Goal: Task Accomplishment & Management: Use online tool/utility

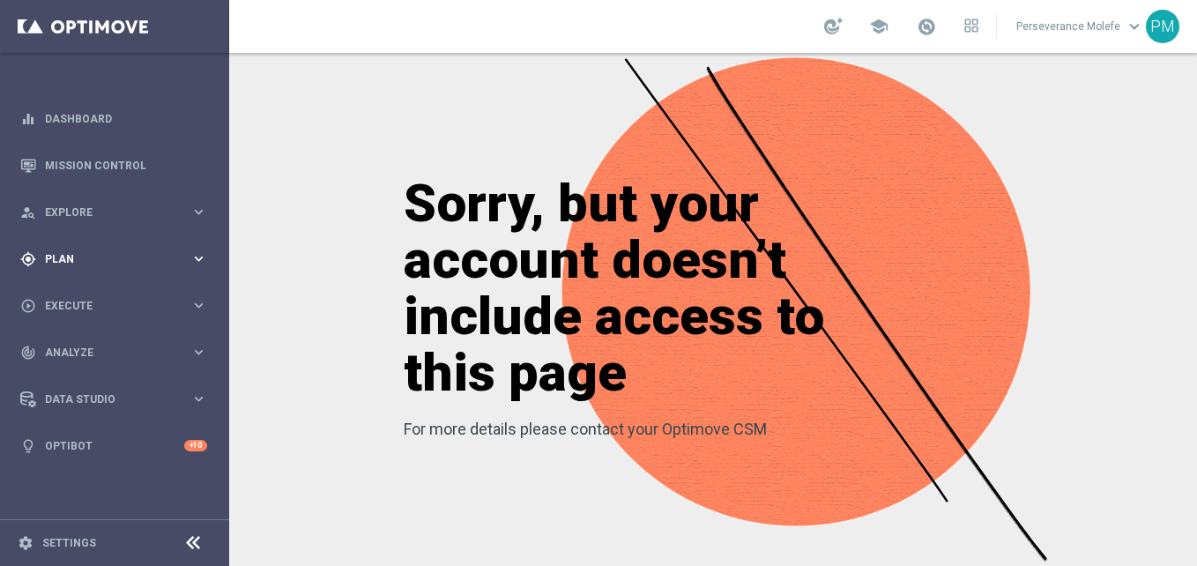
click at [138, 248] on div "gps_fixed Plan keyboard_arrow_right" at bounding box center [113, 258] width 227 height 47
click at [62, 357] on accordion "Templates keyboard_arrow_right Optimail Web Push Notifications Webpage Pop-up" at bounding box center [137, 348] width 182 height 26
click at [69, 352] on span "Templates" at bounding box center [110, 348] width 126 height 11
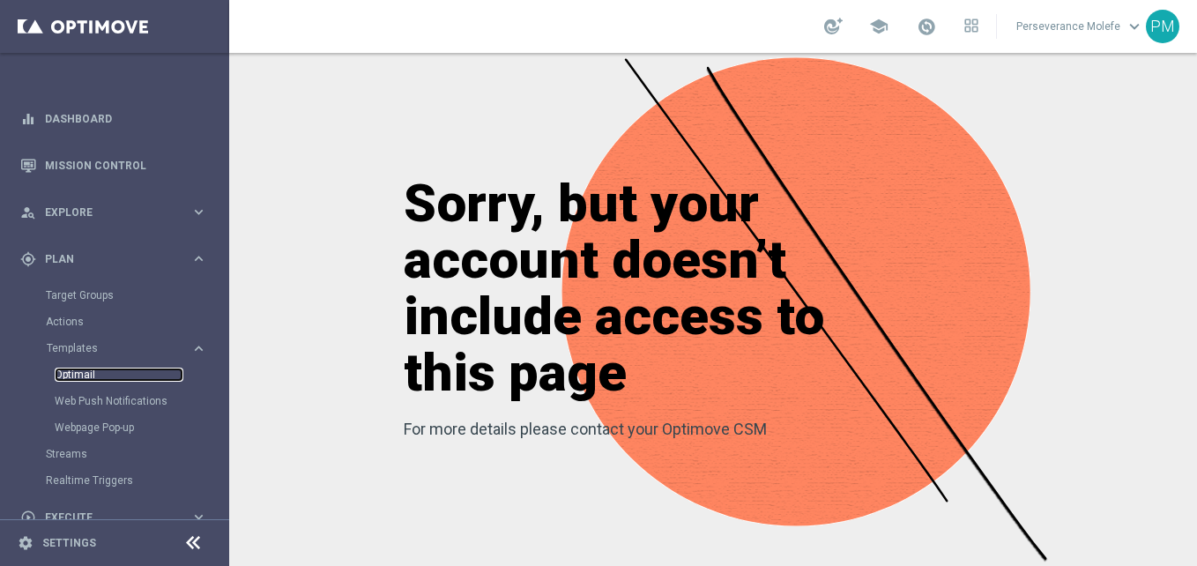
click at [78, 373] on link "Optimail" at bounding box center [119, 375] width 129 height 14
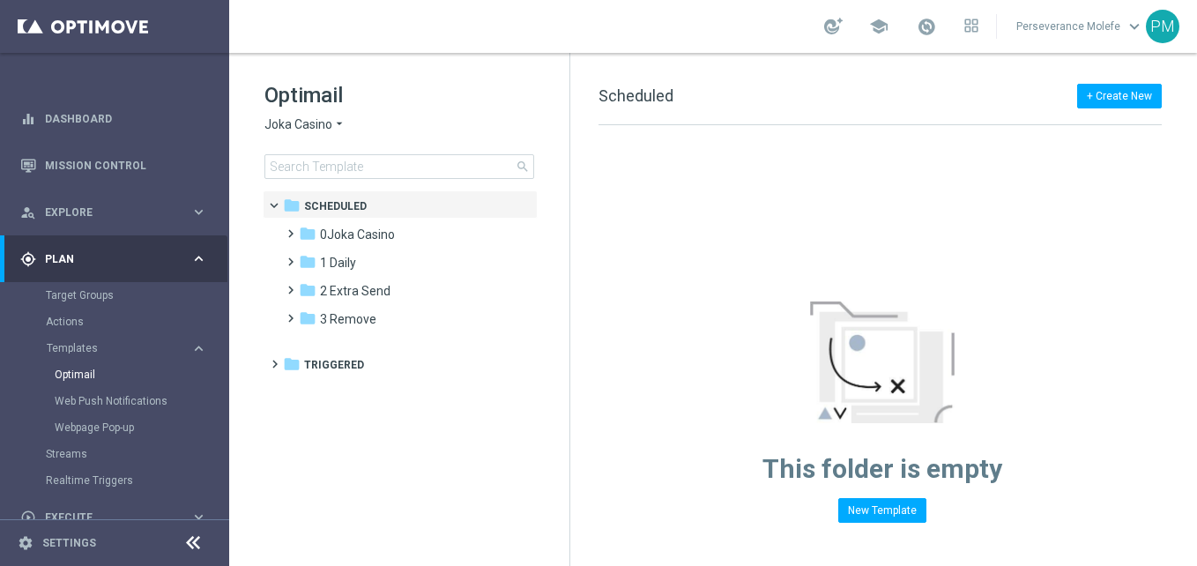
click at [324, 123] on span "Joka Casino" at bounding box center [298, 124] width 68 height 17
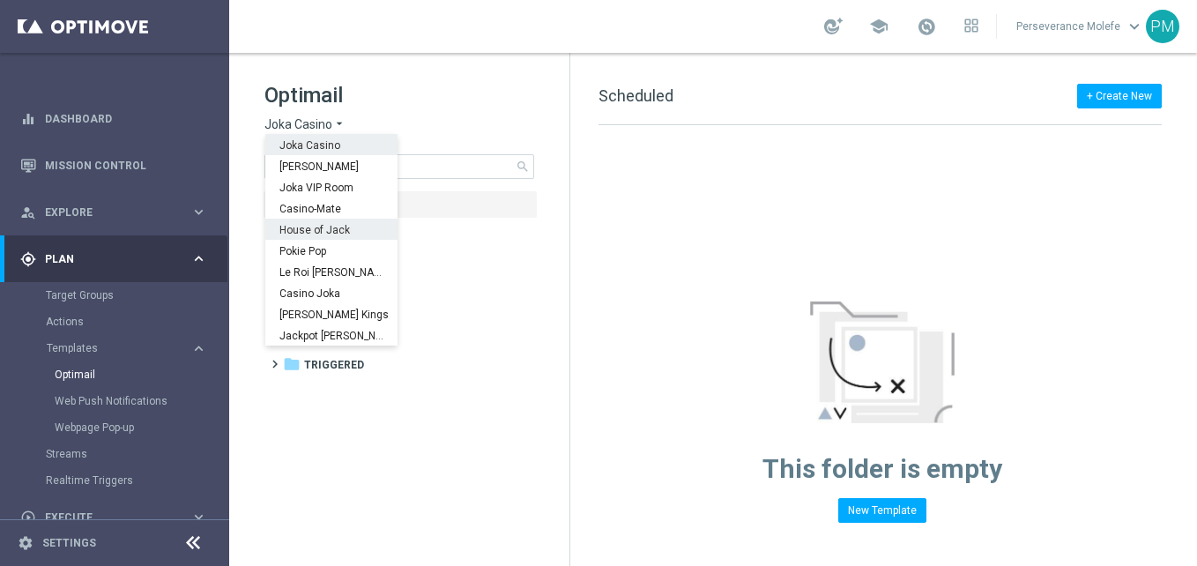
click at [496, 95] on h1 "Optimail" at bounding box center [399, 95] width 270 height 28
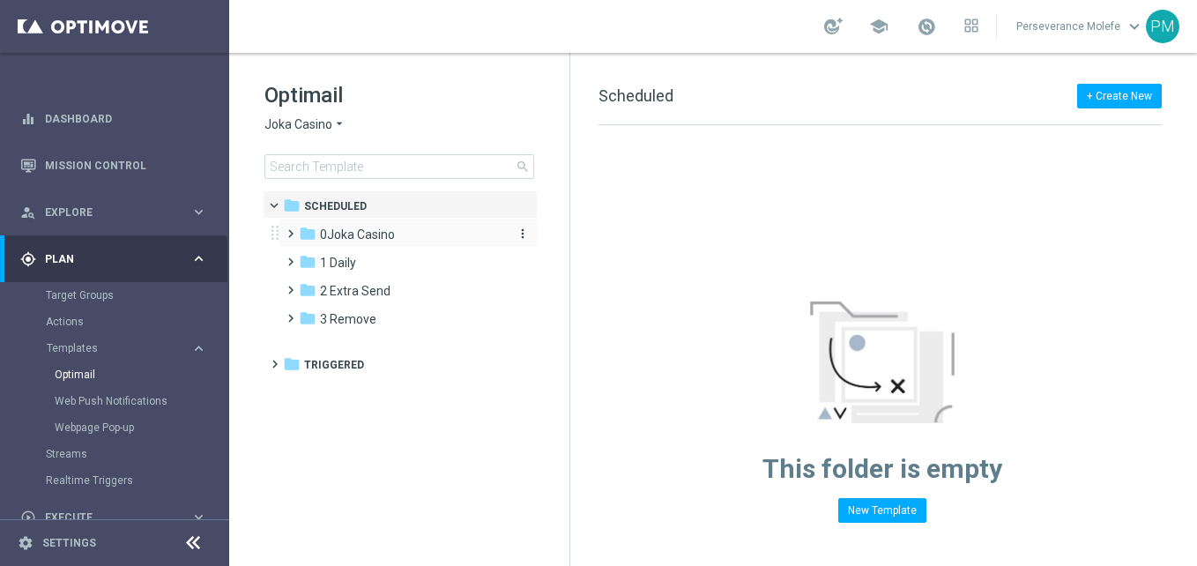
click at [397, 243] on div "folder 0Joka Casino" at bounding box center [400, 235] width 203 height 20
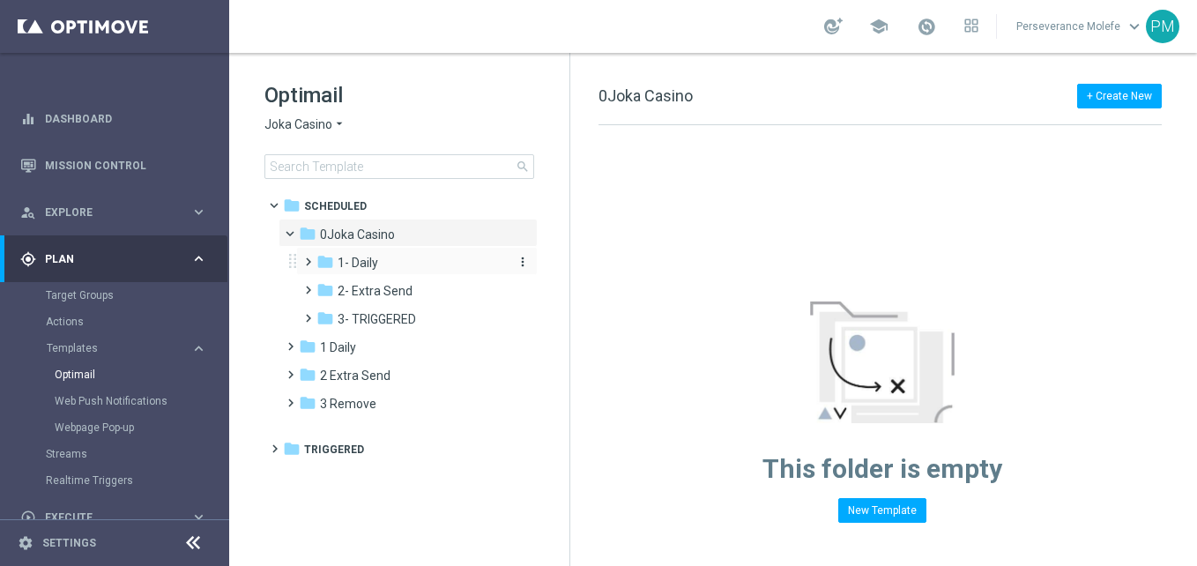
click at [394, 258] on div "folder 1- Daily" at bounding box center [411, 263] width 188 height 20
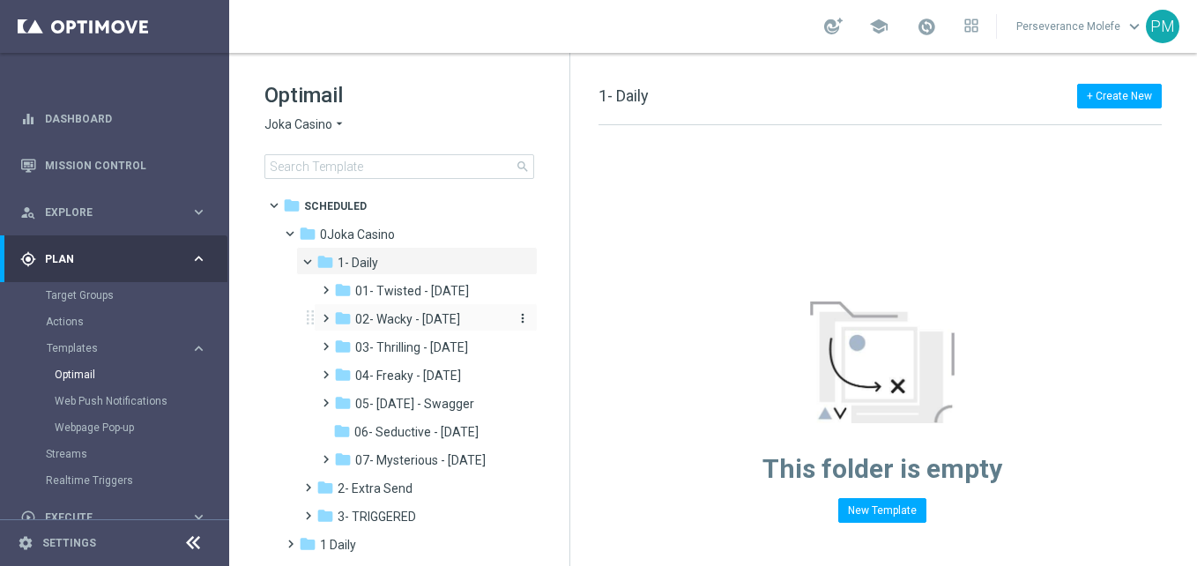
click at [435, 326] on span "02- Wacky - Wednesday" at bounding box center [407, 319] width 105 height 16
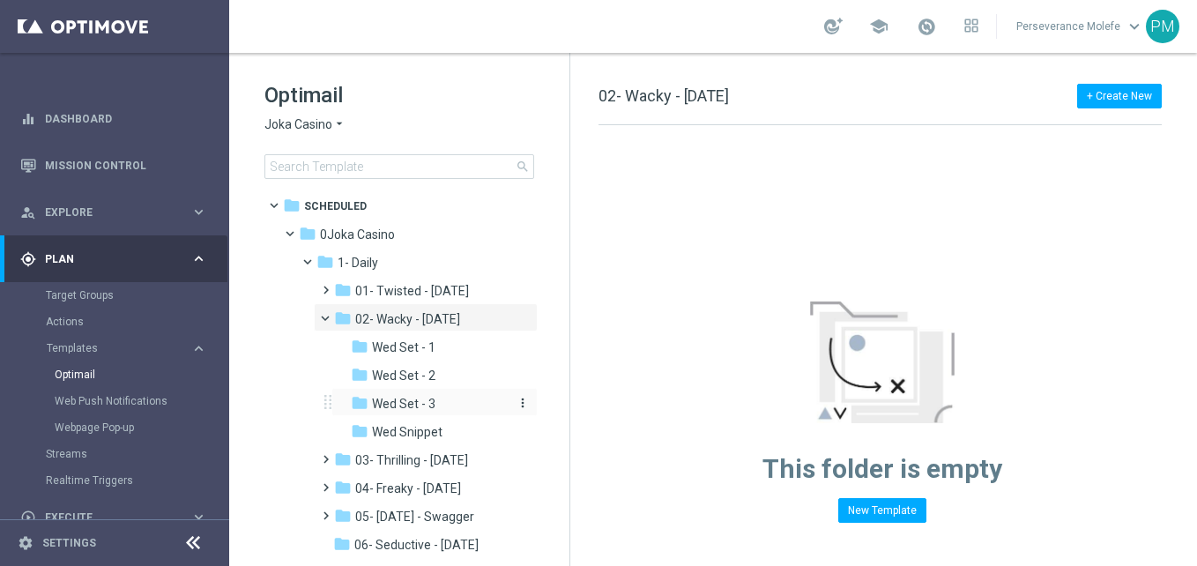
click at [430, 403] on span "Wed Set - 3" at bounding box center [403, 404] width 63 height 16
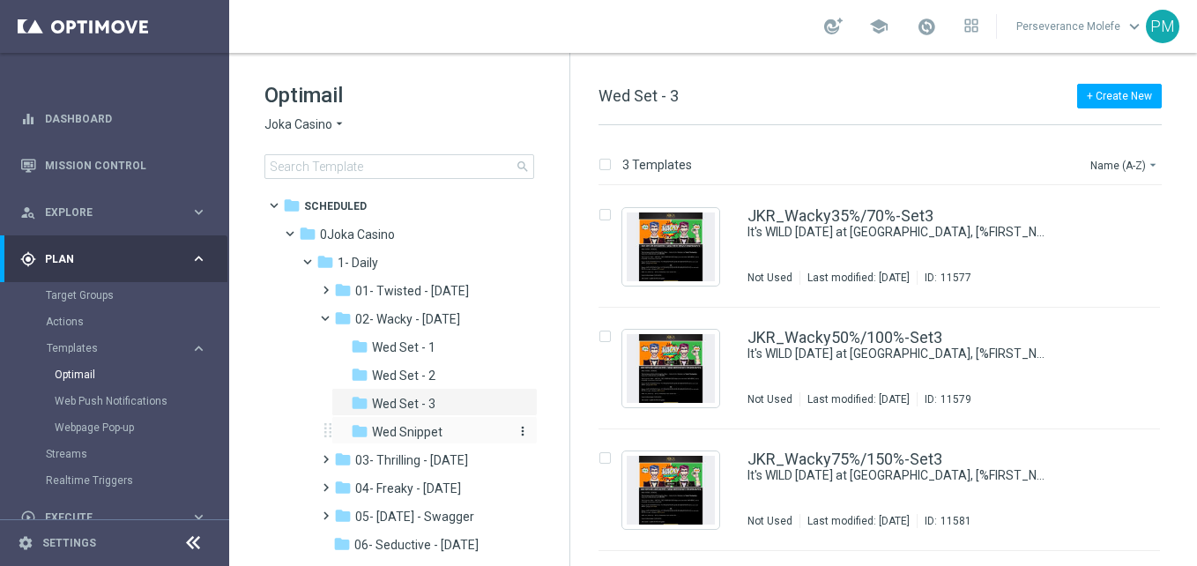
click at [445, 428] on div "folder Wed Snippet" at bounding box center [430, 432] width 159 height 20
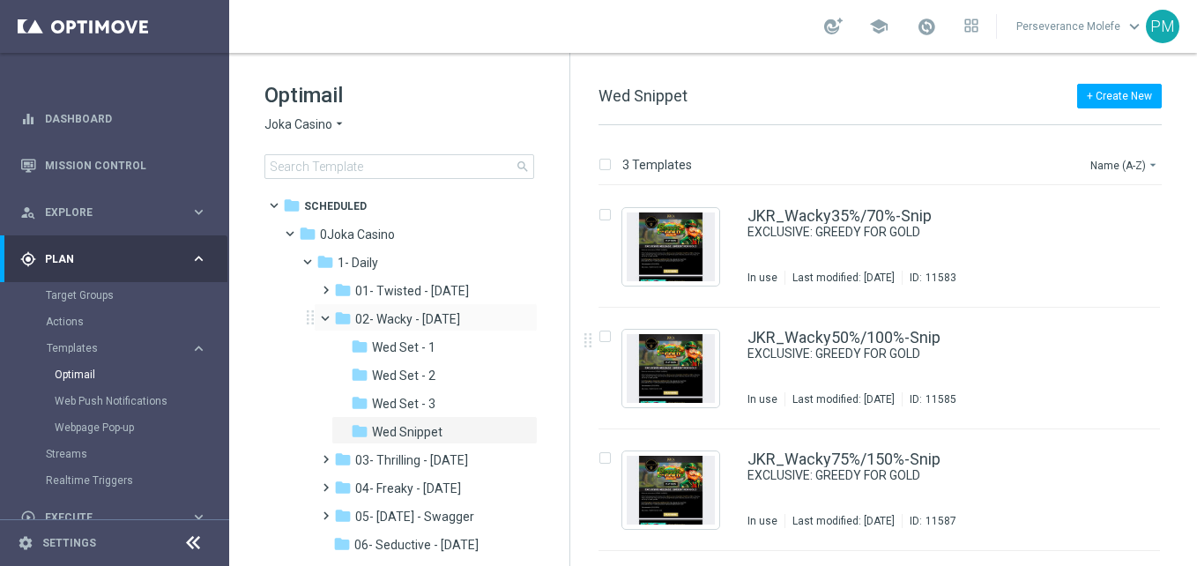
click at [330, 318] on span at bounding box center [333, 314] width 7 height 8
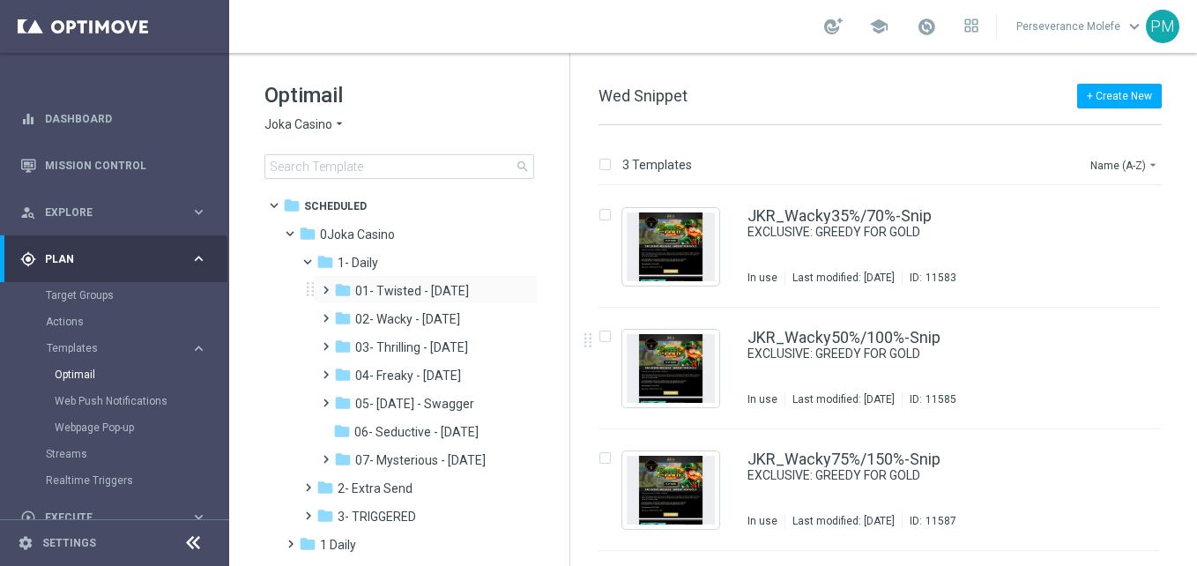
click at [319, 286] on span at bounding box center [322, 282] width 8 height 7
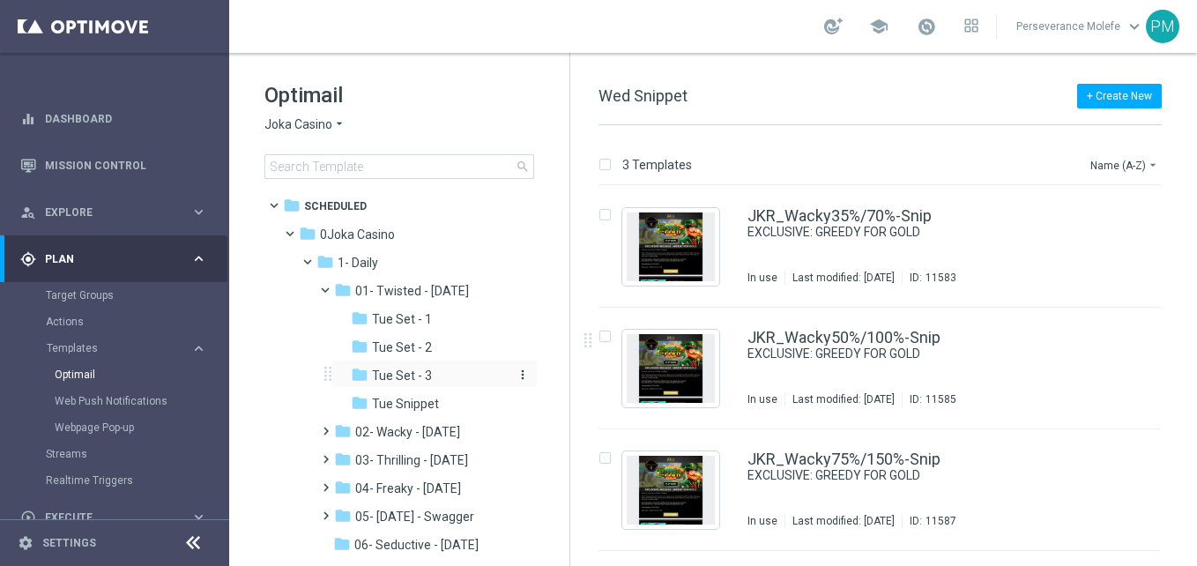
click at [440, 370] on div "folder Tue Set - 3" at bounding box center [430, 376] width 159 height 20
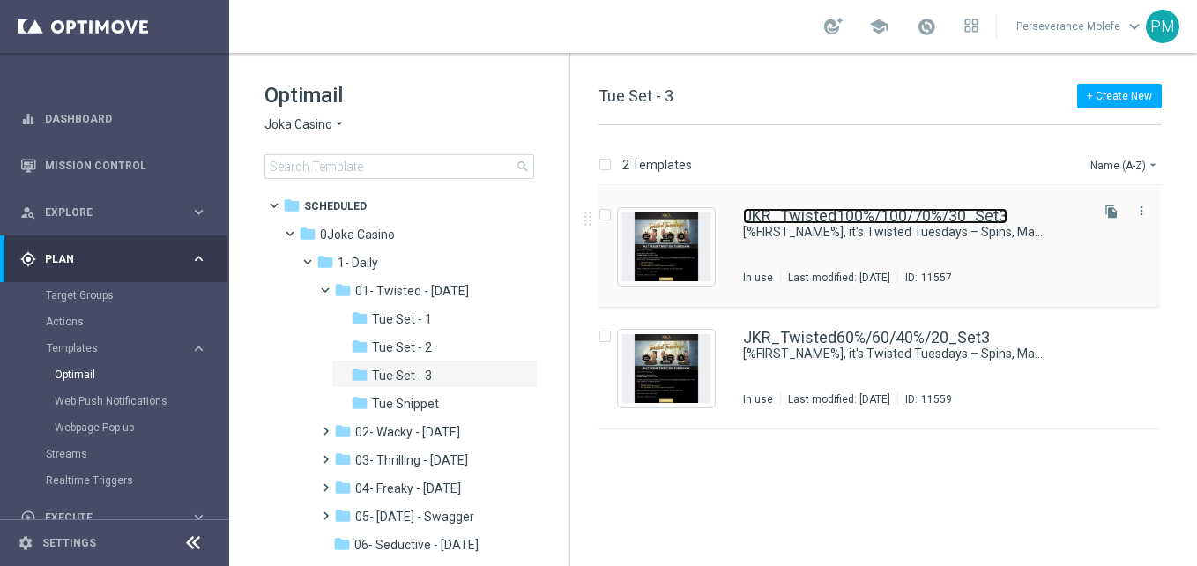
click at [864, 220] on link "JKR_Twisted100%/100/70%/30_Set3" at bounding box center [875, 216] width 264 height 16
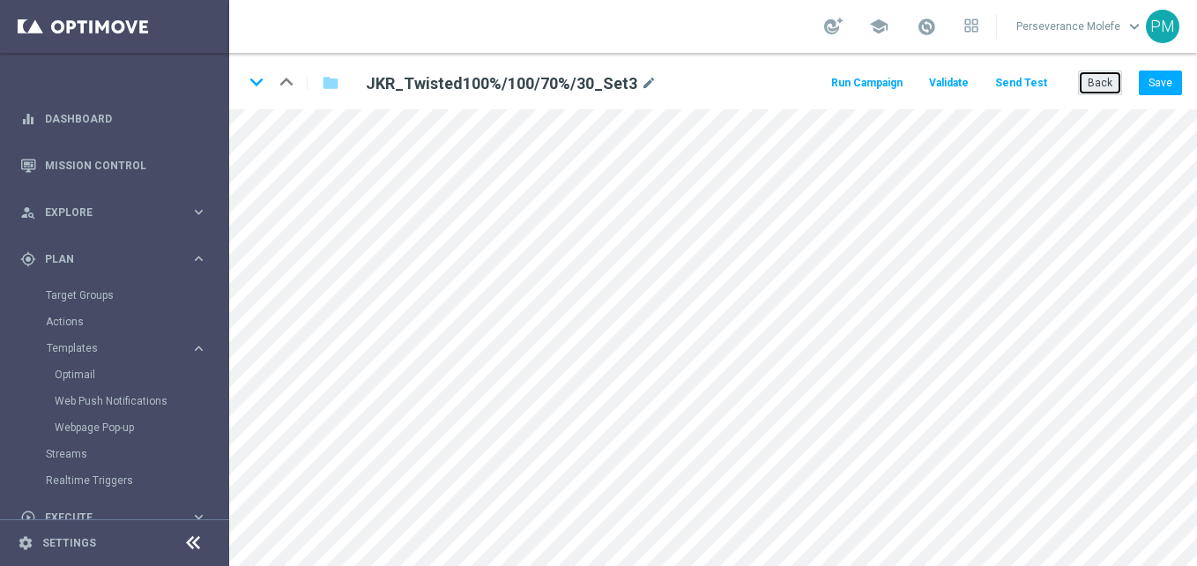
click at [1086, 94] on button "Back" at bounding box center [1100, 83] width 44 height 25
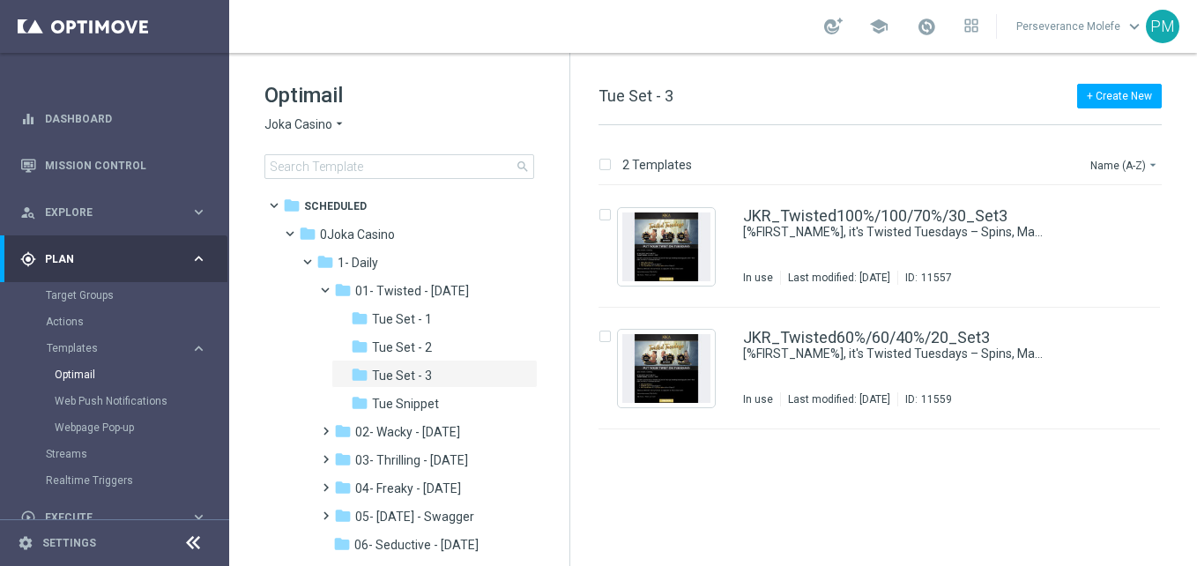
click at [318, 132] on span "Joka Casino" at bounding box center [298, 124] width 68 height 17
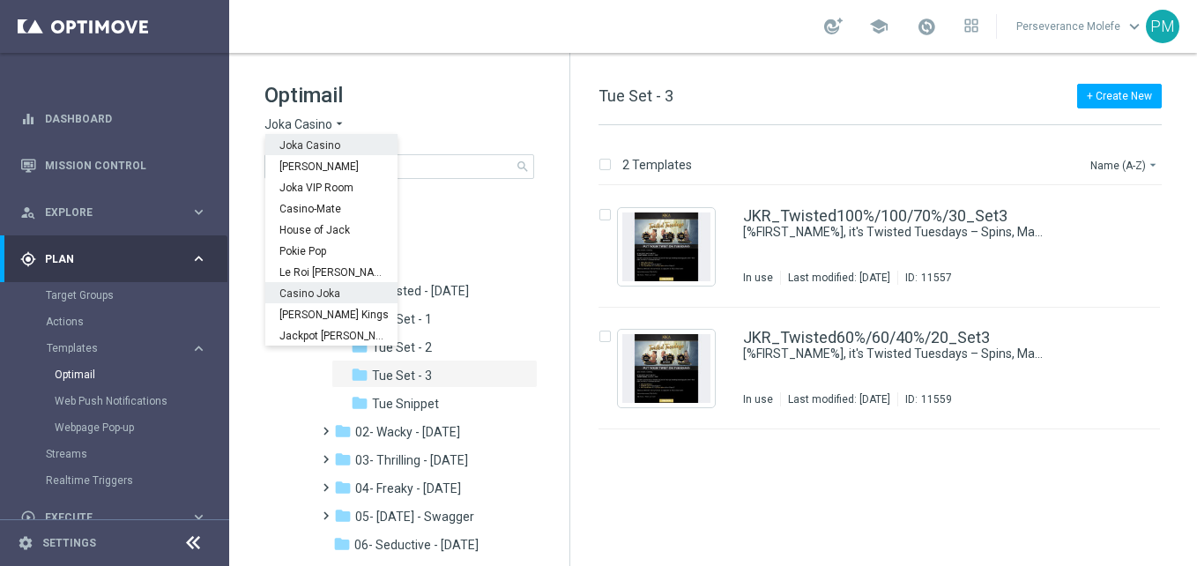
click at [335, 286] on div "Casino Joka" at bounding box center [331, 292] width 132 height 21
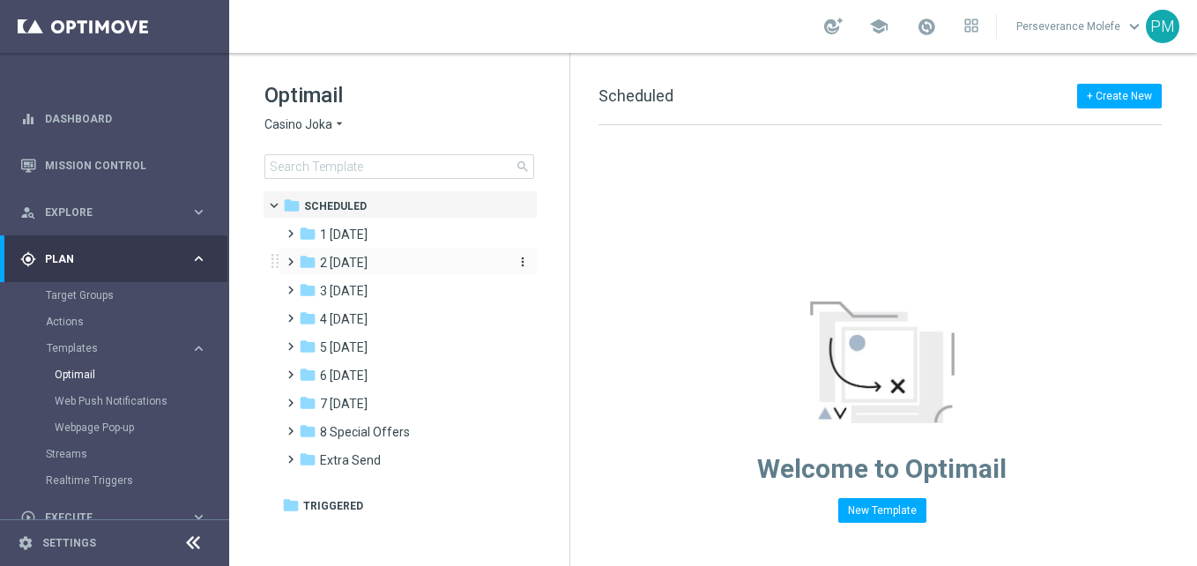
click at [420, 270] on div "folder 2 Wednesday" at bounding box center [400, 263] width 203 height 20
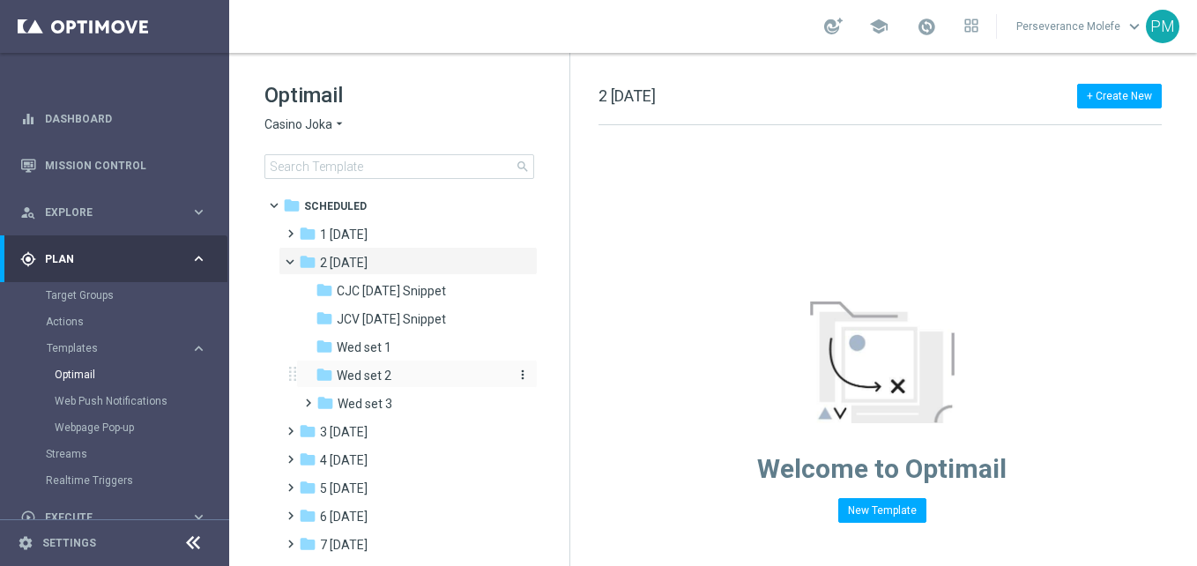
click at [423, 366] on div "folder Wed set 2" at bounding box center [410, 376] width 188 height 20
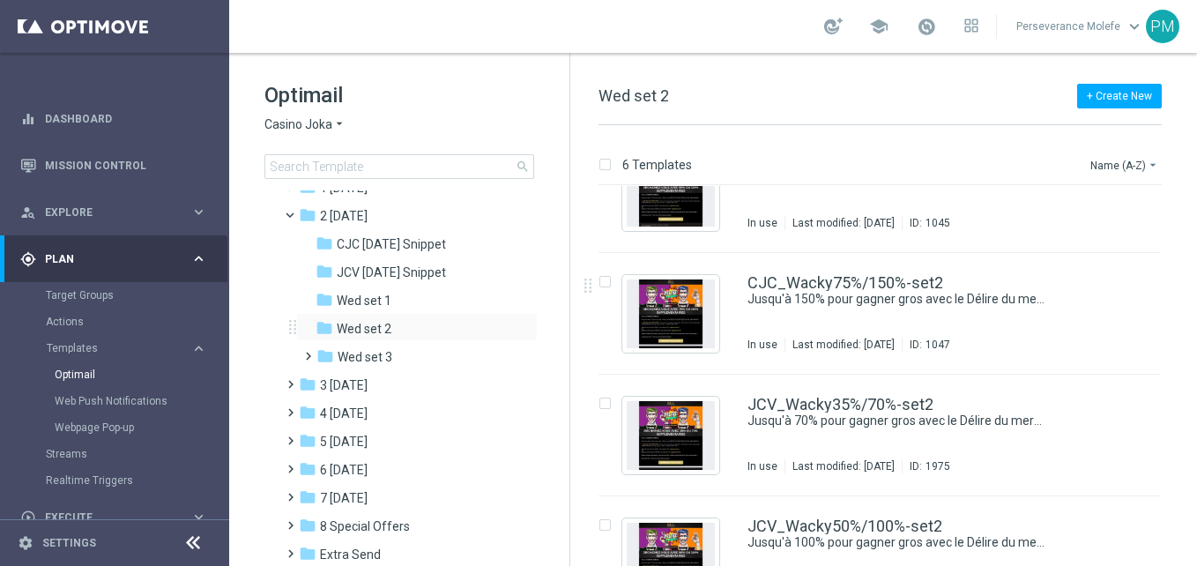
scroll to position [97, 0]
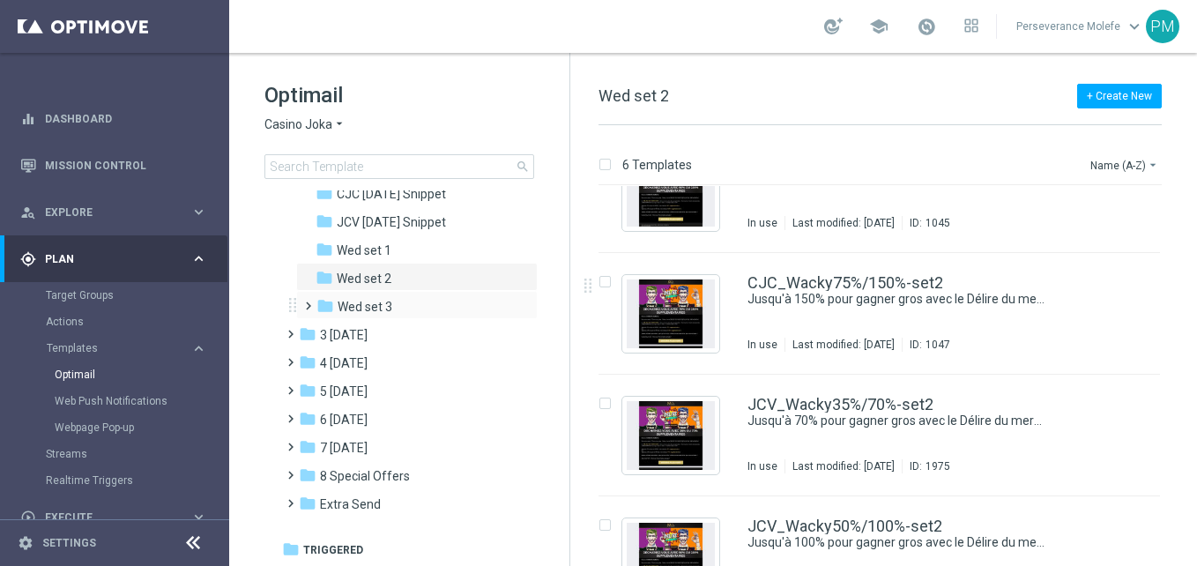
click at [443, 318] on div "folder Wed set 3 more_vert" at bounding box center [417, 305] width 242 height 28
click at [441, 318] on div "folder Wed set 3 more_vert" at bounding box center [417, 305] width 242 height 28
click at [360, 303] on span "Wed set 3" at bounding box center [365, 307] width 55 height 16
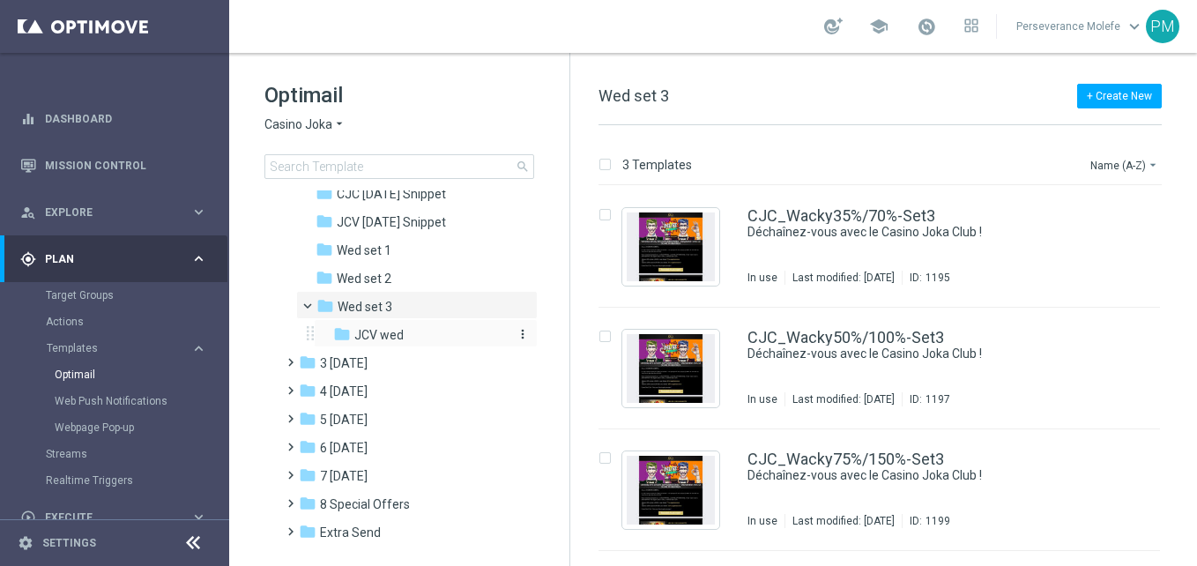
click at [394, 332] on span "JCV wed" at bounding box center [378, 335] width 49 height 16
click at [340, 131] on icon "arrow_drop_down" at bounding box center [339, 124] width 14 height 17
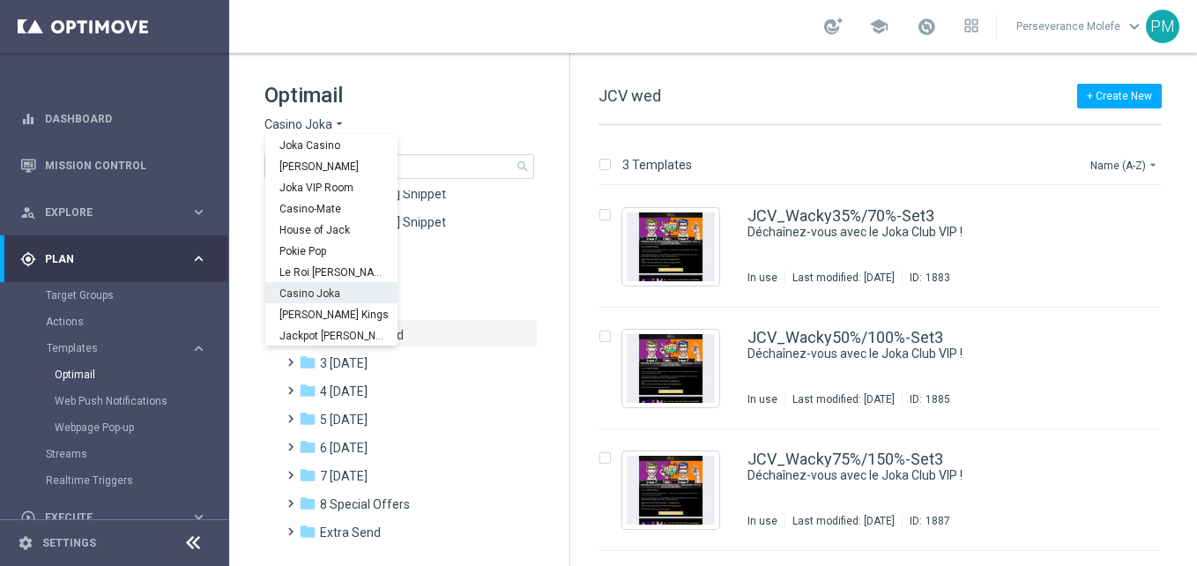
click at [348, 292] on div "Casino Joka" at bounding box center [331, 292] width 132 height 21
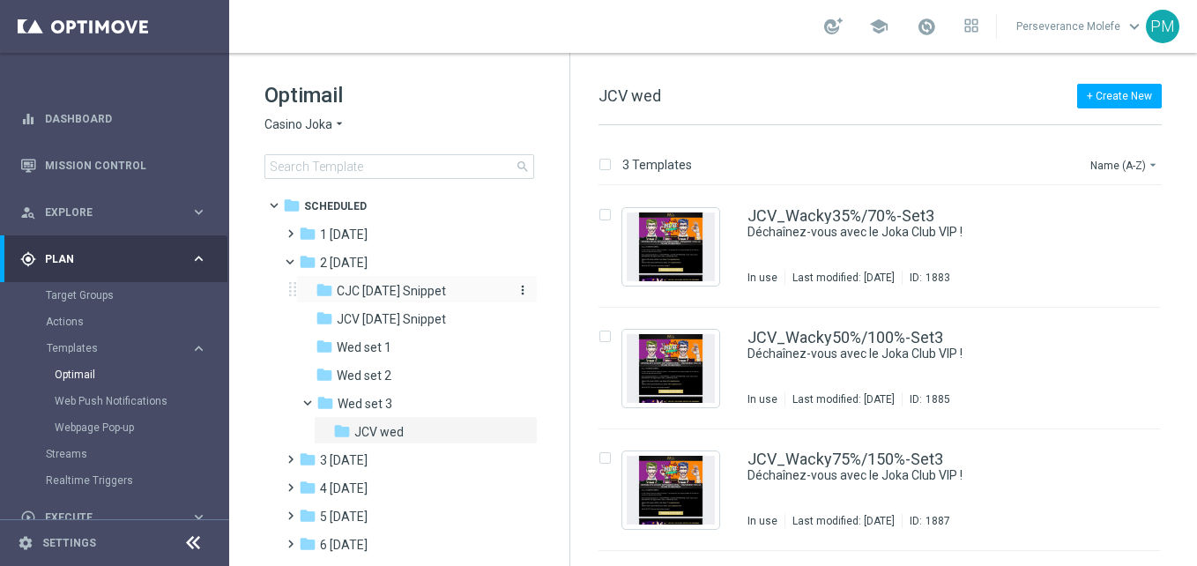
click at [405, 298] on span "CJC [DATE] Snippet" at bounding box center [391, 291] width 109 height 16
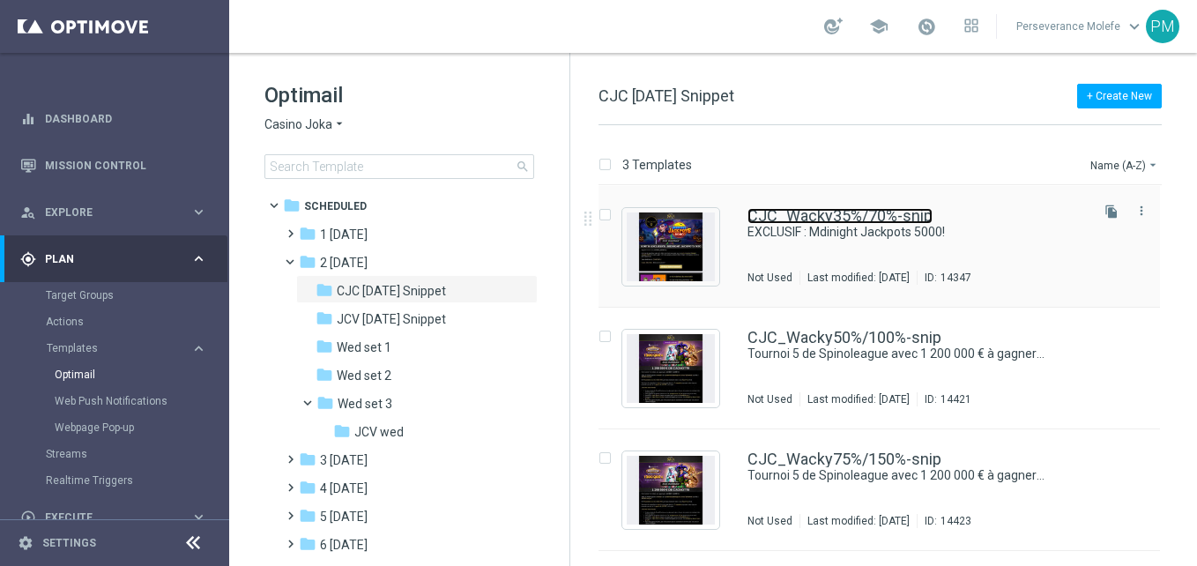
click at [857, 220] on link "CJC_Wacky35%/70%-snip" at bounding box center [840, 216] width 185 height 16
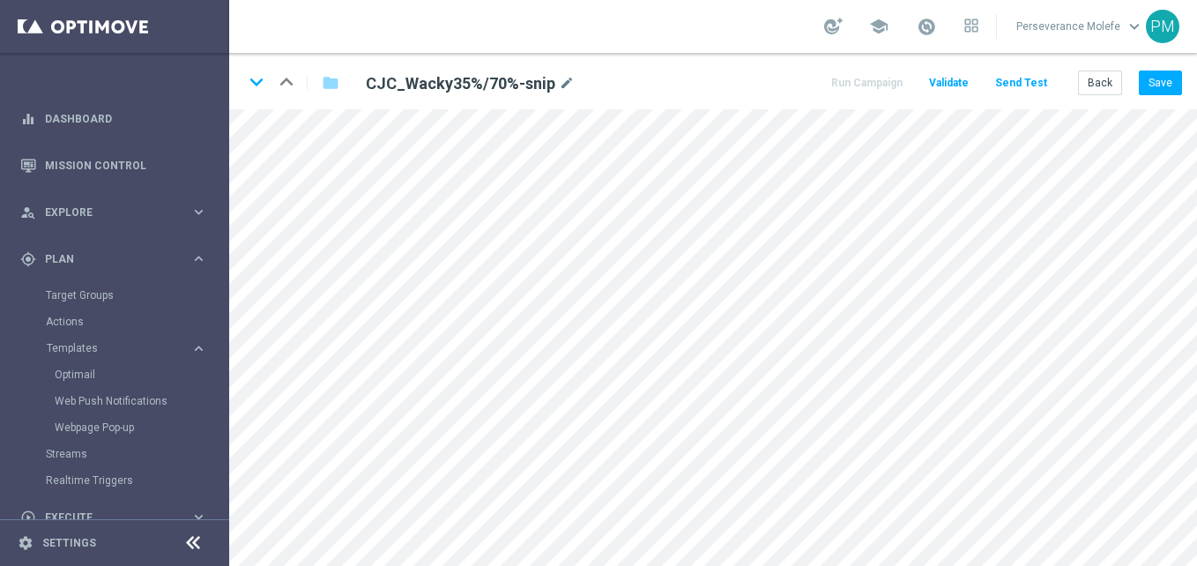
click at [197, 540] on icon at bounding box center [192, 543] width 21 height 21
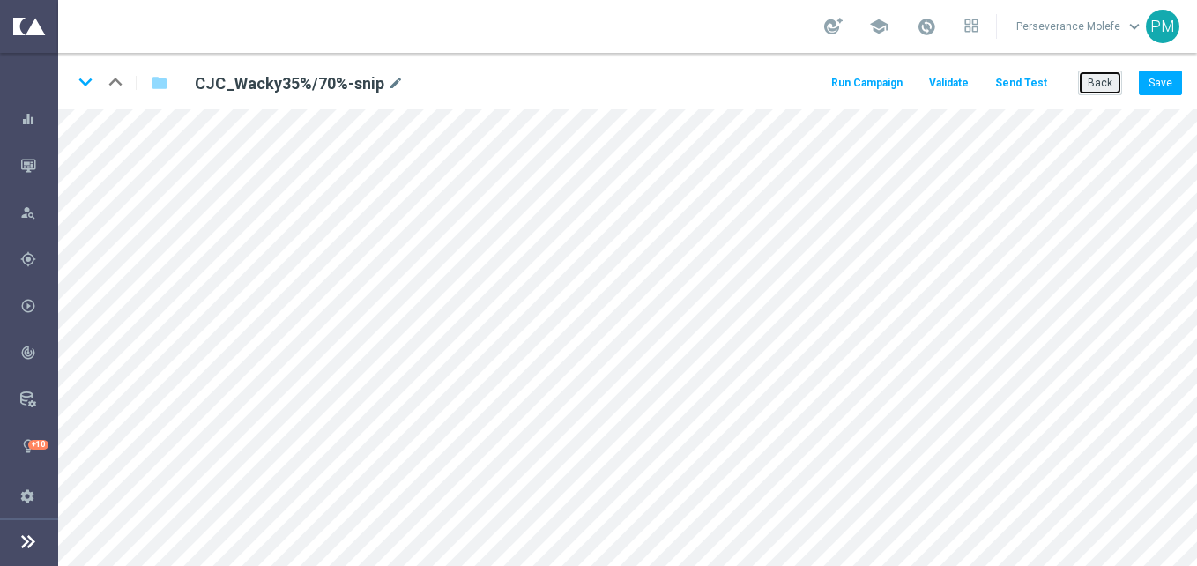
click at [1085, 85] on button "Back" at bounding box center [1100, 83] width 44 height 25
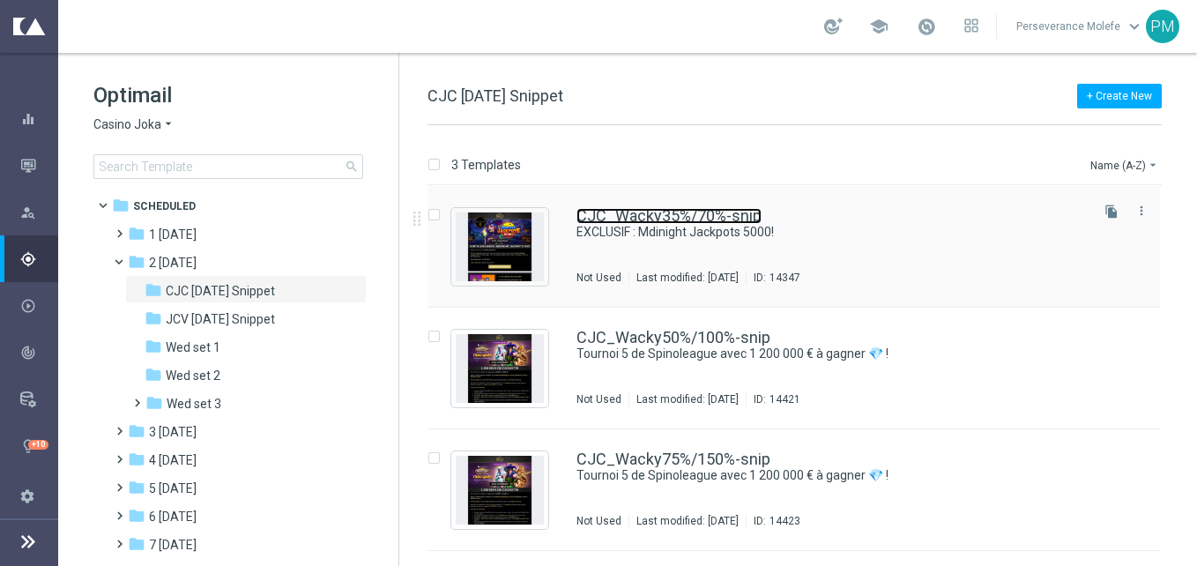
click at [662, 213] on link "CJC_Wacky35%/70%-snip" at bounding box center [669, 216] width 185 height 16
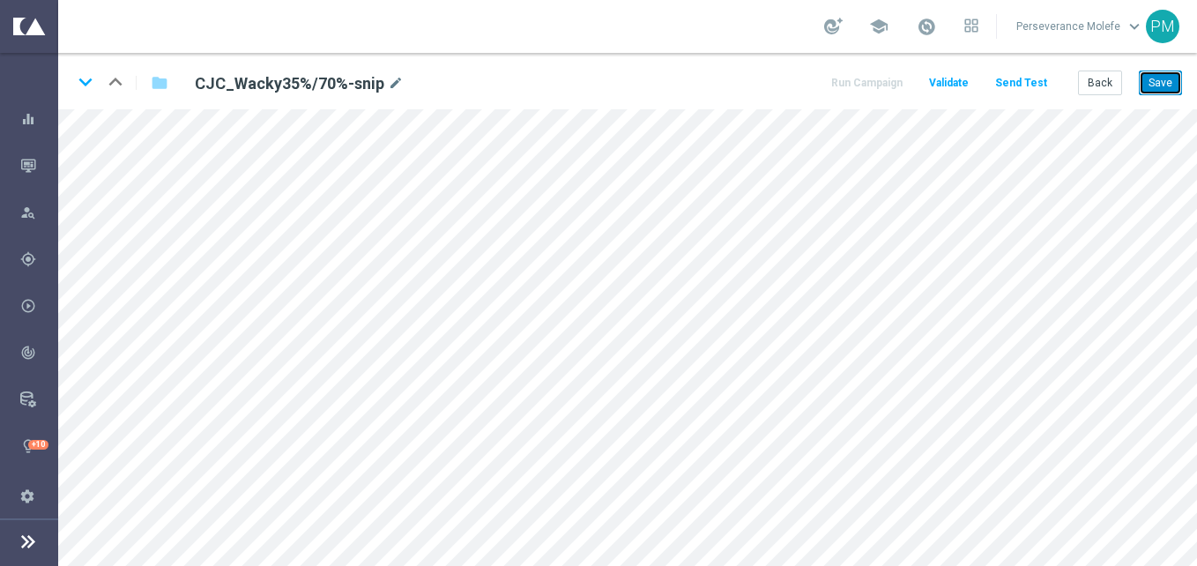
click at [1158, 88] on button "Save" at bounding box center [1160, 83] width 43 height 25
click at [1101, 80] on button "Back" at bounding box center [1100, 83] width 44 height 25
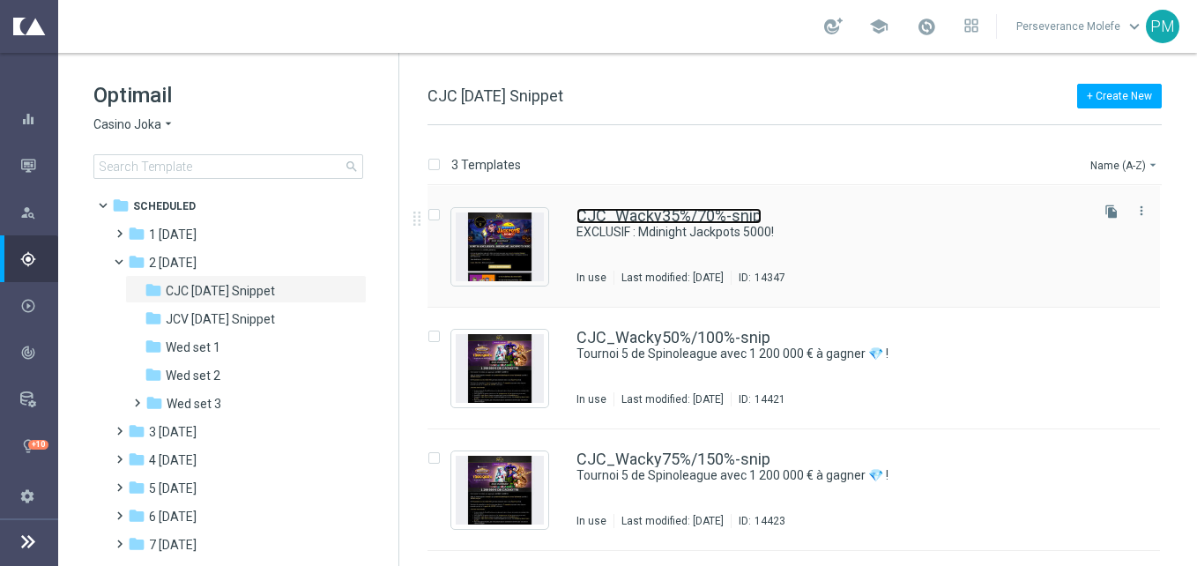
click at [640, 223] on link "CJC_Wacky35%/70%-snip" at bounding box center [669, 216] width 185 height 16
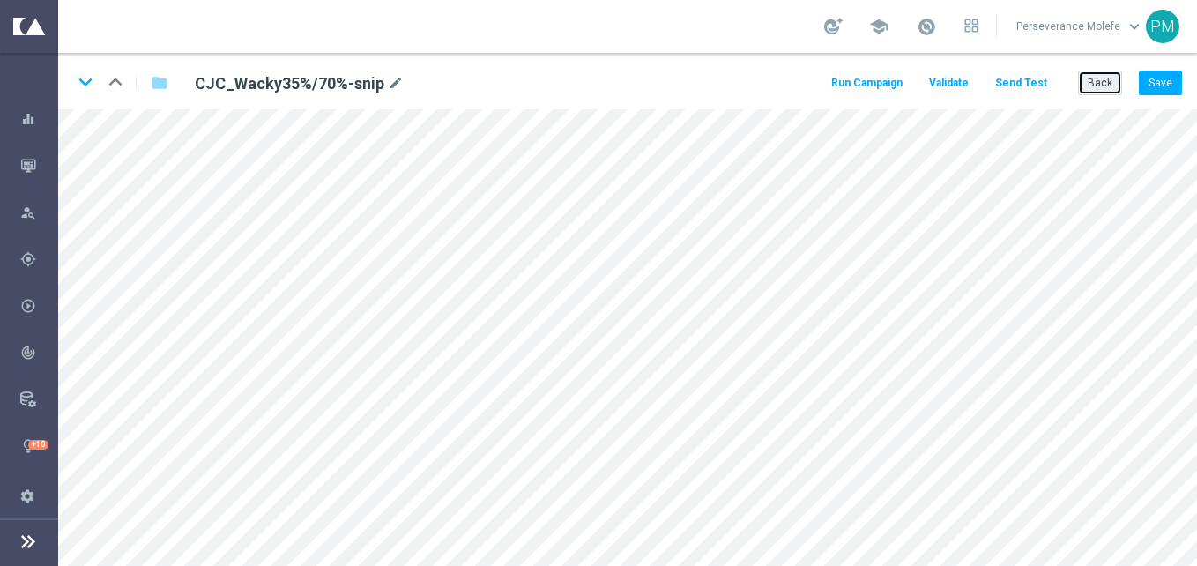
click at [1099, 75] on button "Back" at bounding box center [1100, 83] width 44 height 25
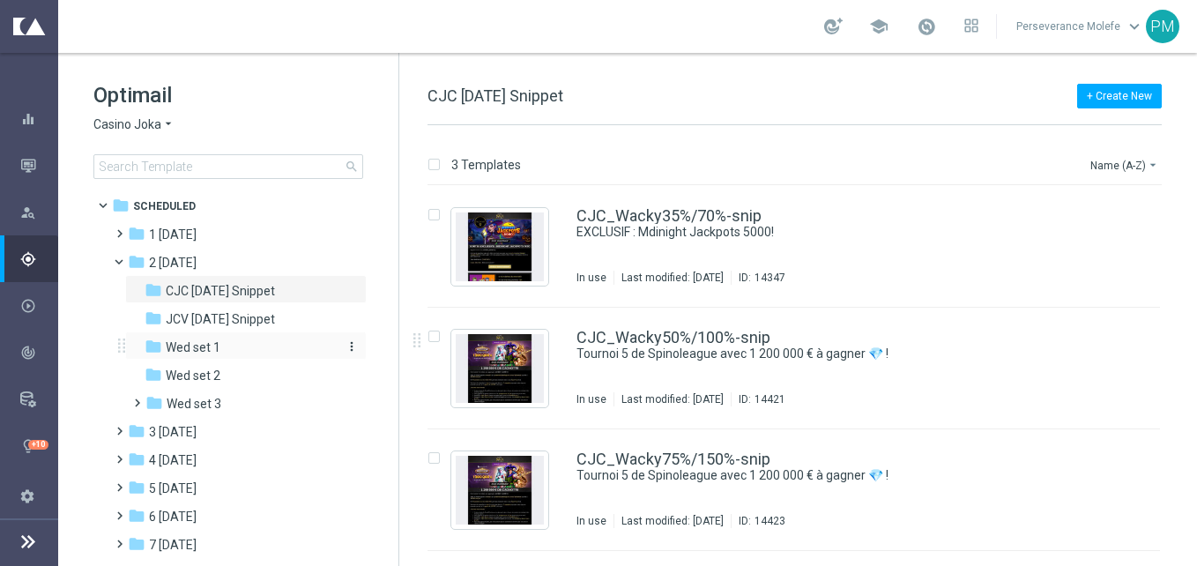
click at [235, 341] on div "folder Wed set 1" at bounding box center [239, 348] width 188 height 20
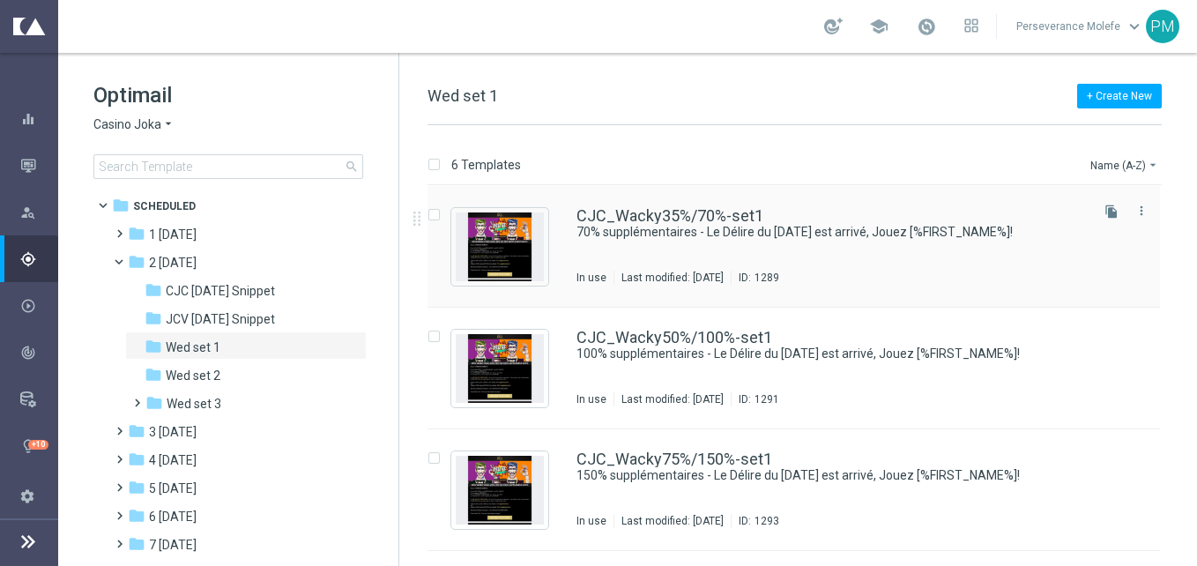
click at [689, 203] on div "CJC_Wacky35%/70%-set1 70% supplémentaires - Le Délire du mercredi est arrivé, J…" at bounding box center [794, 247] width 733 height 122
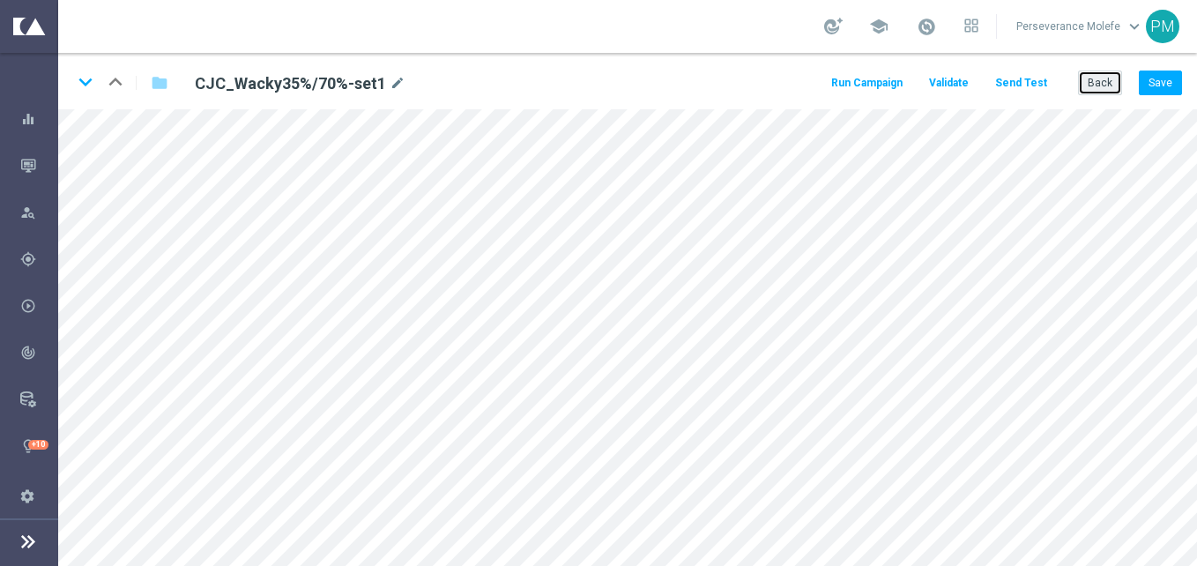
click at [1091, 83] on button "Back" at bounding box center [1100, 83] width 44 height 25
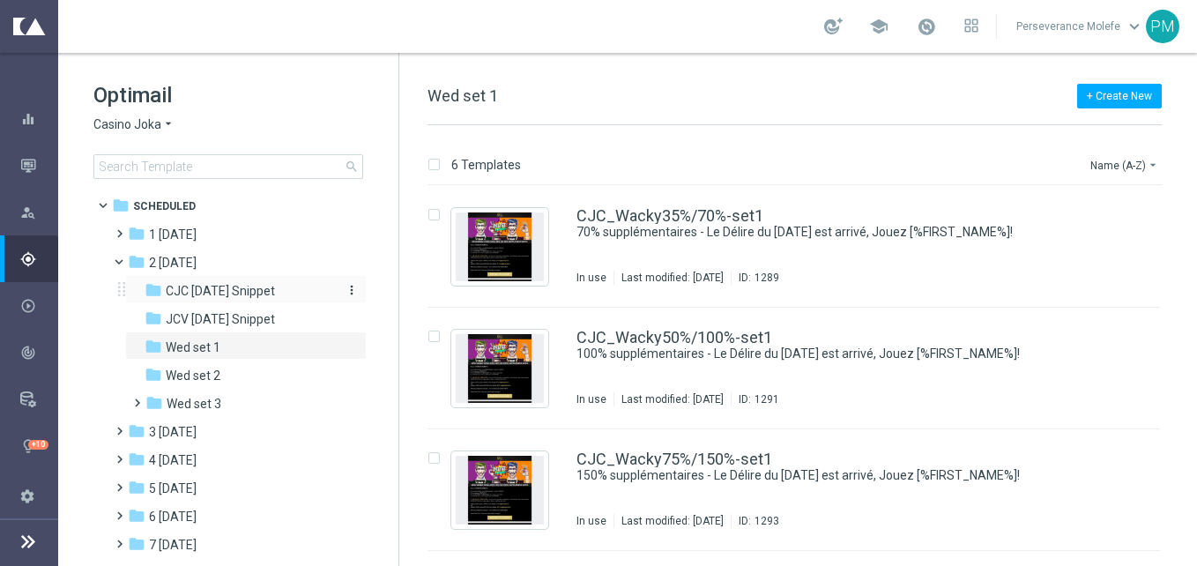
click at [275, 294] on span "CJC [DATE] Snippet" at bounding box center [220, 291] width 109 height 16
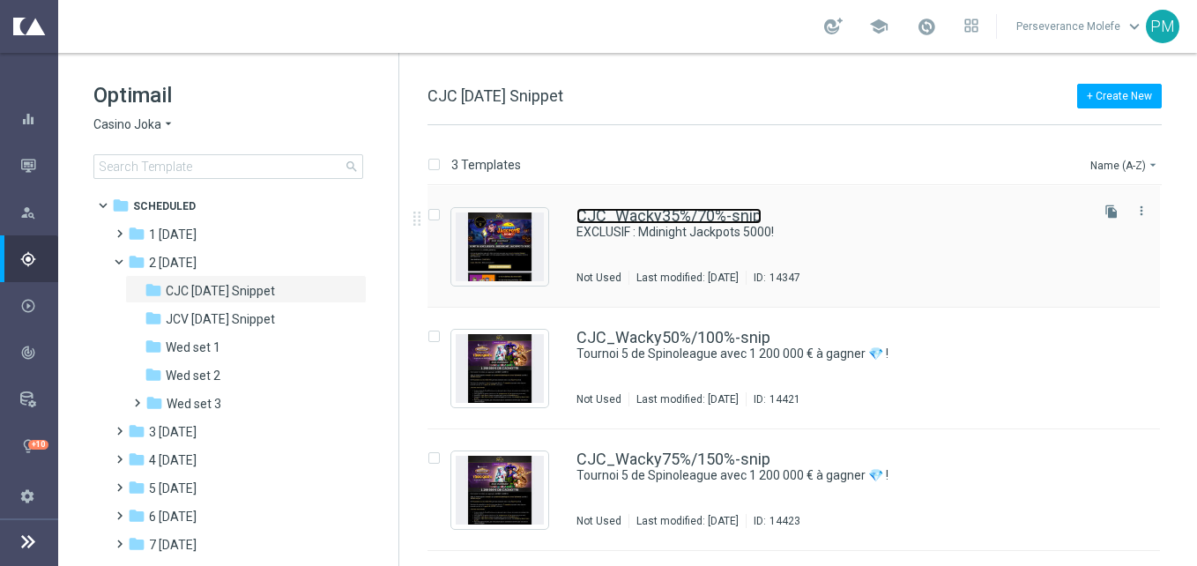
click at [625, 213] on link "CJC_Wacky35%/70%-snip" at bounding box center [669, 216] width 185 height 16
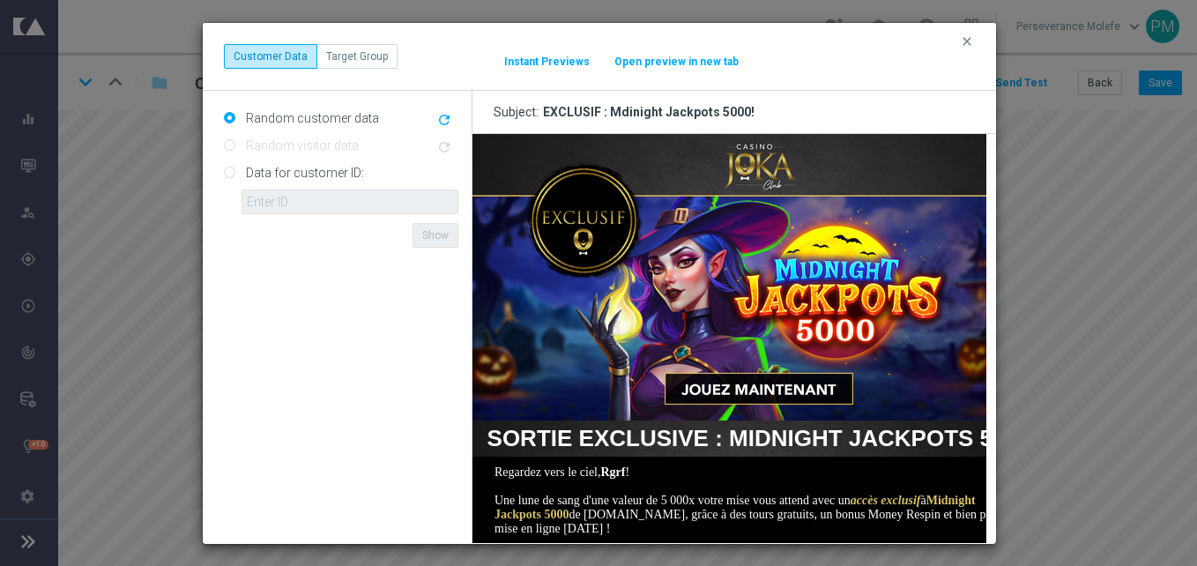
click at [695, 56] on button "Open preview in new tab" at bounding box center [677, 62] width 126 height 14
click at [966, 41] on icon "clear" at bounding box center [967, 41] width 14 height 14
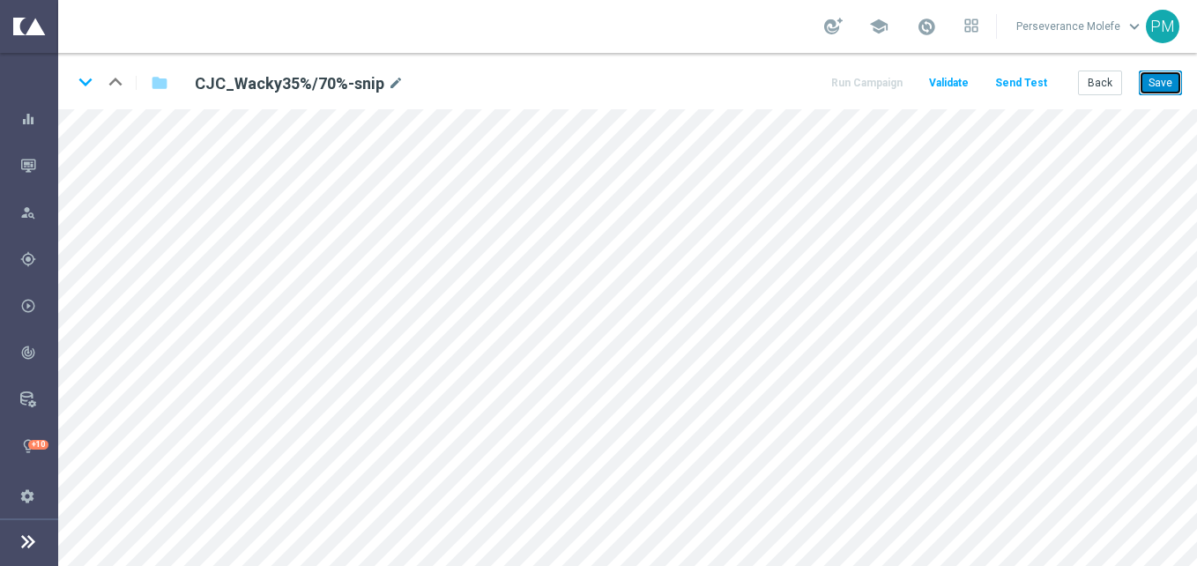
click at [1158, 84] on button "Save" at bounding box center [1160, 83] width 43 height 25
click at [91, 86] on icon "keyboard_arrow_down" at bounding box center [85, 82] width 26 height 26
click at [1140, 74] on button "Save" at bounding box center [1160, 83] width 43 height 25
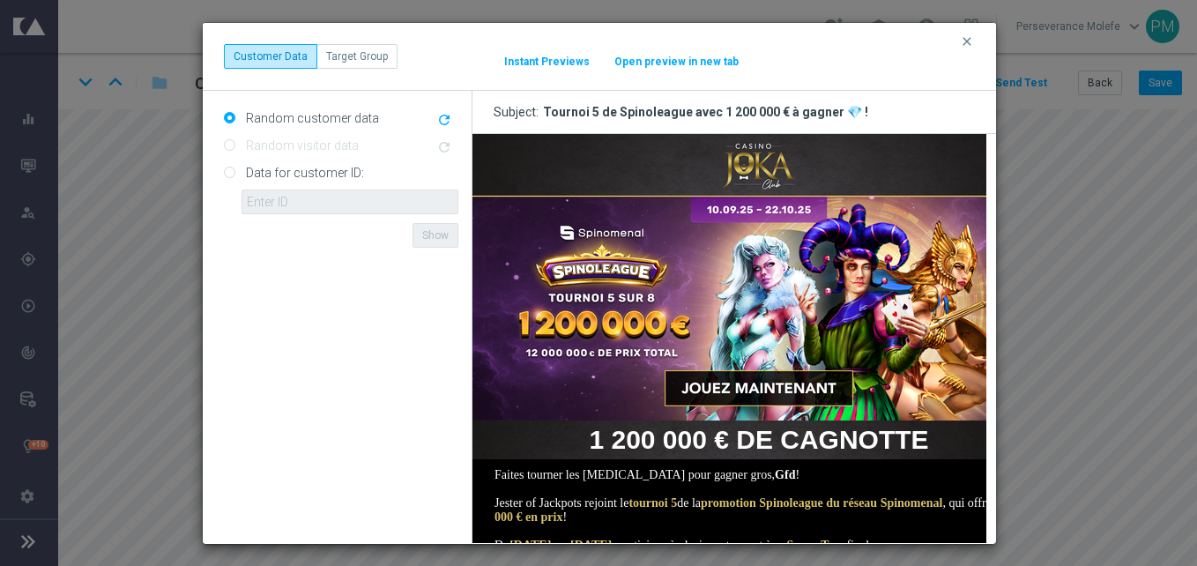
click at [684, 56] on button "Open preview in new tab" at bounding box center [677, 62] width 126 height 14
click at [969, 44] on icon "clear" at bounding box center [967, 41] width 14 height 14
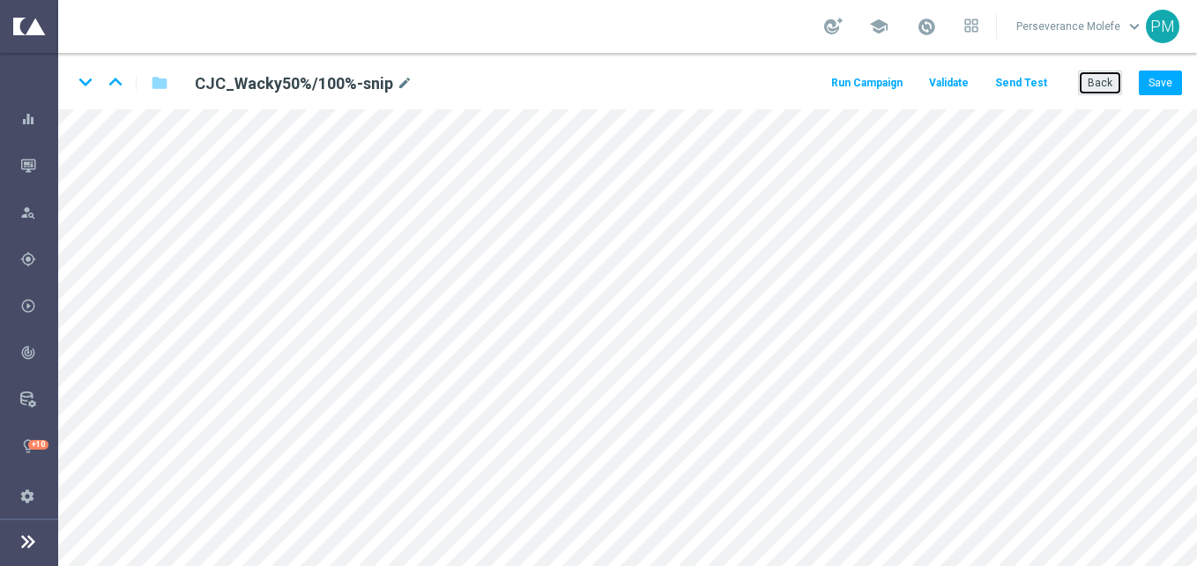
click at [1105, 82] on button "Back" at bounding box center [1100, 83] width 44 height 25
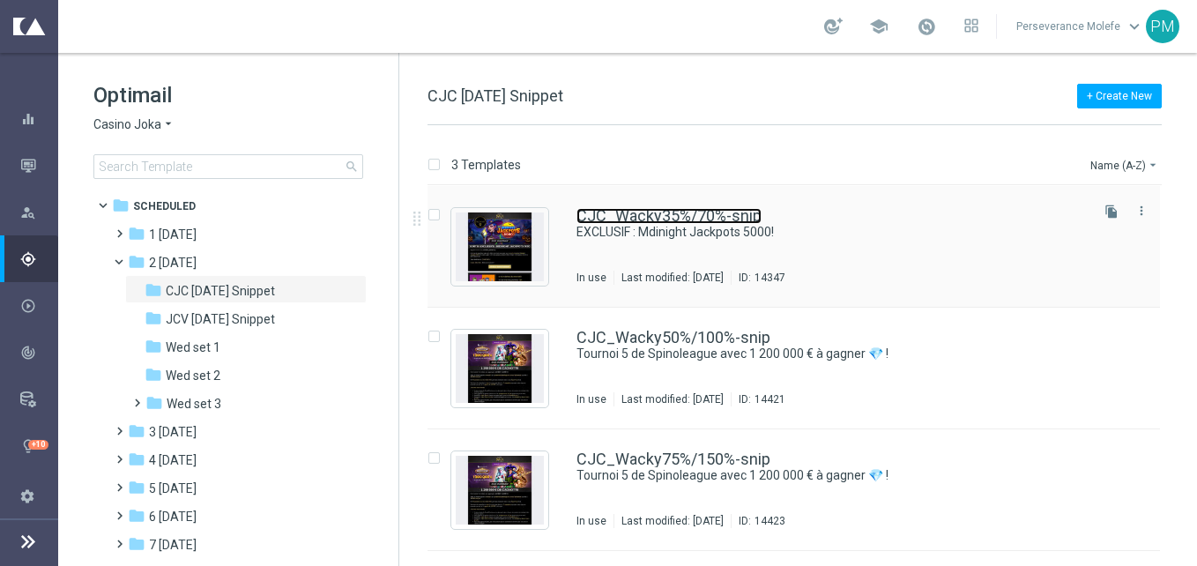
click at [627, 218] on link "CJC_Wacky35%/70%-snip" at bounding box center [669, 216] width 185 height 16
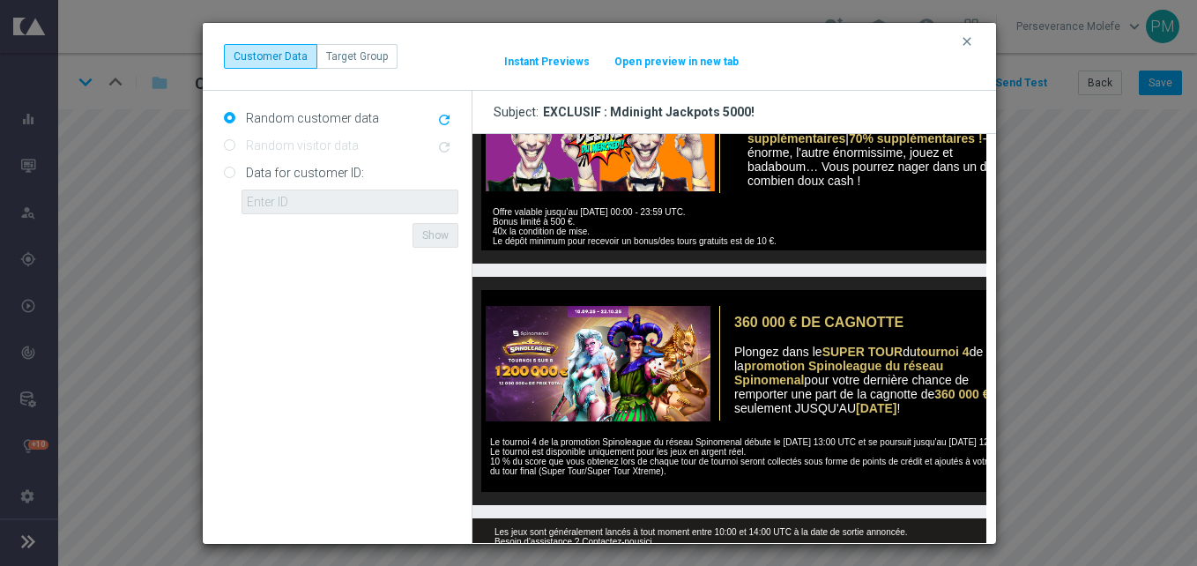
scroll to position [704, 0]
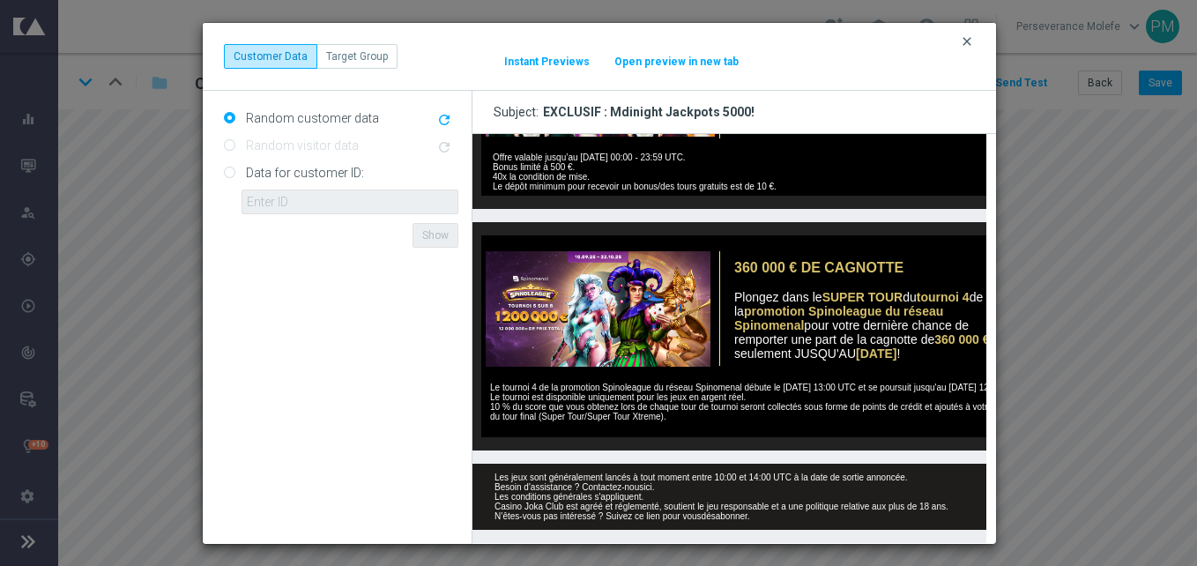
click at [969, 43] on icon "clear" at bounding box center [967, 41] width 14 height 14
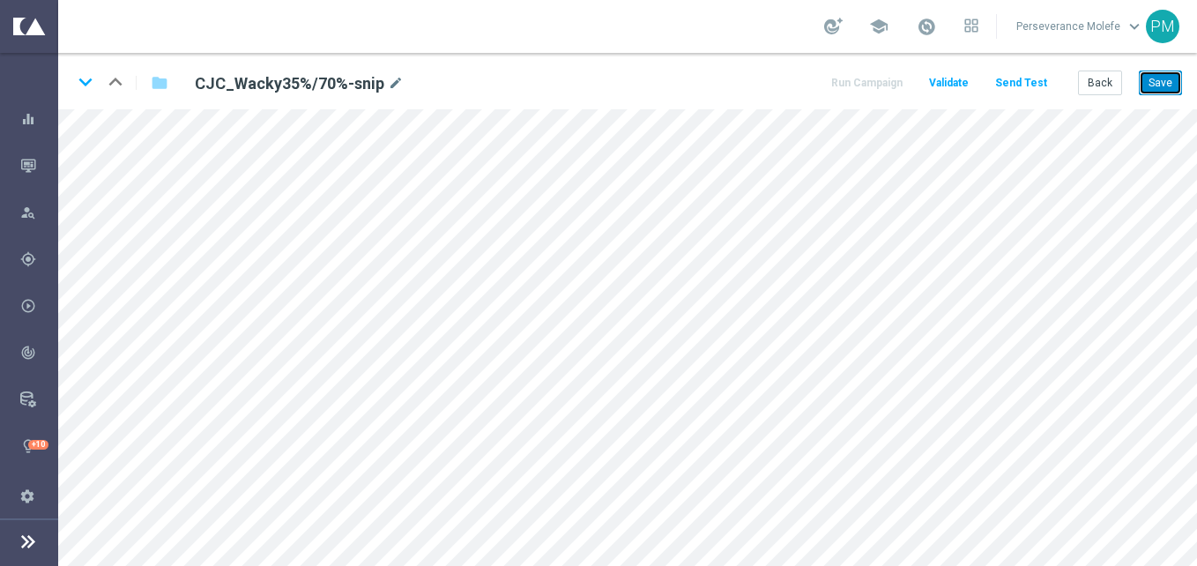
click at [1179, 80] on button "Save" at bounding box center [1160, 83] width 43 height 25
click at [1149, 90] on button "Save" at bounding box center [1160, 83] width 43 height 25
click at [1172, 78] on button "Save" at bounding box center [1160, 83] width 43 height 25
click at [1120, 87] on button "Back" at bounding box center [1100, 83] width 44 height 25
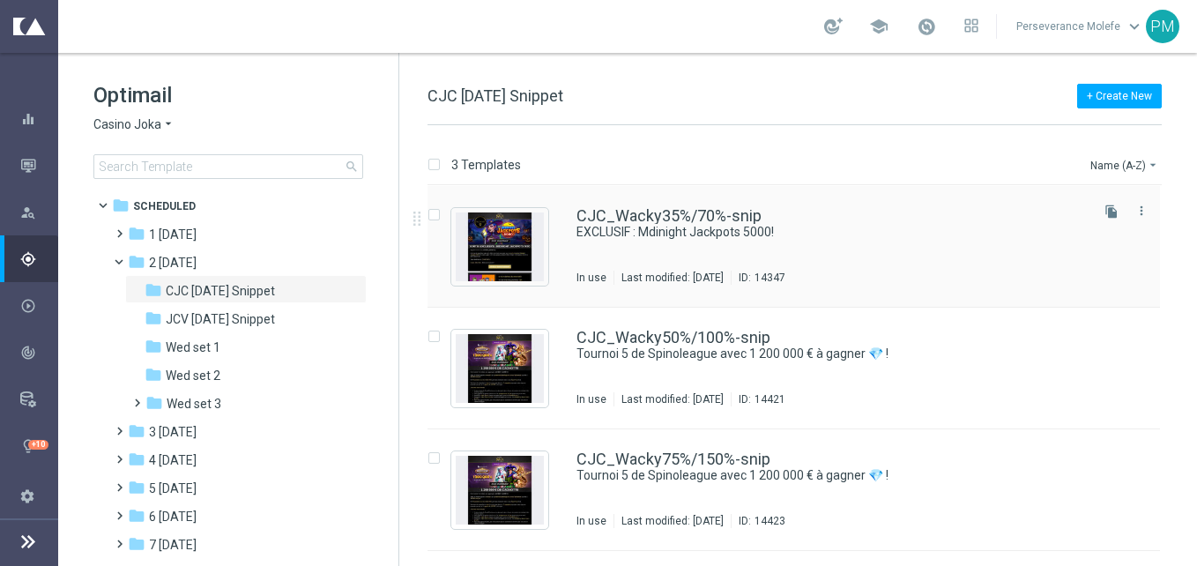
click at [678, 205] on div "CJC_Wacky35%/70%-snip EXCLUSIF : Mdinight Jackpots 5000! In use Last modified: …" at bounding box center [794, 247] width 733 height 122
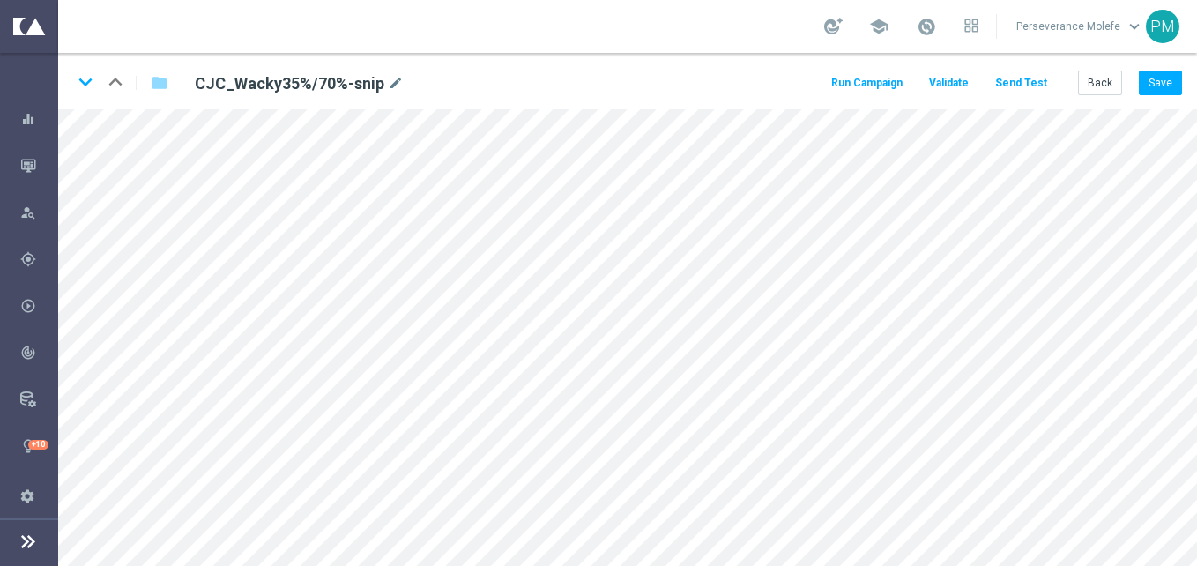
drag, startPoint x: 164, startPoint y: 1, endPoint x: 629, endPoint y: 36, distance: 466.0
click at [629, 36] on div "school Perseverance Molefe keyboard_arrow_down PM" at bounding box center [627, 26] width 1139 height 53
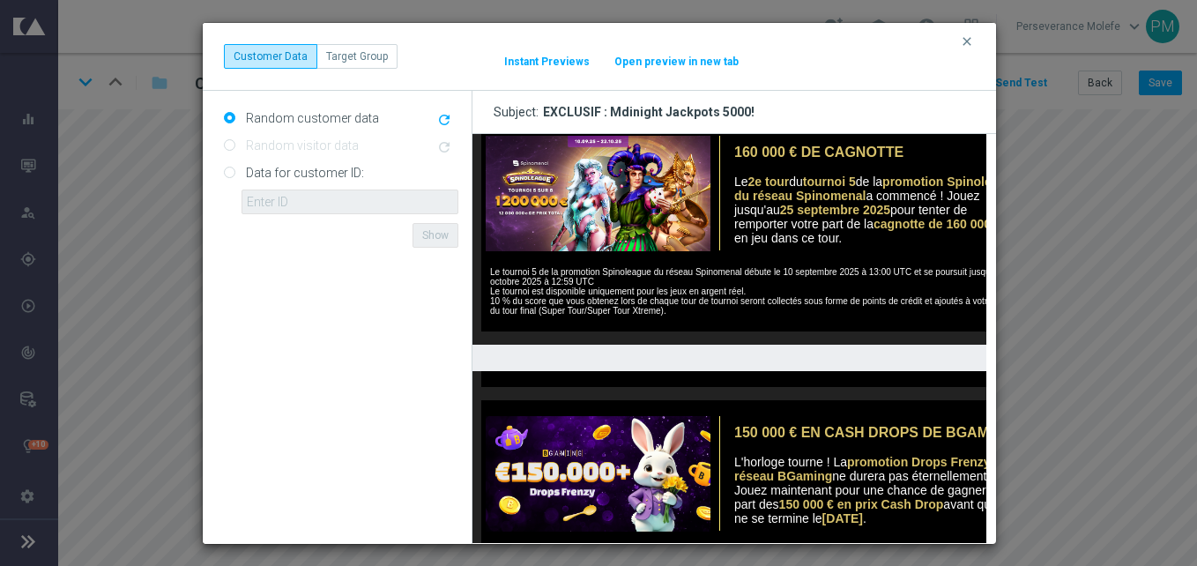
scroll to position [882, 0]
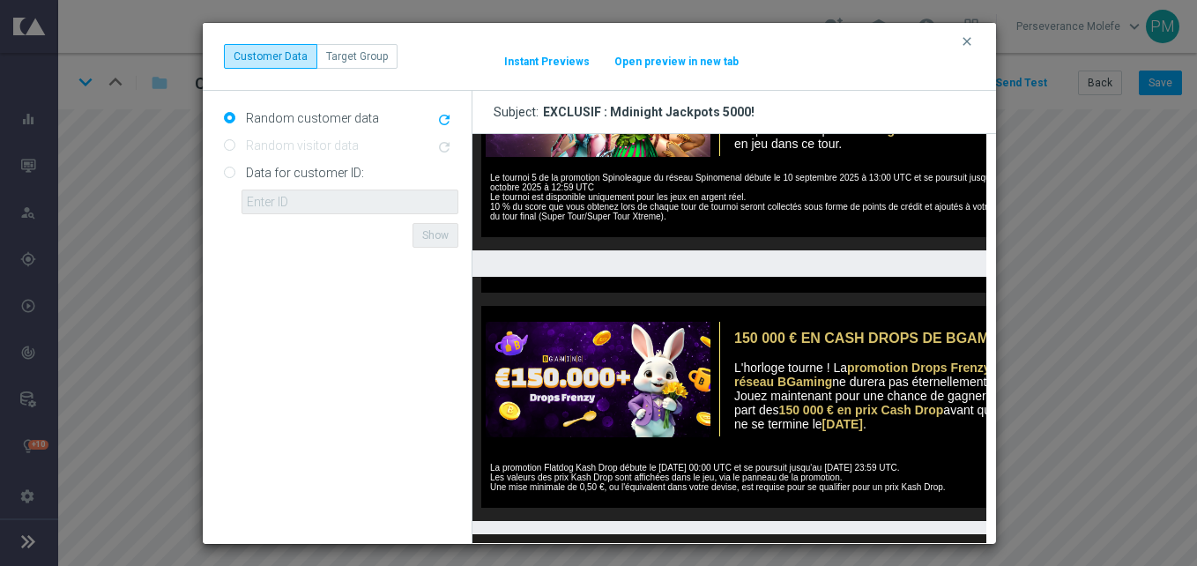
click at [653, 63] on button "Open preview in new tab" at bounding box center [677, 62] width 126 height 14
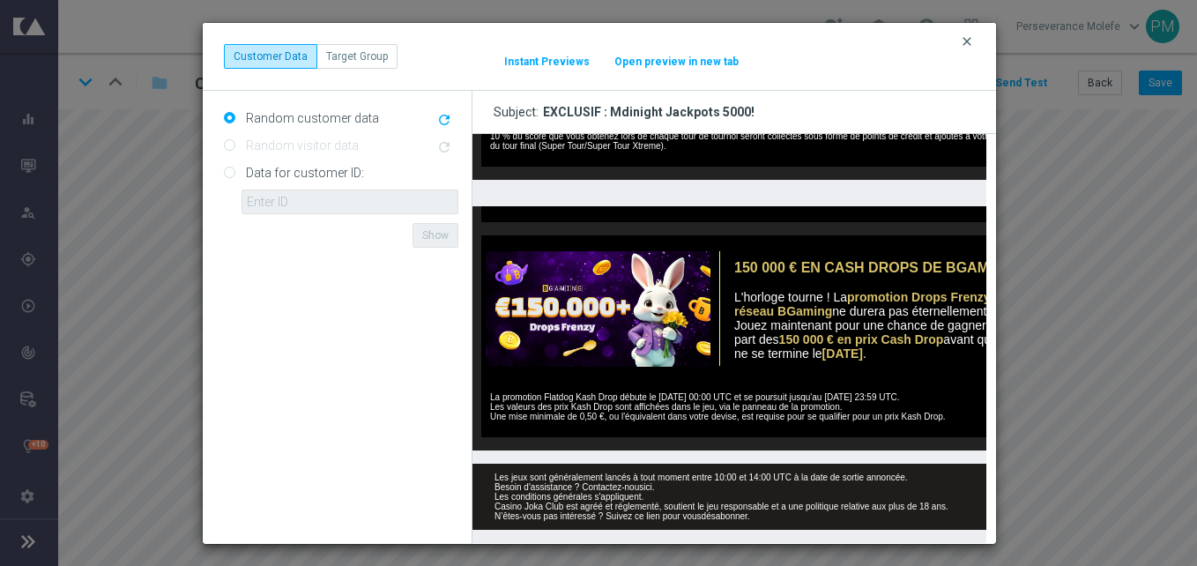
click at [972, 46] on icon "clear" at bounding box center [967, 41] width 14 height 14
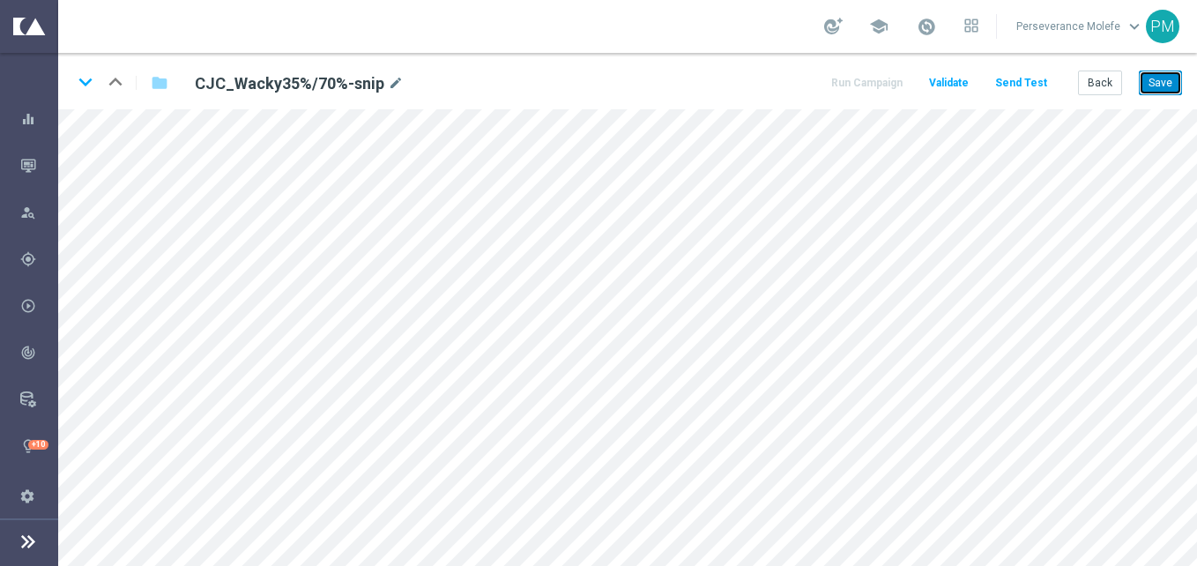
click at [1145, 86] on button "Save" at bounding box center [1160, 83] width 43 height 25
click at [1174, 81] on button "Save" at bounding box center [1160, 83] width 43 height 25
click at [1105, 80] on button "Back" at bounding box center [1100, 83] width 44 height 25
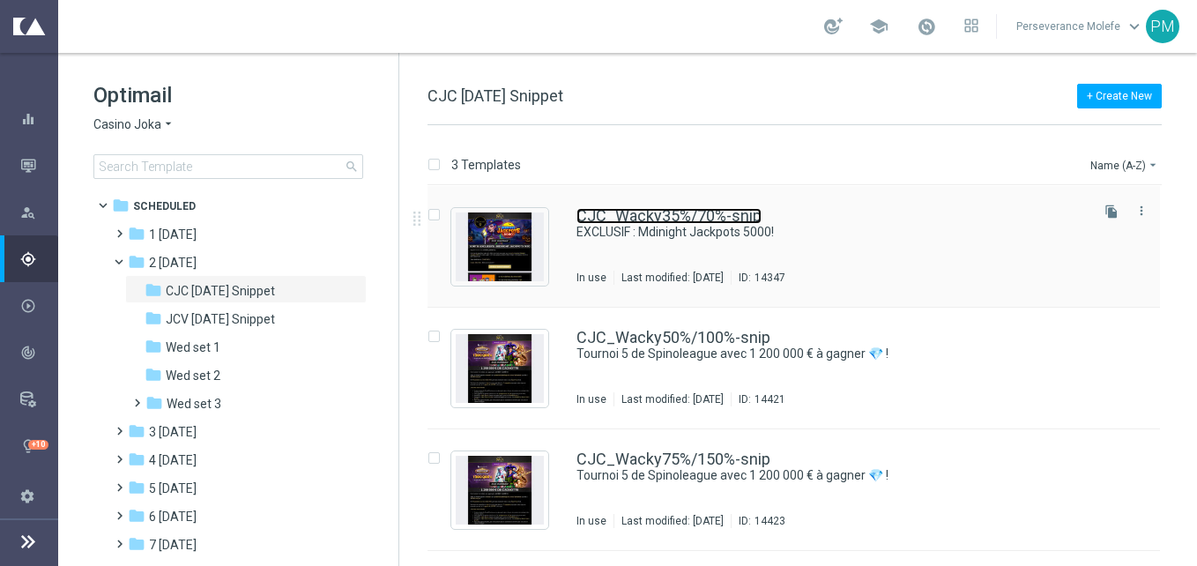
click at [630, 210] on link "CJC_Wacky35%/70%-snip" at bounding box center [669, 216] width 185 height 16
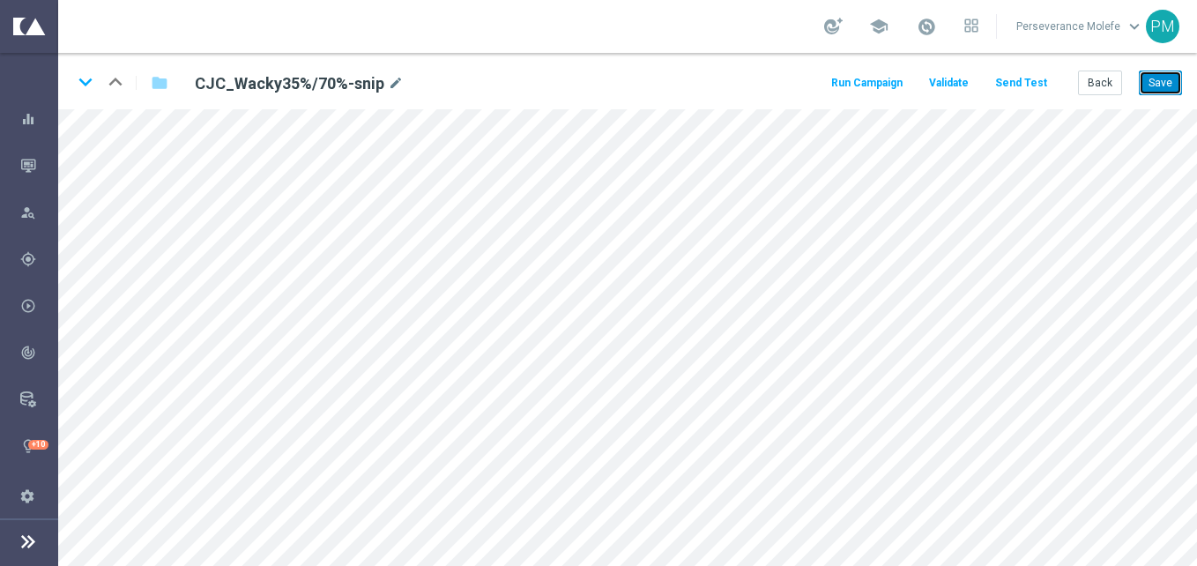
click at [1148, 92] on button "Save" at bounding box center [1160, 83] width 43 height 25
click at [1167, 82] on button "Save" at bounding box center [1160, 83] width 43 height 25
click at [1086, 80] on button "Back" at bounding box center [1100, 83] width 44 height 25
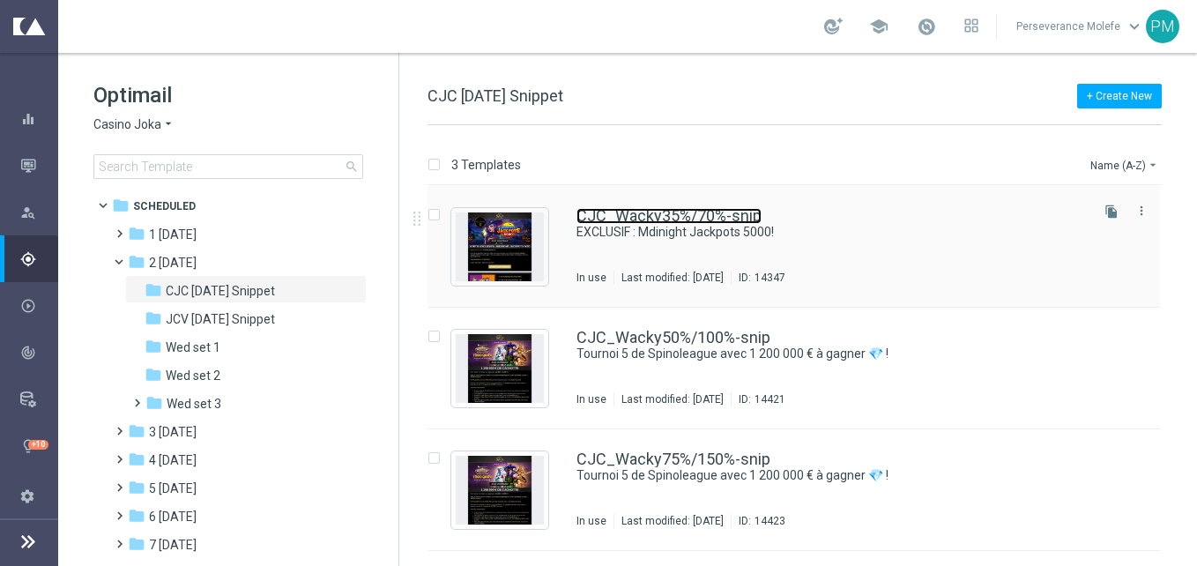
click at [616, 217] on link "CJC_Wacky35%/70%-snip" at bounding box center [669, 216] width 185 height 16
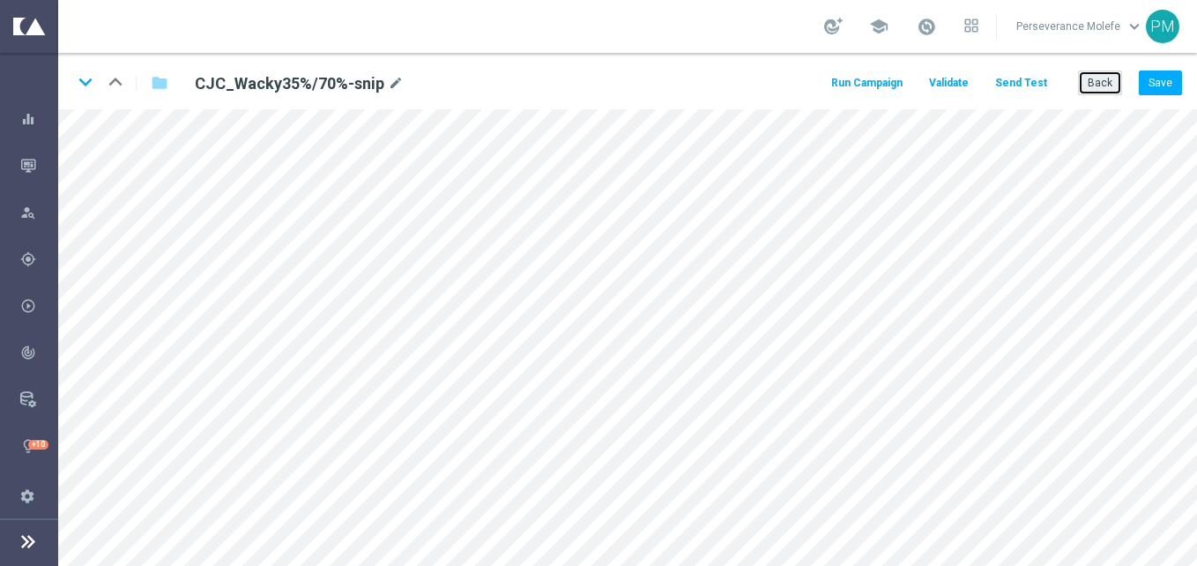
click at [1099, 82] on button "Back" at bounding box center [1100, 83] width 44 height 25
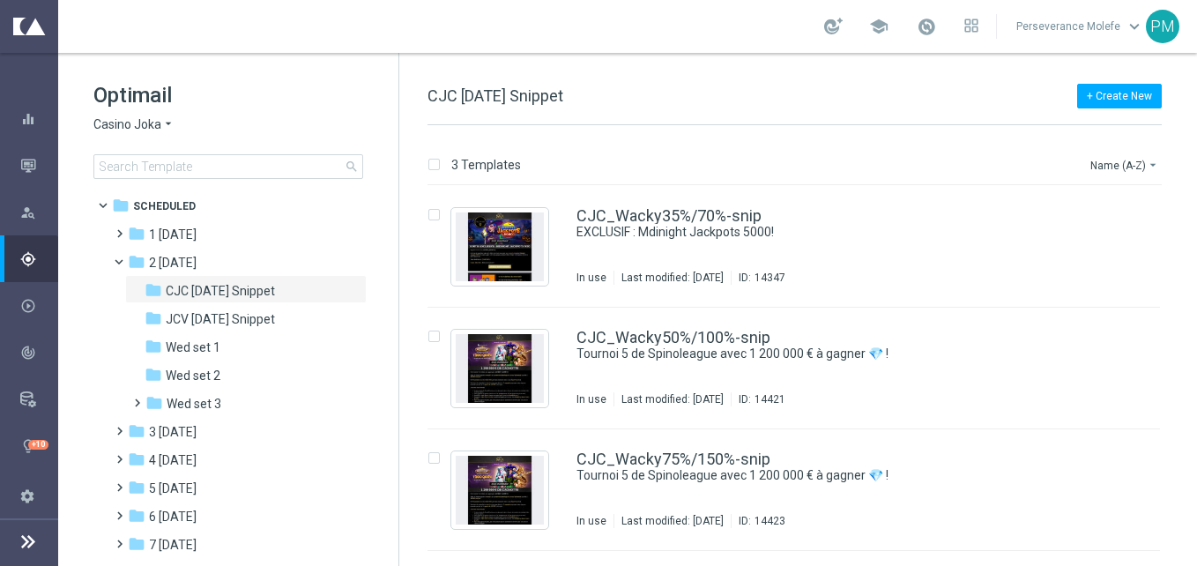
click at [146, 110] on div "Optimail Casino Joka arrow_drop_down × Casino Joka search" at bounding box center [245, 130] width 305 height 98
click at [157, 123] on span "Casino Joka" at bounding box center [127, 124] width 68 height 17
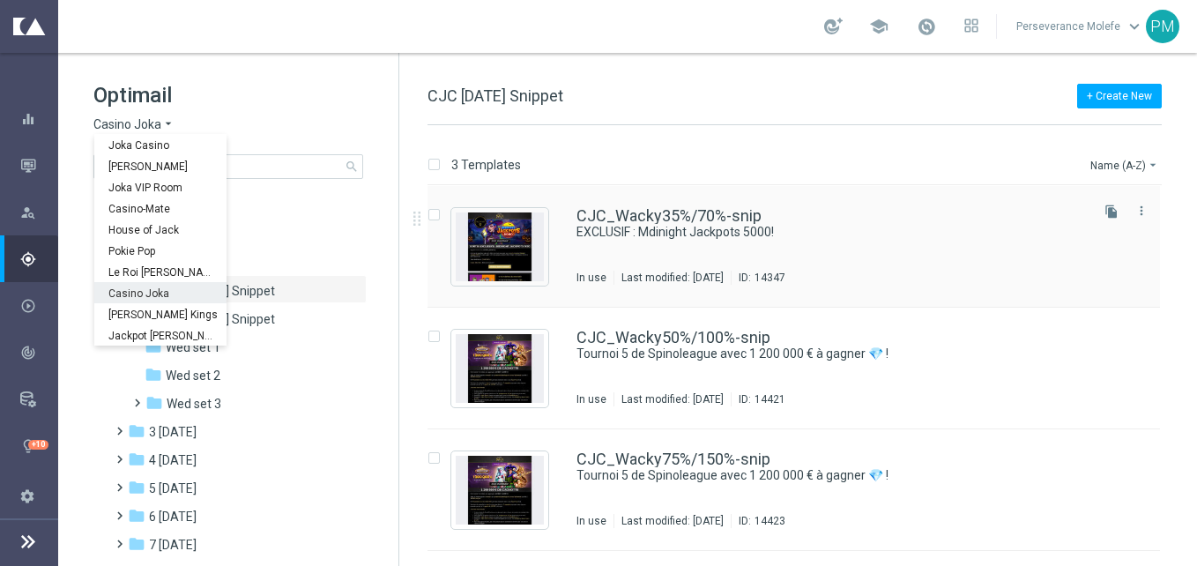
click at [759, 197] on div "CJC_Wacky35%/70%-snip EXCLUSIF : Mdinight Jackpots 5000! In use Last modified: …" at bounding box center [794, 247] width 733 height 122
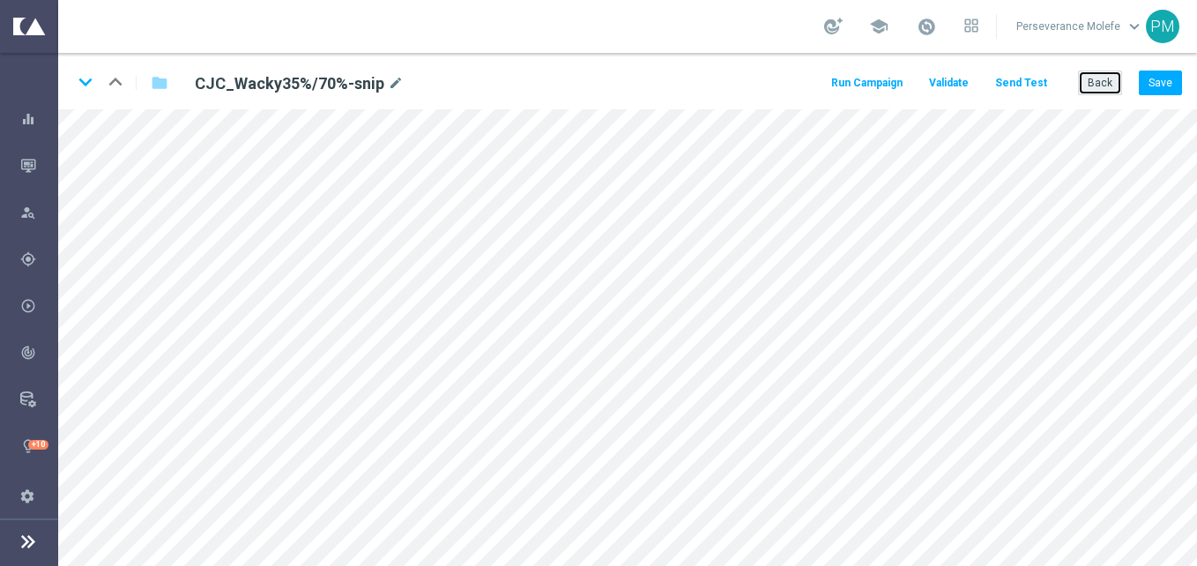
click at [1100, 81] on button "Back" at bounding box center [1100, 83] width 44 height 25
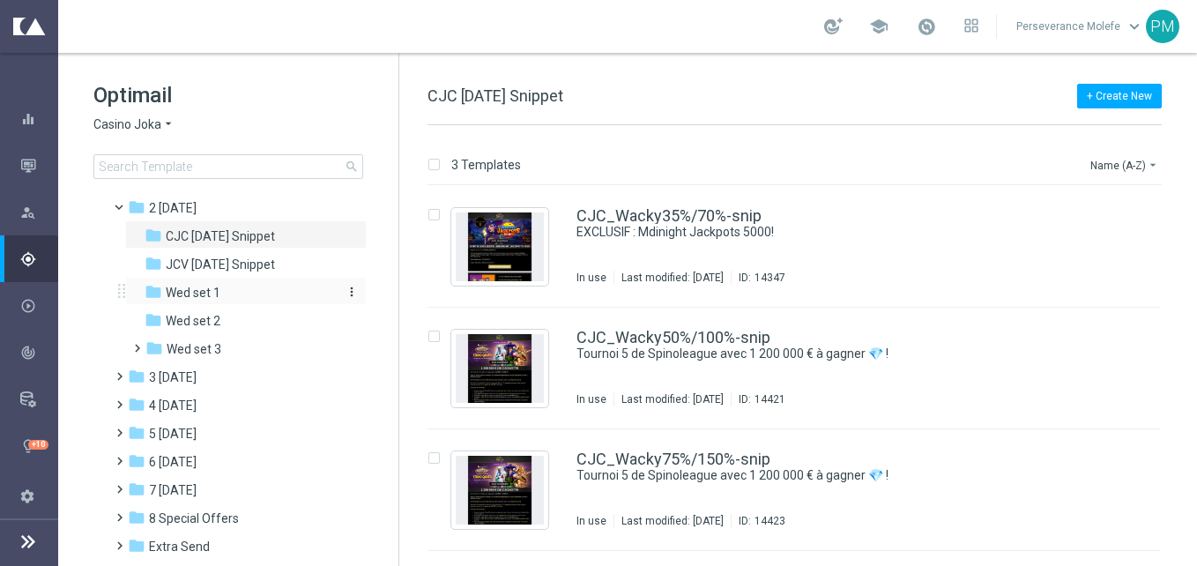
scroll to position [97, 0]
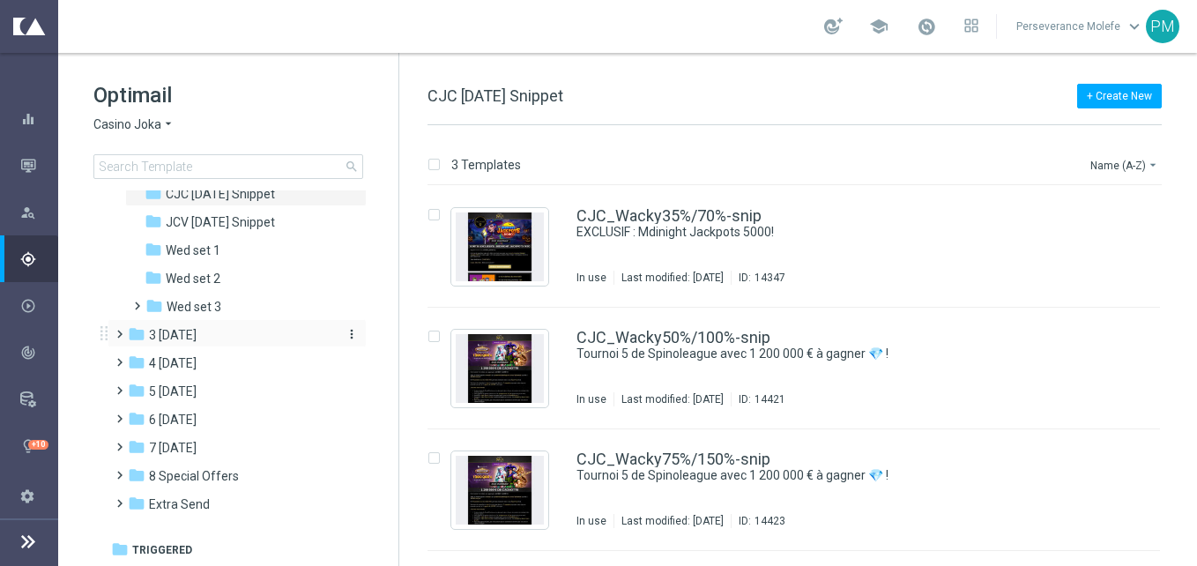
click at [236, 339] on div "folder 3 Thursday" at bounding box center [229, 335] width 203 height 20
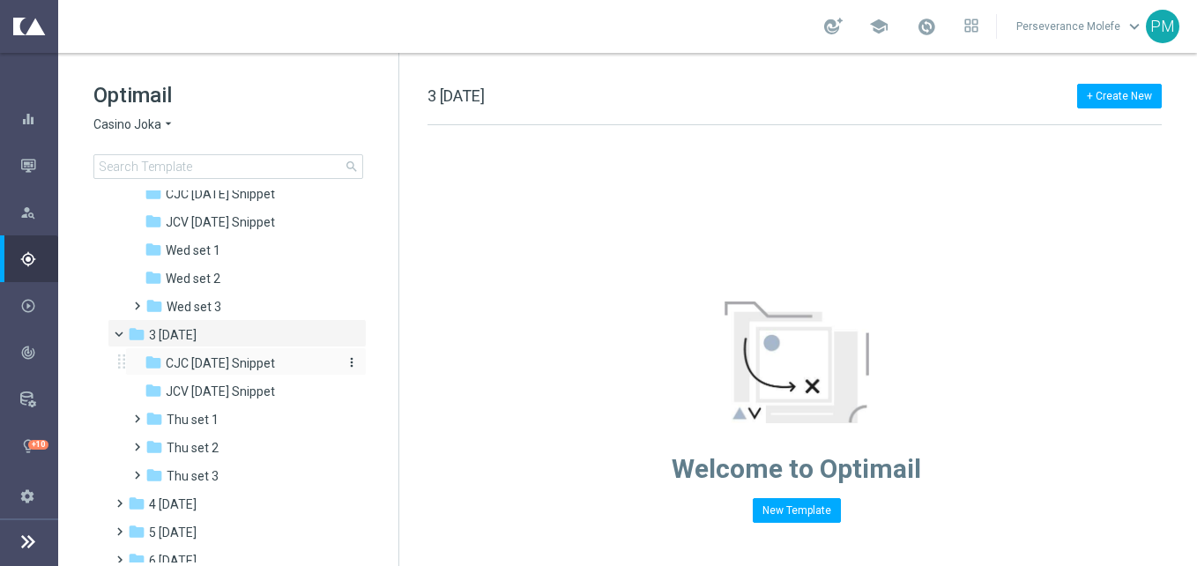
click at [250, 367] on span "CJC Thursday Snippet" at bounding box center [220, 363] width 109 height 16
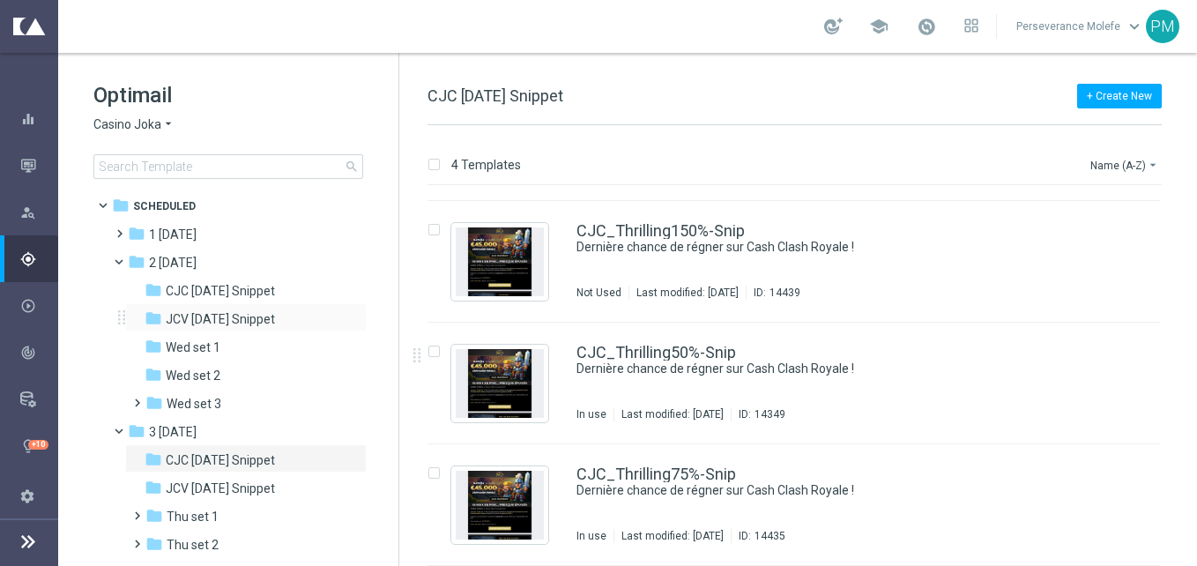
click at [256, 306] on div "folder JCV Wednesday Snippet more_vert" at bounding box center [246, 317] width 242 height 28
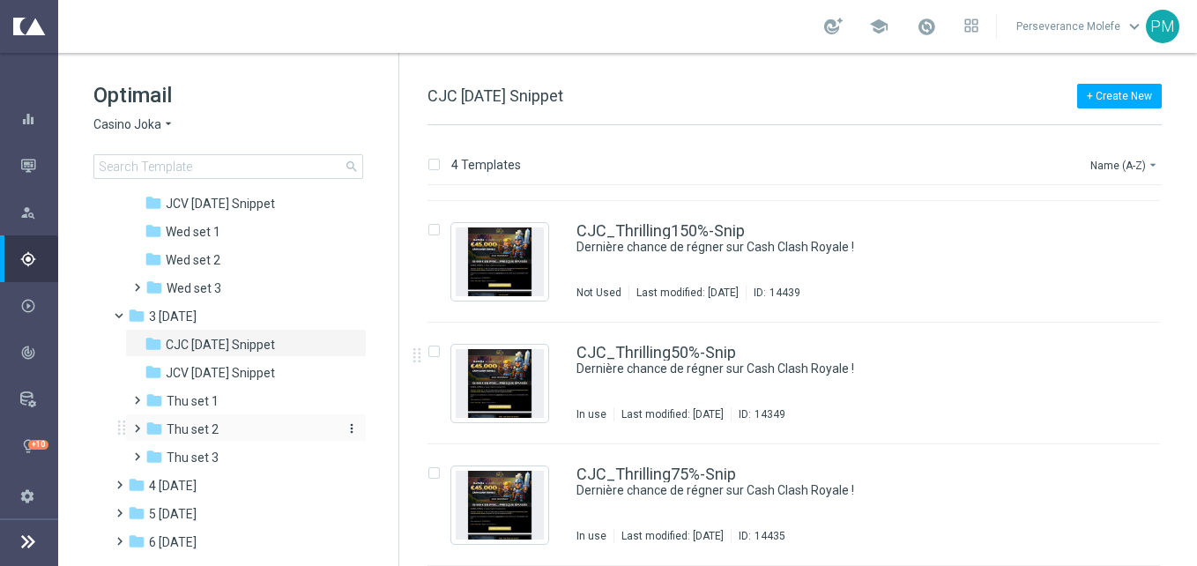
scroll to position [238, 0]
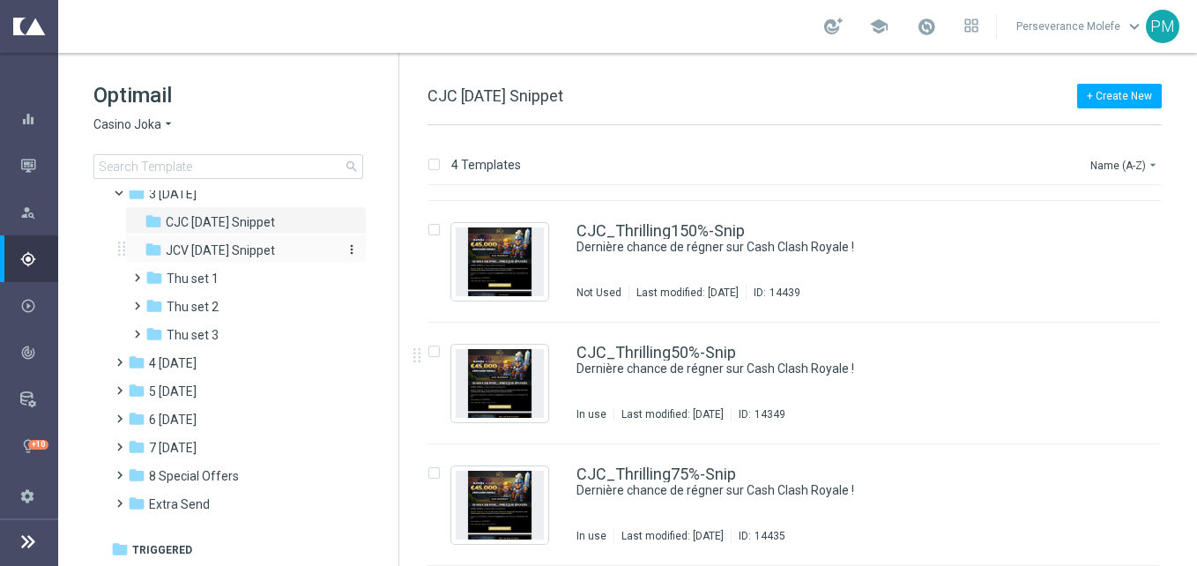
click at [253, 242] on span "JCV Thursday Snippet" at bounding box center [220, 250] width 109 height 16
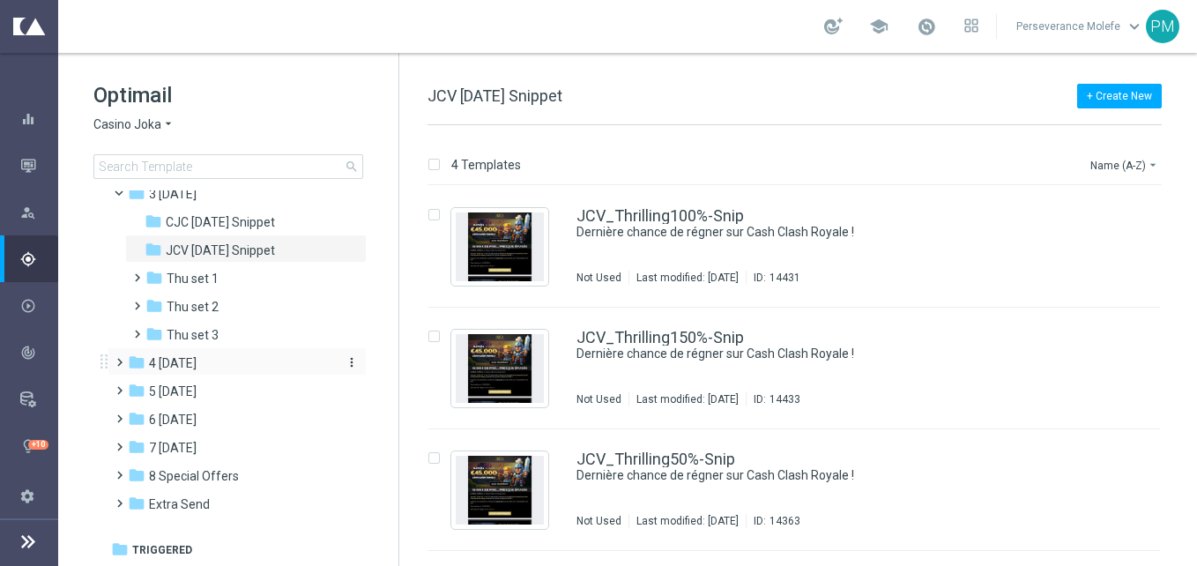
click at [216, 368] on div "folder 4 Friday" at bounding box center [229, 364] width 203 height 20
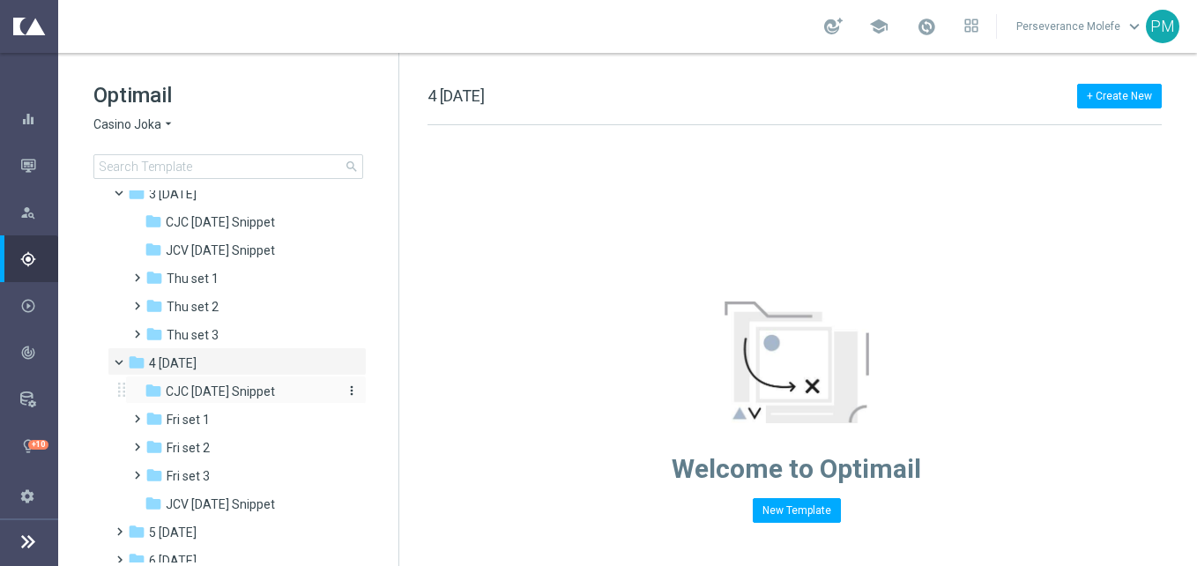
click at [223, 387] on span "CJC Friday Snippet" at bounding box center [220, 392] width 109 height 16
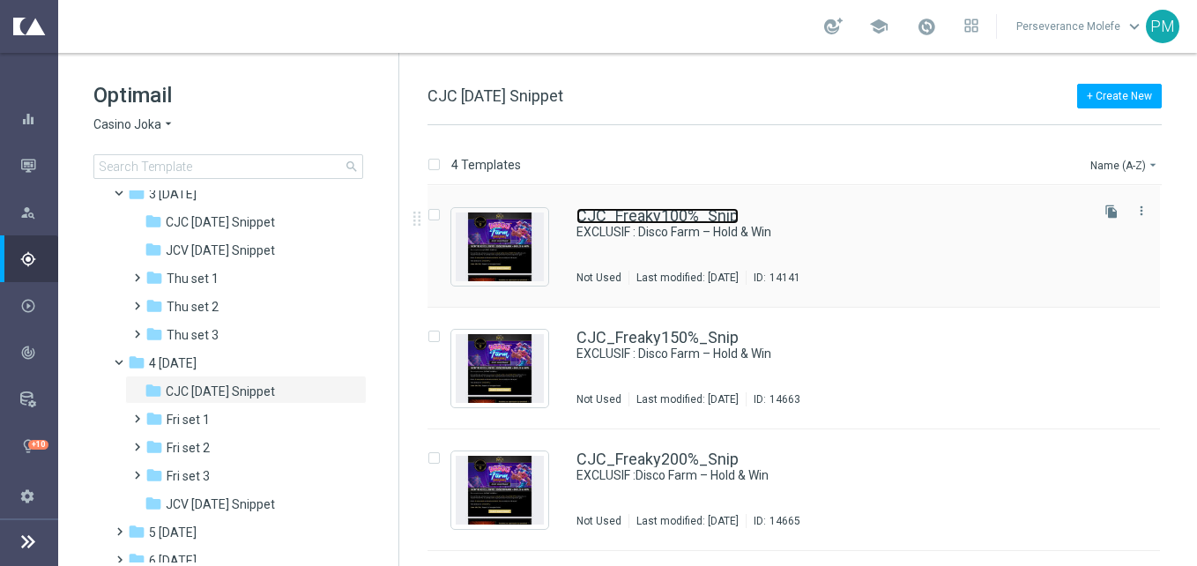
click at [636, 213] on link "CJC_Freaky100%_Snip" at bounding box center [658, 216] width 162 height 16
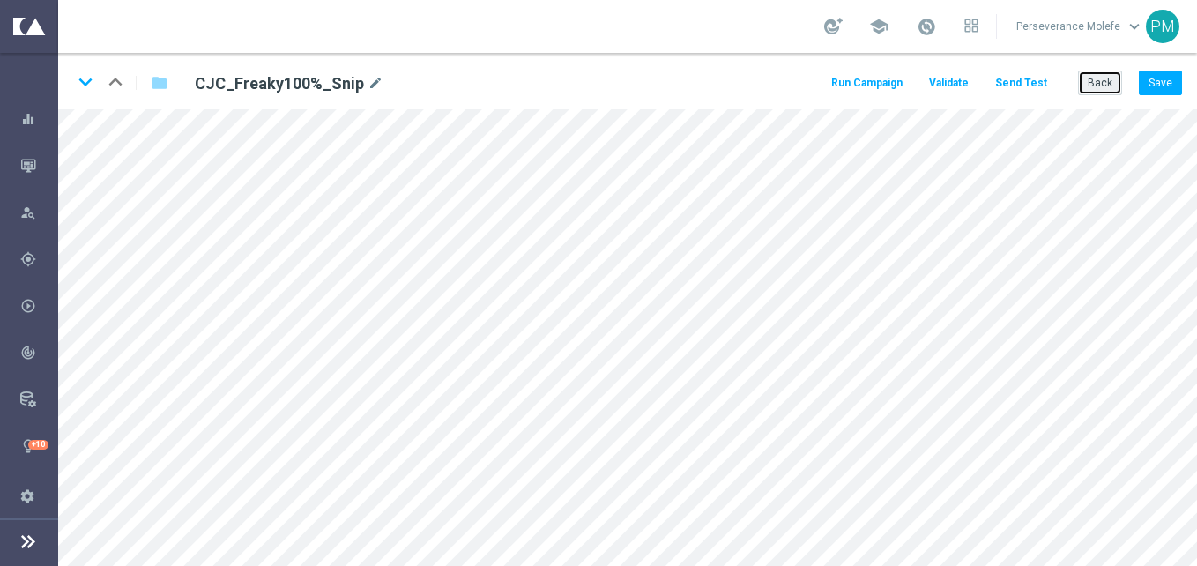
click at [1106, 84] on button "Back" at bounding box center [1100, 83] width 44 height 25
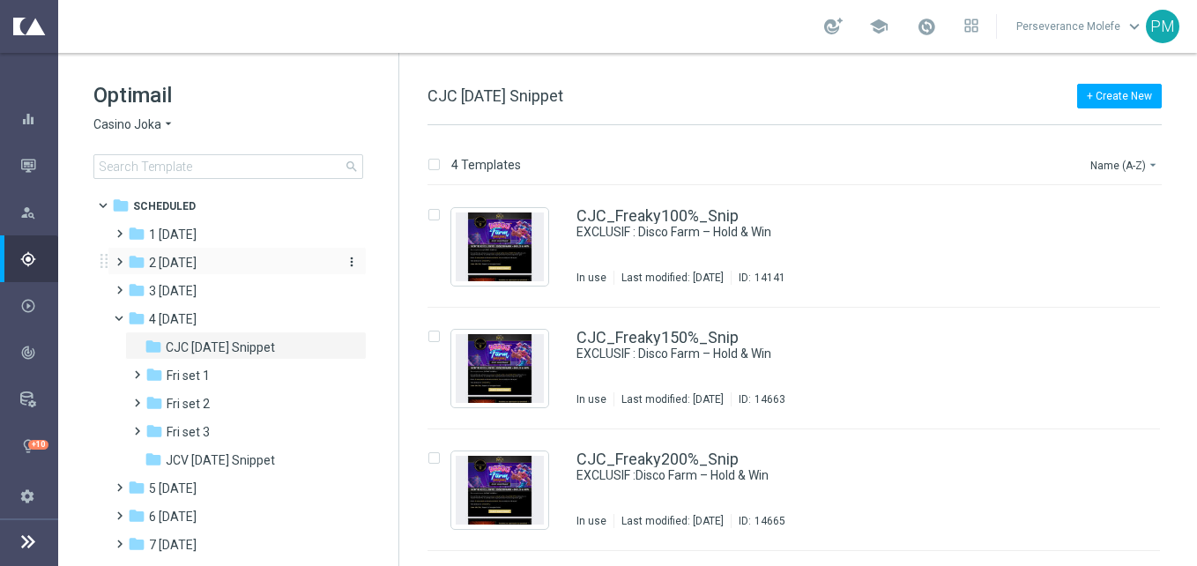
click at [197, 264] on span "2 Wednesday" at bounding box center [173, 263] width 48 height 16
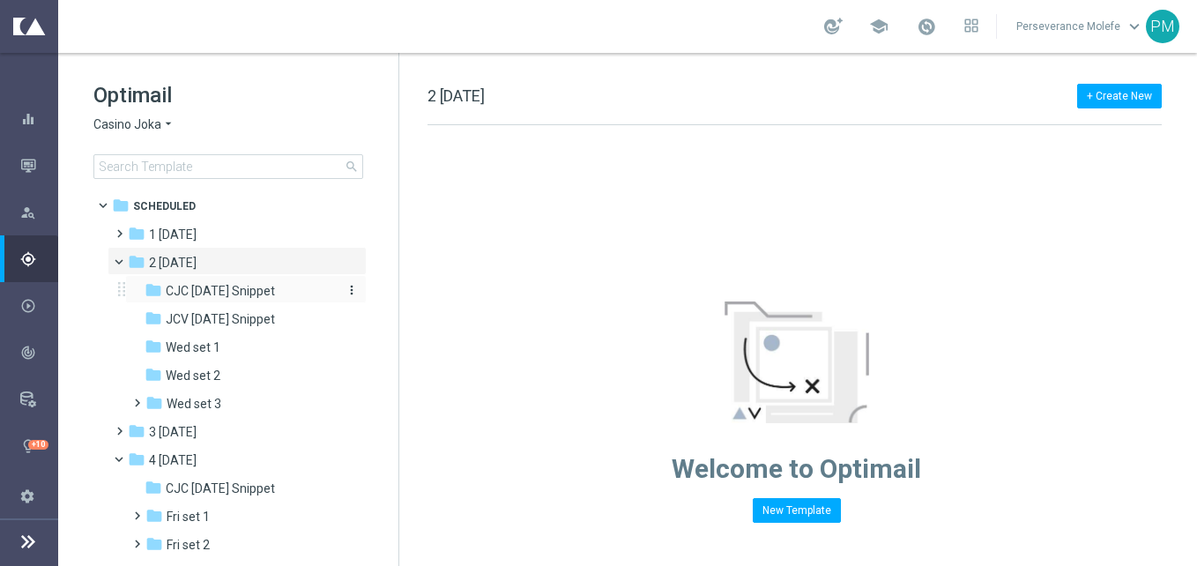
click at [245, 287] on span "CJC [DATE] Snippet" at bounding box center [220, 291] width 109 height 16
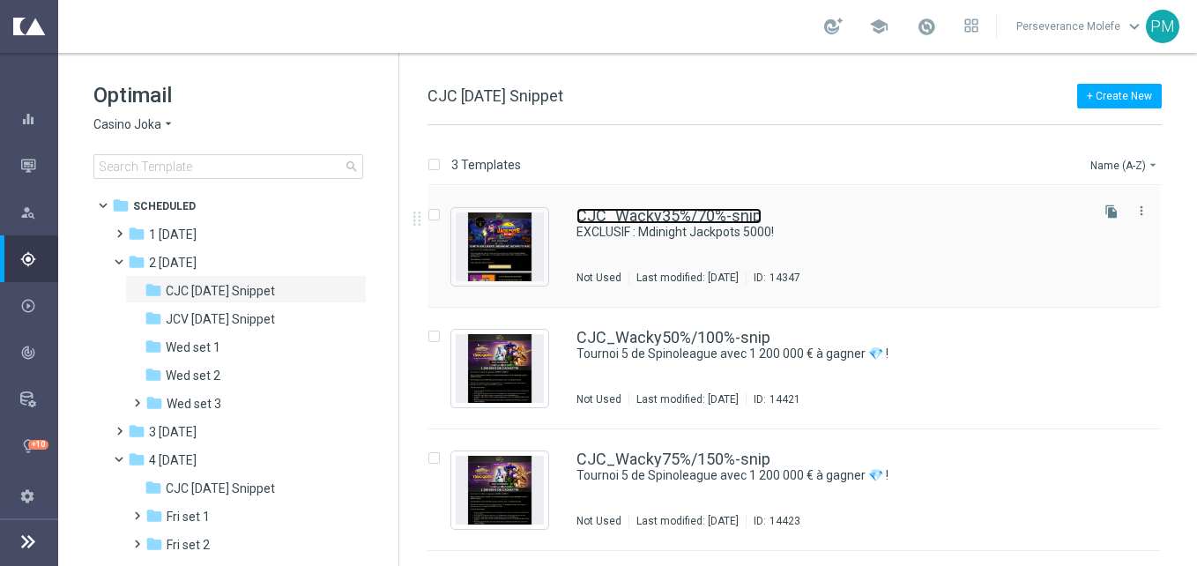
click at [620, 211] on link "CJC_Wacky35%/70%-snip" at bounding box center [669, 216] width 185 height 16
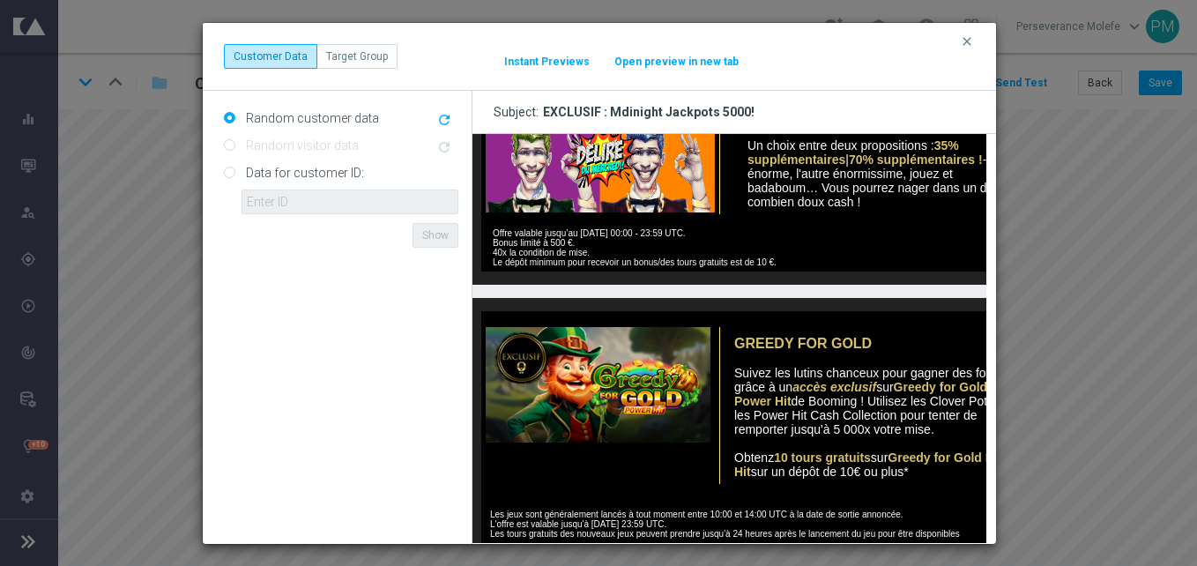
scroll to position [784, 0]
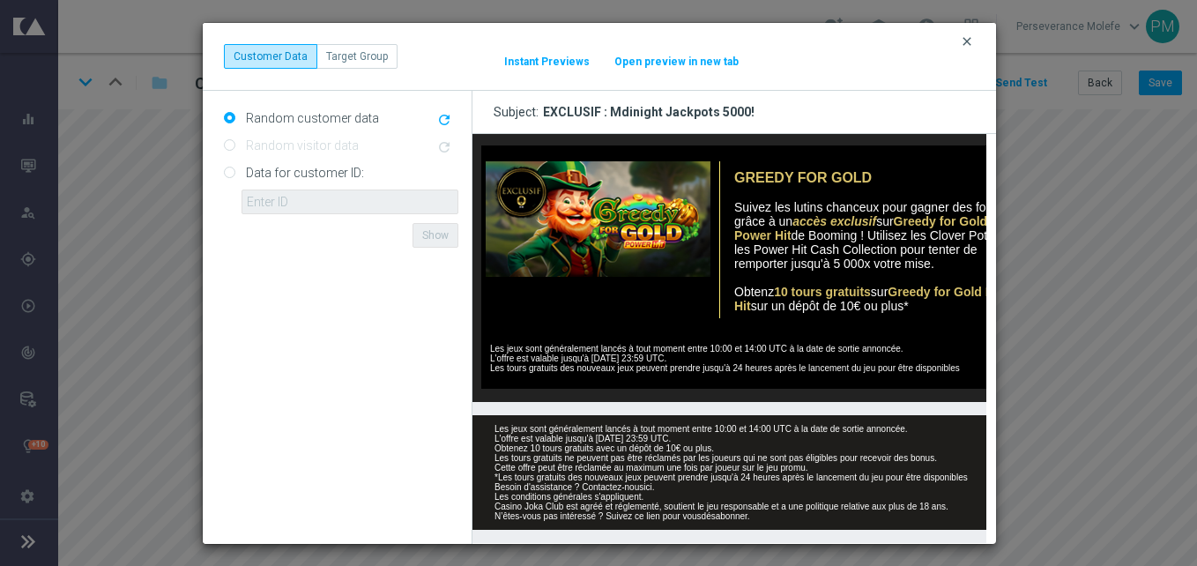
click at [966, 41] on icon "clear" at bounding box center [967, 41] width 14 height 14
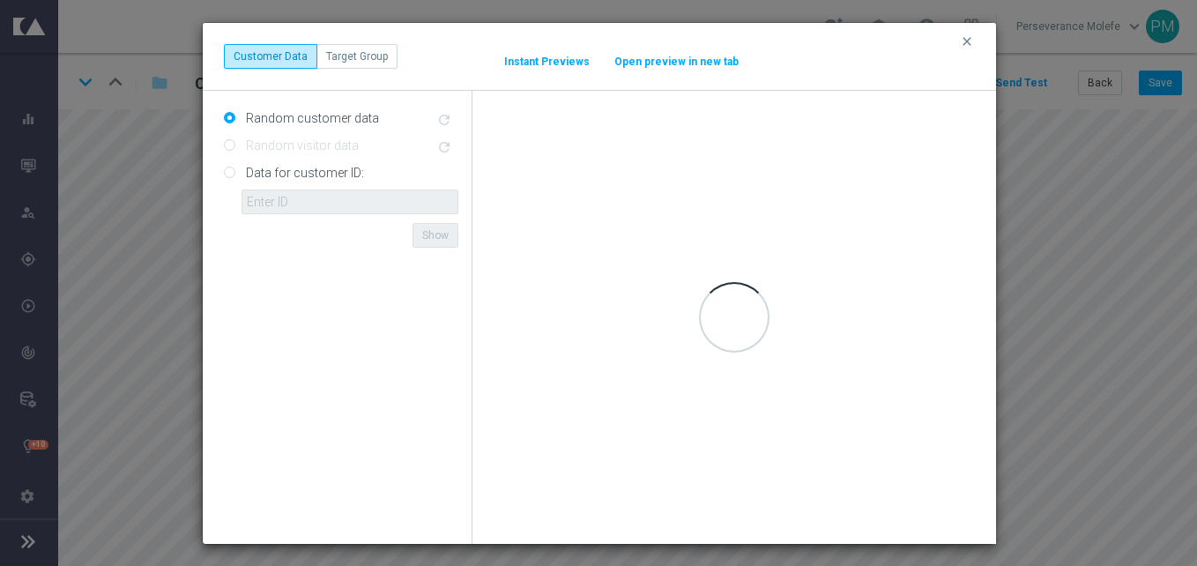
scroll to position [0, 0]
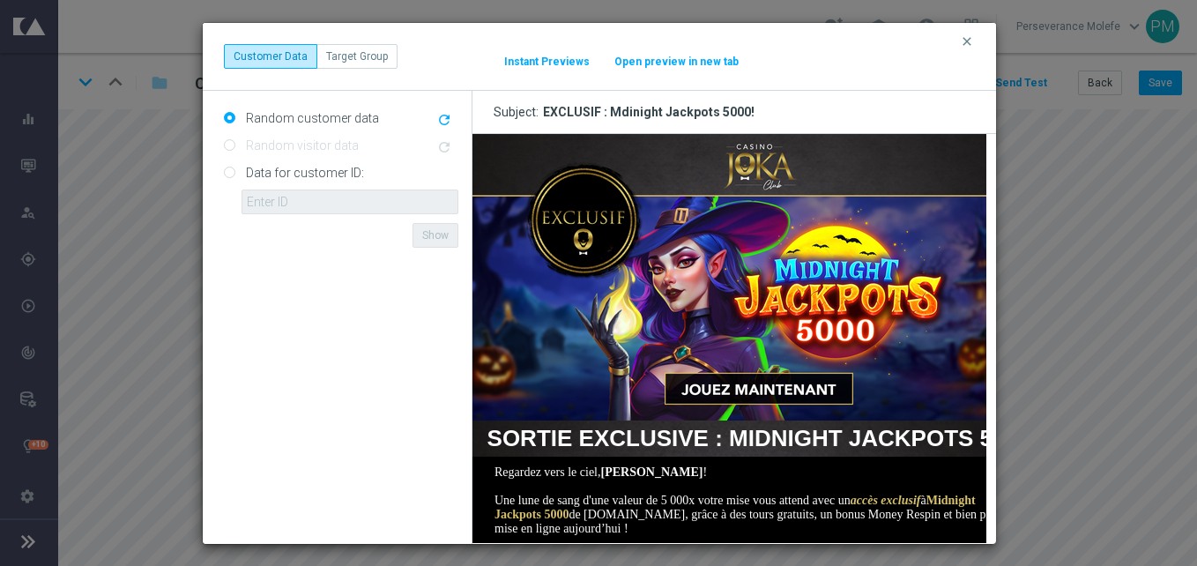
click at [719, 58] on button "Open preview in new tab" at bounding box center [677, 62] width 126 height 14
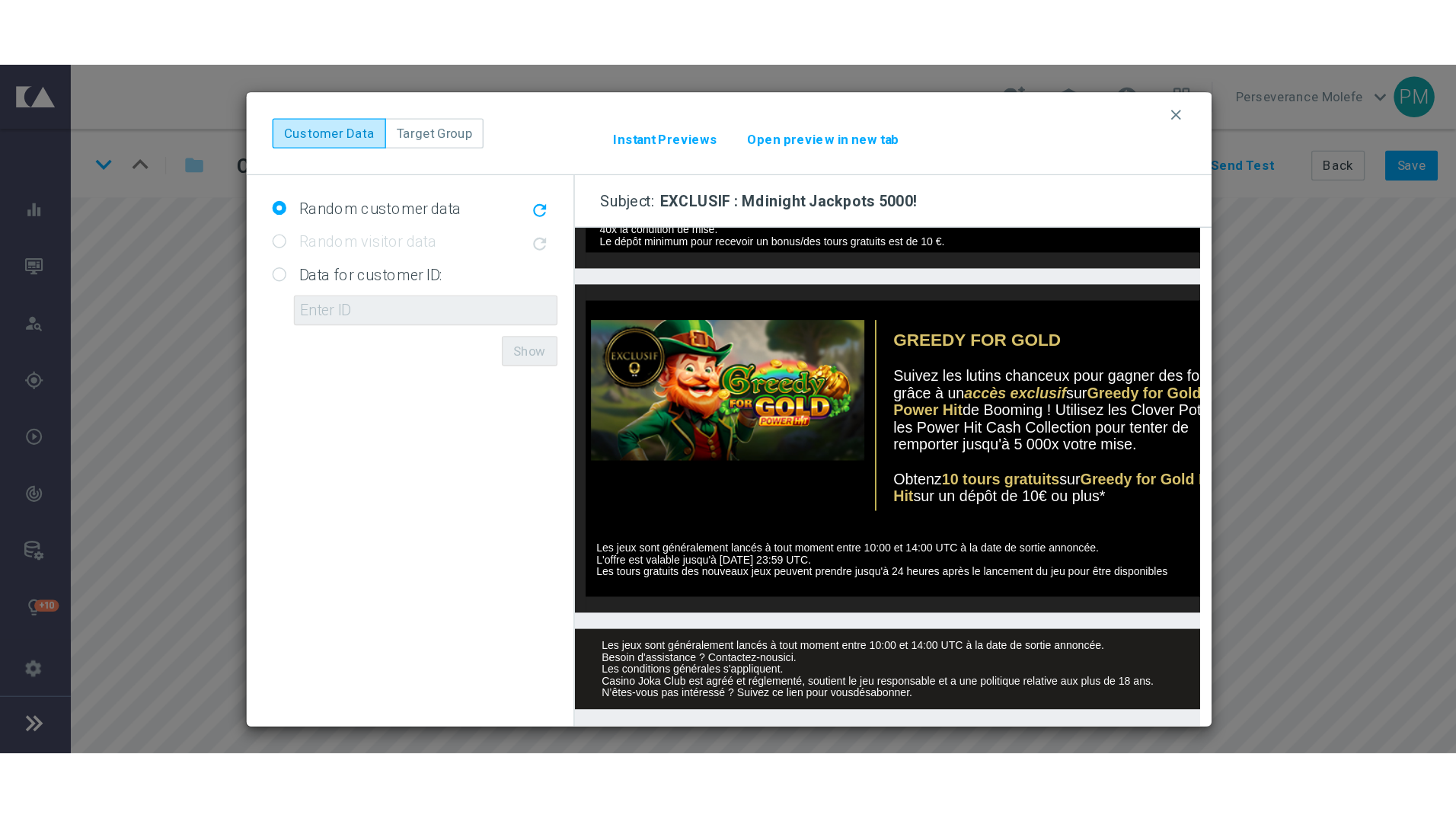
scroll to position [635, 0]
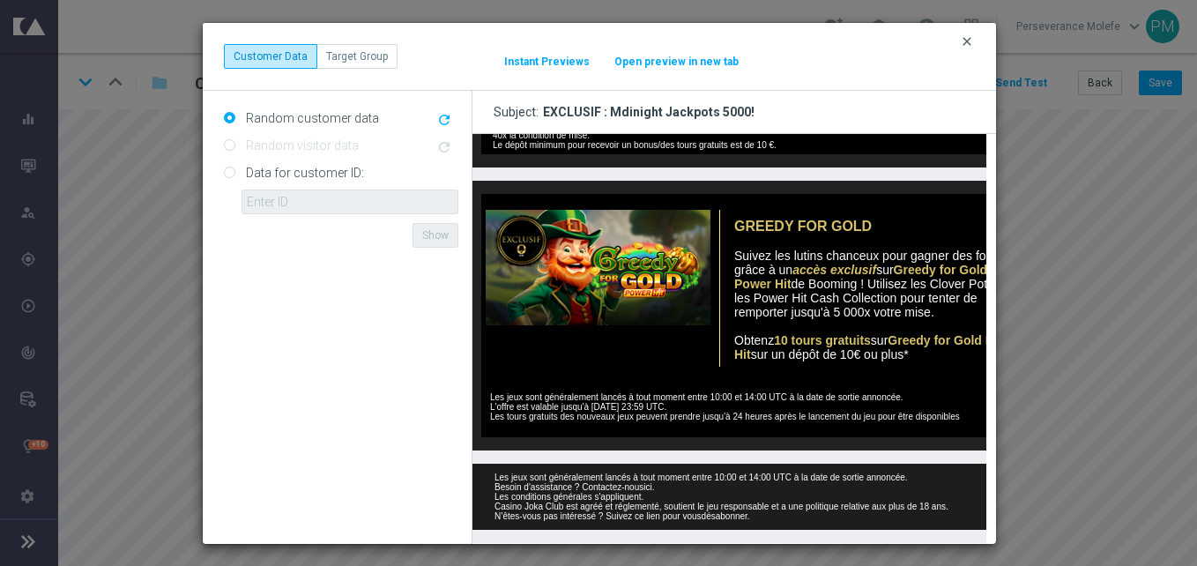
click at [963, 41] on icon "clear" at bounding box center [967, 41] width 14 height 14
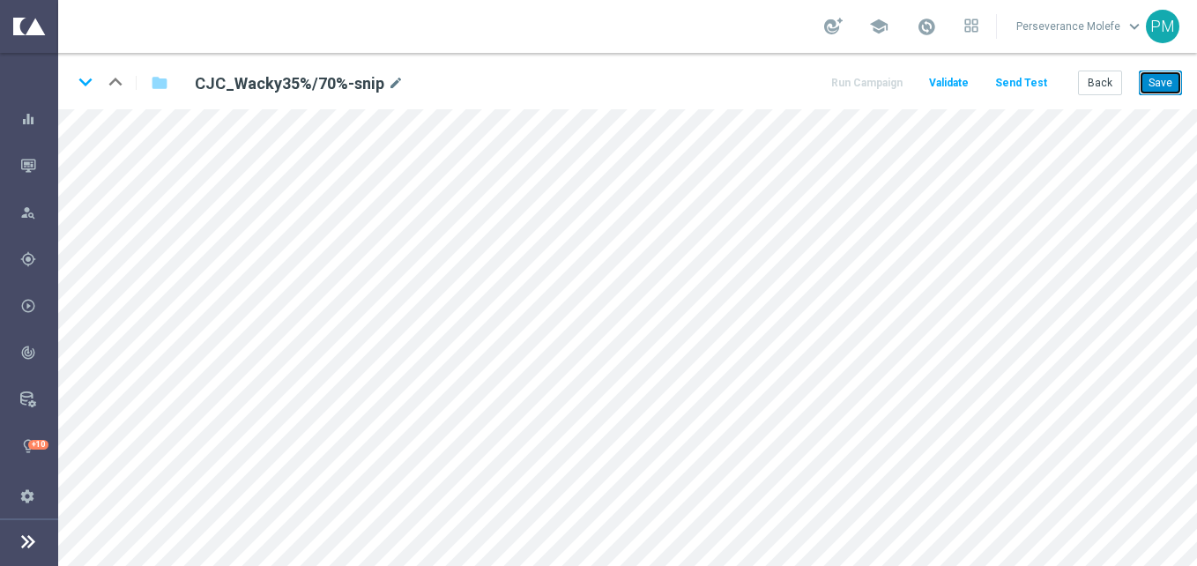
click at [1174, 72] on button "Save" at bounding box center [1160, 83] width 43 height 25
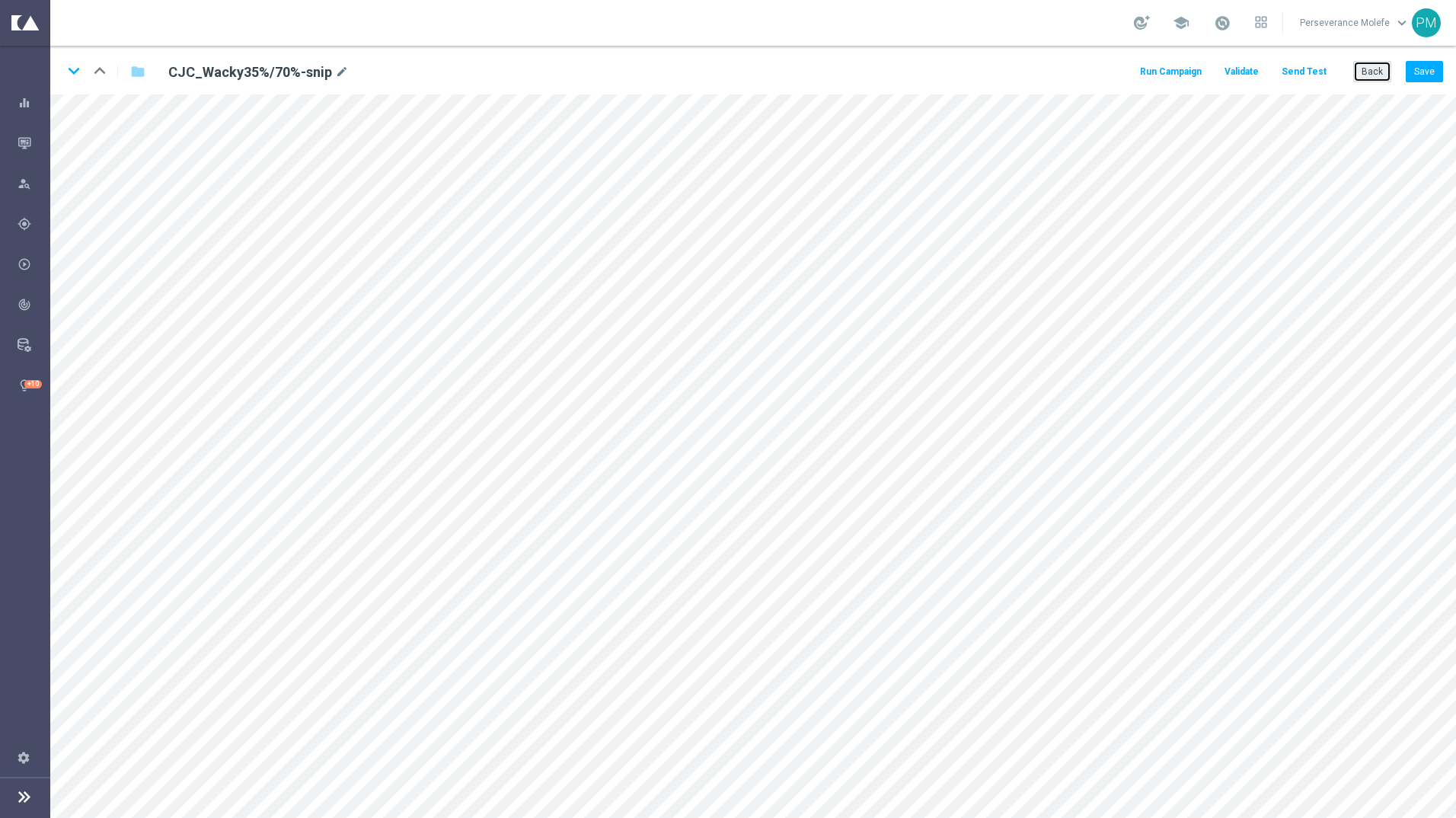
click at [1033, 72] on button "Back" at bounding box center [1372, 72] width 38 height 22
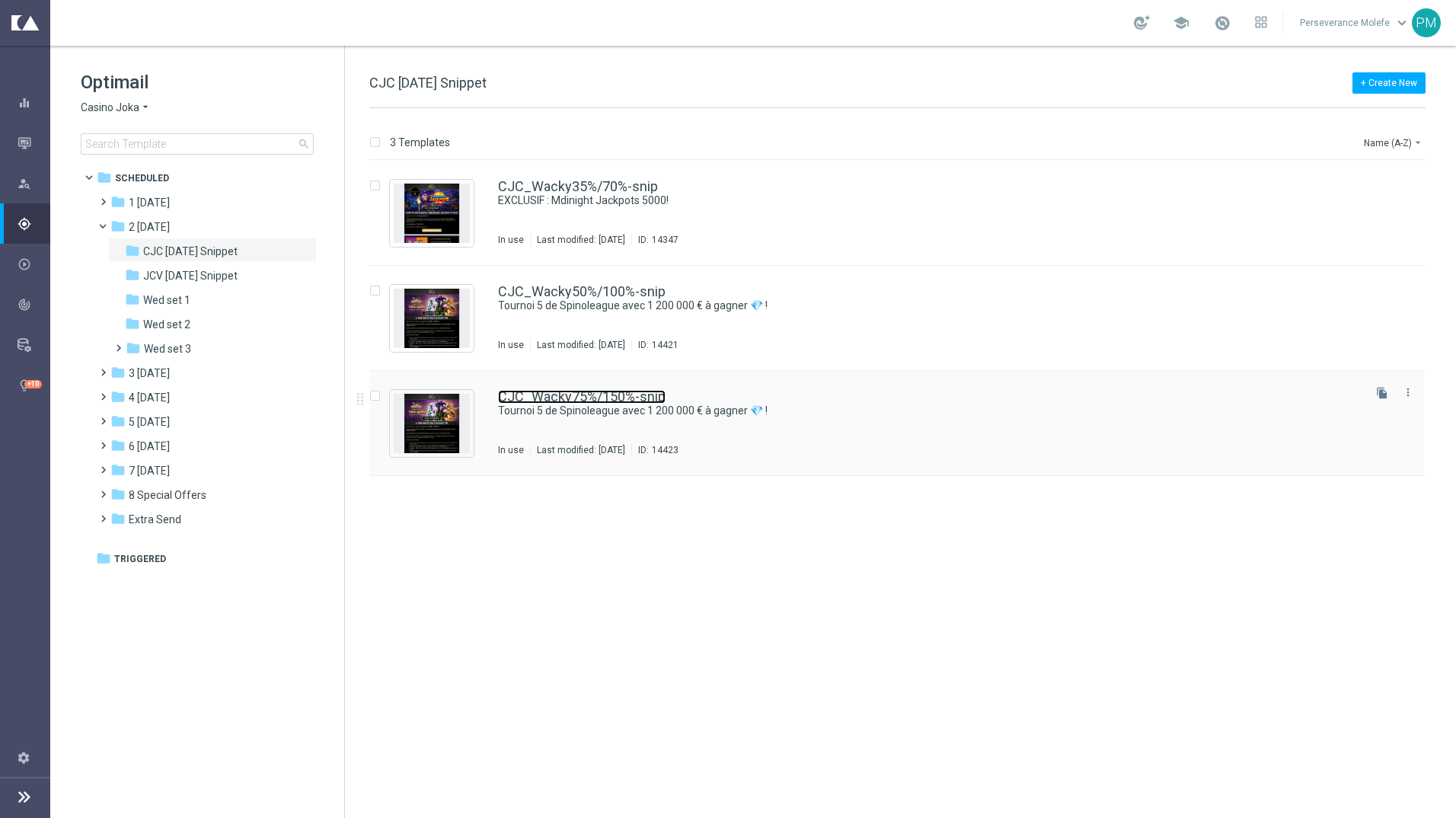
click at [537, 392] on link "CJC_Wacky75%/150%-snip" at bounding box center [582, 396] width 168 height 14
click at [557, 289] on link "CJC_Wacky50%/100%-snip" at bounding box center [582, 292] width 168 height 14
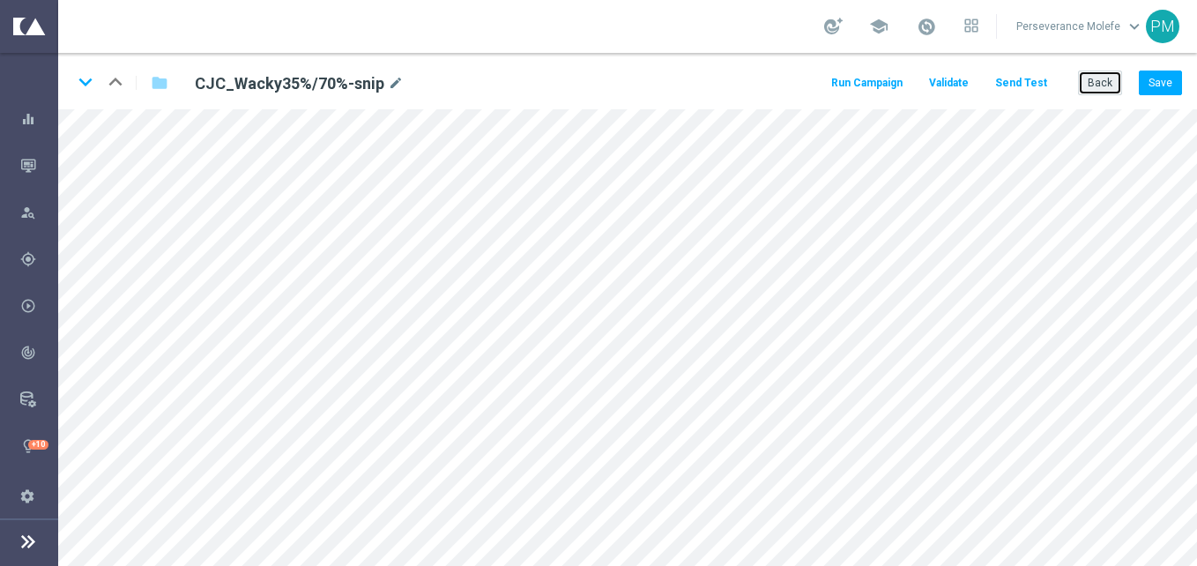
click at [1093, 83] on button "Back" at bounding box center [1100, 83] width 44 height 25
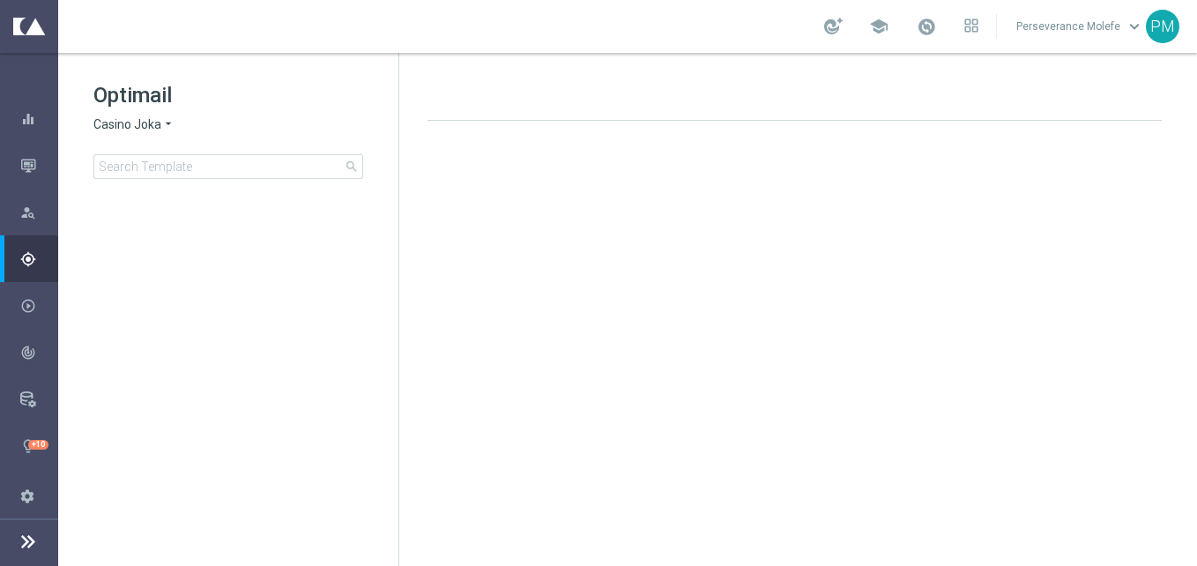
click at [143, 123] on span "Casino Joka" at bounding box center [127, 124] width 68 height 17
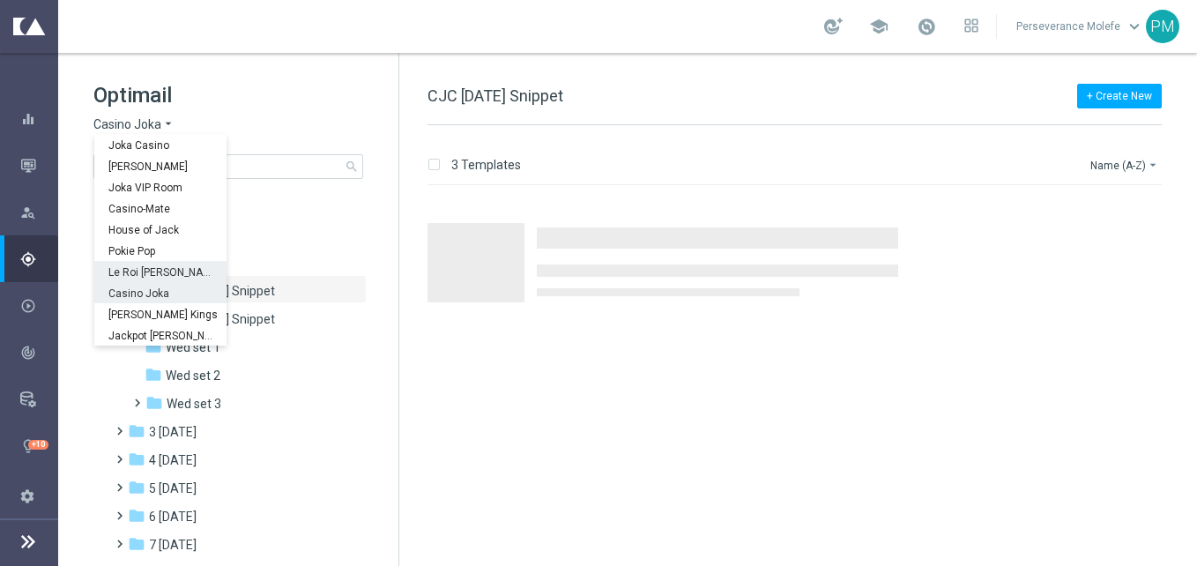
click at [0, 0] on span "Le Roi [PERSON_NAME]" at bounding box center [0, 0] width 0 height 0
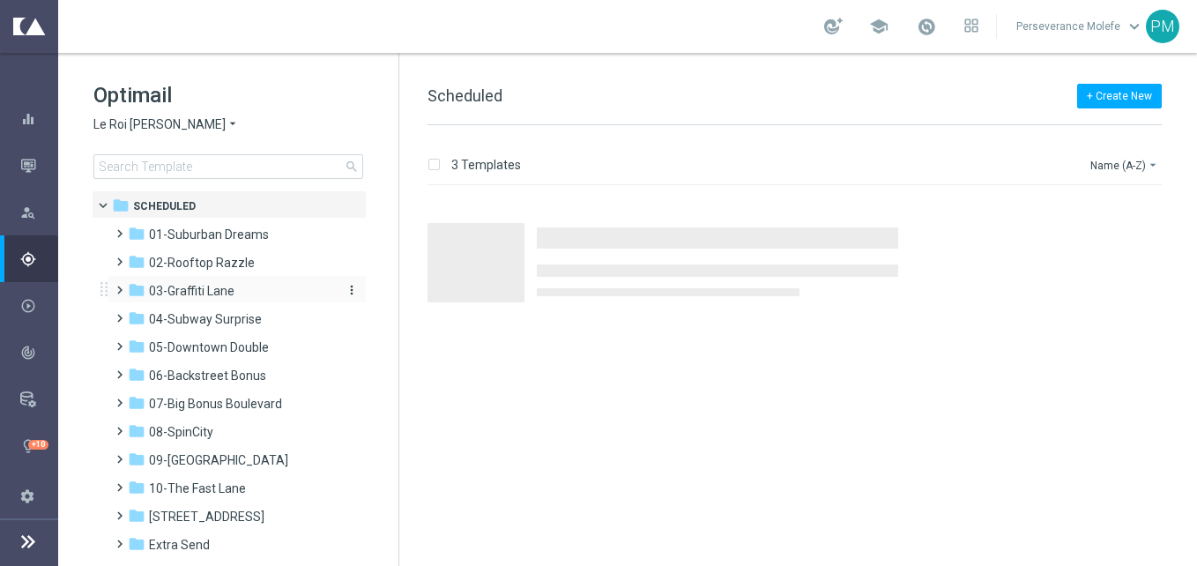
click at [226, 291] on span "03-Graffiti Lane" at bounding box center [192, 291] width 86 height 16
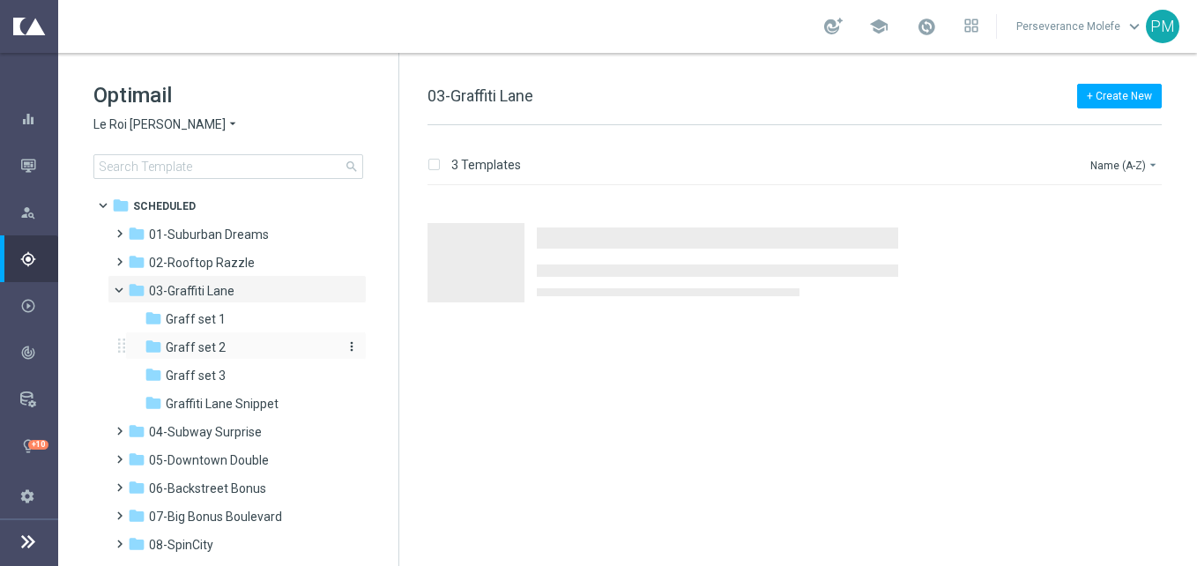
click at [229, 355] on div "folder Graff set 2" at bounding box center [239, 348] width 188 height 20
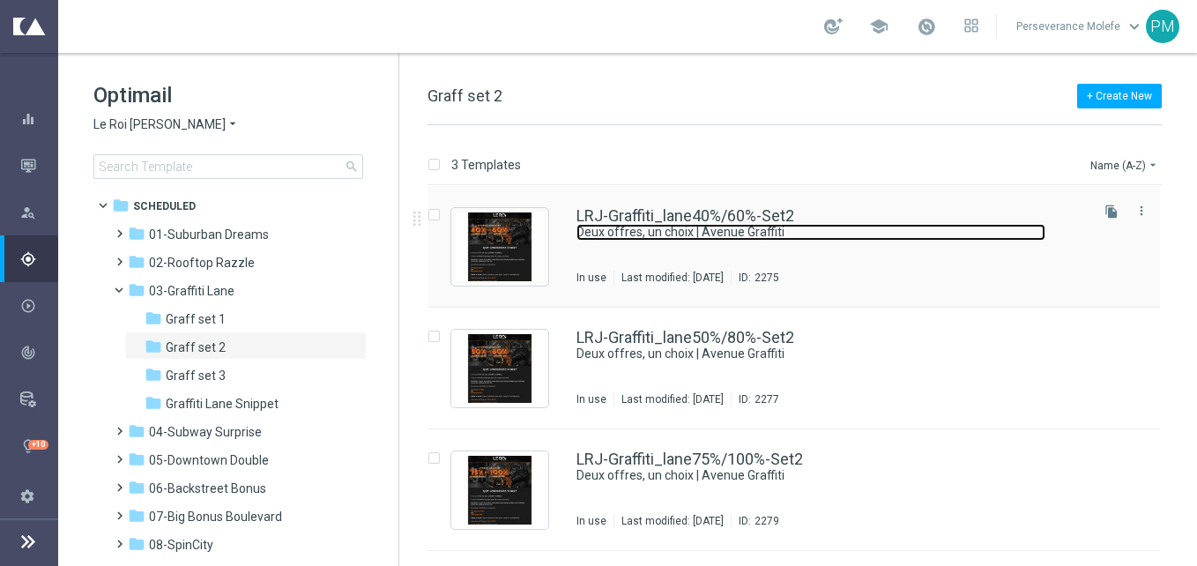
click at [687, 223] on div "LRJ-Graffiti_lane40%/60%-Set2 Deux offres, un choix | Avenue Graffiti In use La…" at bounding box center [832, 246] width 510 height 77
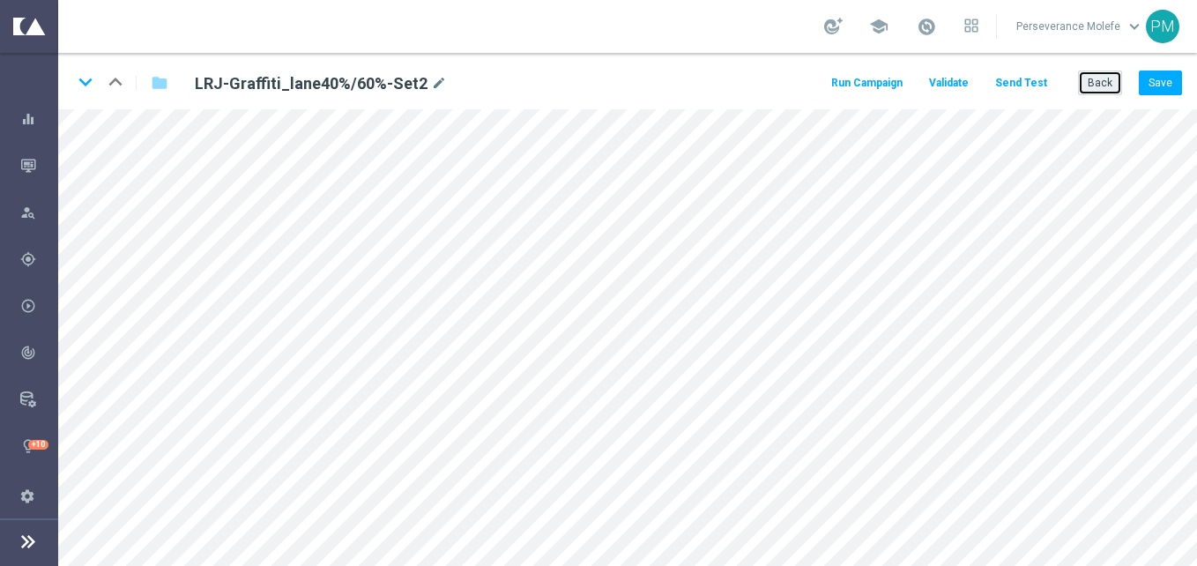
click at [1105, 91] on button "Back" at bounding box center [1100, 83] width 44 height 25
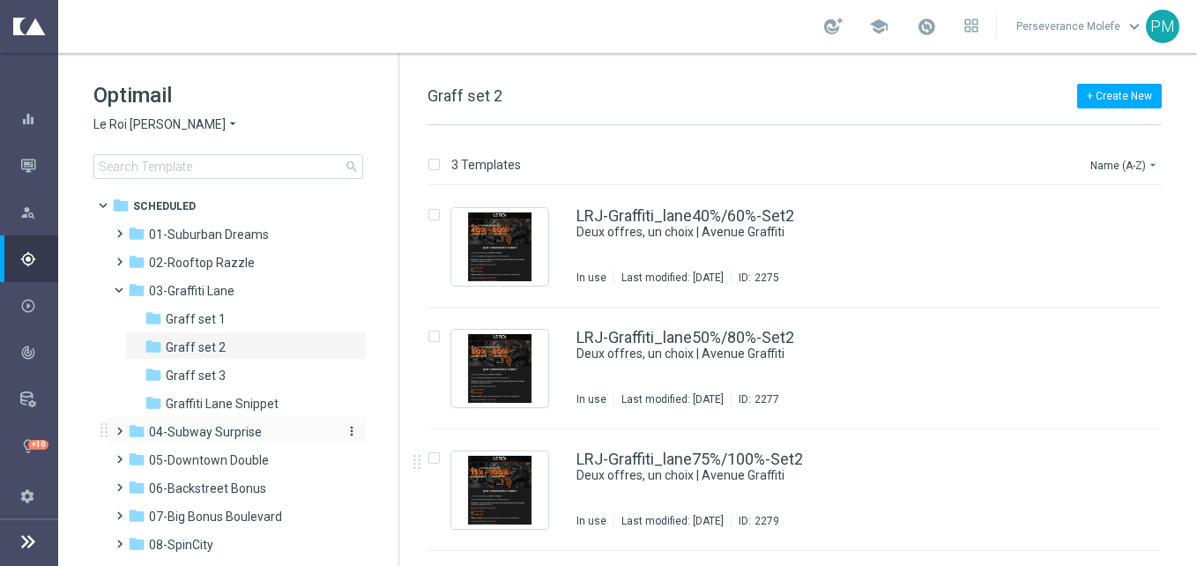
scroll to position [88, 0]
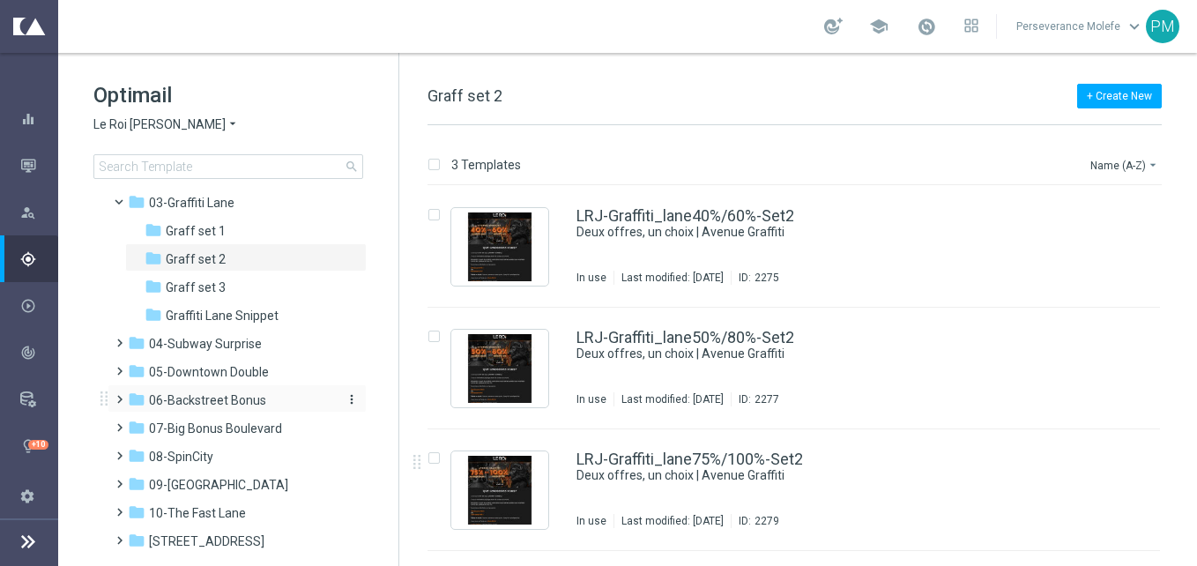
click at [263, 398] on span "06-Backstreet Bonus" at bounding box center [207, 400] width 117 height 16
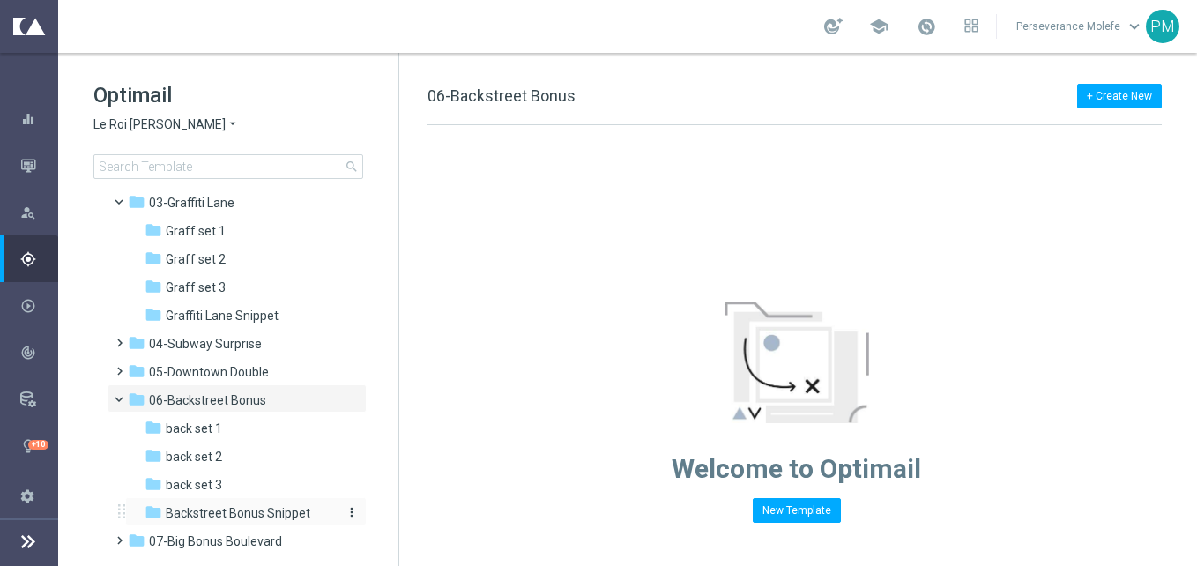
click at [228, 523] on div "folder Backstreet Bonus Snippet" at bounding box center [239, 513] width 188 height 20
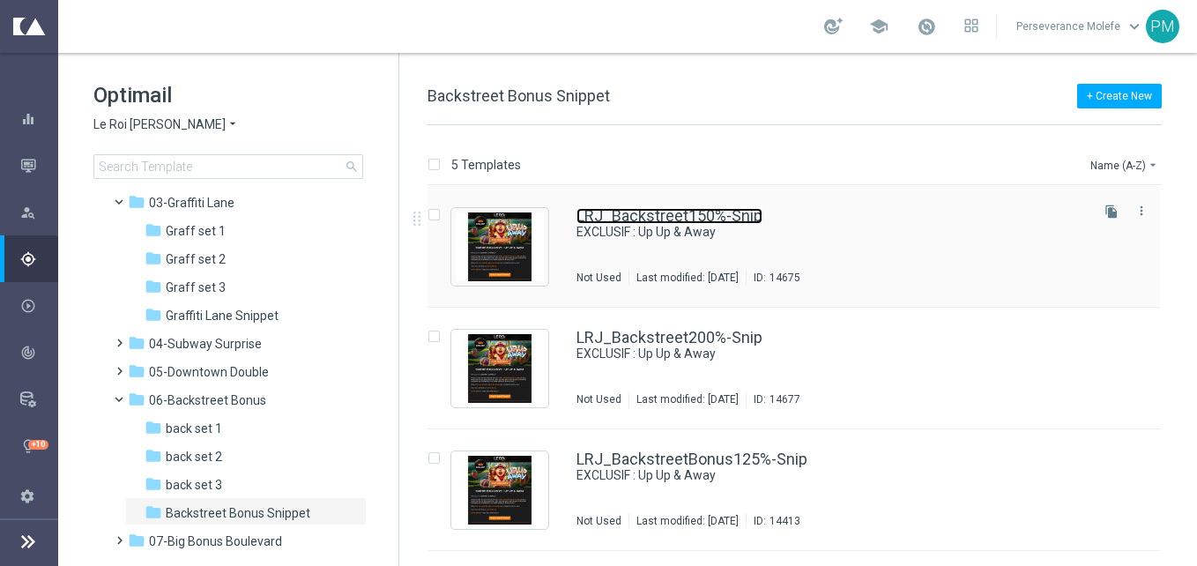
click at [631, 220] on link "LRJ_Backstreet150%-Snip" at bounding box center [670, 216] width 186 height 16
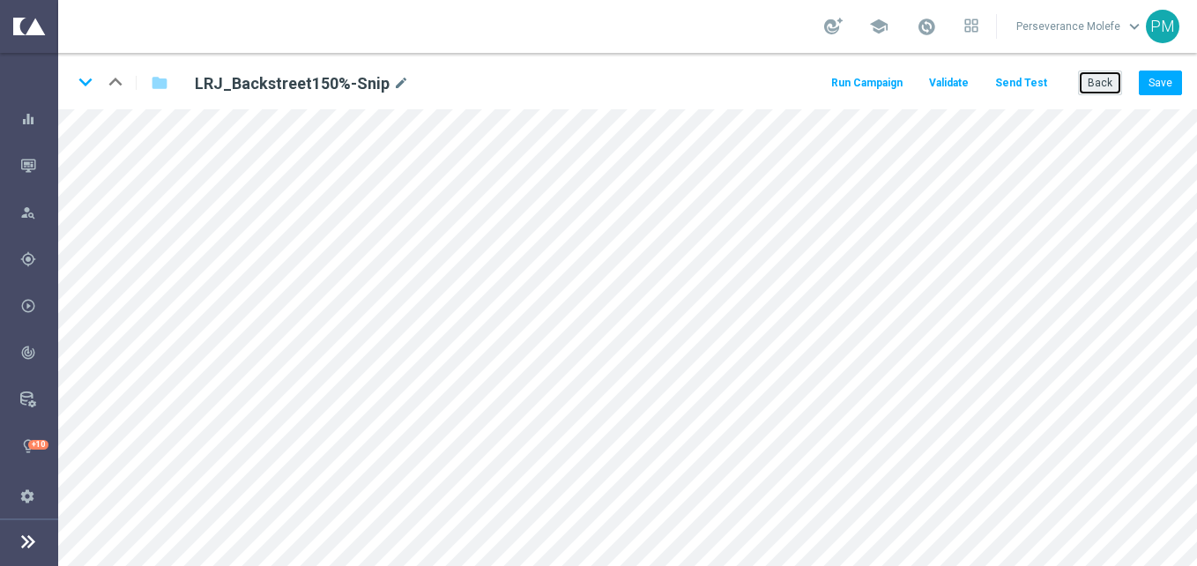
click at [1097, 81] on button "Back" at bounding box center [1100, 83] width 44 height 25
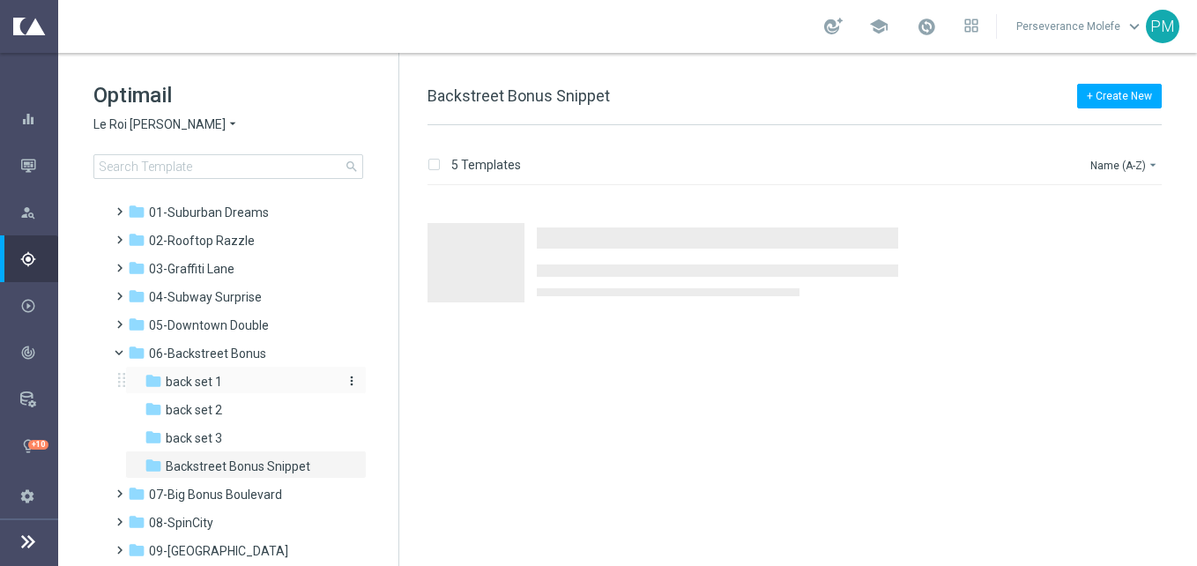
scroll to position [88, 0]
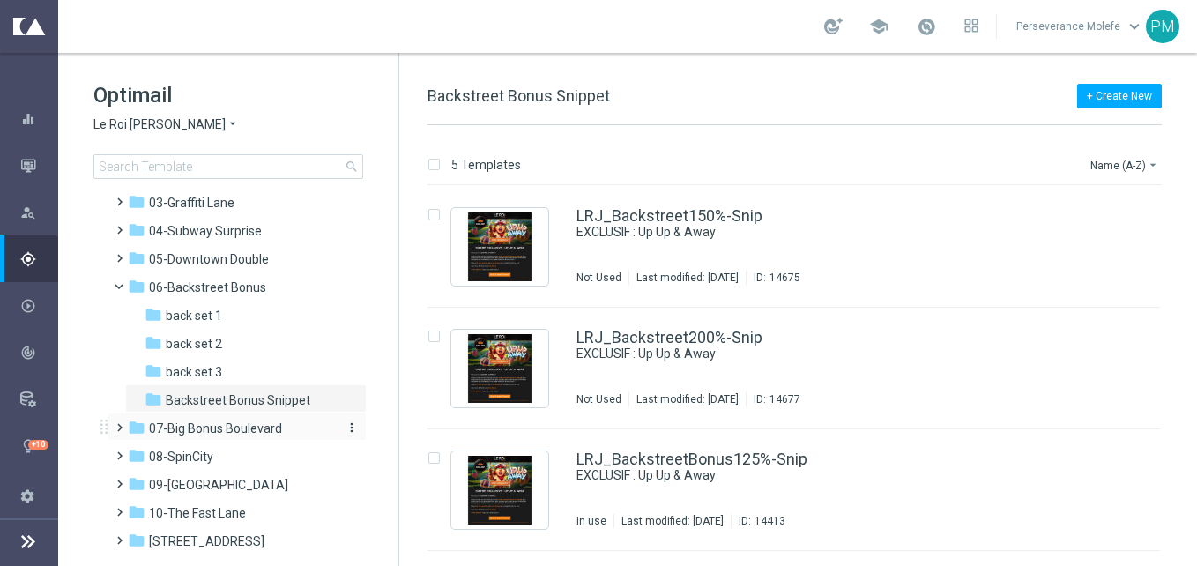
click at [213, 432] on span "07-Big Bonus Boulevard" at bounding box center [215, 429] width 133 height 16
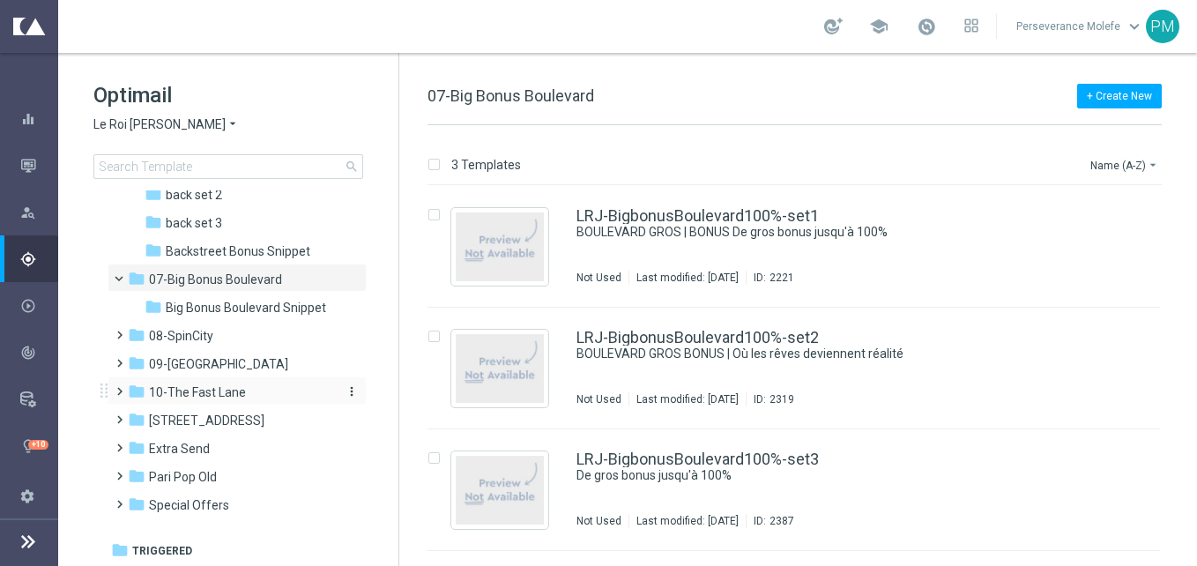
scroll to position [238, 0]
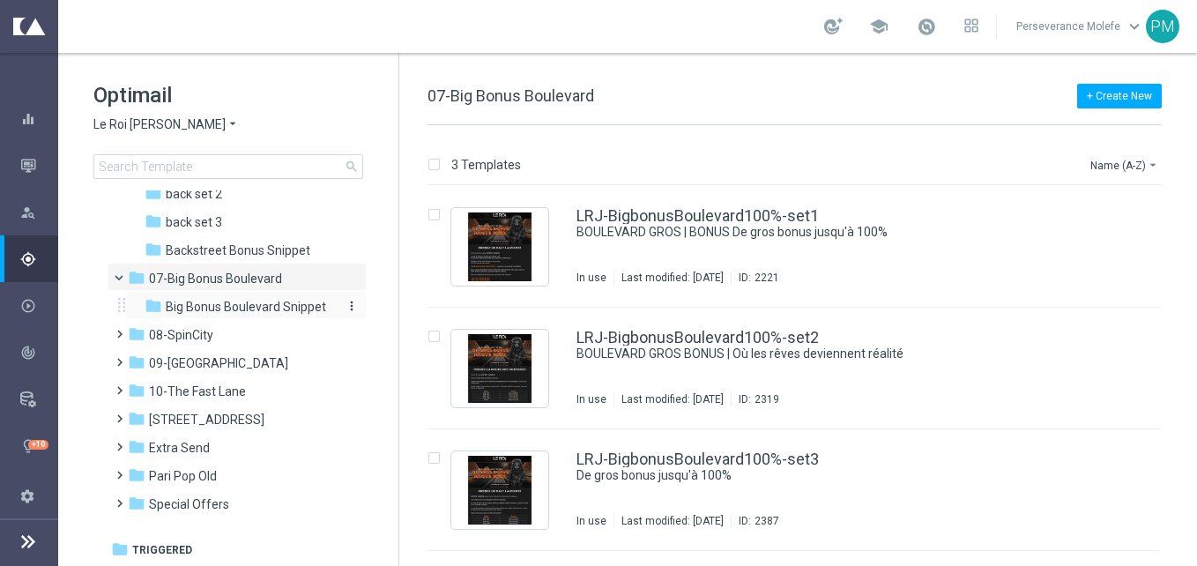
click at [242, 303] on span "Big Bonus Boulevard Snippet" at bounding box center [246, 307] width 160 height 16
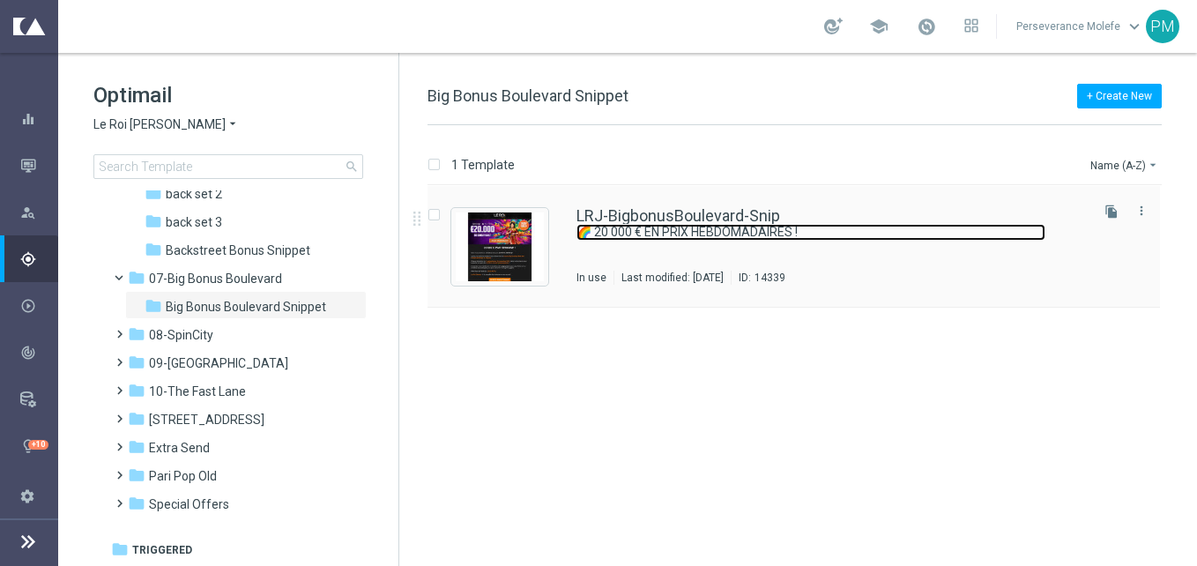
click at [647, 225] on link "🌈 20 000 € EN PRIX HEBDOMADAIRES !" at bounding box center [811, 232] width 469 height 17
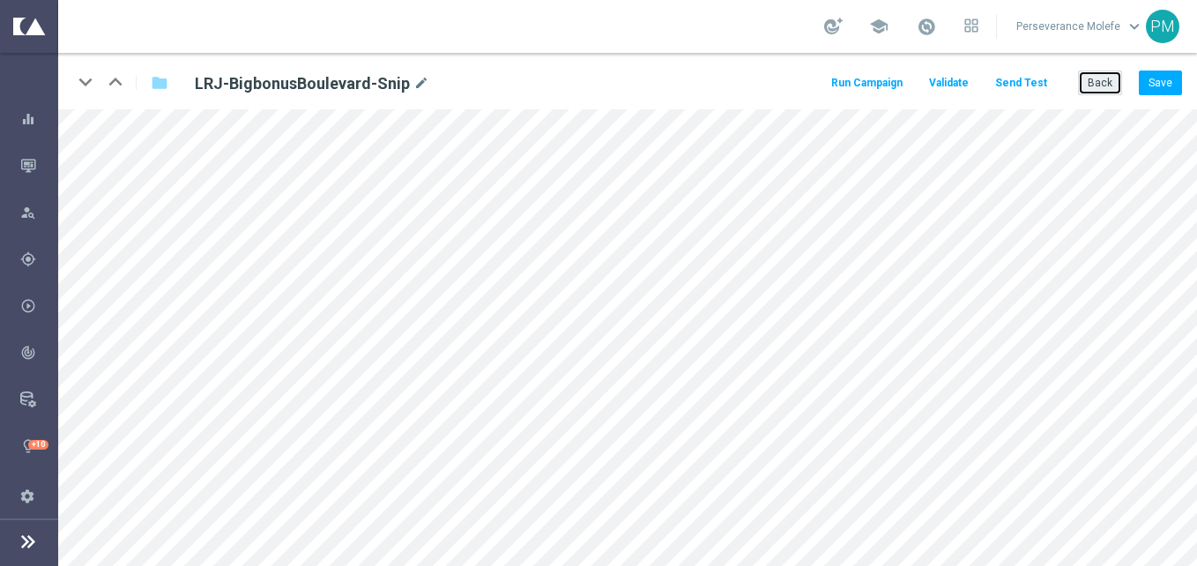
click at [1097, 83] on button "Back" at bounding box center [1100, 83] width 44 height 25
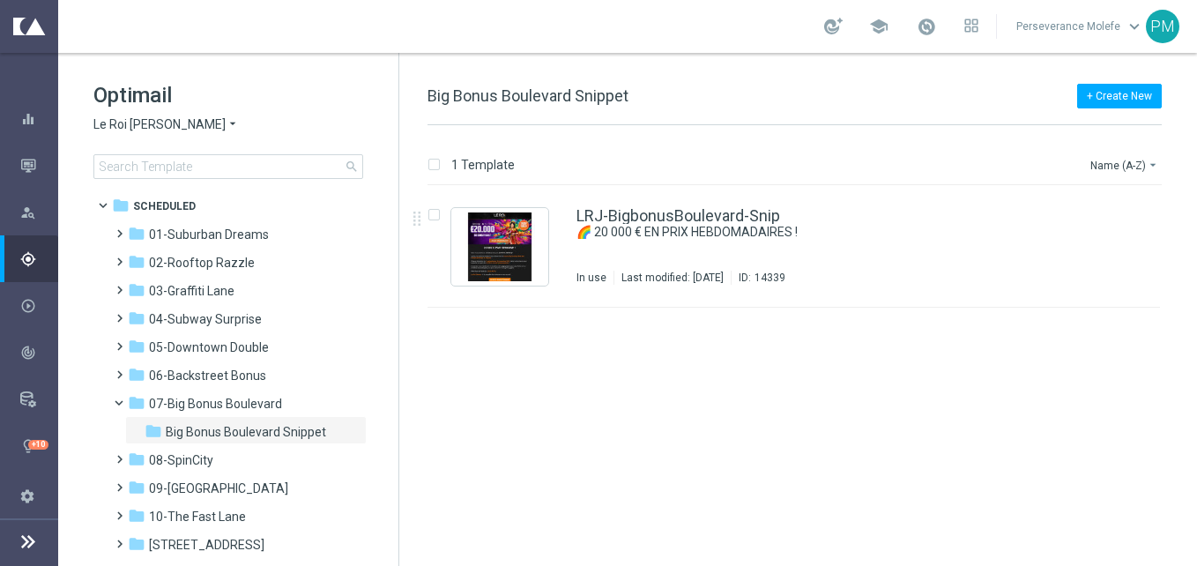
click at [137, 126] on span "Le Roi [PERSON_NAME]" at bounding box center [159, 124] width 132 height 17
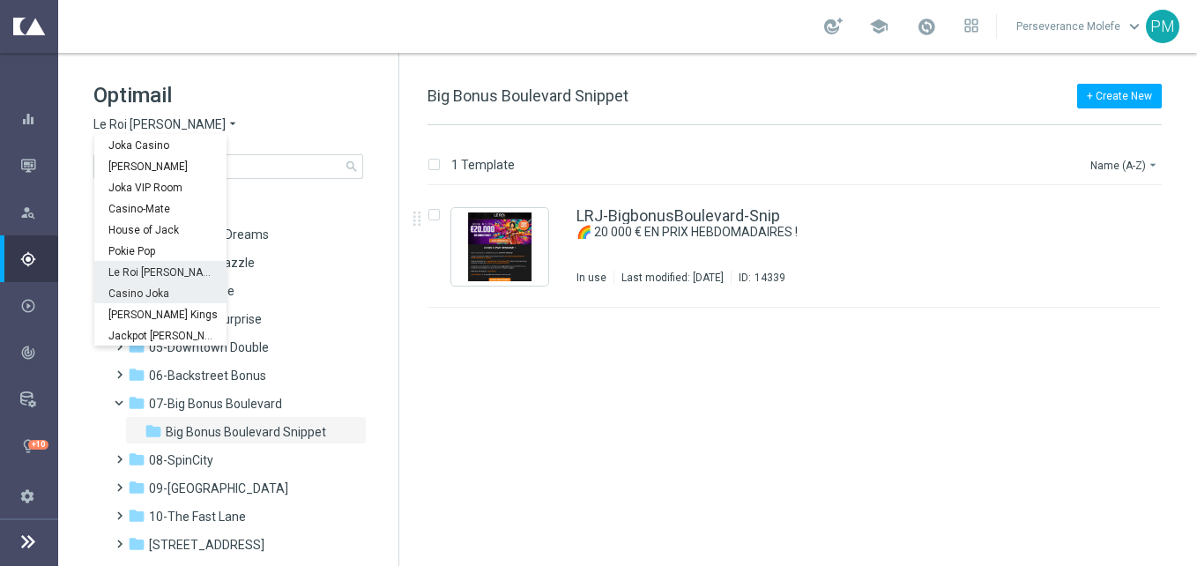
click at [0, 0] on span "Casino Joka" at bounding box center [0, 0] width 0 height 0
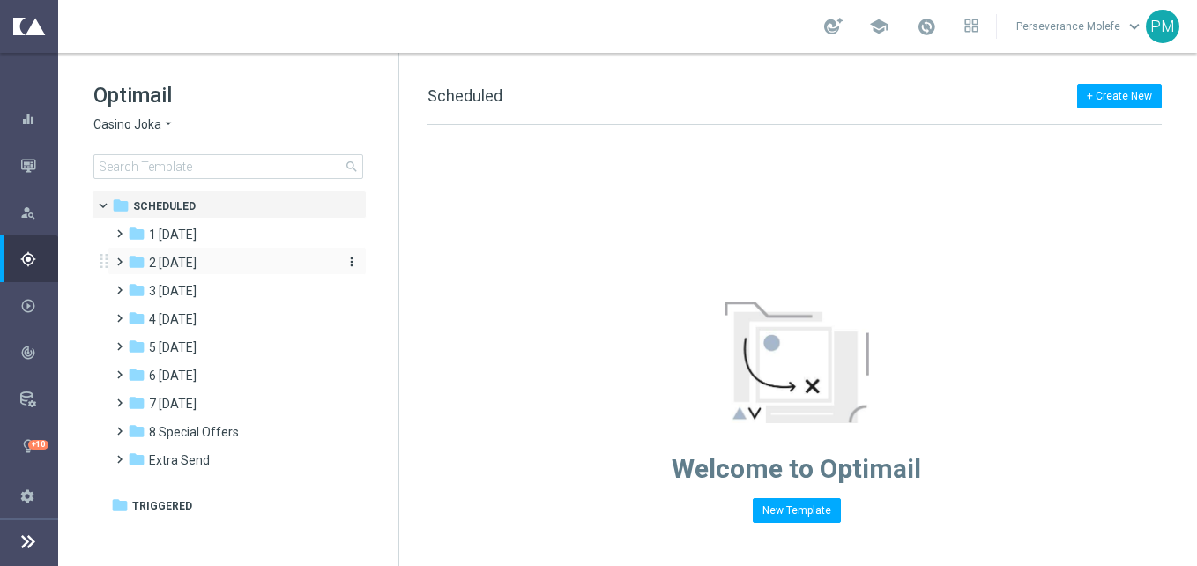
click at [197, 256] on span "2 [DATE]" at bounding box center [173, 263] width 48 height 16
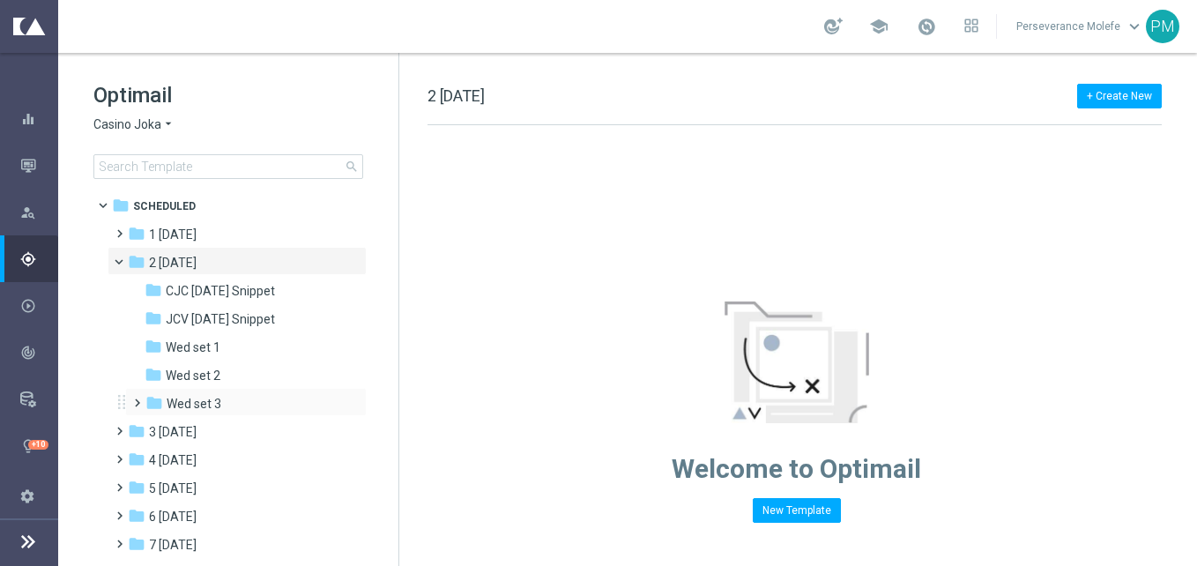
click at [138, 398] on span at bounding box center [134, 394] width 8 height 7
click at [141, 402] on span at bounding box center [144, 399] width 7 height 8
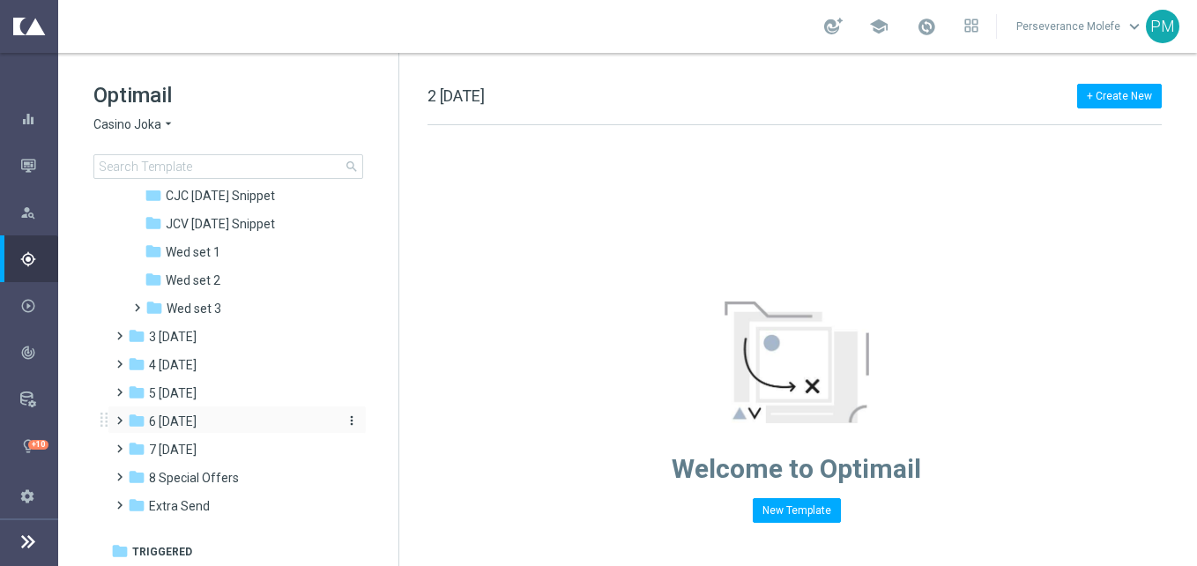
scroll to position [97, 0]
click at [223, 387] on div "folder 5 Saturday" at bounding box center [229, 392] width 203 height 20
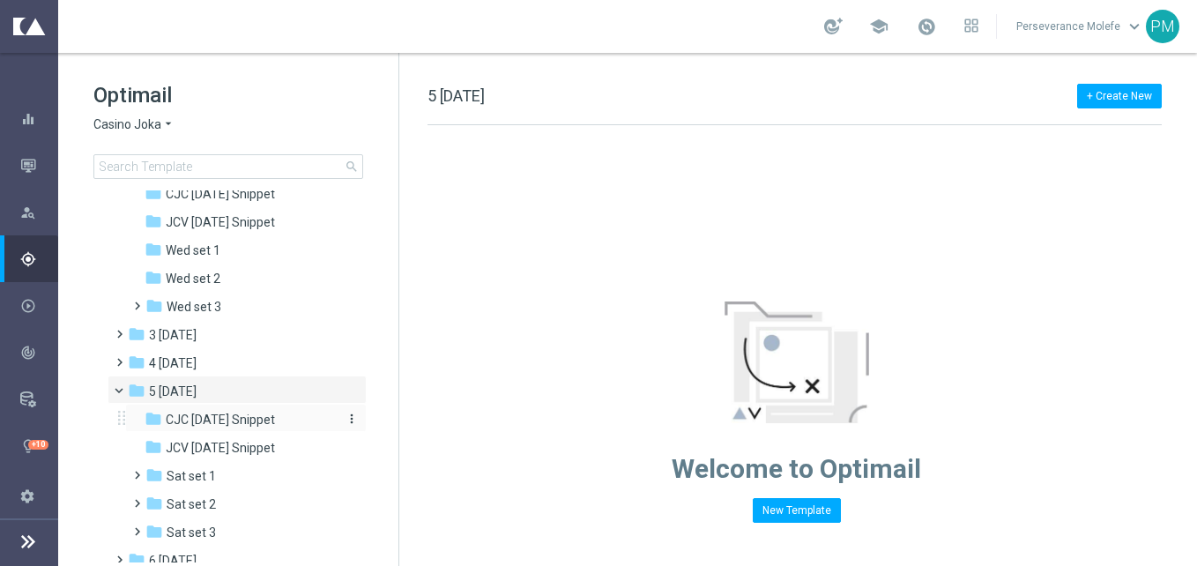
click at [230, 413] on span "CJC Saturday Snippet" at bounding box center [220, 420] width 109 height 16
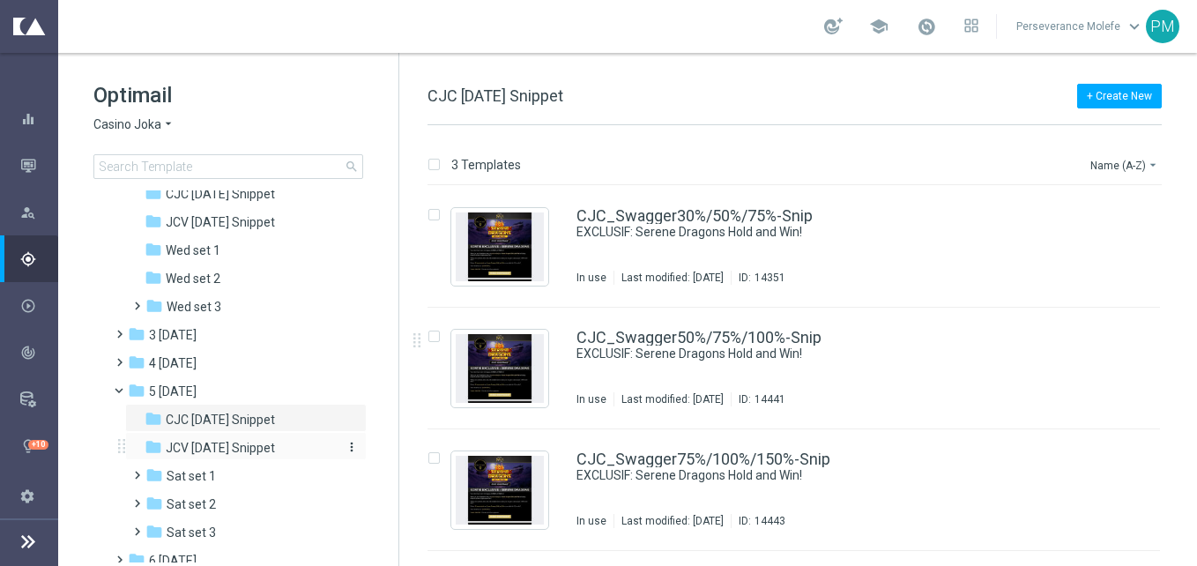
click at [254, 447] on span "JCV Saturday Snippet" at bounding box center [220, 448] width 109 height 16
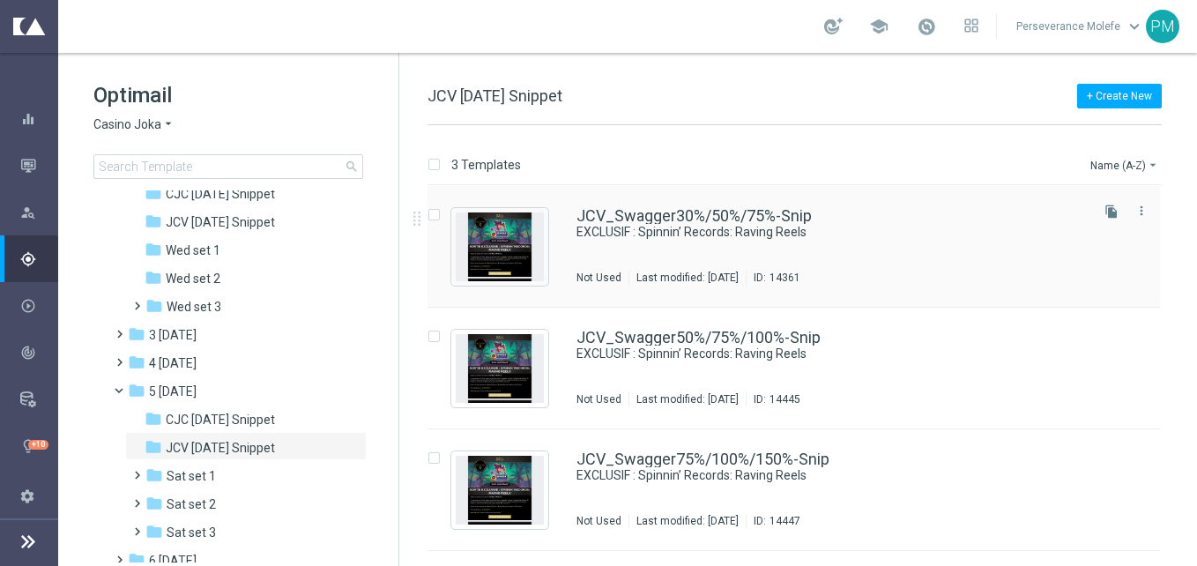
click at [687, 204] on div "JCV_Swagger30%/50%/75%-Snip EXCLUSIF : Spinnin’ Records: Raving Reels Not Used …" at bounding box center [794, 247] width 733 height 122
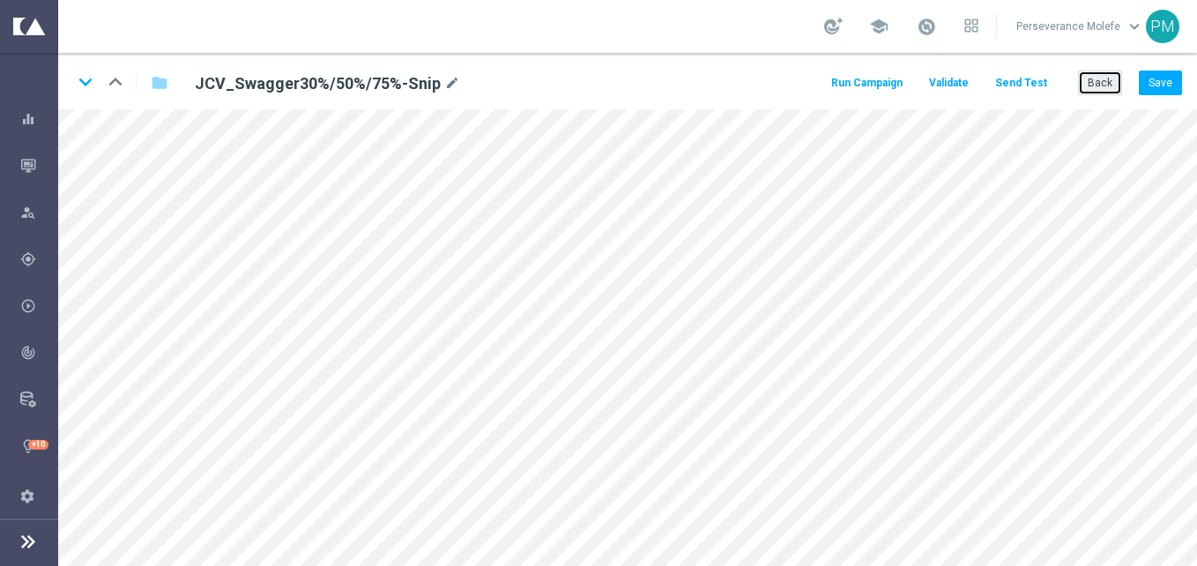
click at [1107, 78] on button "Back" at bounding box center [1100, 83] width 44 height 25
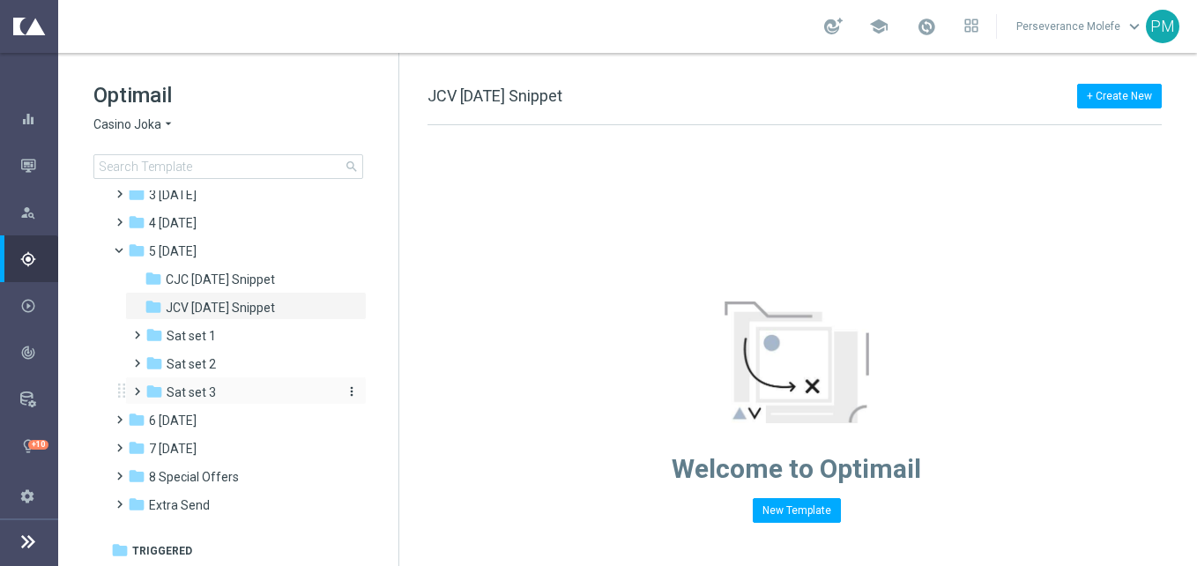
scroll to position [97, 0]
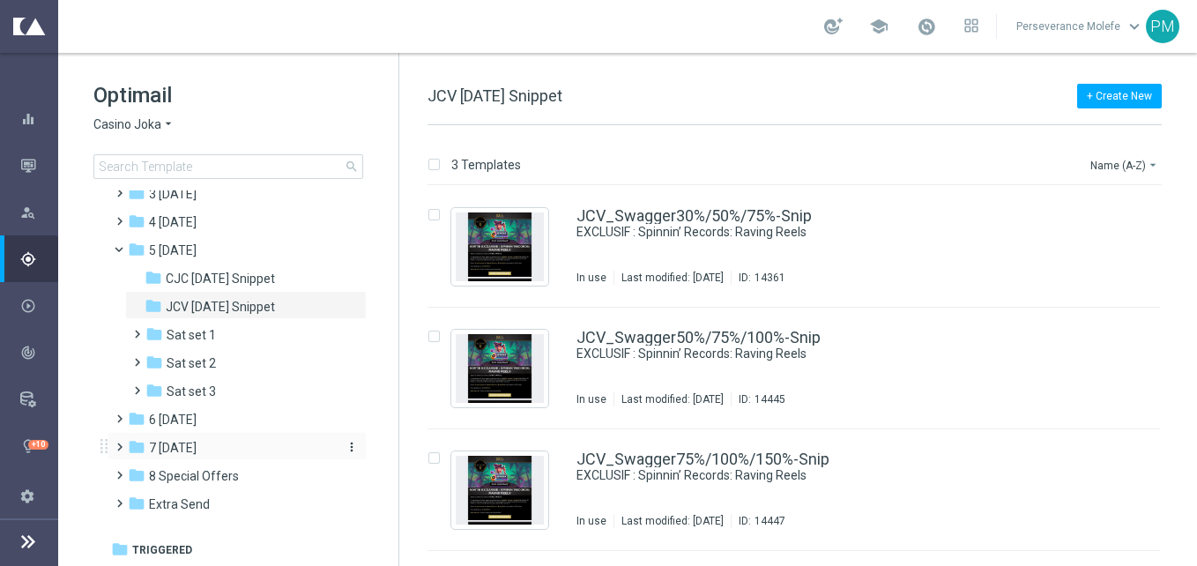
click at [208, 449] on div "folder 7 Monday" at bounding box center [229, 448] width 203 height 20
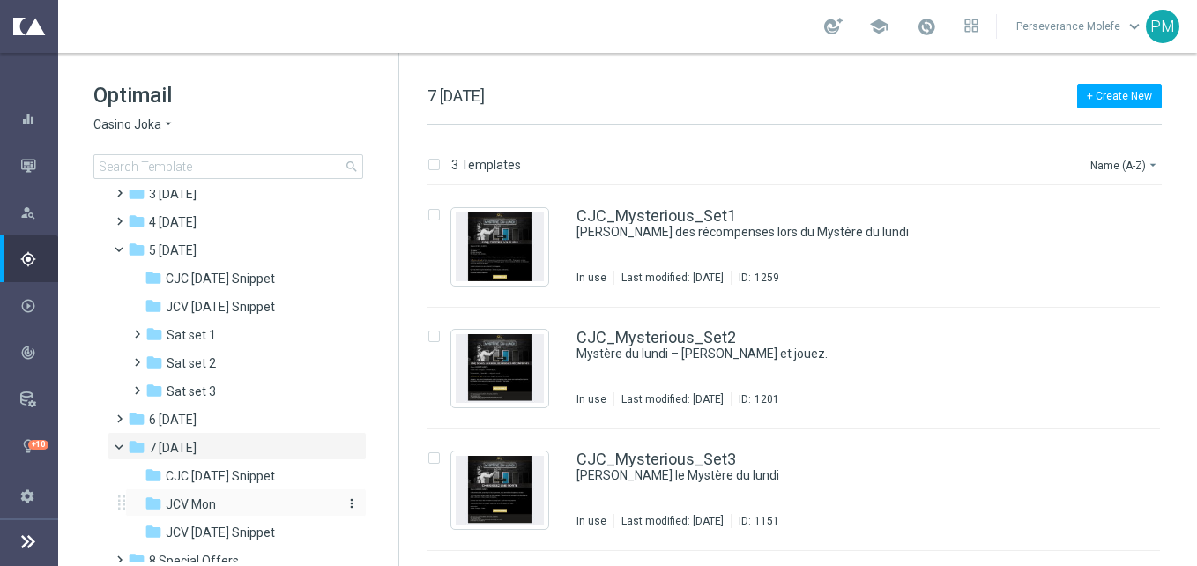
click at [232, 496] on div "folder JCV Mon" at bounding box center [239, 505] width 188 height 20
click at [656, 212] on link "JCV_Mysterious_Set1" at bounding box center [656, 216] width 159 height 16
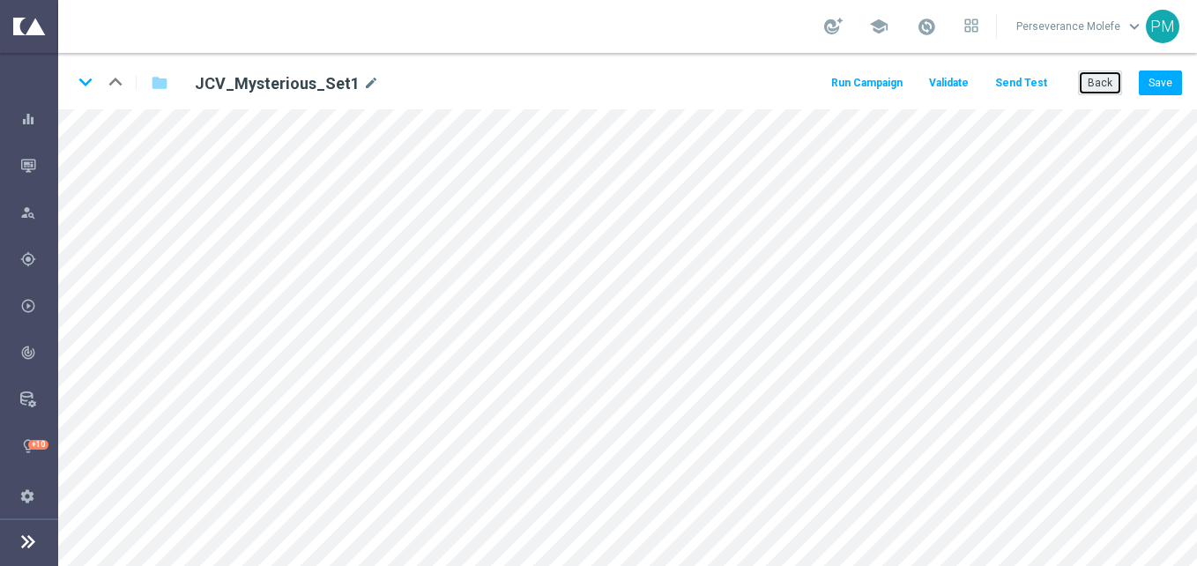
click at [1100, 81] on button "Back" at bounding box center [1100, 83] width 44 height 25
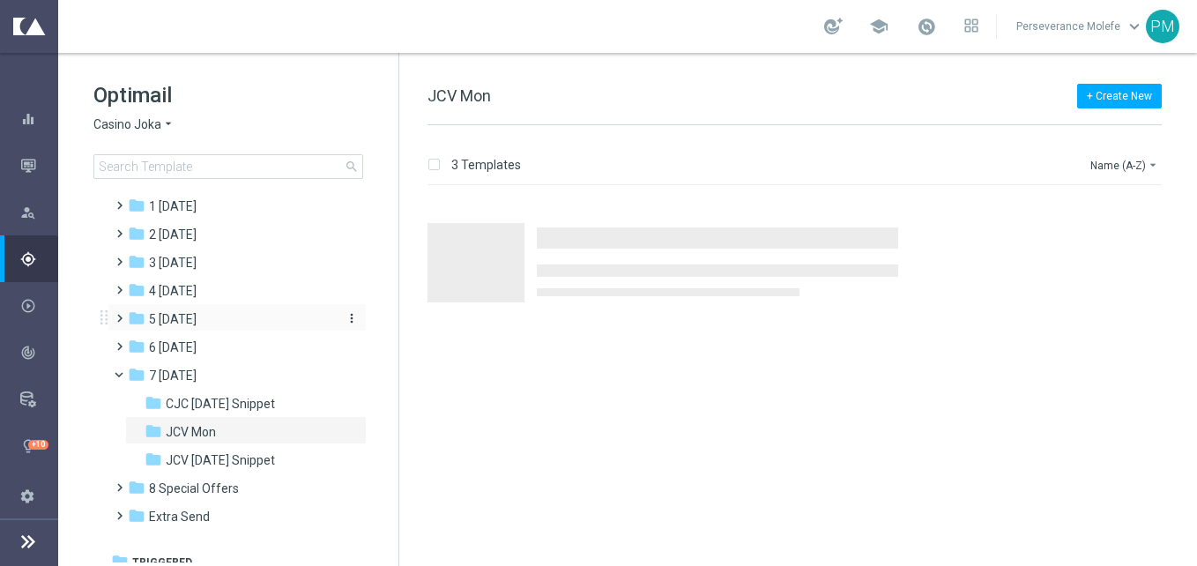
scroll to position [41, 0]
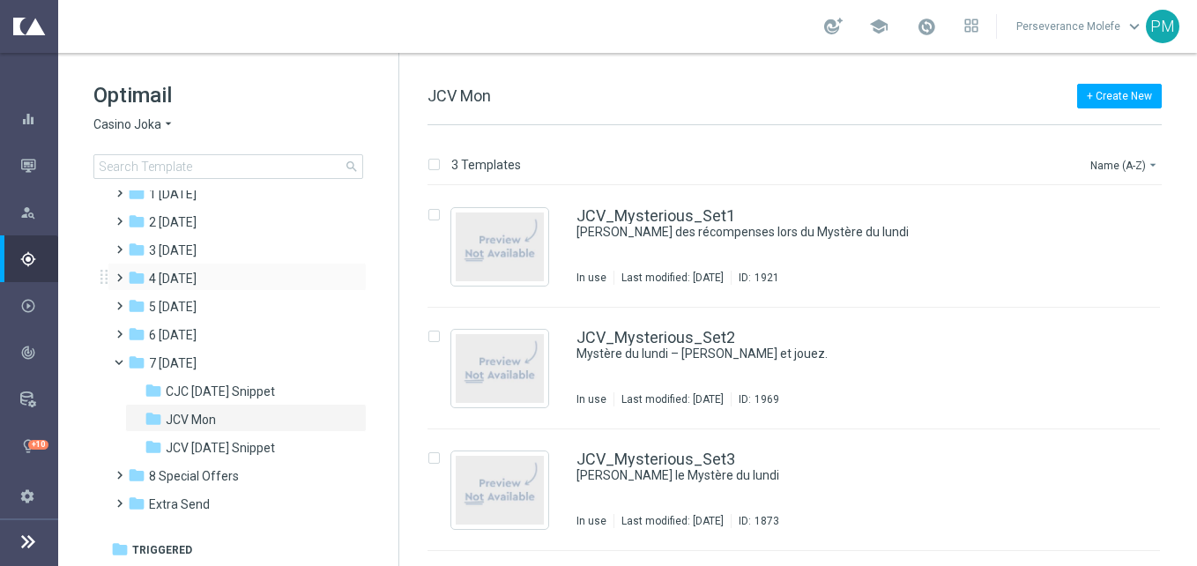
click at [231, 266] on div "folder 4 Friday more_vert" at bounding box center [237, 277] width 259 height 28
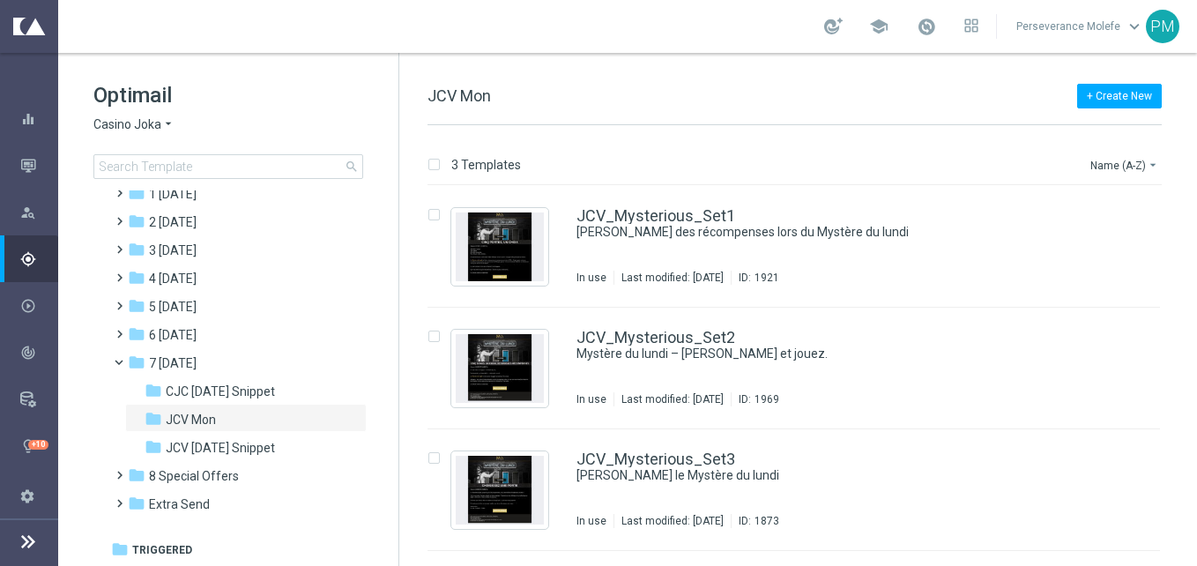
click at [153, 127] on span "Casino Joka" at bounding box center [127, 124] width 68 height 17
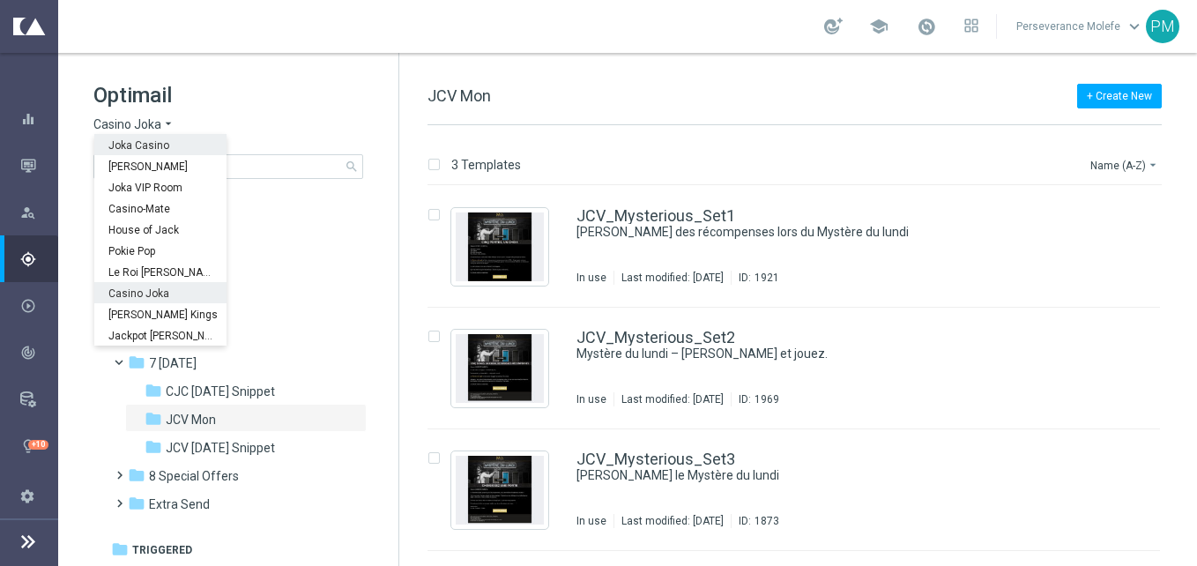
click at [0, 0] on span "Joka Casino" at bounding box center [0, 0] width 0 height 0
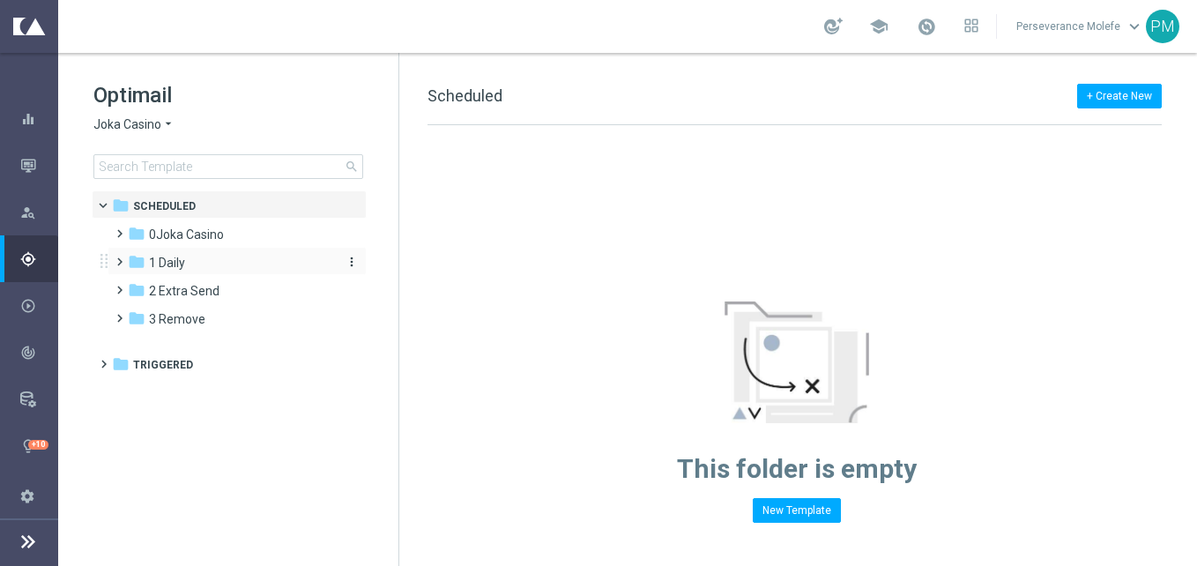
click at [206, 261] on div "folder 1 Daily" at bounding box center [229, 263] width 203 height 20
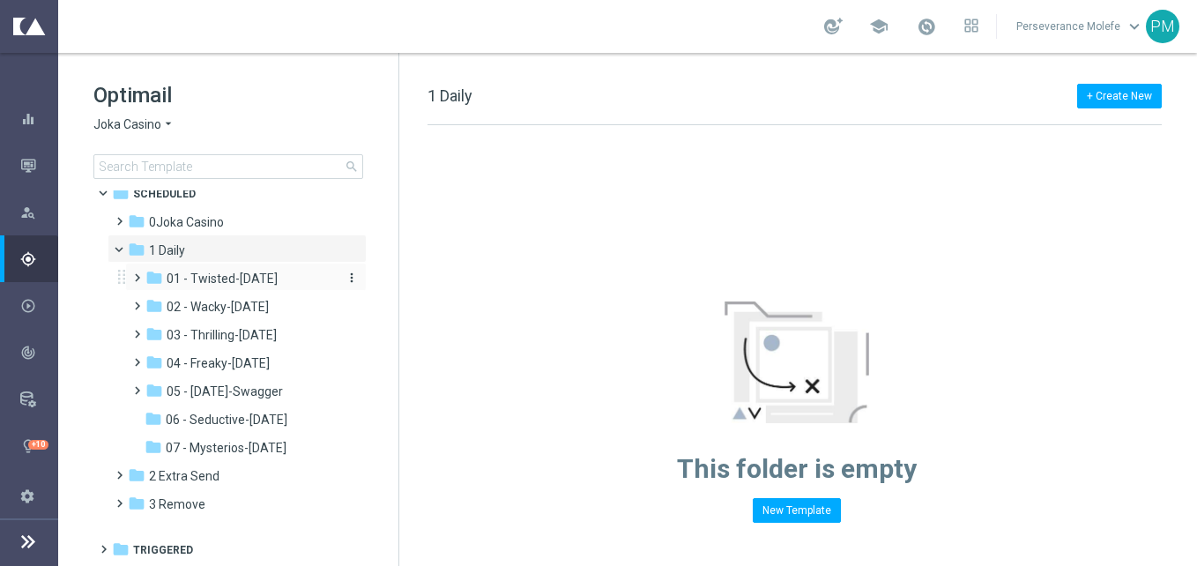
click at [250, 287] on span "01 - Twisted-Tuesday" at bounding box center [222, 279] width 111 height 16
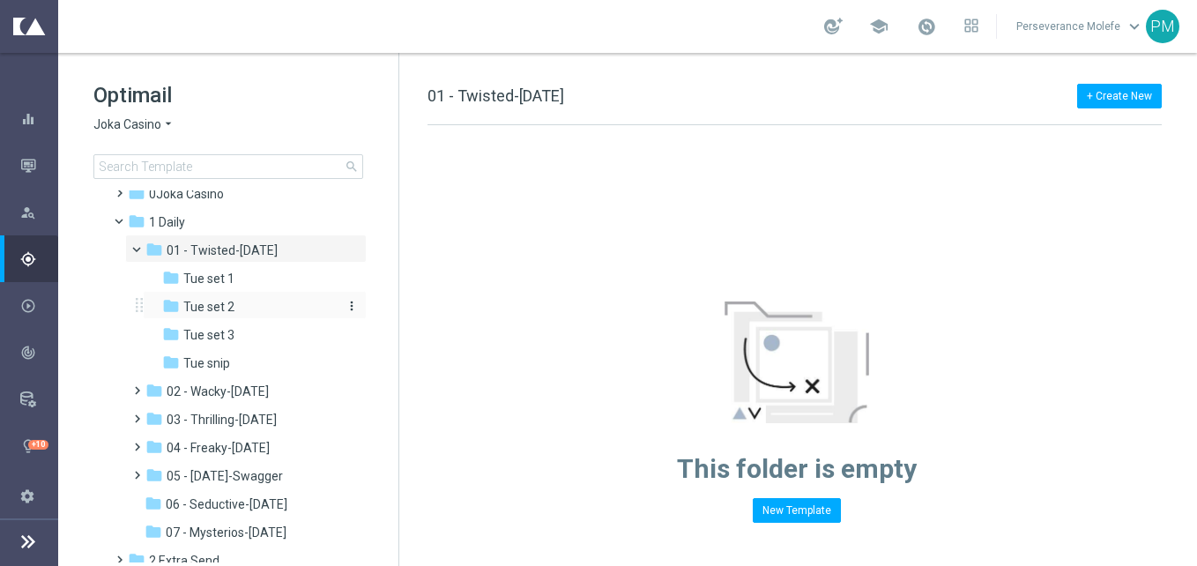
click at [228, 315] on span "Tue set 2" at bounding box center [208, 307] width 51 height 16
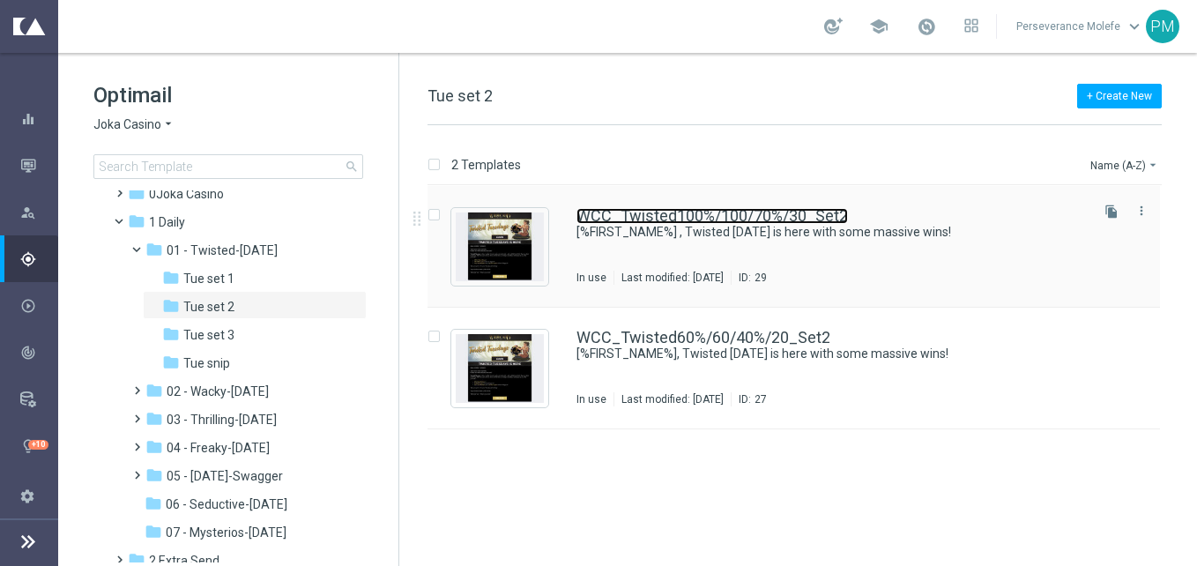
click at [646, 217] on link "WCC_Twisted100%/100/70%/30_Set2" at bounding box center [713, 216] width 272 height 16
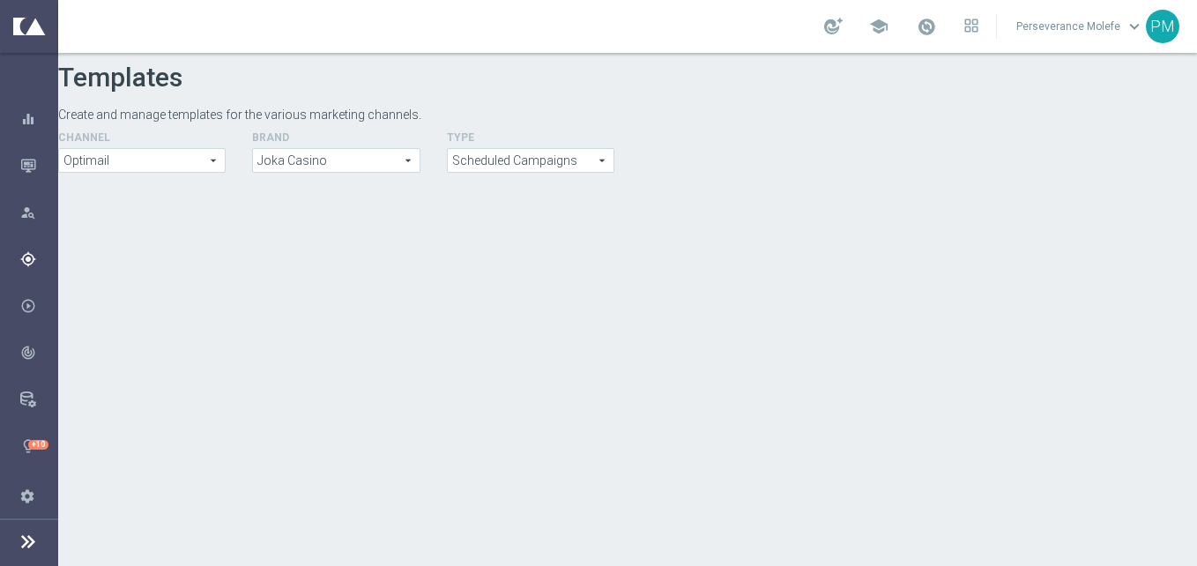
click at [28, 247] on div "Plan Target Groups Actions Templates keyboard_arrow_right" at bounding box center [29, 258] width 58 height 47
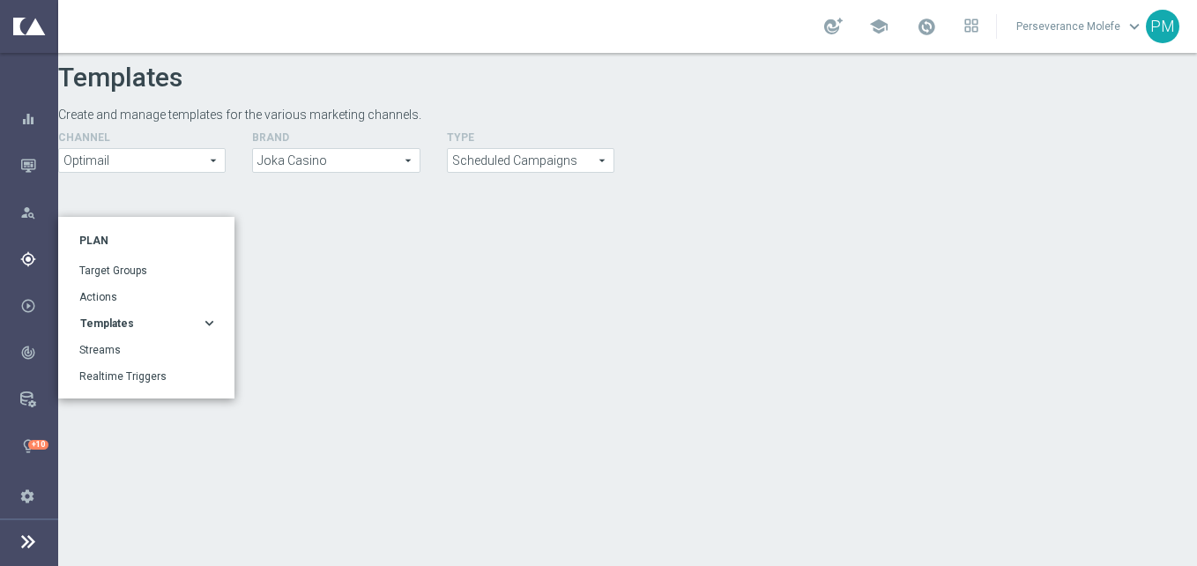
click at [40, 264] on div "gps_fixed Plan" at bounding box center [38, 259] width 37 height 16
click at [204, 327] on icon "keyboard_arrow_right" at bounding box center [209, 323] width 17 height 17
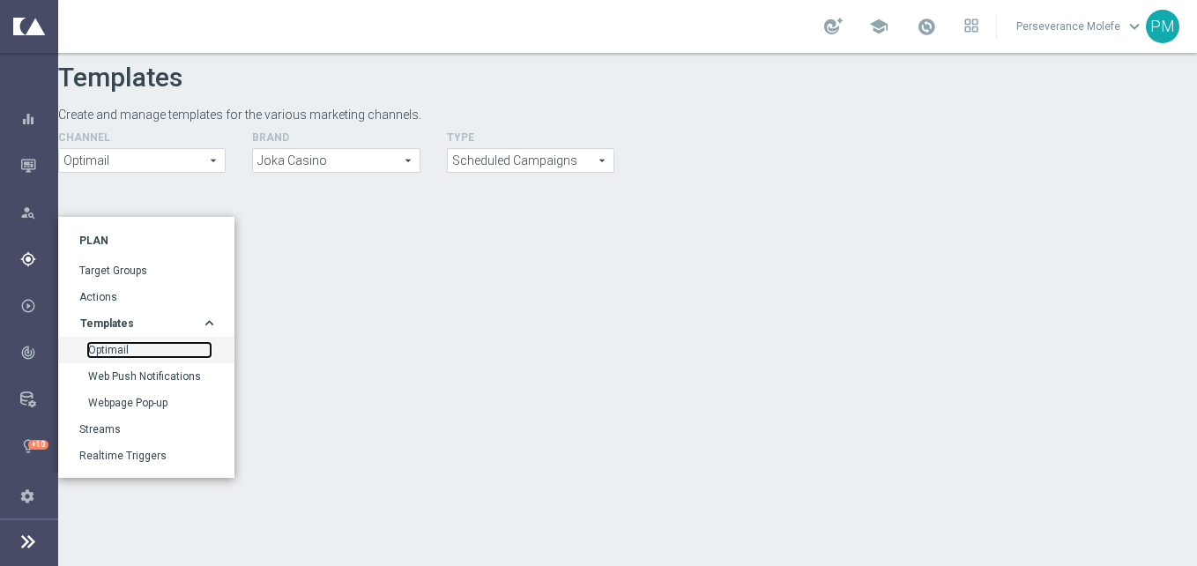
click at [106, 351] on link "Optimail" at bounding box center [149, 350] width 123 height 14
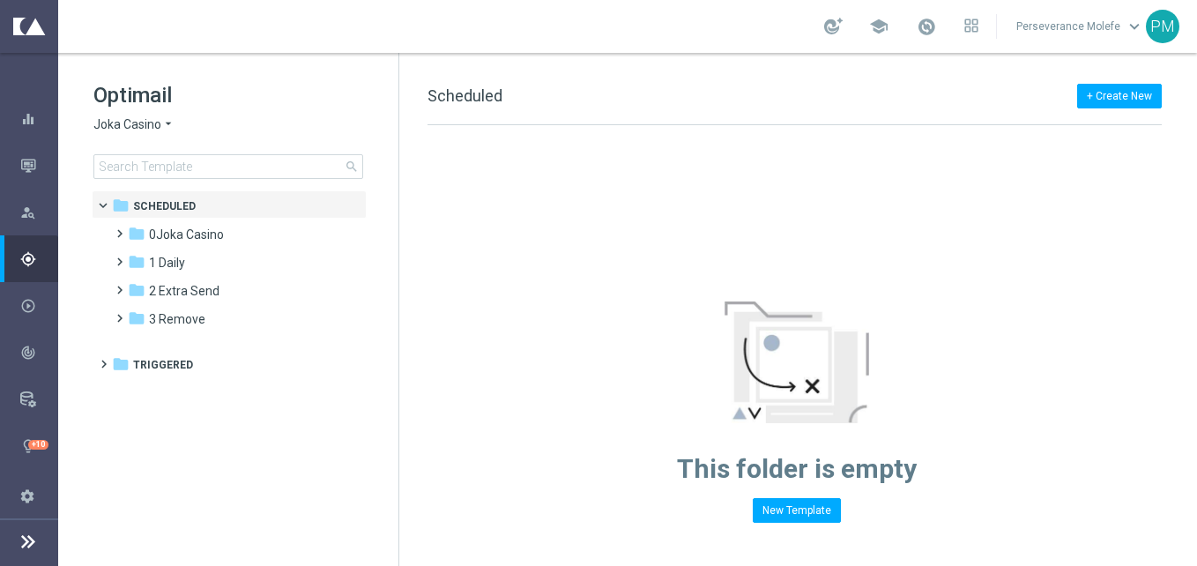
click at [137, 129] on span "Joka Casino" at bounding box center [127, 124] width 68 height 17
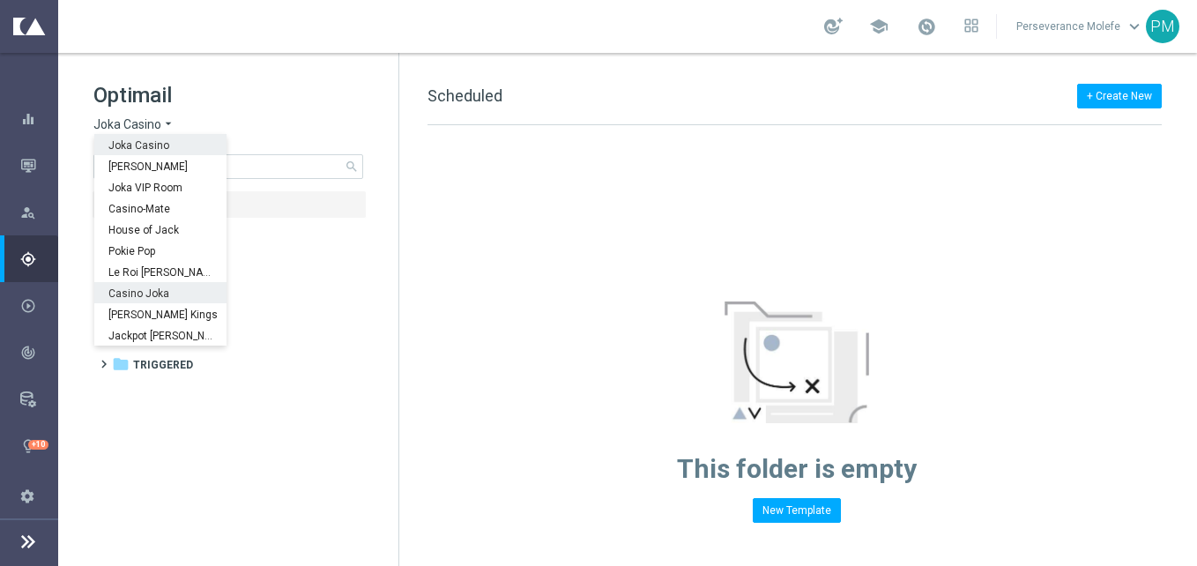
click at [131, 286] on div "Casino Joka" at bounding box center [160, 292] width 132 height 21
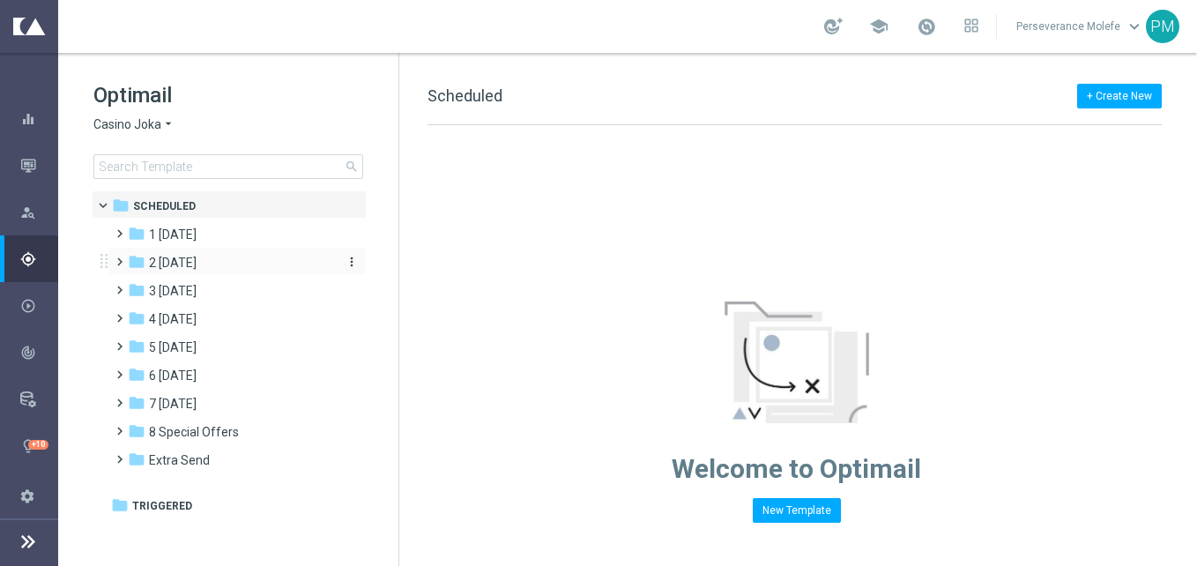
click at [192, 264] on span "2 [DATE]" at bounding box center [173, 263] width 48 height 16
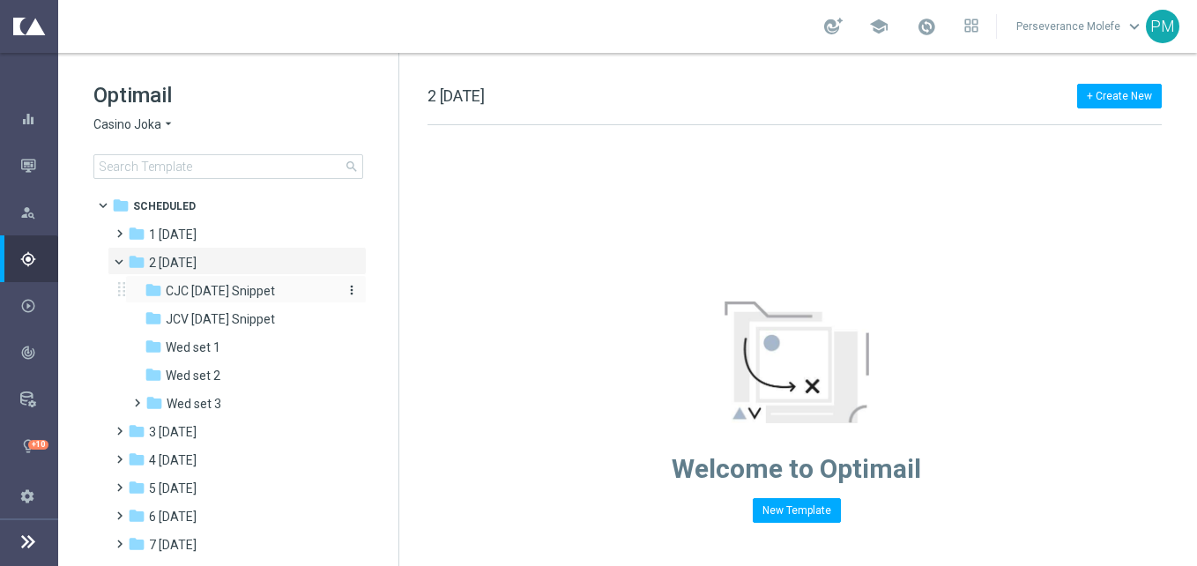
click at [241, 287] on span "CJC [DATE] Snippet" at bounding box center [220, 291] width 109 height 16
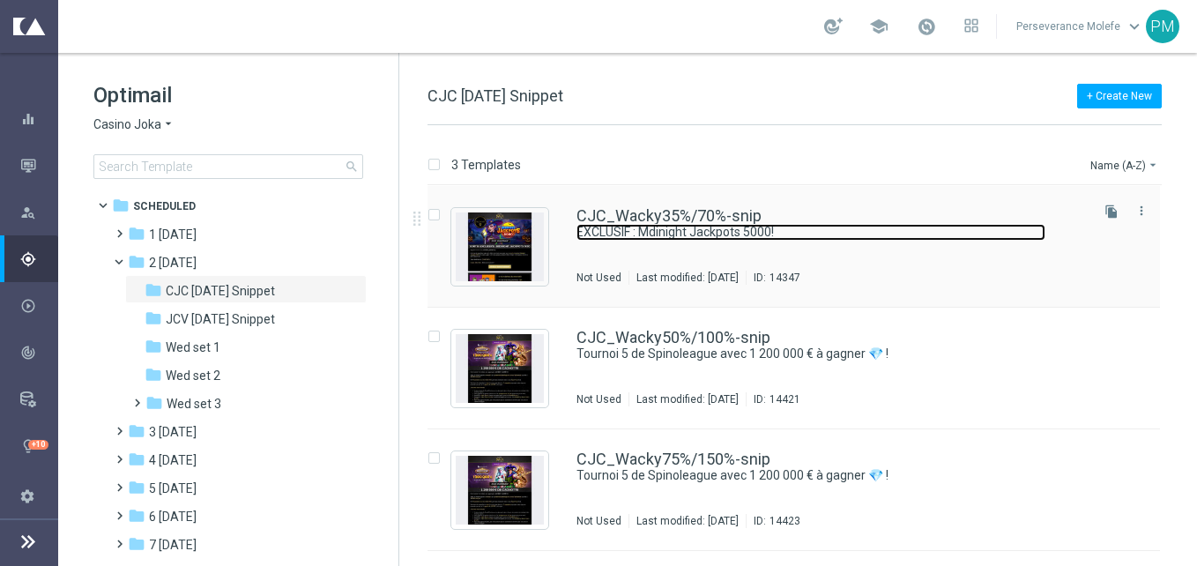
click at [676, 226] on link "EXCLUSIF : Mdinight Jackpots 5000!" at bounding box center [811, 232] width 469 height 17
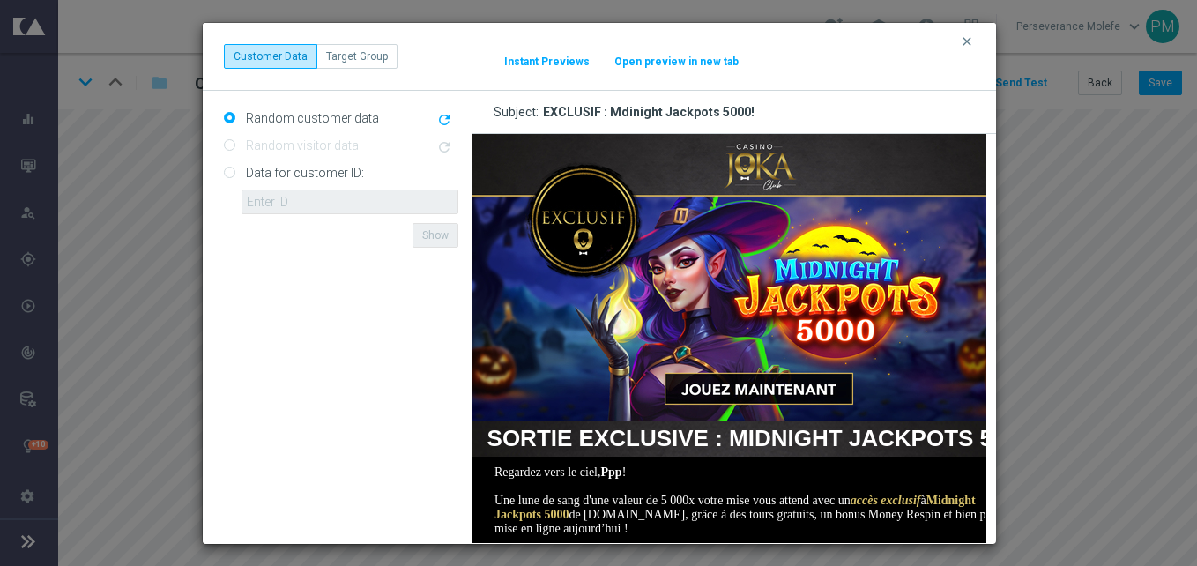
click at [675, 71] on div "clear Customer Data Target Group It might take a while... Instant Previews Open…" at bounding box center [599, 57] width 793 height 68
click at [653, 63] on button "Open preview in new tab" at bounding box center [677, 62] width 126 height 14
click at [969, 38] on icon "clear" at bounding box center [967, 41] width 14 height 14
click at [710, 57] on button "Open preview in new tab" at bounding box center [677, 62] width 126 height 14
click at [966, 37] on icon "clear" at bounding box center [967, 41] width 14 height 14
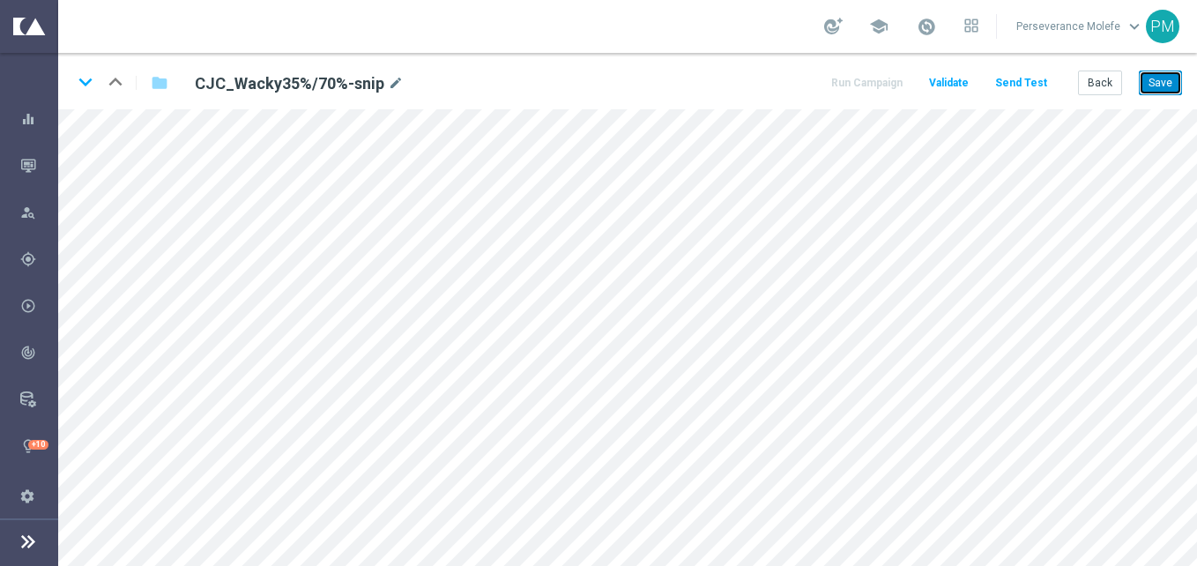
click at [1166, 89] on button "Save" at bounding box center [1160, 83] width 43 height 25
click at [1086, 93] on button "Back" at bounding box center [1100, 83] width 44 height 25
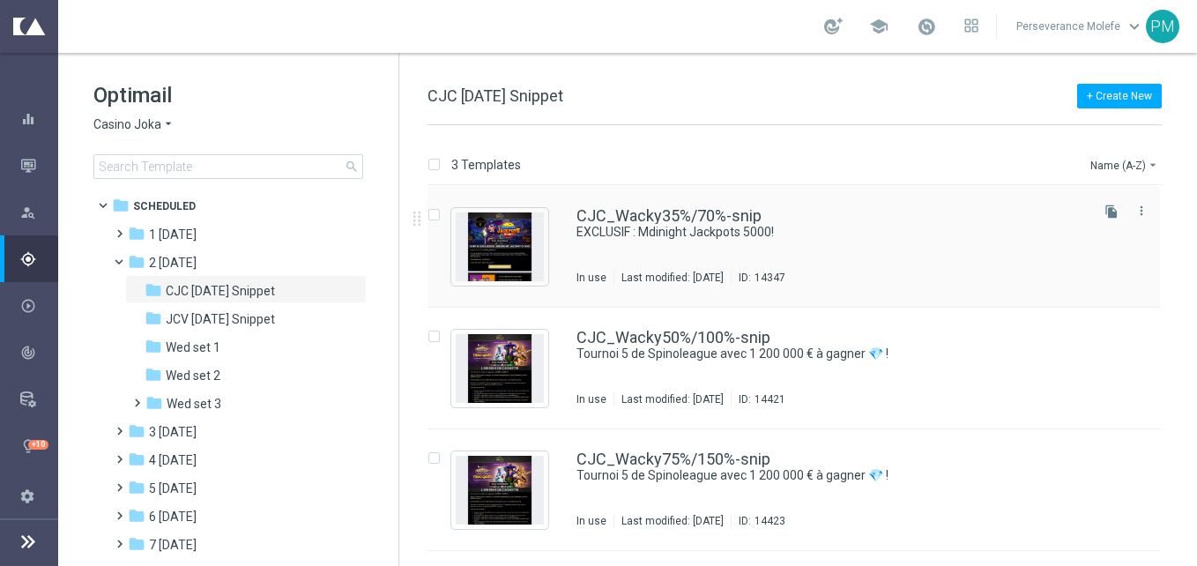
click at [563, 216] on div "CJC_Wacky35%/70%-snip EXCLUSIF : Mdinight Jackpots 5000! In use Last modified: …" at bounding box center [794, 247] width 733 height 122
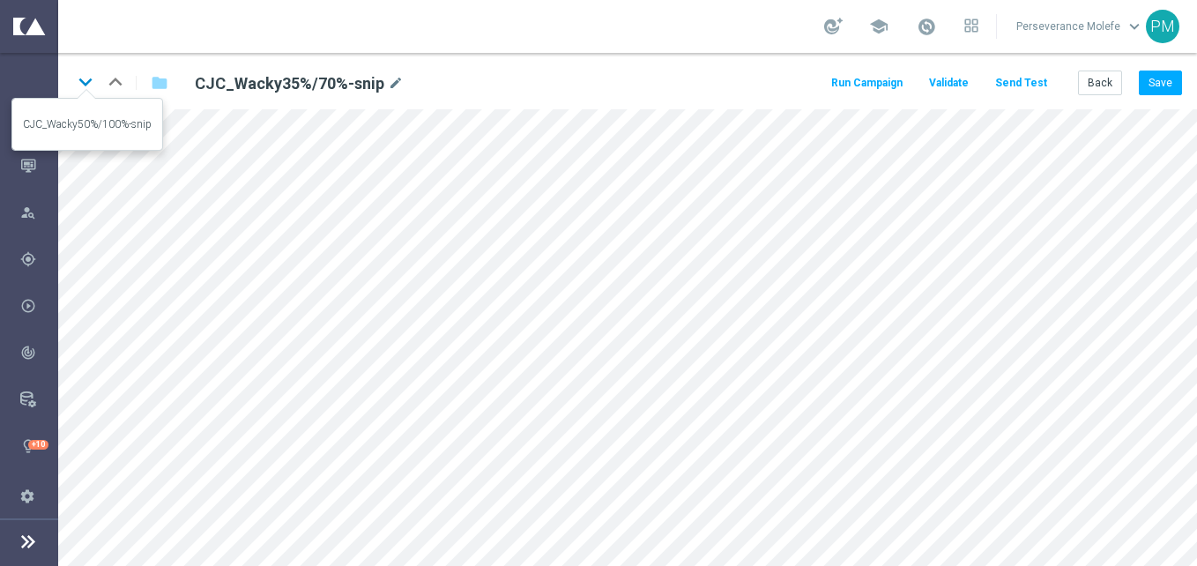
click at [83, 81] on icon "keyboard_arrow_down" at bounding box center [85, 82] width 26 height 26
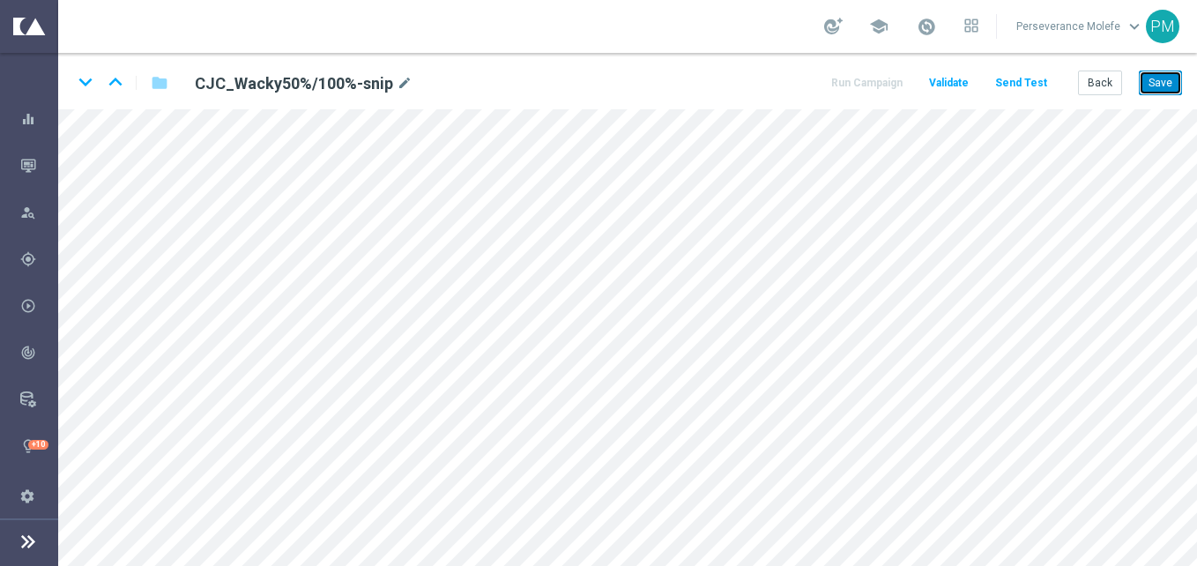
click at [1167, 89] on button "Save" at bounding box center [1160, 83] width 43 height 25
click at [1101, 88] on button "Back" at bounding box center [1100, 83] width 44 height 25
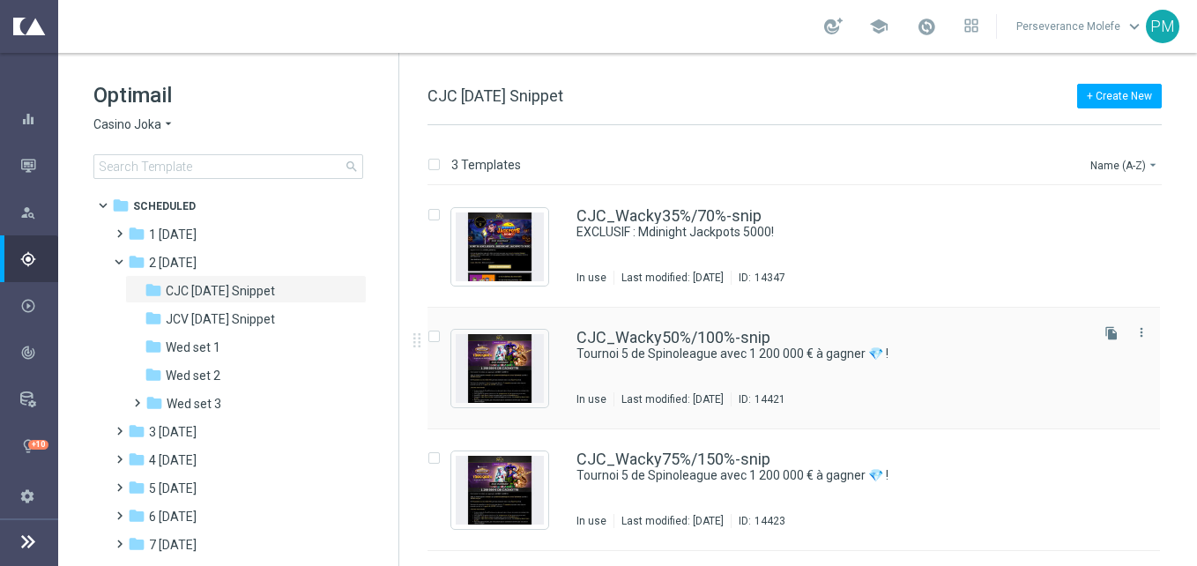
click at [689, 327] on div "CJC_Wacky50%/100%-snip Tournoi 5 de Spinoleague avec 1 200 000 € à gagner 💎 ! I…" at bounding box center [794, 369] width 733 height 122
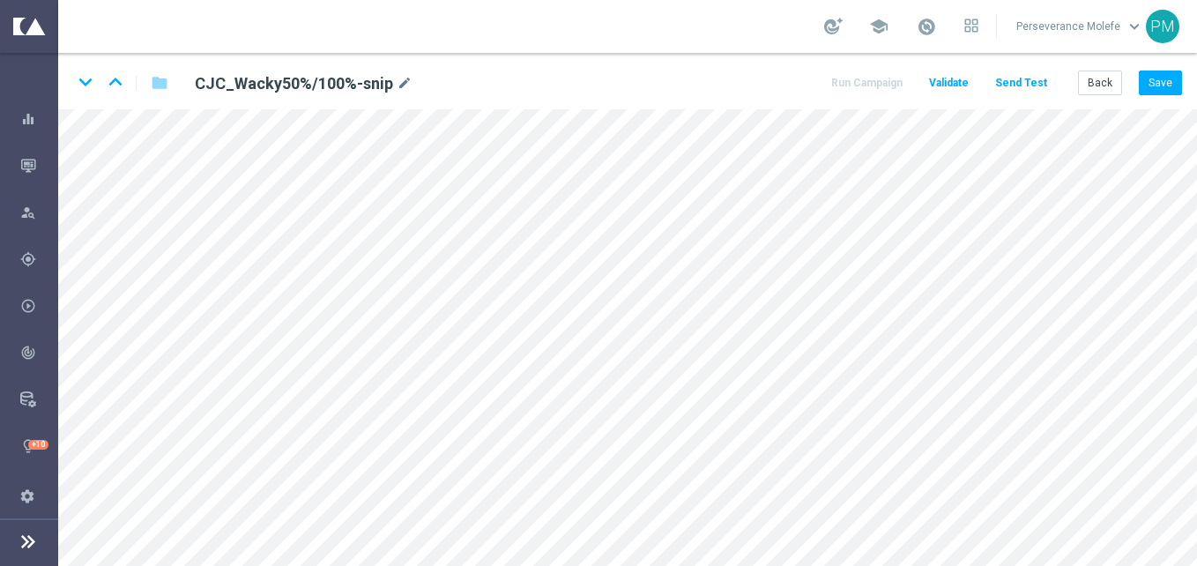
click at [1165, 97] on div "keyboard_arrow_down keyboard_arrow_up folder CJC_Wacky50%/100%-snip mode_edit R…" at bounding box center [627, 81] width 1139 height 56
click at [1162, 97] on div "keyboard_arrow_down keyboard_arrow_up folder CJC_Wacky50%/100%-snip mode_edit R…" at bounding box center [627, 81] width 1139 height 56
click at [1158, 95] on button "Save" at bounding box center [1160, 83] width 43 height 25
click at [1181, 76] on button "Save" at bounding box center [1160, 83] width 43 height 25
click at [1117, 88] on button "Back" at bounding box center [1100, 83] width 44 height 25
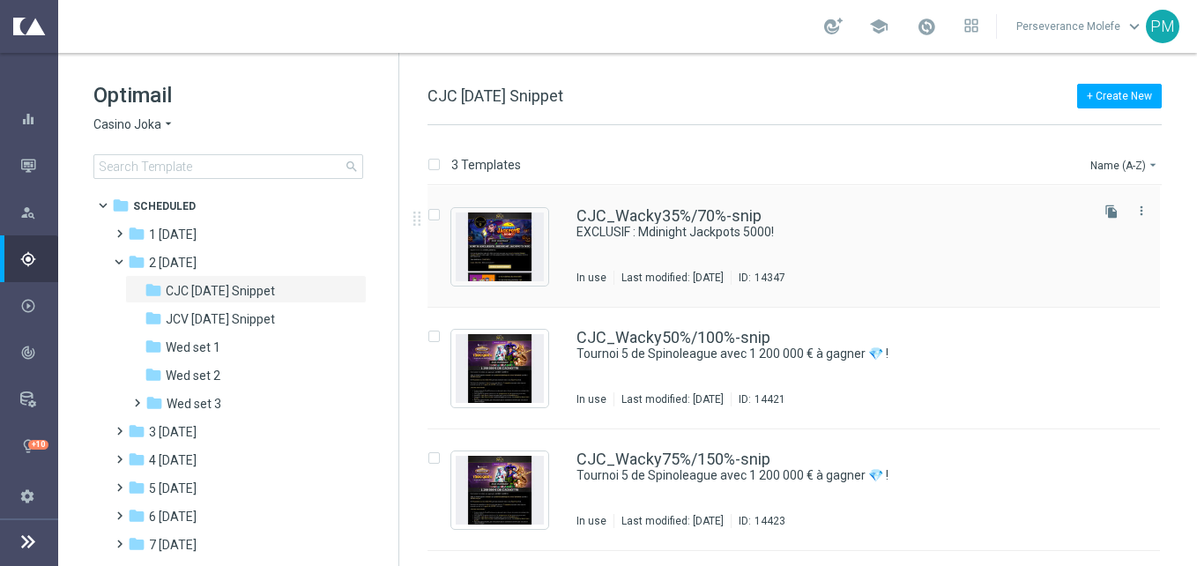
click at [629, 207] on div "CJC_Wacky35%/70%-snip EXCLUSIF : Mdinight Jackpots 5000! In use Last modified: …" at bounding box center [794, 247] width 733 height 122
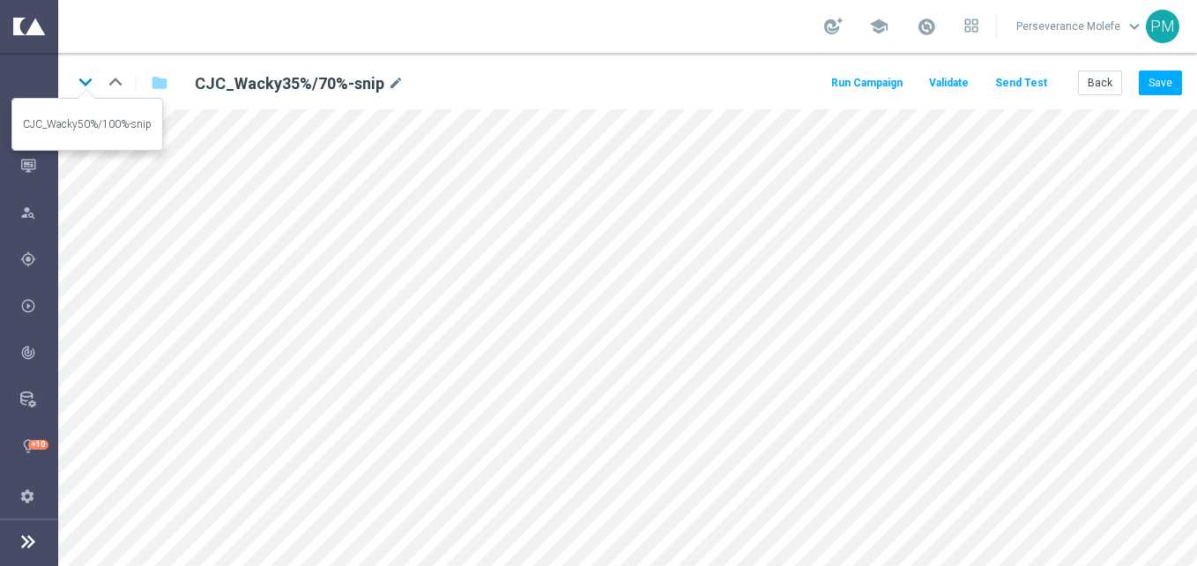
click at [86, 79] on icon "keyboard_arrow_down" at bounding box center [85, 82] width 26 height 26
click at [1046, 86] on button "Send Test" at bounding box center [1021, 83] width 57 height 24
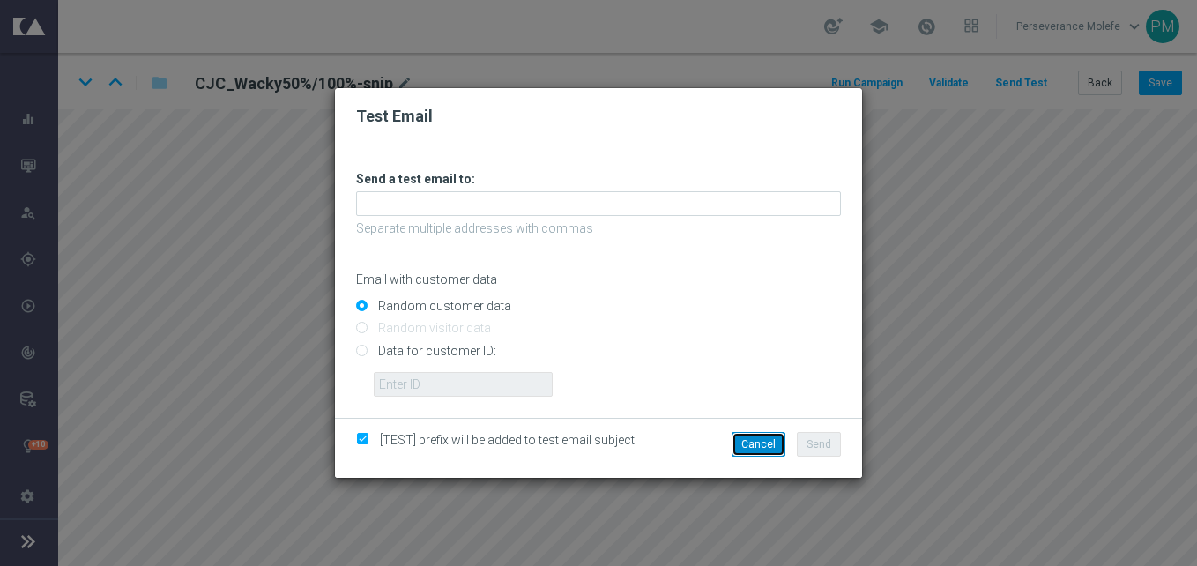
click at [760, 443] on button "Cancel" at bounding box center [759, 444] width 54 height 25
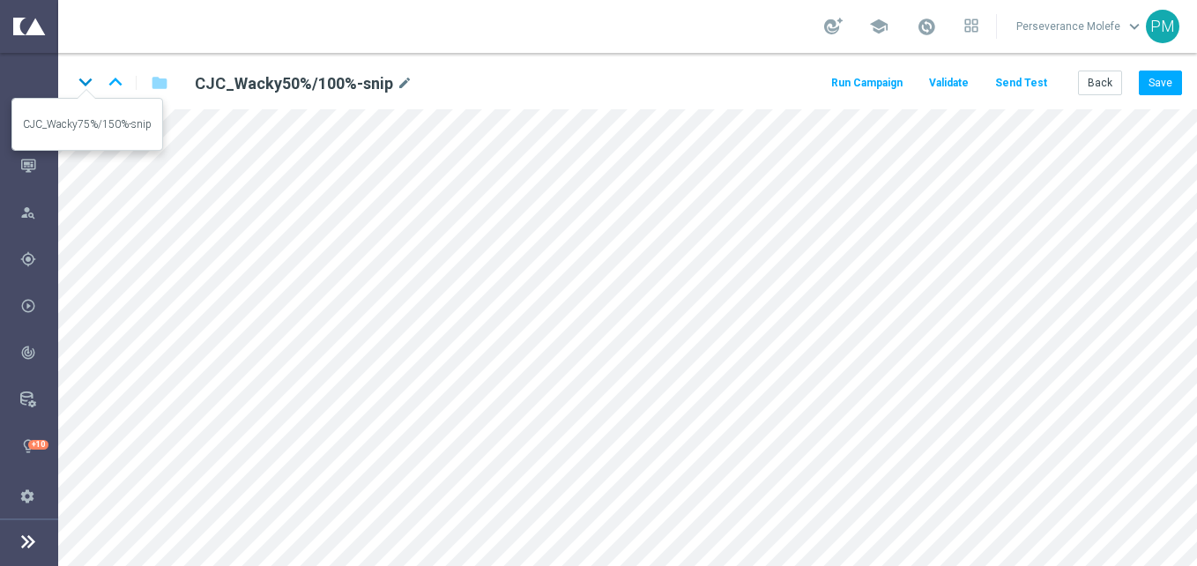
click at [87, 89] on icon "keyboard_arrow_down" at bounding box center [85, 82] width 26 height 26
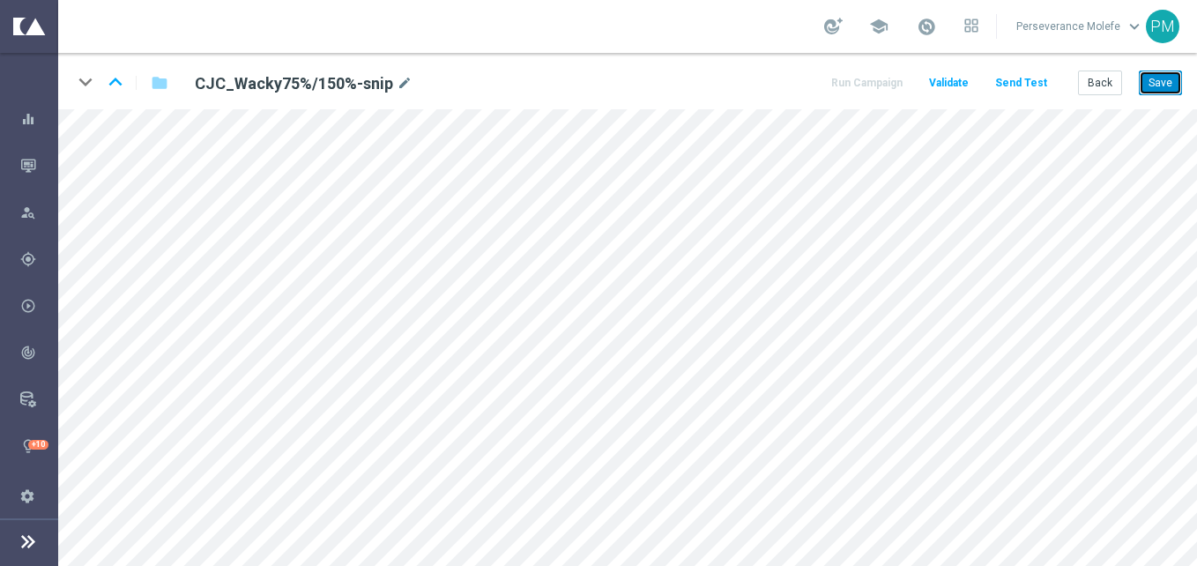
click at [1156, 81] on button "Save" at bounding box center [1160, 83] width 43 height 25
click at [1147, 73] on button "Save" at bounding box center [1160, 83] width 43 height 25
click at [1089, 89] on button "Back" at bounding box center [1100, 83] width 44 height 25
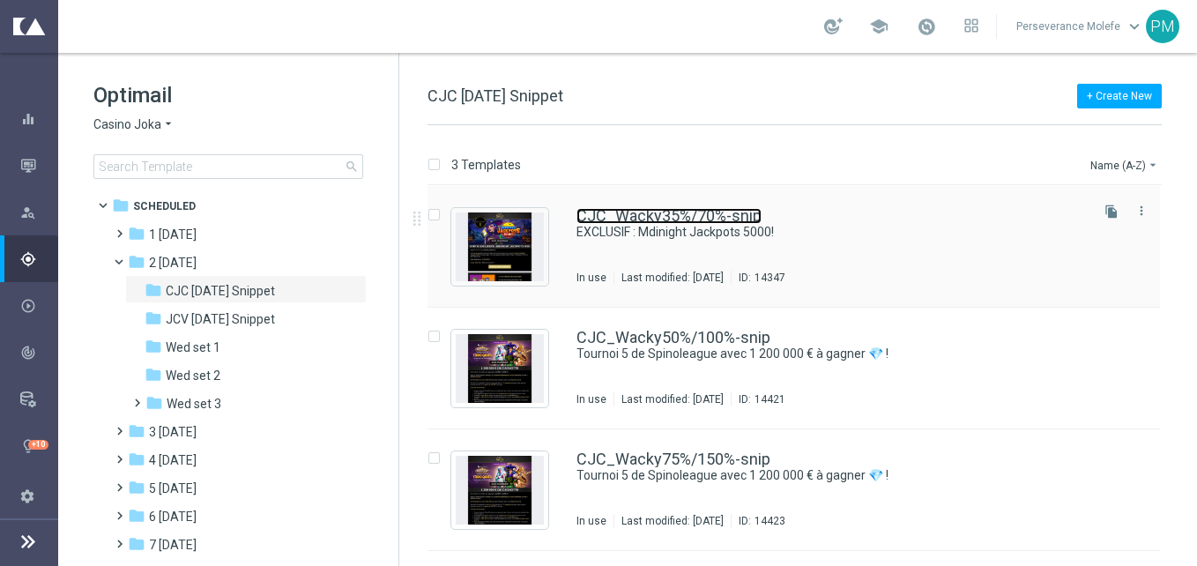
click at [616, 222] on link "CJC_Wacky35%/70%-snip" at bounding box center [669, 216] width 185 height 16
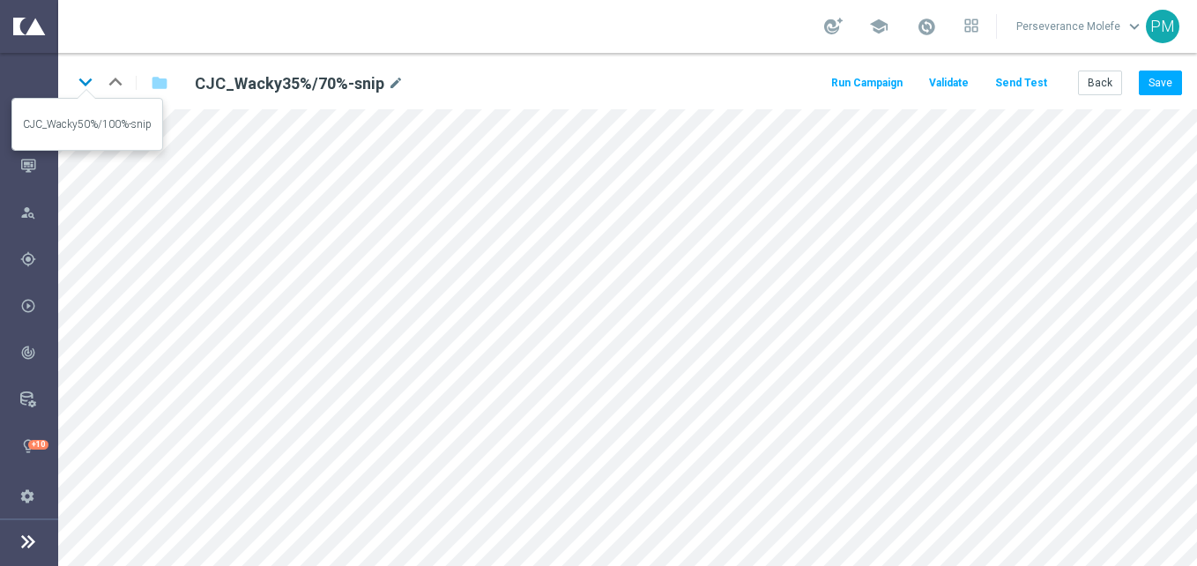
click at [89, 75] on icon "keyboard_arrow_down" at bounding box center [85, 82] width 26 height 26
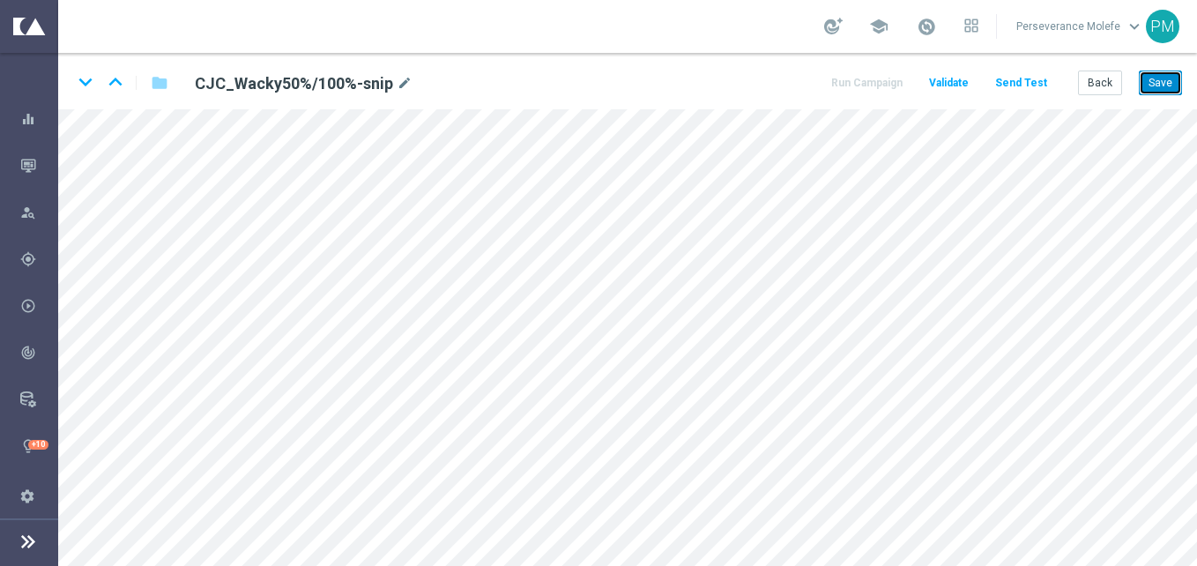
click at [1157, 89] on button "Save" at bounding box center [1160, 83] width 43 height 25
click at [84, 82] on icon "keyboard_arrow_down" at bounding box center [85, 82] width 26 height 26
click at [1150, 81] on button "Save" at bounding box center [1160, 83] width 43 height 25
click at [120, 90] on icon "keyboard_arrow_up" at bounding box center [115, 82] width 26 height 26
click at [111, 77] on icon "keyboard_arrow_up" at bounding box center [115, 82] width 26 height 26
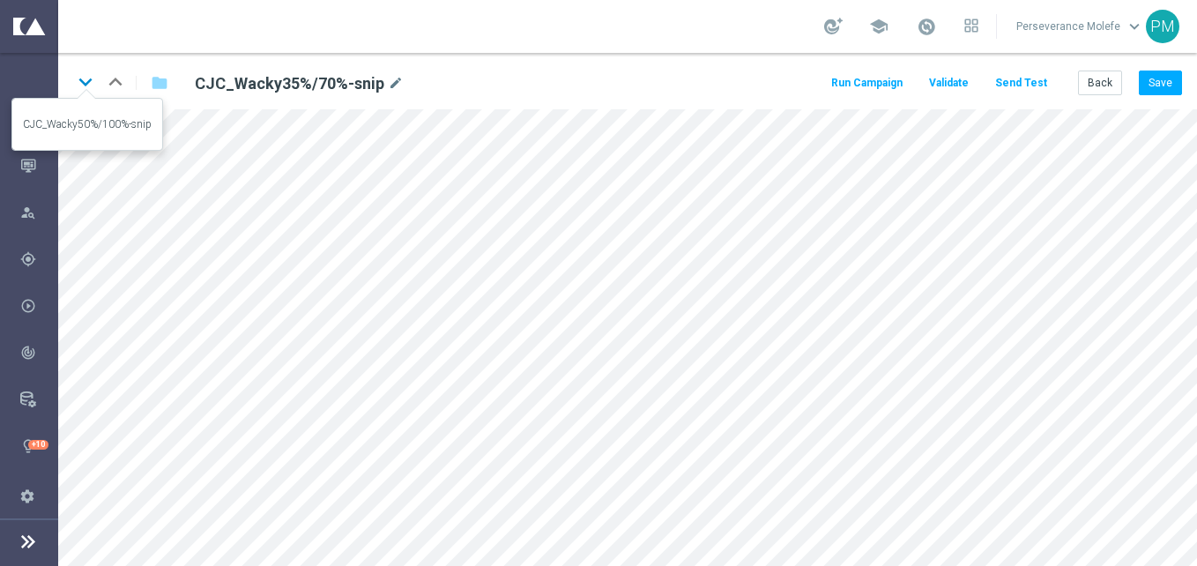
click at [77, 78] on icon "keyboard_arrow_down" at bounding box center [85, 82] width 26 height 26
click at [115, 85] on icon "keyboard_arrow_up" at bounding box center [115, 82] width 26 height 26
click at [1036, 81] on button "Send Test" at bounding box center [1021, 83] width 57 height 24
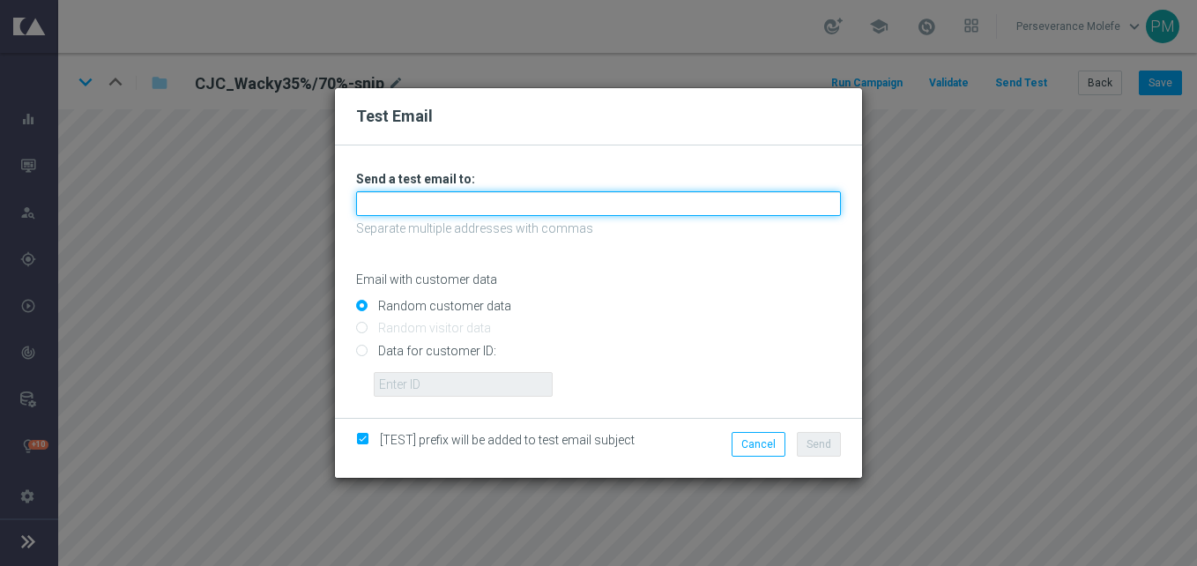
click at [512, 216] on input "text" at bounding box center [598, 203] width 485 height 25
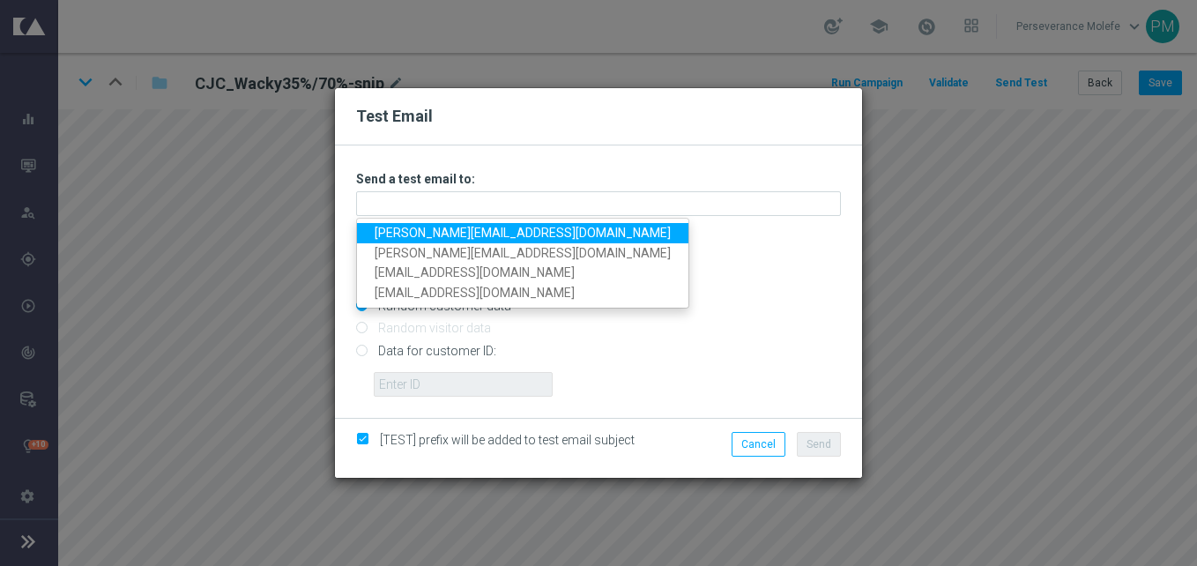
click at [496, 237] on link "[PERSON_NAME][EMAIL_ADDRESS][DOMAIN_NAME]" at bounding box center [522, 233] width 331 height 20
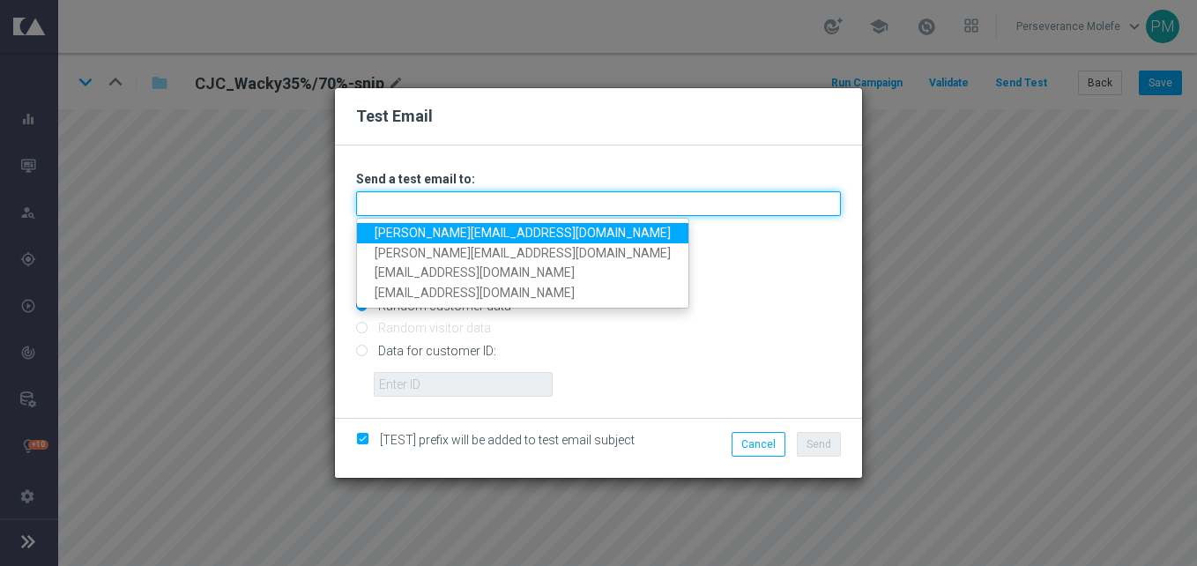
type input "[PERSON_NAME][EMAIL_ADDRESS][DOMAIN_NAME]"
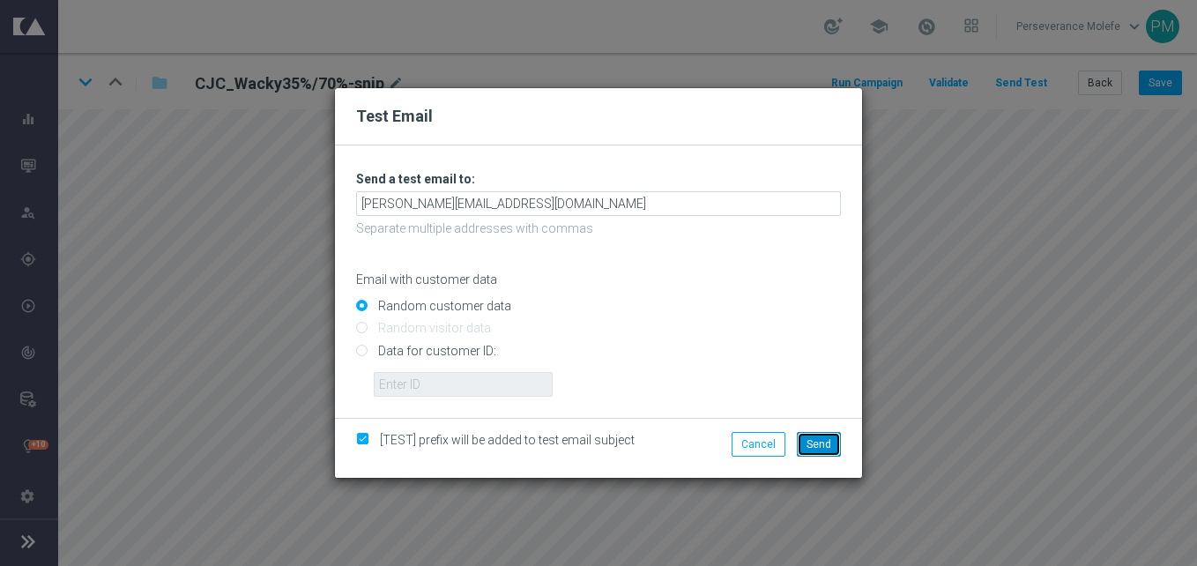
click at [826, 443] on span "Send" at bounding box center [819, 444] width 25 height 12
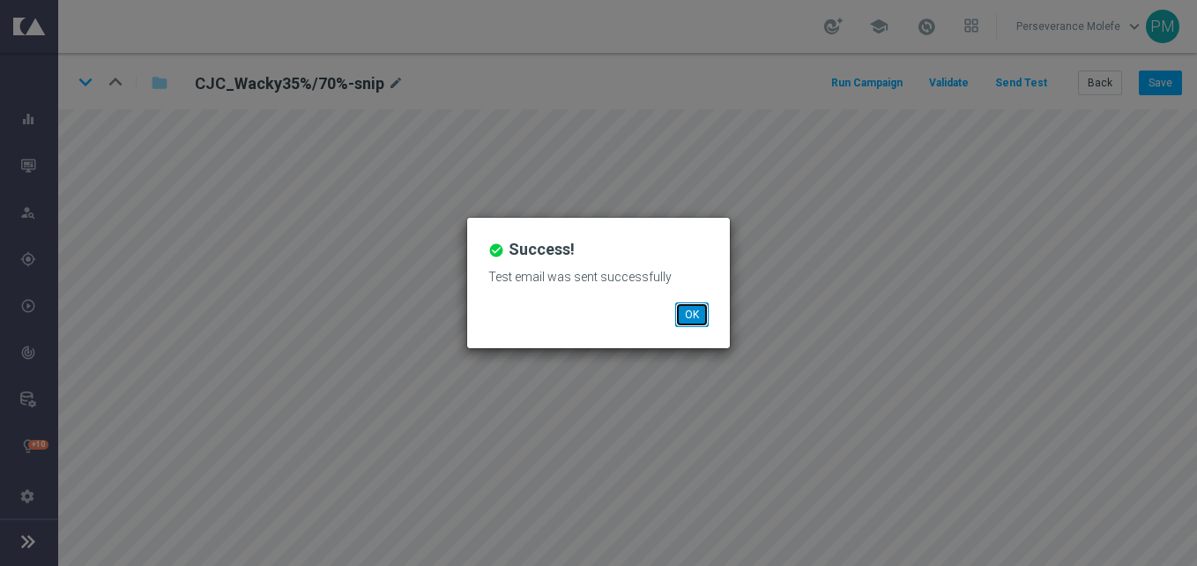
click at [686, 321] on button "OK" at bounding box center [692, 314] width 34 height 25
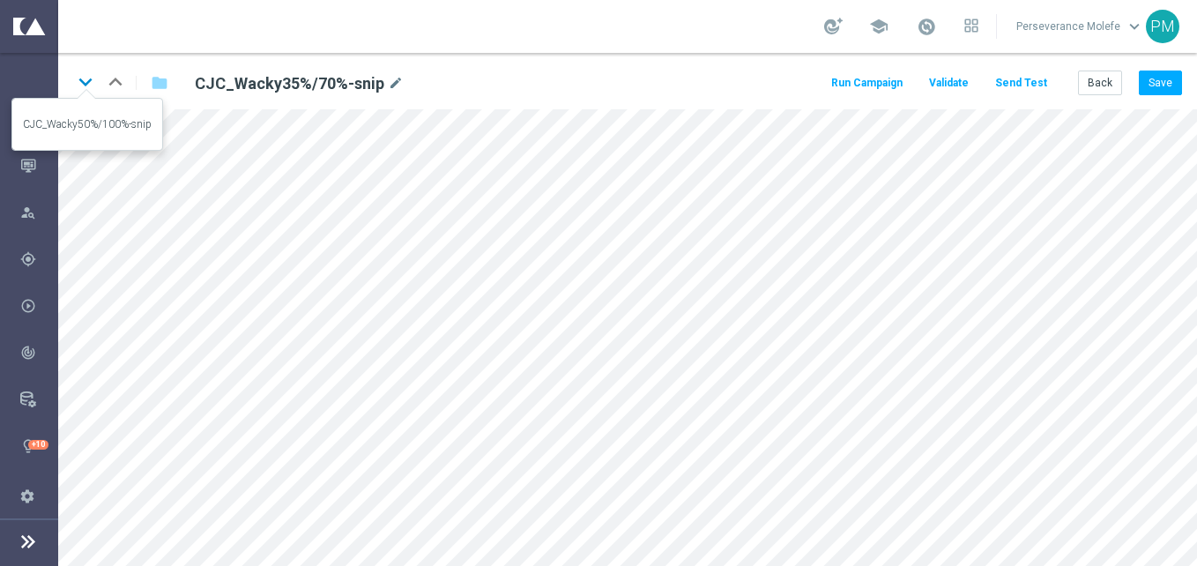
click at [86, 84] on icon "keyboard_arrow_down" at bounding box center [85, 82] width 26 height 26
click at [88, 83] on icon "keyboard_arrow_down" at bounding box center [85, 82] width 26 height 26
click at [1099, 78] on button "Back" at bounding box center [1100, 83] width 44 height 25
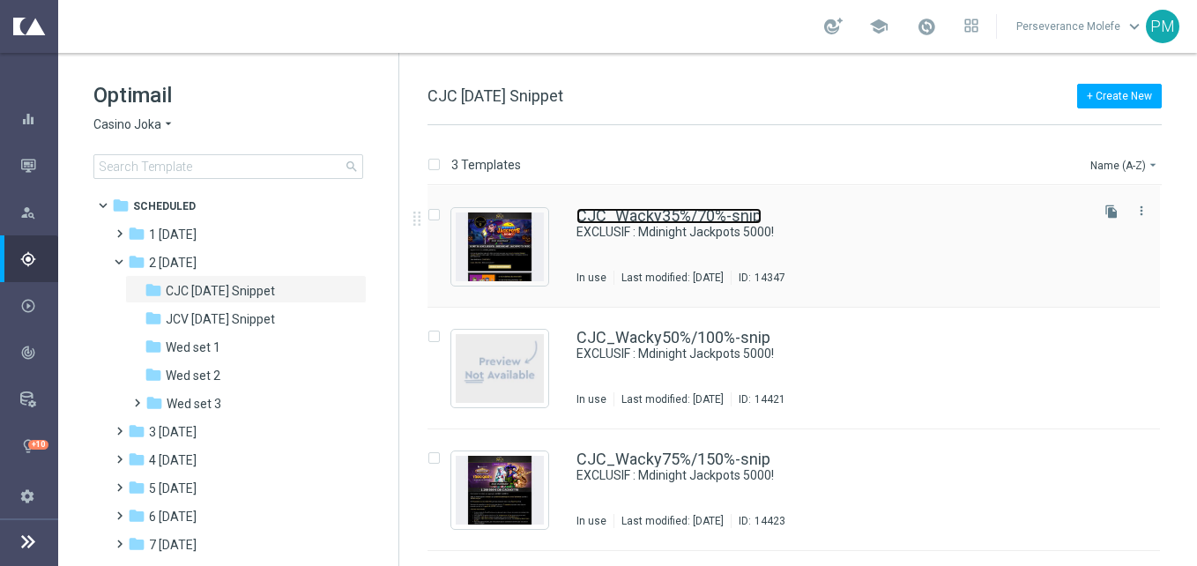
click at [644, 211] on link "CJC_Wacky35%/70%-snip" at bounding box center [669, 216] width 185 height 16
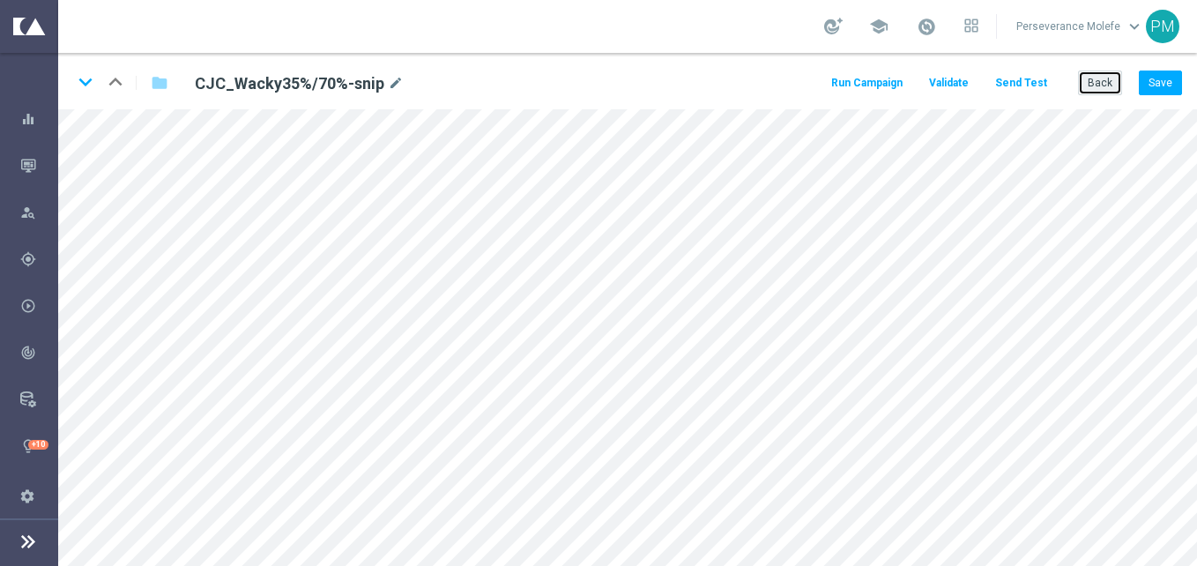
click at [1106, 87] on button "Back" at bounding box center [1100, 83] width 44 height 25
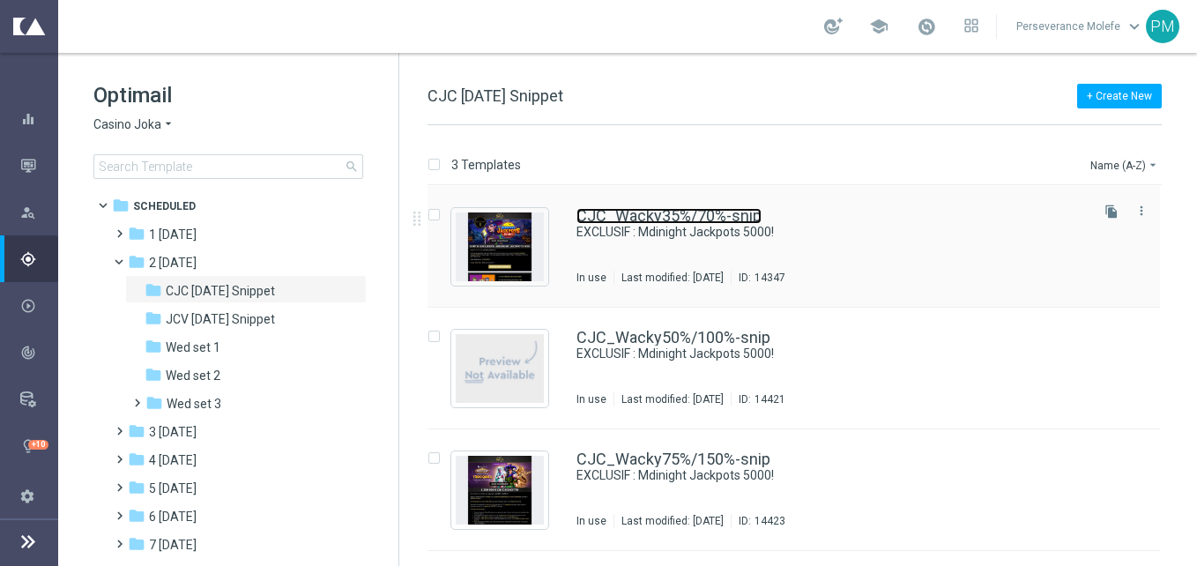
click at [635, 213] on link "CJC_Wacky35%/70%-snip" at bounding box center [669, 216] width 185 height 16
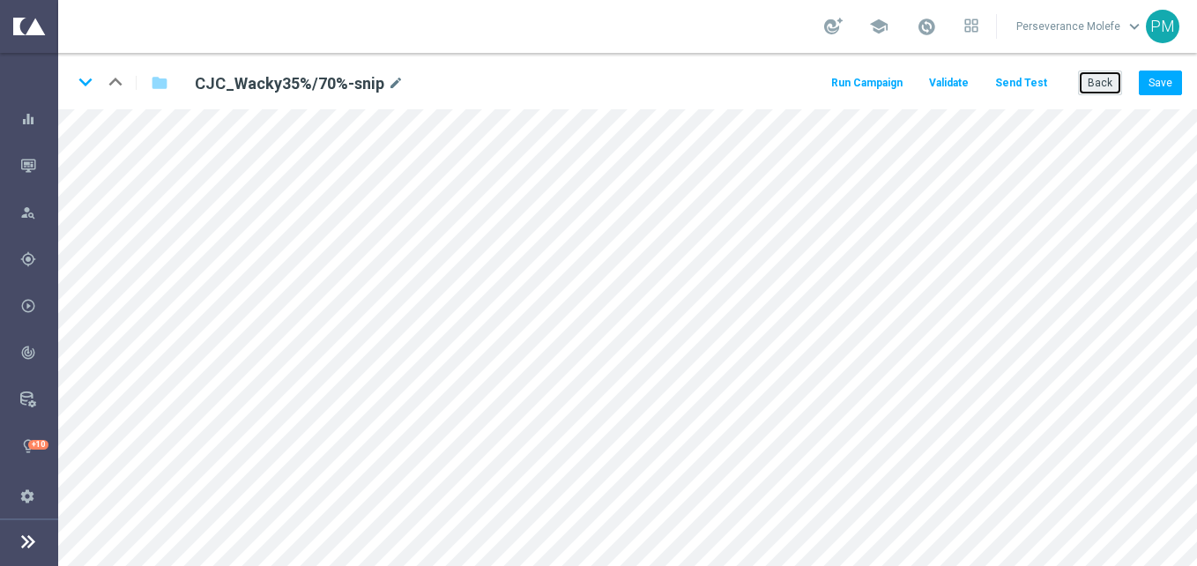
click at [1100, 82] on button "Back" at bounding box center [1100, 83] width 44 height 25
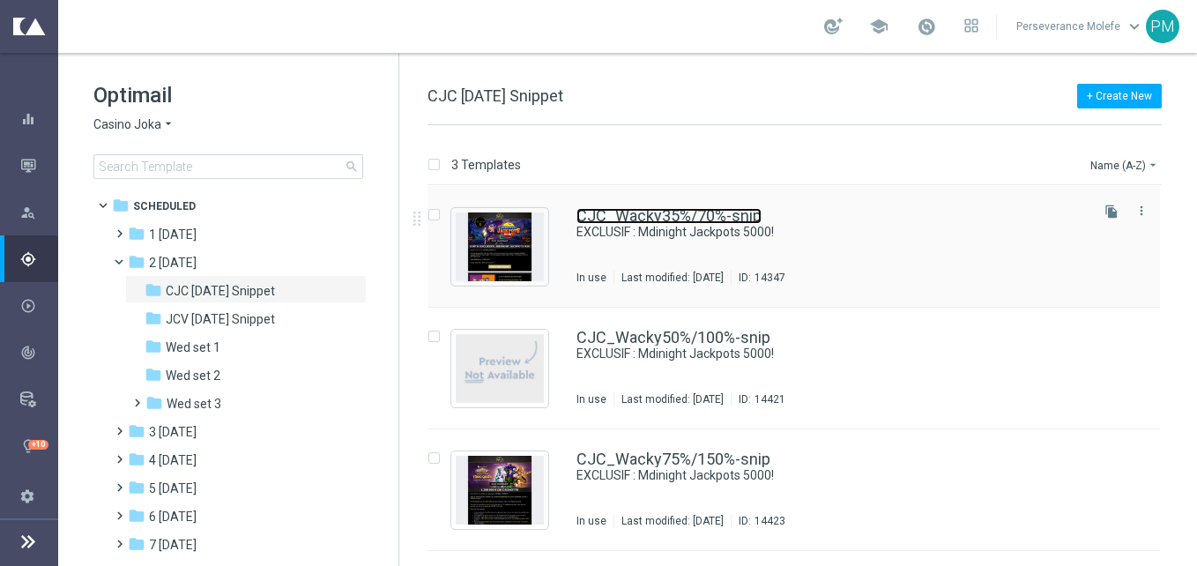
click at [632, 209] on link "CJC_Wacky35%/70%-snip" at bounding box center [669, 216] width 185 height 16
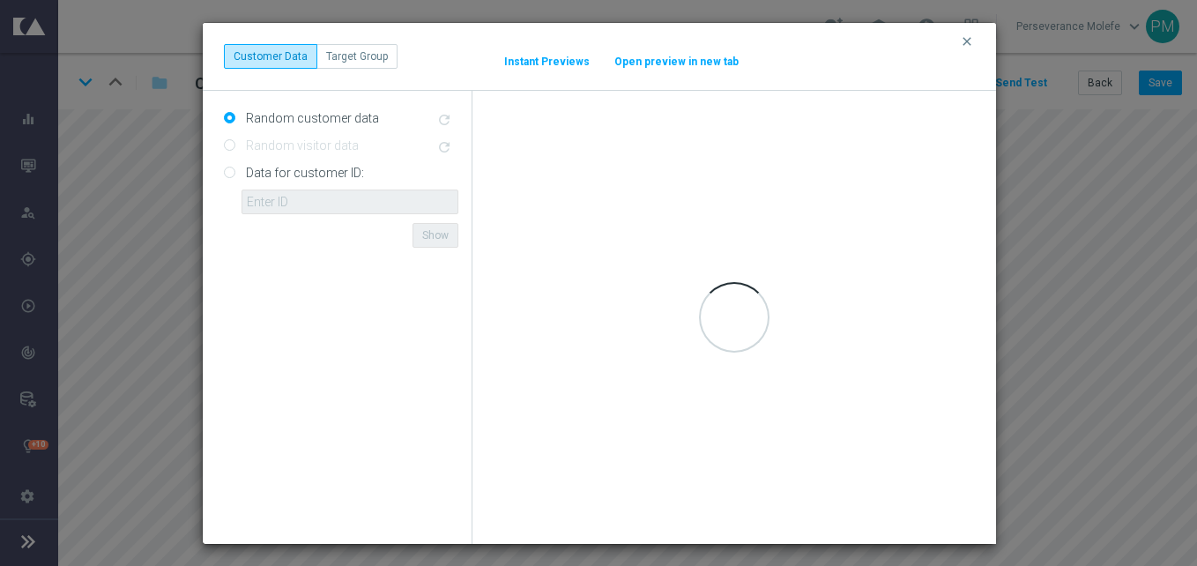
click at [662, 59] on button "Open preview in new tab" at bounding box center [677, 62] width 126 height 14
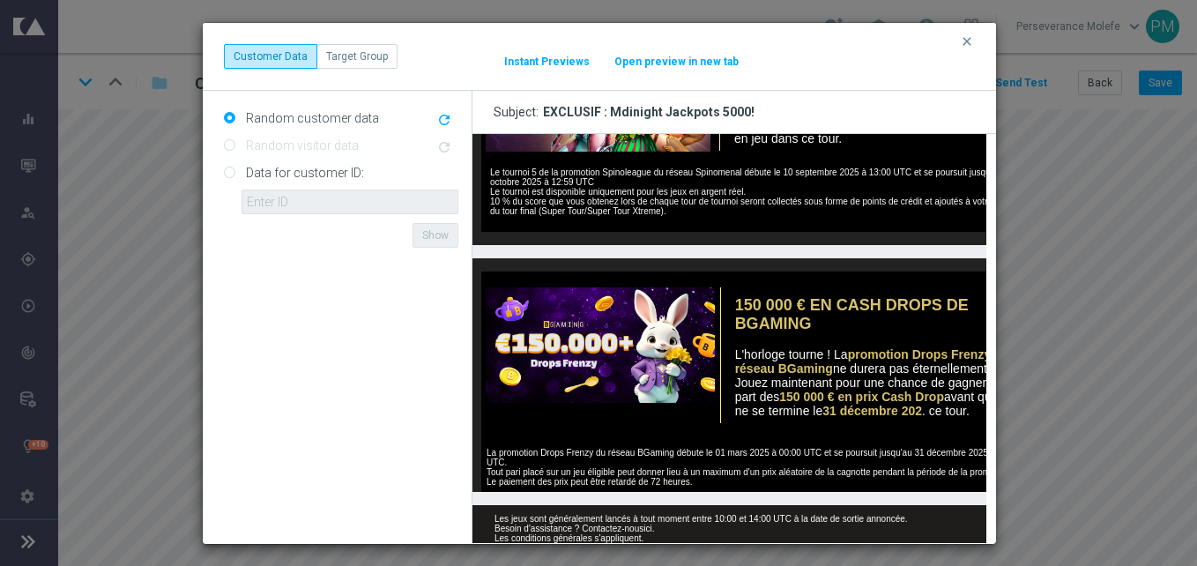
scroll to position [862, 0]
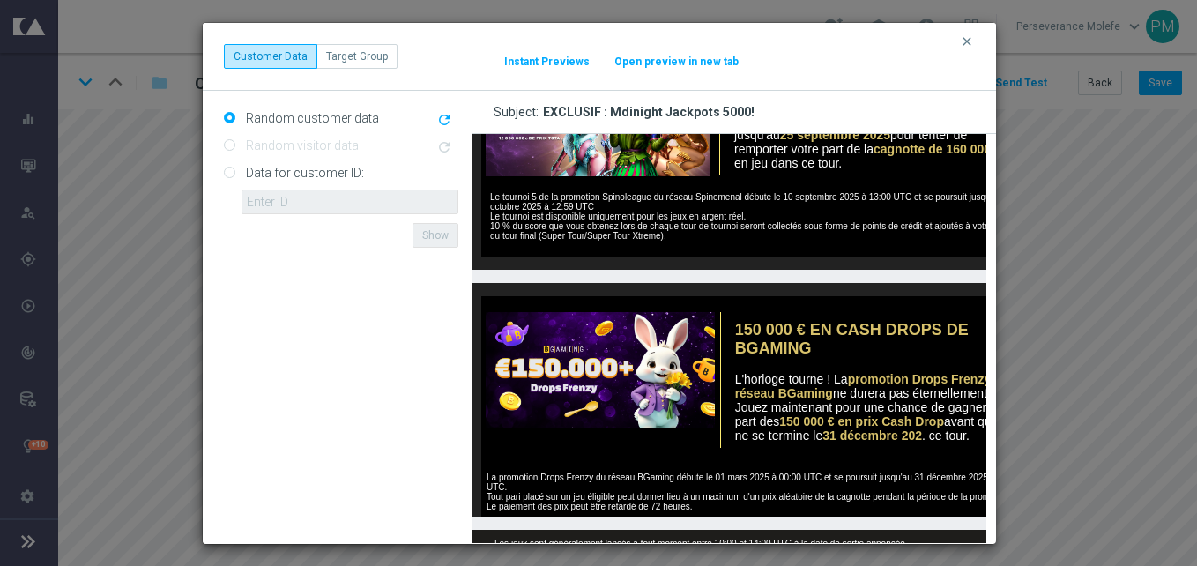
click at [667, 63] on button "Open preview in new tab" at bounding box center [677, 62] width 126 height 14
drag, startPoint x: 966, startPoint y: 42, endPoint x: 978, endPoint y: 42, distance: 11.5
click at [965, 42] on icon "clear" at bounding box center [967, 41] width 14 height 14
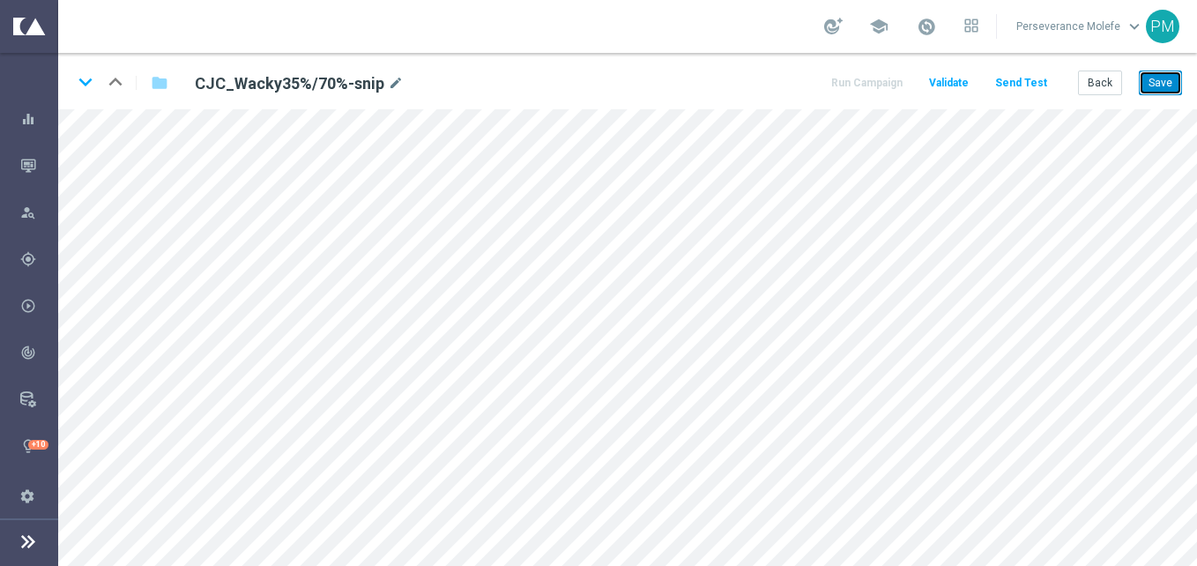
click at [1162, 86] on button "Save" at bounding box center [1160, 83] width 43 height 25
click at [1101, 88] on button "Back" at bounding box center [1100, 83] width 44 height 25
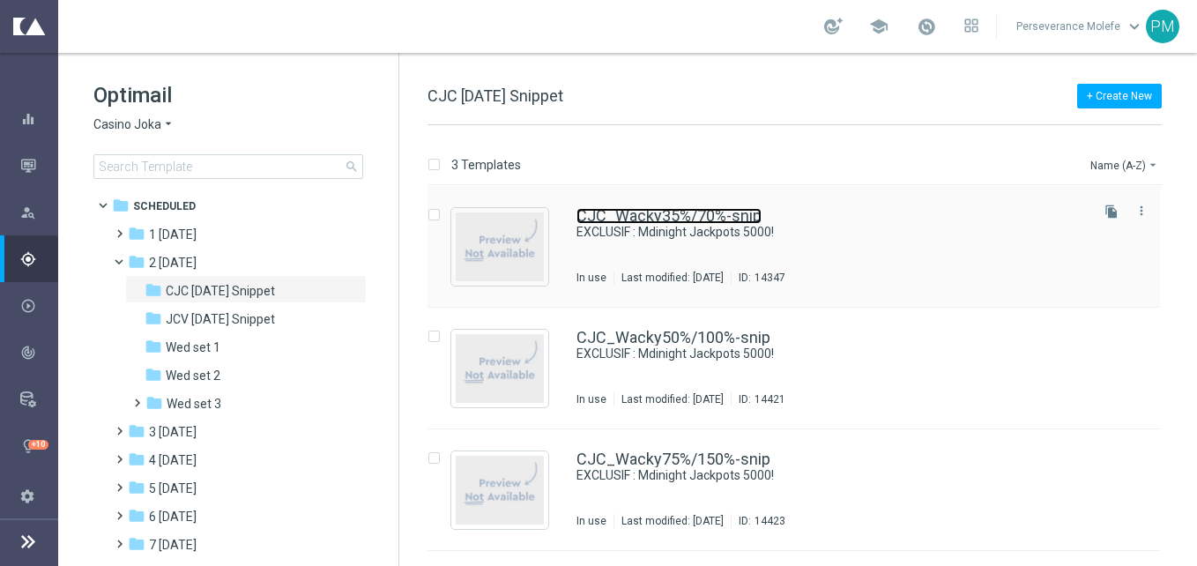
click at [612, 217] on link "CJC_Wacky35%/70%-snip" at bounding box center [669, 216] width 185 height 16
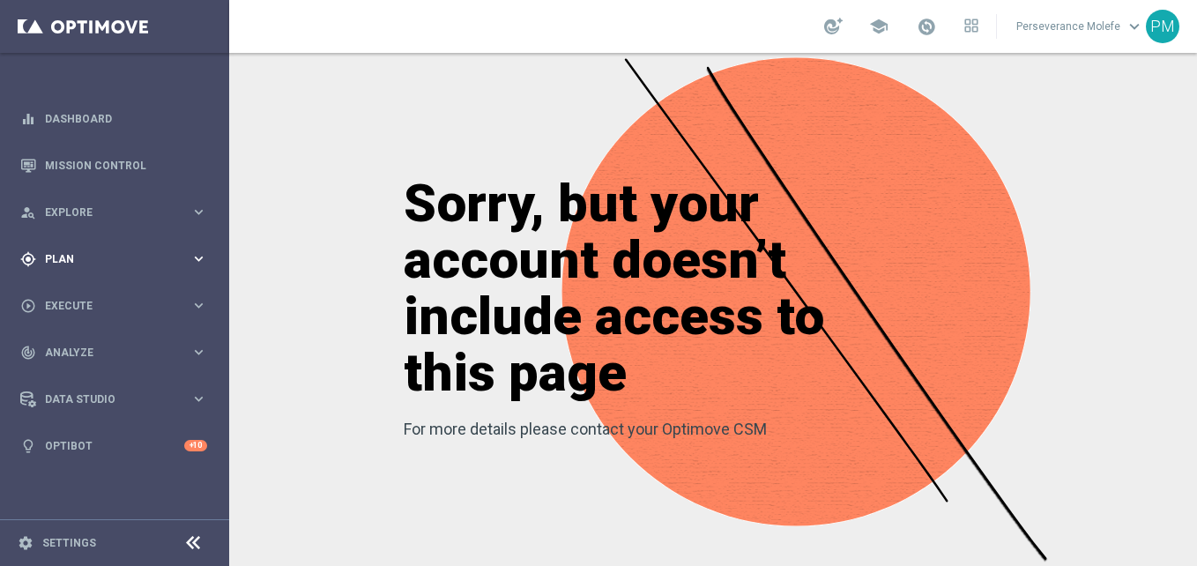
click at [113, 264] on div "gps_fixed Plan" at bounding box center [105, 259] width 170 height 16
click at [82, 355] on accordion "Templates keyboard_arrow_right Optimail Web Push Notifications Webpage Pop-up" at bounding box center [137, 348] width 182 height 26
click at [86, 343] on span "Templates" at bounding box center [110, 348] width 126 height 11
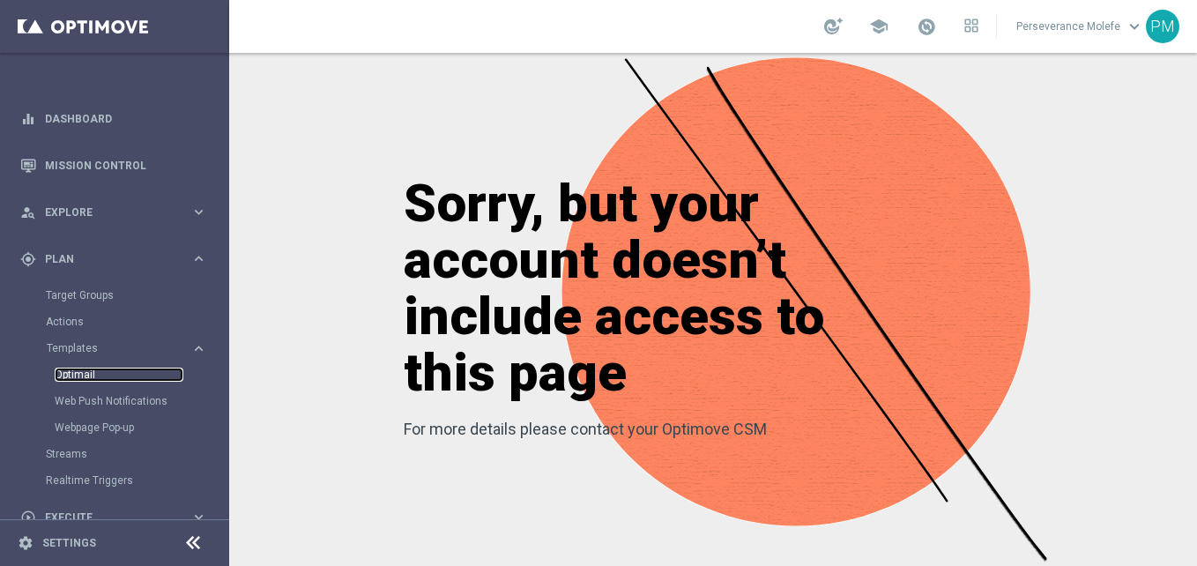
click at [85, 368] on link "Optimail" at bounding box center [119, 375] width 129 height 14
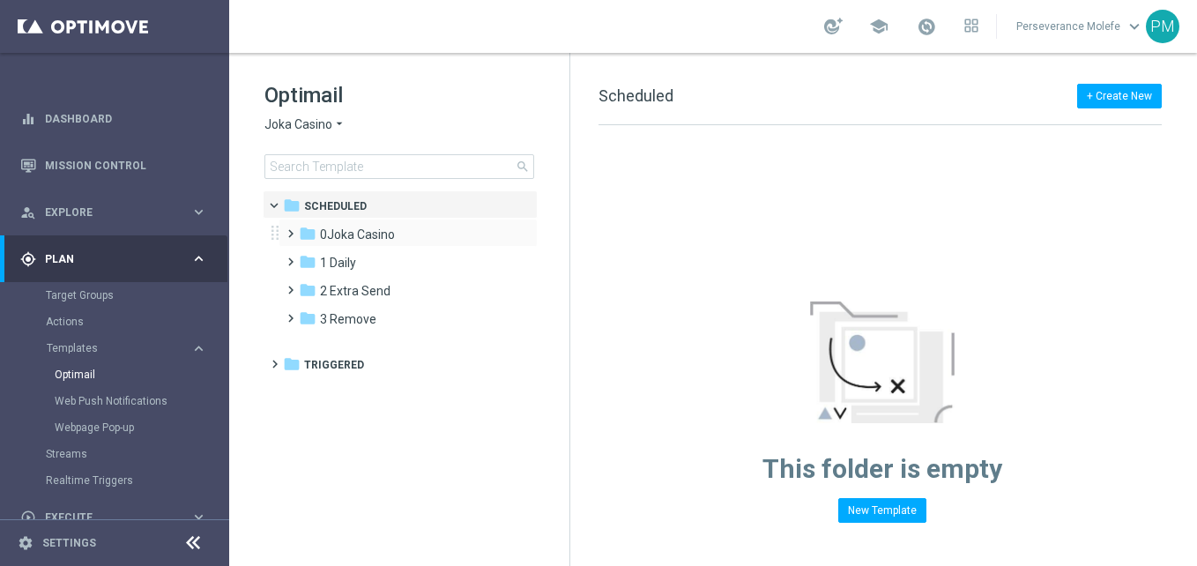
click at [385, 223] on div "folder [GEOGRAPHIC_DATA] more_vert" at bounding box center [408, 233] width 259 height 28
click at [353, 265] on span "1 Daily" at bounding box center [338, 263] width 36 height 16
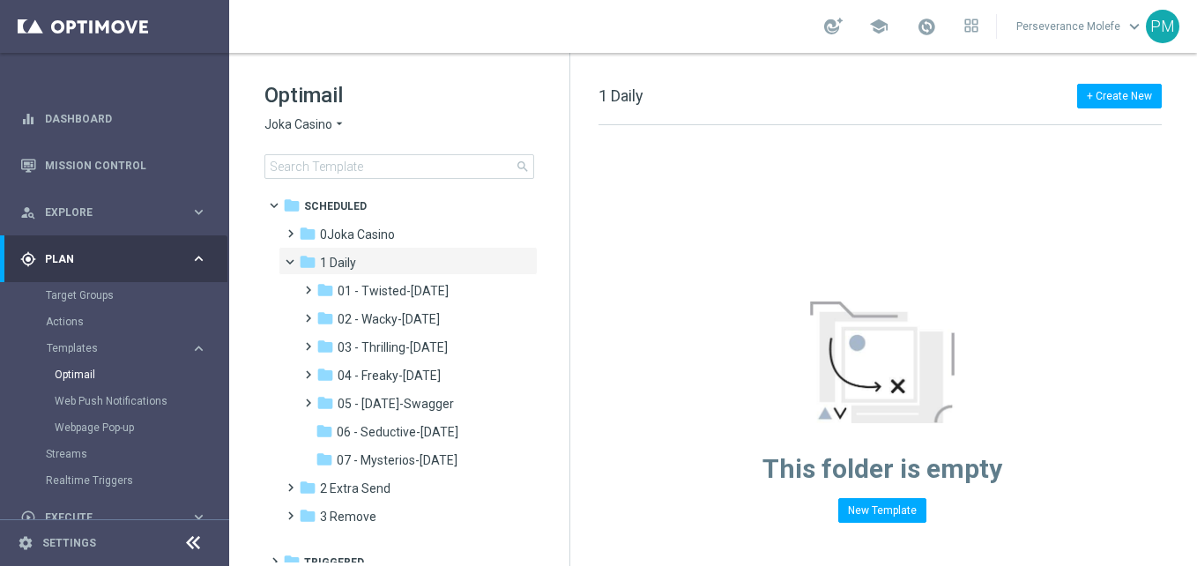
click at [353, 265] on span "1 Daily" at bounding box center [338, 263] width 36 height 16
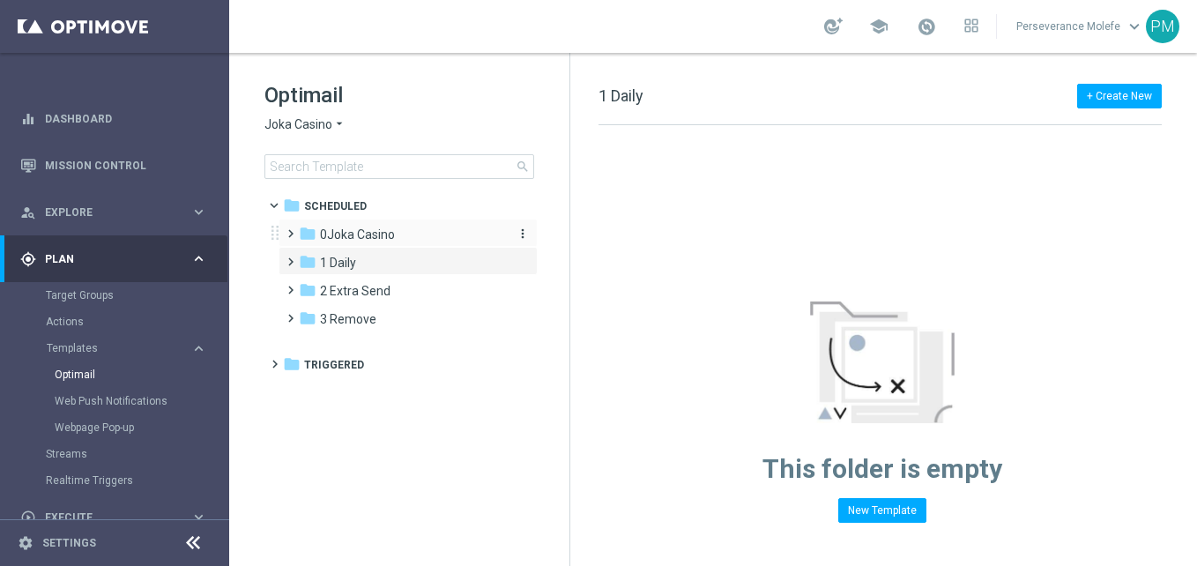
click at [370, 235] on span "0Joka Casino" at bounding box center [357, 235] width 75 height 16
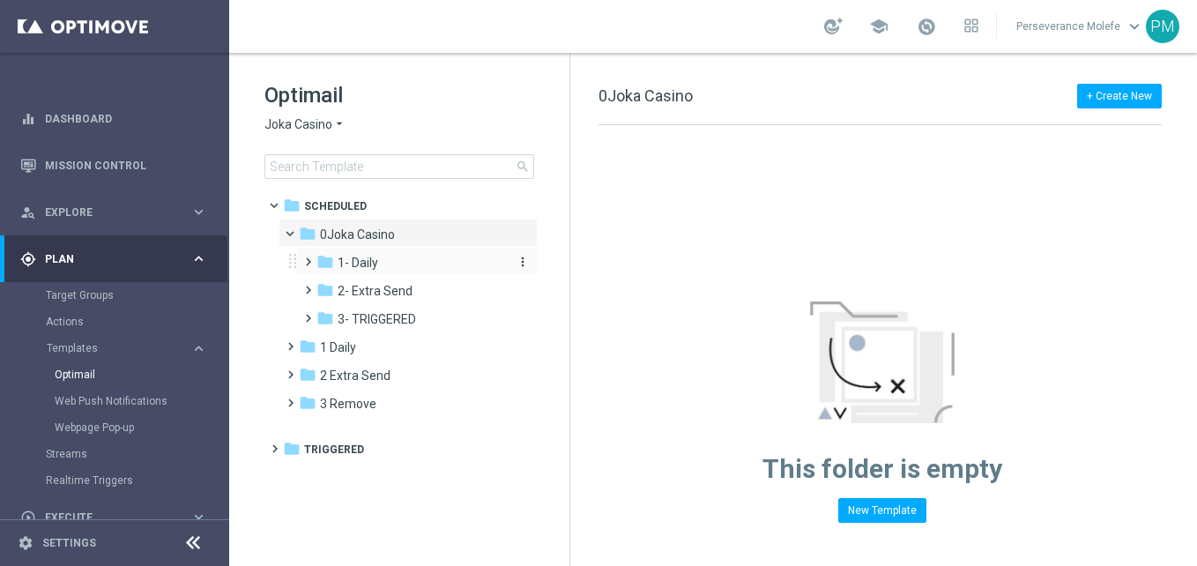
click at [406, 264] on div "folder 1- Daily" at bounding box center [411, 263] width 188 height 20
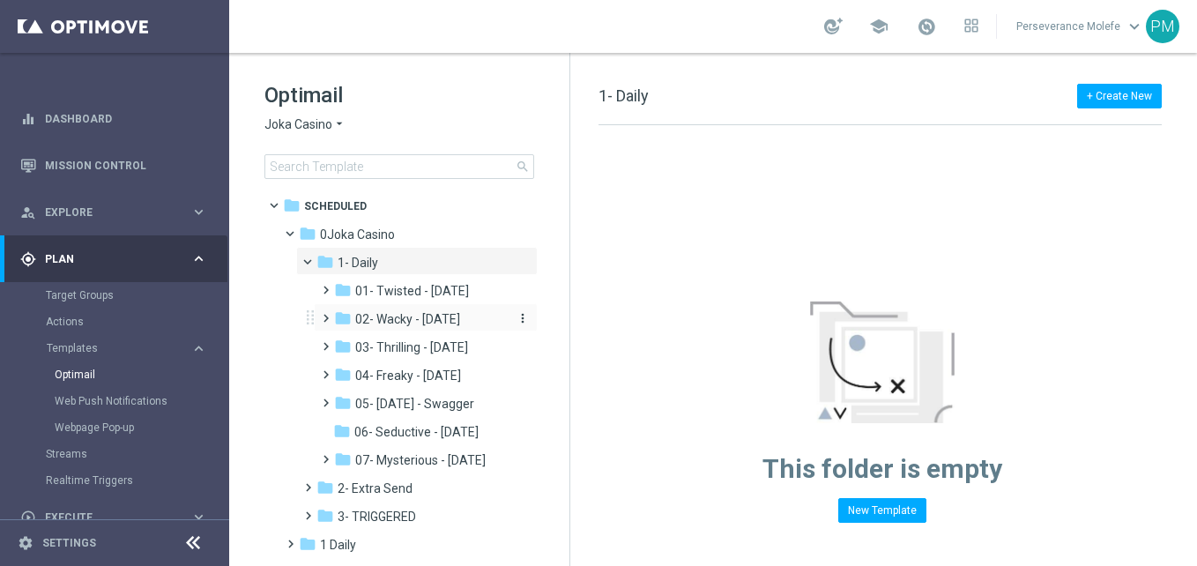
click at [437, 321] on span "02- Wacky - [DATE]" at bounding box center [407, 319] width 105 height 16
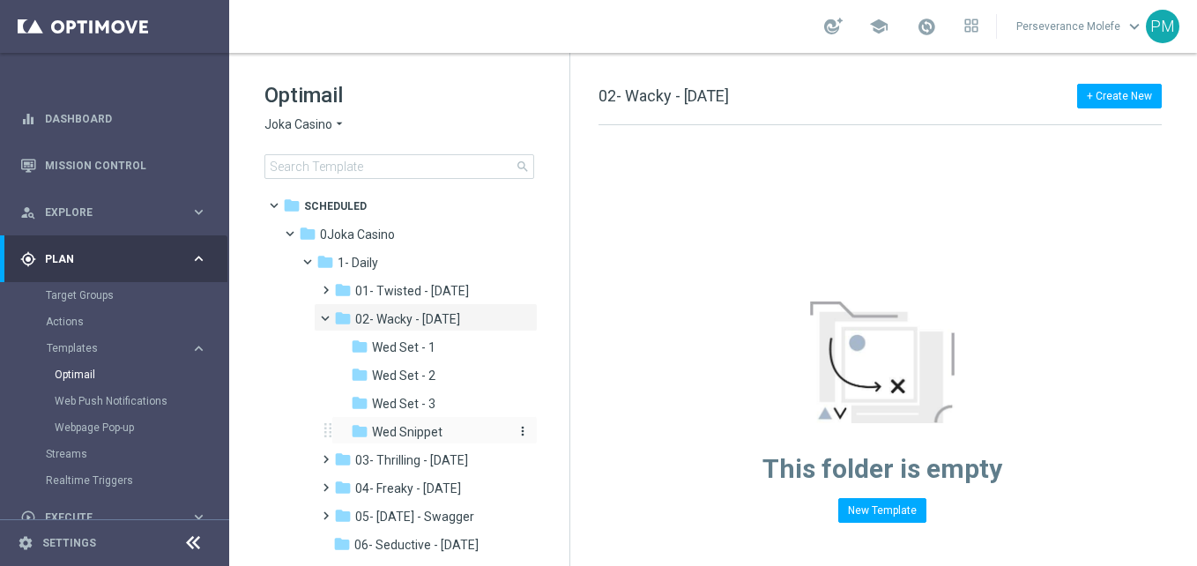
click at [426, 437] on span "Wed Snippet" at bounding box center [407, 432] width 71 height 16
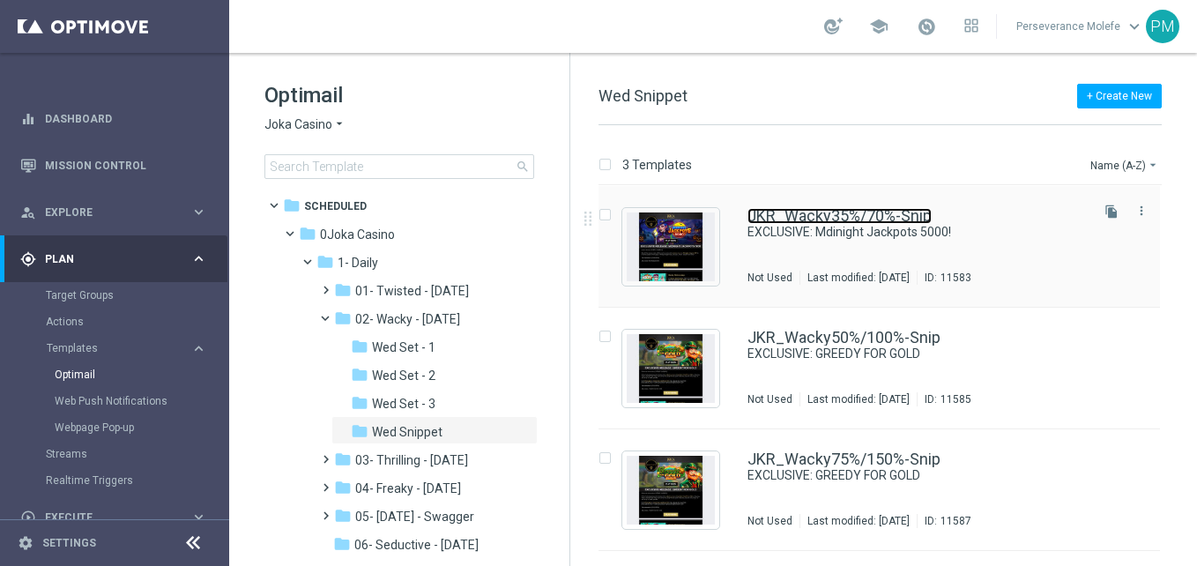
click at [787, 217] on link "JKR_Wacky35%/70%-Snip" at bounding box center [840, 216] width 184 height 16
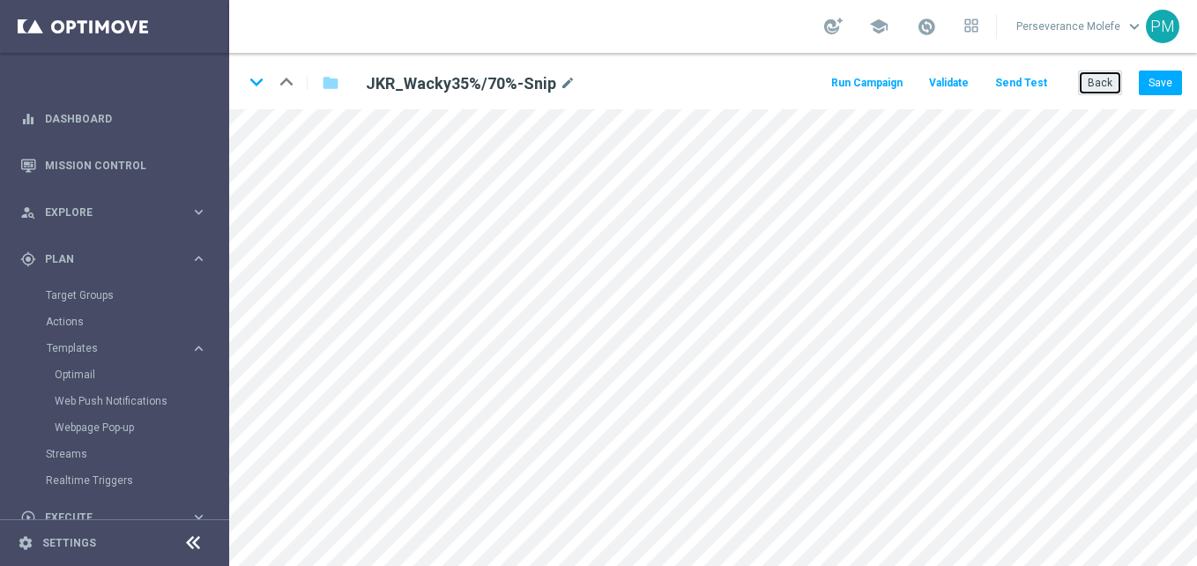
click at [1106, 88] on button "Back" at bounding box center [1100, 83] width 44 height 25
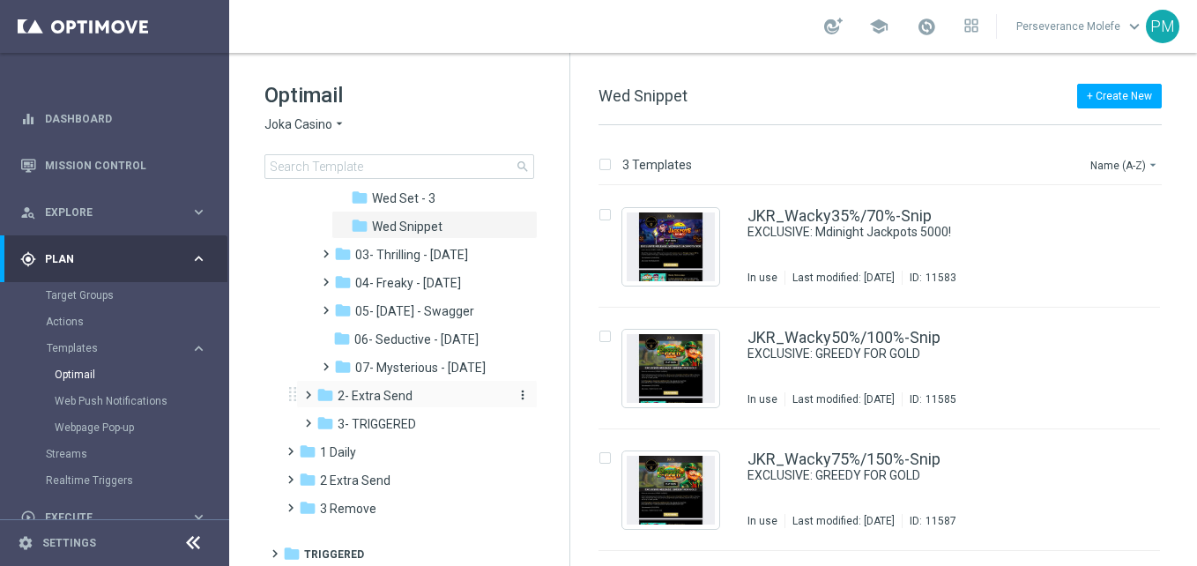
scroll to position [210, 0]
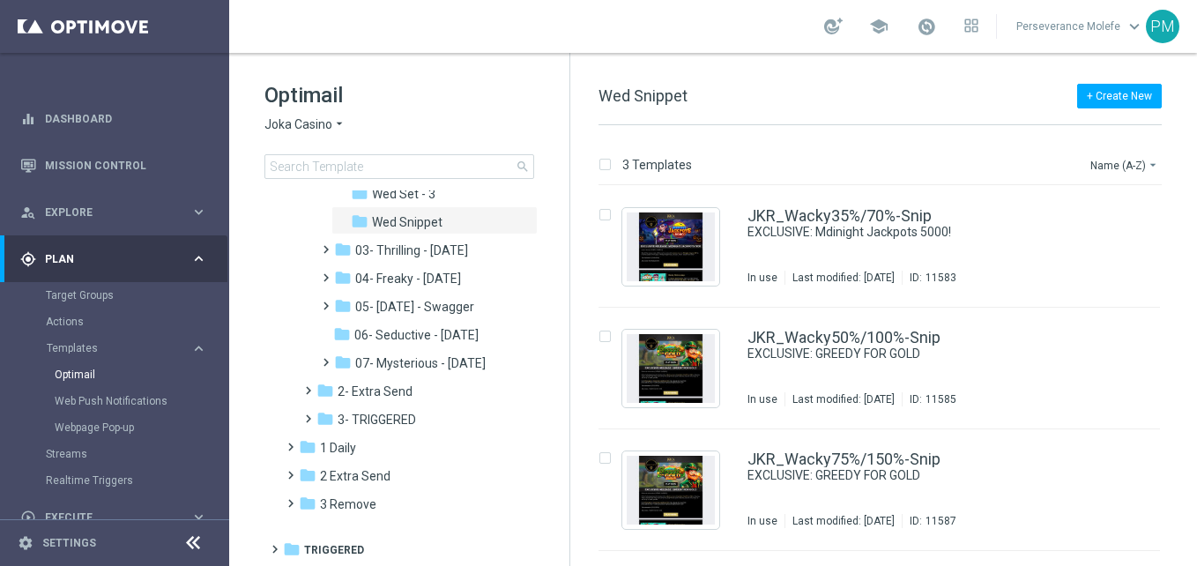
click at [340, 120] on icon "arrow_drop_down" at bounding box center [339, 124] width 14 height 17
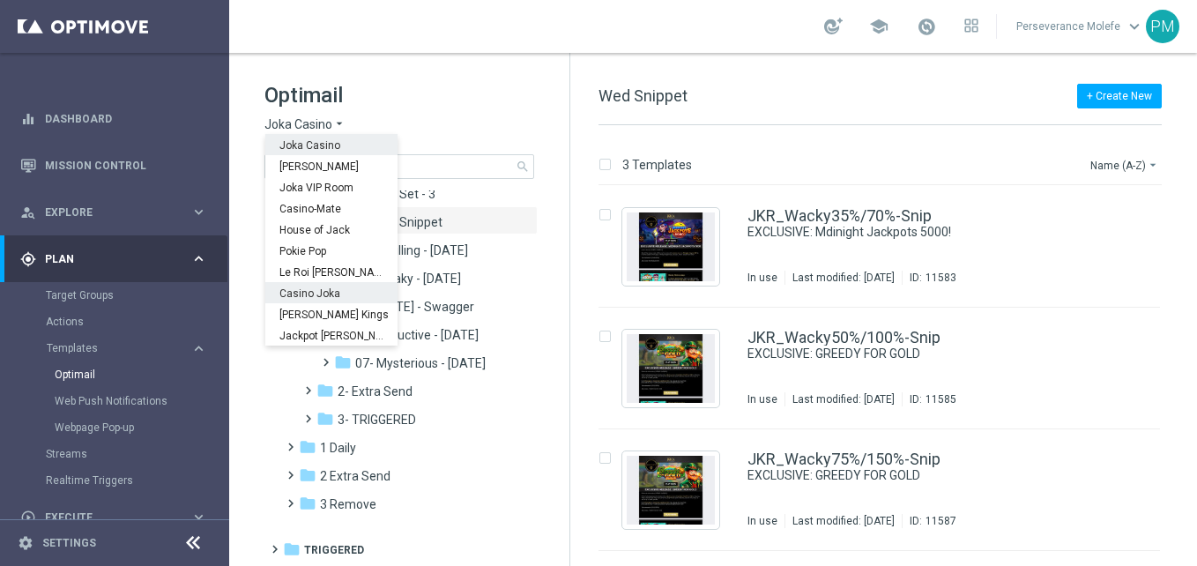
click at [351, 299] on div "Casino Joka" at bounding box center [331, 292] width 132 height 21
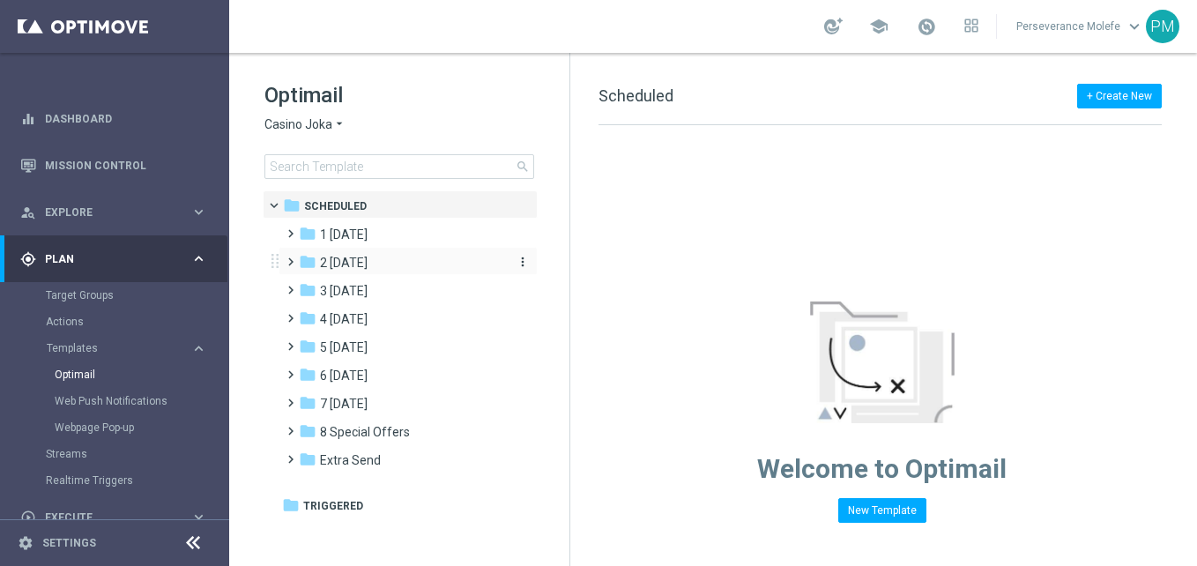
click at [408, 257] on div "folder 2 [DATE]" at bounding box center [400, 263] width 203 height 20
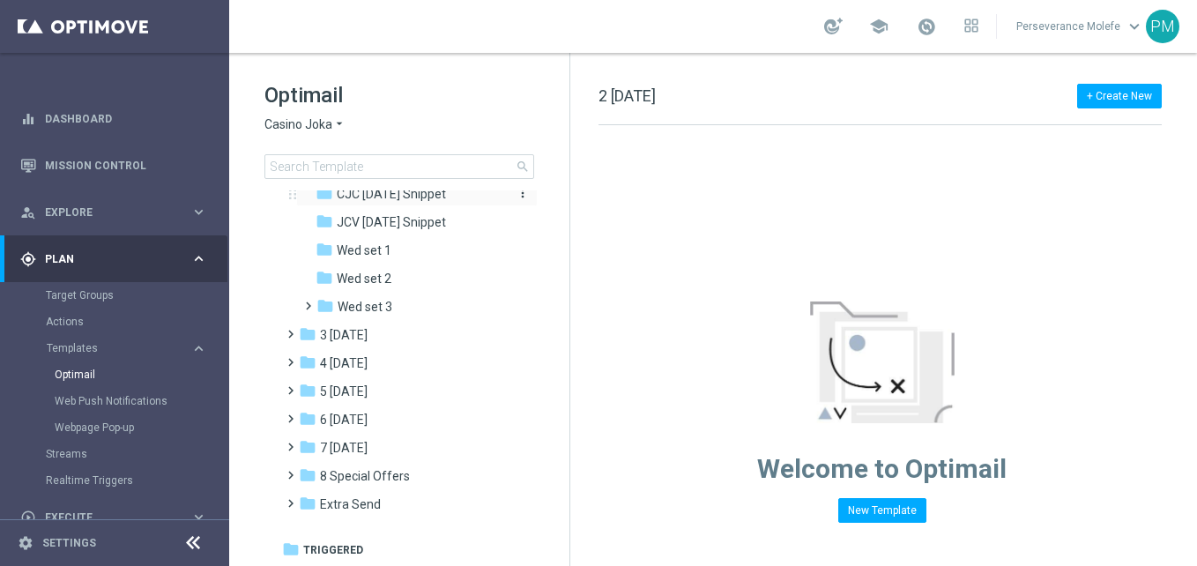
click at [446, 202] on span "CJC [DATE] Snippet" at bounding box center [391, 194] width 109 height 16
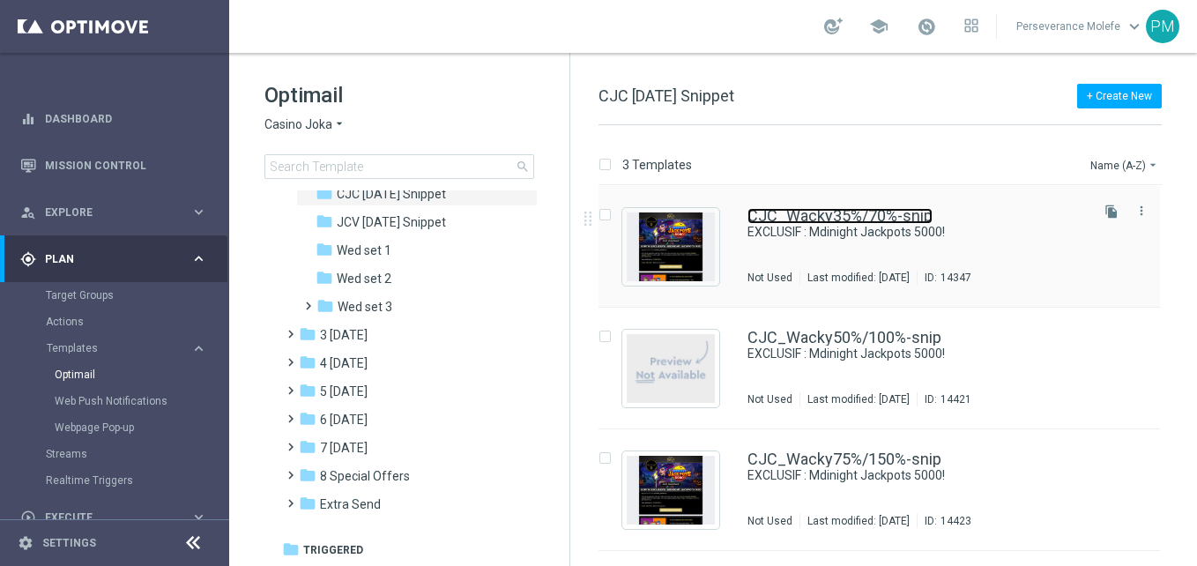
click at [853, 212] on link "CJC_Wacky35%/70%-snip" at bounding box center [840, 216] width 185 height 16
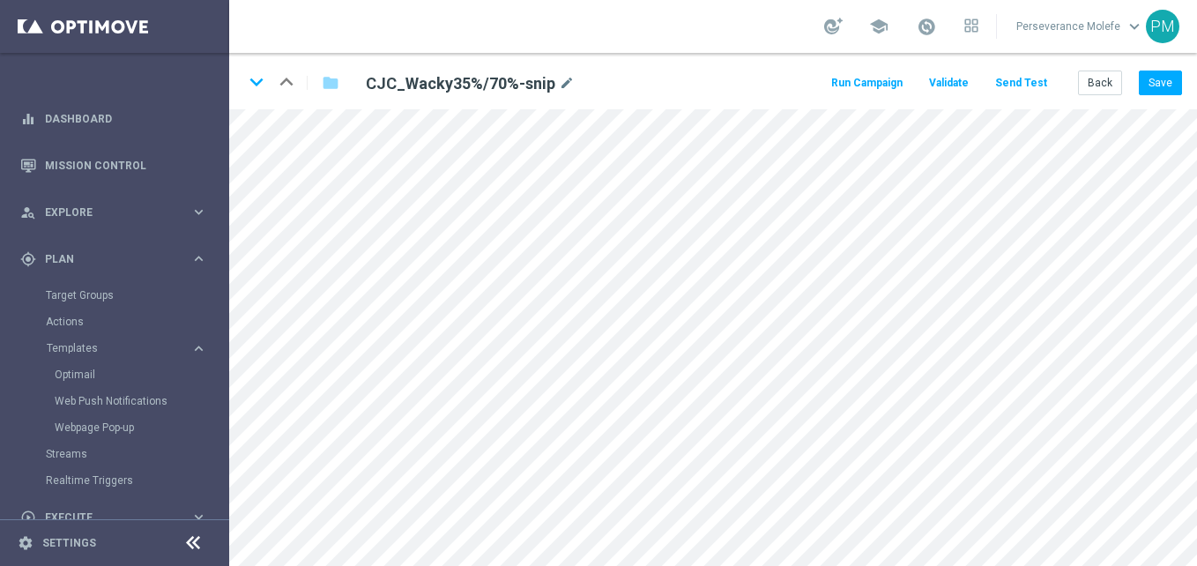
click at [203, 539] on icon at bounding box center [192, 543] width 21 height 21
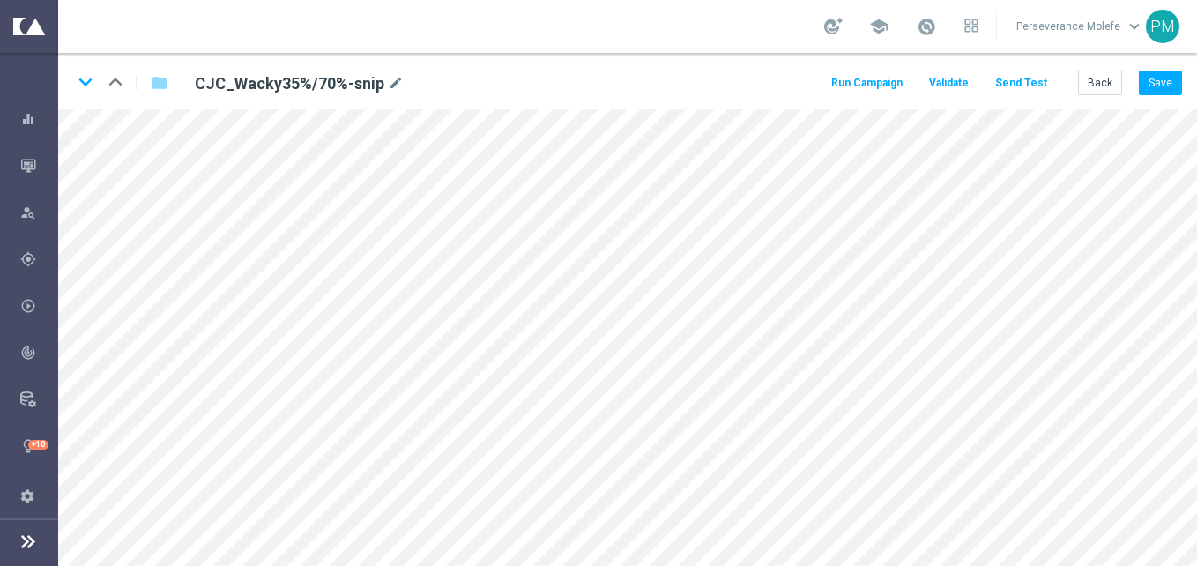
click at [1083, 100] on div "keyboard_arrow_down keyboard_arrow_up folder CJC_Wacky35%/70%-snip mode_edit Ru…" at bounding box center [627, 81] width 1139 height 56
click at [1088, 87] on button "Back" at bounding box center [1100, 83] width 44 height 25
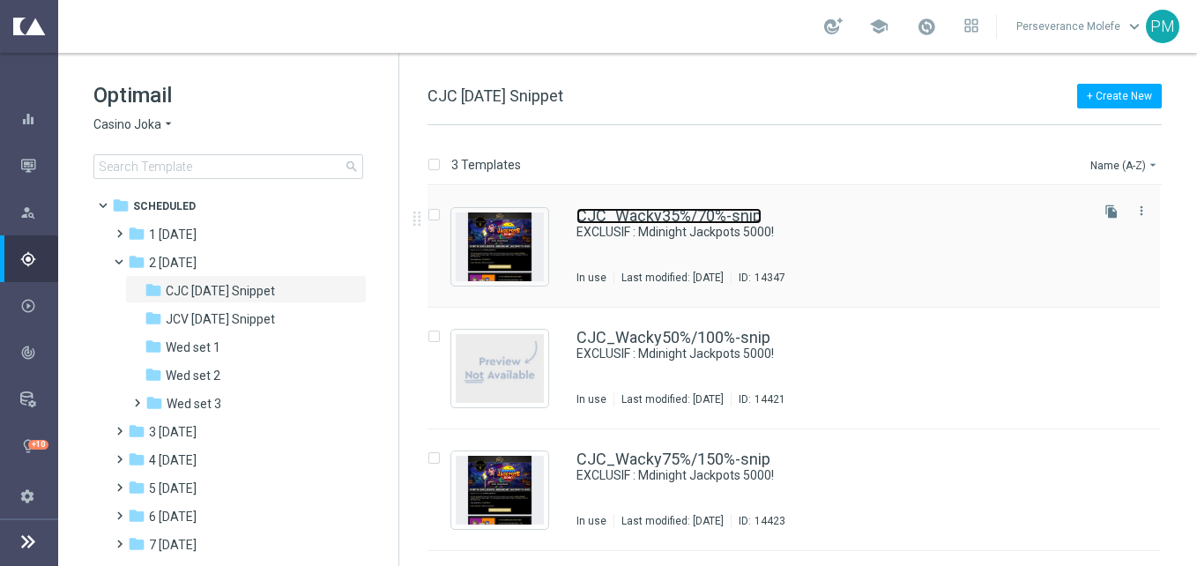
click at [677, 210] on link "CJC_Wacky35%/70%-snip" at bounding box center [669, 216] width 185 height 16
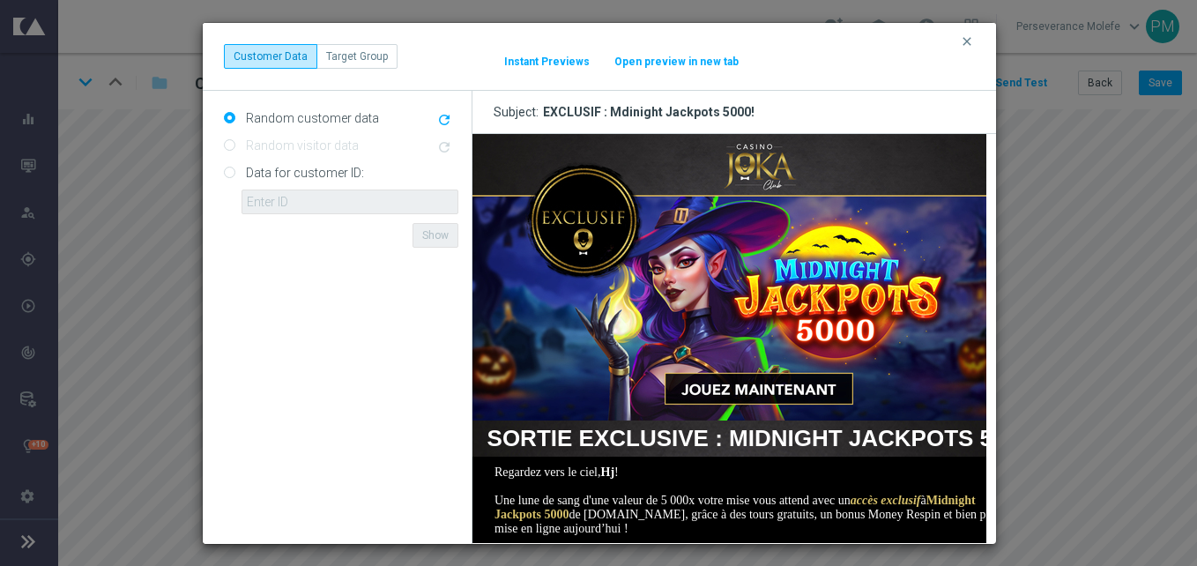
click at [663, 65] on button "Open preview in new tab" at bounding box center [677, 62] width 126 height 14
click at [972, 42] on icon "clear" at bounding box center [967, 41] width 14 height 14
click at [667, 64] on button "Open preview in new tab" at bounding box center [677, 62] width 126 height 14
click at [966, 43] on icon "clear" at bounding box center [967, 41] width 14 height 14
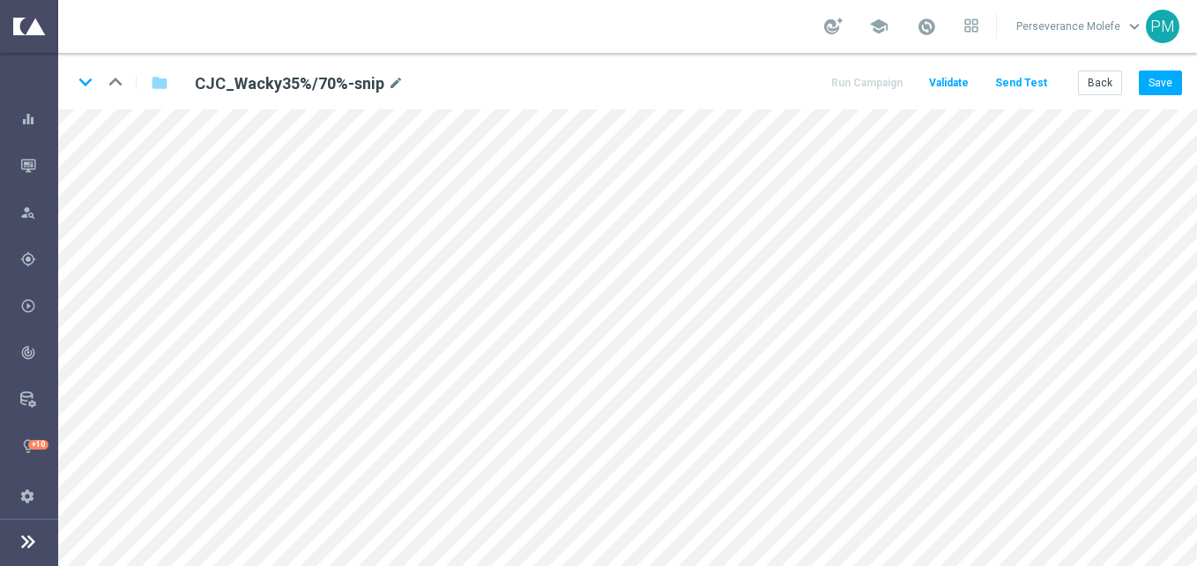
click at [1139, 82] on div "Back Save" at bounding box center [1130, 83] width 104 height 25
click at [1151, 78] on button "Save" at bounding box center [1160, 83] width 43 height 25
click at [78, 86] on icon "keyboard_arrow_down" at bounding box center [85, 82] width 26 height 26
click at [112, 74] on icon "keyboard_arrow_up" at bounding box center [115, 82] width 26 height 26
click at [95, 89] on icon "keyboard_arrow_down" at bounding box center [85, 82] width 26 height 26
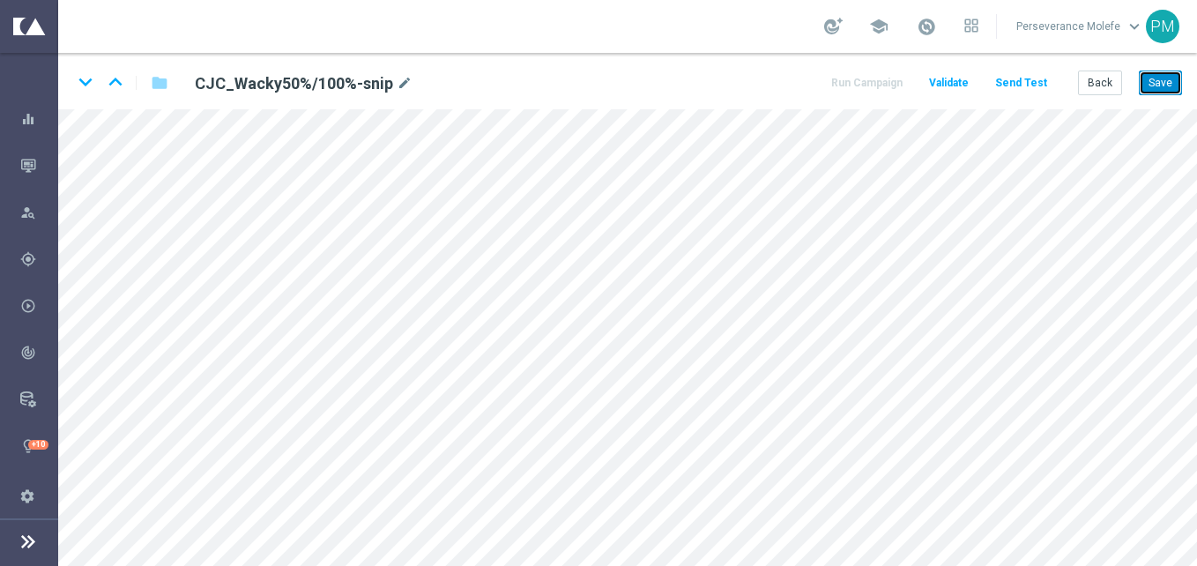
click at [1159, 75] on button "Save" at bounding box center [1160, 83] width 43 height 25
click at [92, 84] on icon "keyboard_arrow_down" at bounding box center [85, 82] width 26 height 26
click at [1152, 81] on button "Save" at bounding box center [1160, 83] width 43 height 25
click at [1111, 78] on button "Back" at bounding box center [1100, 83] width 44 height 25
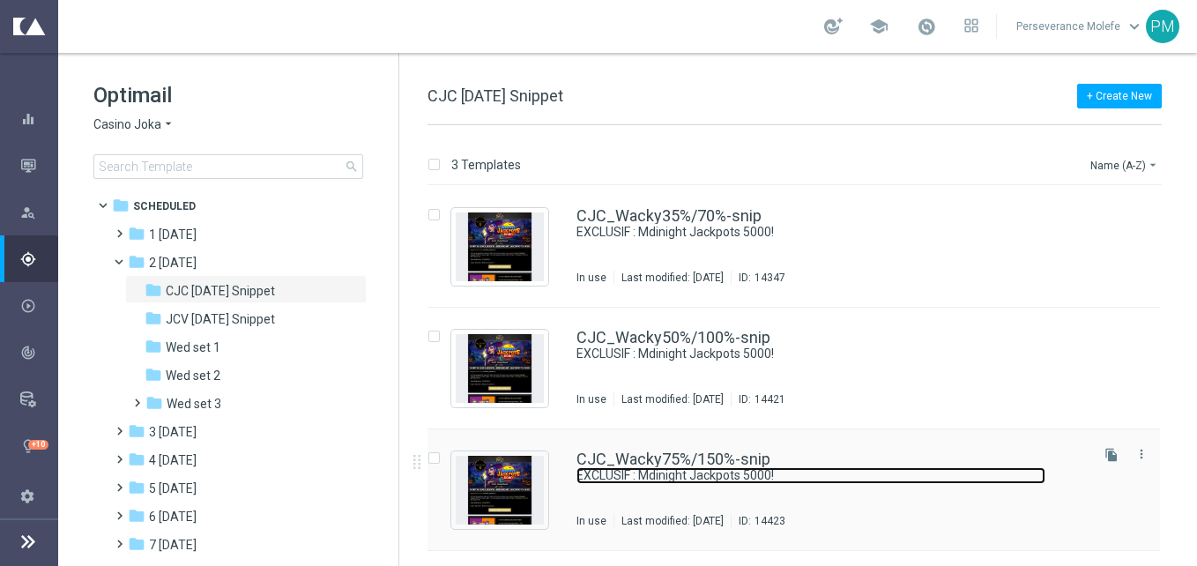
click at [650, 470] on link "EXCLUSIF : Mdinight Jackpots 5000!" at bounding box center [811, 475] width 469 height 17
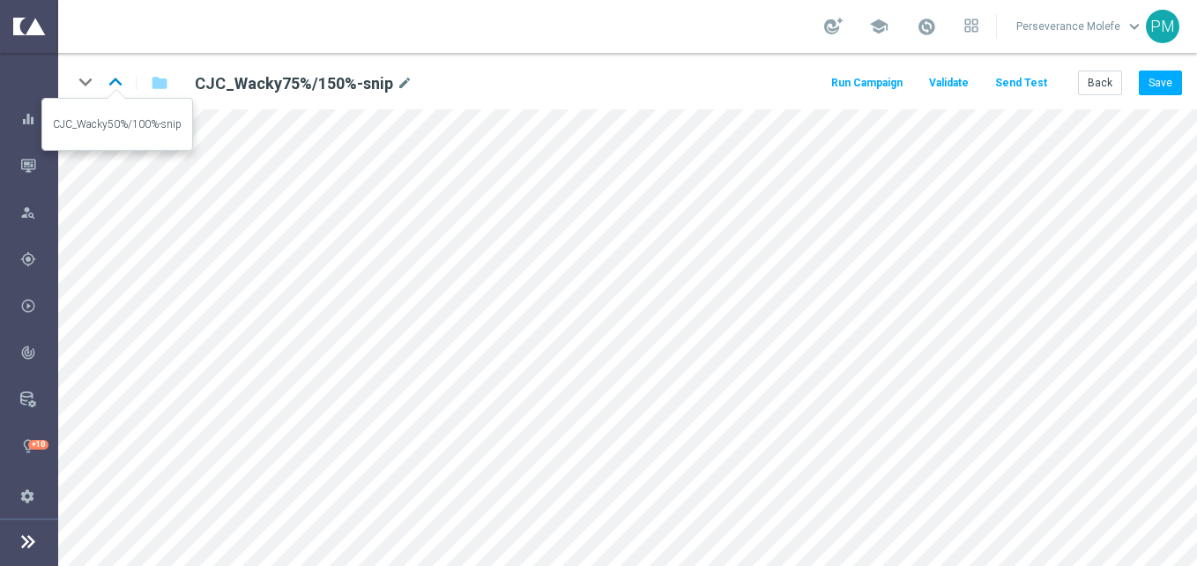
click at [125, 74] on icon "keyboard_arrow_up" at bounding box center [115, 82] width 26 height 26
click at [121, 81] on icon "keyboard_arrow_up" at bounding box center [115, 82] width 26 height 26
click at [72, 81] on icon "keyboard_arrow_down" at bounding box center [85, 82] width 26 height 26
click at [1161, 89] on button "Save" at bounding box center [1160, 83] width 43 height 25
click at [83, 86] on icon "keyboard_arrow_down" at bounding box center [85, 82] width 26 height 26
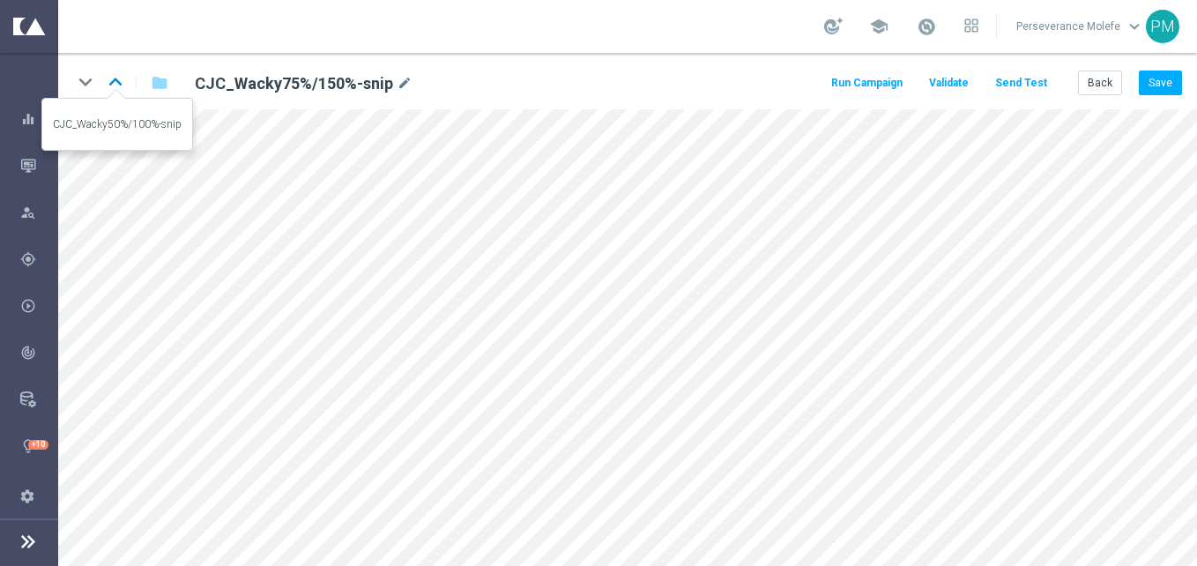
click at [112, 71] on icon "keyboard_arrow_up" at bounding box center [115, 82] width 26 height 26
click at [85, 79] on icon "keyboard_arrow_down" at bounding box center [85, 82] width 26 height 26
click at [1169, 86] on button "Save" at bounding box center [1160, 83] width 43 height 25
click at [1121, 79] on button "Back" at bounding box center [1100, 83] width 44 height 25
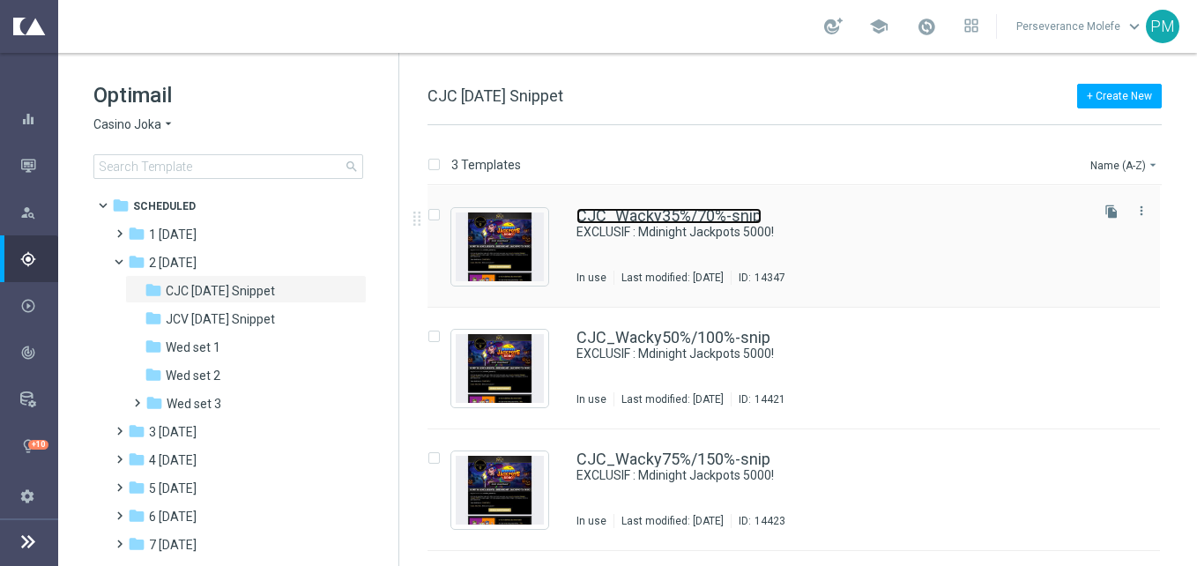
click at [613, 209] on link "CJC_Wacky35%/70%-snip" at bounding box center [669, 216] width 185 height 16
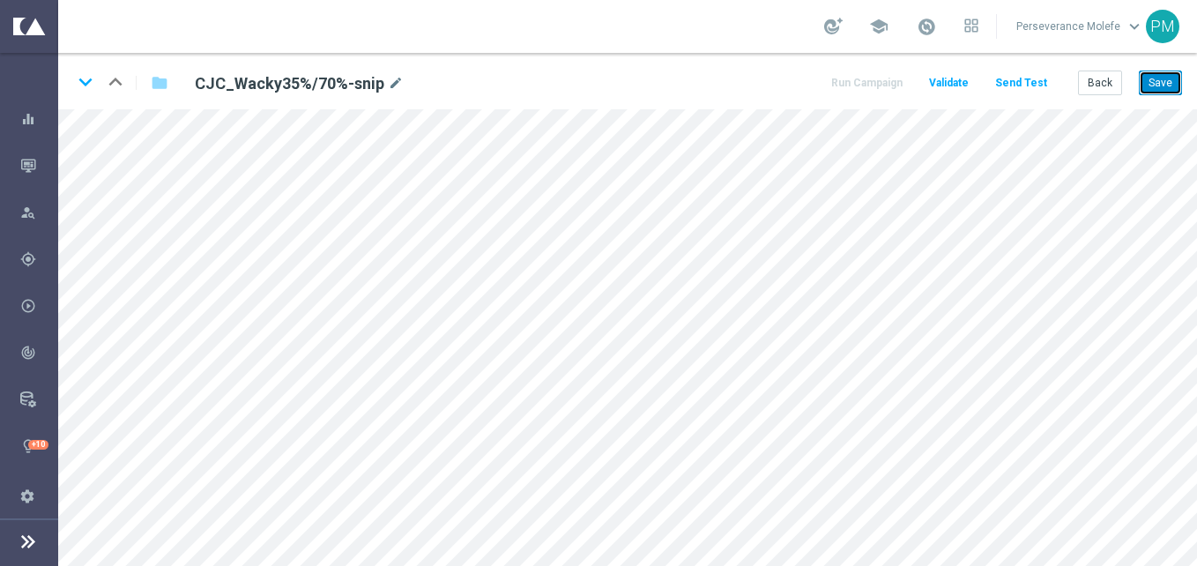
click at [1152, 86] on button "Save" at bounding box center [1160, 83] width 43 height 25
click at [1105, 85] on button "Back" at bounding box center [1100, 83] width 44 height 25
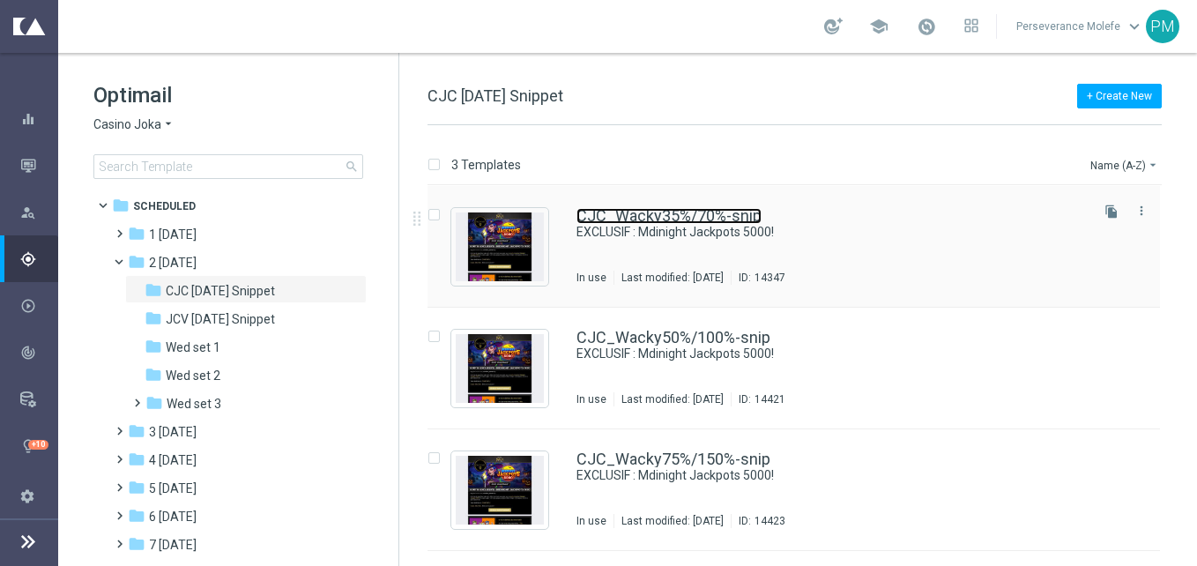
click at [605, 217] on link "CJC_Wacky35%/70%-snip" at bounding box center [669, 216] width 185 height 16
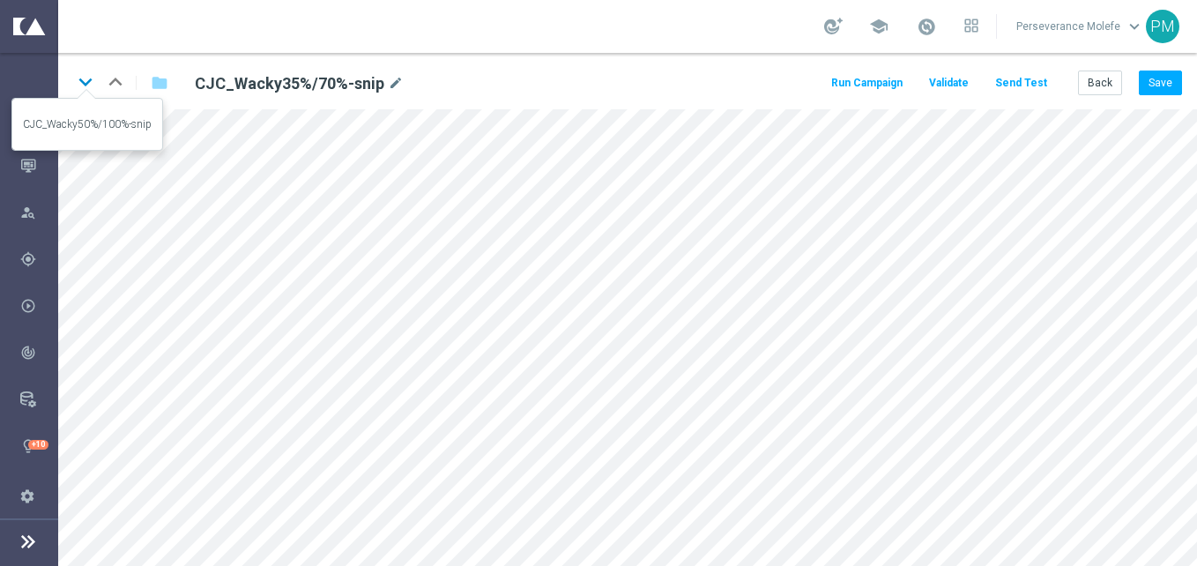
click at [92, 75] on icon "keyboard_arrow_down" at bounding box center [85, 82] width 26 height 26
click at [85, 87] on icon "keyboard_arrow_down" at bounding box center [85, 82] width 26 height 26
click at [1106, 91] on button "Back" at bounding box center [1100, 83] width 44 height 25
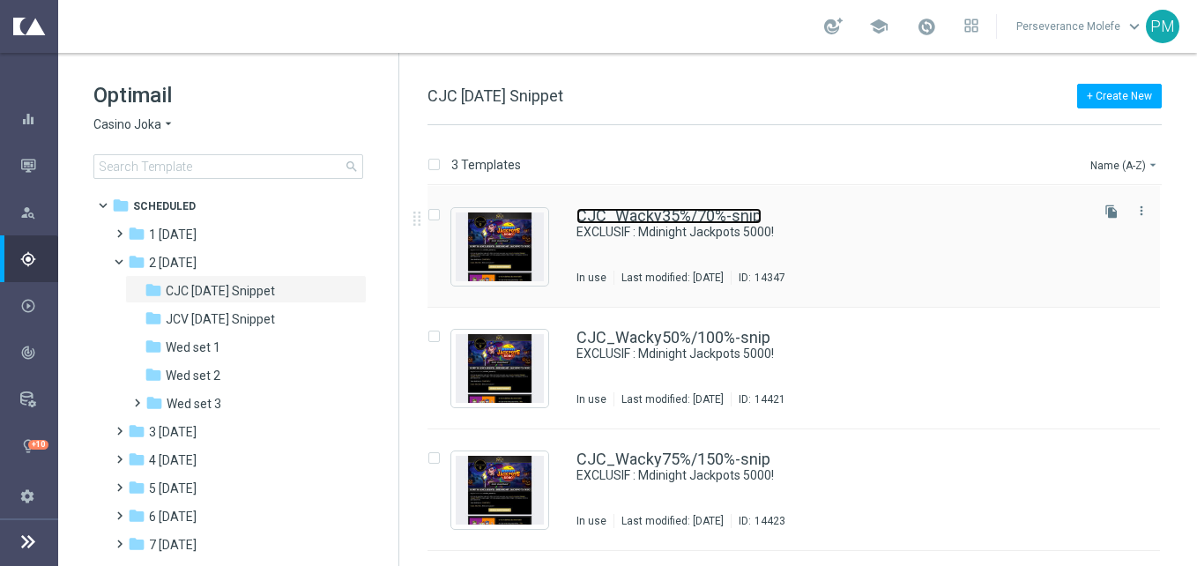
click at [637, 217] on link "CJC_Wacky35%/70%-snip" at bounding box center [669, 216] width 185 height 16
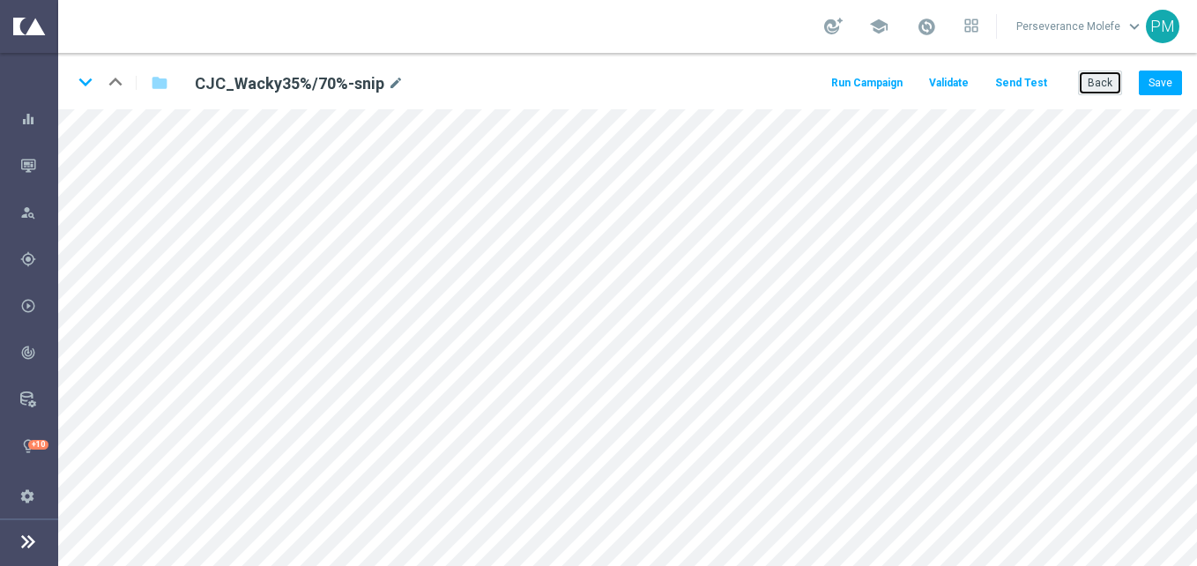
click at [1093, 86] on button "Back" at bounding box center [1100, 83] width 44 height 25
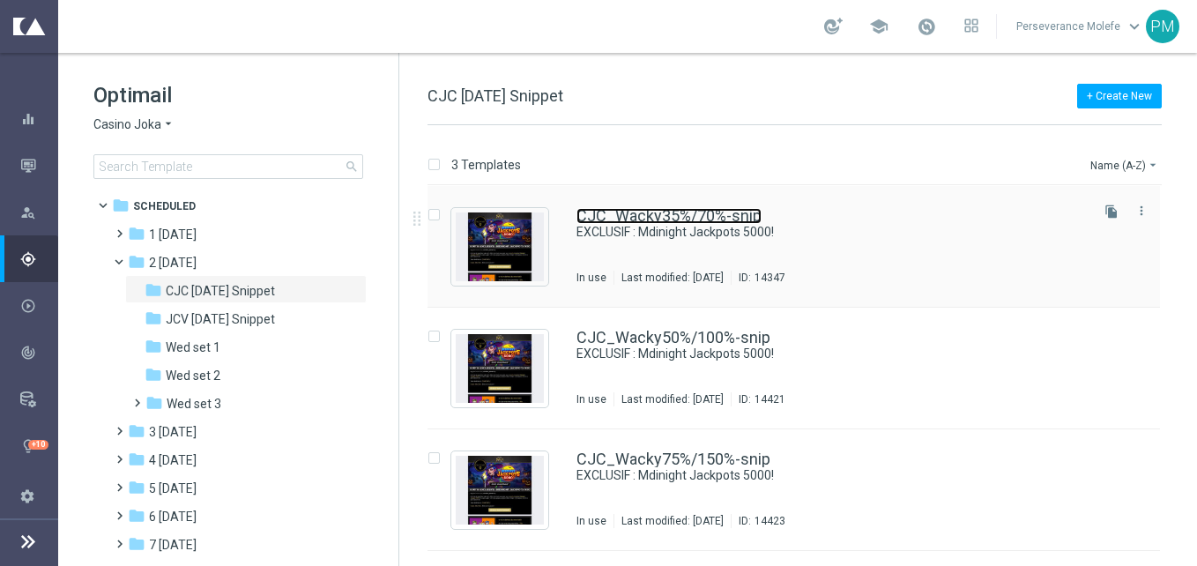
click at [647, 212] on link "CJC_Wacky35%/70%-snip" at bounding box center [669, 216] width 185 height 16
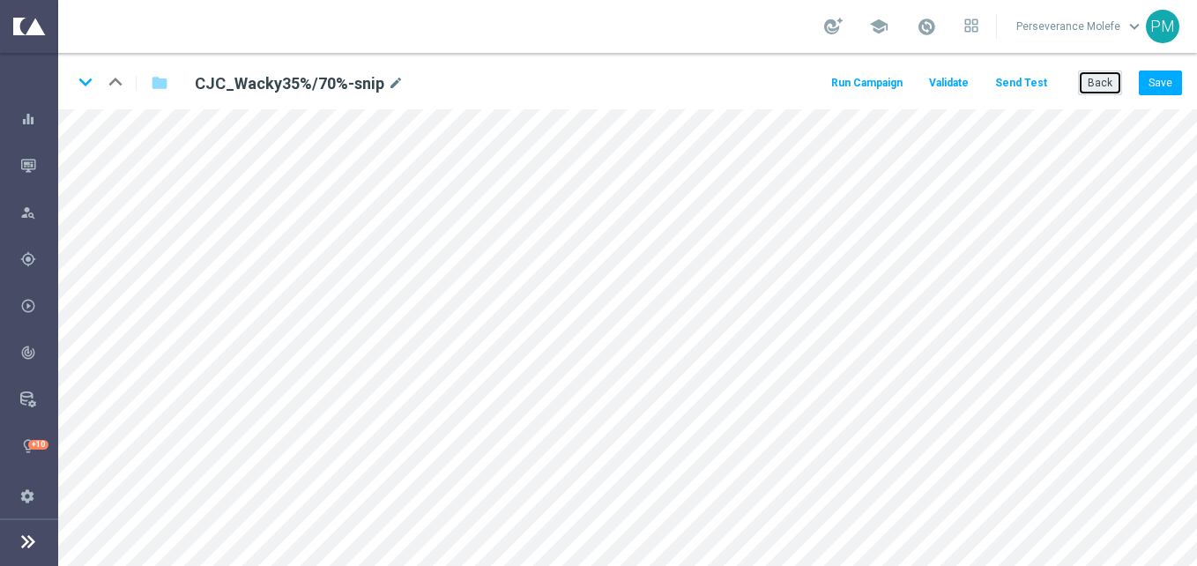
click at [1104, 86] on button "Back" at bounding box center [1100, 83] width 44 height 25
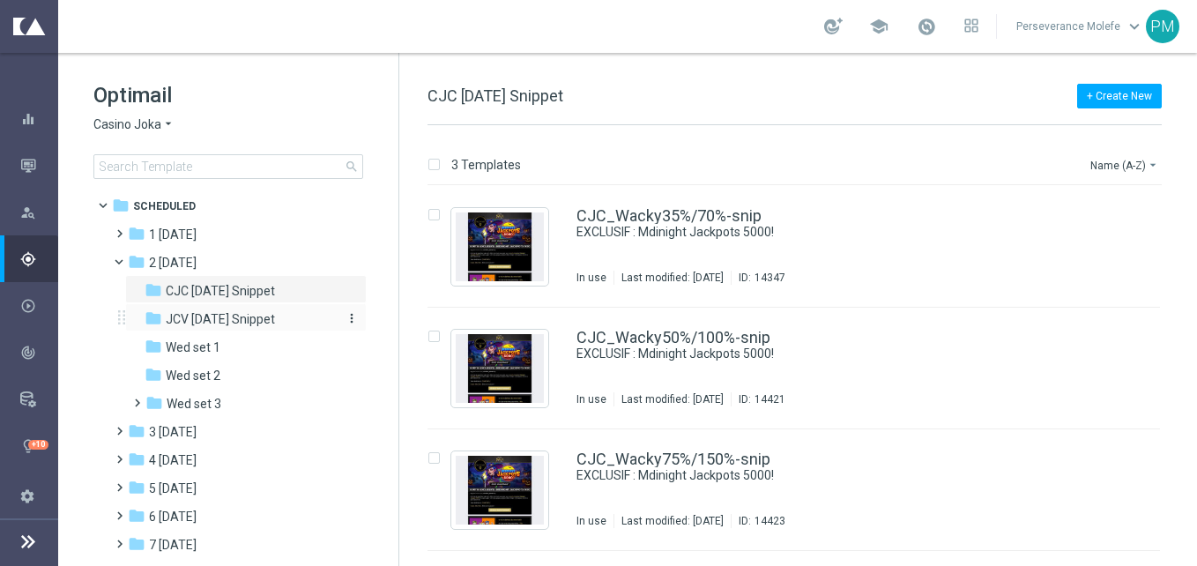
click at [300, 318] on div "folder JCV Wednesday Snippet" at bounding box center [239, 319] width 188 height 20
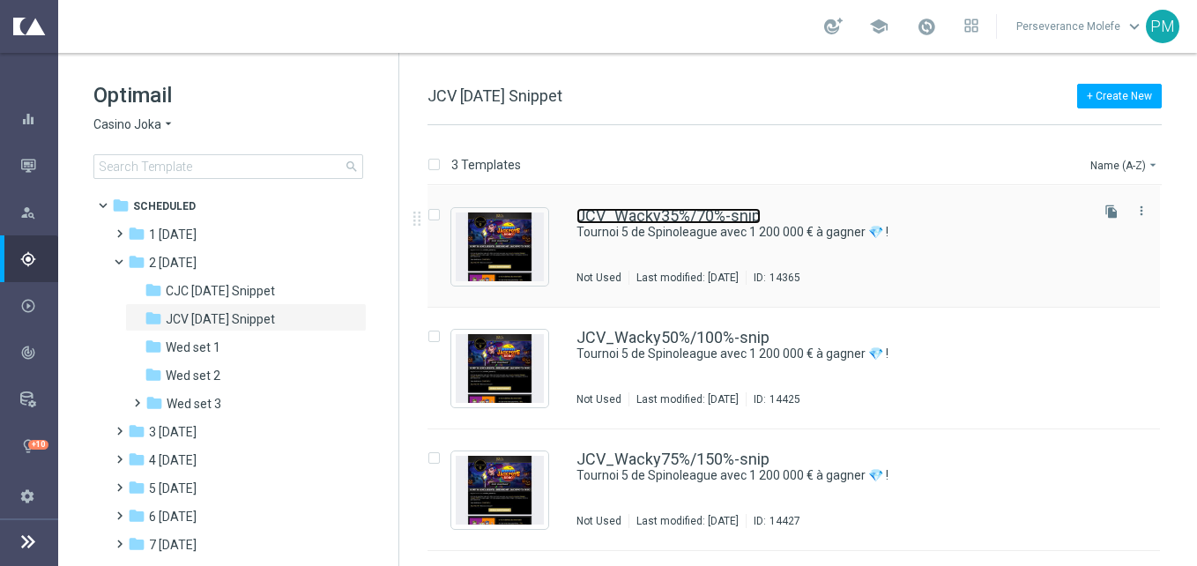
click at [632, 221] on link "JCV_Wacky35%/70%-snip" at bounding box center [669, 216] width 184 height 16
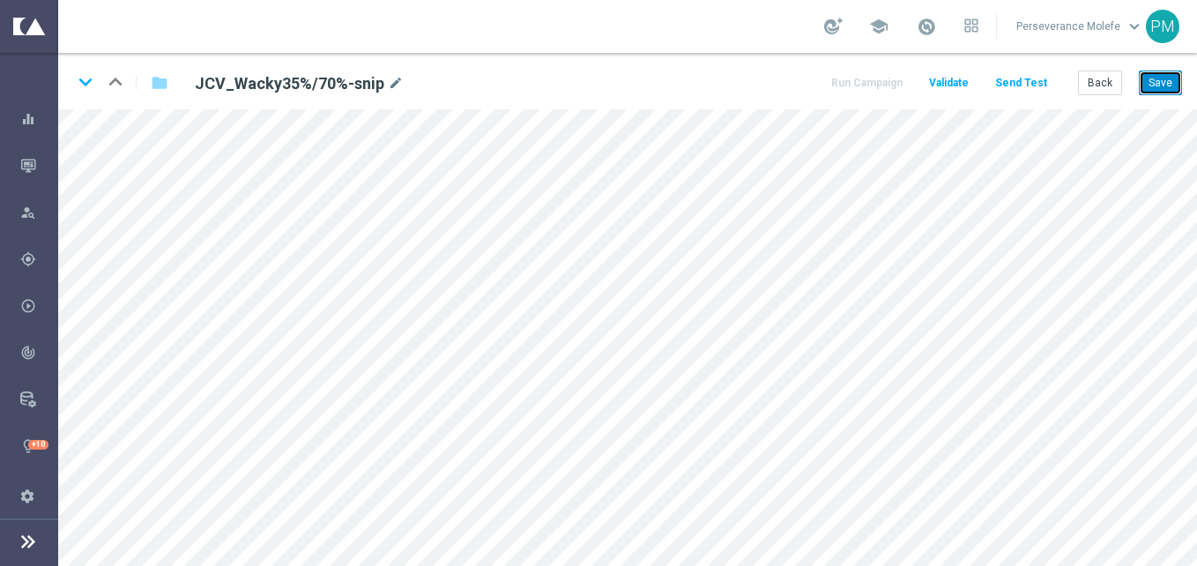
click at [1151, 88] on button "Save" at bounding box center [1160, 83] width 43 height 25
click at [1104, 88] on button "Back" at bounding box center [1100, 83] width 44 height 25
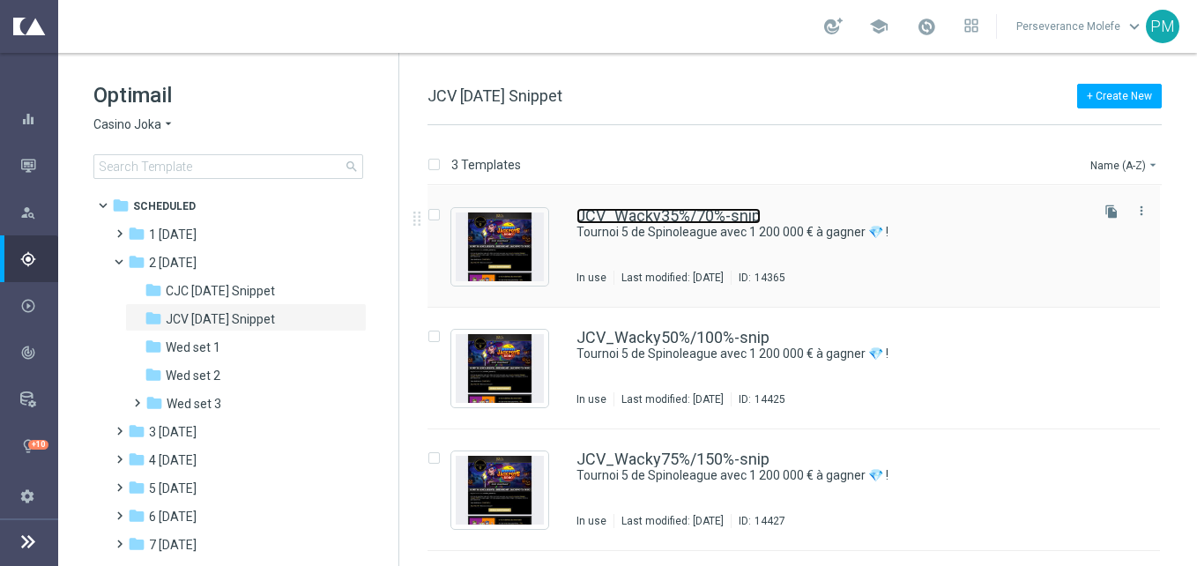
click at [605, 212] on link "JCV_Wacky35%/70%-snip" at bounding box center [669, 216] width 184 height 16
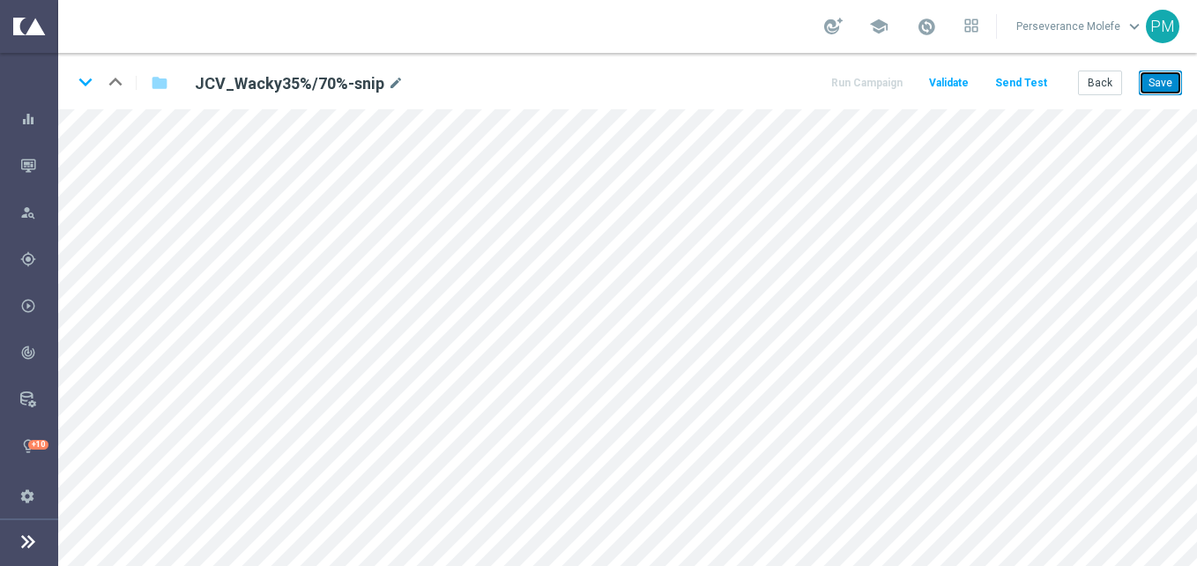
click at [1150, 79] on button "Save" at bounding box center [1160, 83] width 43 height 25
click at [1091, 78] on button "Back" at bounding box center [1100, 83] width 44 height 25
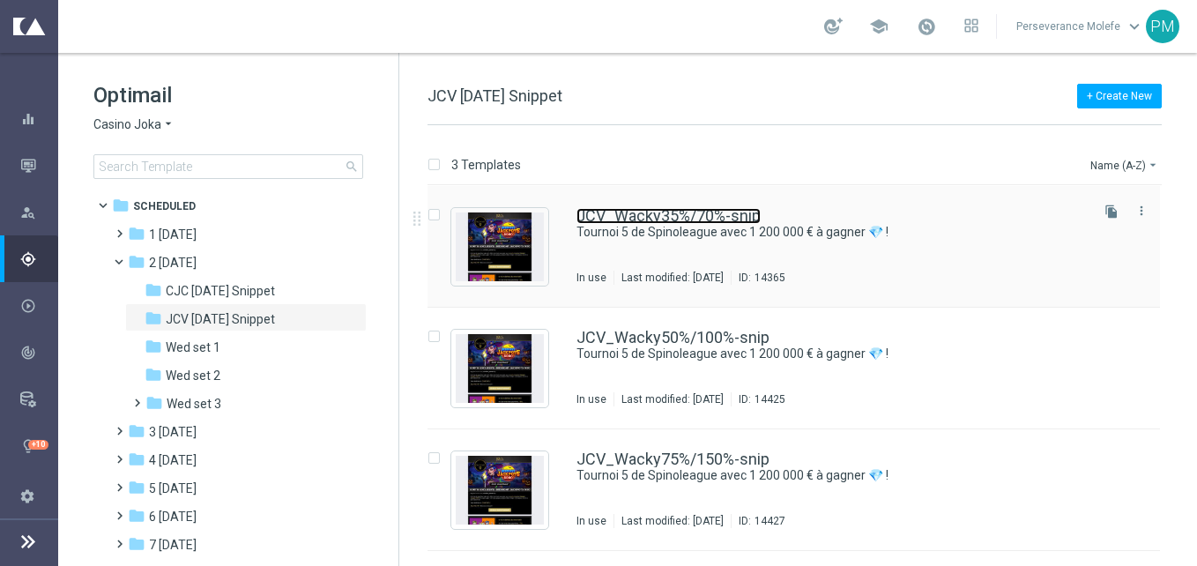
click at [680, 219] on link "JCV_Wacky35%/70%-snip" at bounding box center [669, 216] width 184 height 16
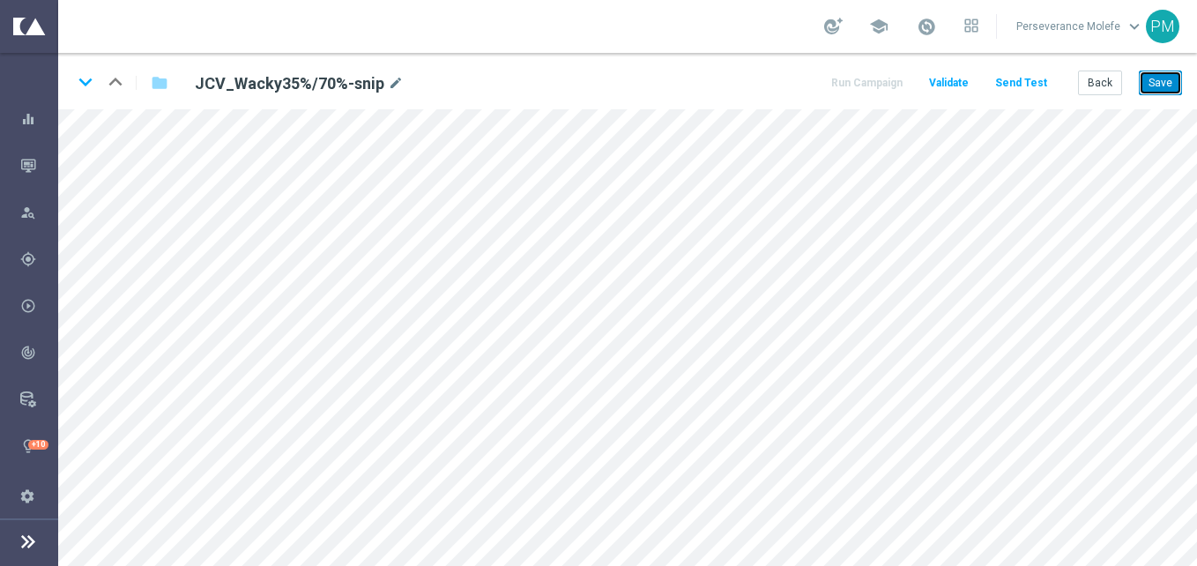
click at [1156, 75] on button "Save" at bounding box center [1160, 83] width 43 height 25
click at [1155, 83] on button "Save" at bounding box center [1160, 83] width 43 height 25
click at [1095, 86] on button "Back" at bounding box center [1100, 83] width 44 height 25
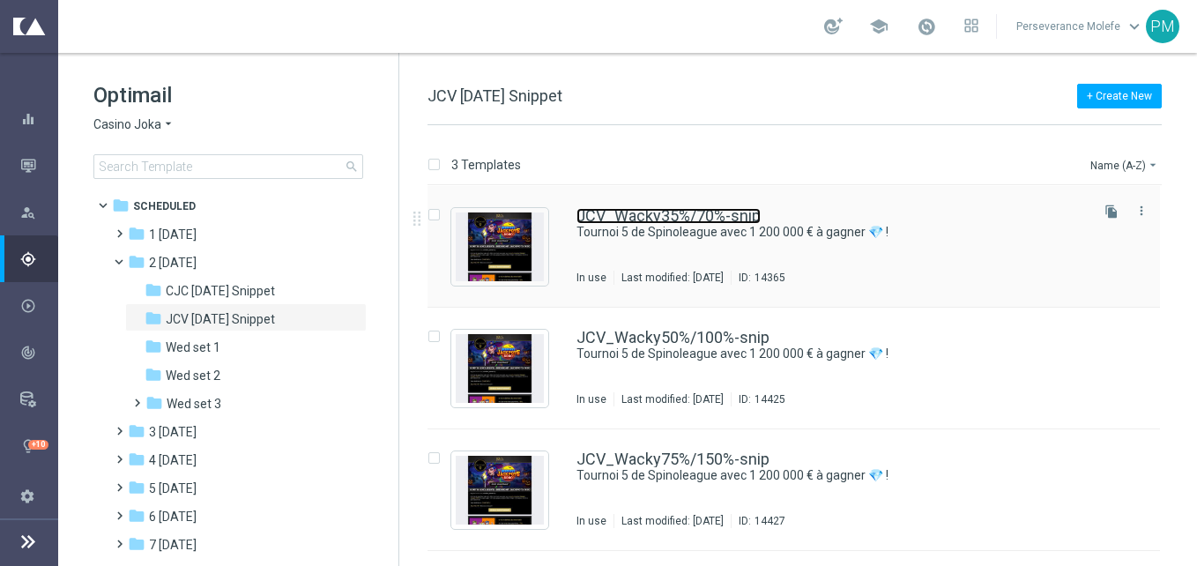
click at [668, 217] on link "JCV_Wacky35%/70%-snip" at bounding box center [669, 216] width 184 height 16
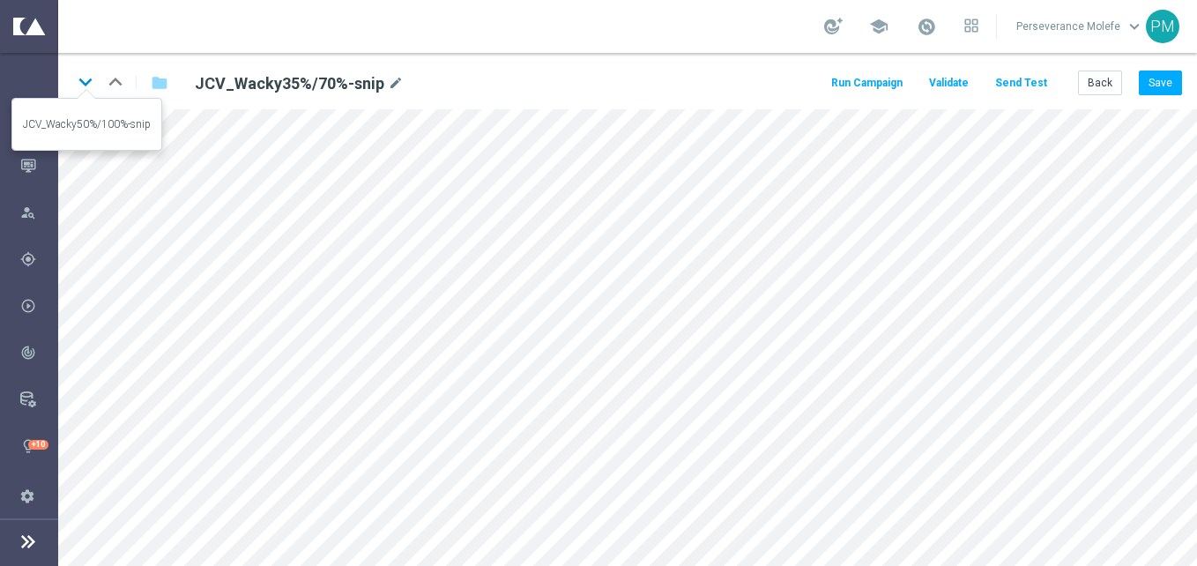
click at [93, 89] on icon "keyboard_arrow_down" at bounding box center [85, 82] width 26 height 26
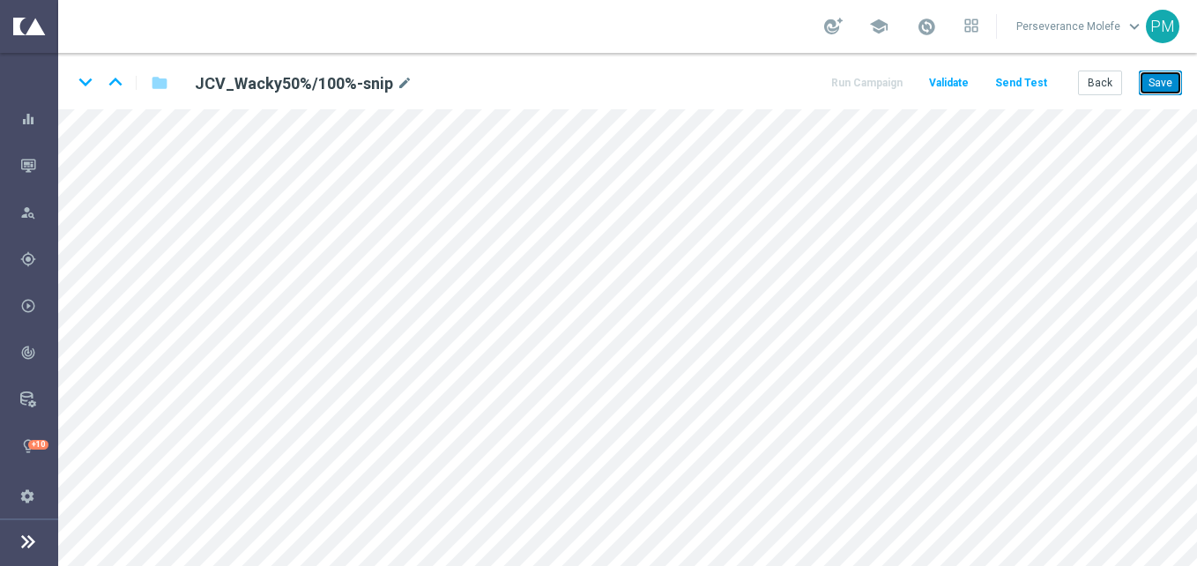
click at [1167, 87] on button "Save" at bounding box center [1160, 83] width 43 height 25
click at [1104, 83] on button "Back" at bounding box center [1100, 83] width 44 height 25
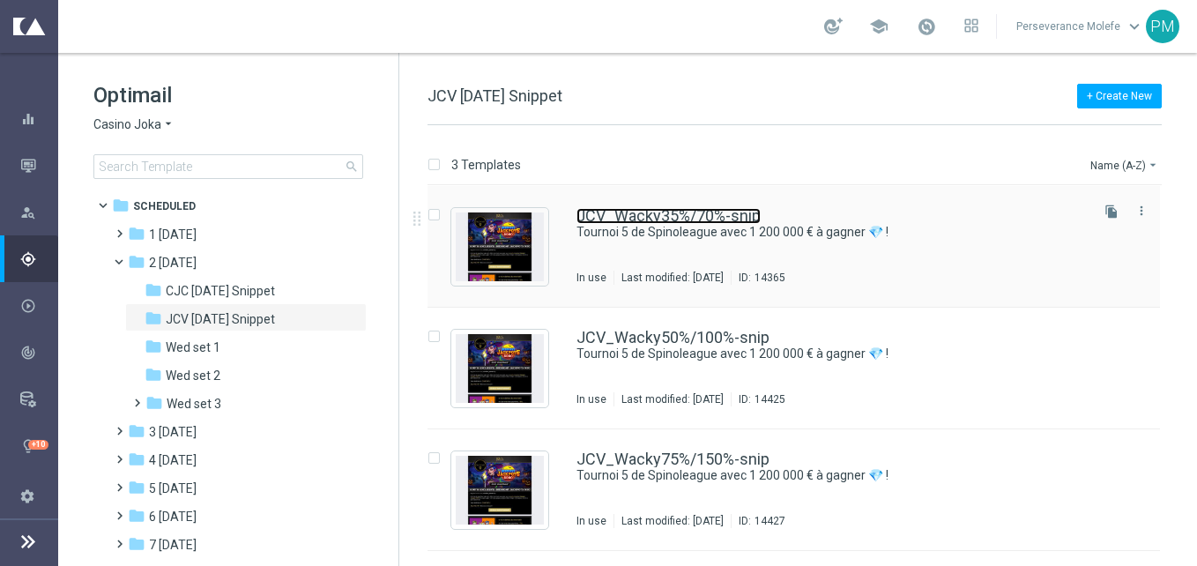
click at [707, 216] on link "JCV_Wacky35%/70%-snip" at bounding box center [669, 216] width 184 height 16
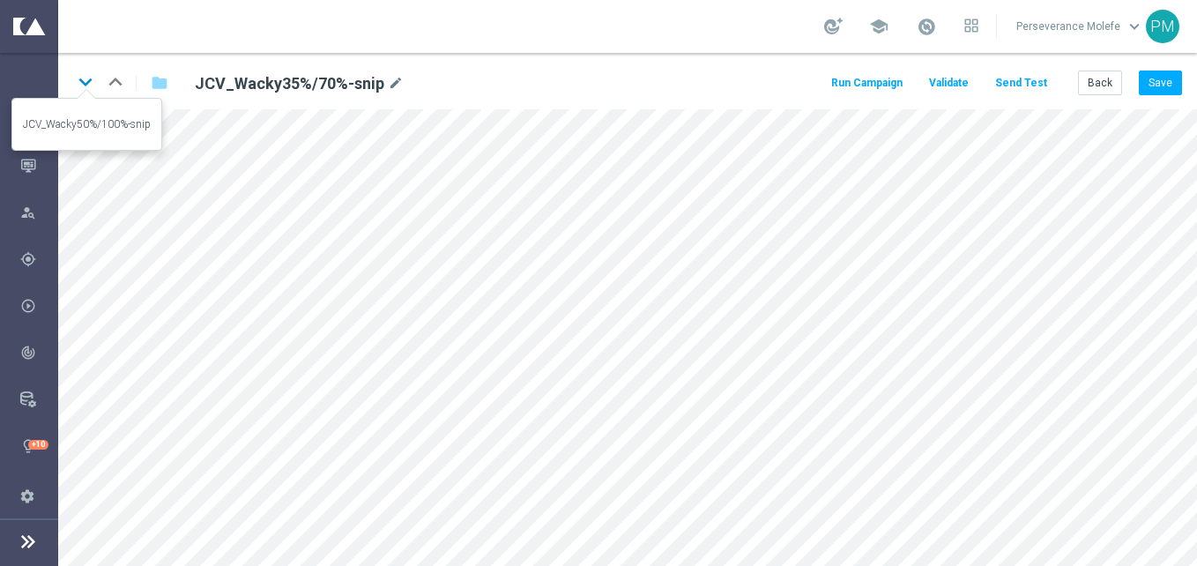
click at [76, 80] on icon "keyboard_arrow_down" at bounding box center [85, 82] width 26 height 26
click at [87, 78] on icon "keyboard_arrow_down" at bounding box center [85, 82] width 26 height 26
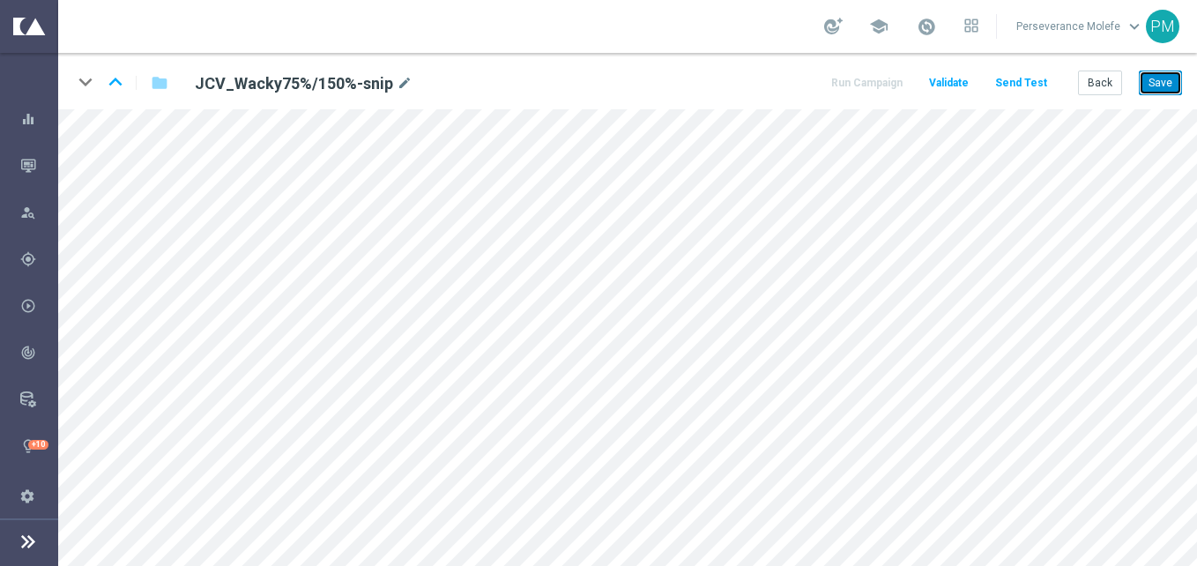
click at [1163, 87] on button "Save" at bounding box center [1160, 83] width 43 height 25
click at [1096, 93] on button "Back" at bounding box center [1100, 83] width 44 height 25
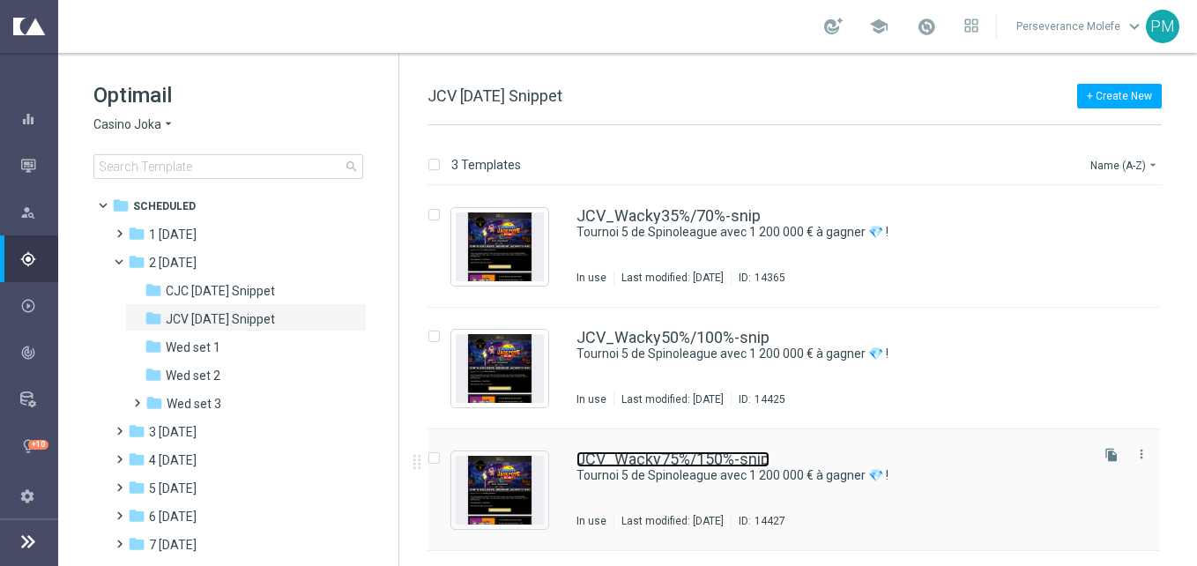
click at [633, 451] on link "JCV_Wacky75%/150%-snip" at bounding box center [673, 459] width 193 height 16
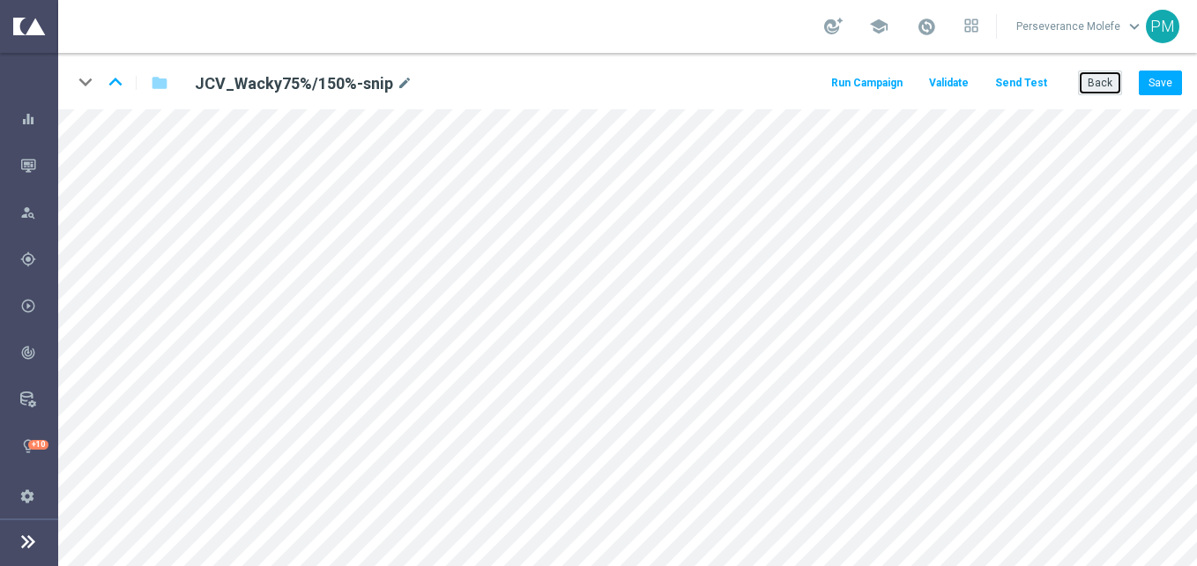
click at [1090, 83] on button "Back" at bounding box center [1100, 83] width 44 height 25
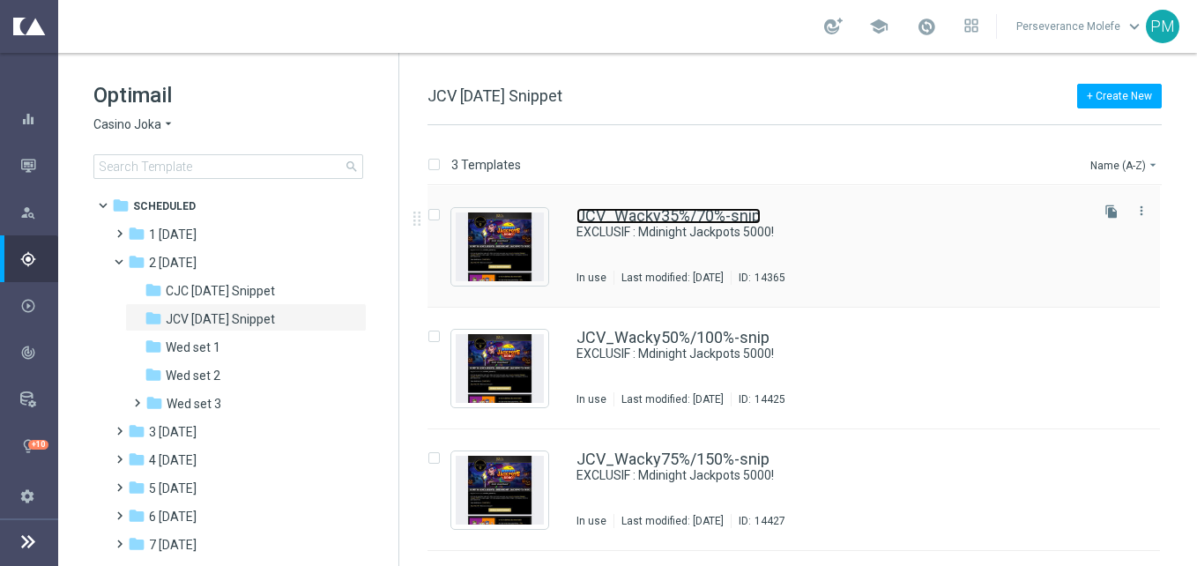
click at [677, 212] on link "JCV_Wacky35%/70%-snip" at bounding box center [669, 216] width 184 height 16
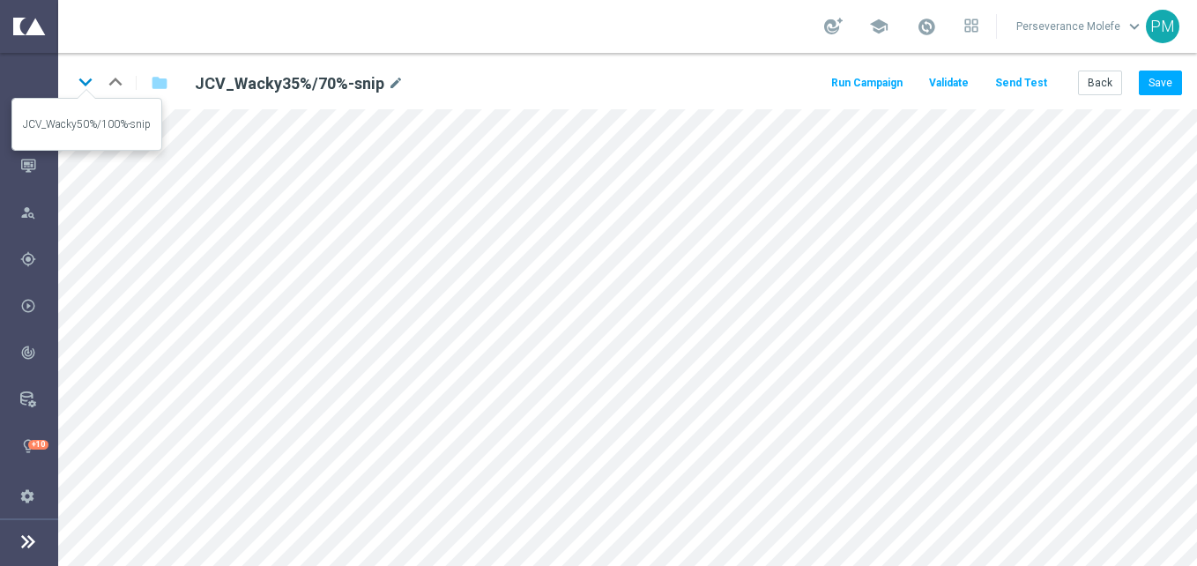
click at [94, 78] on icon "keyboard_arrow_down" at bounding box center [85, 82] width 26 height 26
click at [86, 86] on icon "keyboard_arrow_down" at bounding box center [85, 82] width 26 height 26
click at [1092, 86] on button "Back" at bounding box center [1100, 83] width 44 height 25
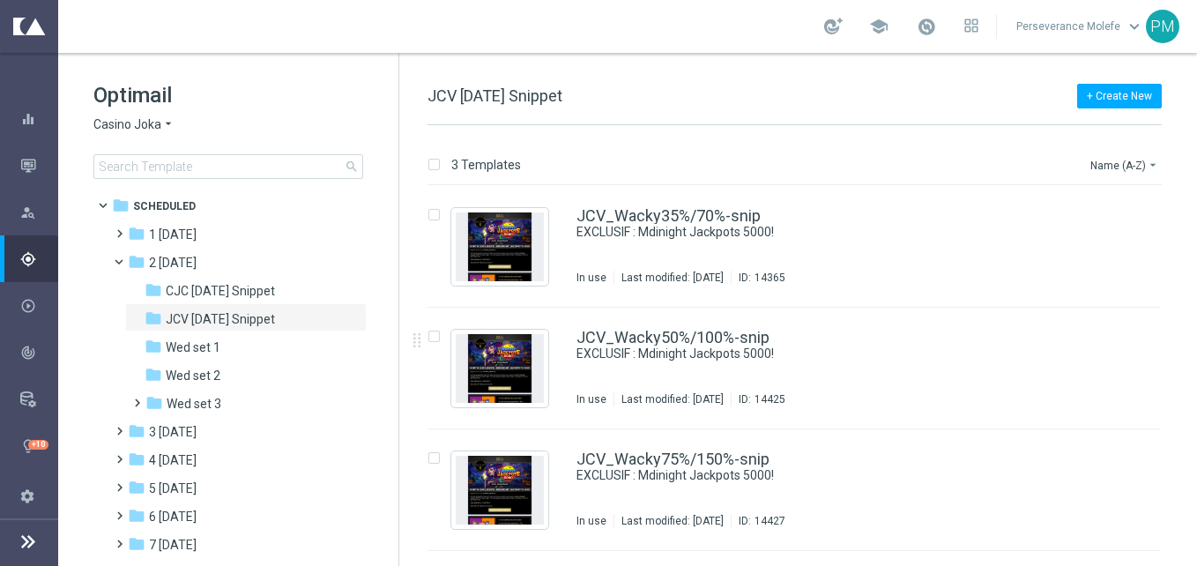
click at [146, 115] on div "Optimail Casino Joka arrow_drop_down × Casino Joka search" at bounding box center [245, 130] width 305 height 98
click at [159, 123] on span "Casino Joka" at bounding box center [127, 124] width 68 height 17
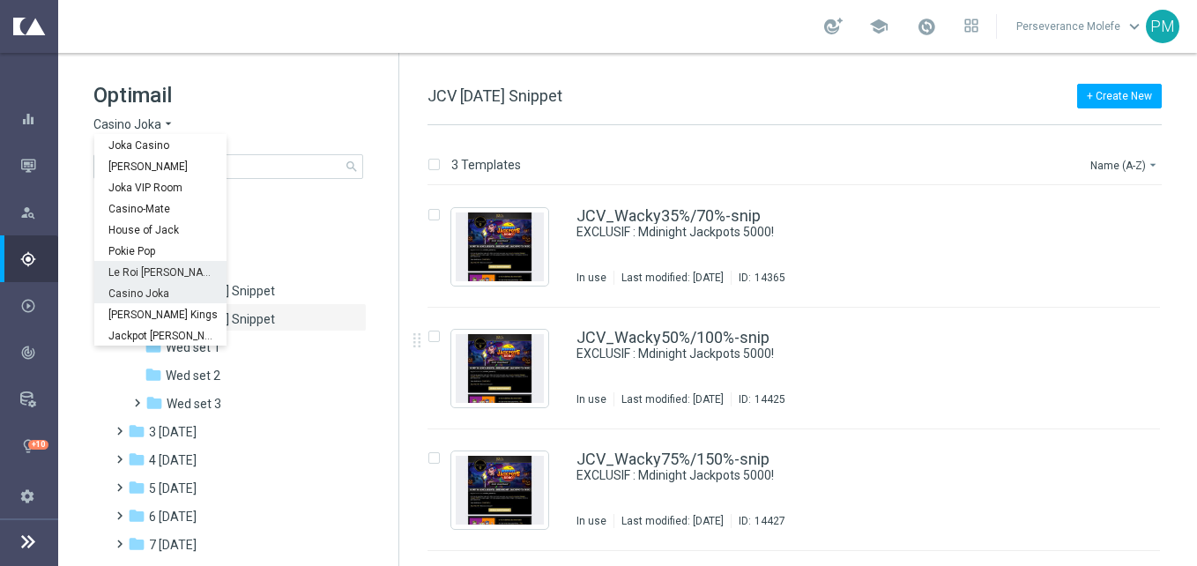
click at [0, 0] on span "Le Roi [PERSON_NAME]" at bounding box center [0, 0] width 0 height 0
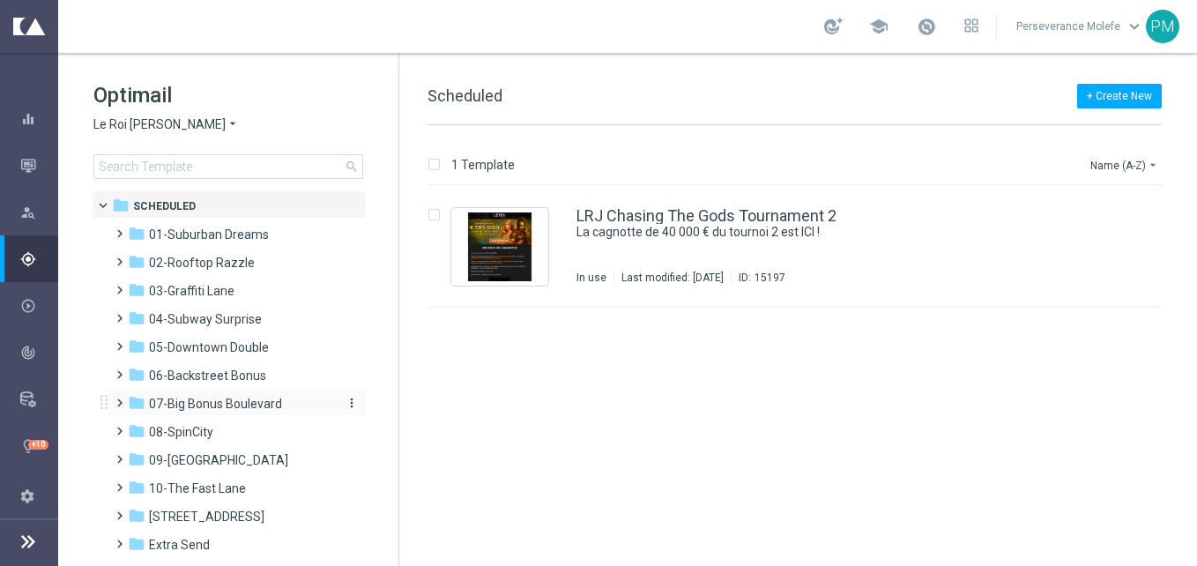
click at [198, 401] on span "07-Big Bonus Boulevard" at bounding box center [215, 404] width 133 height 16
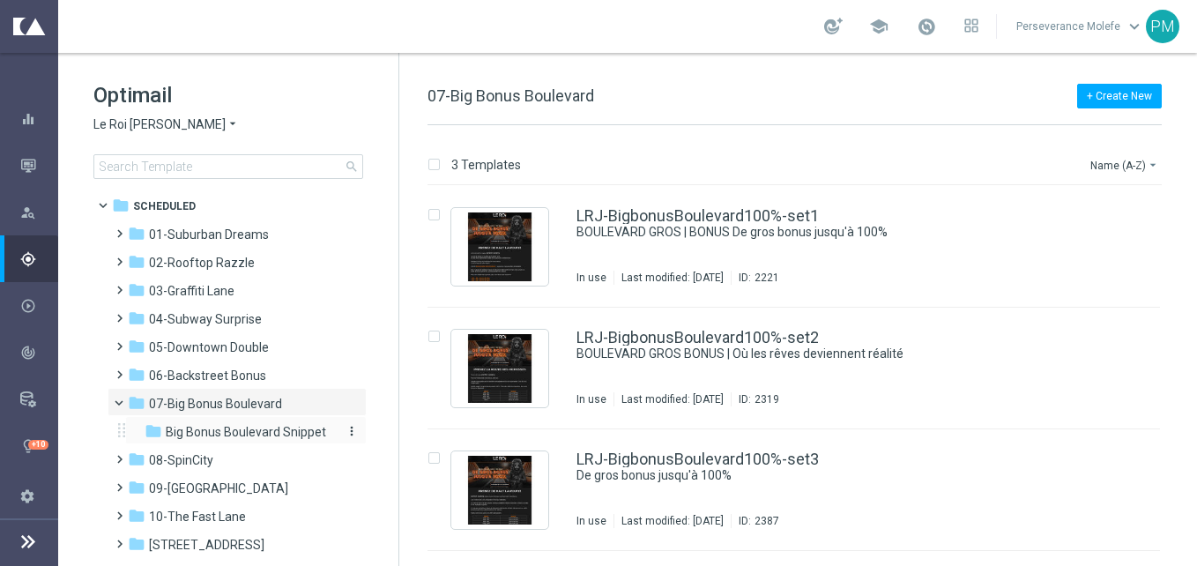
click at [284, 437] on span "Big Bonus Boulevard Snippet" at bounding box center [246, 432] width 160 height 16
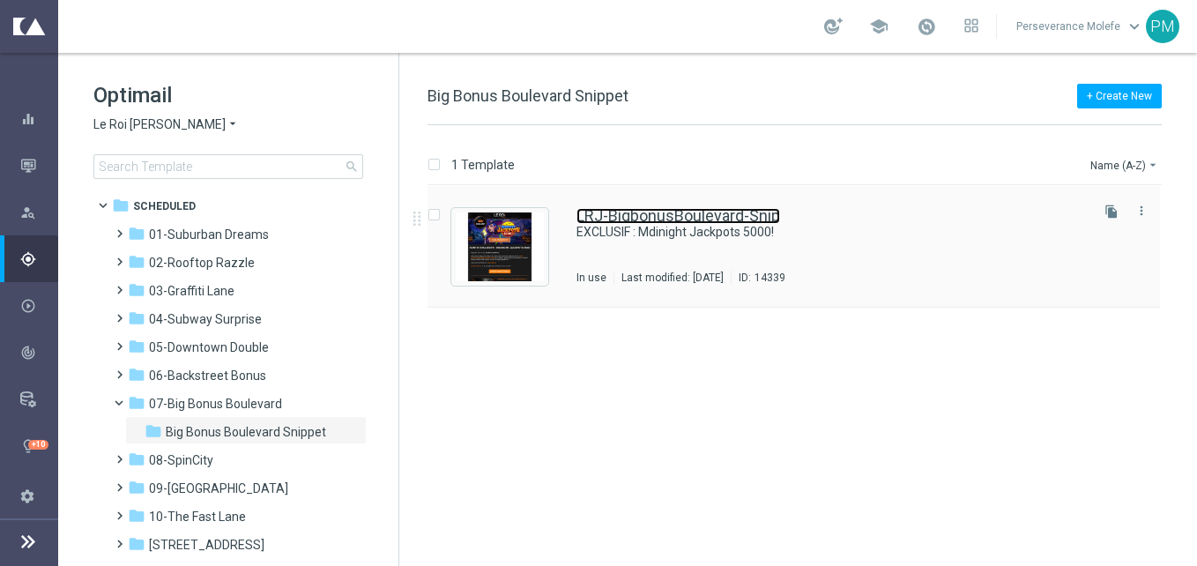
click at [666, 214] on link "LRJ-BigbonusBoulevard-Snip" at bounding box center [679, 216] width 204 height 16
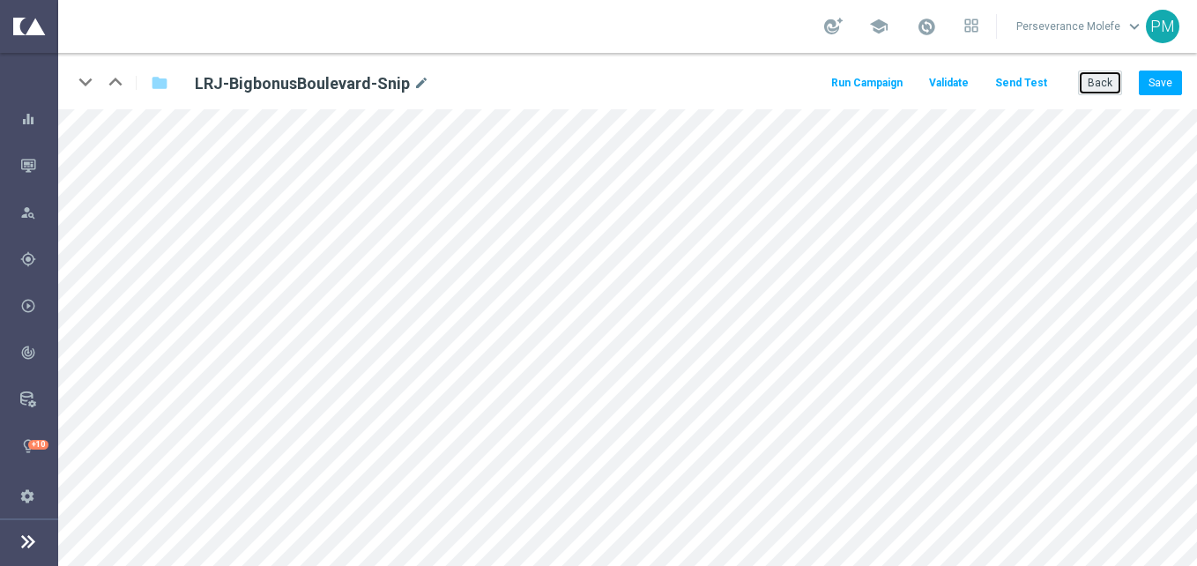
click at [1106, 75] on button "Back" at bounding box center [1100, 83] width 44 height 25
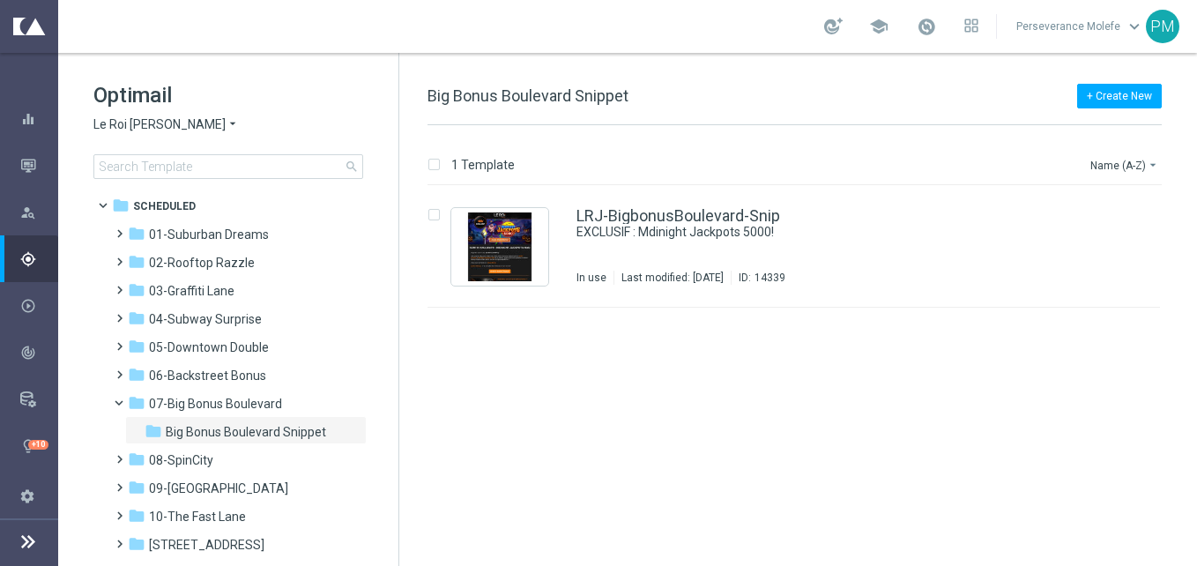
click at [157, 114] on div "Optimail Le Roi Johnny arrow_drop_down × Le Roi Johnny search" at bounding box center [245, 130] width 305 height 98
click at [158, 122] on span "Le Roi [PERSON_NAME]" at bounding box center [159, 124] width 132 height 17
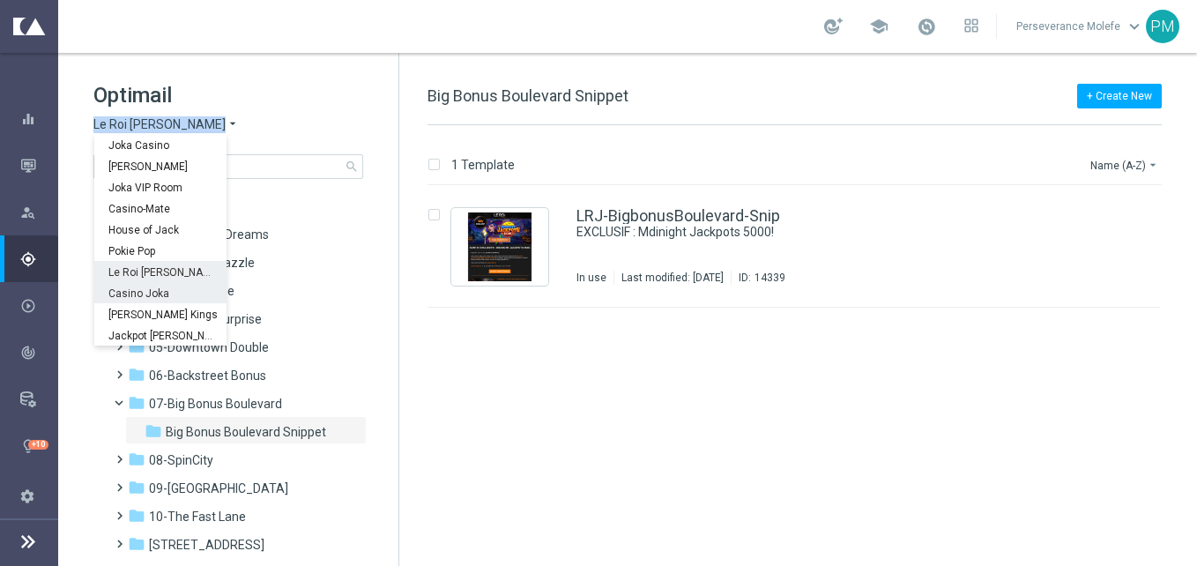
click at [0, 0] on span "Casino Joka" at bounding box center [0, 0] width 0 height 0
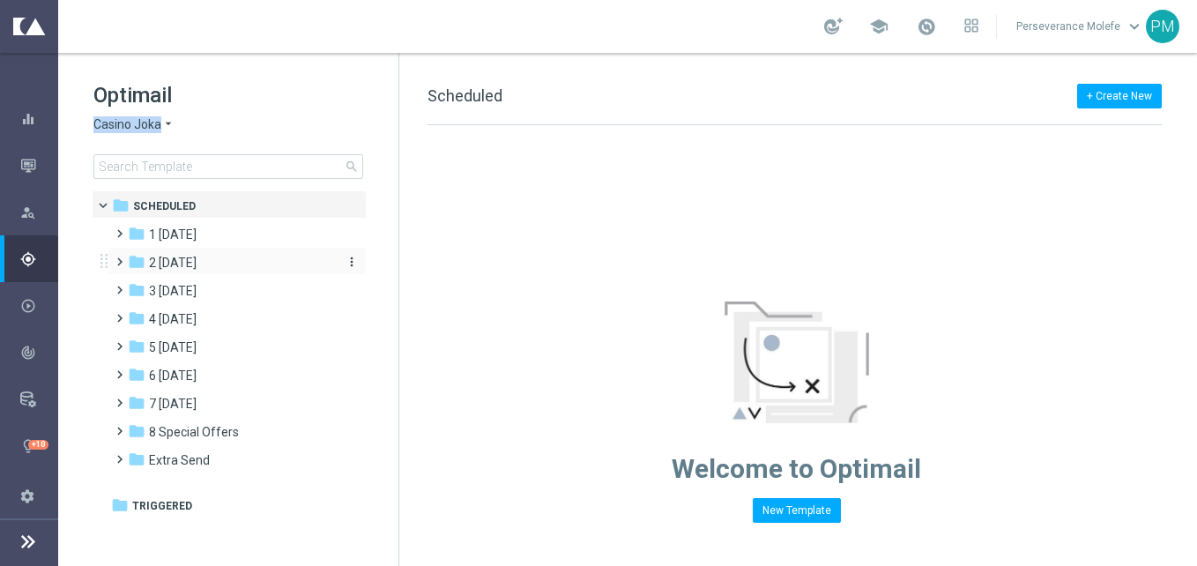
click at [197, 265] on span "2 [DATE]" at bounding box center [173, 263] width 48 height 16
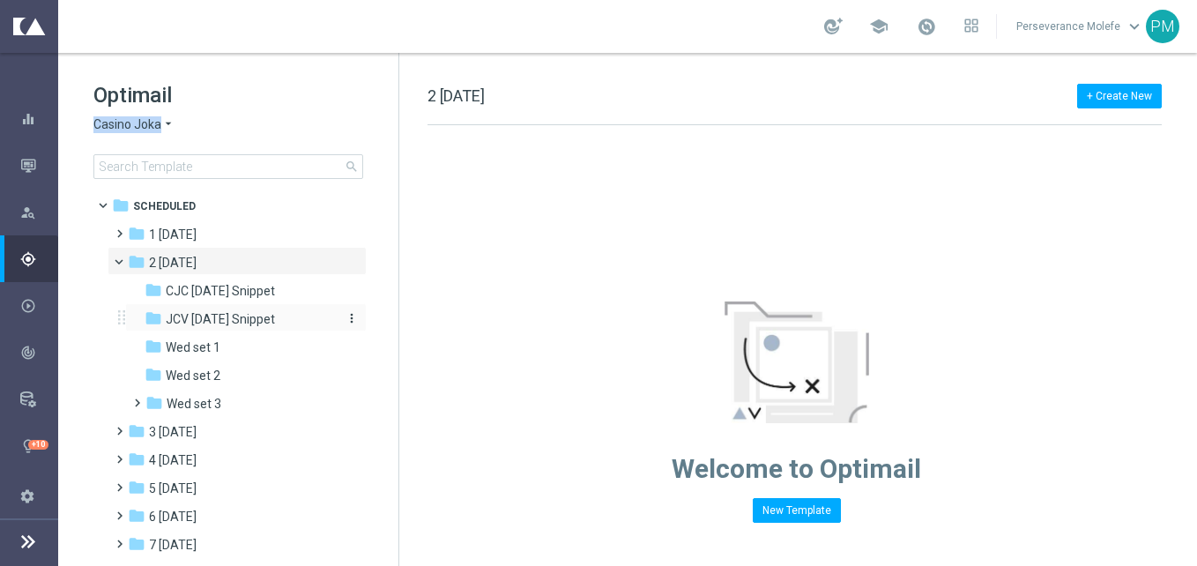
click at [220, 315] on span "JCV [DATE] Snippet" at bounding box center [220, 319] width 109 height 16
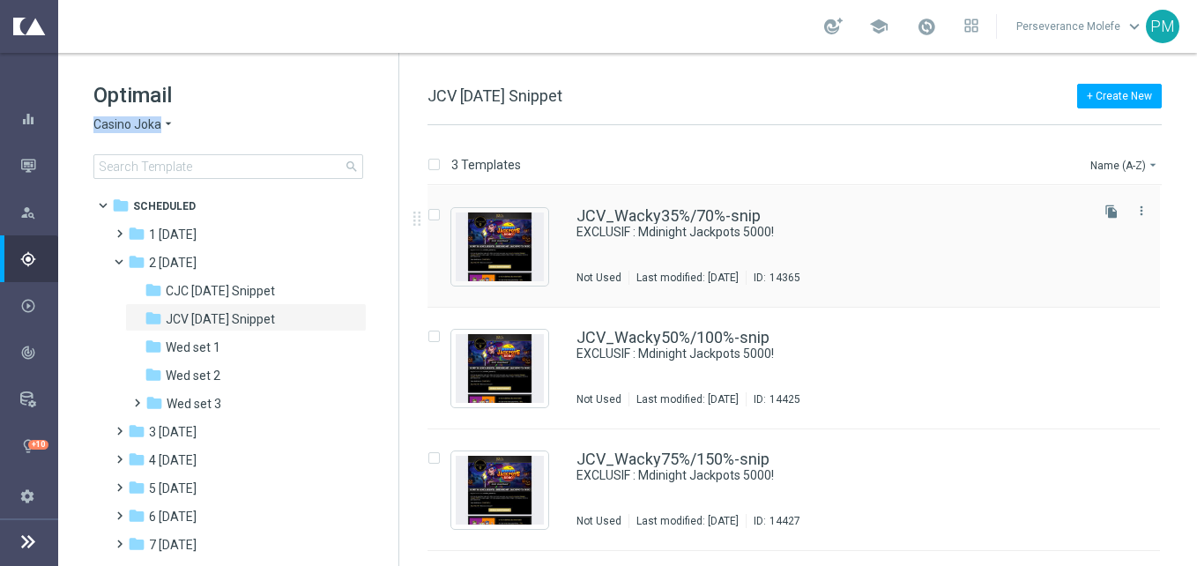
click at [592, 207] on div "JCV_Wacky35%/70%-snip EXCLUSIF : Mdinight Jackpots 5000! Not Used Last modified…" at bounding box center [794, 247] width 733 height 122
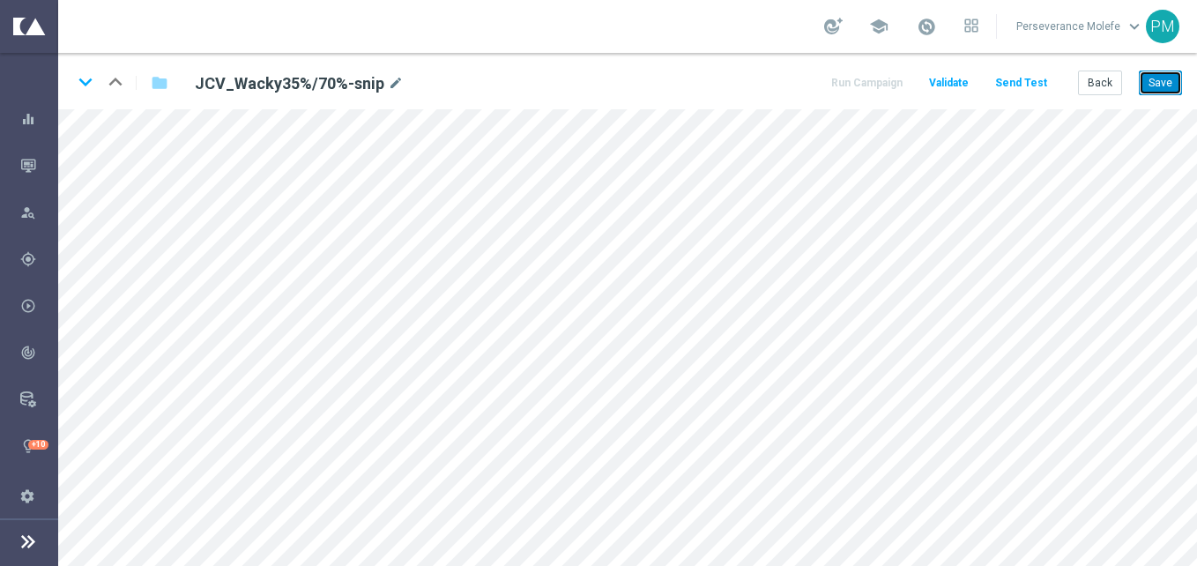
click at [1180, 89] on button "Save" at bounding box center [1160, 83] width 43 height 25
click at [76, 79] on icon "keyboard_arrow_down" at bounding box center [85, 82] width 26 height 26
click at [1161, 76] on button "Save" at bounding box center [1160, 83] width 43 height 25
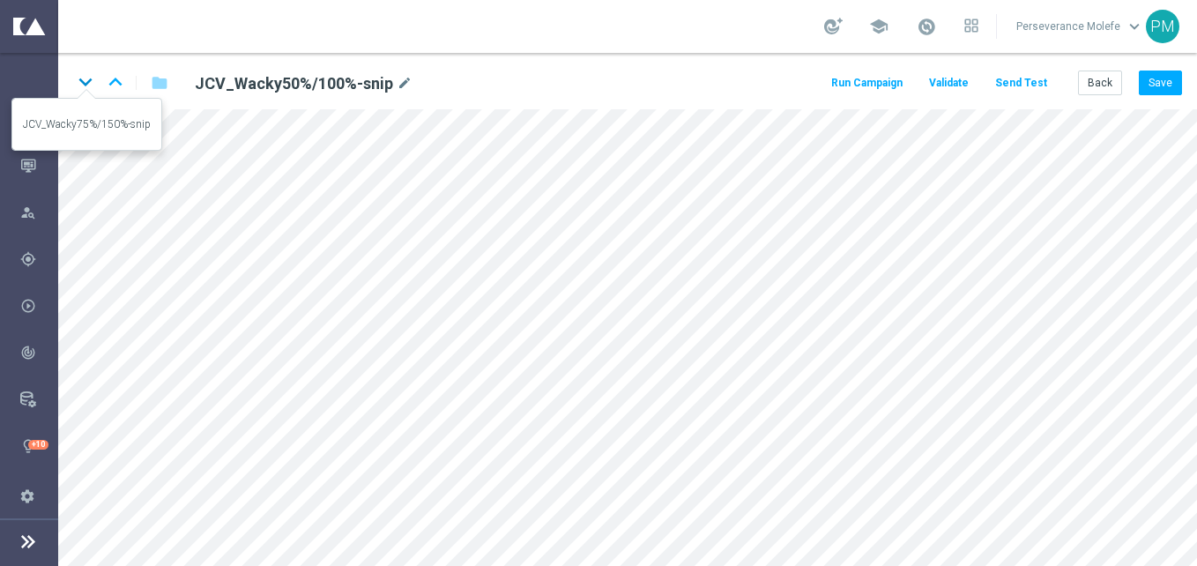
click at [86, 82] on icon "keyboard_arrow_down" at bounding box center [85, 82] width 26 height 26
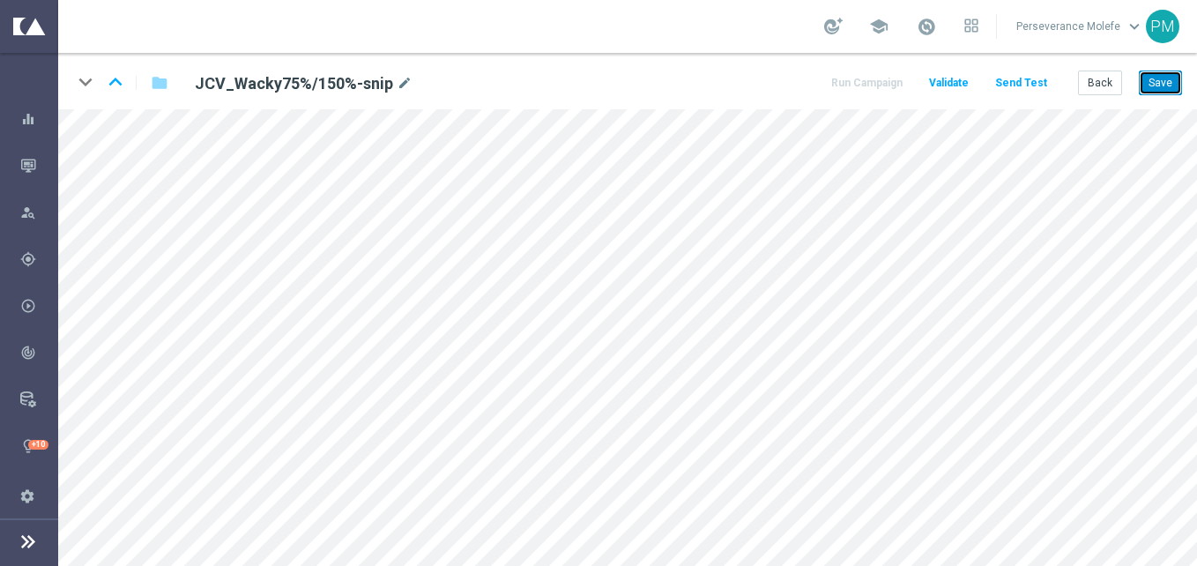
click at [1172, 80] on button "Save" at bounding box center [1160, 83] width 43 height 25
click at [1087, 89] on button "Back" at bounding box center [1100, 83] width 44 height 25
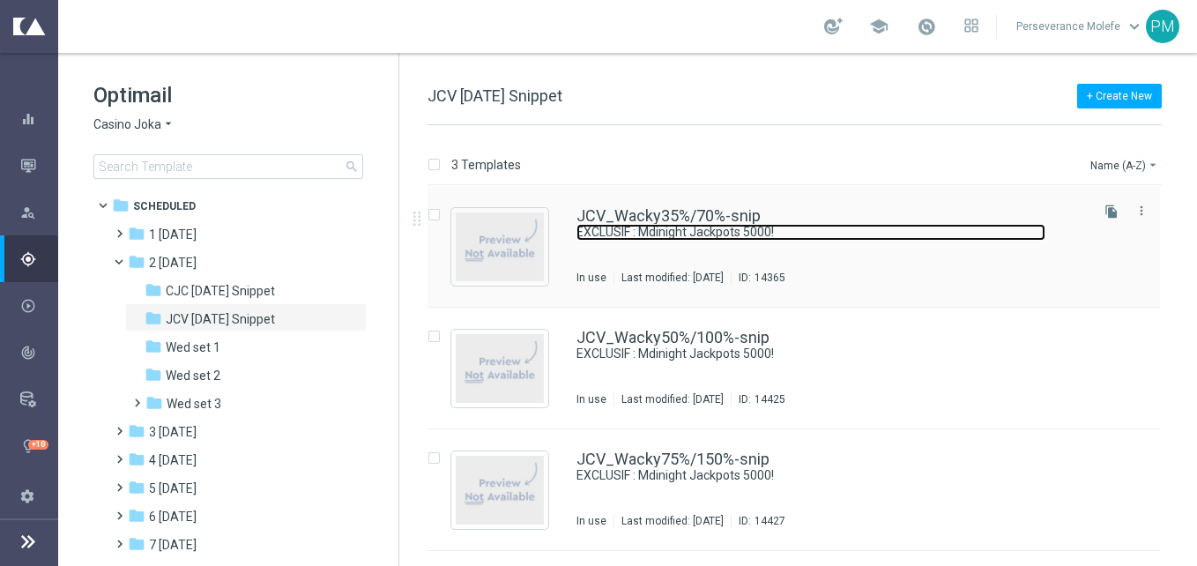
click at [622, 225] on link "EXCLUSIF : Mdinight Jackpots 5000!" at bounding box center [811, 232] width 469 height 17
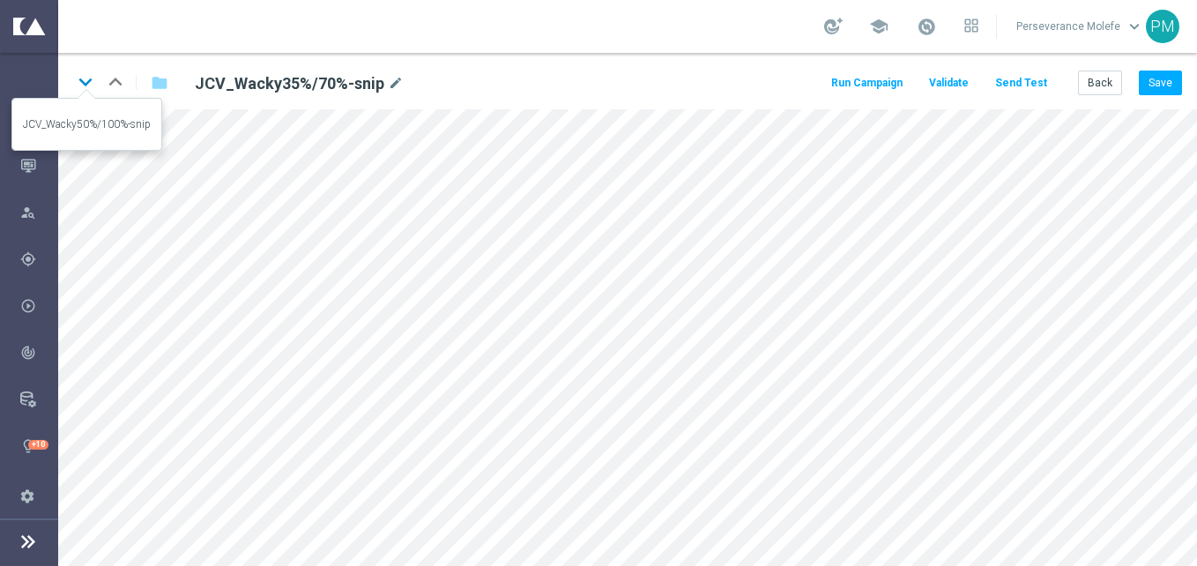
click at [86, 86] on icon "keyboard_arrow_down" at bounding box center [85, 82] width 26 height 26
click at [1184, 76] on div "keyboard_arrow_down keyboard_arrow_up folder JCV_Wacky50%/100%-snip mode_edit R…" at bounding box center [627, 81] width 1139 height 56
click at [1168, 85] on button "Save" at bounding box center [1160, 83] width 43 height 25
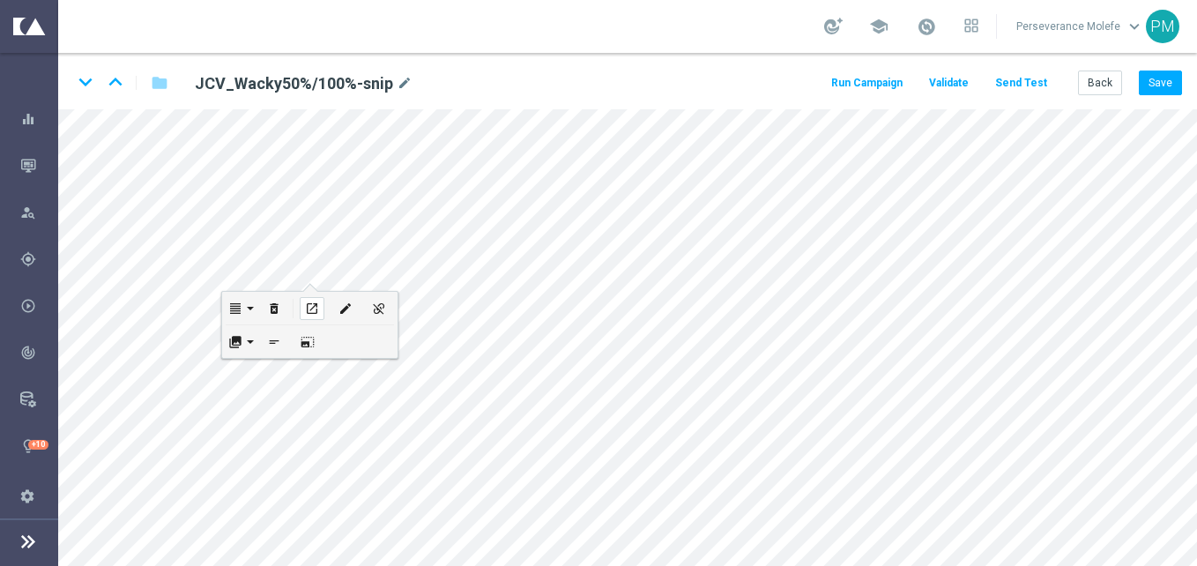
click at [315, 310] on icon "open_in_new" at bounding box center [311, 309] width 13 height 14
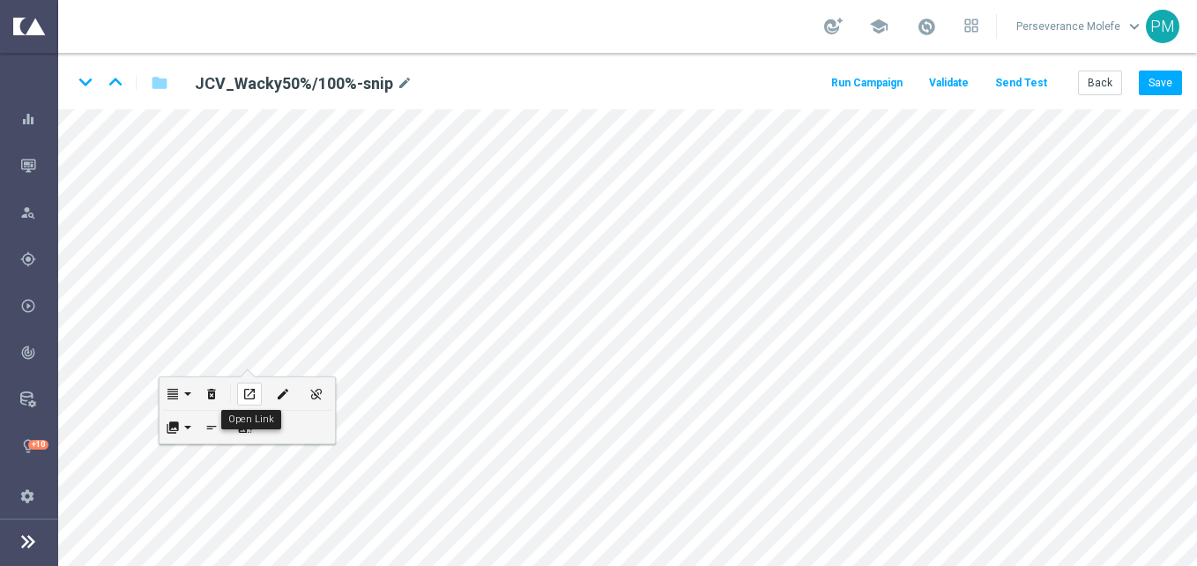
click at [252, 385] on div "open_in_new" at bounding box center [249, 394] width 25 height 23
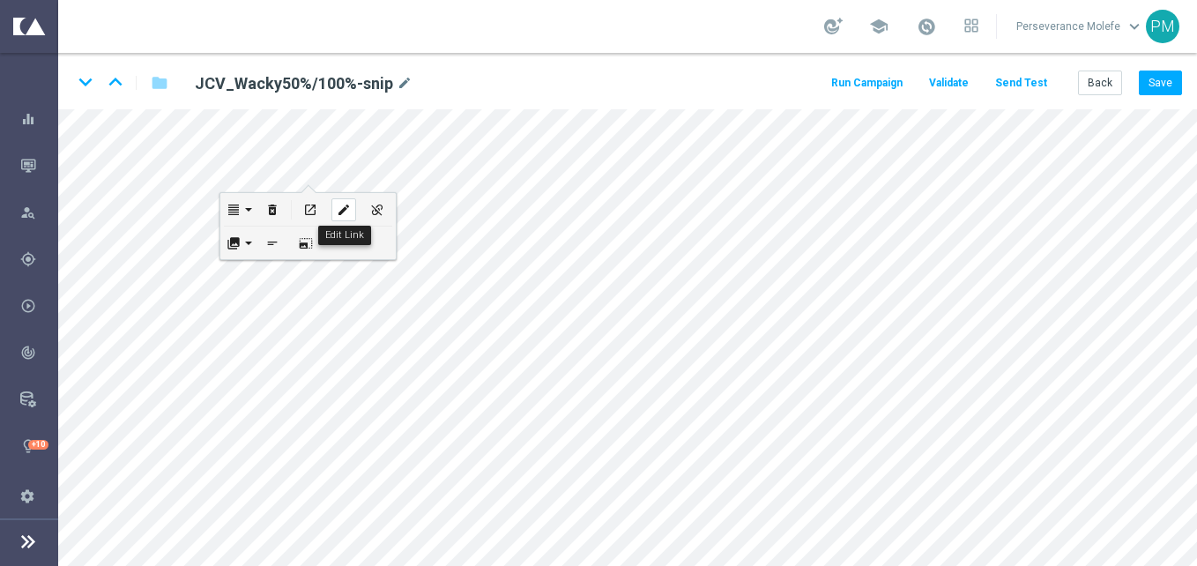
click at [339, 210] on icon "edit" at bounding box center [343, 210] width 13 height 14
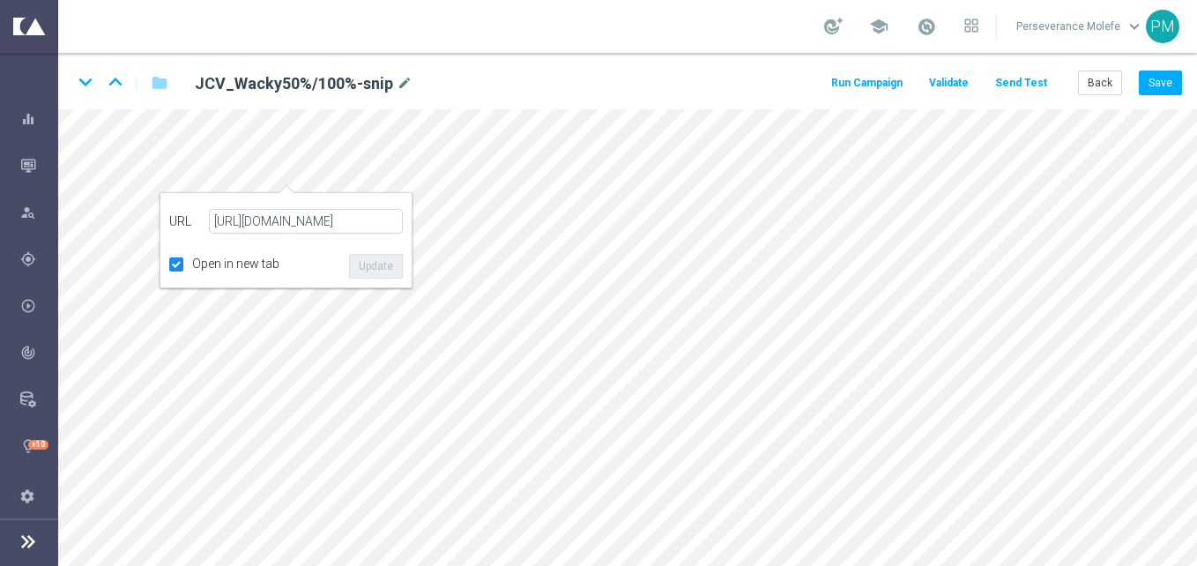
scroll to position [0, 11]
click at [375, 265] on button "Update" at bounding box center [376, 266] width 54 height 25
click at [0, 0] on button "open_in_new" at bounding box center [0, 0] width 0 height 0
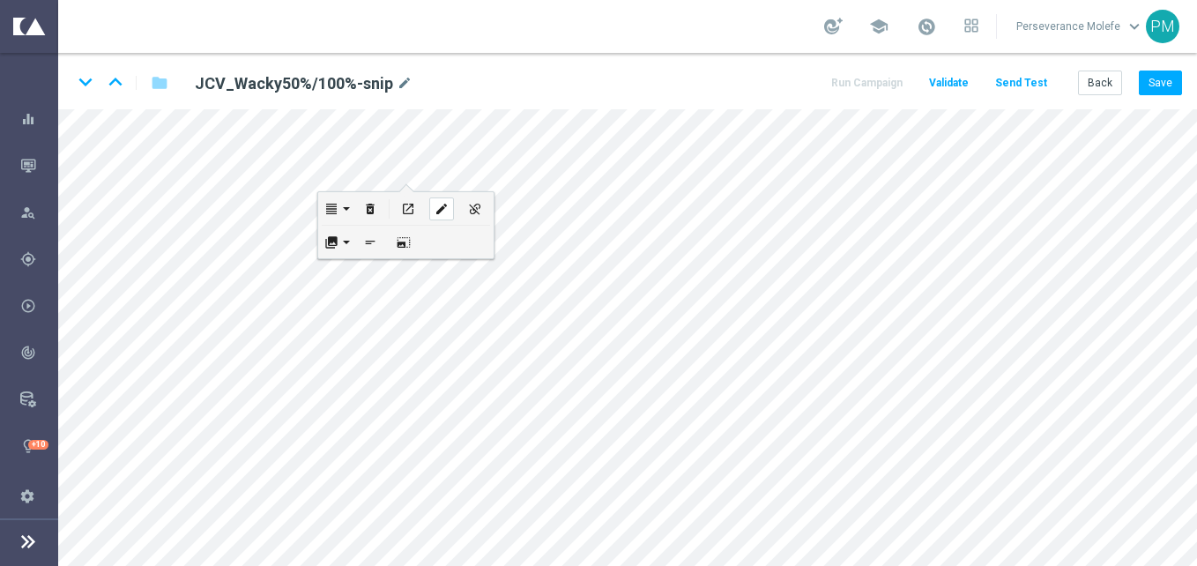
click at [431, 198] on div "edit" at bounding box center [441, 208] width 25 height 23
type input "https://www.casinojokaclub.net/fr"
checkbox input "true"
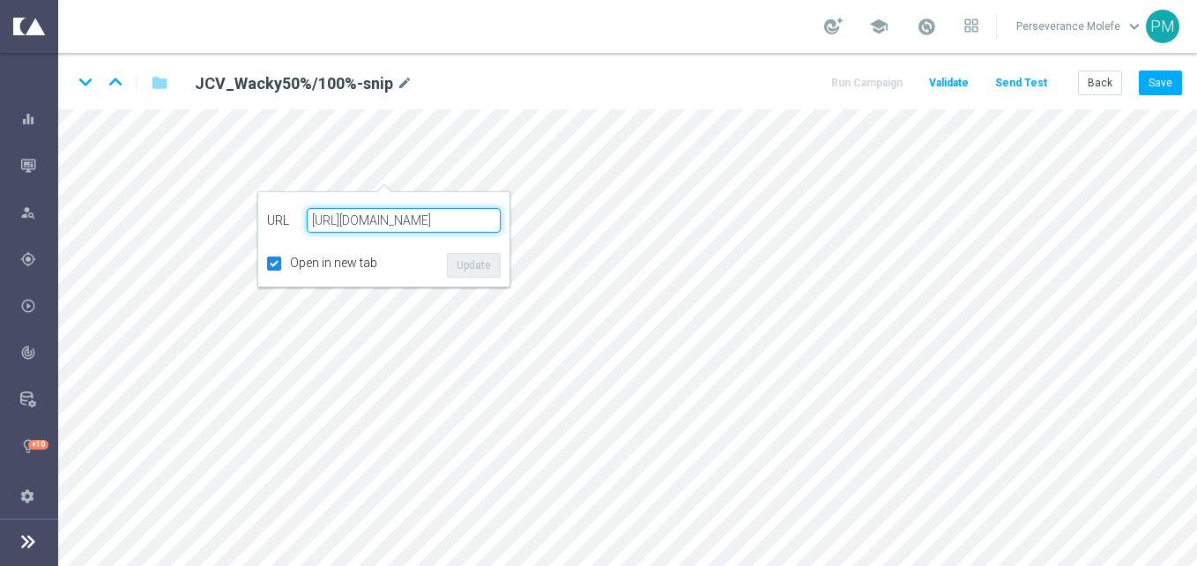
paste input "jokaclubvip.net/fr/login"
click at [461, 264] on button "Update" at bounding box center [474, 265] width 54 height 25
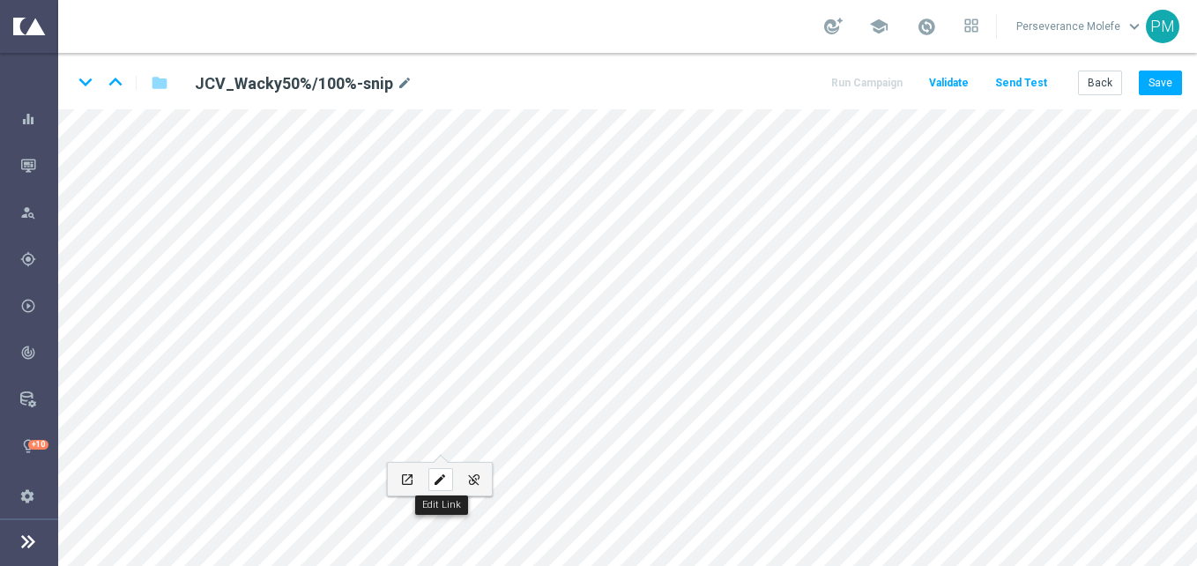
click at [437, 479] on icon "edit" at bounding box center [439, 480] width 13 height 14
type input "https://www.casinojokaclub.net/fr"
type input "JOUEZ MAINTENANT"
checkbox input "true"
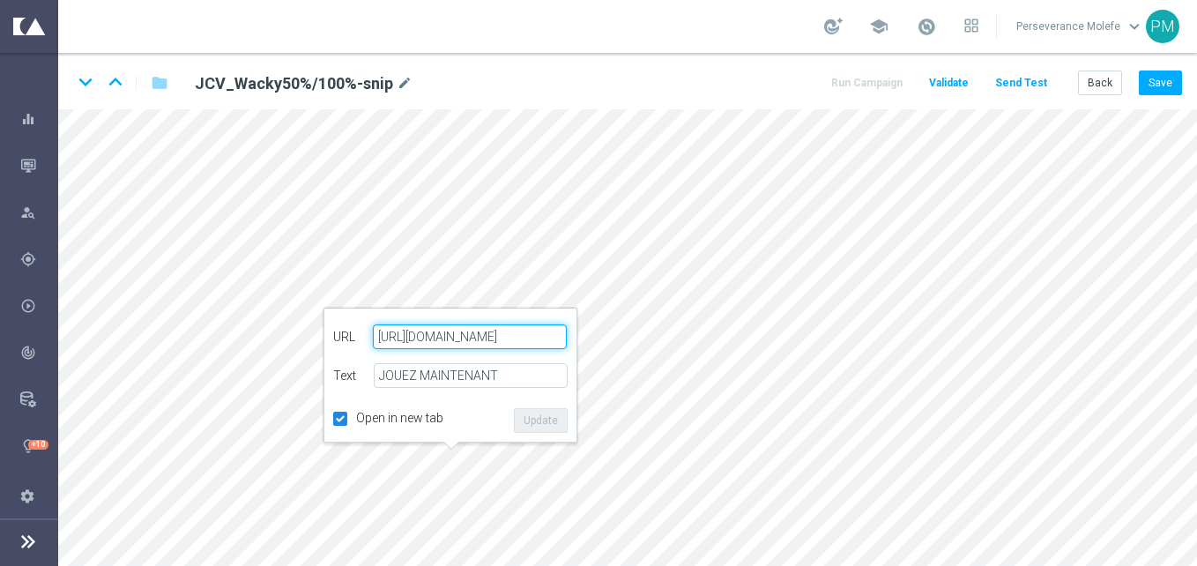
paste input "jokaclubvip.net/fr/login"
type input "https://www.jokaclubvip.net/fr/login"
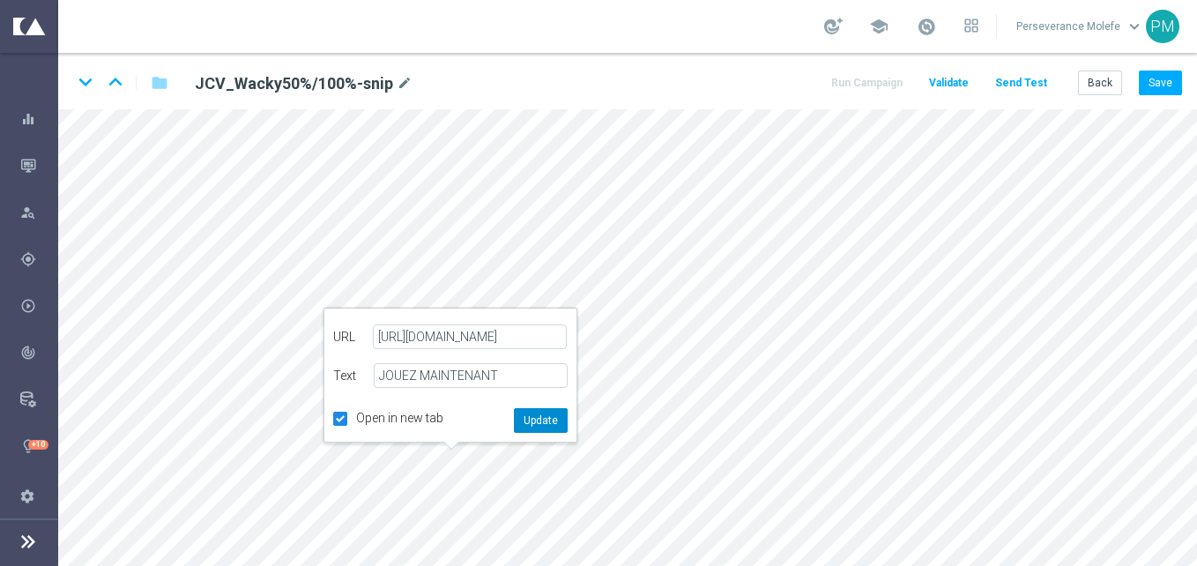
click at [537, 421] on button "Update" at bounding box center [541, 420] width 54 height 25
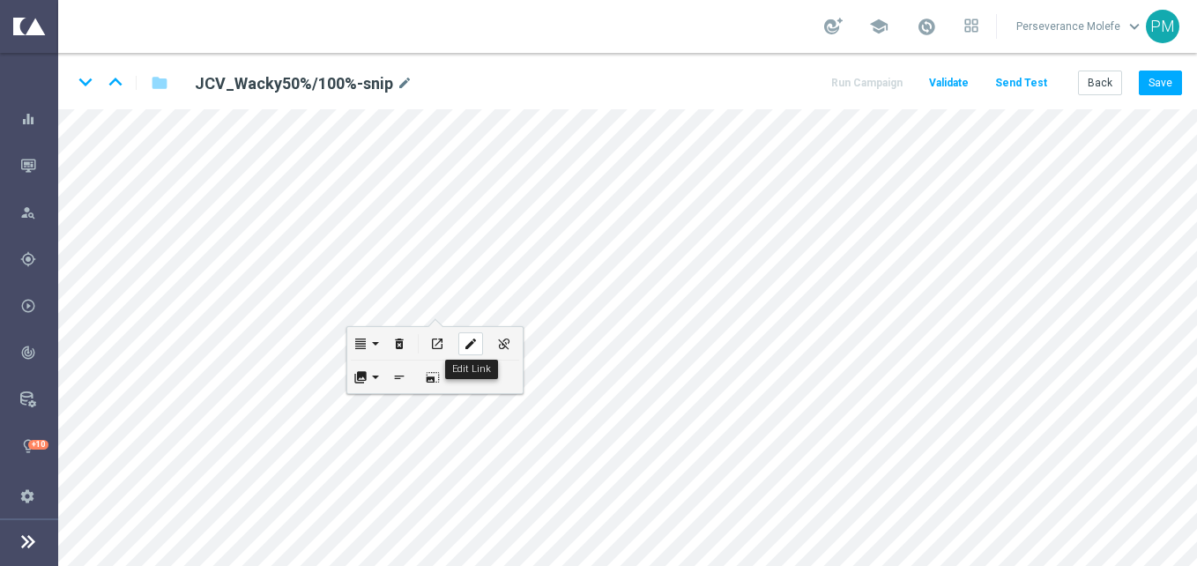
click at [471, 348] on icon "edit" at bounding box center [470, 344] width 13 height 14
checkbox input "true"
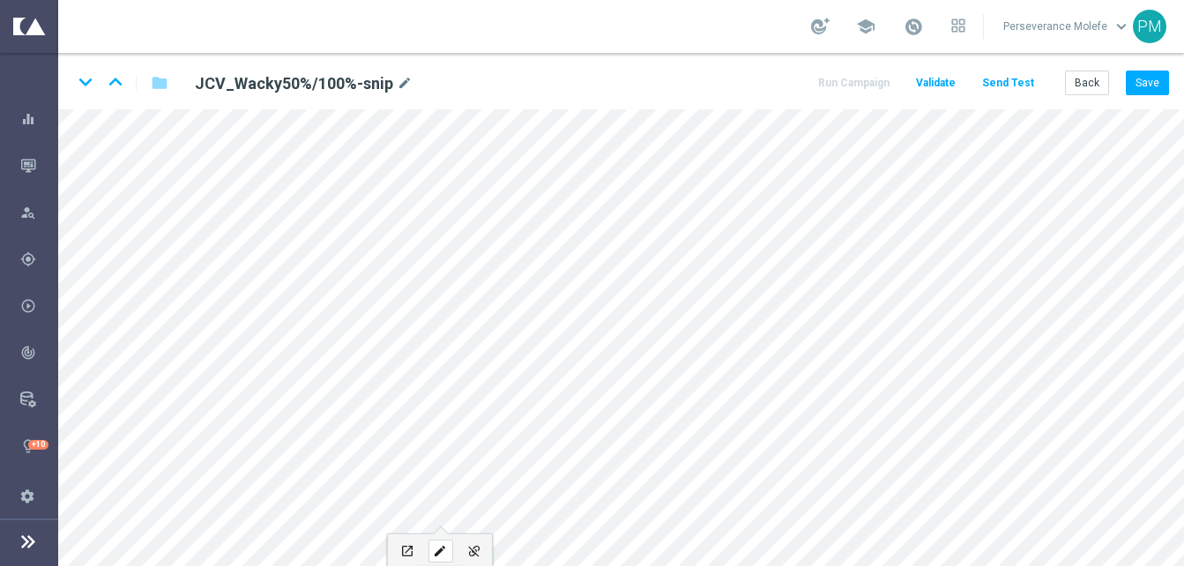
click at [442, 556] on icon "edit" at bounding box center [439, 551] width 13 height 14
type input "JOUEZ MAINTENANT"
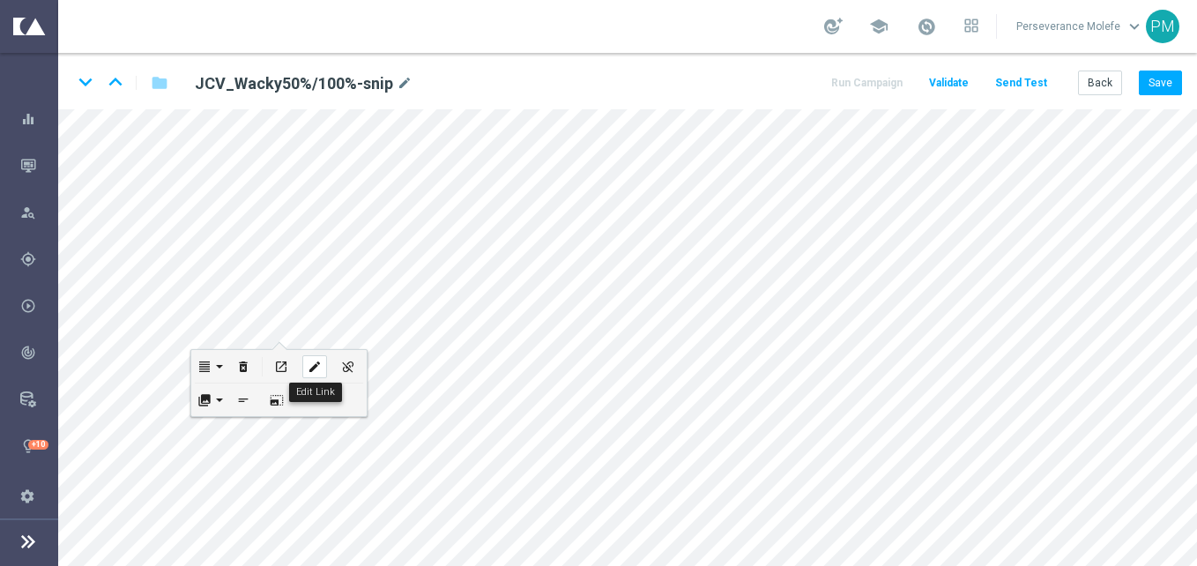
click at [320, 370] on icon "edit" at bounding box center [314, 367] width 13 height 14
checkbox input "true"
click at [342, 365] on icon "edit" at bounding box center [335, 368] width 13 height 14
type input "https://www.casinojokaclub.net/fr"
checkbox input "true"
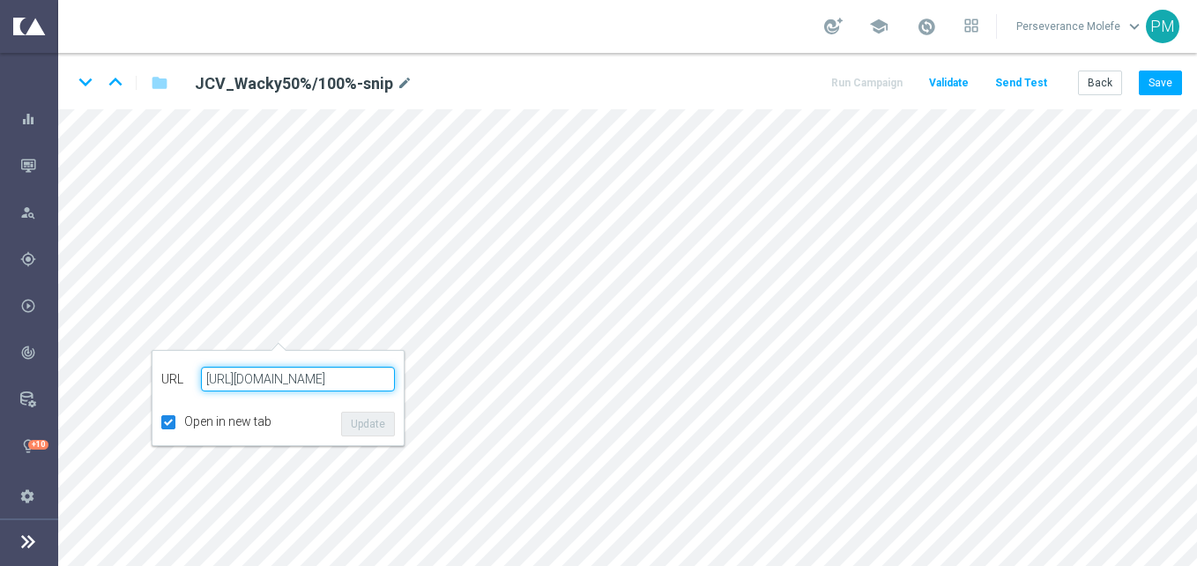
paste input "jokaclubvip.net/fr/login"
type input "https://www.jokaclubvip.net/fr/login"
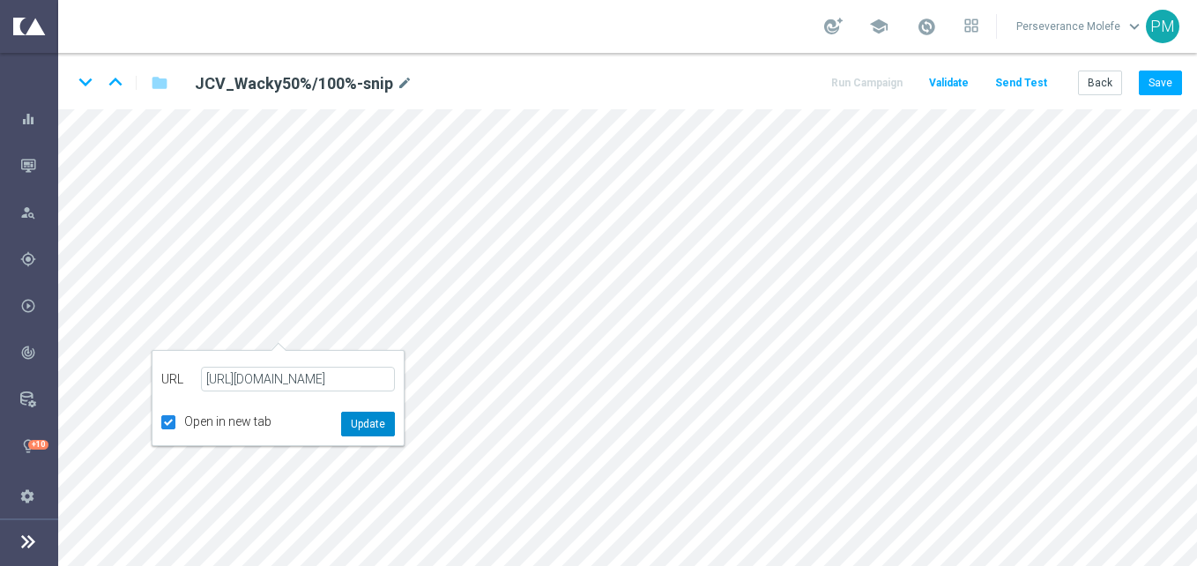
click at [367, 415] on button "Update" at bounding box center [368, 424] width 54 height 25
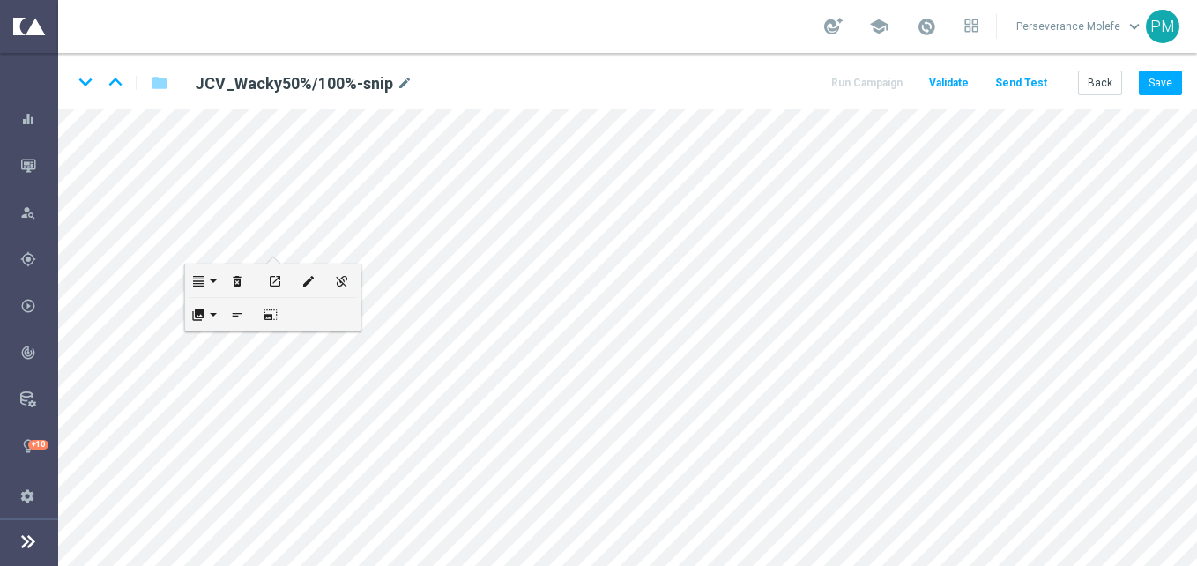
scroll to position [0, 0]
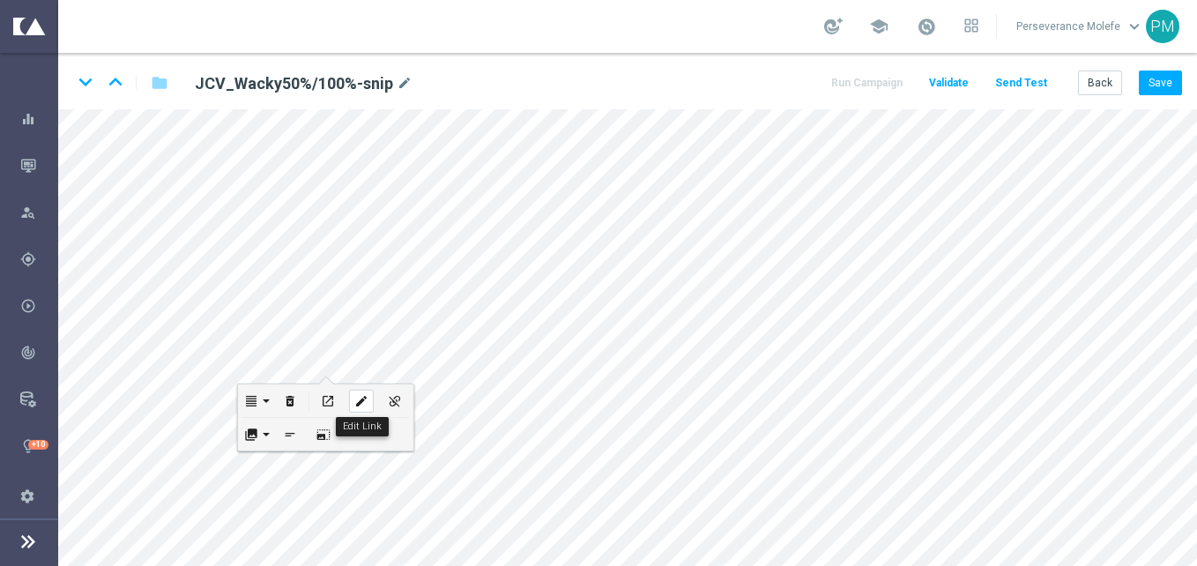
click at [360, 396] on icon "edit" at bounding box center [360, 401] width 13 height 14
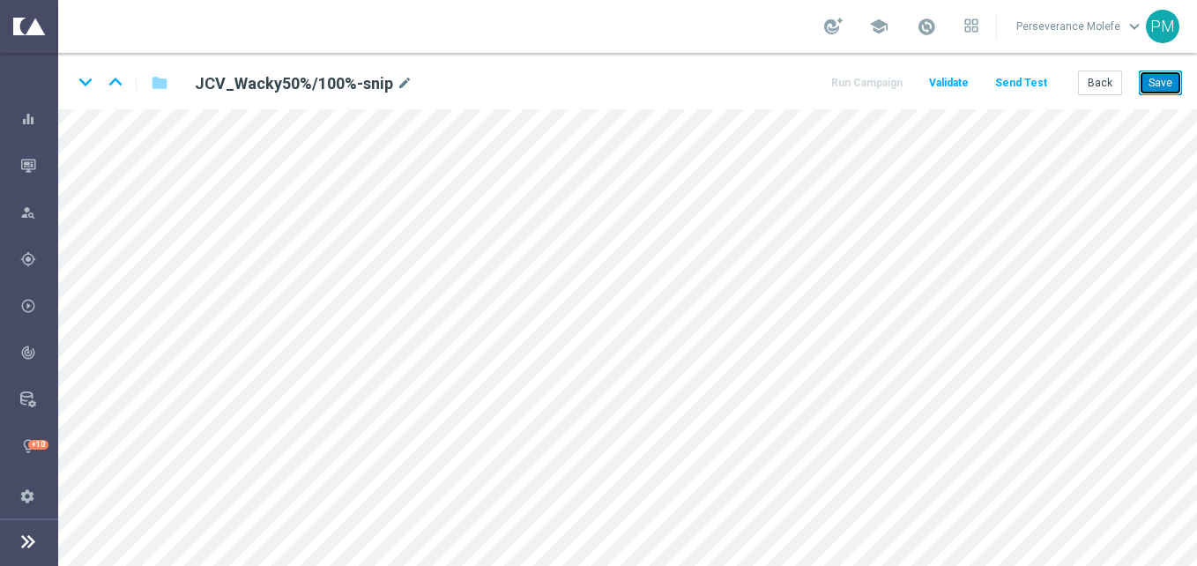
click at [1148, 81] on button "Save" at bounding box center [1160, 83] width 43 height 25
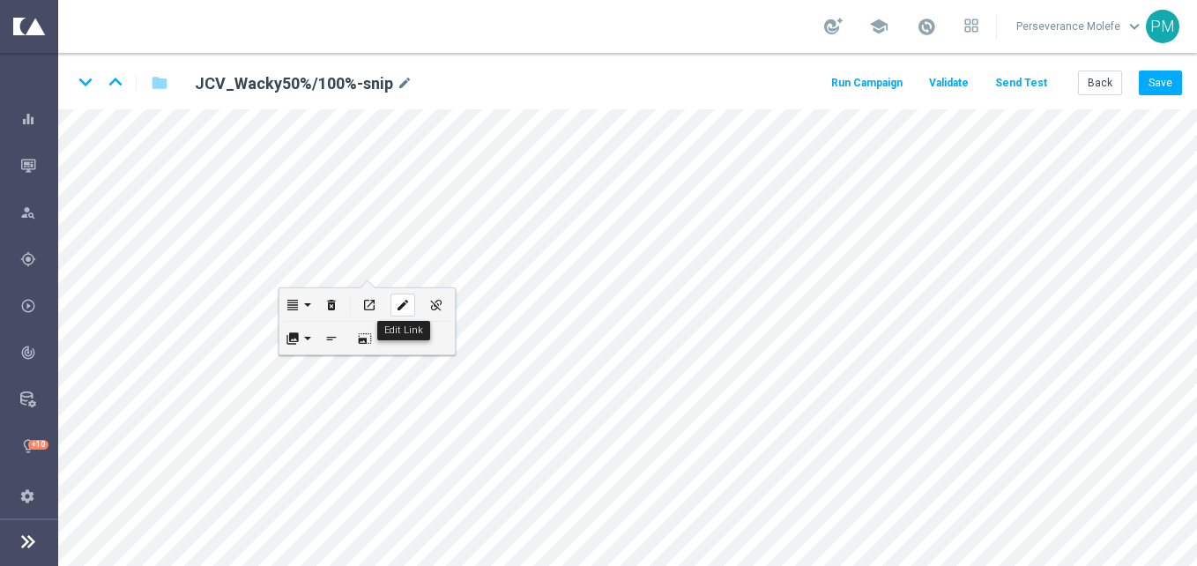
click at [398, 308] on icon "edit" at bounding box center [402, 305] width 13 height 14
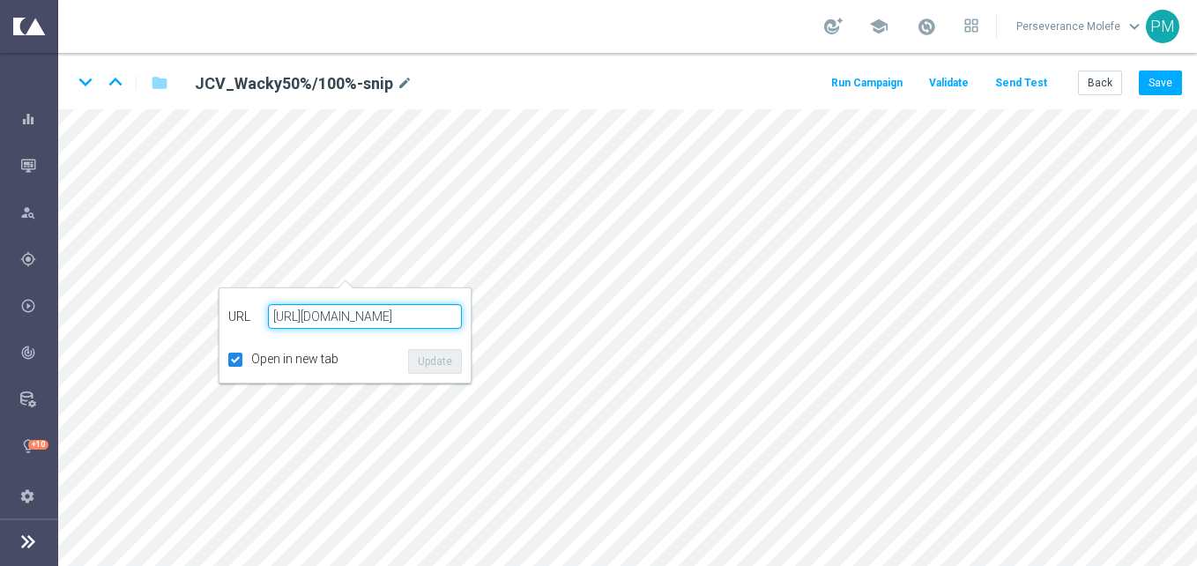
checkbox input "true"
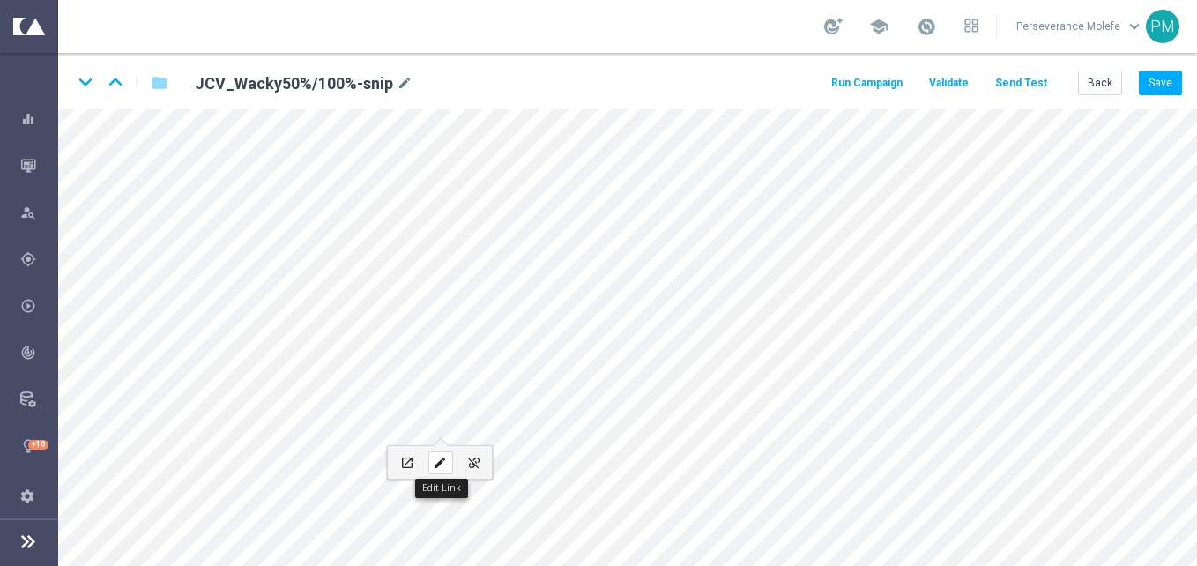
click at [448, 465] on div "edit" at bounding box center [440, 462] width 25 height 23
type input "JOUEZ MAINTENANT"
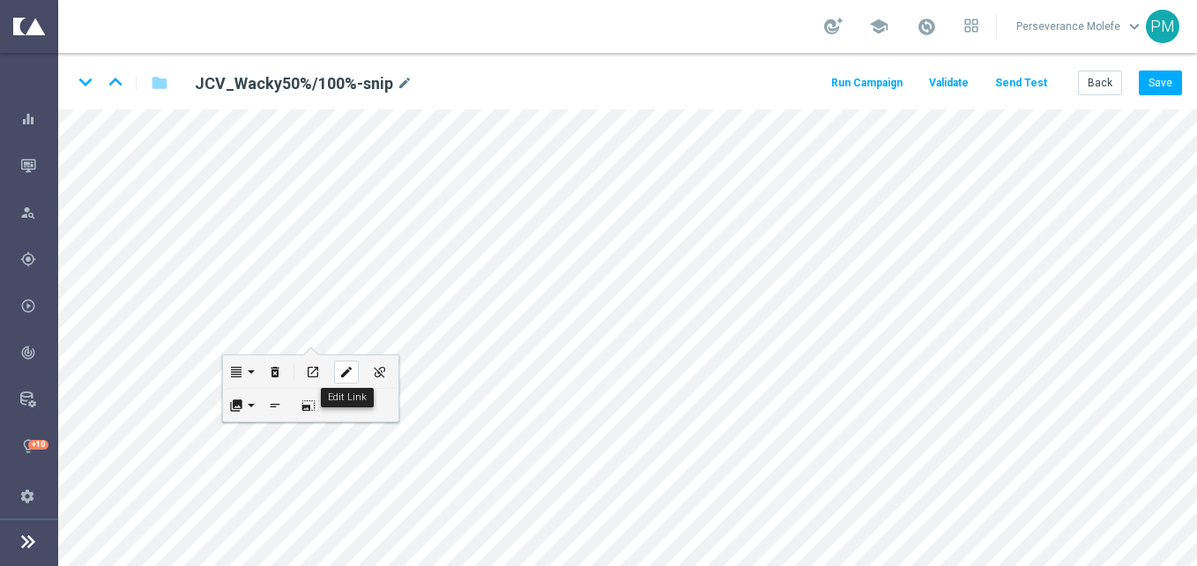
click at [347, 370] on icon "edit" at bounding box center [345, 372] width 13 height 14
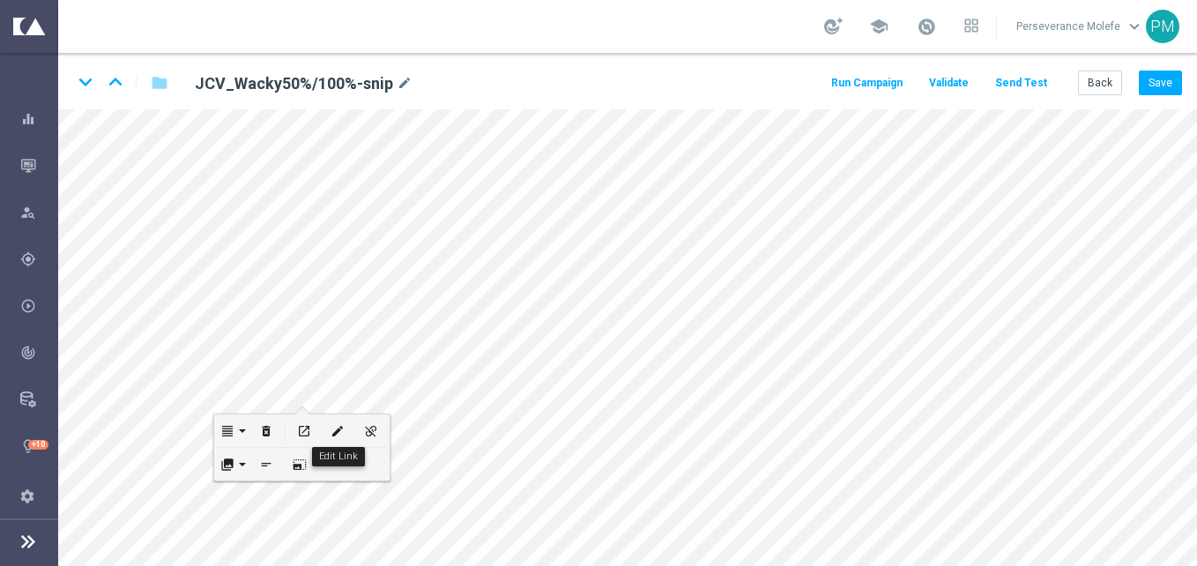
click at [344, 429] on icon "edit" at bounding box center [337, 431] width 13 height 14
click at [354, 432] on icon "edit" at bounding box center [351, 433] width 13 height 14
checkbox input "true"
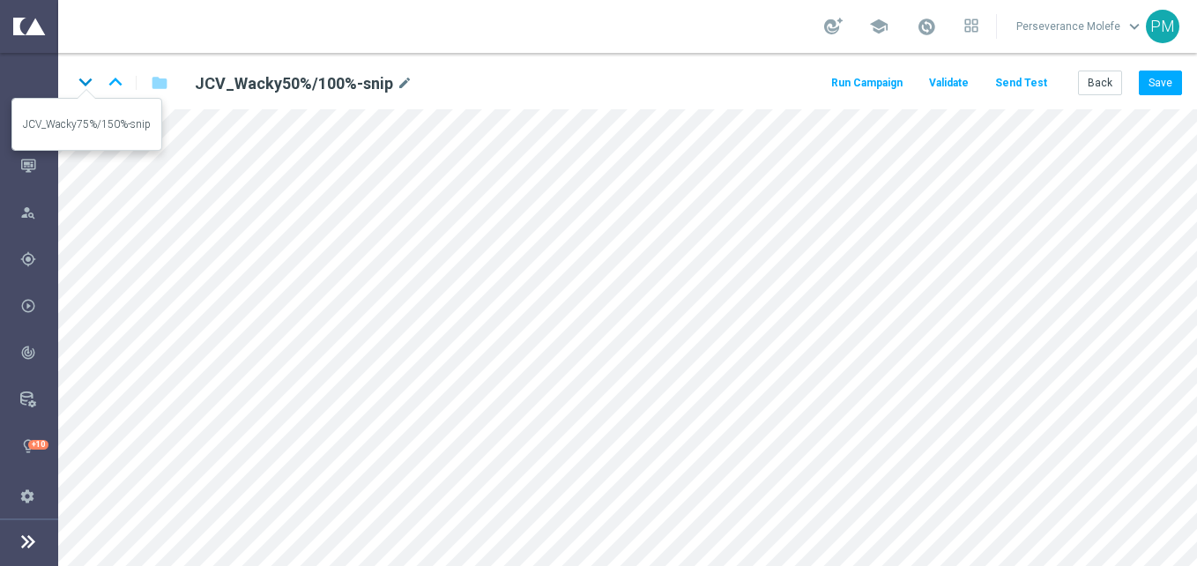
click at [86, 71] on icon "keyboard_arrow_down" at bounding box center [85, 82] width 26 height 26
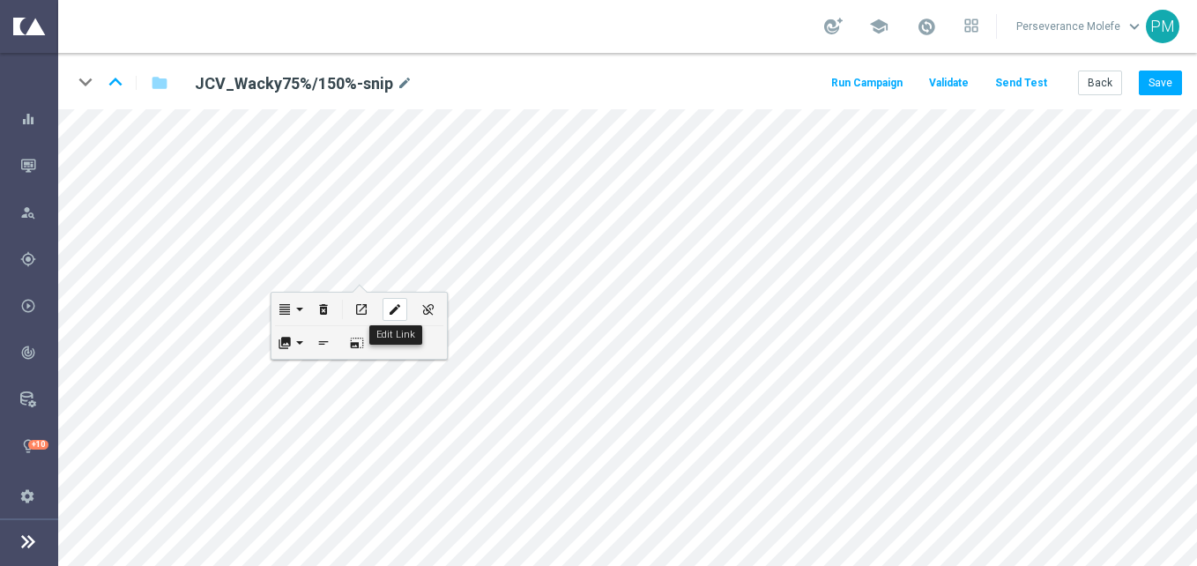
click at [402, 311] on div "edit" at bounding box center [395, 309] width 25 height 23
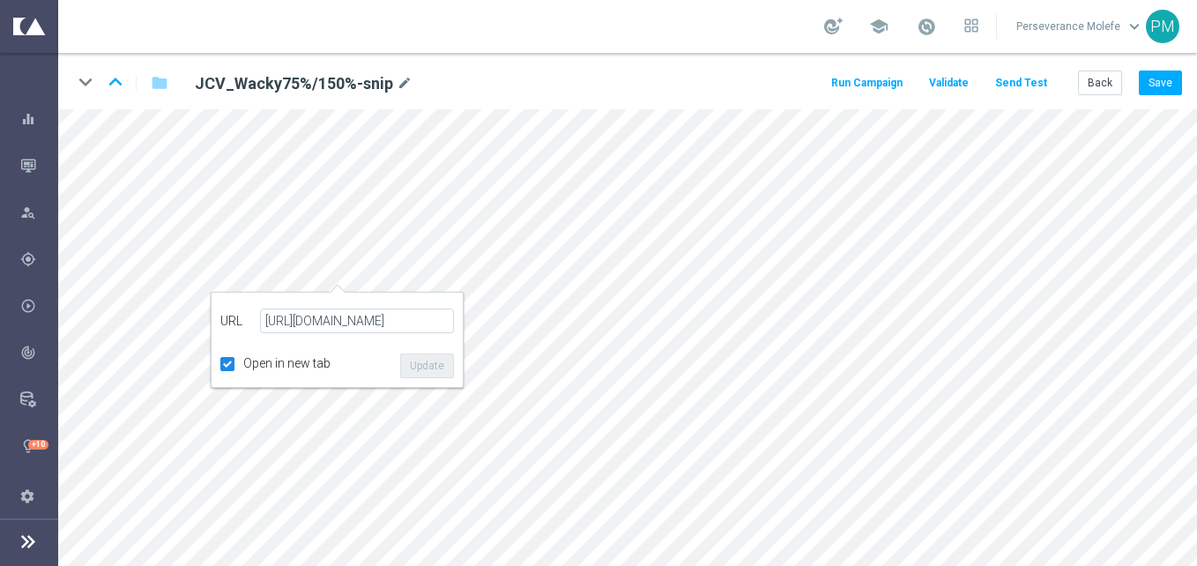
scroll to position [0, 11]
click at [436, 355] on button "Update" at bounding box center [427, 366] width 54 height 25
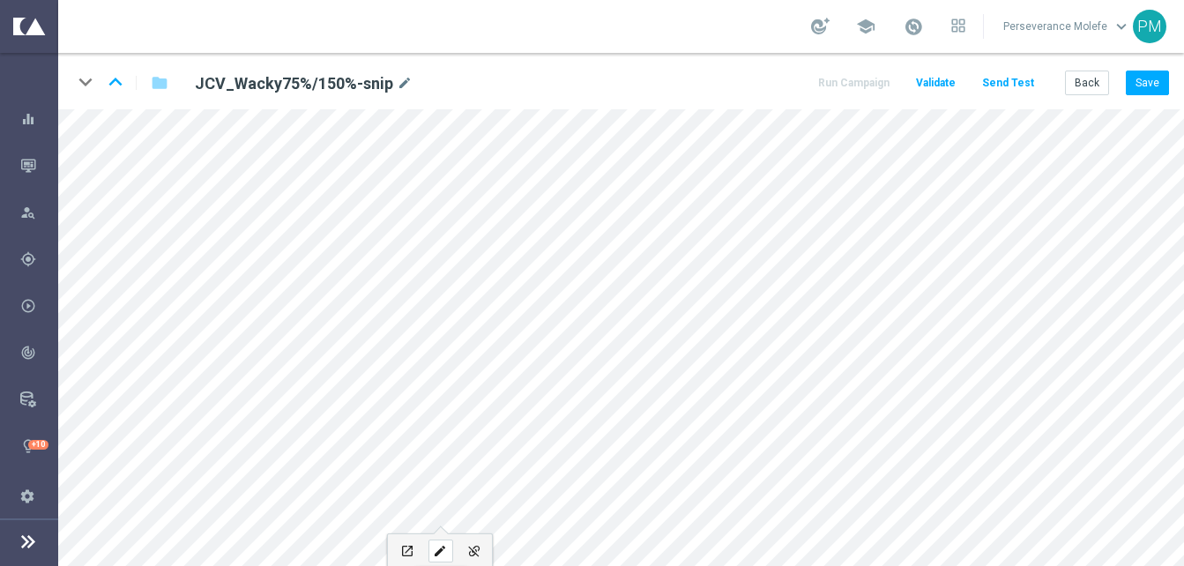
click at [442, 552] on icon "edit" at bounding box center [439, 551] width 13 height 14
type input "https://www.casinojokaclub.net/fr"
type input "JOUEZ MAINTENANT"
checkbox input "true"
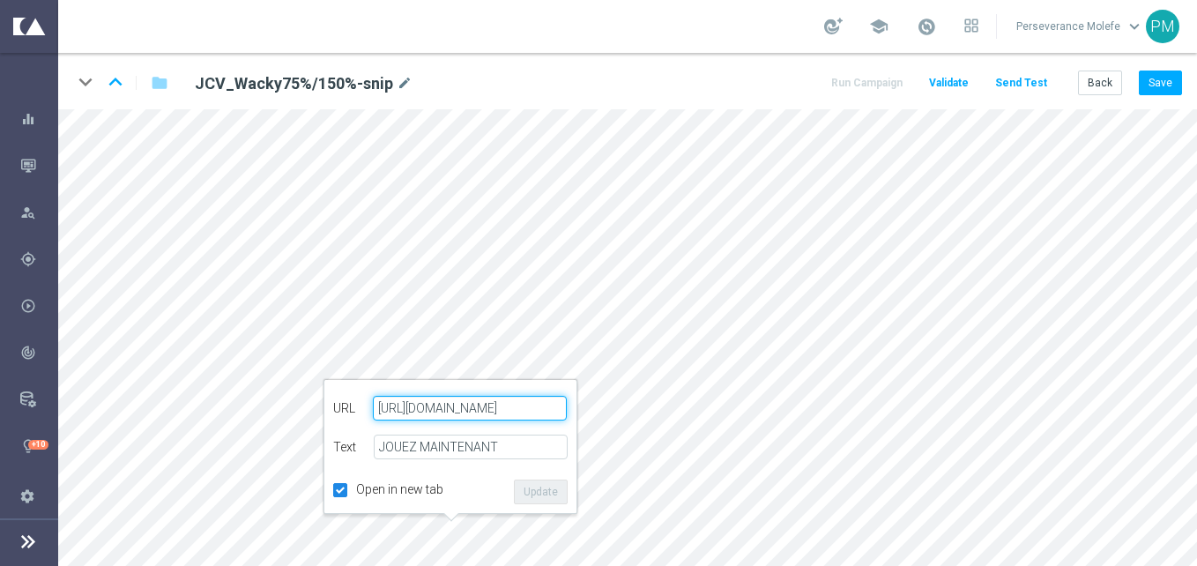
paste input "jokaclubvip.net/fr/login"
click at [542, 479] on div "URL https://www.jokaclubvip.net/fr/login Text JOUEZ MAINTENANT Open in new tab …" at bounding box center [450, 446] width 235 height 115
click at [546, 488] on button "Update" at bounding box center [541, 492] width 54 height 25
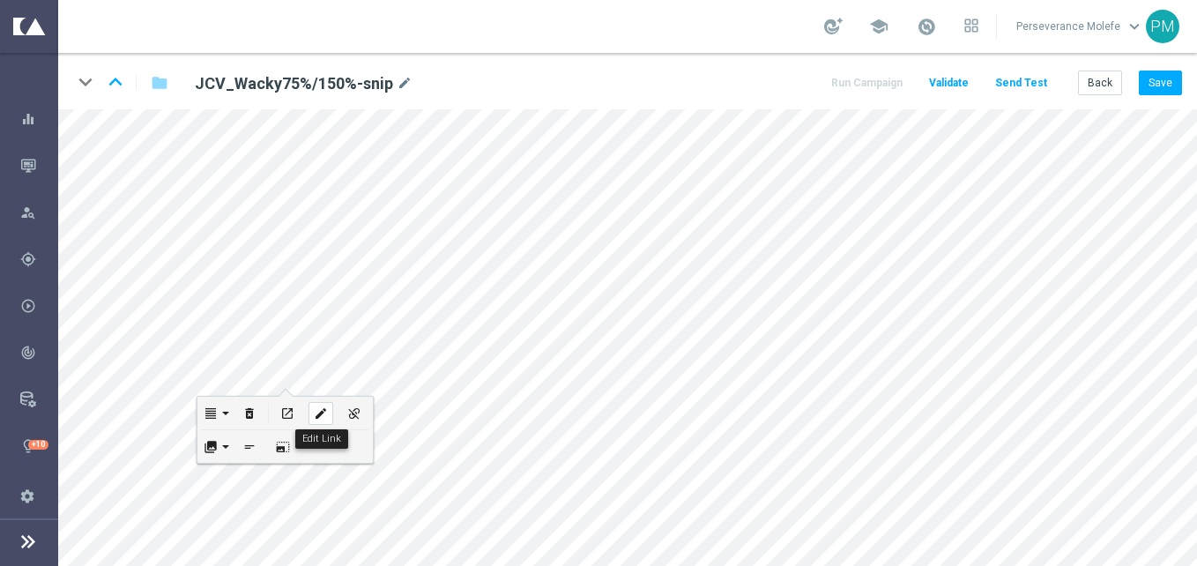
click at [336, 409] on button "edit" at bounding box center [321, 413] width 34 height 33
type input "https://www.casinojokaclub.net/fr"
checkbox input "true"
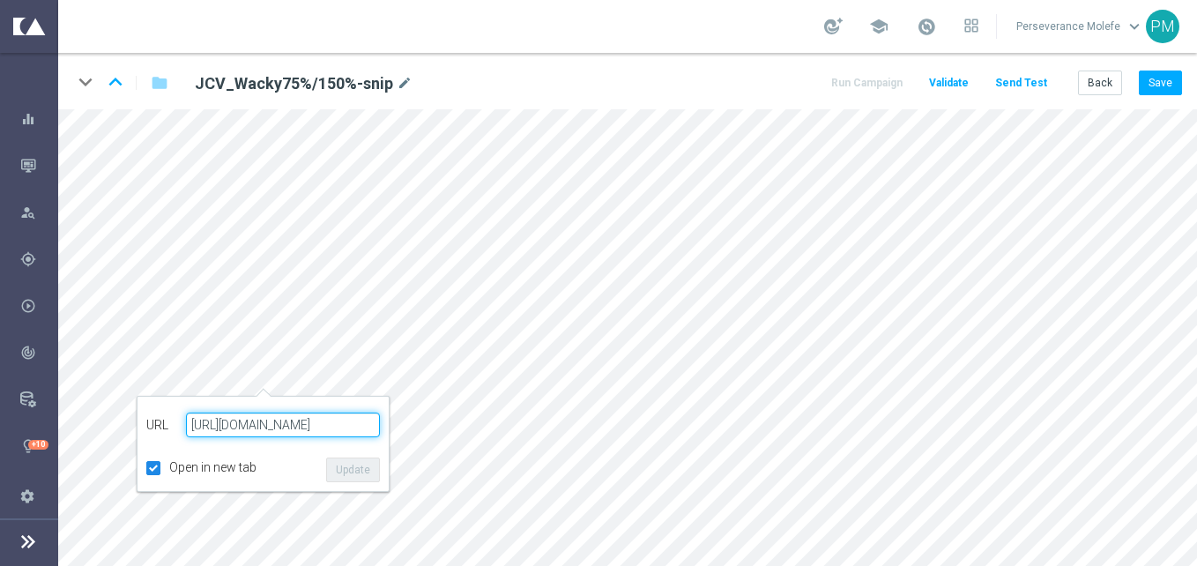
paste input "jokaclubvip.net/fr/login"
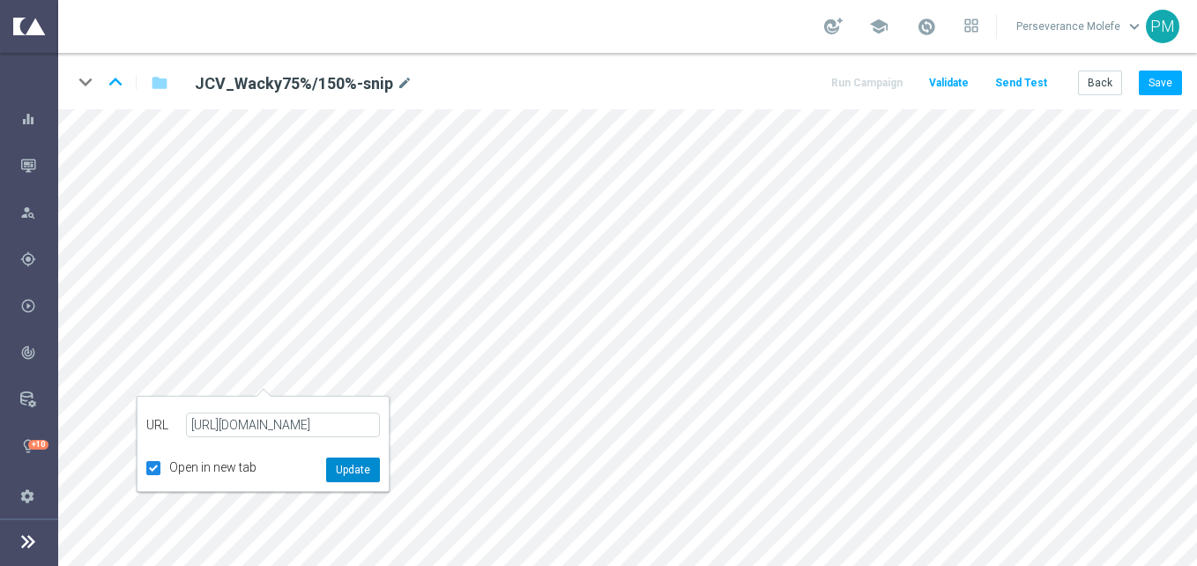
click at [345, 473] on button "Update" at bounding box center [353, 470] width 54 height 25
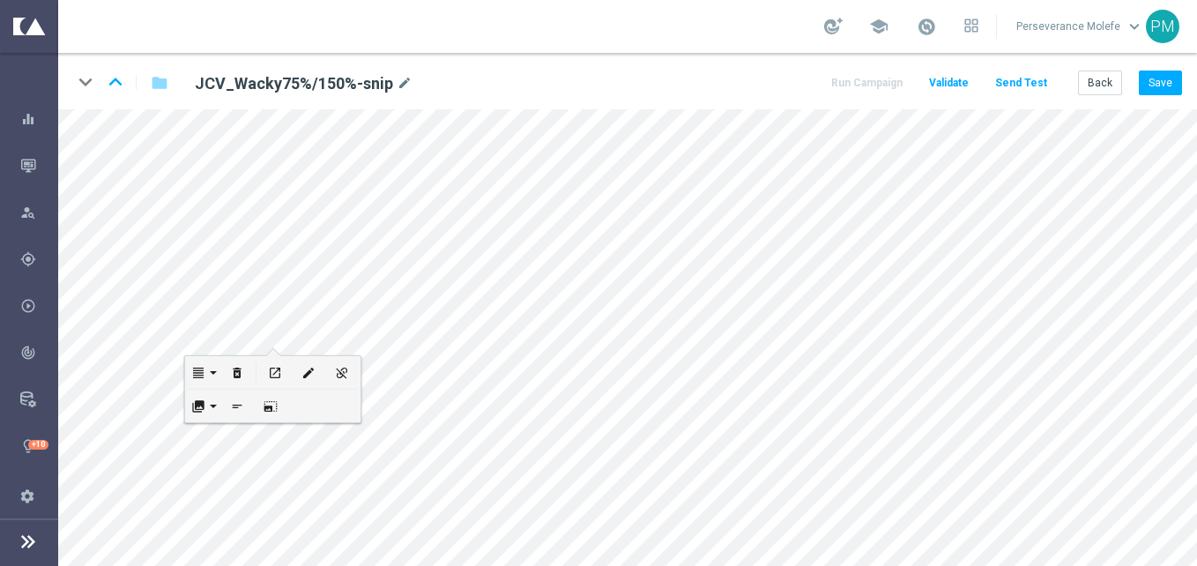
scroll to position [0, 0]
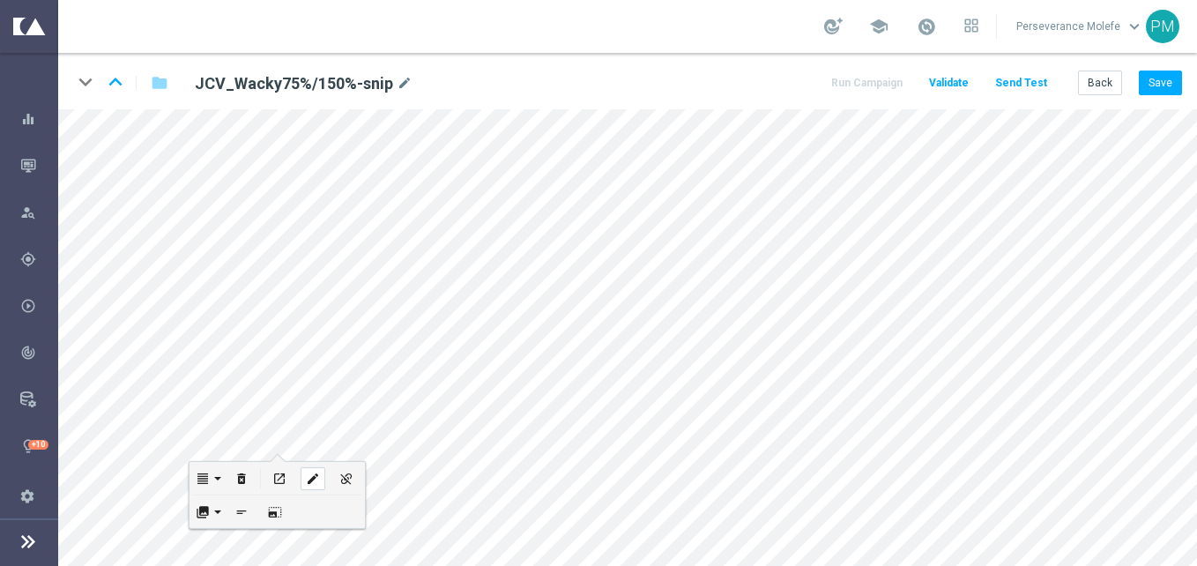
click at [307, 476] on icon "edit" at bounding box center [312, 479] width 13 height 14
type input "https://www.casinojokaclub.net/fr"
checkbox input "true"
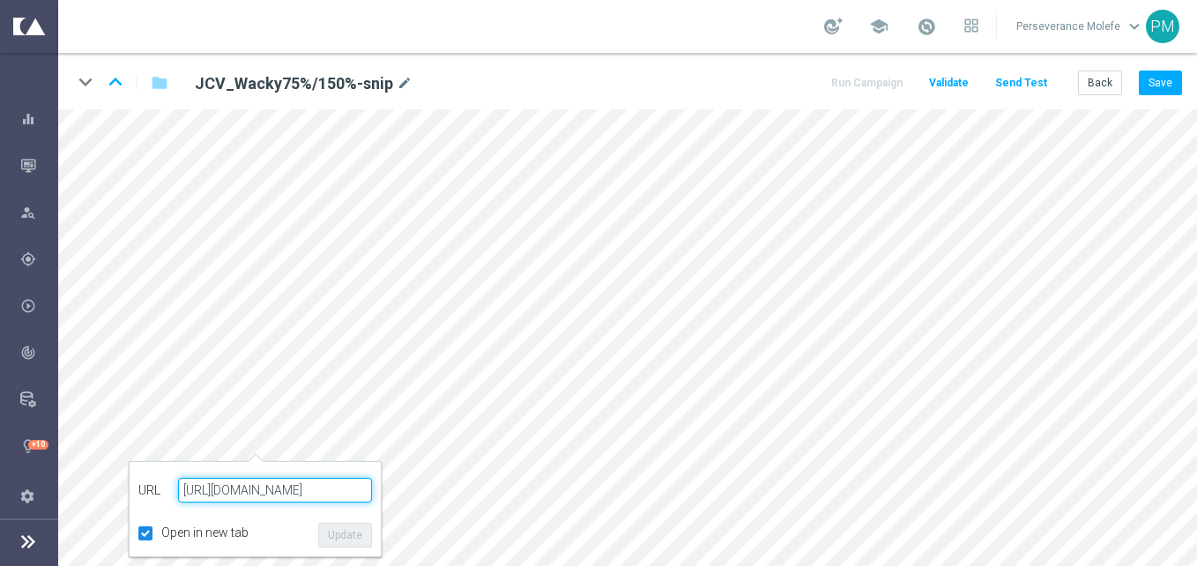
paste input "jokaclubvip.net/fr/login"
type input "https://www.jokaclubvip.net/fr/login"
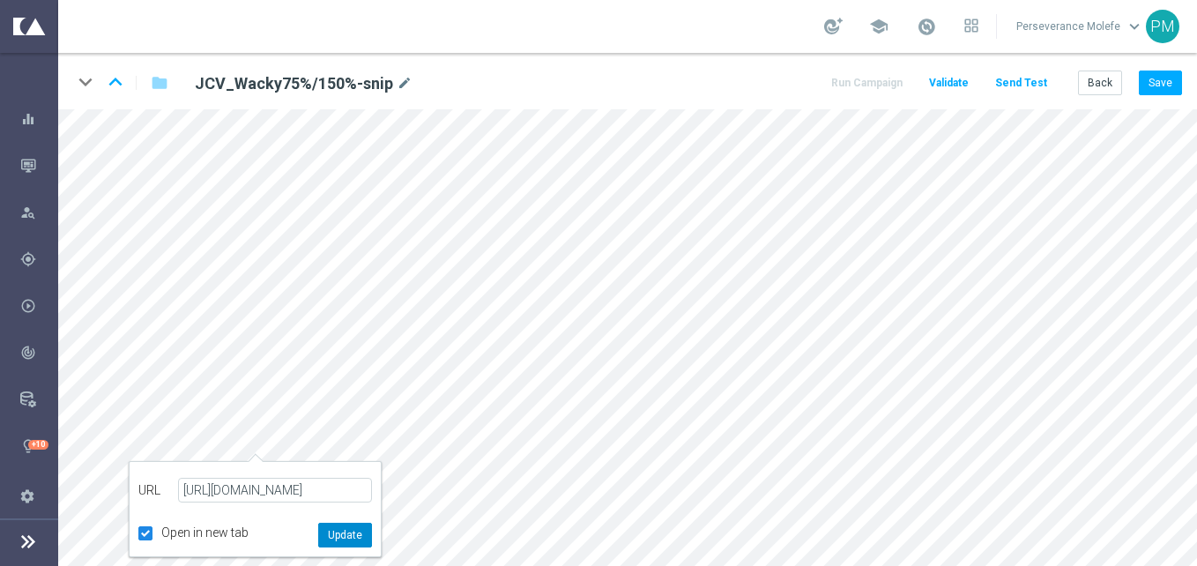
click at [347, 543] on button "Update" at bounding box center [345, 535] width 54 height 25
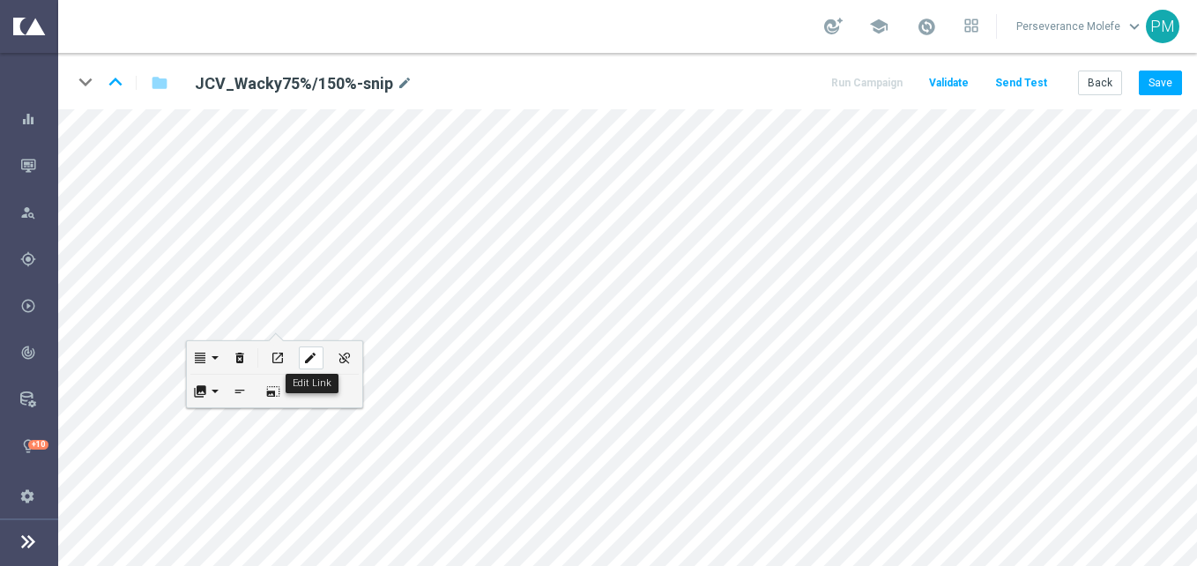
click at [309, 367] on div "edit" at bounding box center [311, 357] width 25 height 23
checkbox input "true"
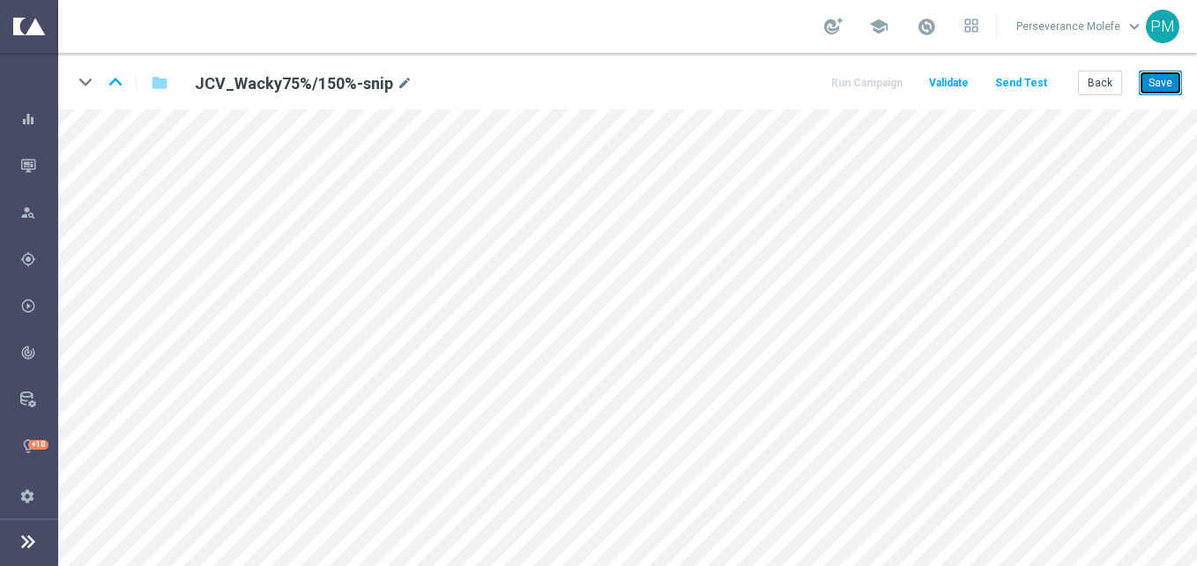
click at [1164, 86] on button "Save" at bounding box center [1160, 83] width 43 height 25
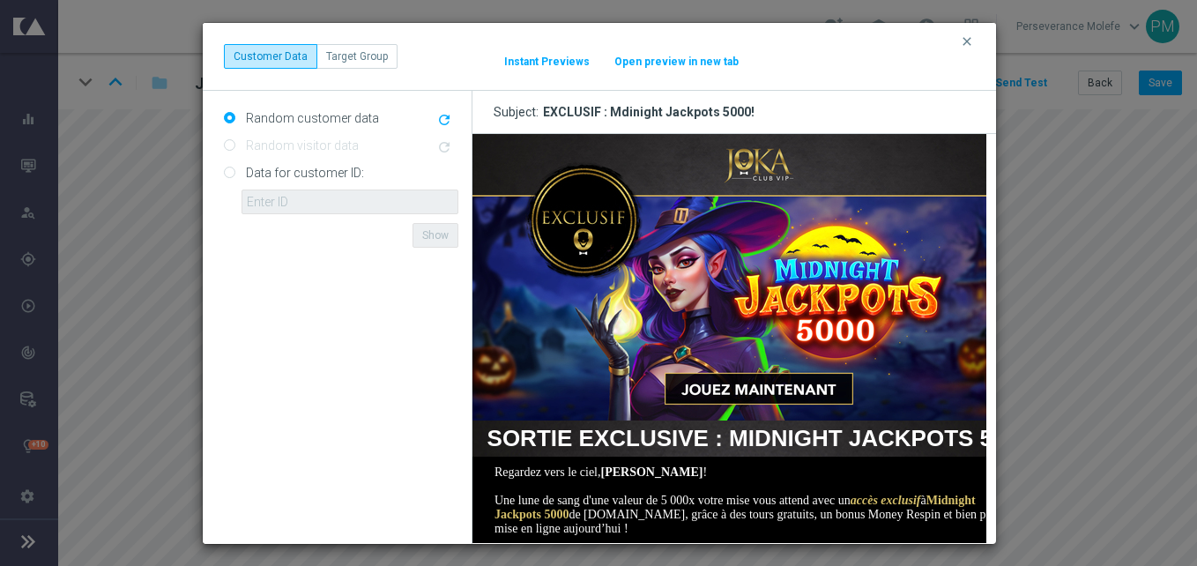
click at [698, 65] on button "Open preview in new tab" at bounding box center [677, 62] width 126 height 14
click at [973, 47] on icon "clear" at bounding box center [967, 41] width 14 height 14
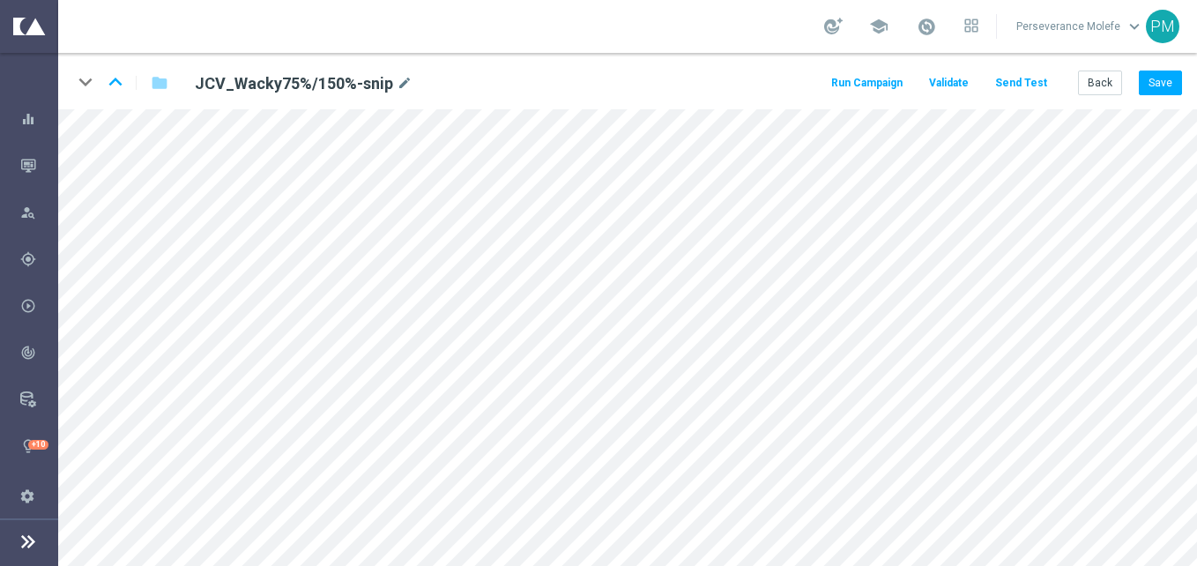
click at [1014, 94] on button "Send Test" at bounding box center [1021, 83] width 57 height 24
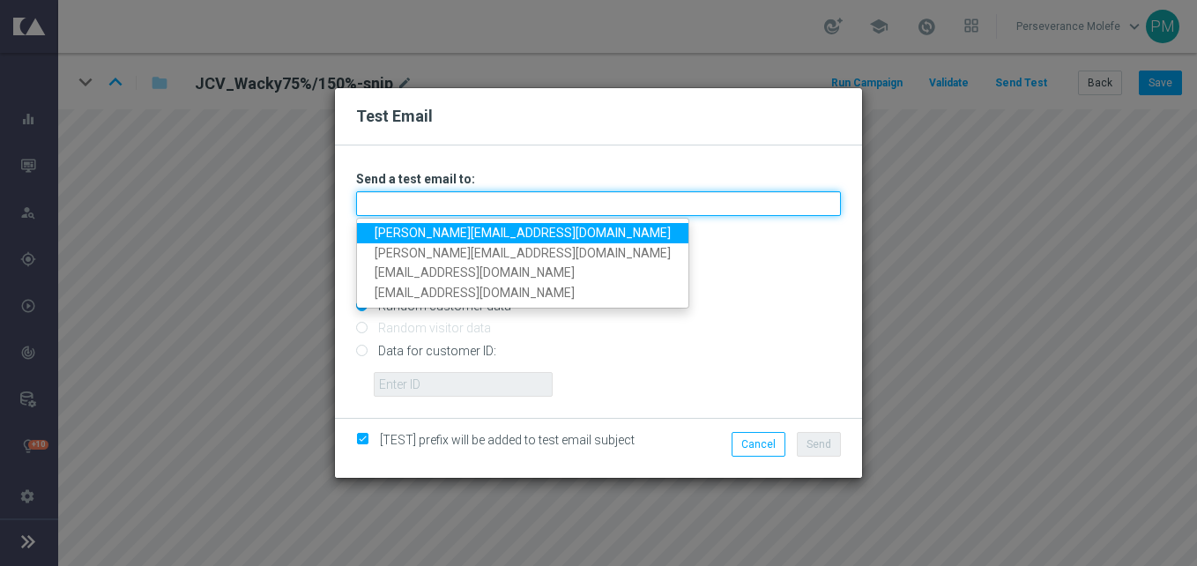
click at [456, 208] on input "text" at bounding box center [598, 203] width 485 height 25
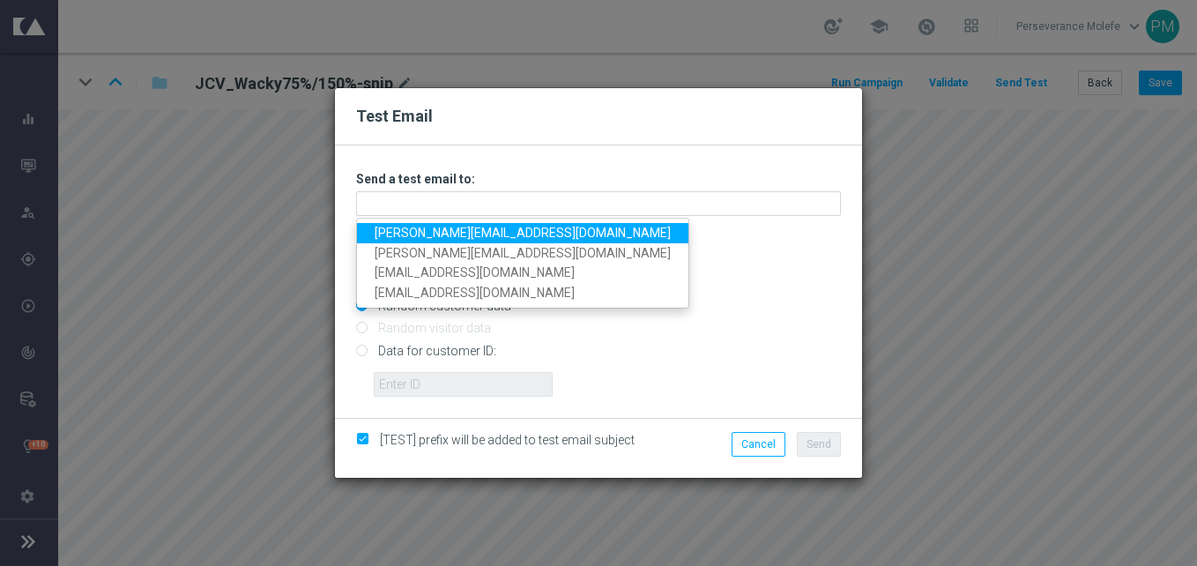
click at [456, 228] on link "Madeleine@viva-vision.net" at bounding box center [522, 233] width 331 height 20
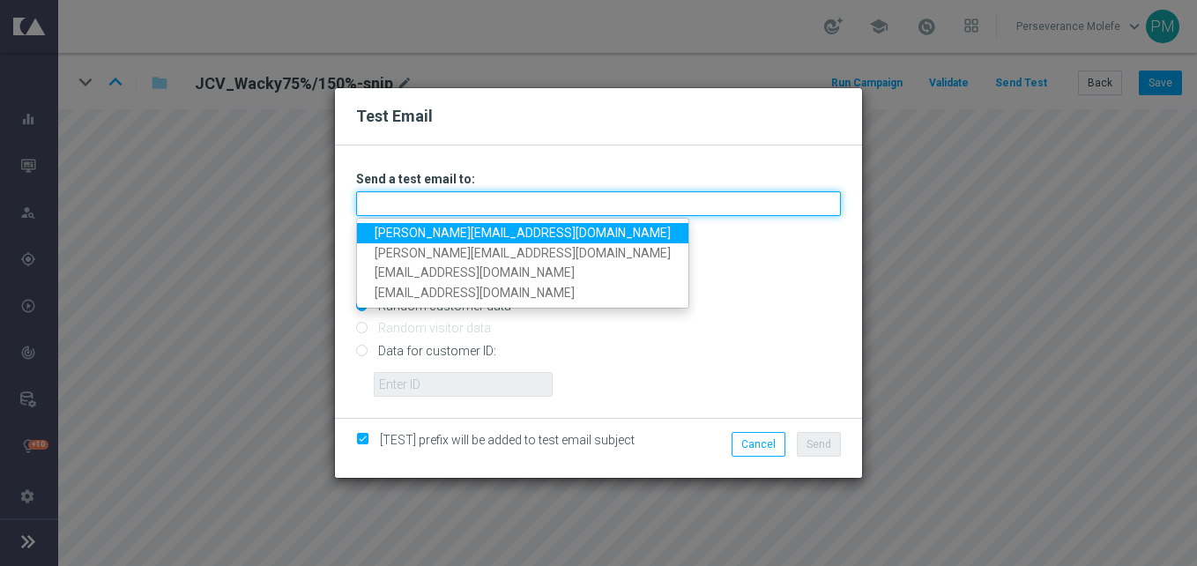
type input "Madeleine@viva-vision.net"
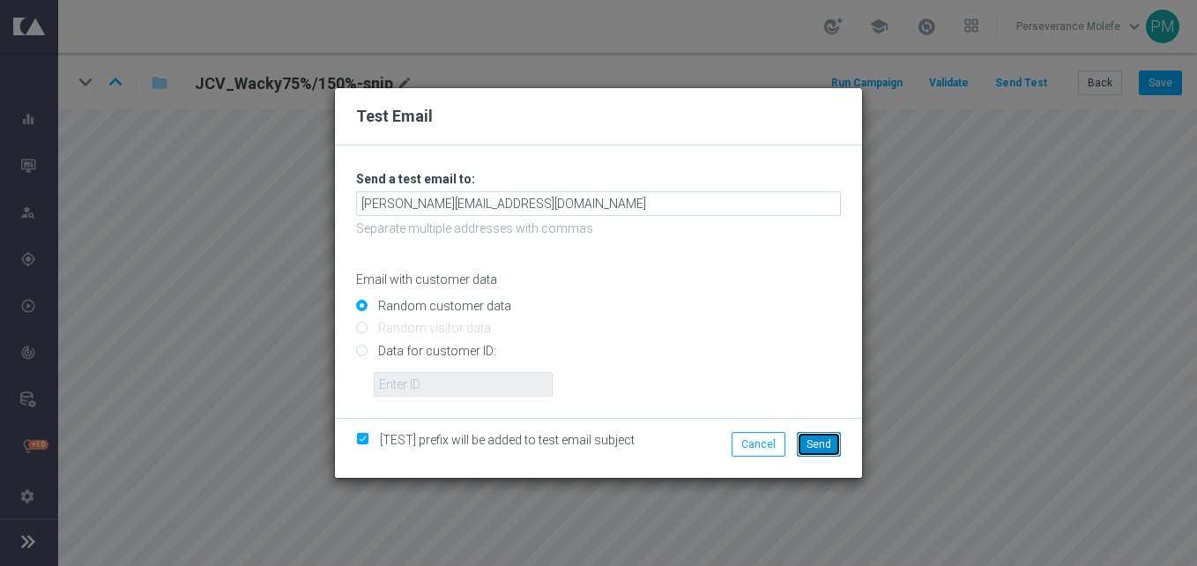
click at [819, 450] on span "Send" at bounding box center [819, 444] width 25 height 12
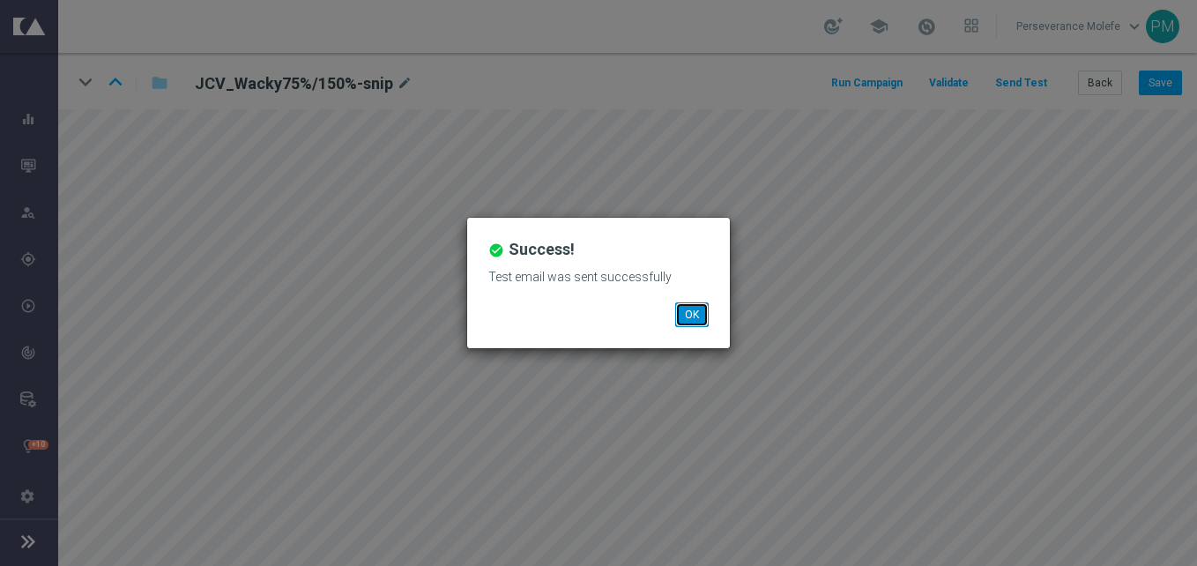
click at [687, 317] on button "OK" at bounding box center [692, 314] width 34 height 25
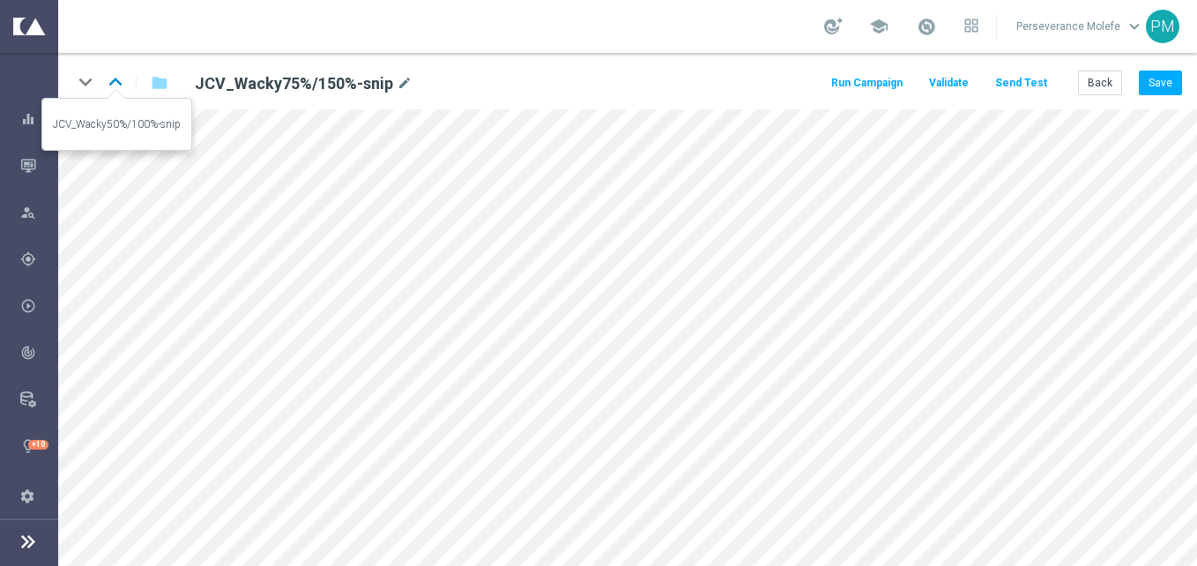
click at [109, 86] on icon "keyboard_arrow_up" at bounding box center [115, 82] width 26 height 26
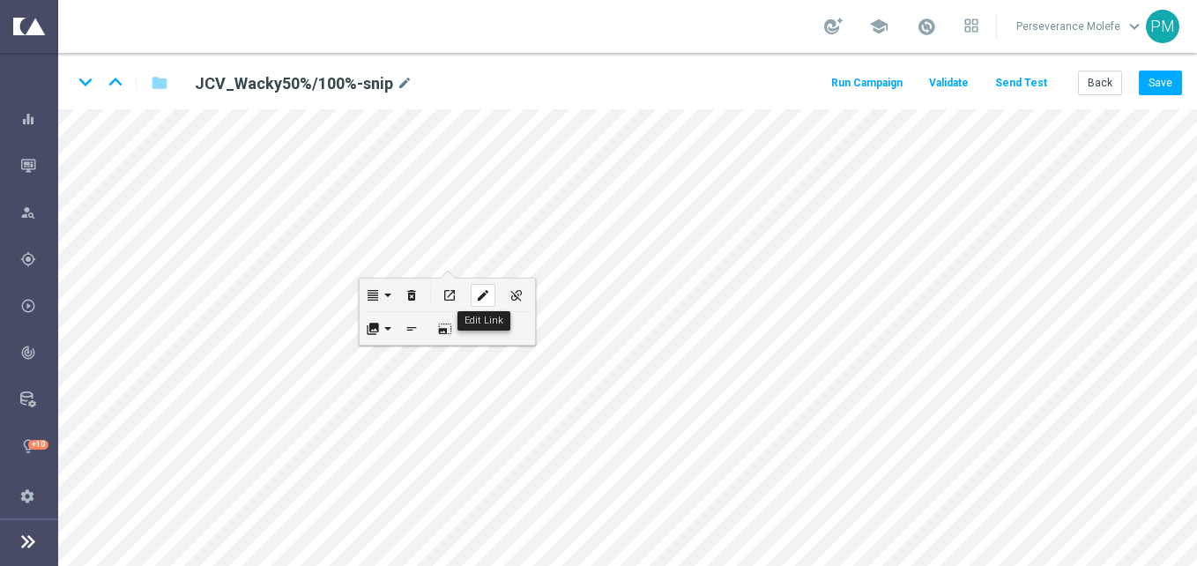
click at [471, 297] on div "edit" at bounding box center [483, 295] width 25 height 23
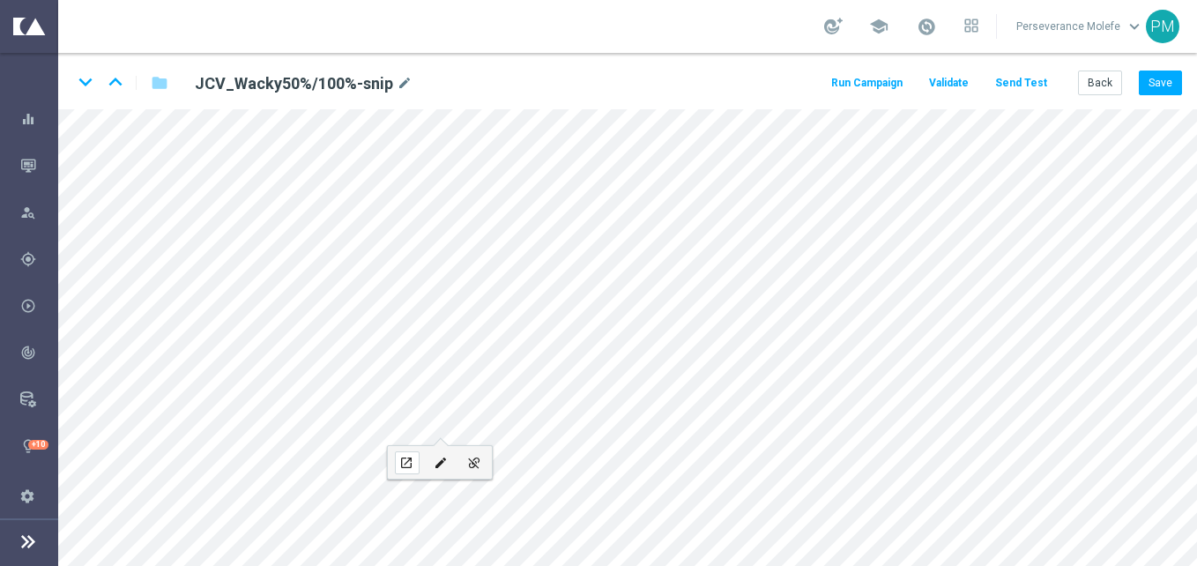
click at [402, 453] on div "open_in_new" at bounding box center [407, 462] width 25 height 23
click at [268, 436] on icon "open_in_new" at bounding box center [265, 434] width 13 height 14
click at [283, 362] on icon "open_in_new" at bounding box center [278, 368] width 13 height 14
click at [287, 414] on div "open_in_new" at bounding box center [279, 413] width 25 height 23
click at [116, 81] on icon "keyboard_arrow_up" at bounding box center [115, 82] width 26 height 26
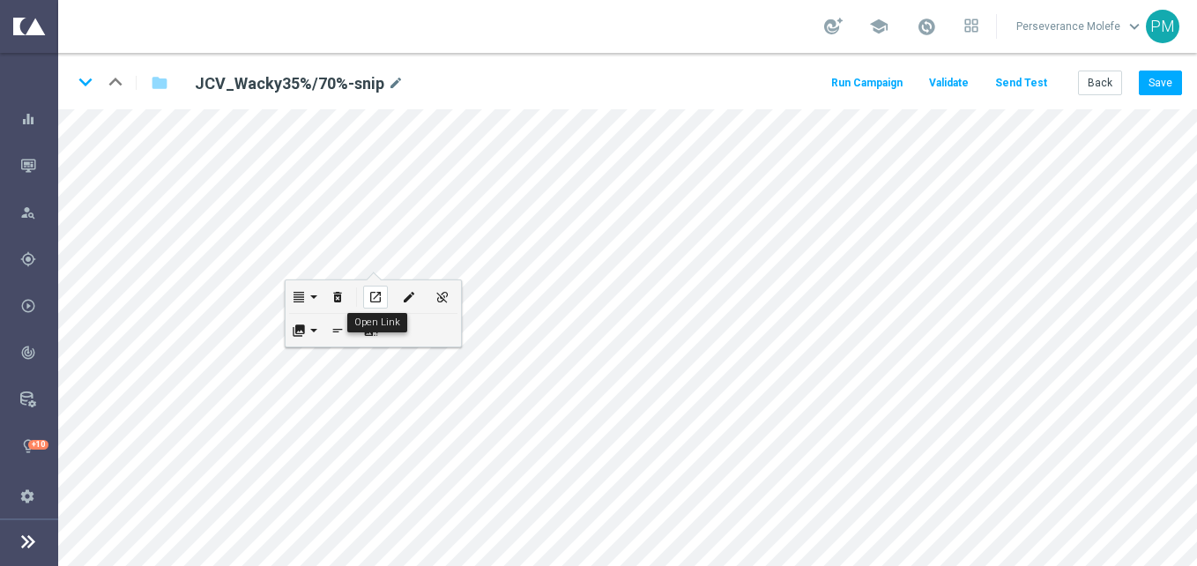
click at [375, 297] on icon "open_in_new" at bounding box center [375, 297] width 13 height 14
click at [409, 301] on icon "edit" at bounding box center [408, 297] width 13 height 14
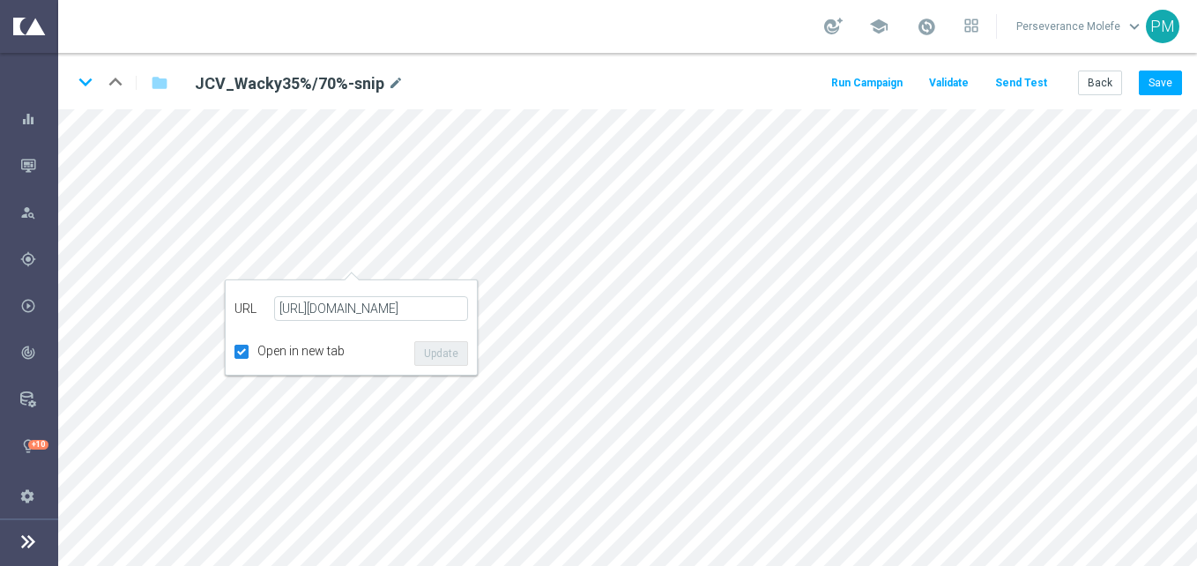
scroll to position [0, 11]
click at [452, 344] on button "Update" at bounding box center [441, 353] width 54 height 25
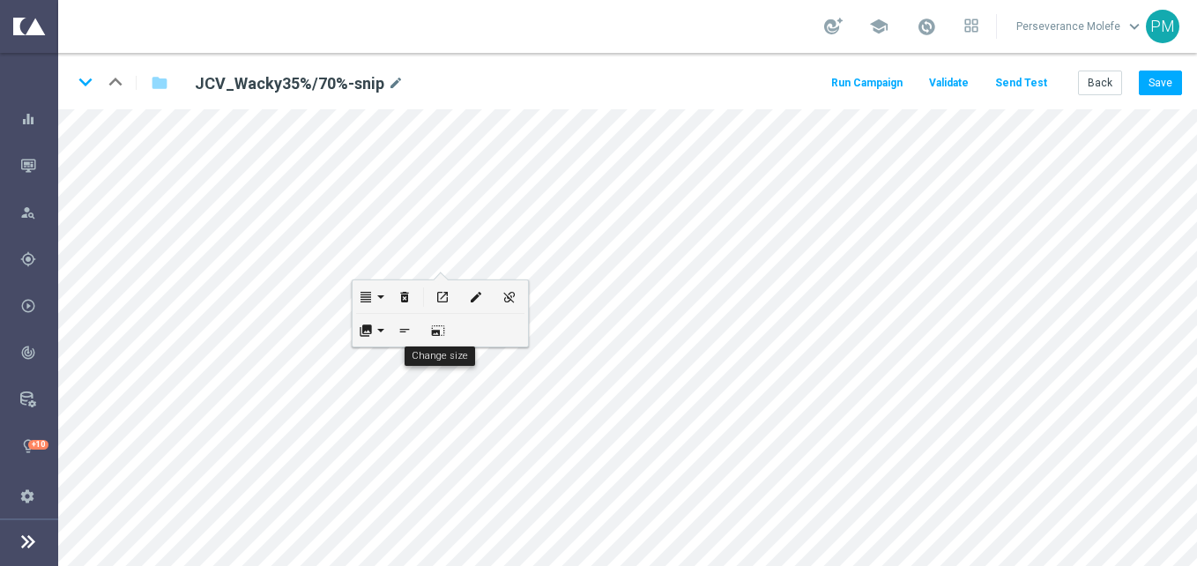
scroll to position [0, 0]
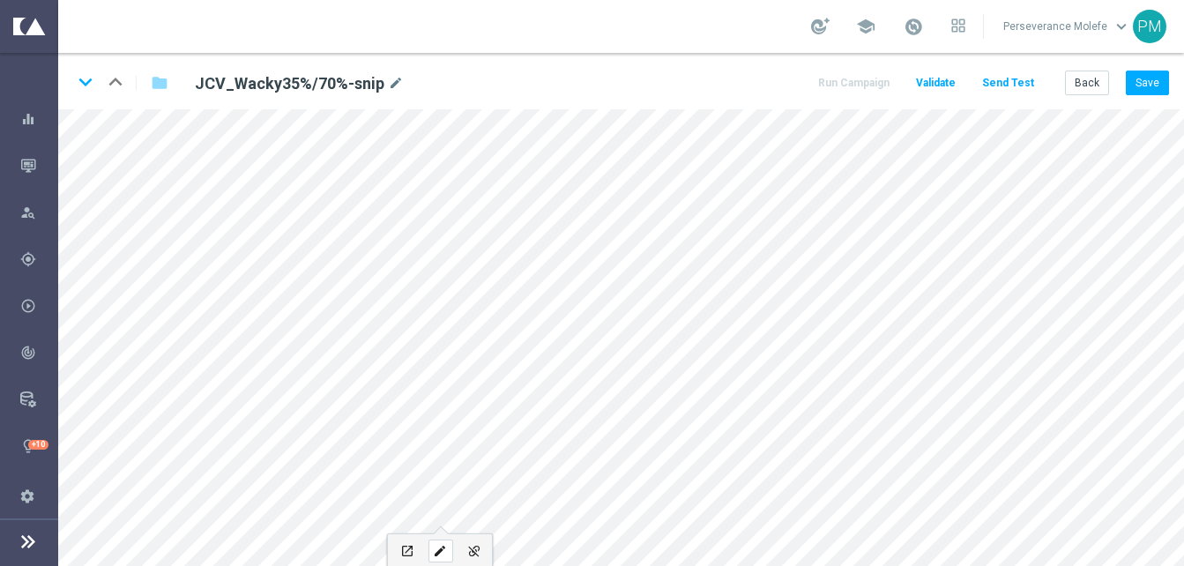
click at [446, 540] on div "edit" at bounding box center [440, 551] width 25 height 23
type input "https://www.casinojokaclub.net/fr"
type input "JOUEZ MAINTENANT"
checkbox input "true"
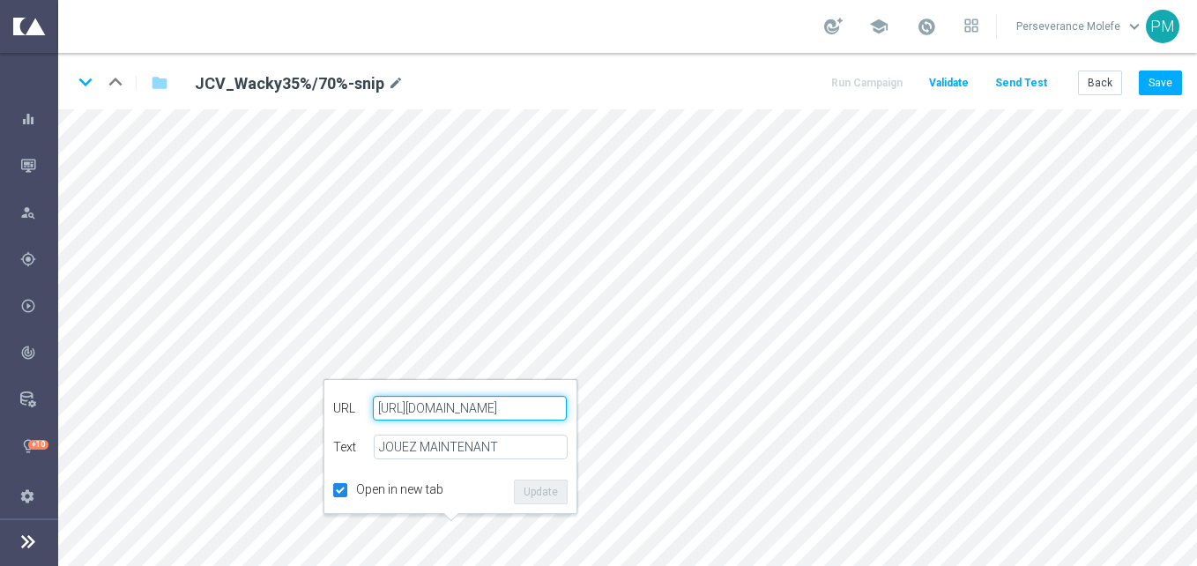
paste input "jokaclubvip.net/fr/login"
click at [540, 492] on button "Update" at bounding box center [541, 492] width 54 height 25
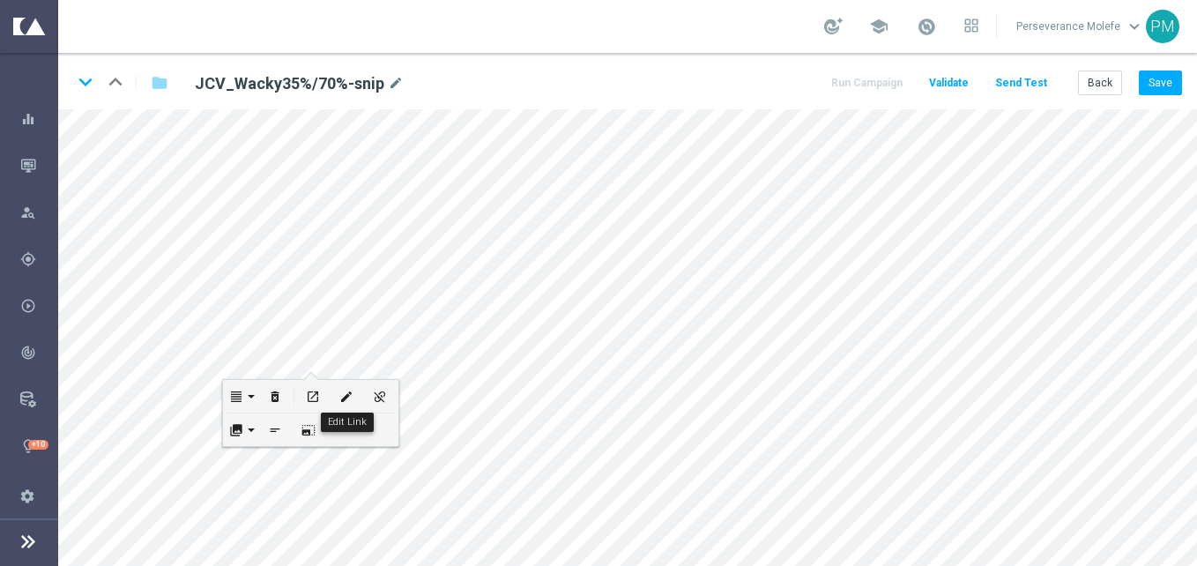
click at [346, 393] on icon "edit" at bounding box center [345, 397] width 13 height 14
type input "https://www.casinojokaclub.net/fr"
checkbox input "true"
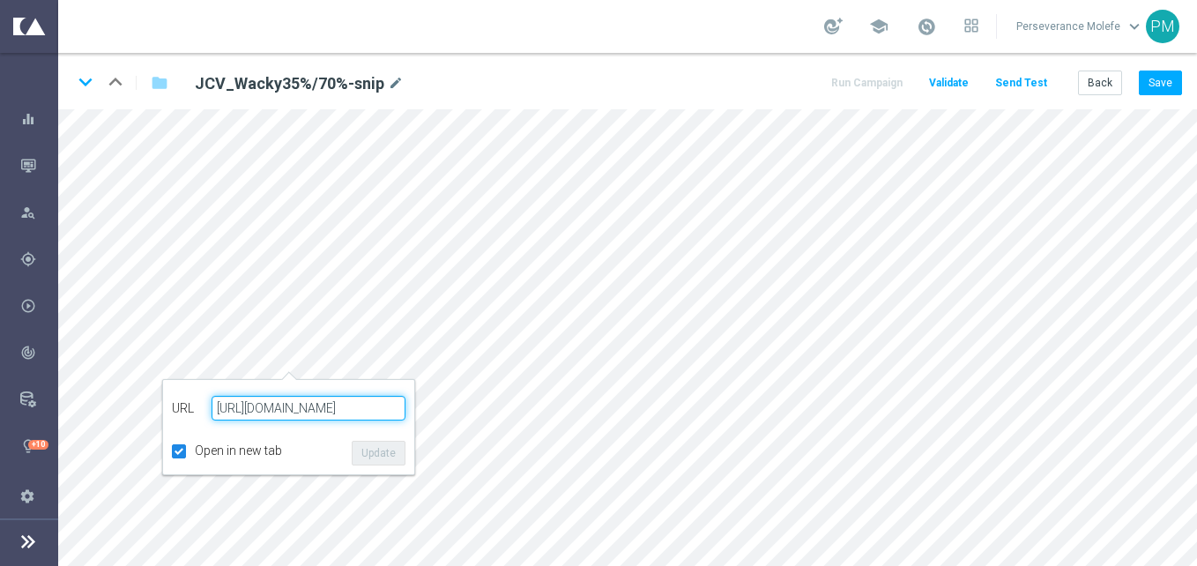
paste input "jokaclubvip.net/fr/login"
click at [373, 455] on button "Update" at bounding box center [379, 453] width 54 height 25
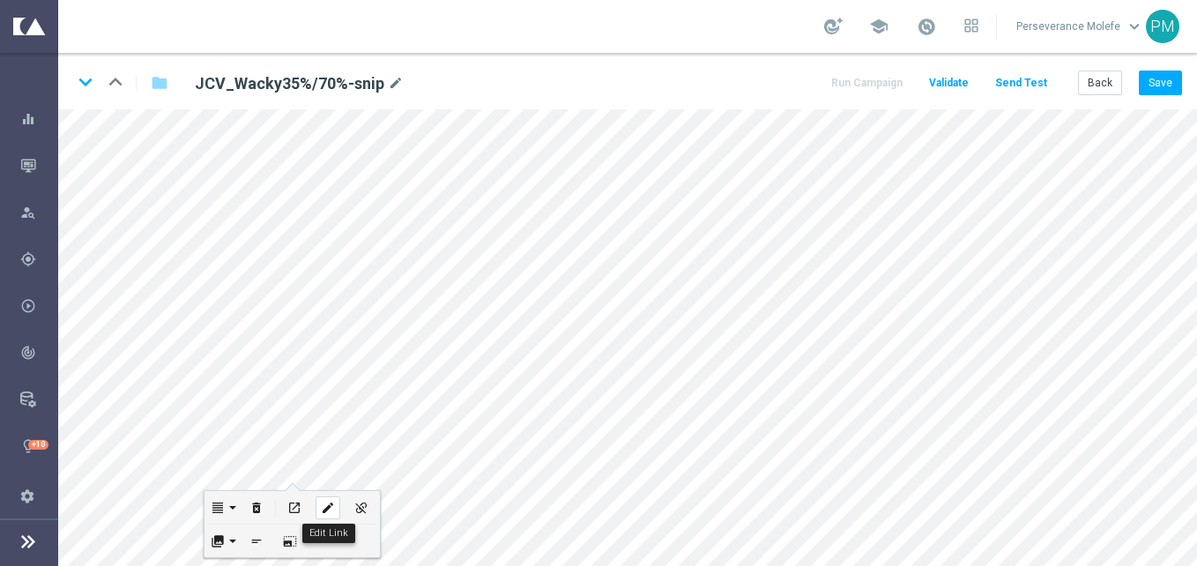
click at [330, 503] on icon "edit" at bounding box center [327, 508] width 13 height 14
type input "https://www.casinojokaclub.net/fr"
checkbox input "true"
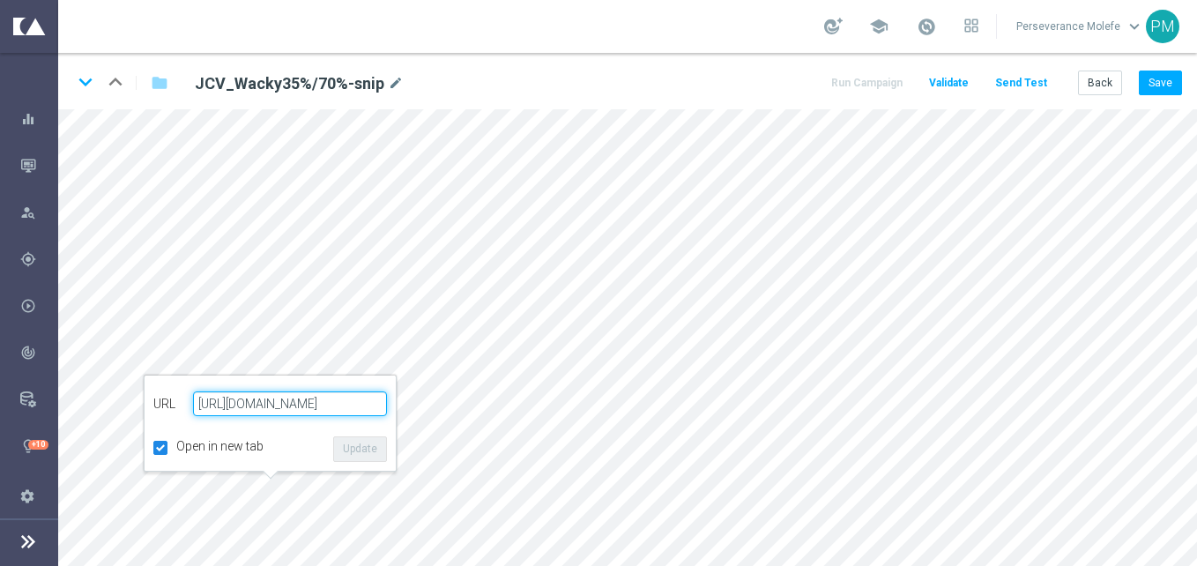
paste input "jokaclubvip.net/fr/login"
type input "https://www.jokaclubvip.net/fr/login"
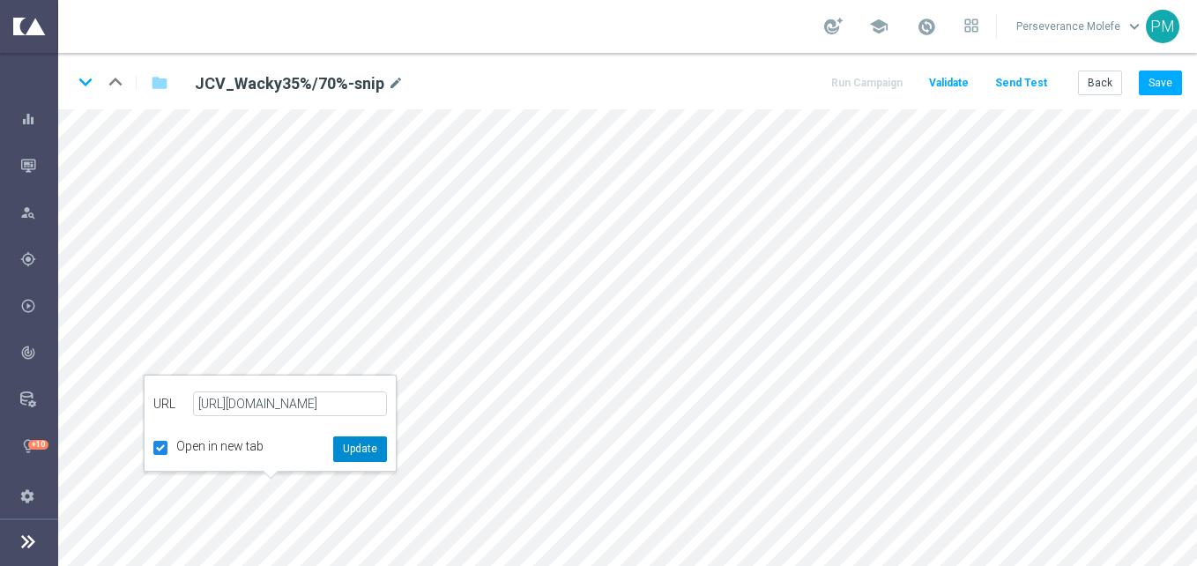
click at [354, 437] on button "Update" at bounding box center [360, 448] width 54 height 25
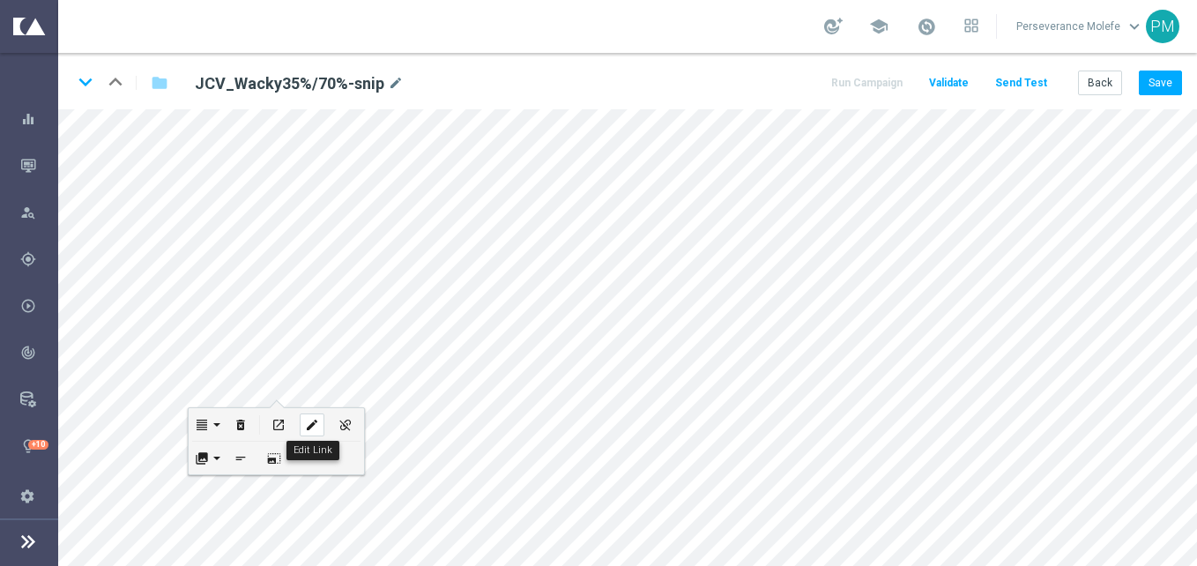
click at [310, 428] on icon "edit" at bounding box center [311, 425] width 13 height 14
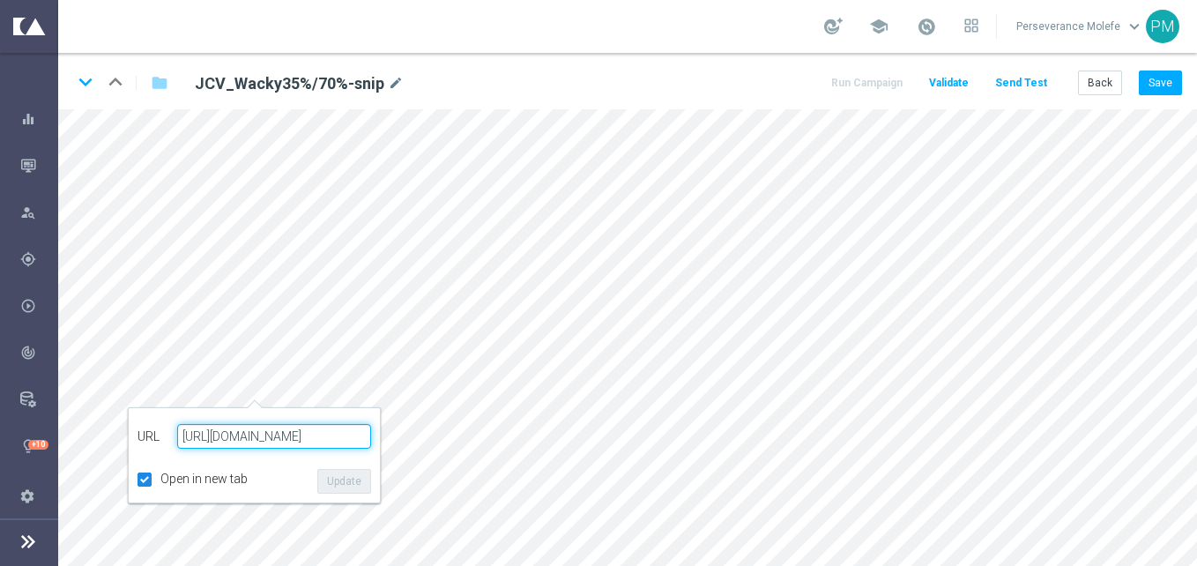
checkbox input "true"
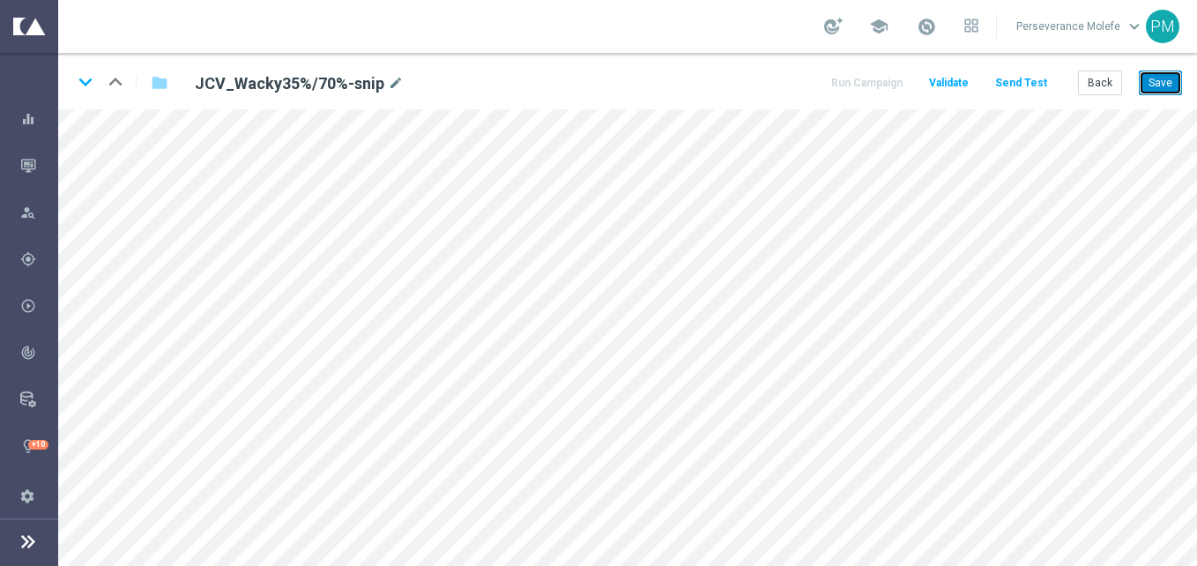
click at [1171, 85] on button "Save" at bounding box center [1160, 83] width 43 height 25
click at [1106, 80] on button "Back" at bounding box center [1100, 83] width 44 height 25
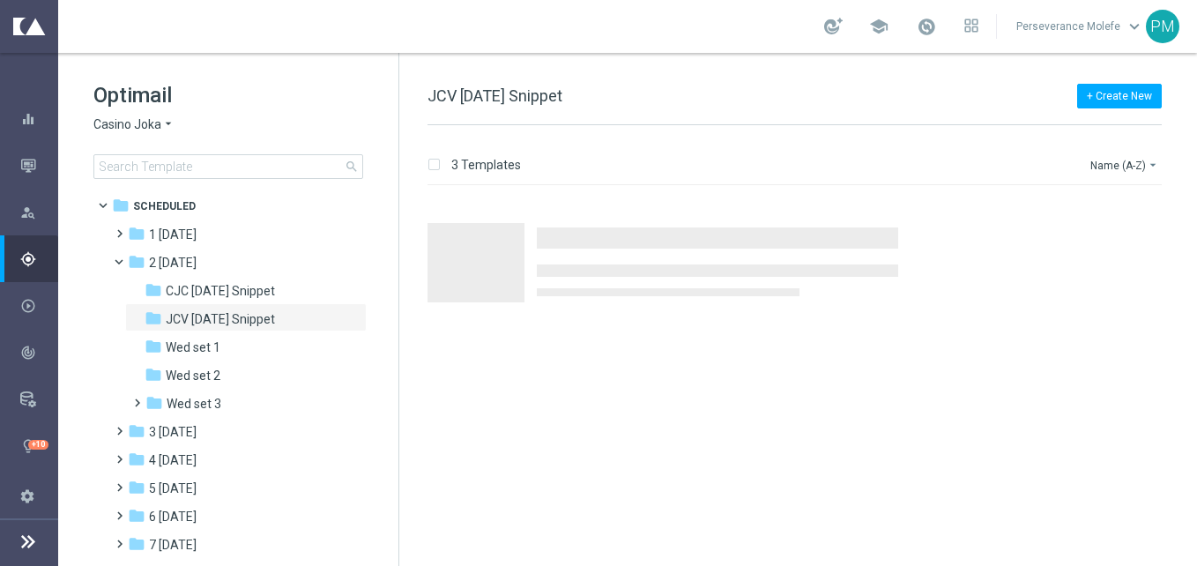
click at [154, 130] on span "Casino Joka" at bounding box center [127, 124] width 68 height 17
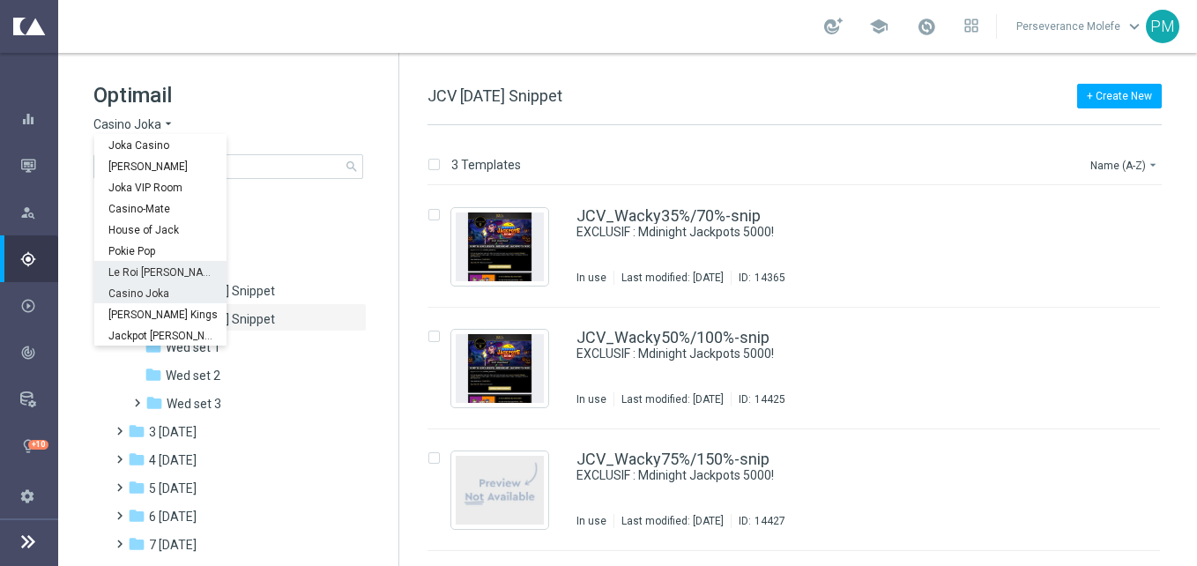
click at [165, 279] on div "Le Roi [PERSON_NAME]" at bounding box center [160, 271] width 132 height 21
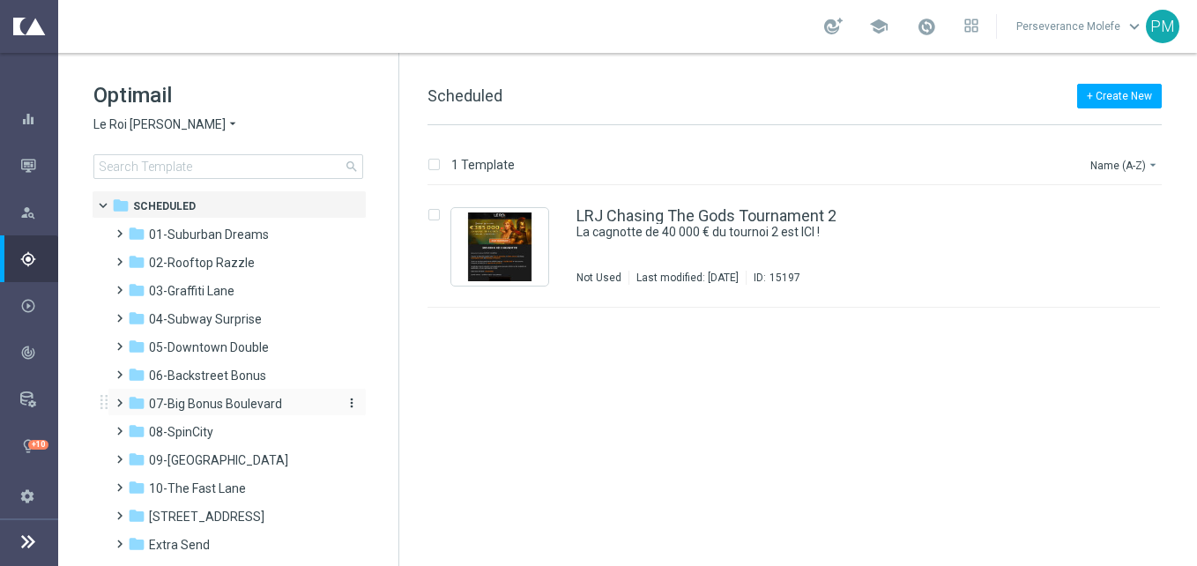
click at [243, 405] on span "07-Big Bonus Boulevard" at bounding box center [215, 404] width 133 height 16
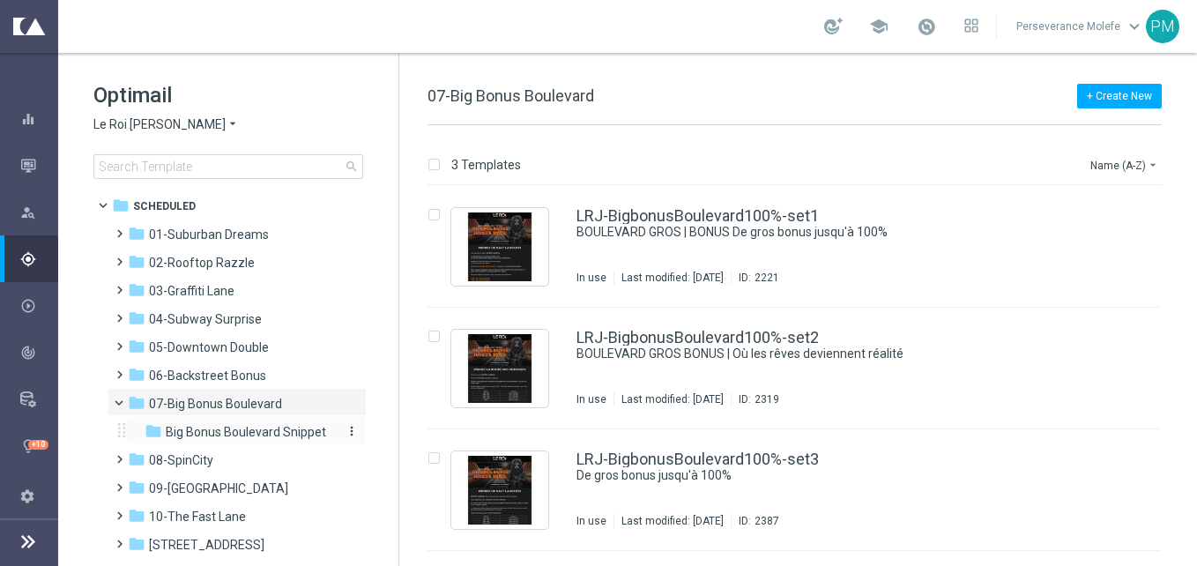
click at [294, 429] on span "Big Bonus Boulevard Snippet" at bounding box center [246, 432] width 160 height 16
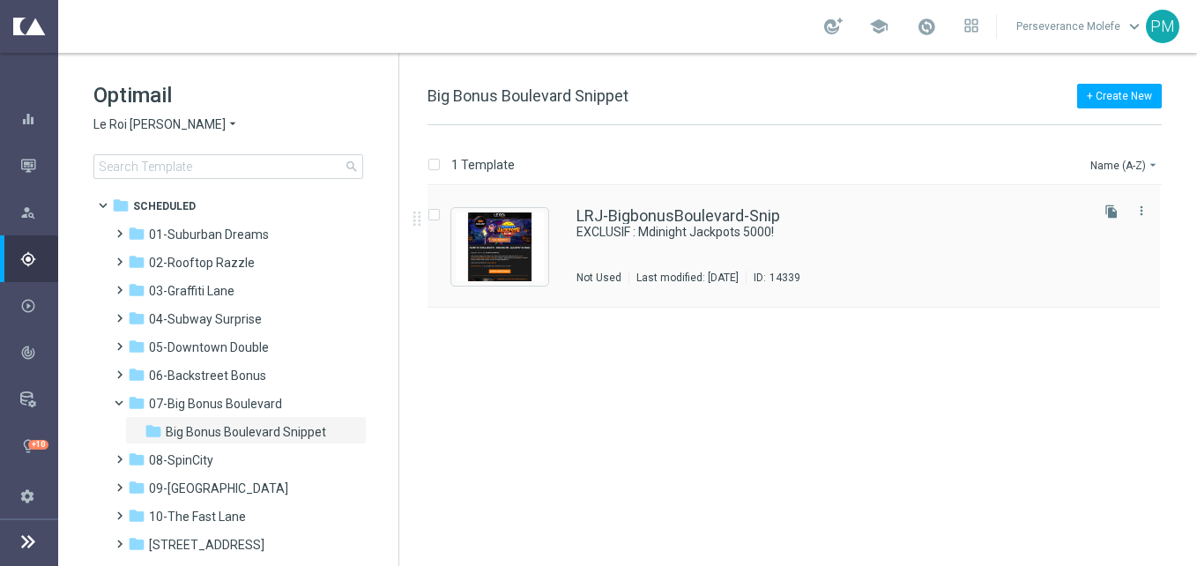
click at [674, 205] on div "LRJ-BigbonusBoulevard-Snip EXCLUSIF : Mdinight Jackpots 5000! Not Used Last mod…" at bounding box center [794, 247] width 733 height 122
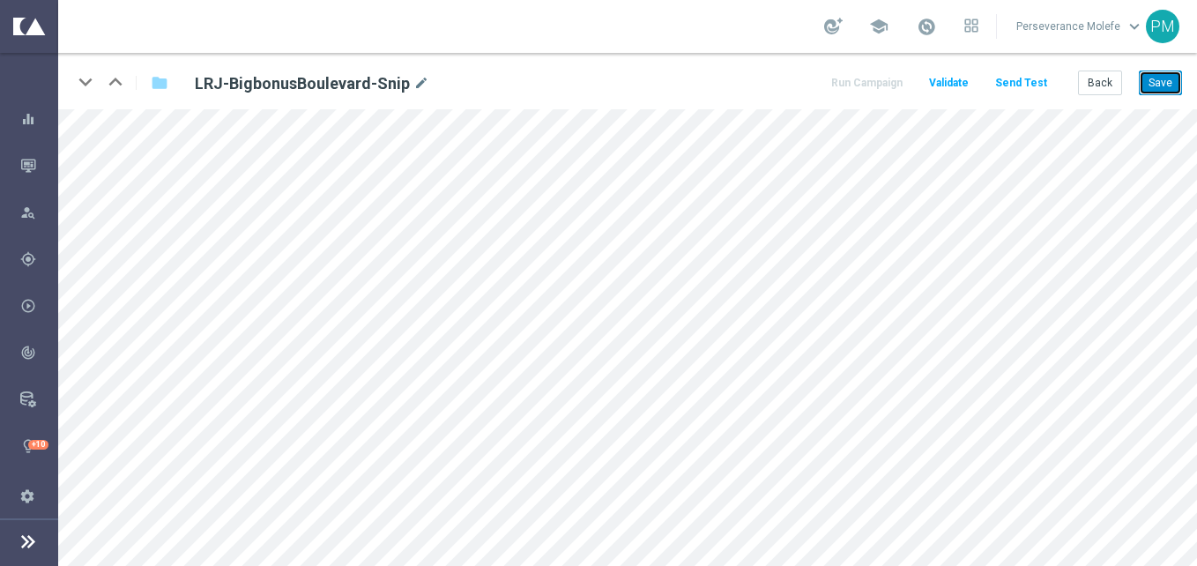
click at [1170, 83] on button "Save" at bounding box center [1160, 83] width 43 height 25
click at [1088, 91] on button "Back" at bounding box center [1100, 83] width 44 height 25
click at [1110, 88] on button "Back" at bounding box center [1100, 83] width 44 height 25
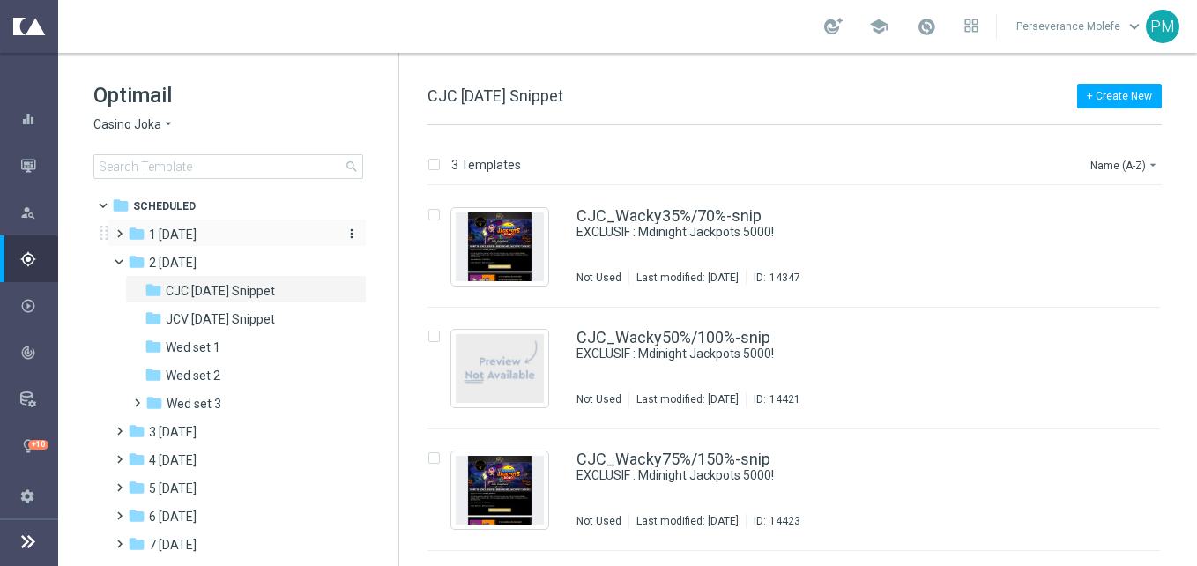
click at [221, 232] on div "folder 1 [DATE]" at bounding box center [229, 235] width 203 height 20
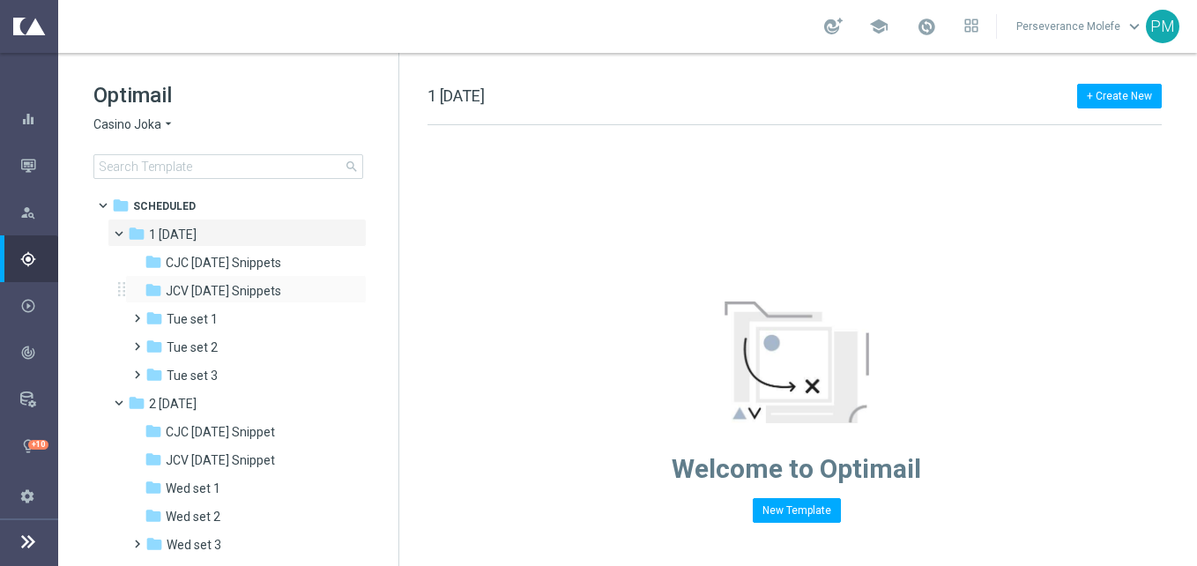
click at [272, 279] on div "folder JCV [DATE] Snippets more_vert" at bounding box center [246, 289] width 242 height 28
click at [272, 285] on span "JCV [DATE] Snippets" at bounding box center [223, 291] width 115 height 16
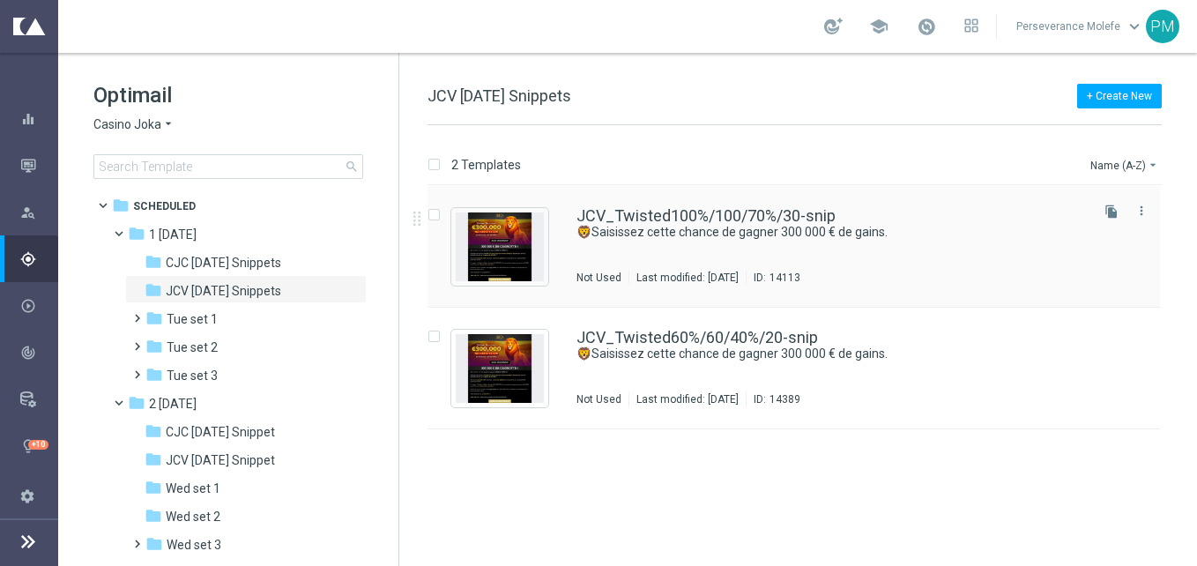
click at [737, 189] on div "JCV_Twisted100%/100/70%/30-snip 🦁Saisissez cette chance [PERSON_NAME] 300 000 €…" at bounding box center [794, 247] width 733 height 122
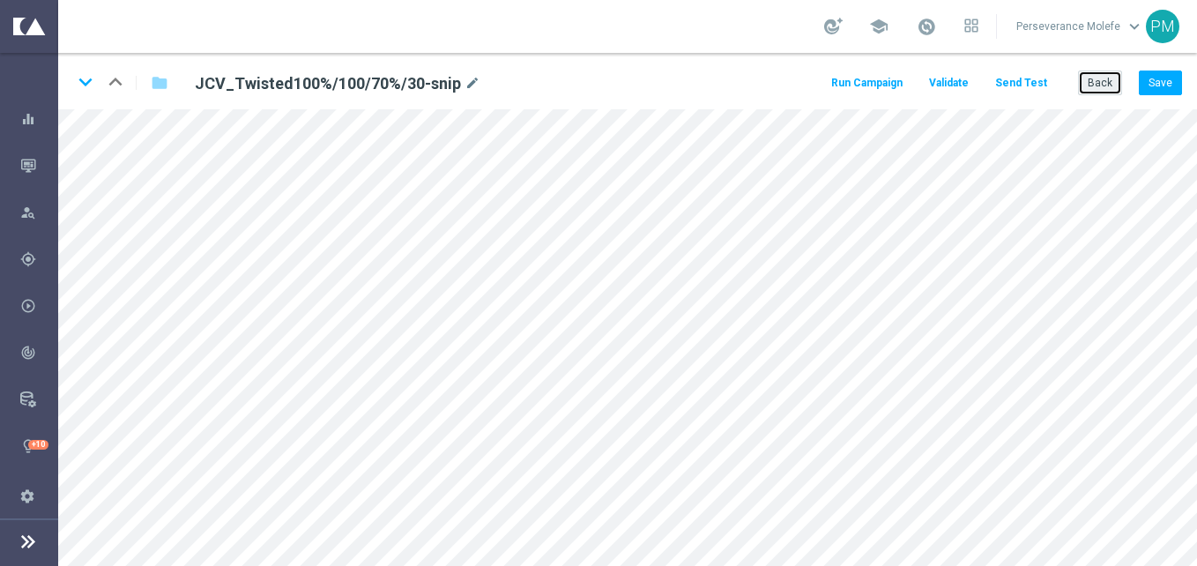
click at [1097, 74] on button "Back" at bounding box center [1100, 83] width 44 height 25
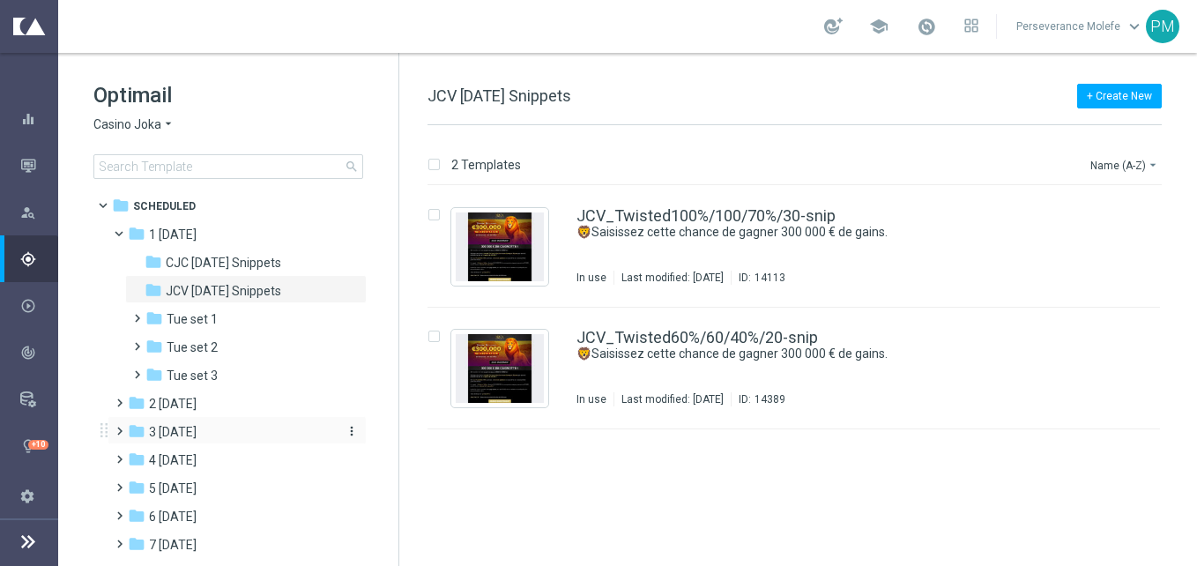
click at [198, 423] on div "folder 3 [DATE]" at bounding box center [229, 432] width 203 height 20
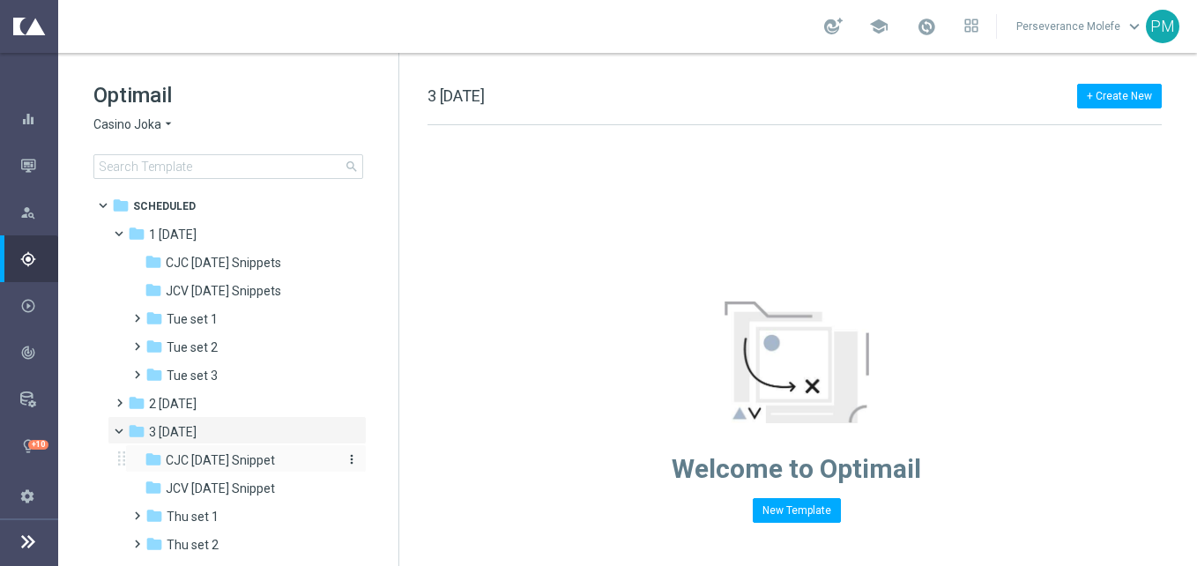
click at [230, 451] on div "folder CJC [DATE] Snippet" at bounding box center [239, 461] width 188 height 20
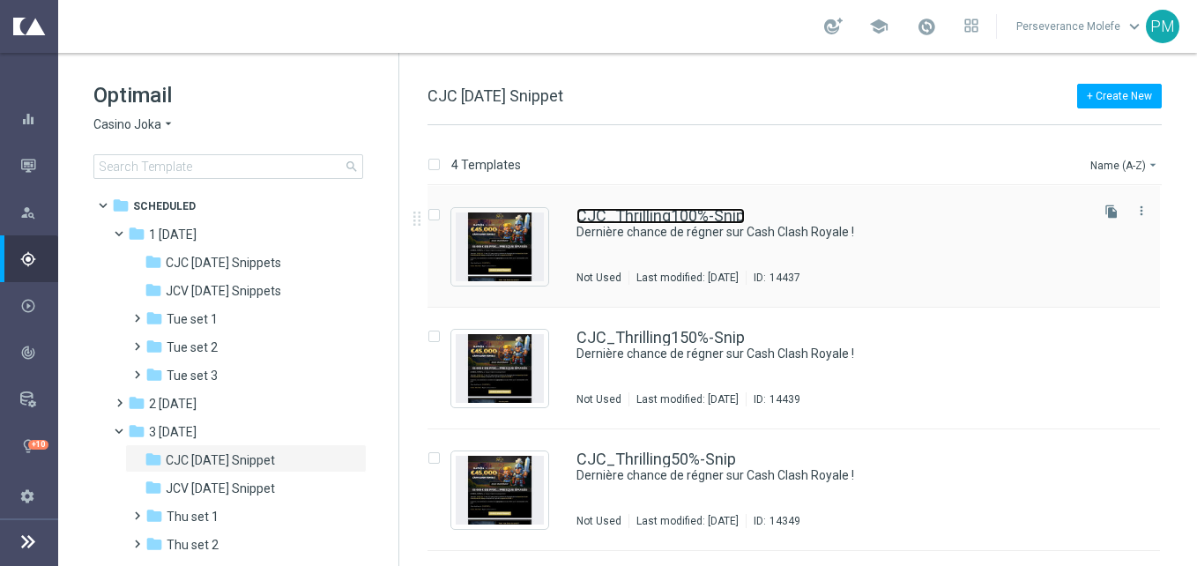
click at [723, 208] on link "CJC_Thrilling100%-Snip" at bounding box center [661, 216] width 168 height 16
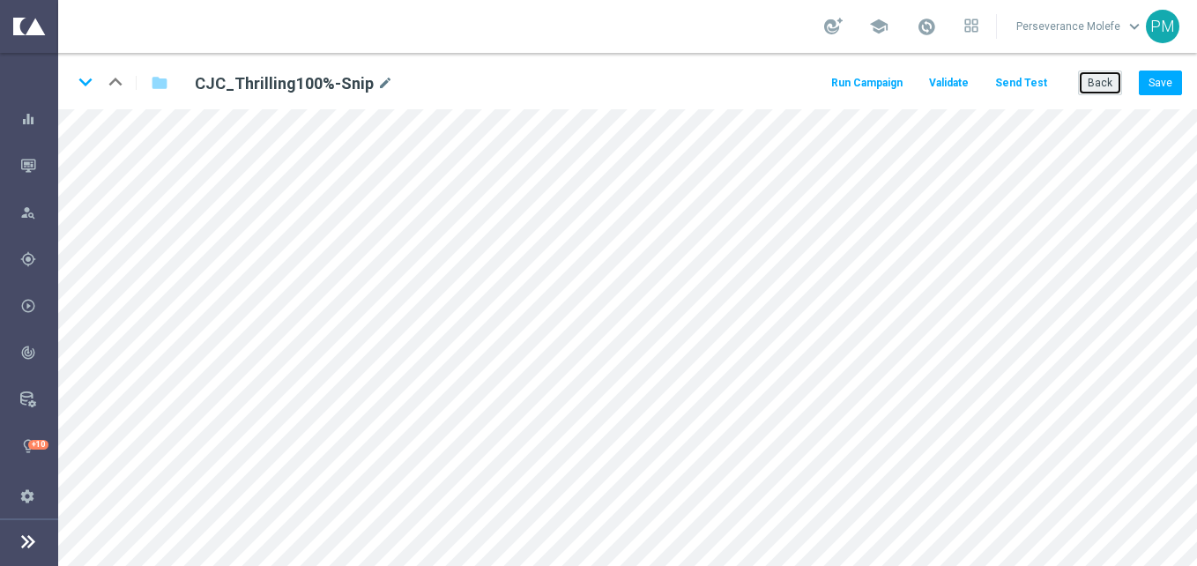
click at [1111, 81] on button "Back" at bounding box center [1100, 83] width 44 height 25
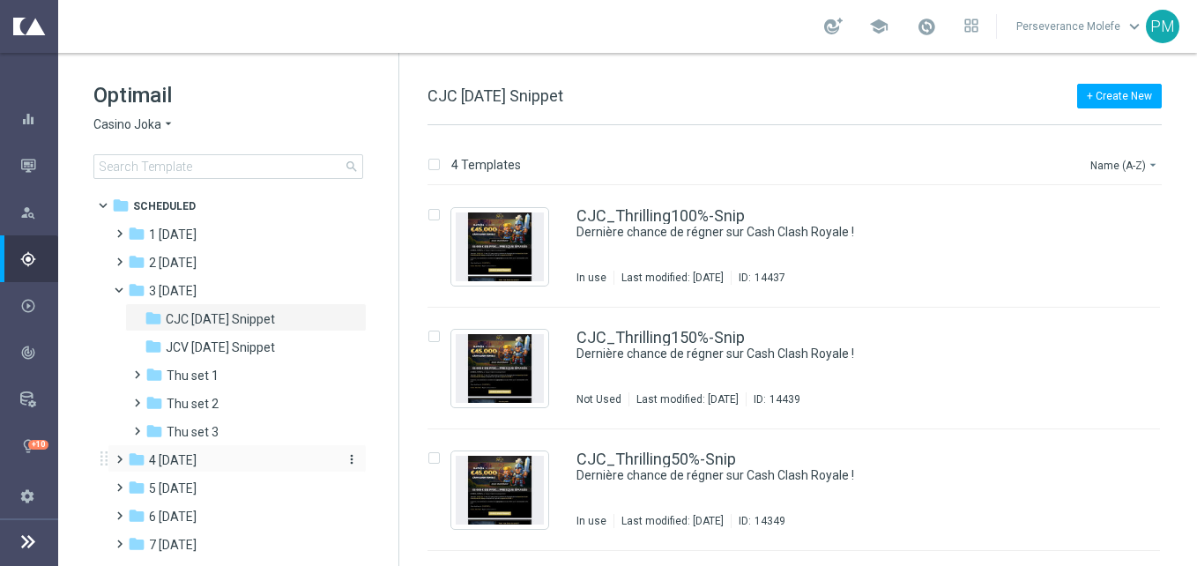
click at [227, 465] on div "folder 4 [DATE]" at bounding box center [229, 461] width 203 height 20
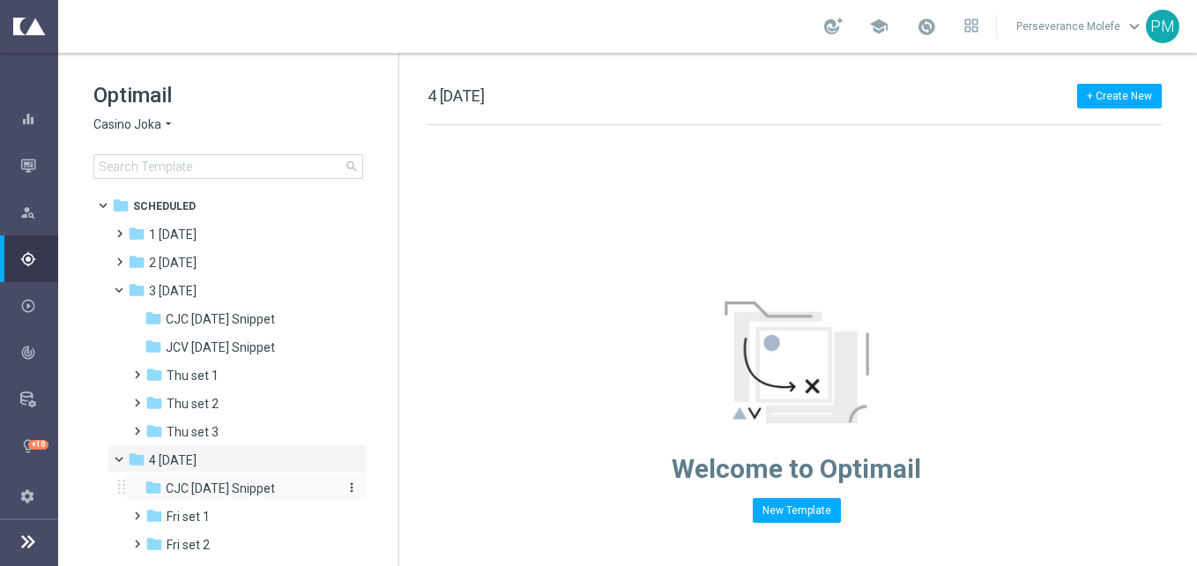
click at [262, 487] on span "CJC [DATE] Snippet" at bounding box center [220, 488] width 109 height 16
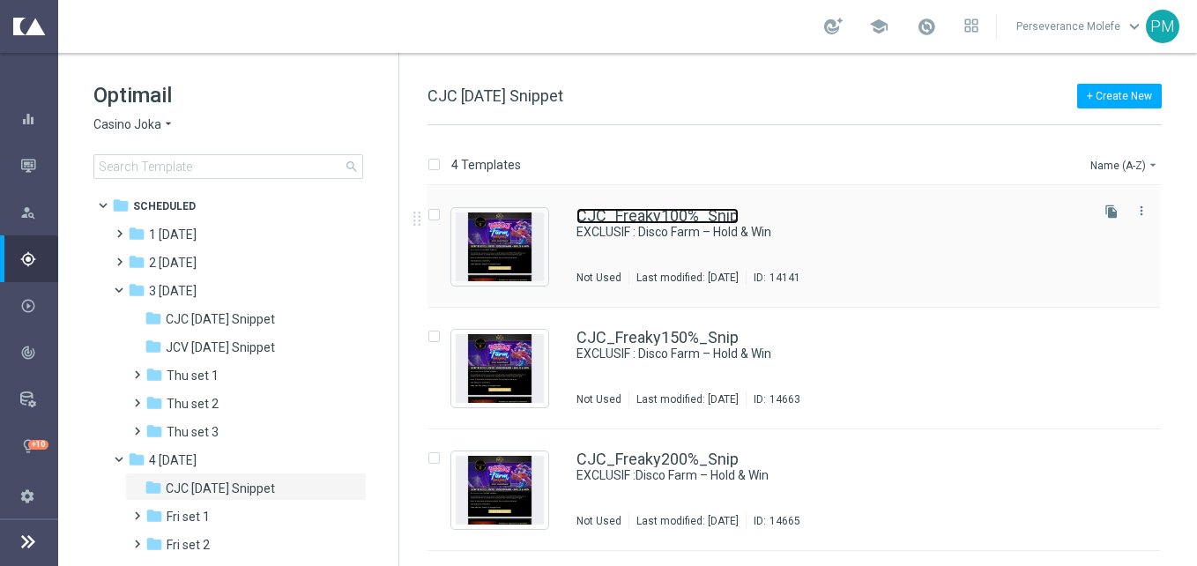
click at [638, 209] on link "CJC_Freaky100%_Snip" at bounding box center [658, 216] width 162 height 16
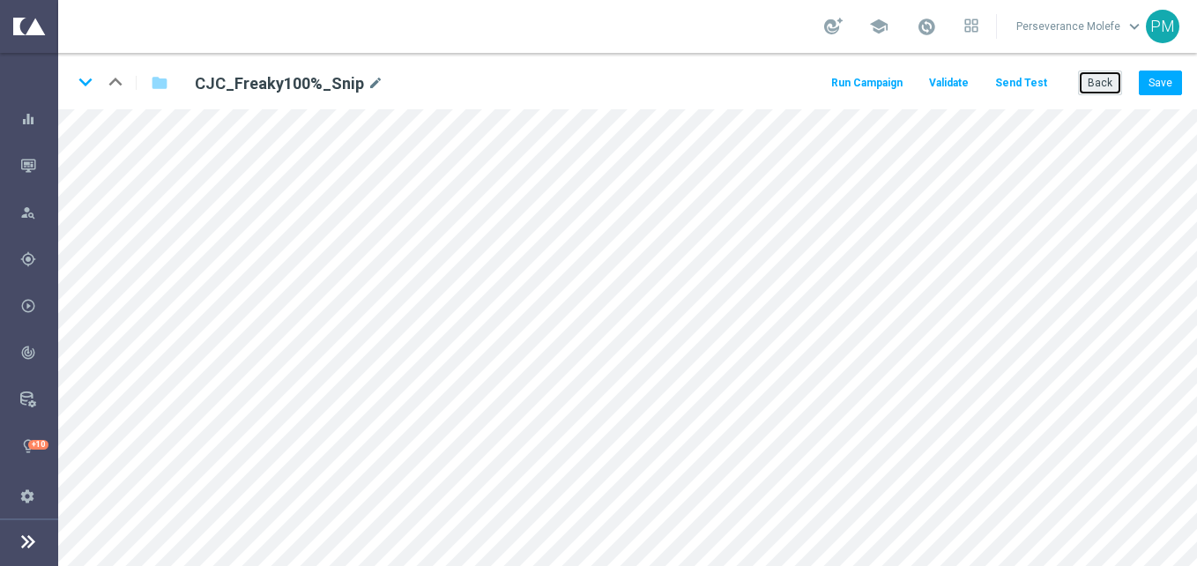
click at [1096, 84] on button "Back" at bounding box center [1100, 83] width 44 height 25
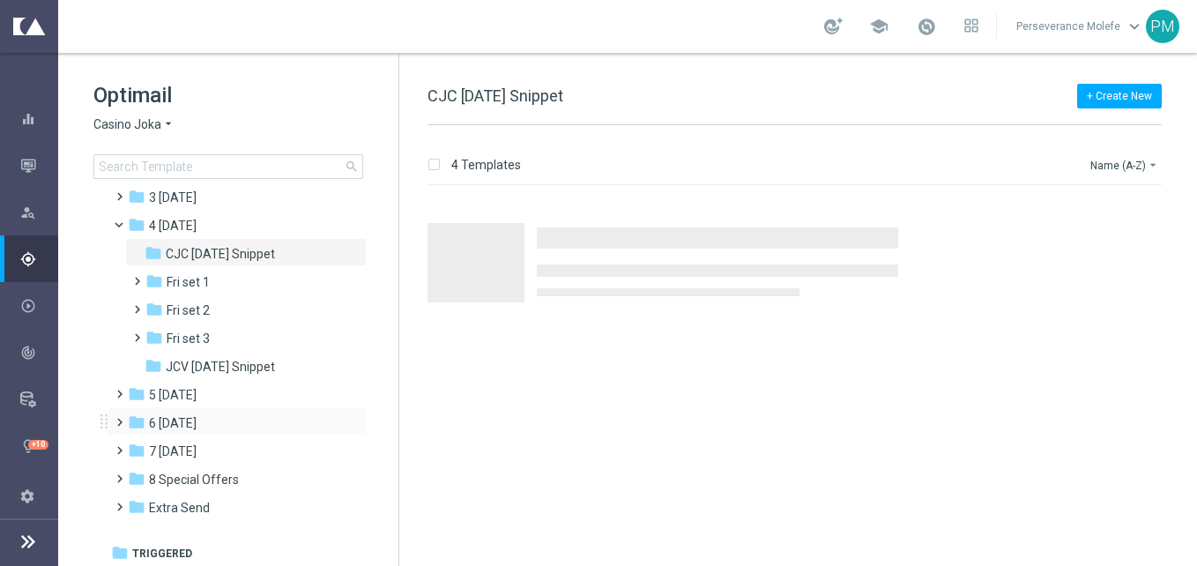
scroll to position [97, 0]
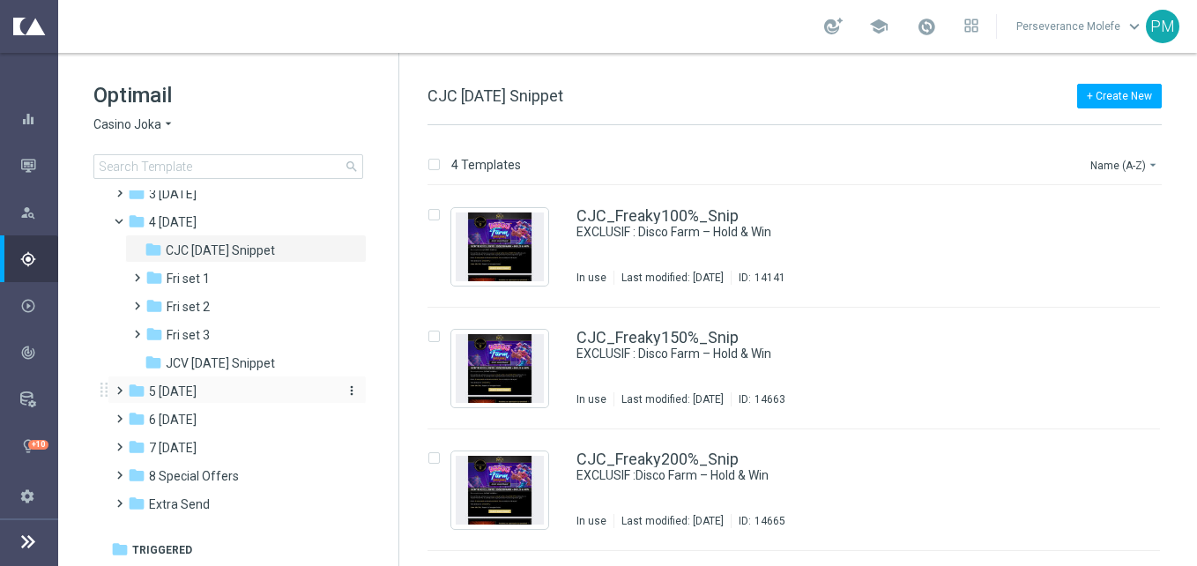
click at [227, 387] on div "folder 5 [DATE]" at bounding box center [229, 392] width 203 height 20
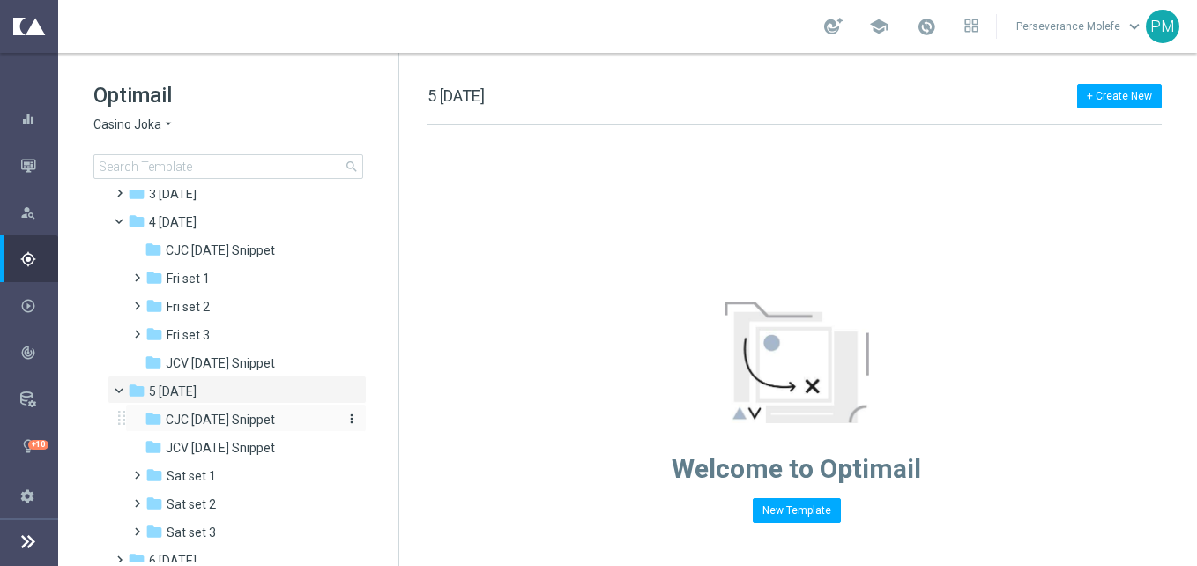
click at [252, 422] on span "CJC [DATE] Snippet" at bounding box center [220, 420] width 109 height 16
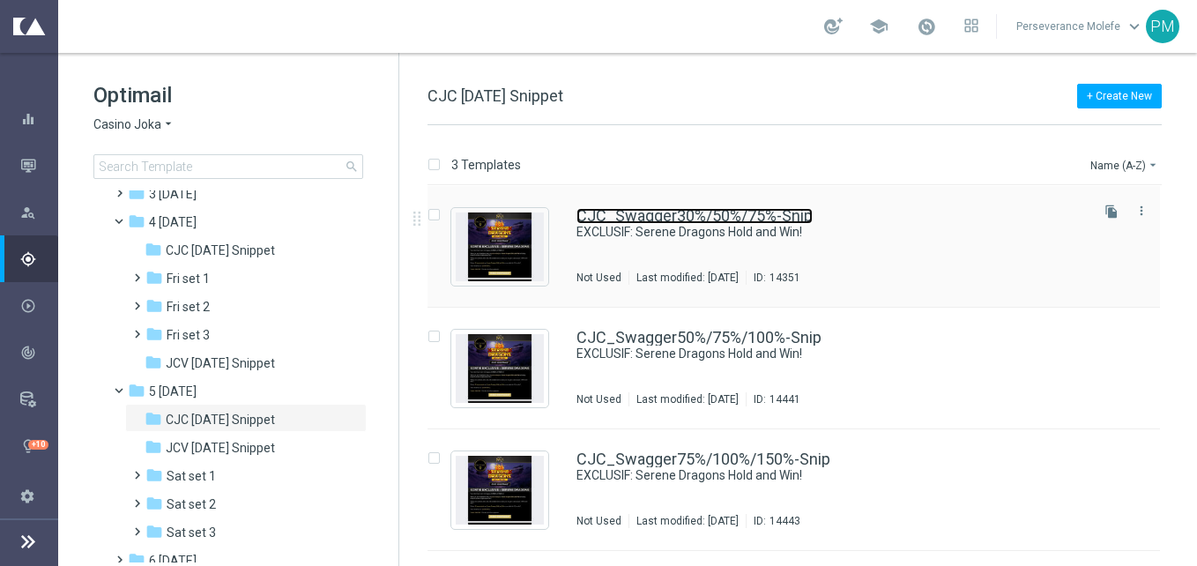
click at [654, 218] on link "CJC_Swagger30%/50%/75%-Snip" at bounding box center [695, 216] width 236 height 16
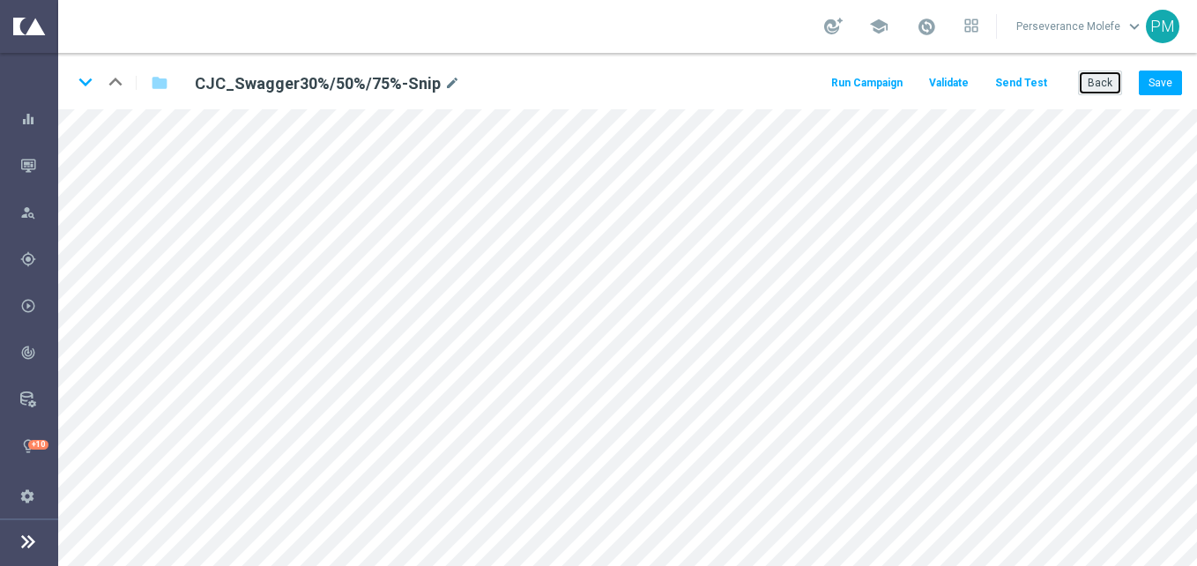
click at [1091, 77] on button "Back" at bounding box center [1100, 83] width 44 height 25
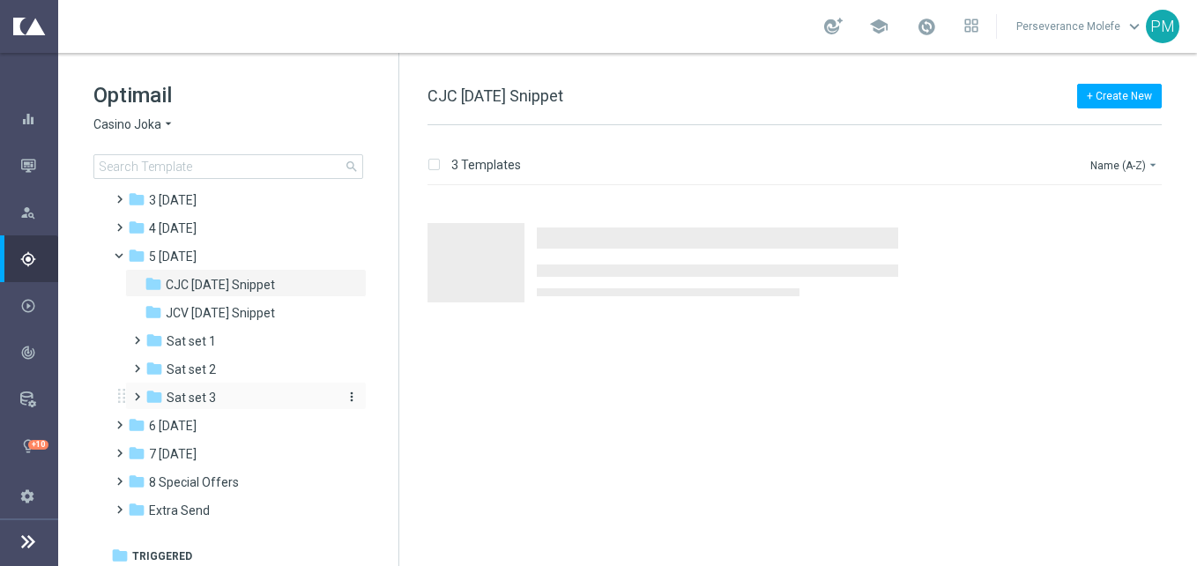
scroll to position [97, 0]
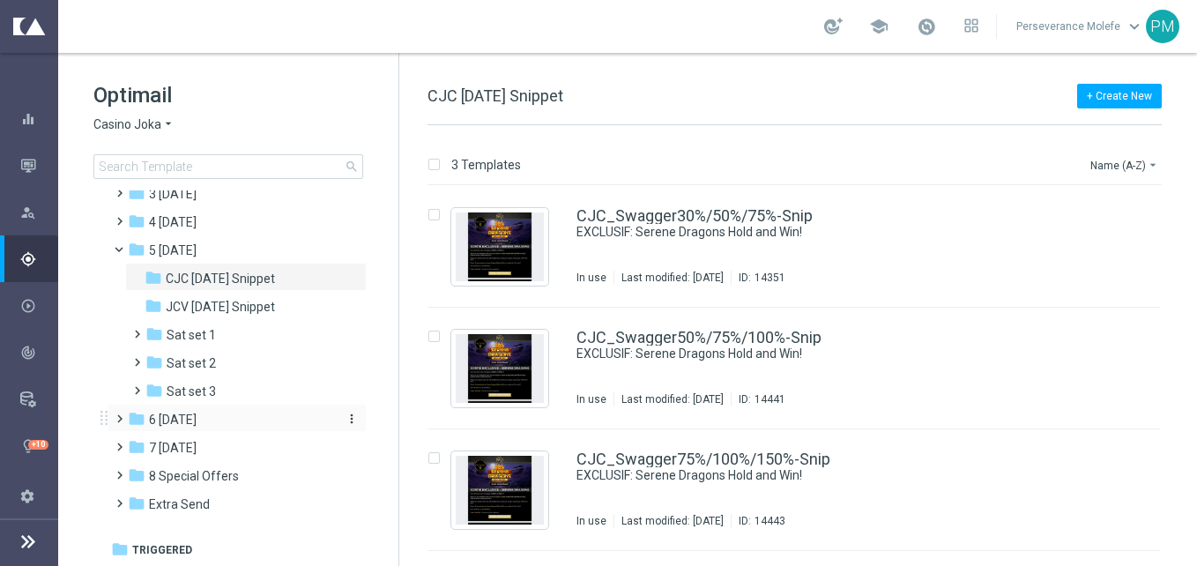
click at [197, 427] on span "6 [DATE]" at bounding box center [173, 420] width 48 height 16
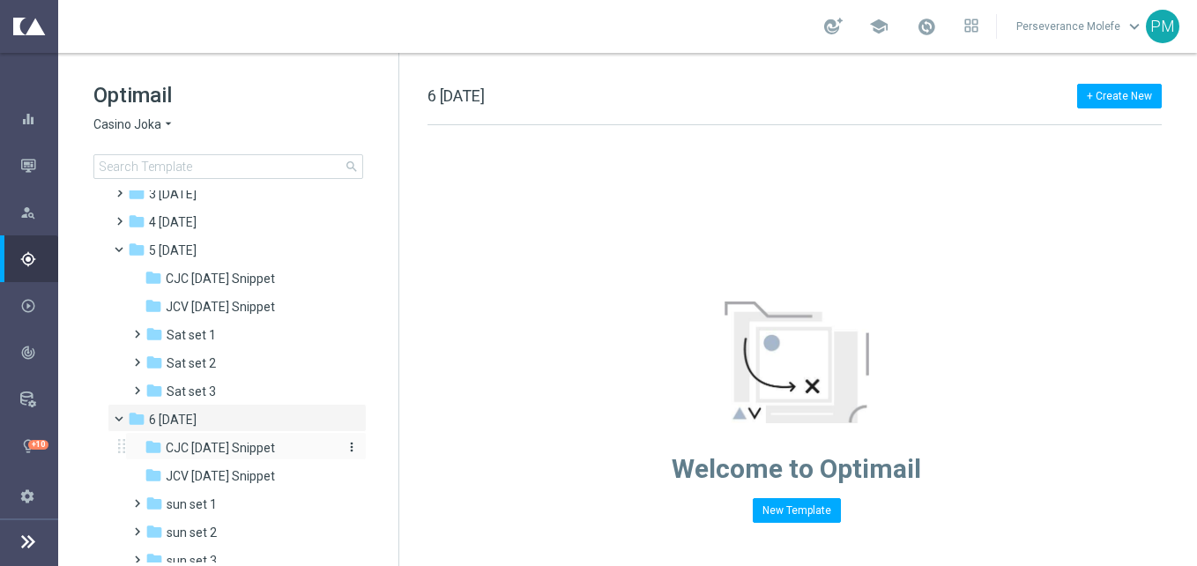
click at [262, 443] on span "CJC [DATE] Snippet" at bounding box center [220, 448] width 109 height 16
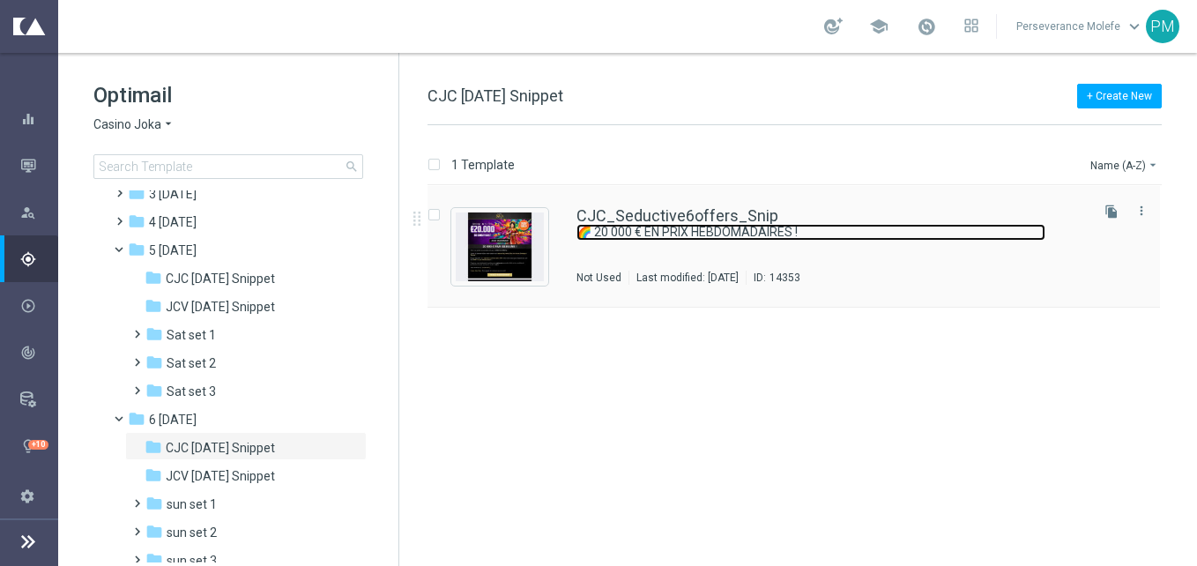
click at [656, 226] on link "🌈 20 000 € EN PRIX HEBDOMADAIRES !" at bounding box center [811, 232] width 469 height 17
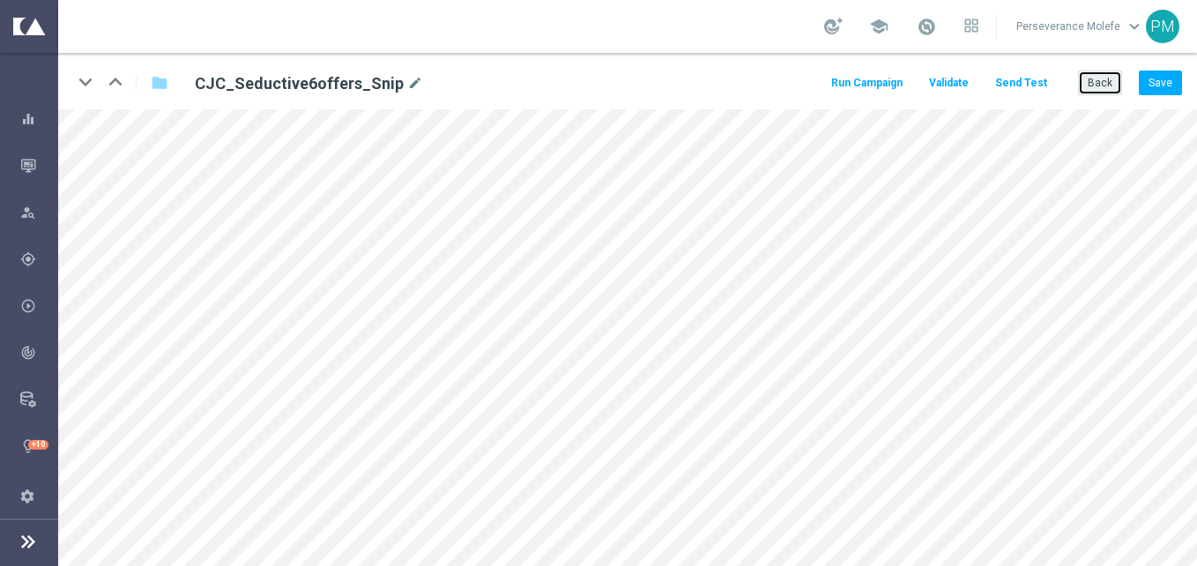
click at [1084, 89] on button "Back" at bounding box center [1100, 83] width 44 height 25
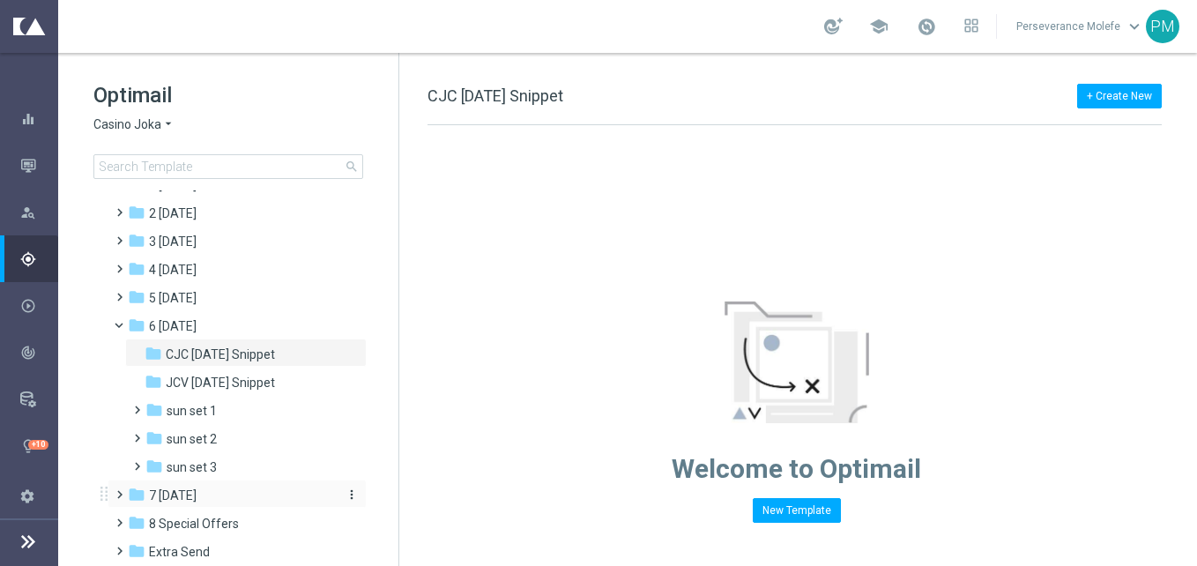
scroll to position [97, 0]
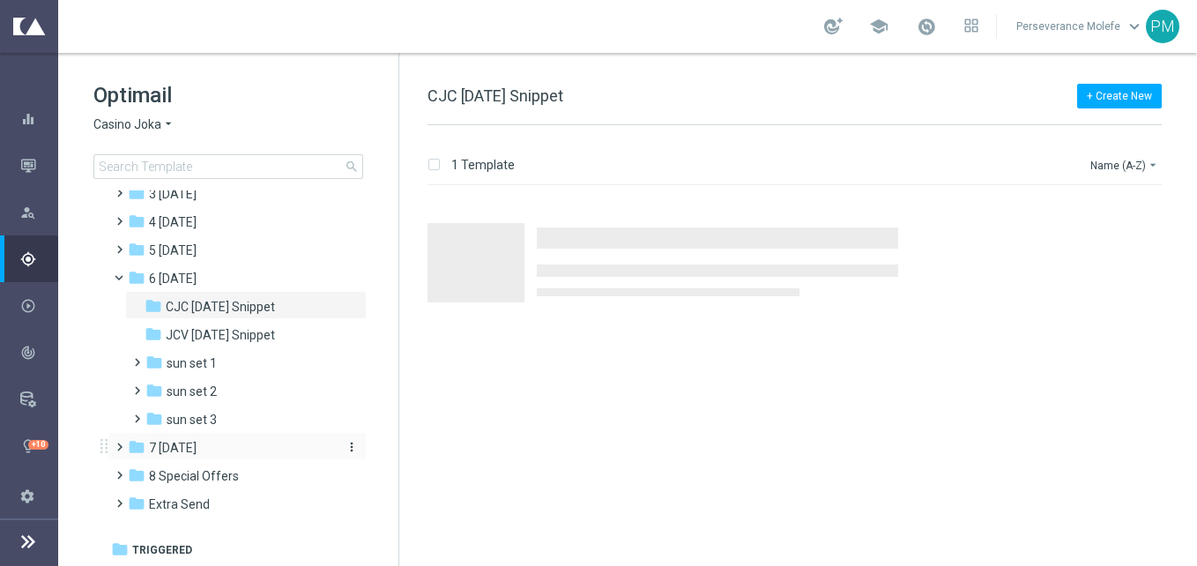
click at [220, 442] on div "folder 7 [DATE]" at bounding box center [229, 448] width 203 height 20
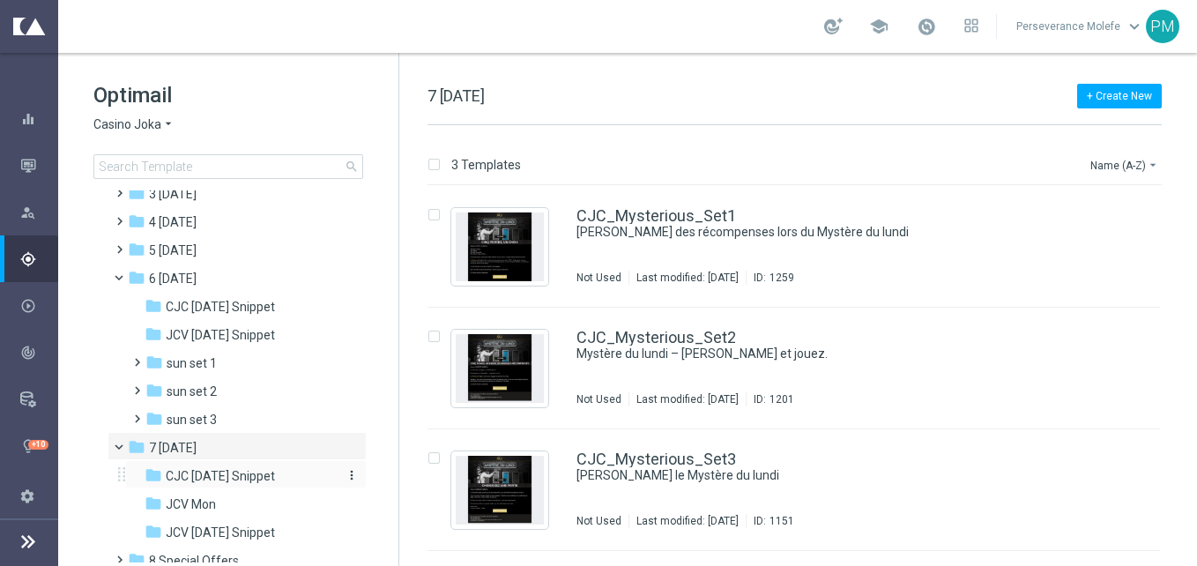
click at [226, 467] on div "folder CJC [DATE] Snippet" at bounding box center [239, 476] width 188 height 20
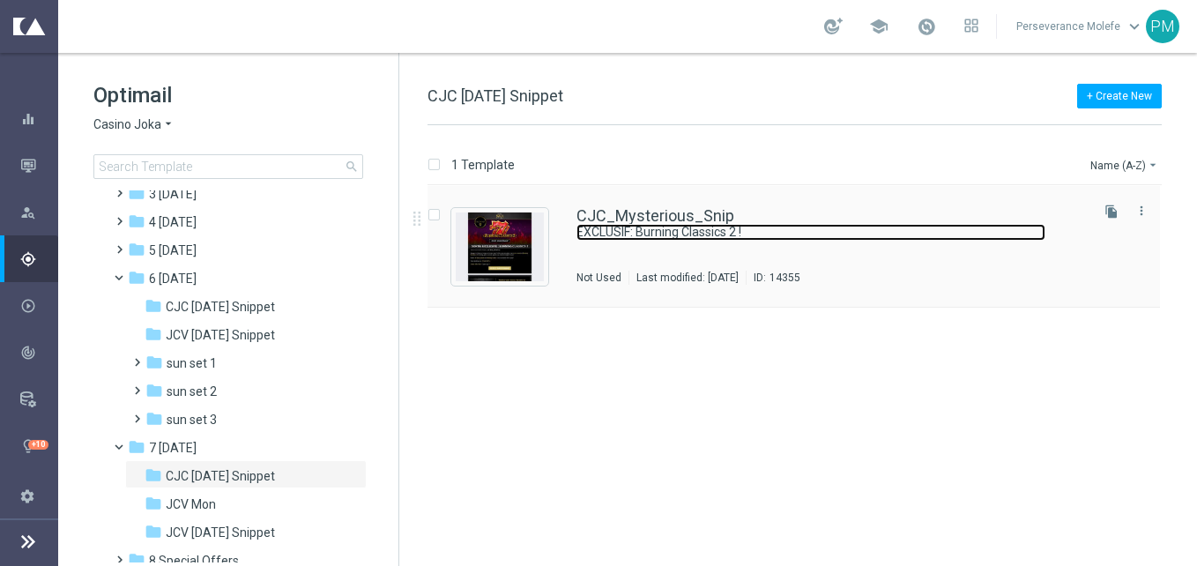
click at [607, 227] on link "EXCLUSIF: Burning Classics 2 !" at bounding box center [811, 232] width 469 height 17
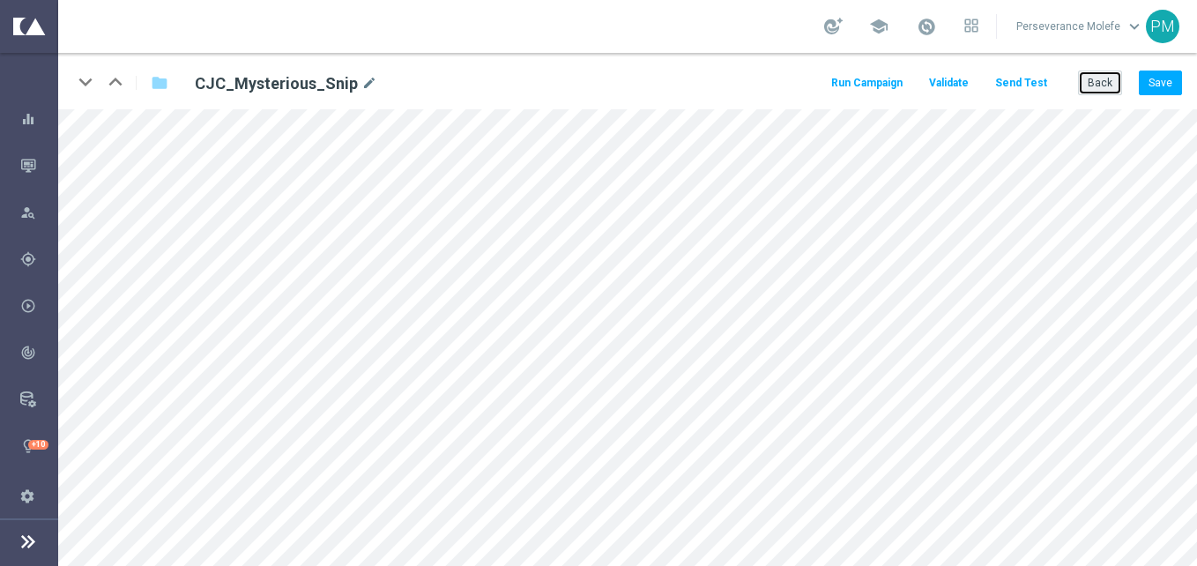
click at [1098, 86] on button "Back" at bounding box center [1100, 83] width 44 height 25
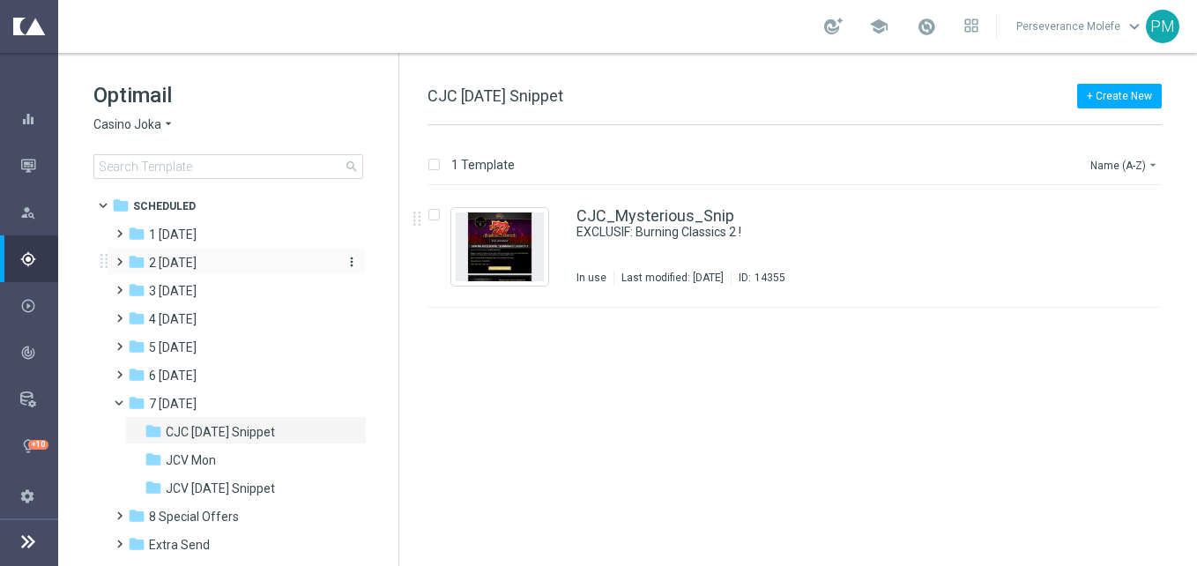
click at [223, 262] on div "folder 2 [DATE]" at bounding box center [229, 263] width 203 height 20
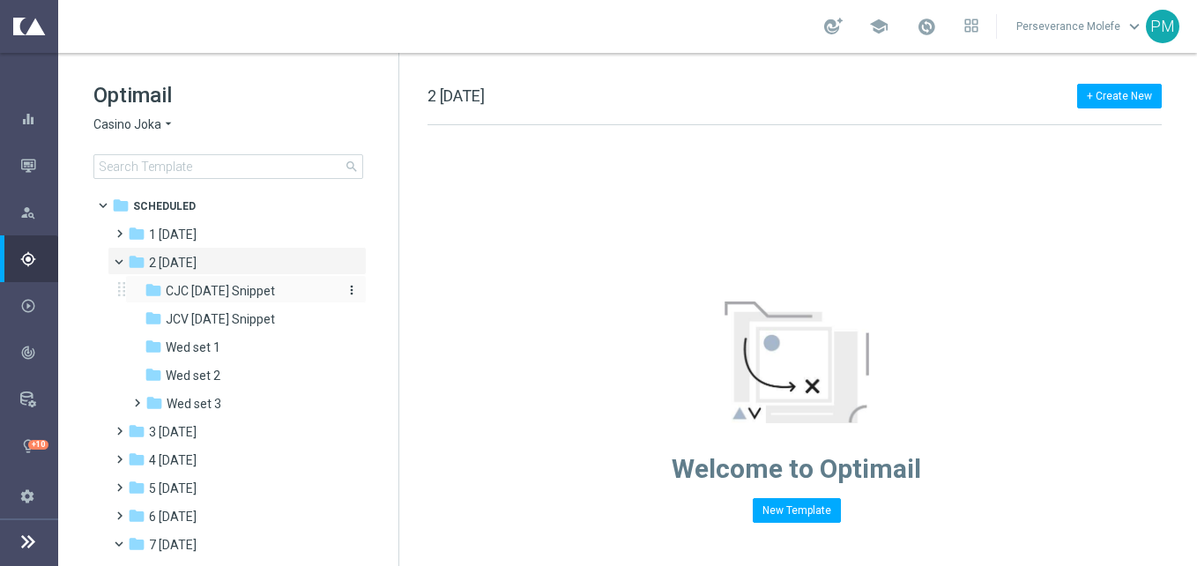
click at [235, 288] on span "CJC [DATE] Snippet" at bounding box center [220, 291] width 109 height 16
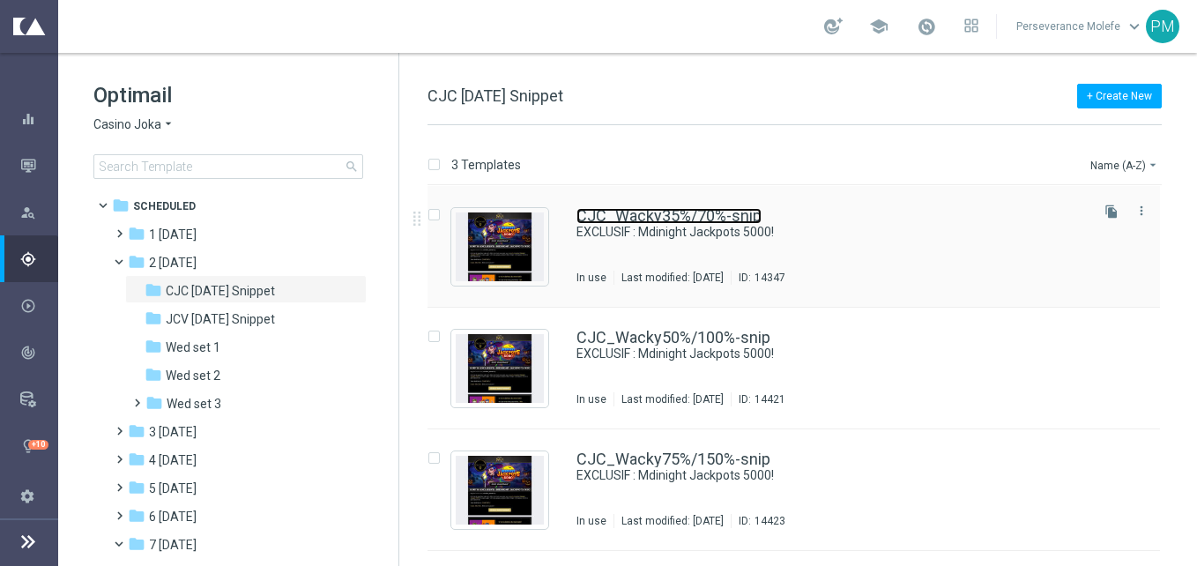
click at [674, 214] on link "CJC_Wacky35%/70%-snip" at bounding box center [669, 216] width 185 height 16
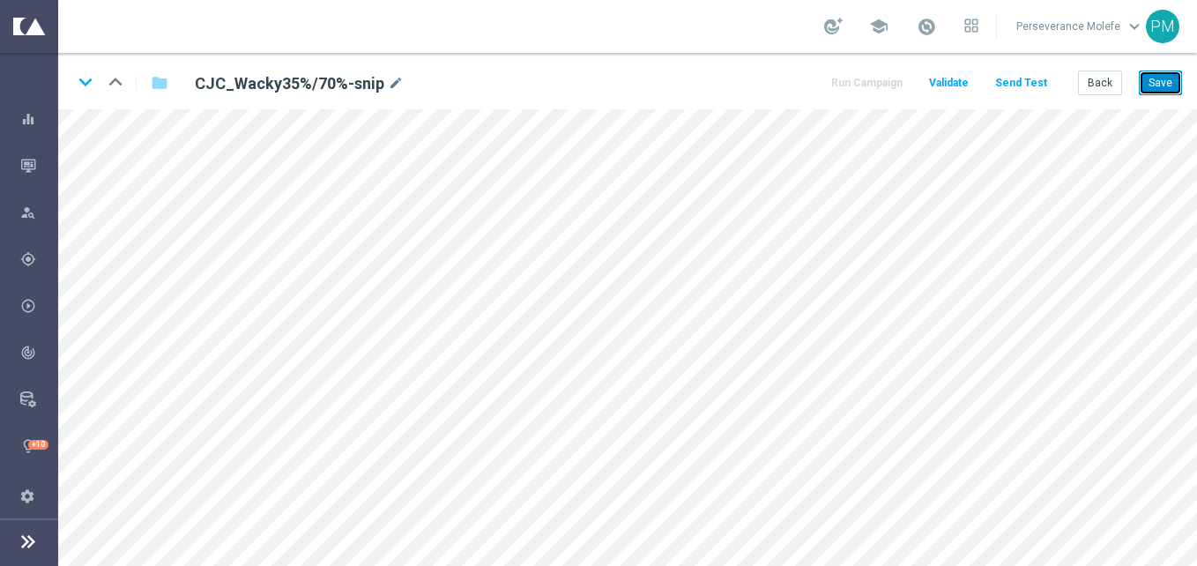
click at [1160, 75] on button "Save" at bounding box center [1160, 83] width 43 height 25
click at [93, 89] on icon "keyboard_arrow_down" at bounding box center [85, 82] width 26 height 26
click at [1167, 83] on button "Save" at bounding box center [1160, 83] width 43 height 25
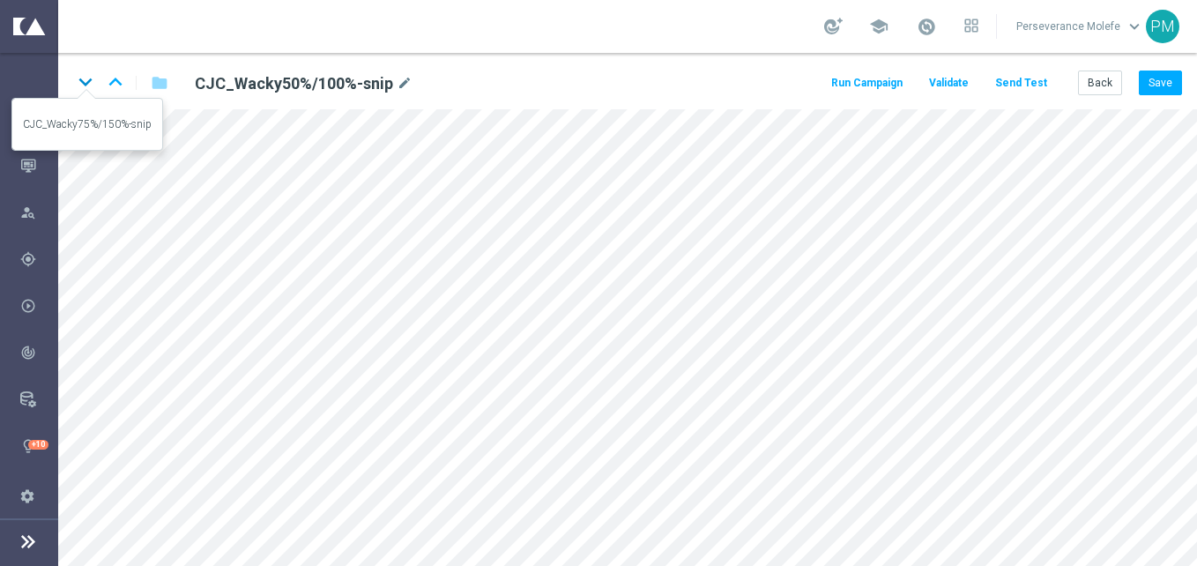
click at [75, 85] on icon "keyboard_arrow_down" at bounding box center [85, 82] width 26 height 26
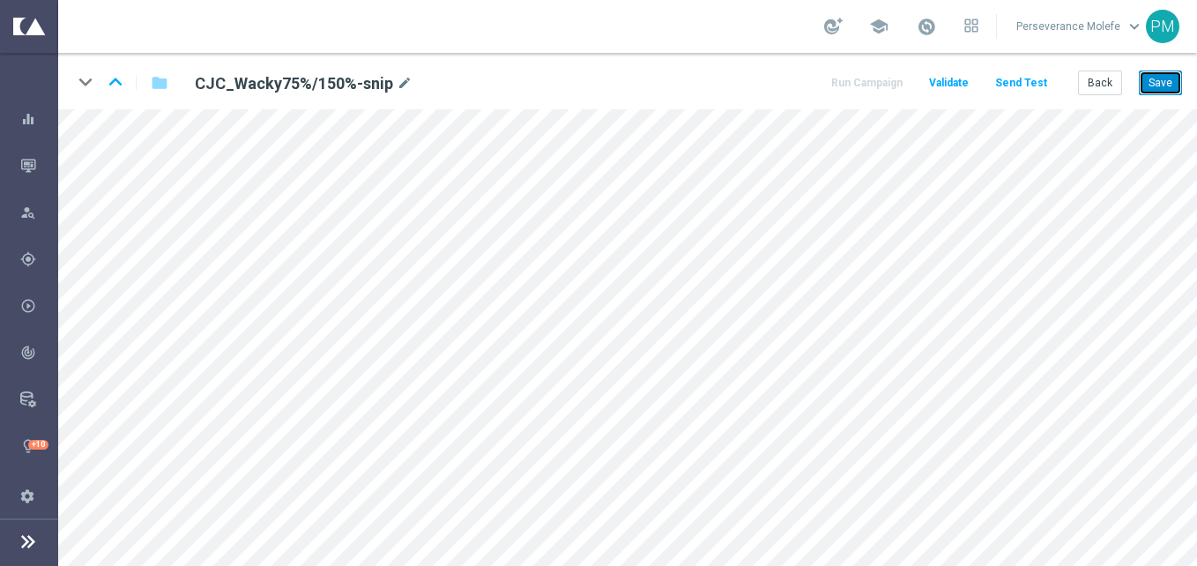
click at [1159, 85] on button "Save" at bounding box center [1160, 83] width 43 height 25
click at [1106, 91] on button "Back" at bounding box center [1100, 83] width 44 height 25
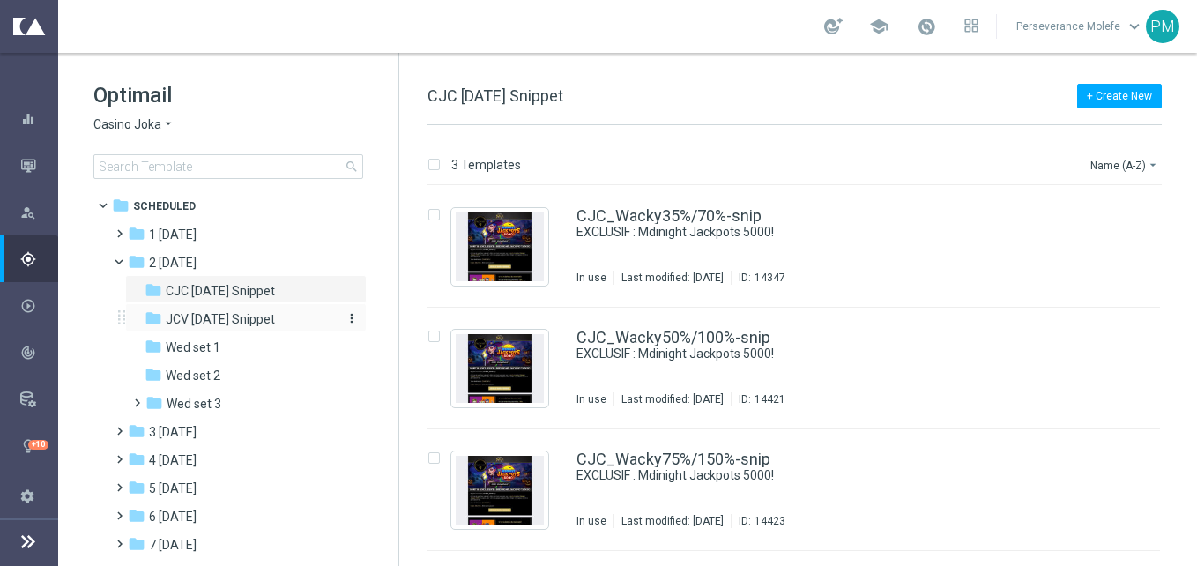
click at [249, 316] on span "JCV [DATE] Snippet" at bounding box center [220, 319] width 109 height 16
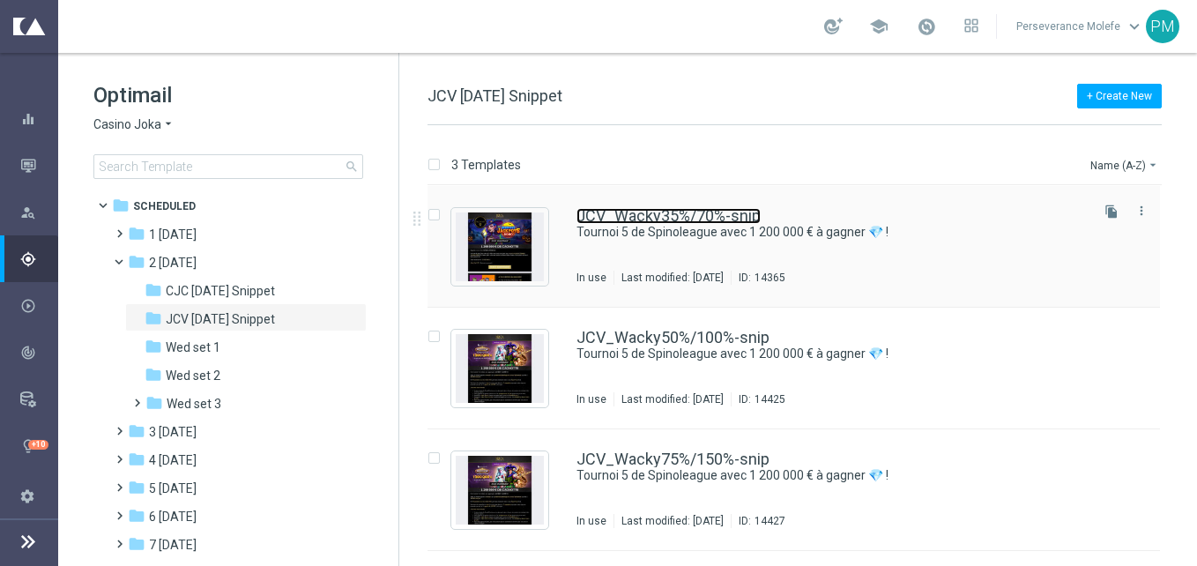
click at [662, 209] on link "JCV_Wacky35%/70%-snip" at bounding box center [669, 216] width 184 height 16
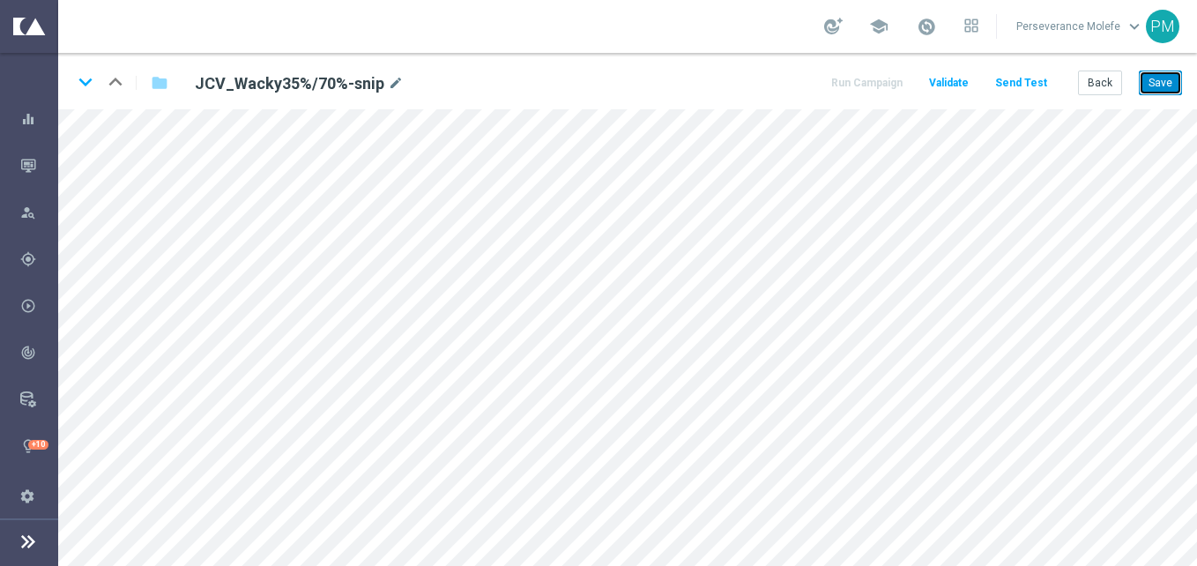
click at [1174, 71] on button "Save" at bounding box center [1160, 83] width 43 height 25
click at [85, 74] on icon "keyboard_arrow_down" at bounding box center [85, 82] width 26 height 26
click at [1154, 76] on button "Save" at bounding box center [1160, 83] width 43 height 25
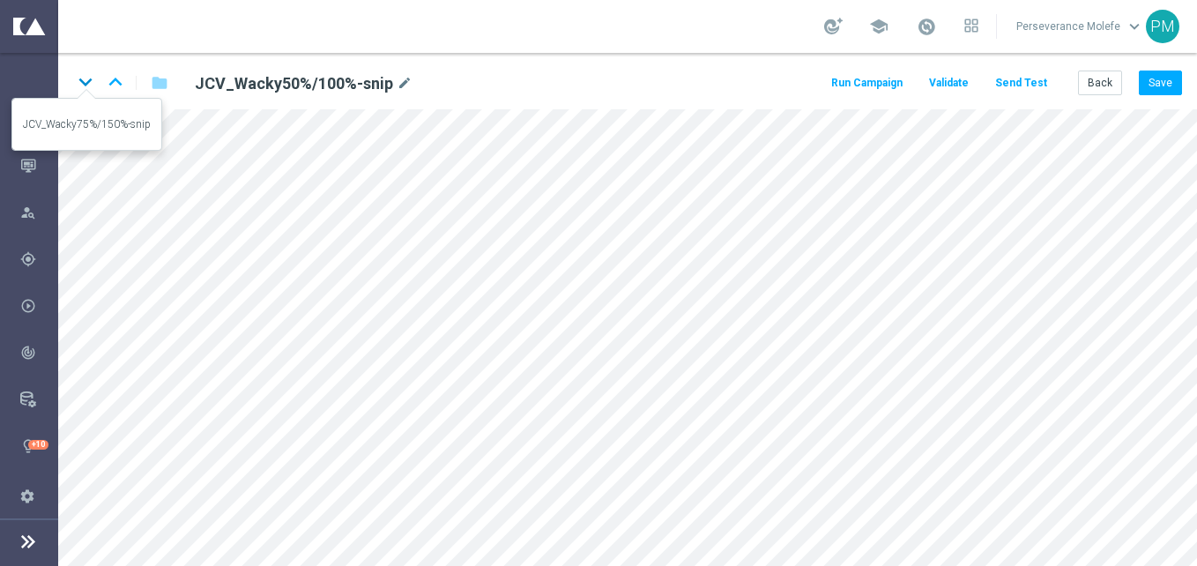
click at [90, 91] on icon "keyboard_arrow_down" at bounding box center [85, 82] width 26 height 26
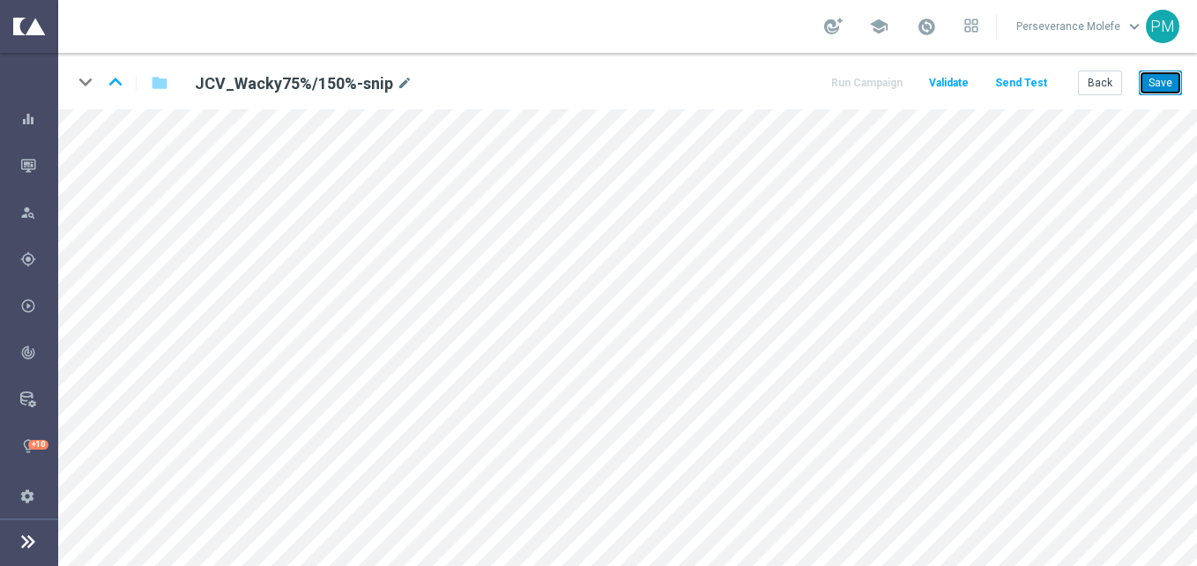
click at [1150, 87] on button "Save" at bounding box center [1160, 83] width 43 height 25
click at [104, 90] on icon "keyboard_arrow_up" at bounding box center [115, 82] width 26 height 26
click at [1108, 81] on button "Back" at bounding box center [1100, 83] width 44 height 25
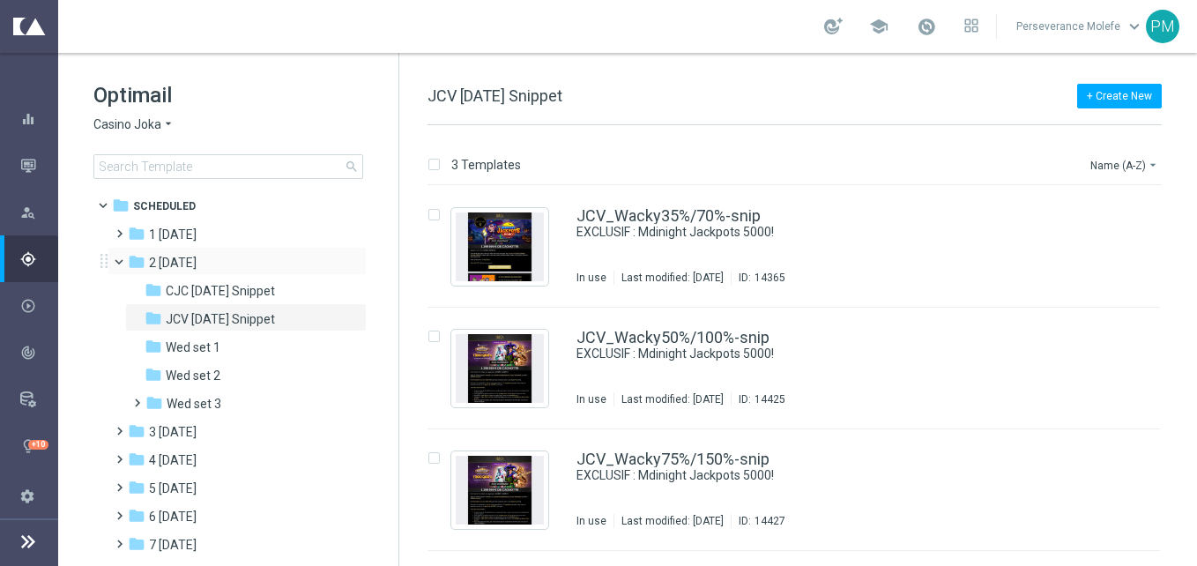
click at [123, 262] on span at bounding box center [126, 258] width 7 height 8
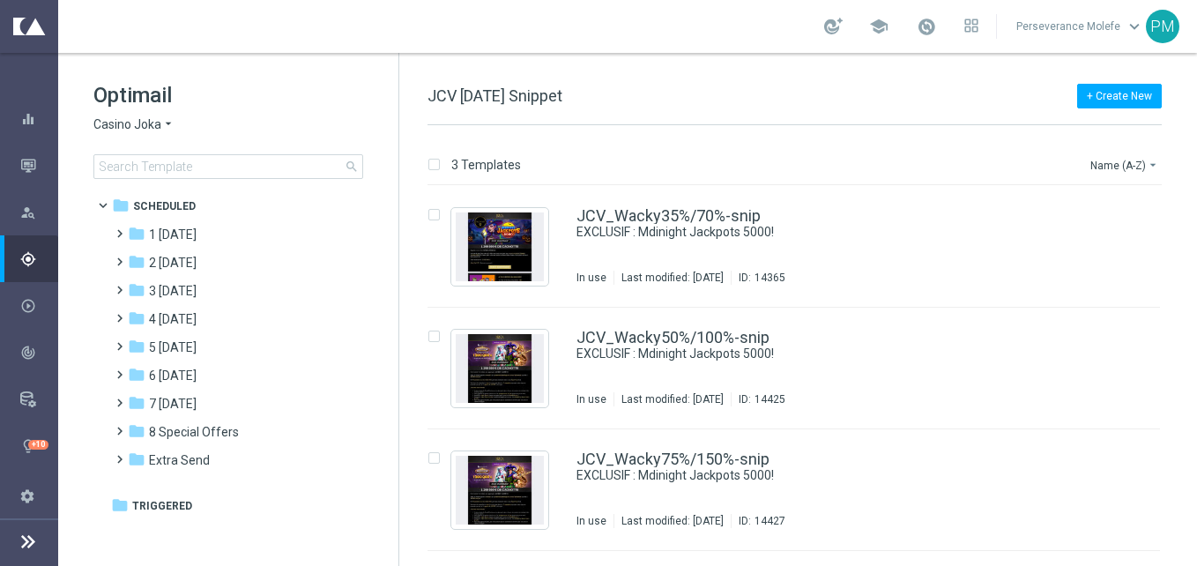
click at [161, 128] on icon "arrow_drop_down" at bounding box center [168, 124] width 14 height 17
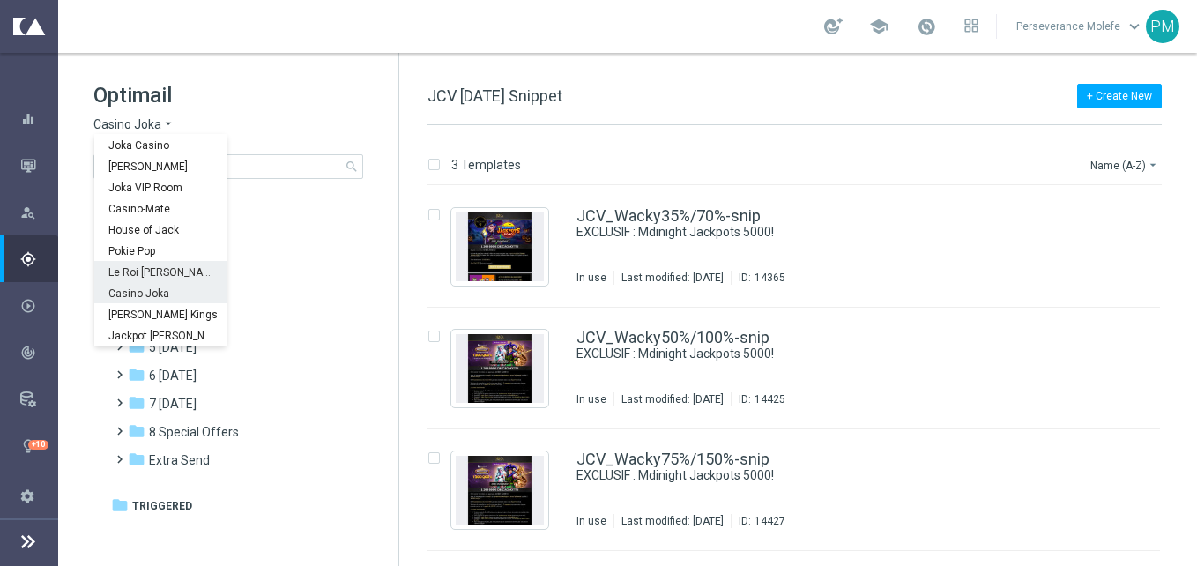
click at [178, 280] on div "Le Roi [PERSON_NAME]" at bounding box center [160, 271] width 132 height 21
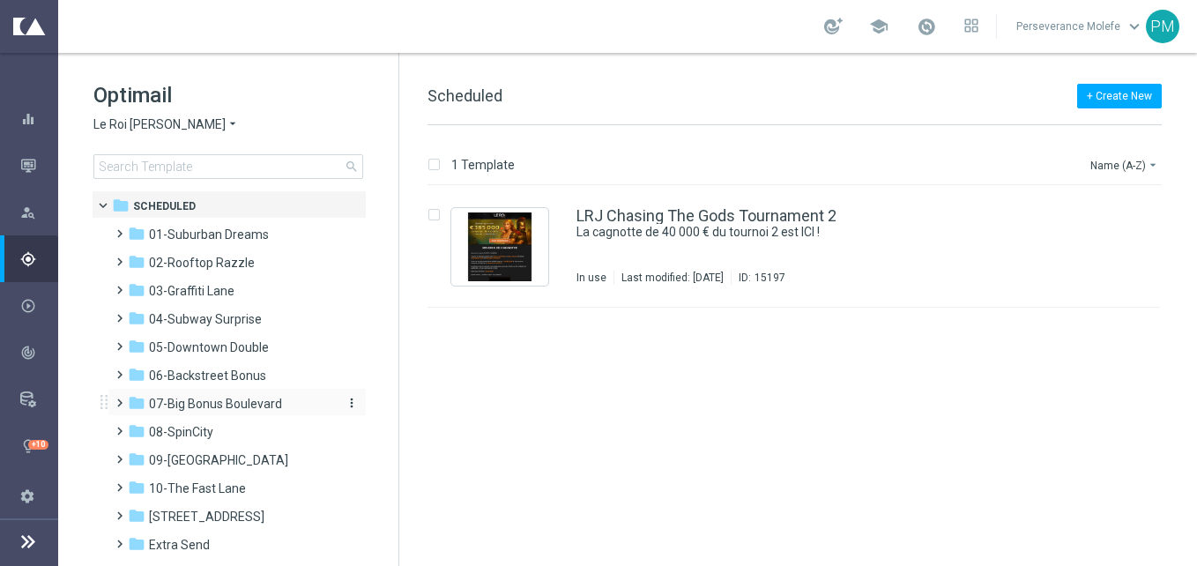
click at [227, 405] on span "07-Big Bonus Boulevard" at bounding box center [215, 404] width 133 height 16
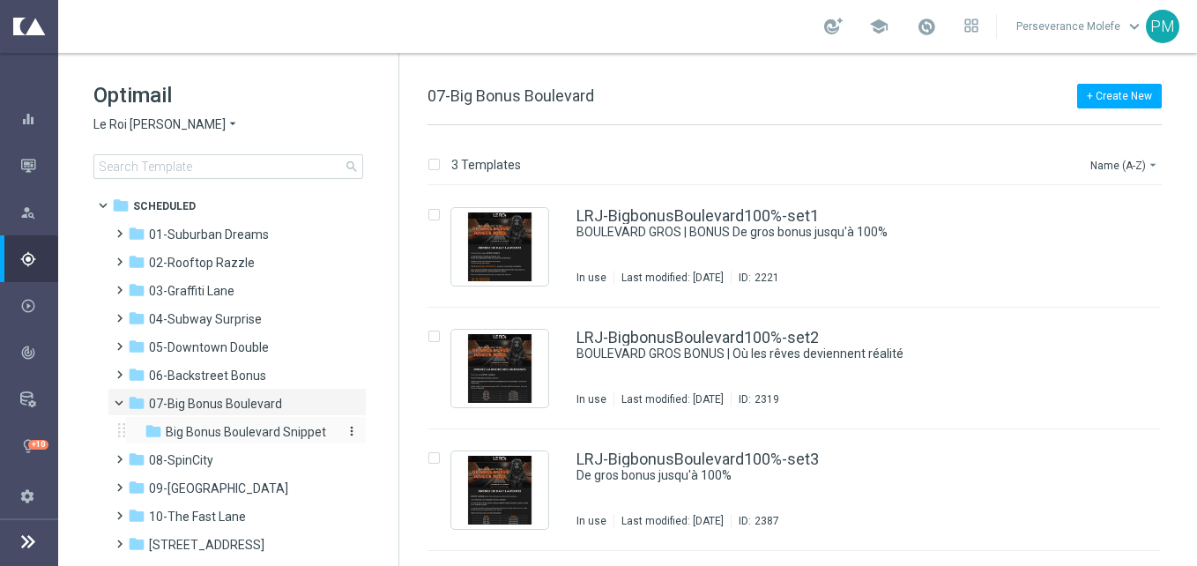
click at [267, 437] on span "Big Bonus Boulevard Snippet" at bounding box center [246, 432] width 160 height 16
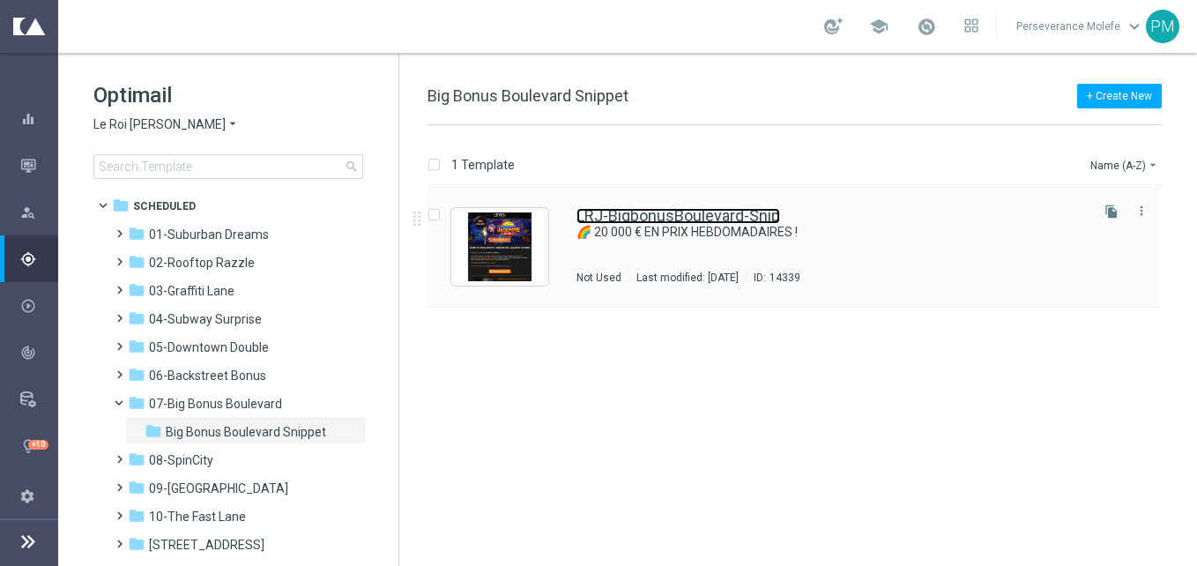
click at [673, 214] on link "LRJ-BigbonusBoulevard-Snip" at bounding box center [679, 216] width 204 height 16
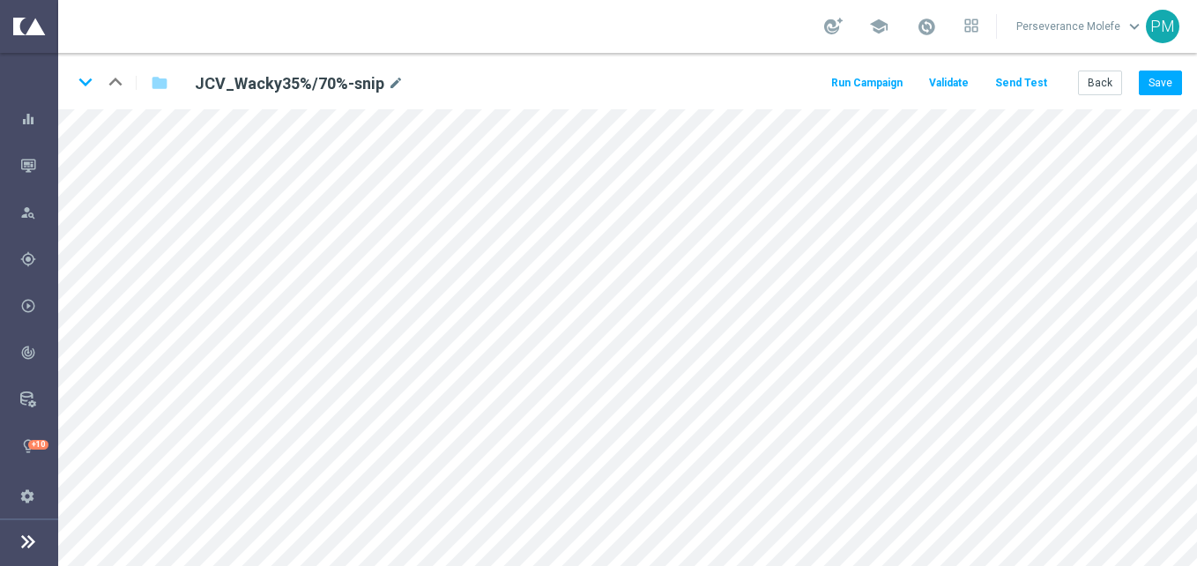
click at [1093, 97] on div "keyboard_arrow_down keyboard_arrow_up folder JCV_Wacky35%/70%-snip mode_edit Ru…" at bounding box center [627, 81] width 1139 height 56
click at [1099, 84] on button "Back" at bounding box center [1100, 83] width 44 height 25
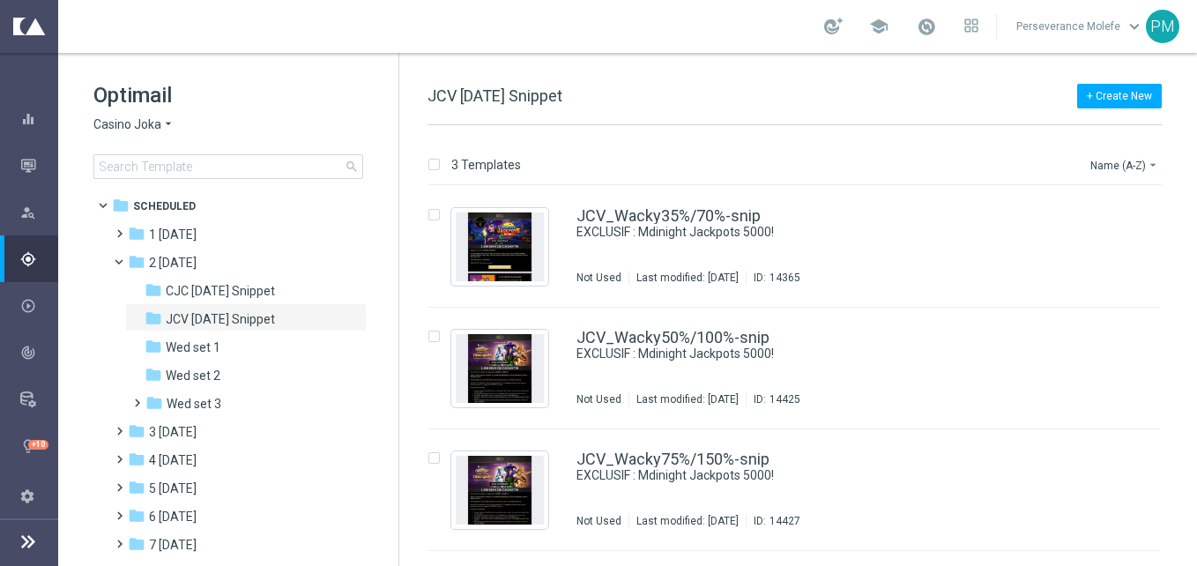
click at [158, 130] on span "Casino Joka" at bounding box center [127, 124] width 68 height 17
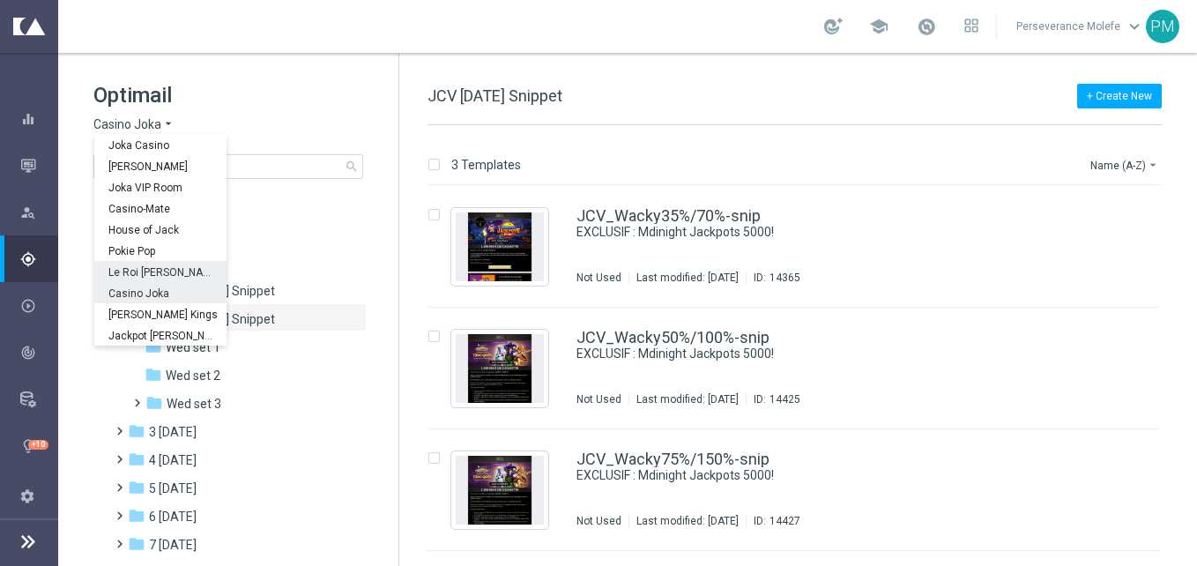
click at [0, 0] on span "Le Roi [PERSON_NAME]" at bounding box center [0, 0] width 0 height 0
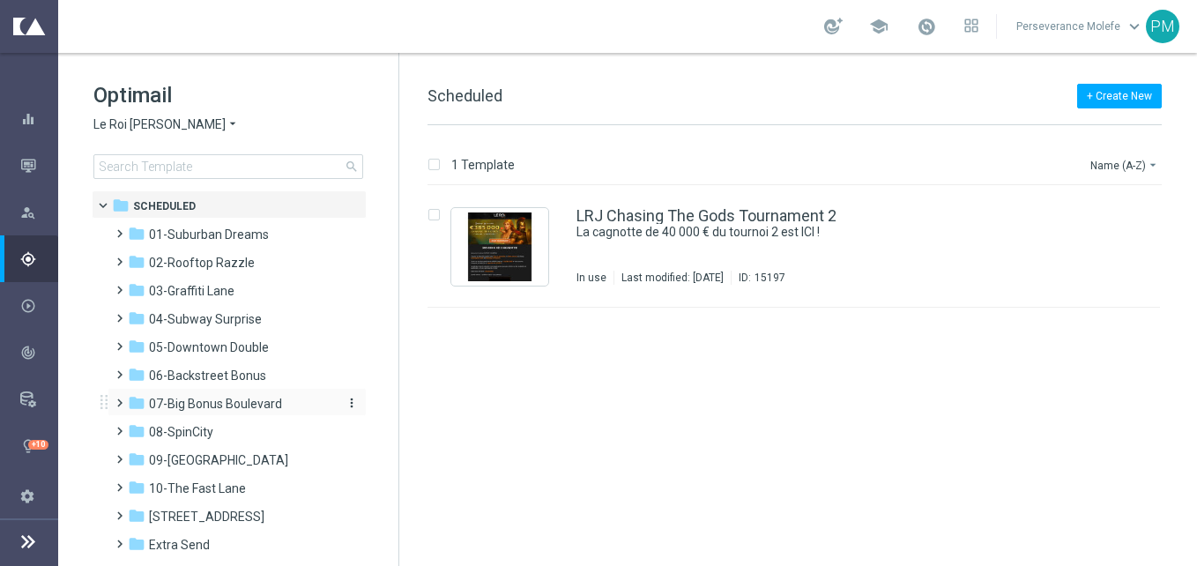
click at [227, 399] on span "07-Big Bonus Boulevard" at bounding box center [215, 404] width 133 height 16
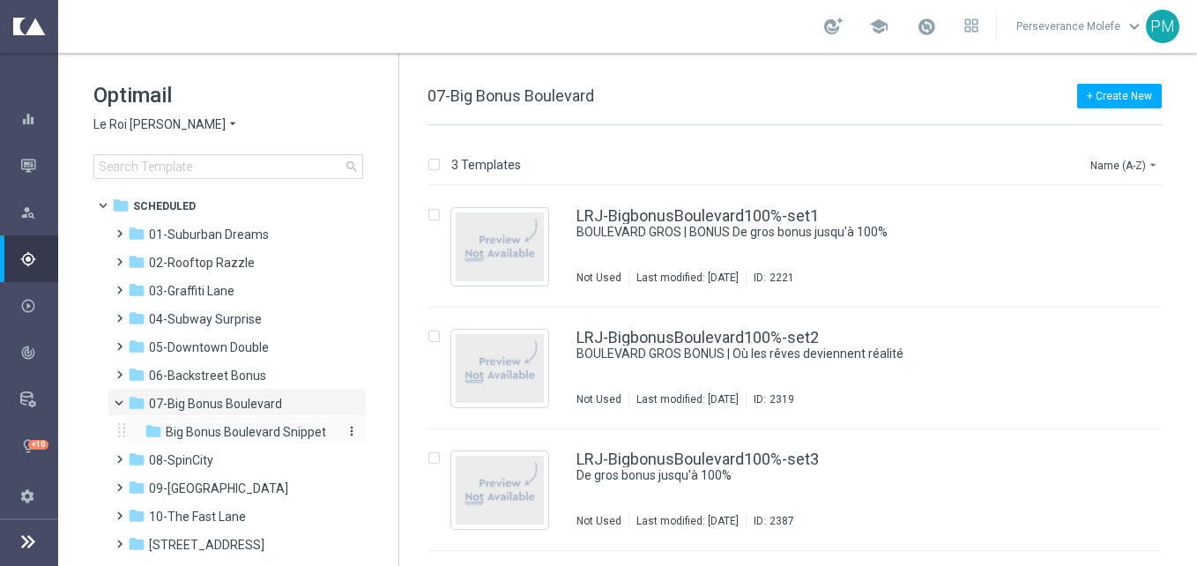
click at [249, 426] on span "Big Bonus Boulevard Snippet" at bounding box center [246, 432] width 160 height 16
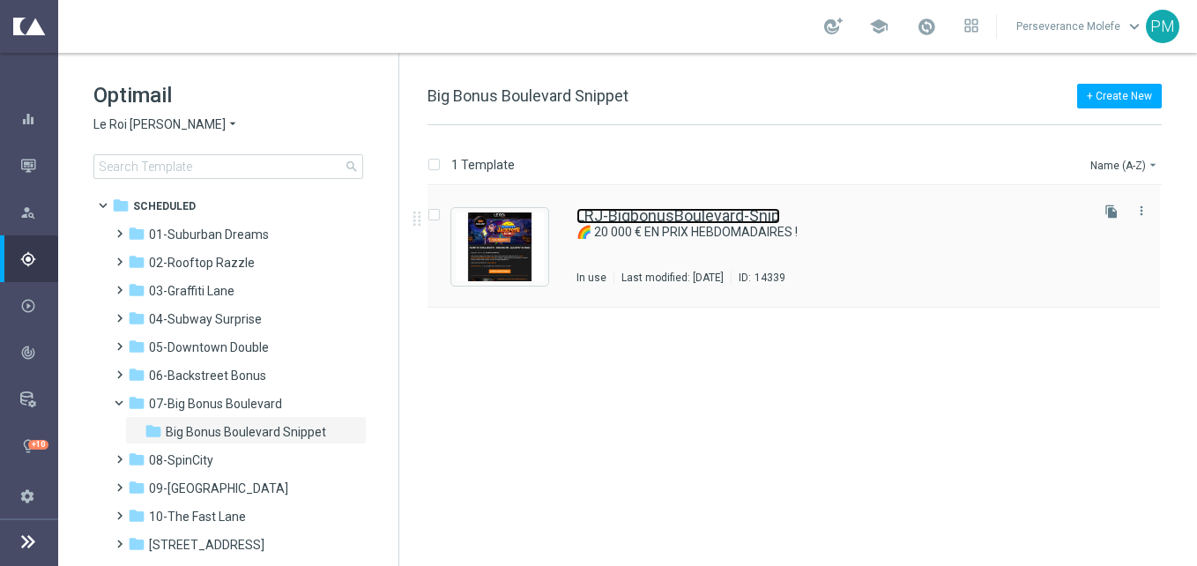
click at [682, 212] on link "LRJ-BigbonusBoulevard-Snip" at bounding box center [679, 216] width 204 height 16
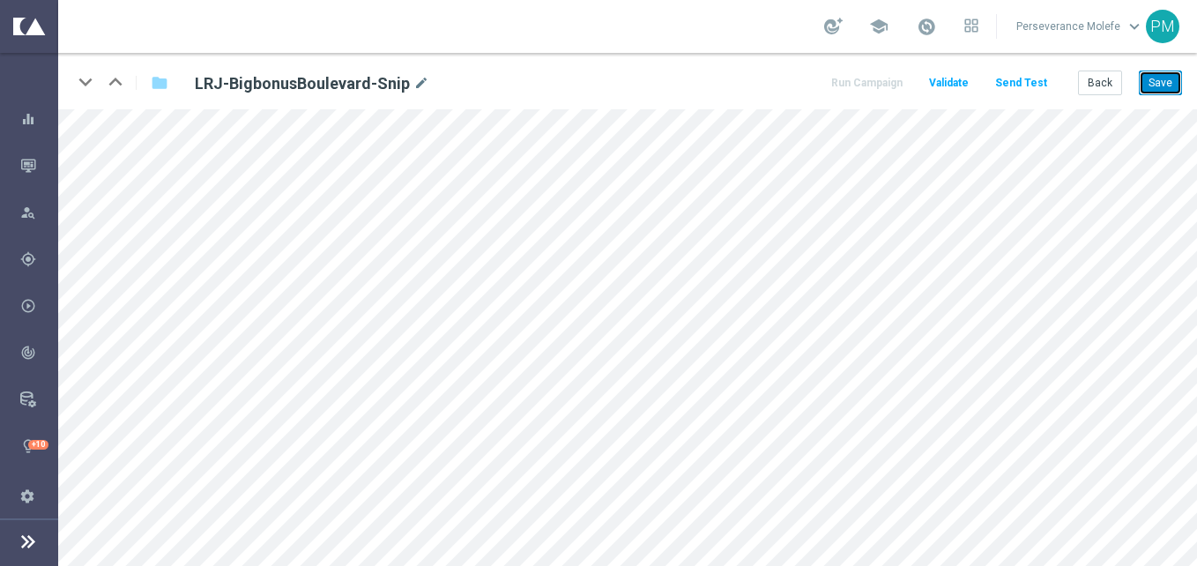
click at [1157, 83] on button "Save" at bounding box center [1160, 83] width 43 height 25
click at [1140, 83] on div "Back Save" at bounding box center [1130, 83] width 104 height 25
click at [1146, 82] on button "Save" at bounding box center [1160, 83] width 43 height 25
click at [1115, 84] on button "Back" at bounding box center [1100, 83] width 44 height 25
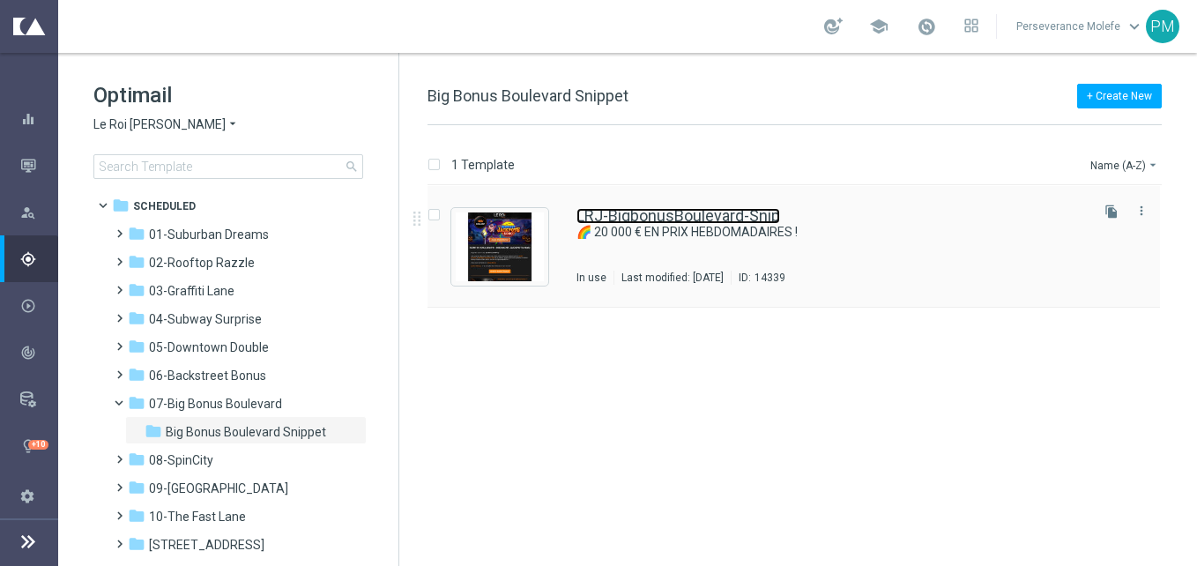
click at [657, 220] on link "LRJ-BigbonusBoulevard-Snip" at bounding box center [679, 216] width 204 height 16
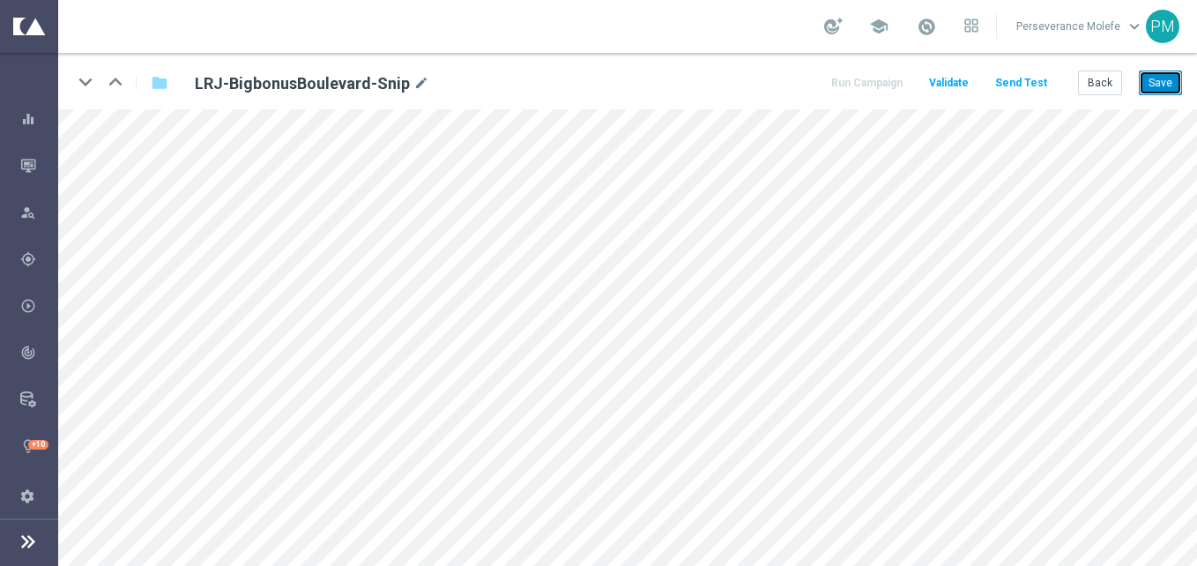
click at [1152, 80] on button "Save" at bounding box center [1160, 83] width 43 height 25
click at [1112, 89] on button "Back" at bounding box center [1100, 83] width 44 height 25
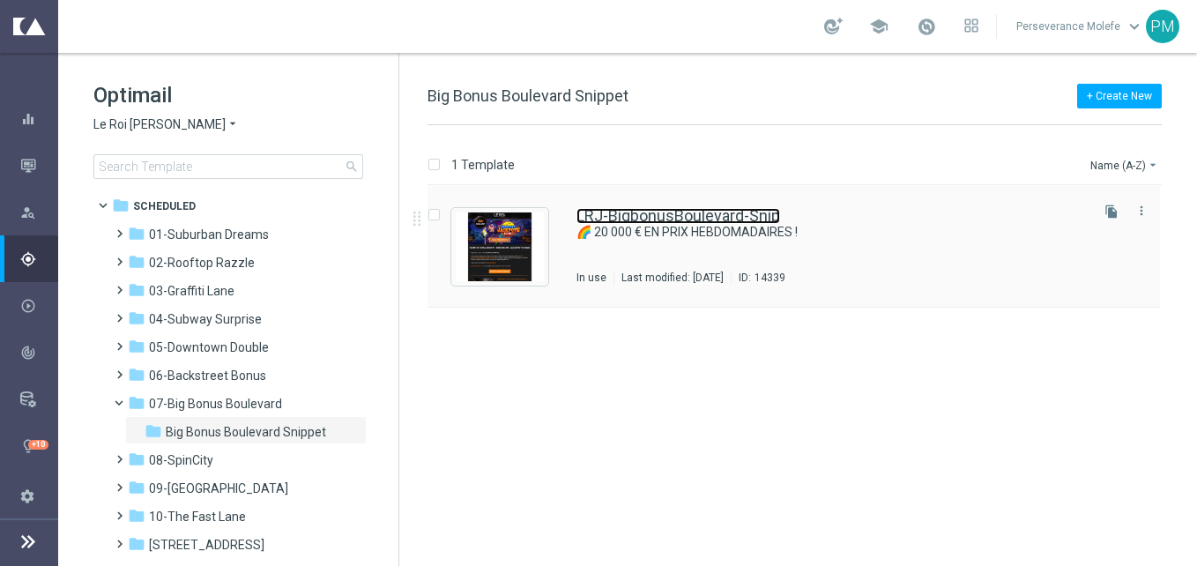
click at [623, 222] on link "LRJ-BigbonusBoulevard-Snip" at bounding box center [679, 216] width 204 height 16
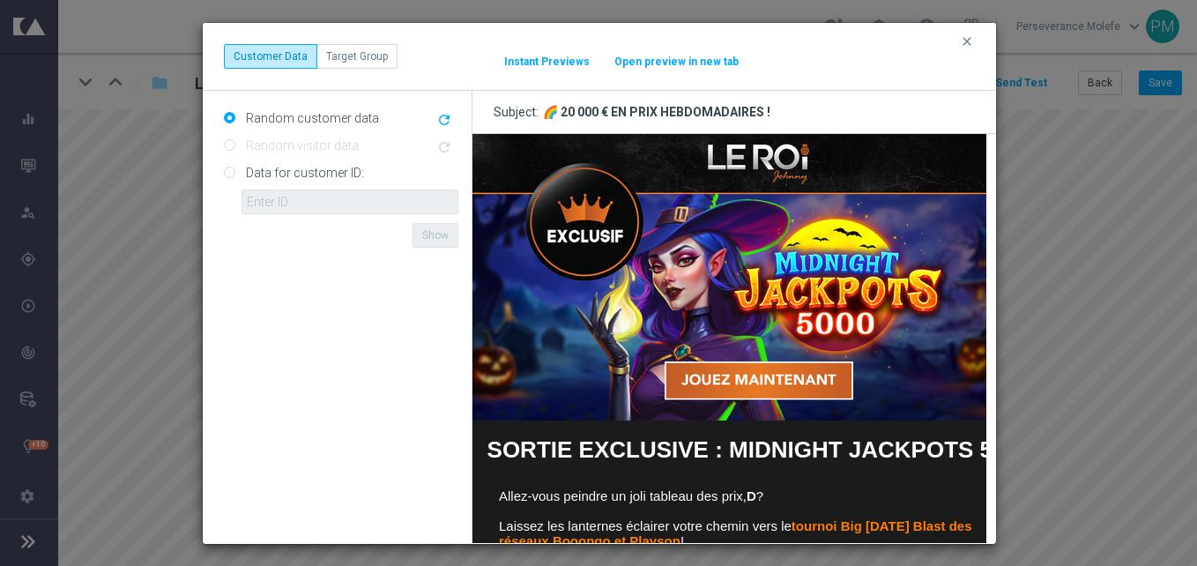
click at [650, 61] on button "Open preview in new tab" at bounding box center [677, 62] width 126 height 14
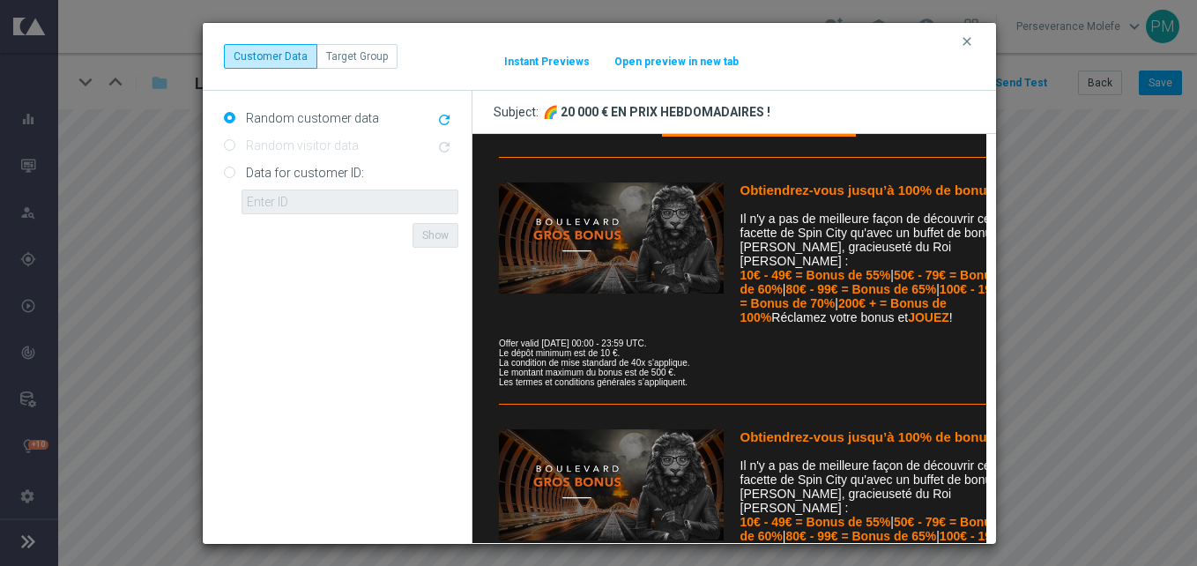
scroll to position [705, 0]
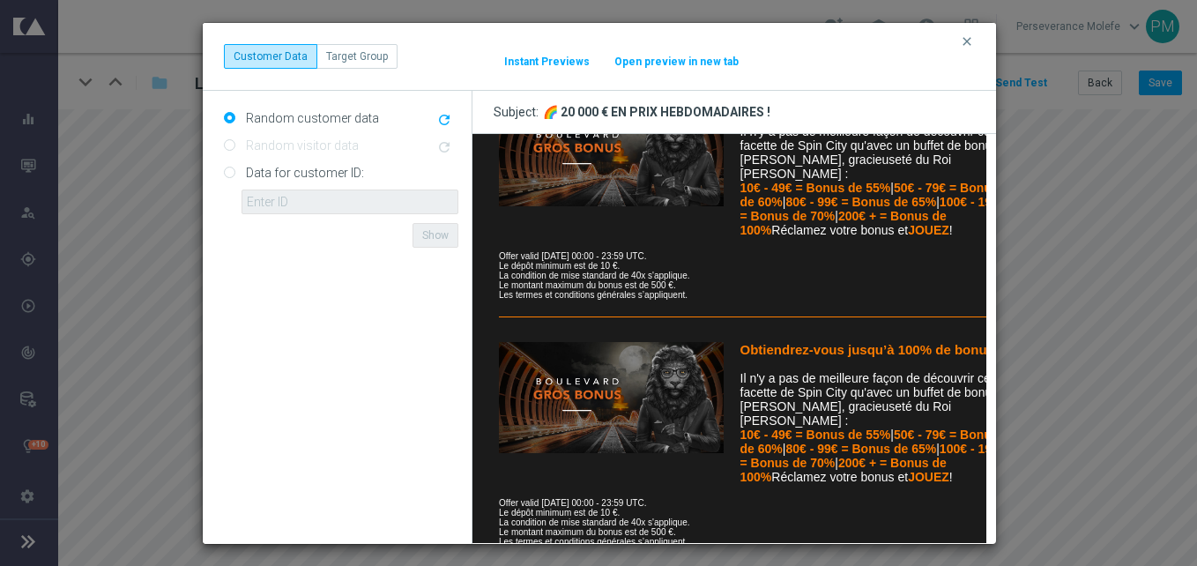
click at [964, 48] on button "clear" at bounding box center [969, 42] width 20 height 16
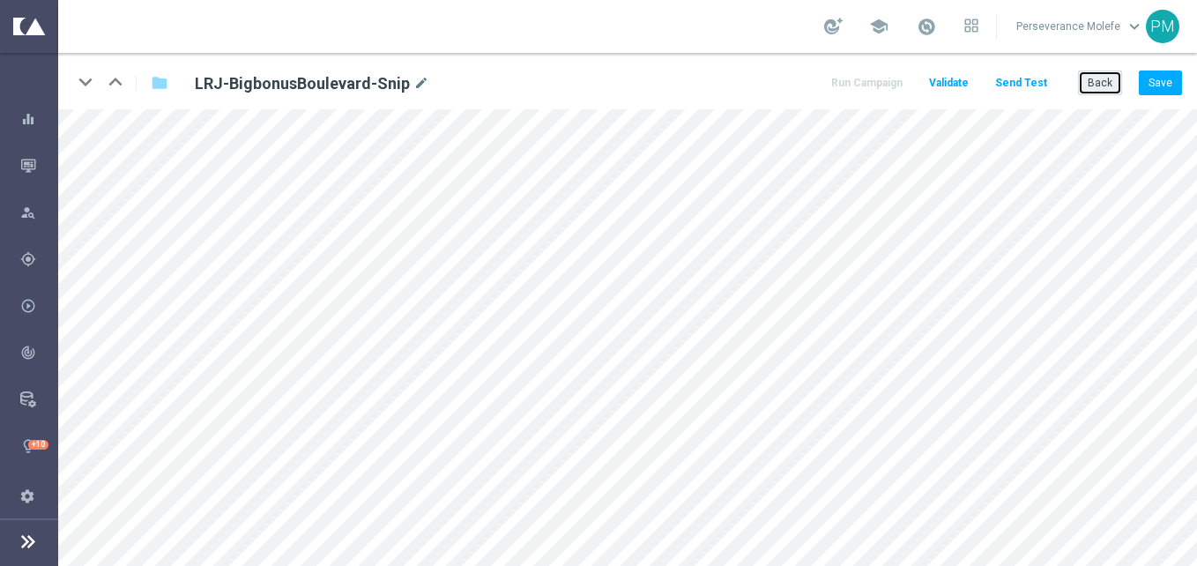
click at [1084, 88] on button "Back" at bounding box center [1100, 83] width 44 height 25
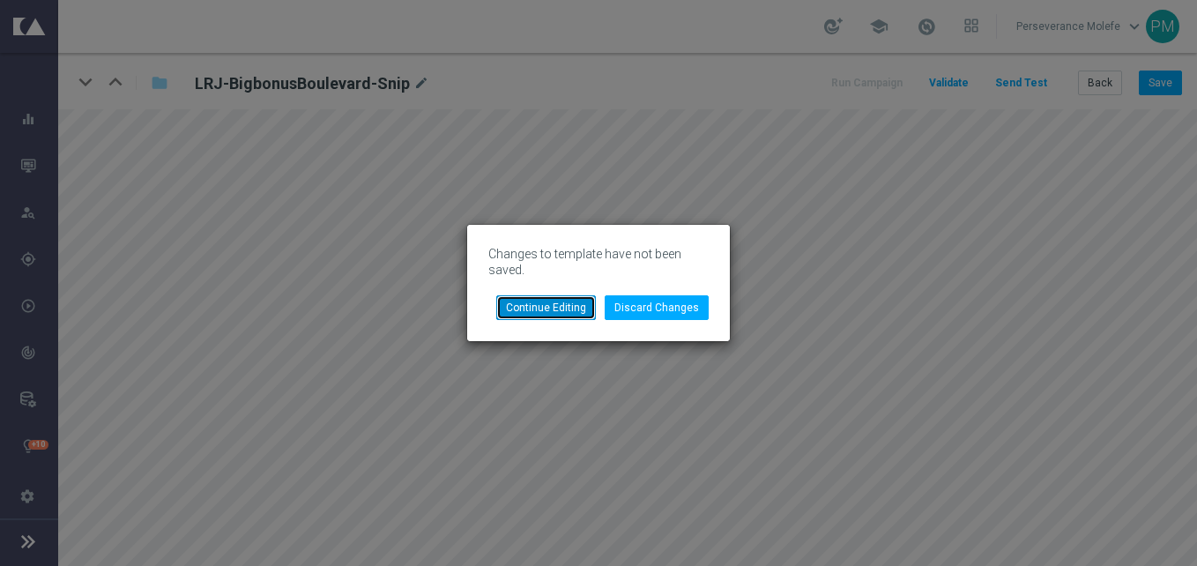
click at [573, 302] on button "Continue Editing" at bounding box center [546, 307] width 100 height 25
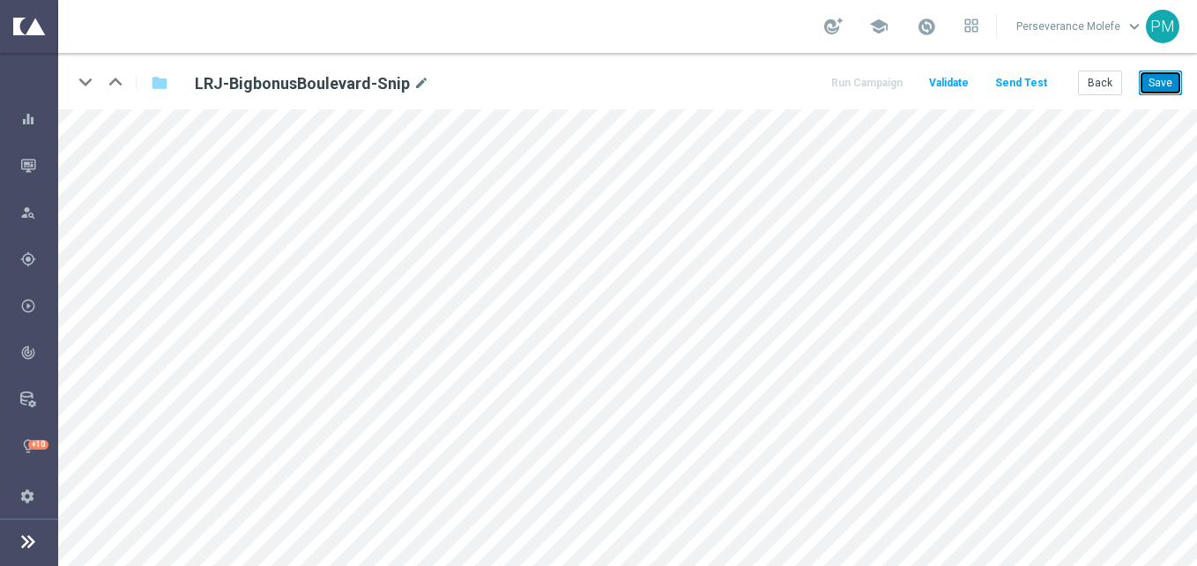
click at [1161, 71] on button "Save" at bounding box center [1160, 83] width 43 height 25
click at [1109, 82] on button "Back" at bounding box center [1100, 83] width 44 height 25
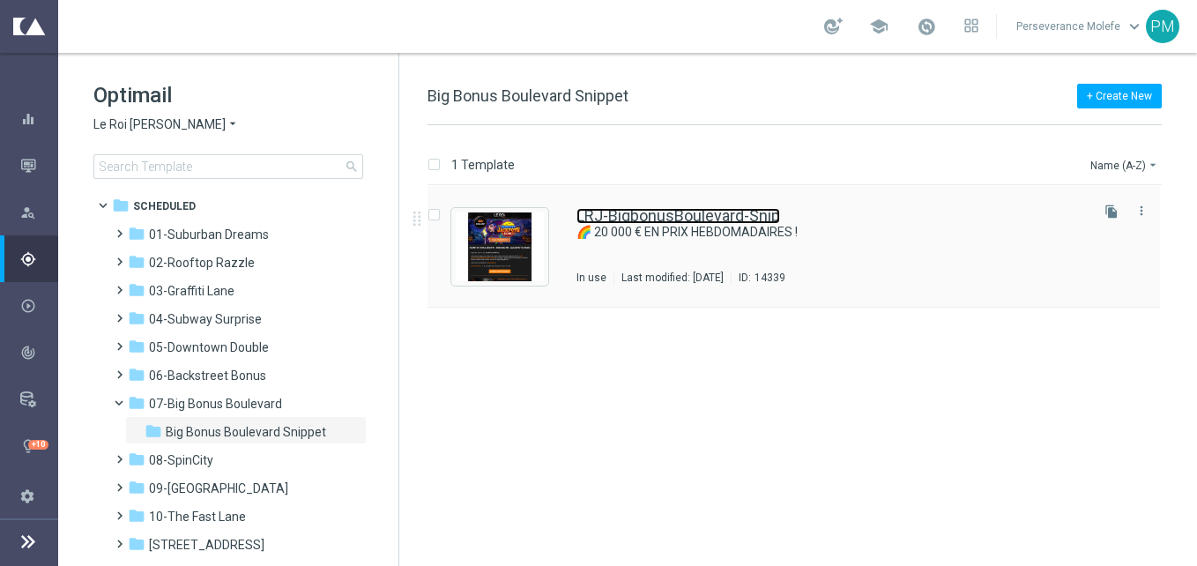
click at [653, 219] on link "LRJ-BigbonusBoulevard-Snip" at bounding box center [679, 216] width 204 height 16
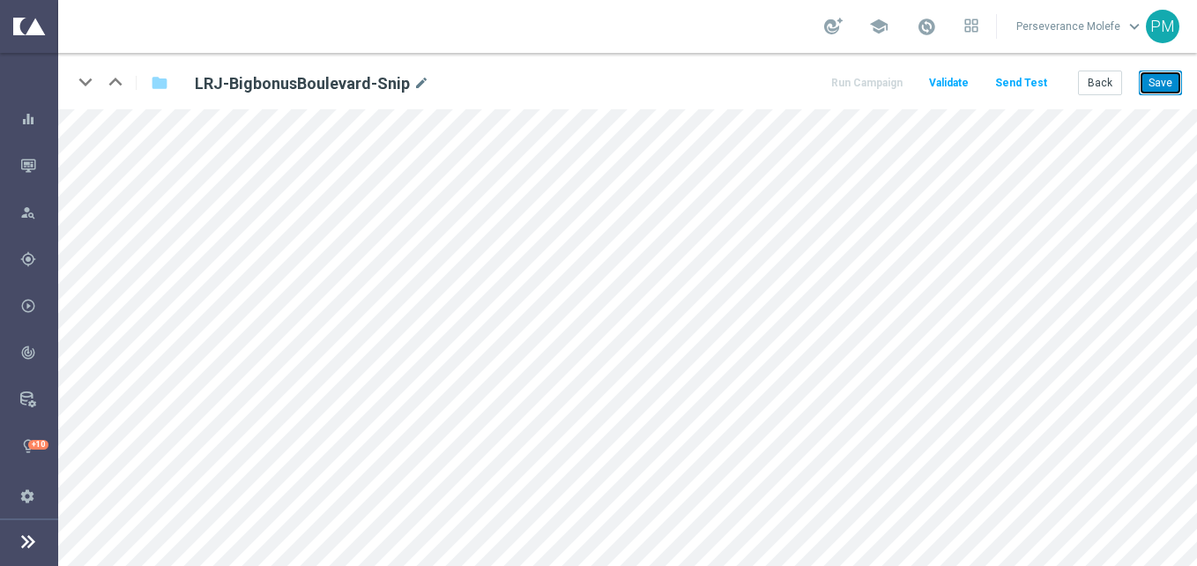
click at [1155, 78] on button "Save" at bounding box center [1160, 83] width 43 height 25
click at [1086, 92] on button "Back" at bounding box center [1100, 83] width 44 height 25
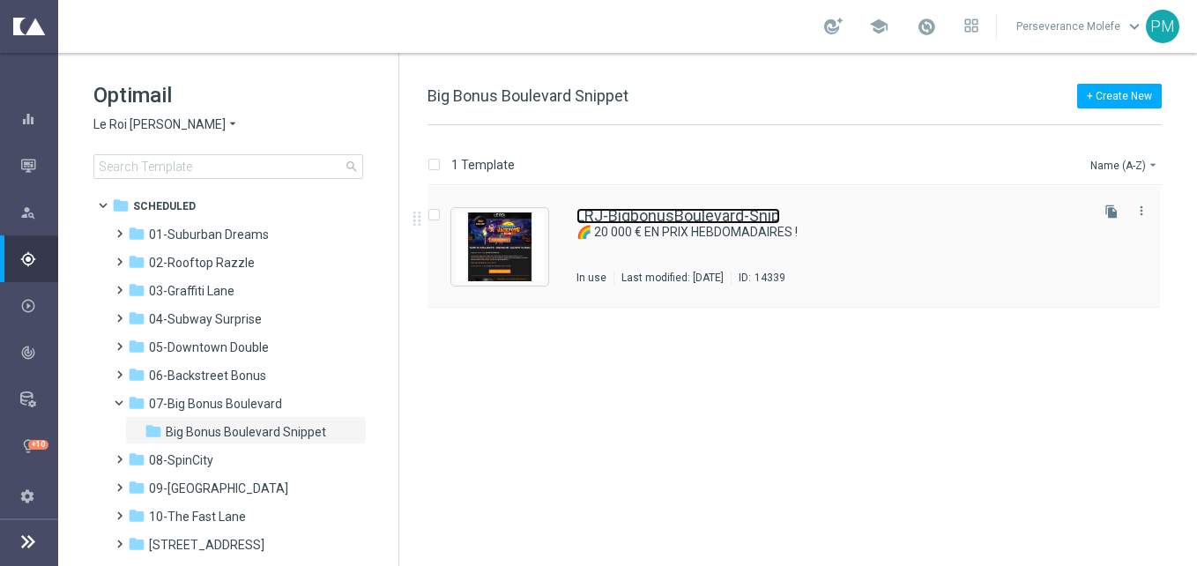
click at [642, 222] on link "LRJ-BigbonusBoulevard-Snip" at bounding box center [679, 216] width 204 height 16
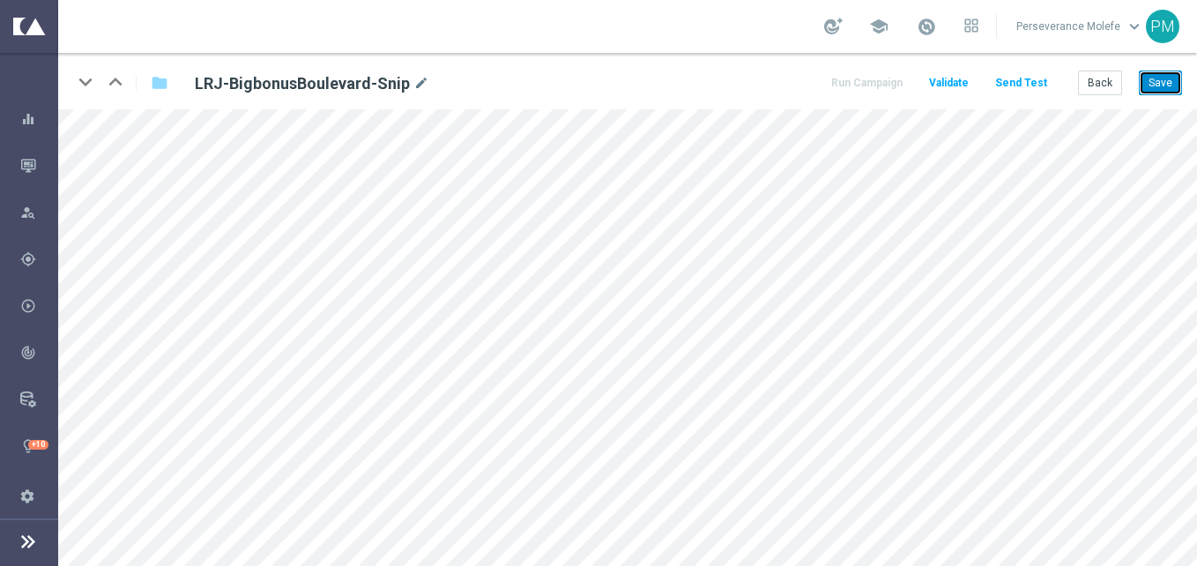
click at [1158, 74] on button "Save" at bounding box center [1160, 83] width 43 height 25
click at [1151, 77] on button "Save" at bounding box center [1160, 83] width 43 height 25
click at [1114, 86] on button "Back" at bounding box center [1100, 83] width 44 height 25
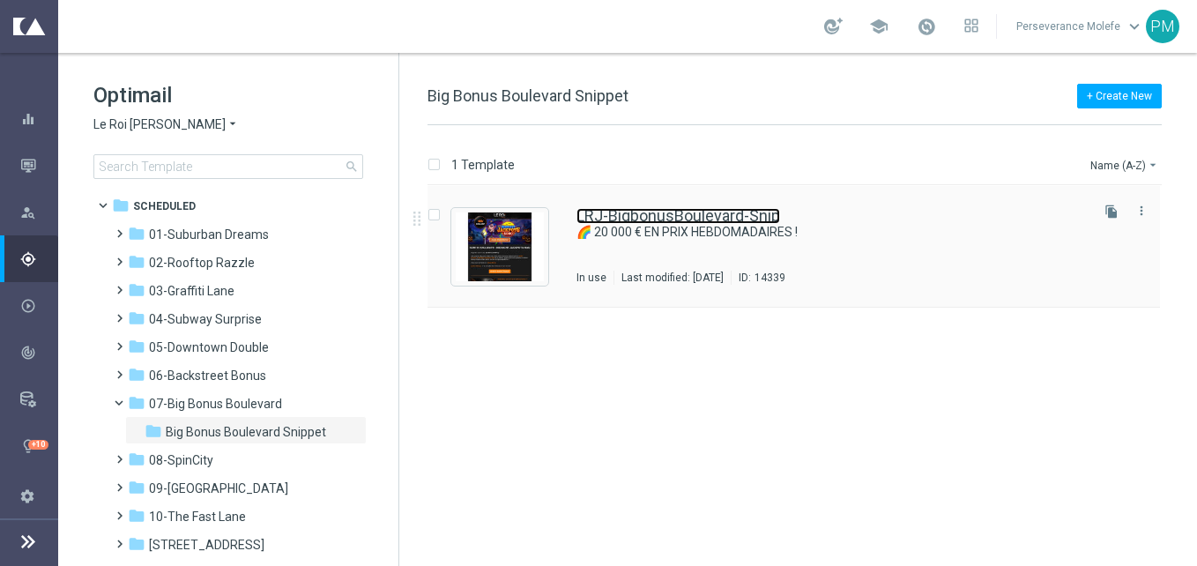
click at [632, 220] on link "LRJ-BigbonusBoulevard-Snip" at bounding box center [679, 216] width 204 height 16
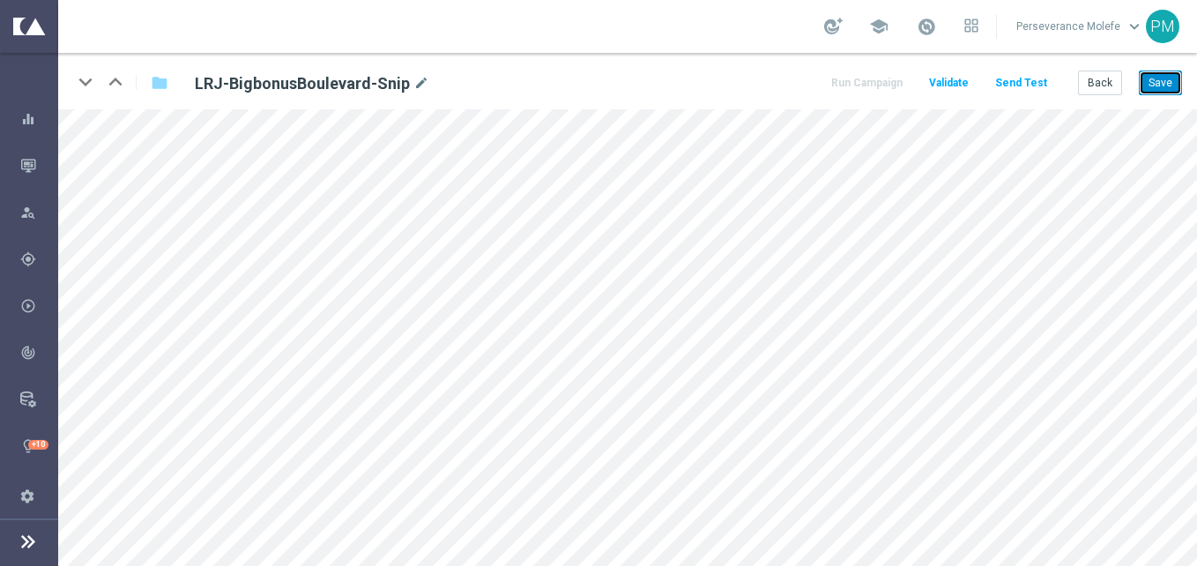
click at [1151, 83] on button "Save" at bounding box center [1160, 83] width 43 height 25
click at [1032, 83] on button "Send Test" at bounding box center [1021, 83] width 57 height 24
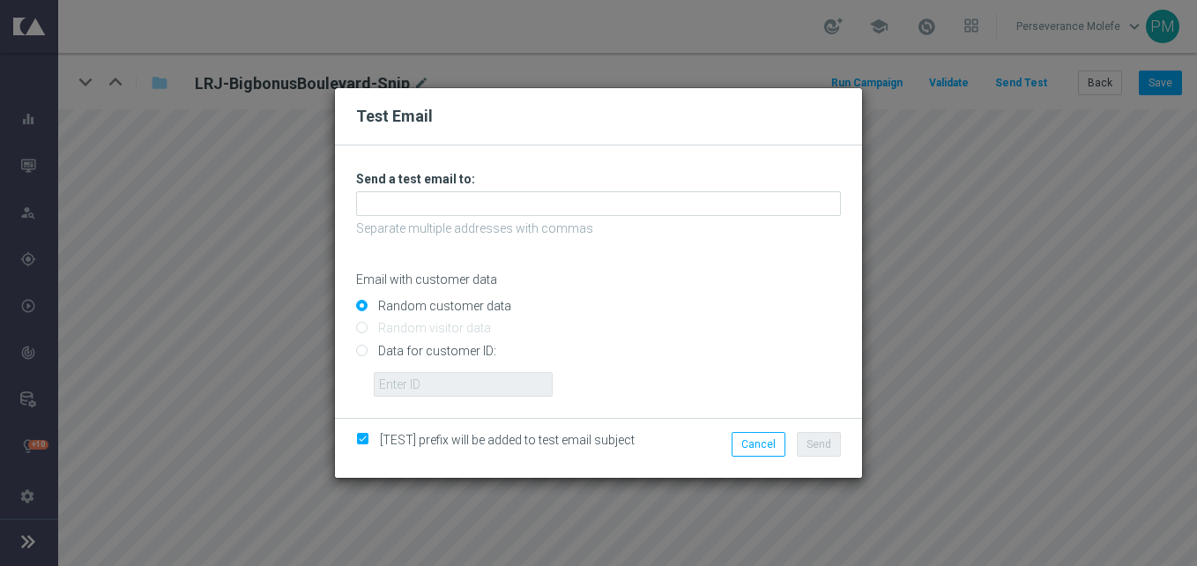
click at [567, 224] on p "Separate multiple addresses with commas" at bounding box center [598, 228] width 485 height 16
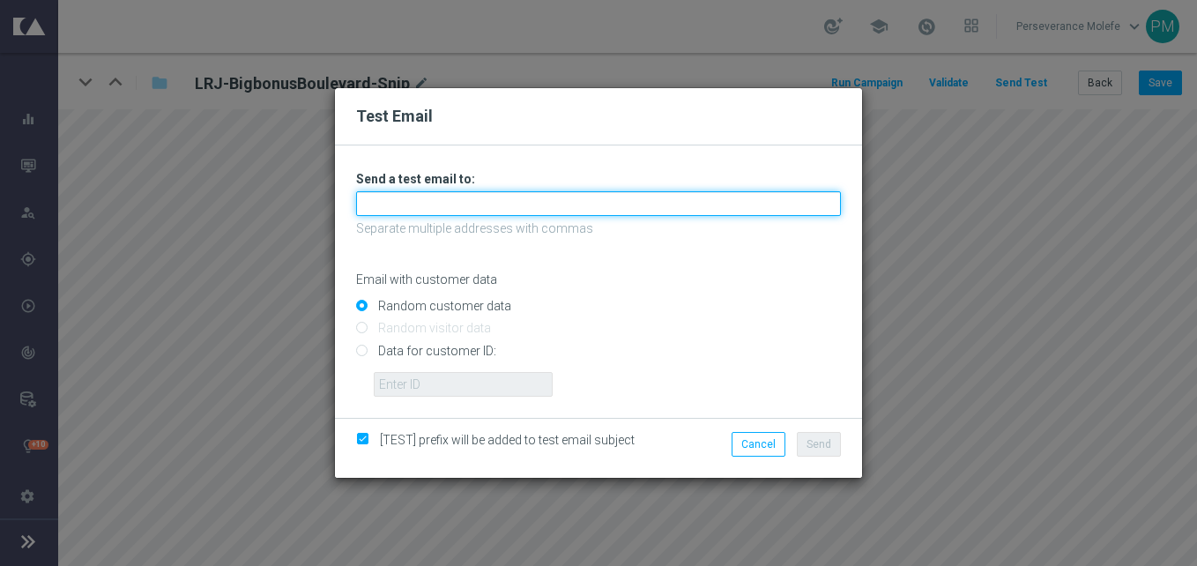
click at [529, 213] on input "text" at bounding box center [598, 203] width 485 height 25
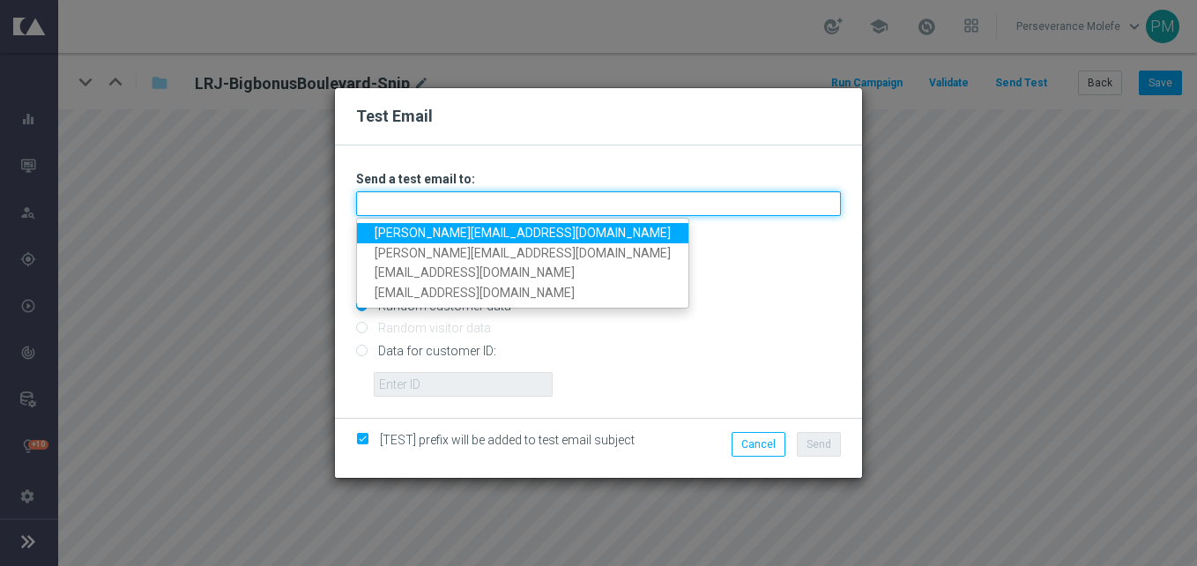
click at [529, 213] on input "text" at bounding box center [598, 203] width 485 height 25
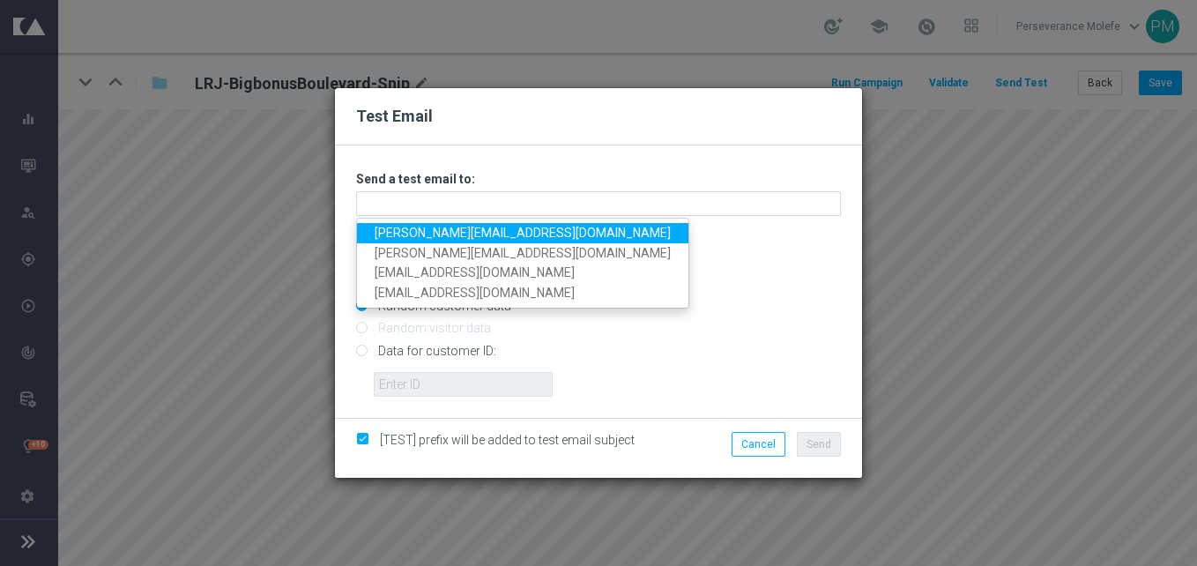
click at [462, 238] on link "Madeleine@viva-vision.net" at bounding box center [522, 233] width 331 height 20
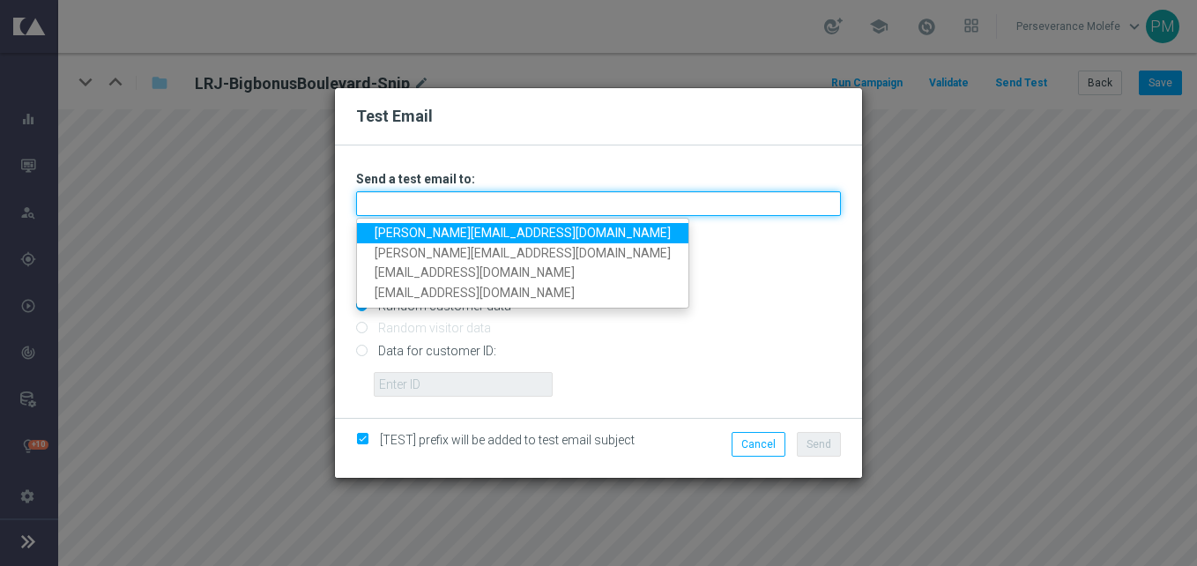
type input "Madeleine@viva-vision.net"
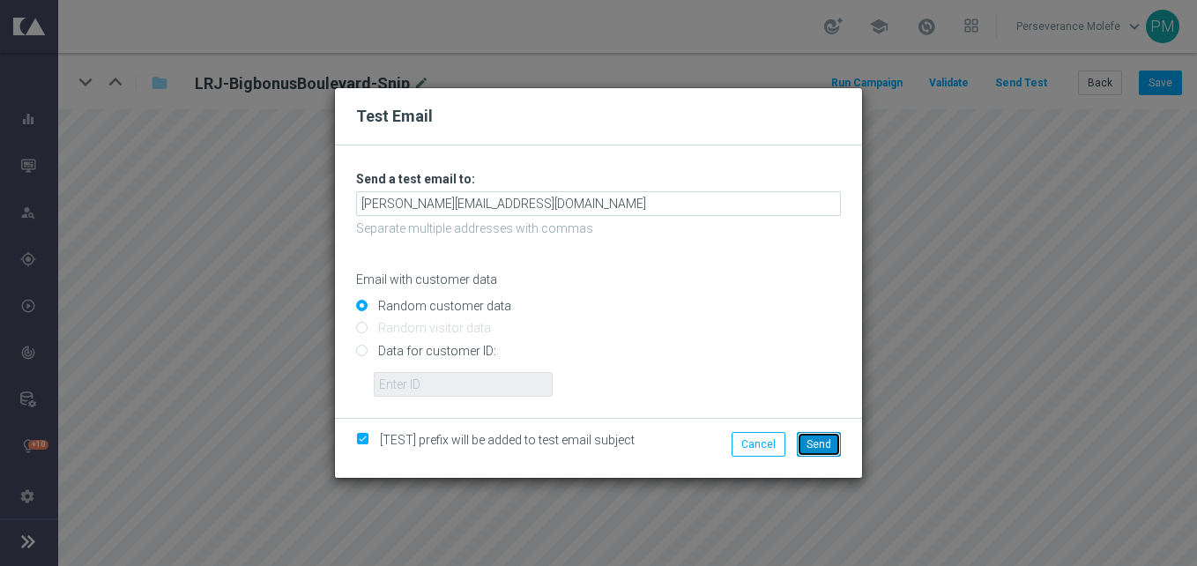
click at [840, 446] on button "Send" at bounding box center [819, 444] width 44 height 25
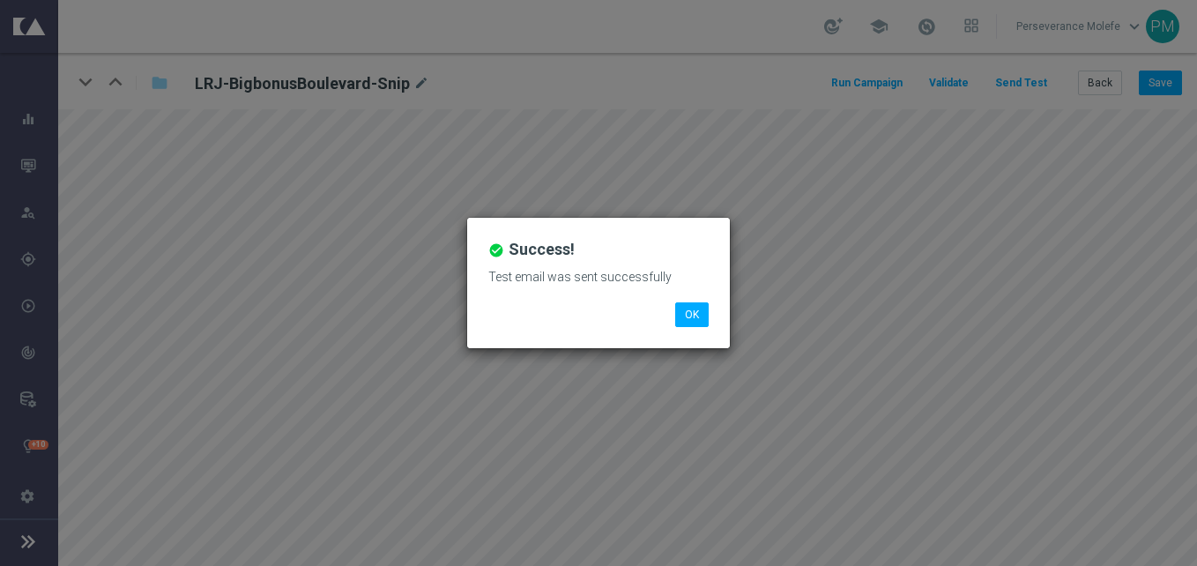
click at [709, 315] on li "OK" at bounding box center [692, 314] width 42 height 25
click at [704, 314] on button "OK" at bounding box center [692, 314] width 34 height 25
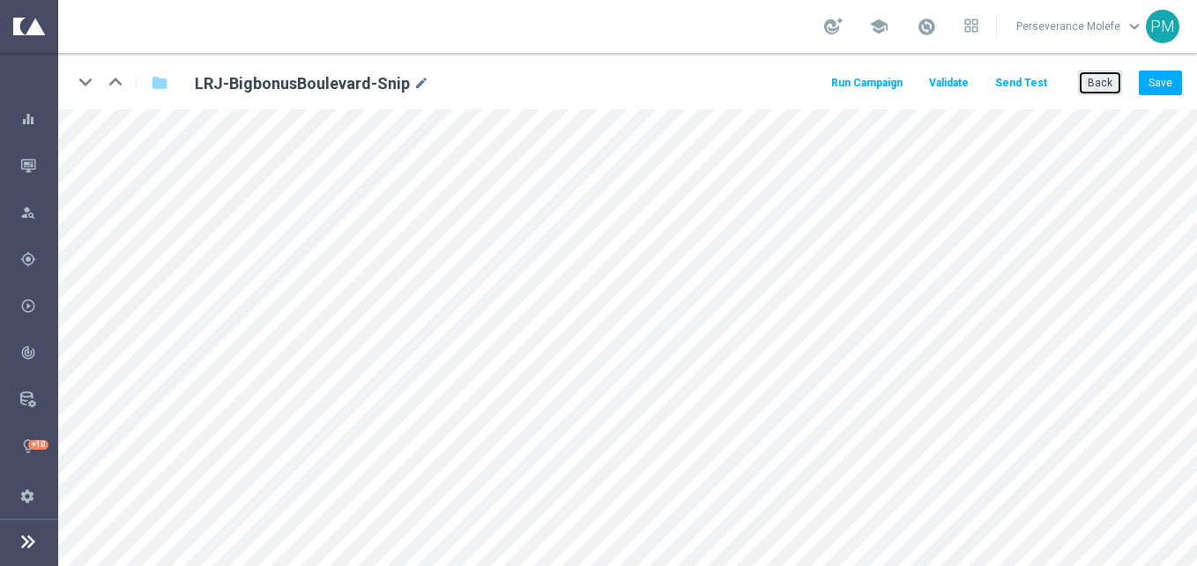
click at [1095, 90] on button "Back" at bounding box center [1100, 83] width 44 height 25
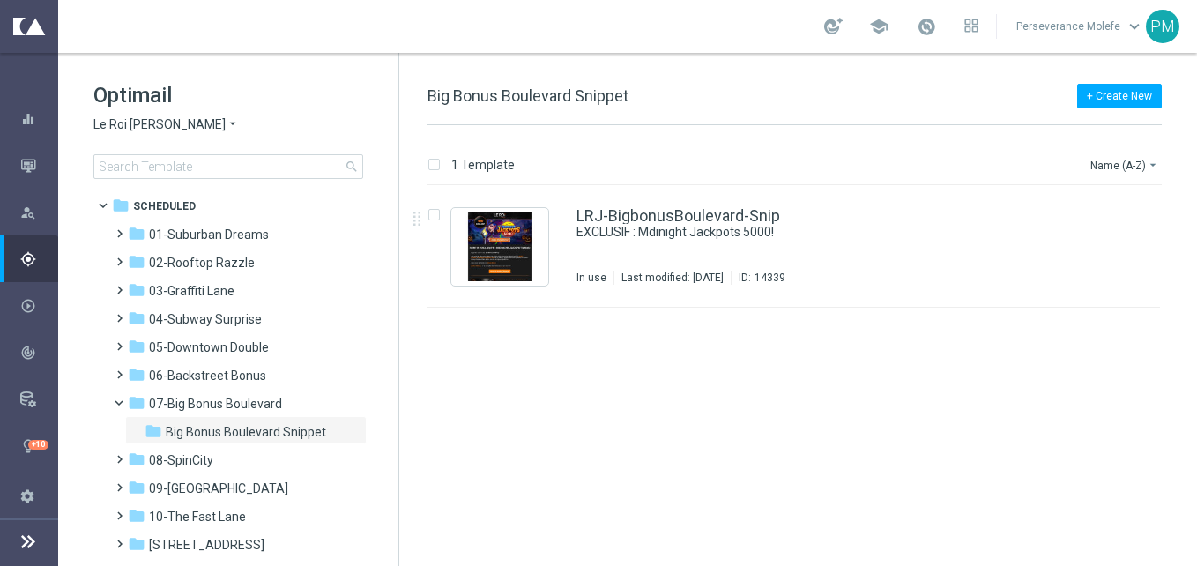
click at [156, 123] on span "Le Roi [PERSON_NAME]" at bounding box center [159, 124] width 132 height 17
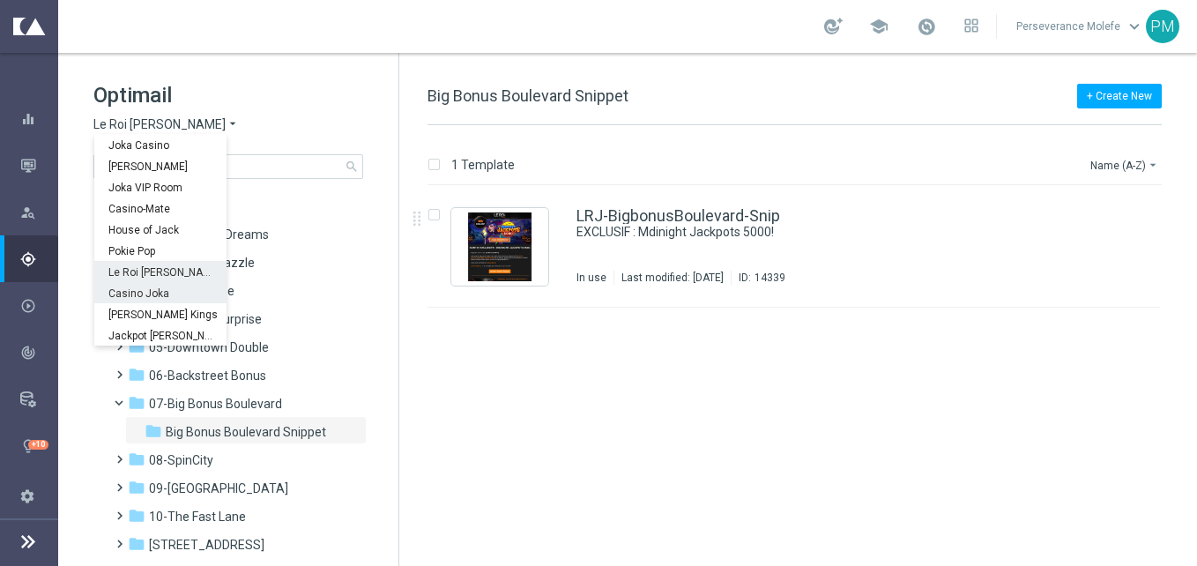
click at [149, 284] on div "Casino Joka" at bounding box center [160, 292] width 132 height 21
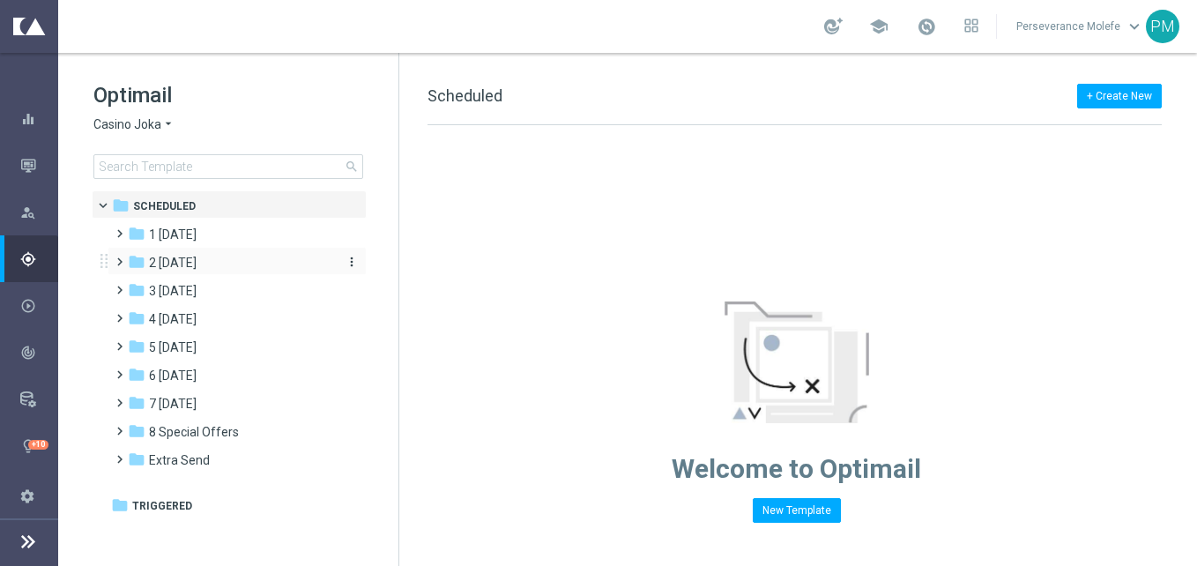
click at [228, 261] on div "folder 2 Wednesday" at bounding box center [229, 263] width 203 height 20
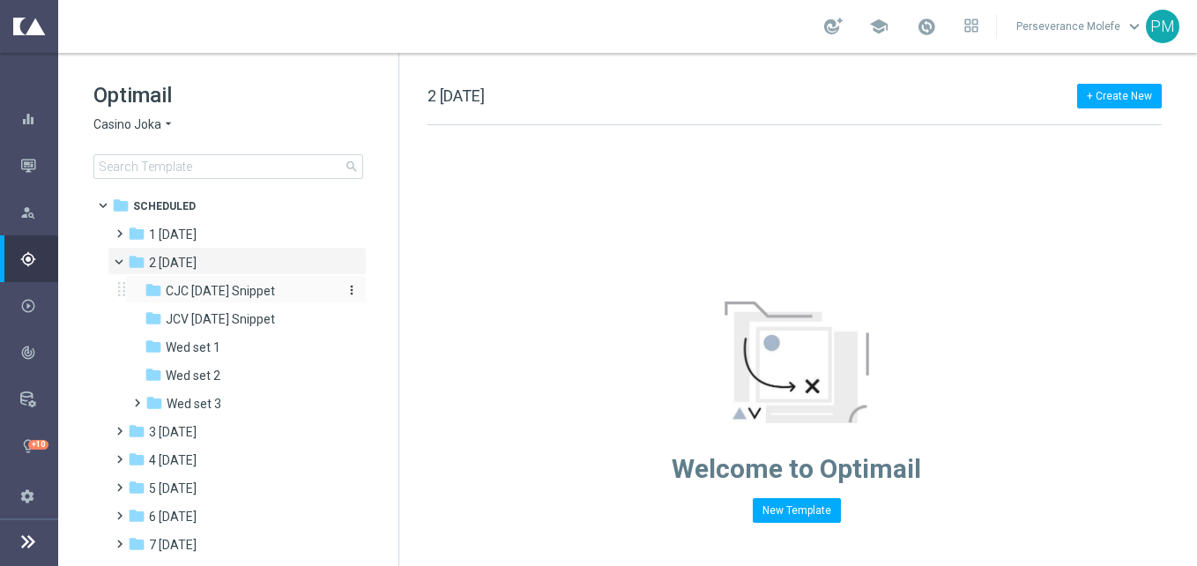
click at [260, 299] on div "folder CJC Wednesday Snippet" at bounding box center [239, 291] width 188 height 20
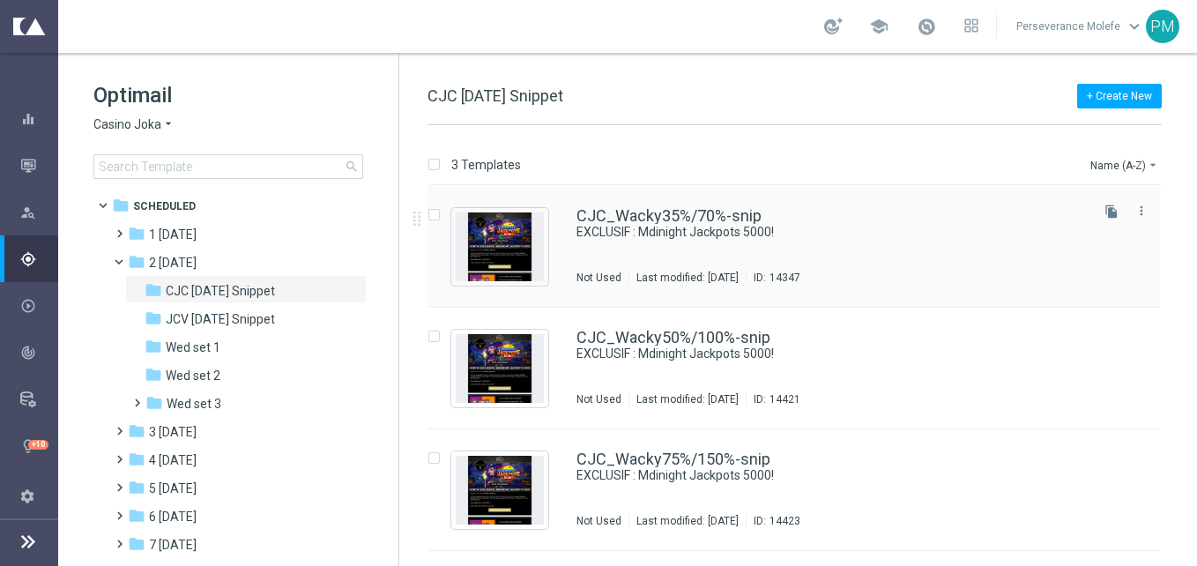
click at [634, 202] on div "CJC_Wacky35%/70%-snip EXCLUSIF : Mdinight Jackpots 5000! Not Used Last modified…" at bounding box center [794, 247] width 733 height 122
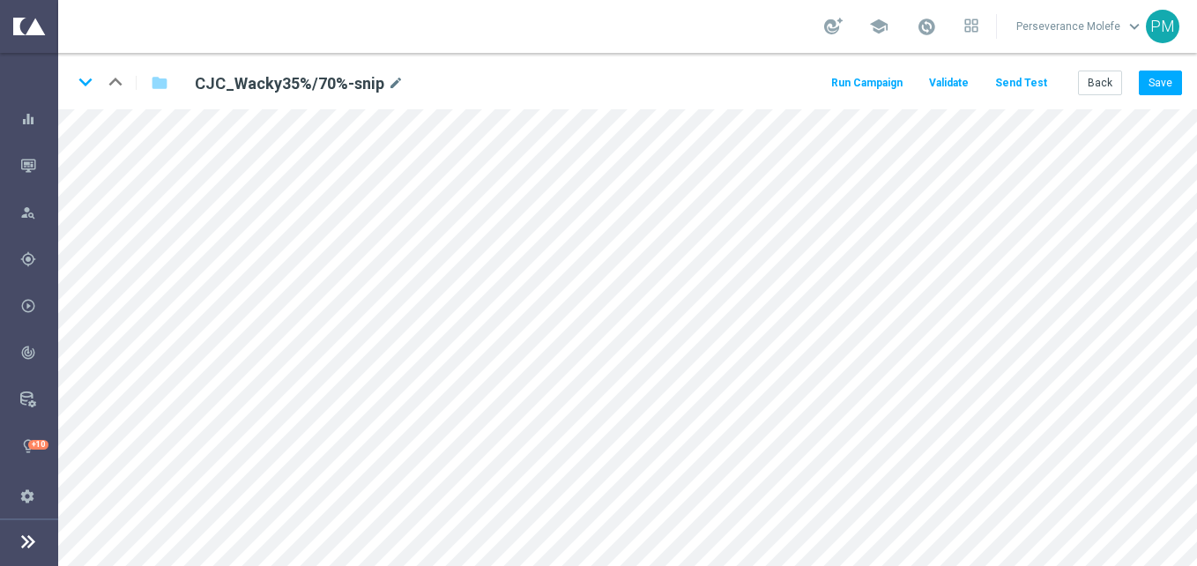
click at [1026, 82] on button "Send Test" at bounding box center [1021, 83] width 57 height 24
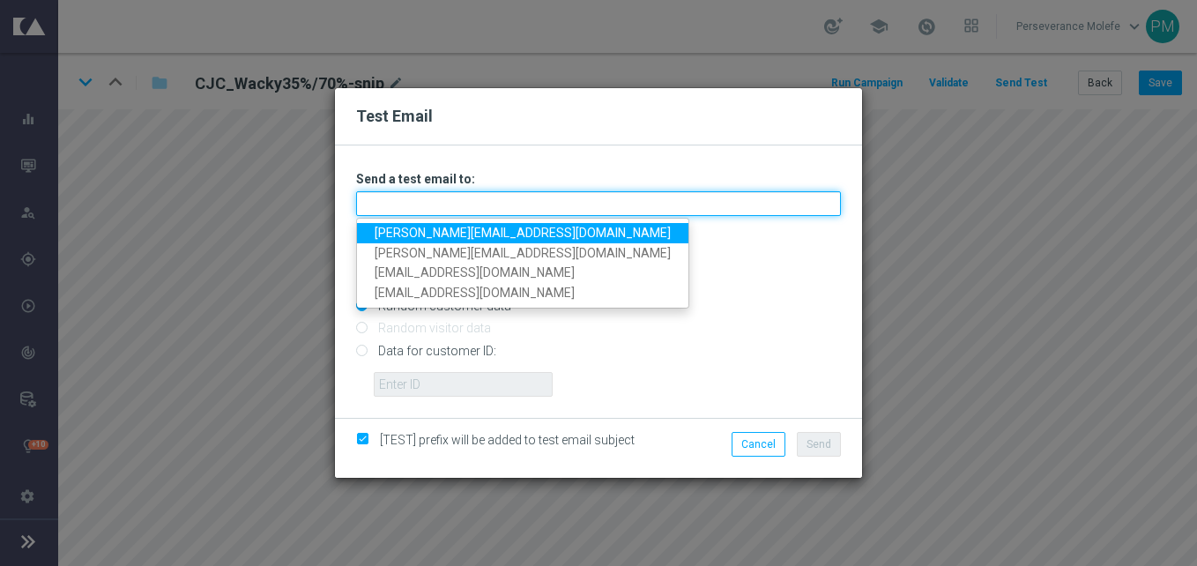
click at [589, 205] on input "text" at bounding box center [598, 203] width 485 height 25
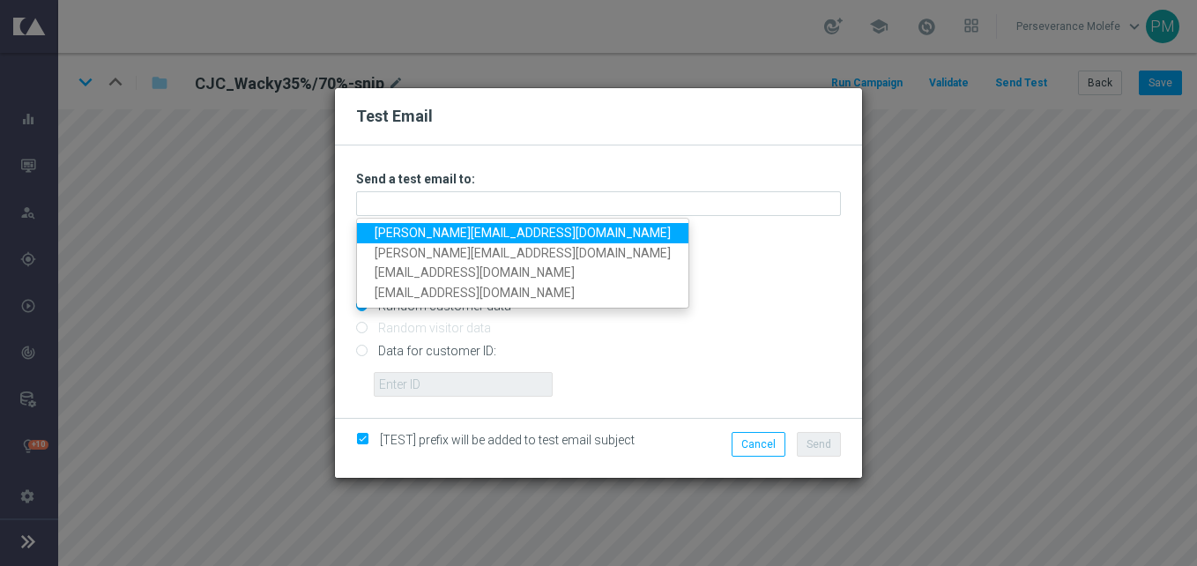
click at [488, 230] on link "Madeleine@viva-vision.net" at bounding box center [522, 233] width 331 height 20
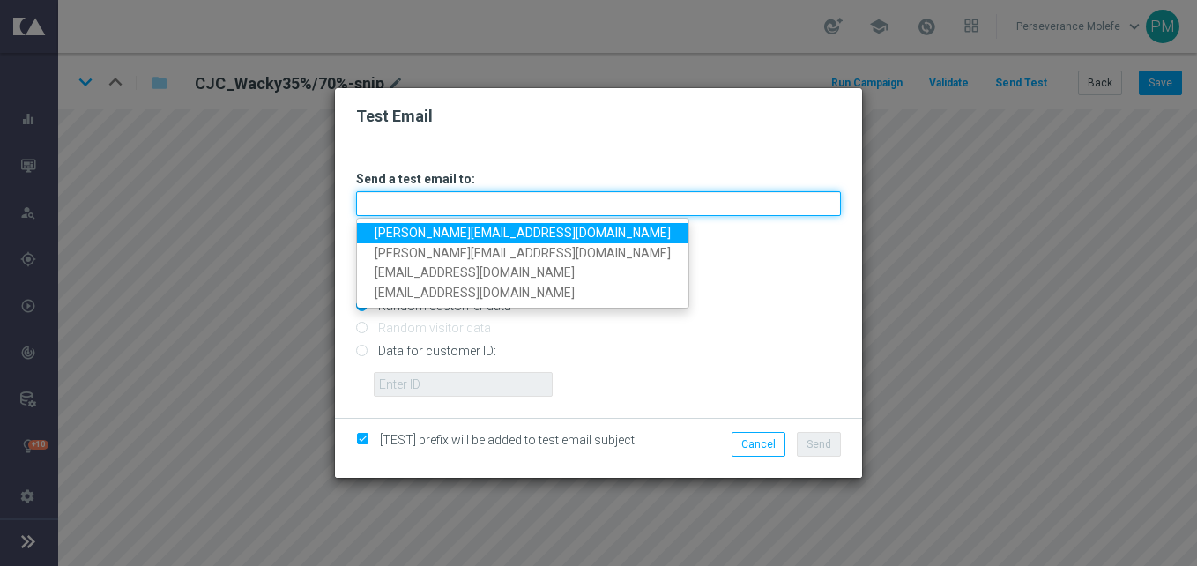
type input "Madeleine@viva-vision.net"
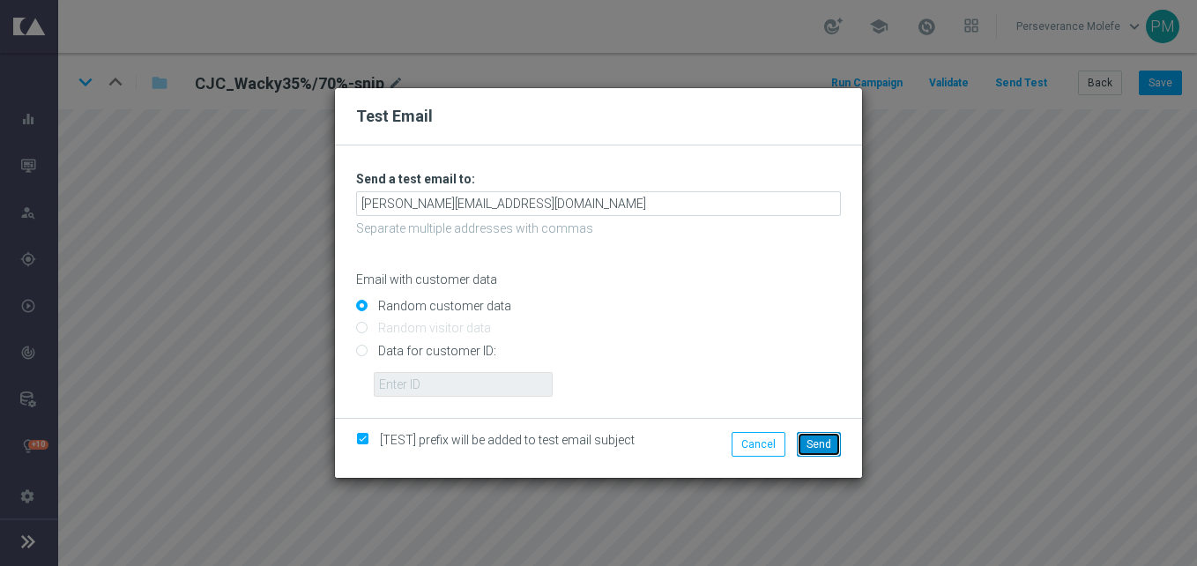
click at [811, 448] on span "Send" at bounding box center [819, 444] width 25 height 12
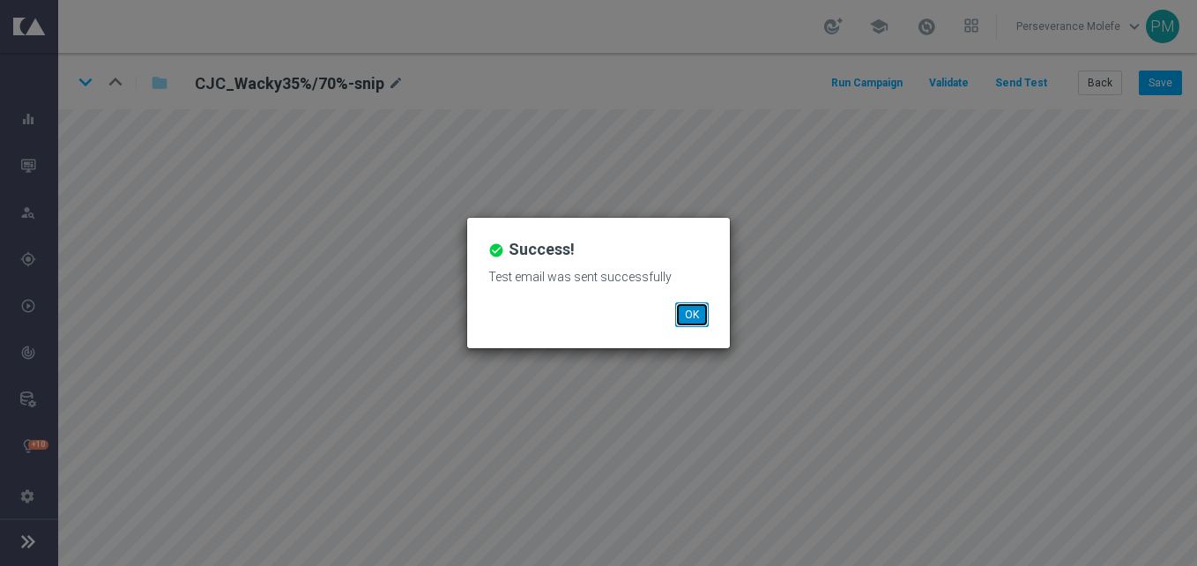
click at [692, 310] on button "OK" at bounding box center [692, 314] width 34 height 25
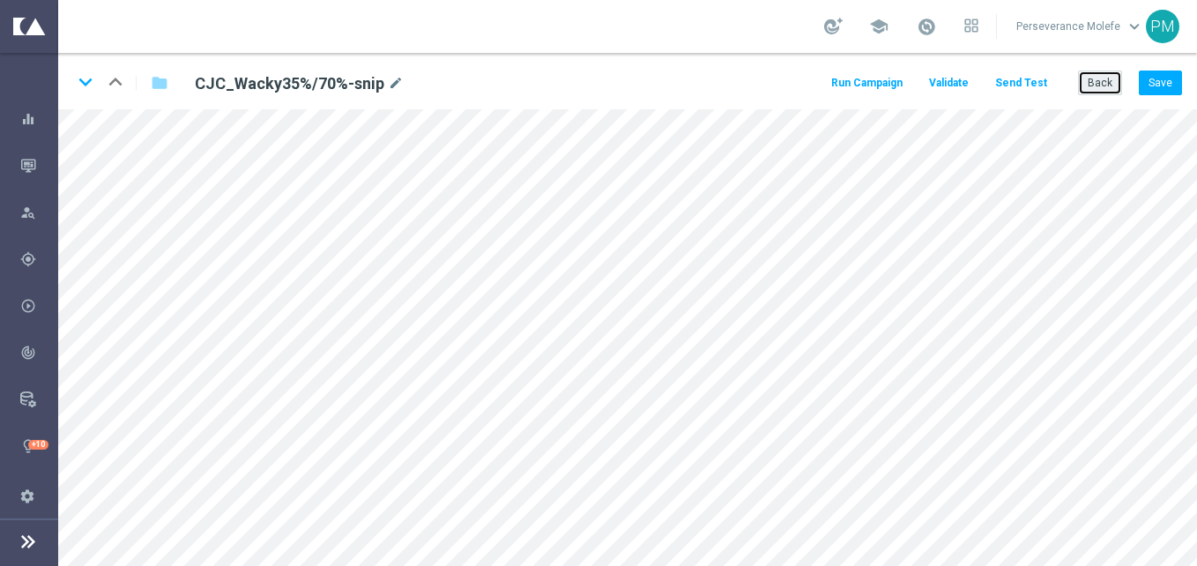
click at [1106, 86] on button "Back" at bounding box center [1100, 83] width 44 height 25
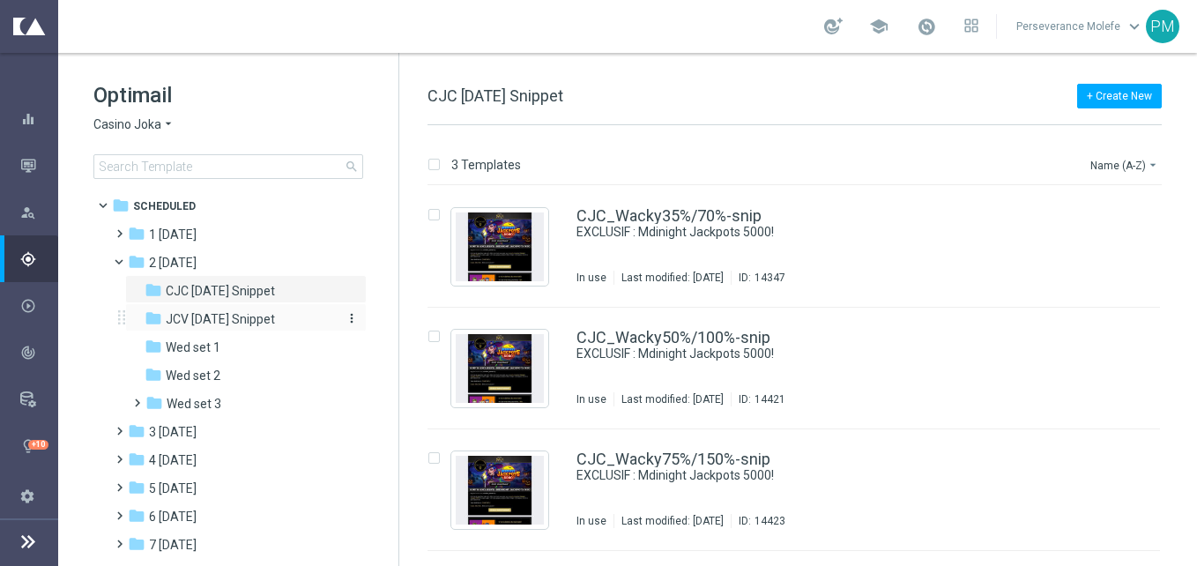
click at [239, 323] on span "JCV [DATE] Snippet" at bounding box center [220, 319] width 109 height 16
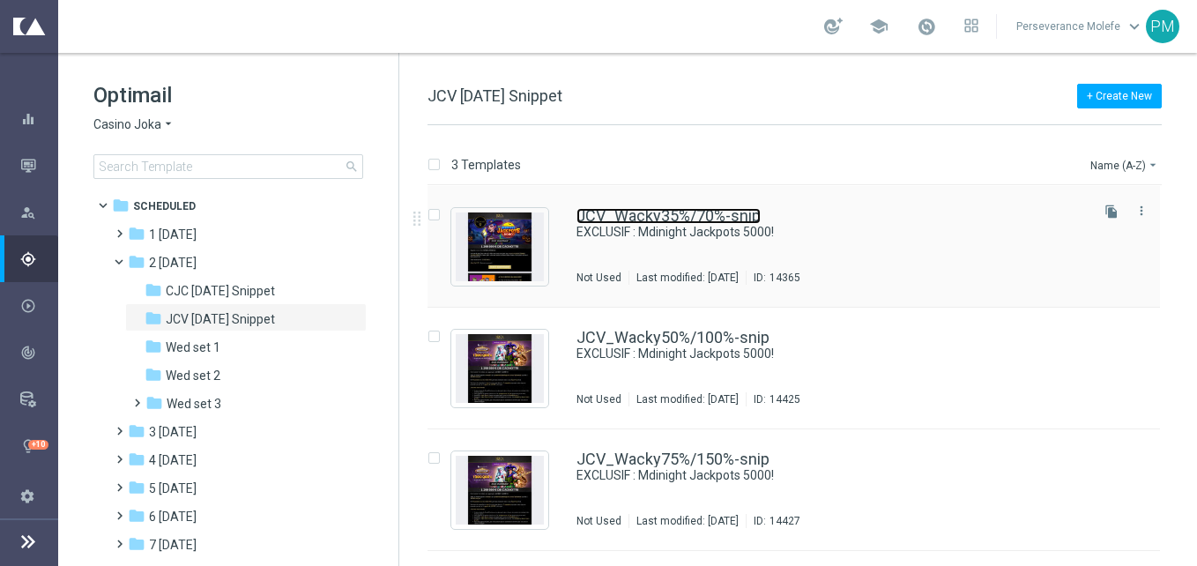
click at [709, 211] on link "JCV_Wacky35%/70%-snip" at bounding box center [669, 216] width 184 height 16
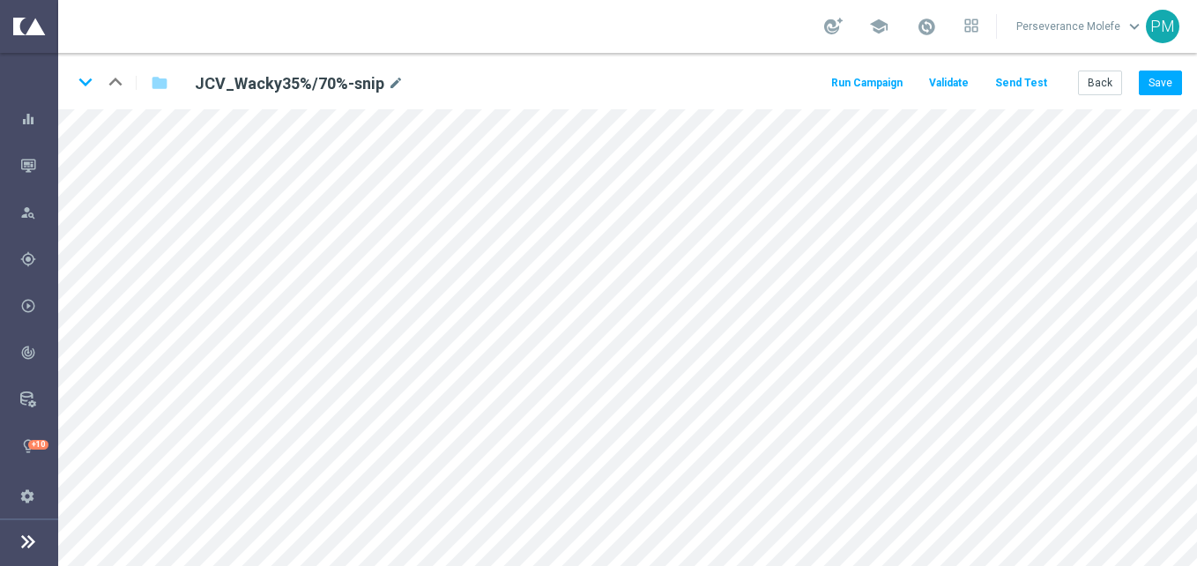
click at [1017, 92] on button "Send Test" at bounding box center [1021, 83] width 57 height 24
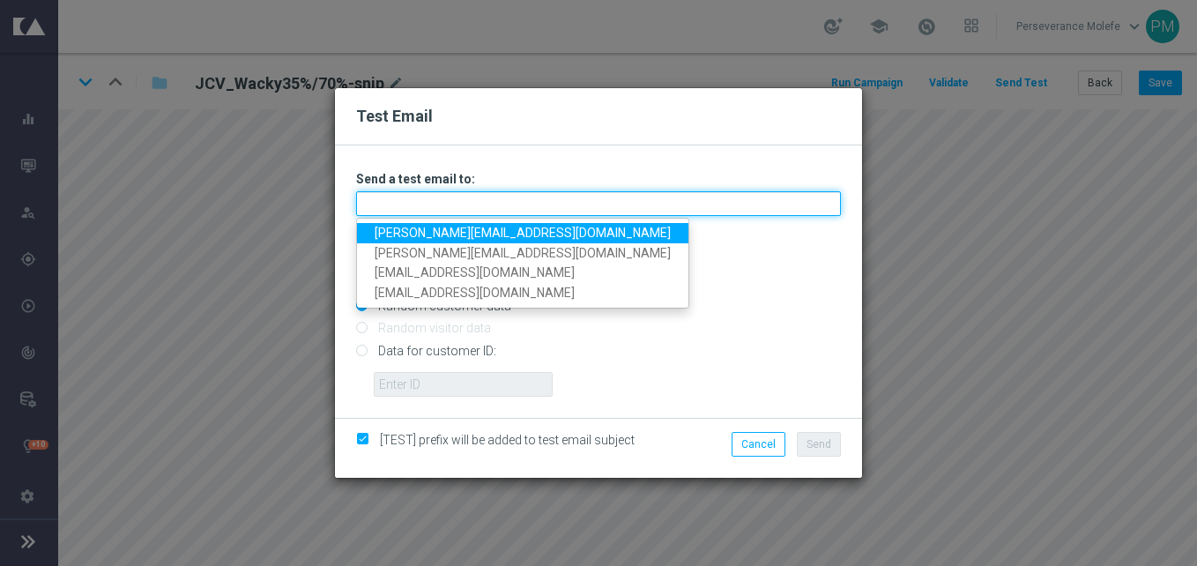
click at [585, 199] on input "text" at bounding box center [598, 203] width 485 height 25
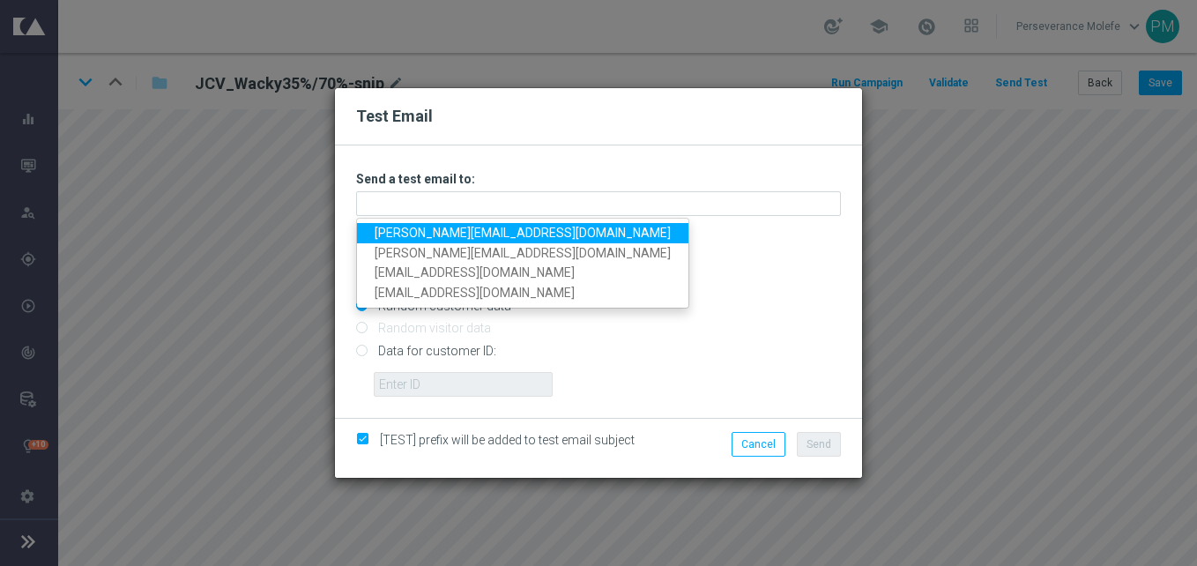
click at [510, 235] on link "Madeleine@viva-vision.net" at bounding box center [522, 233] width 331 height 20
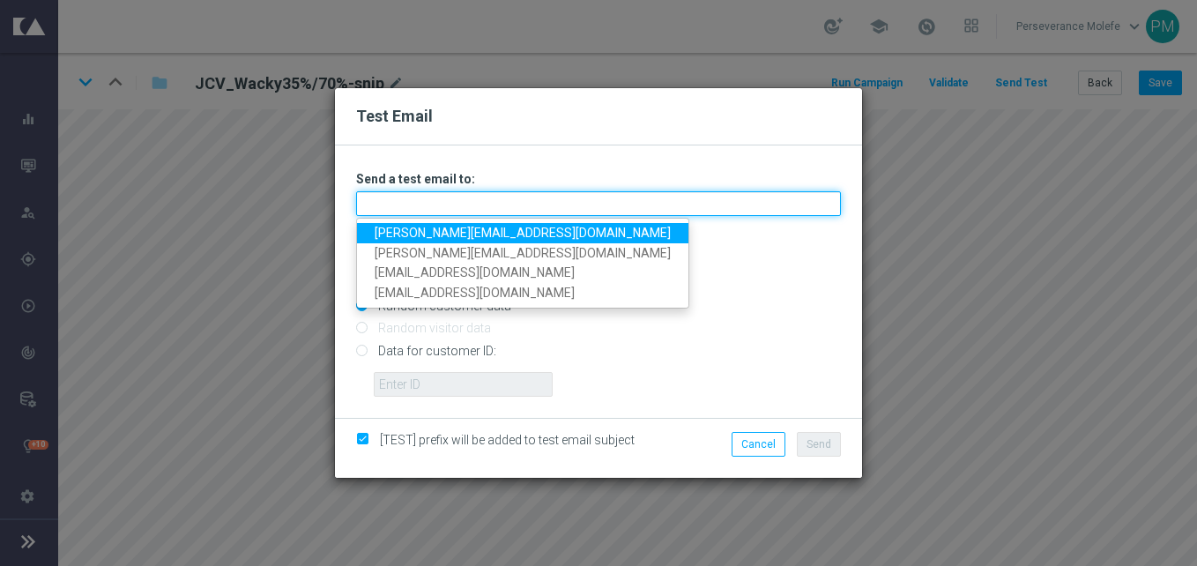
type input "Madeleine@viva-vision.net"
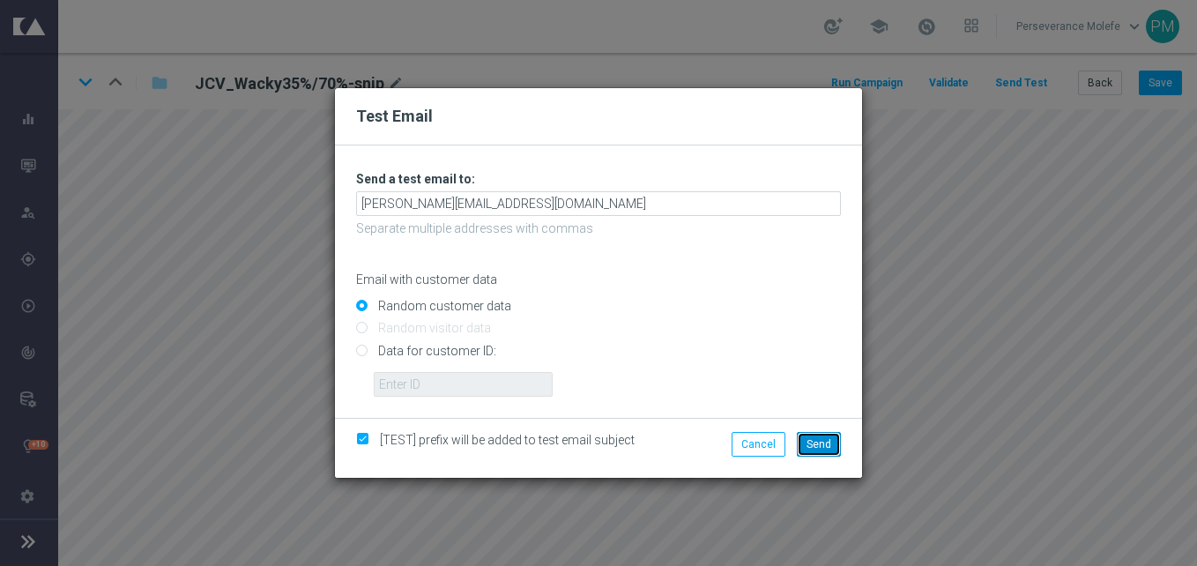
click at [824, 445] on span "Send" at bounding box center [819, 444] width 25 height 12
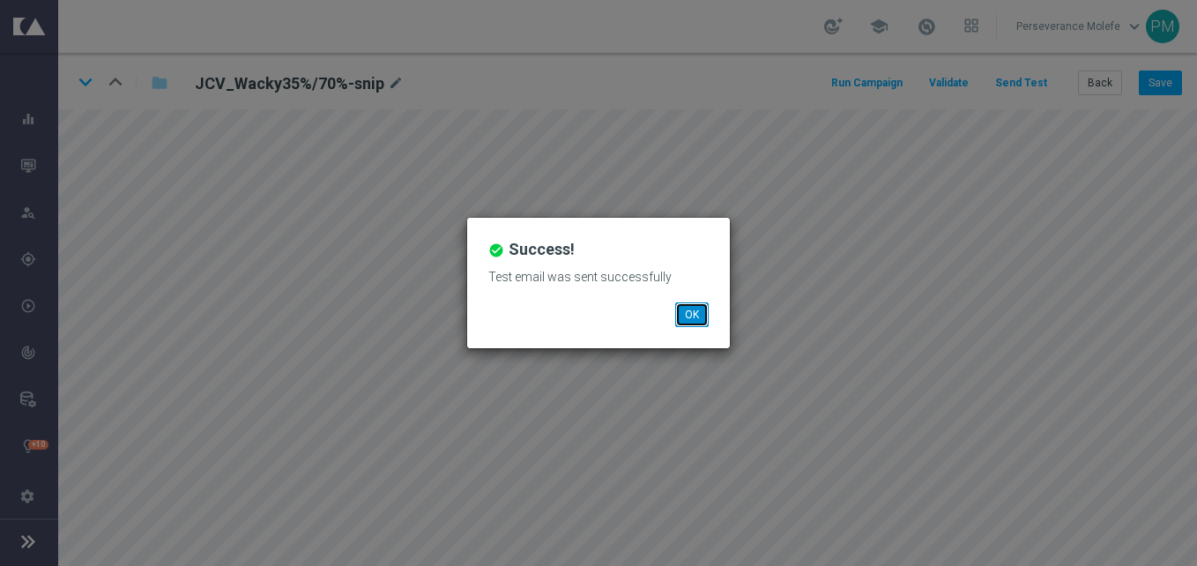
click at [698, 310] on button "OK" at bounding box center [692, 314] width 34 height 25
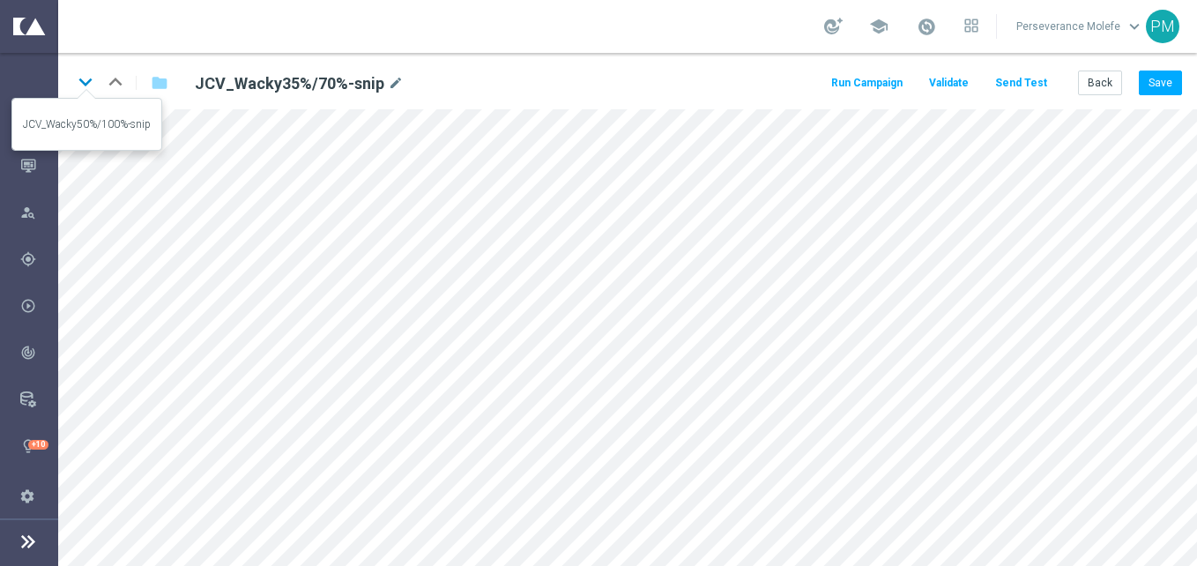
click at [88, 86] on icon "keyboard_arrow_down" at bounding box center [85, 82] width 26 height 26
click at [1106, 85] on button "Back" at bounding box center [1100, 83] width 44 height 25
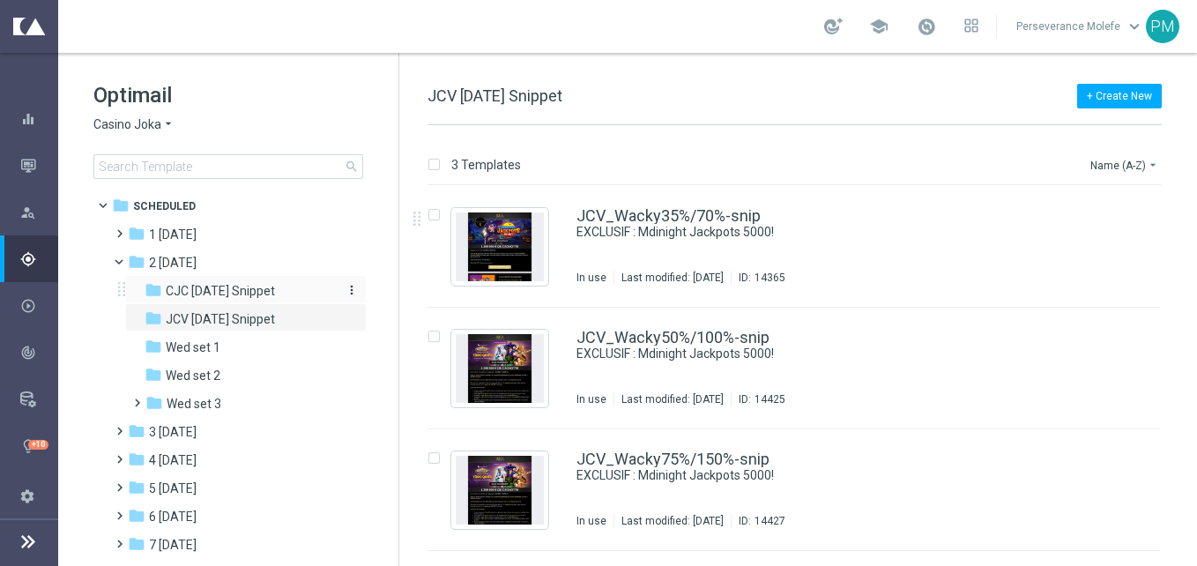
click at [241, 286] on span "CJC [DATE] Snippet" at bounding box center [220, 291] width 109 height 16
click at [138, 123] on span "Casino Joka" at bounding box center [127, 124] width 68 height 17
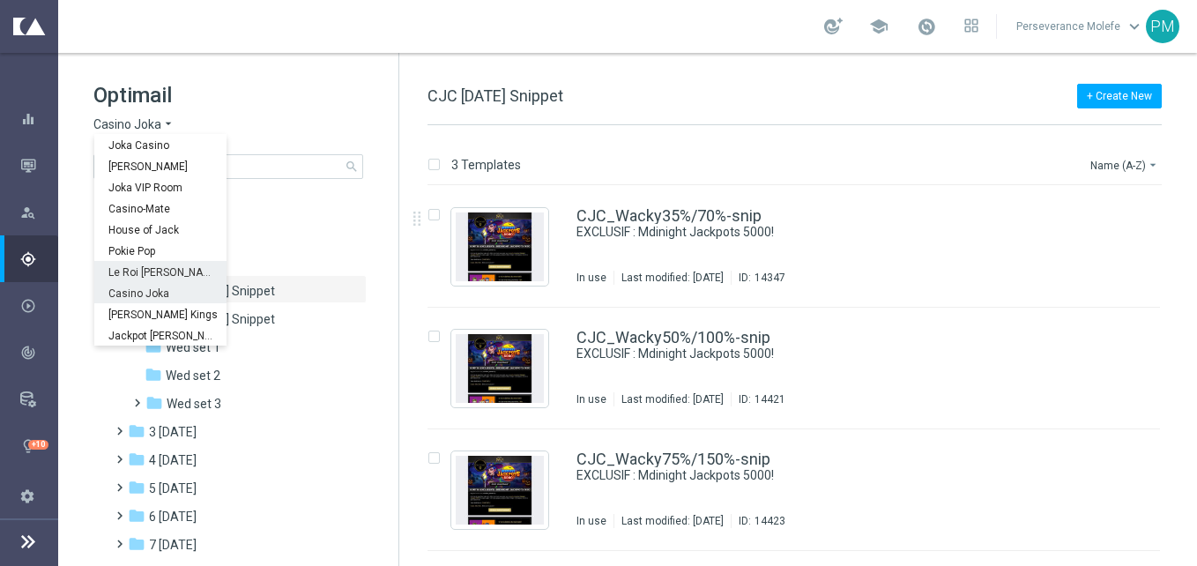
click at [160, 264] on div "Le Roi [PERSON_NAME]" at bounding box center [160, 271] width 132 height 21
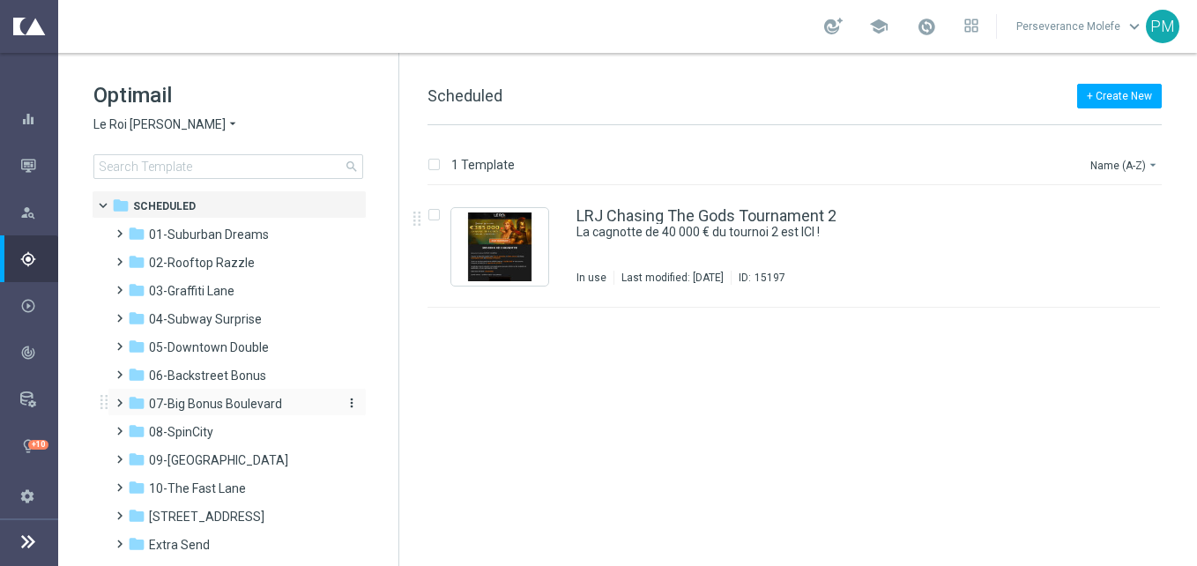
click at [231, 409] on span "07-Big Bonus Boulevard" at bounding box center [215, 404] width 133 height 16
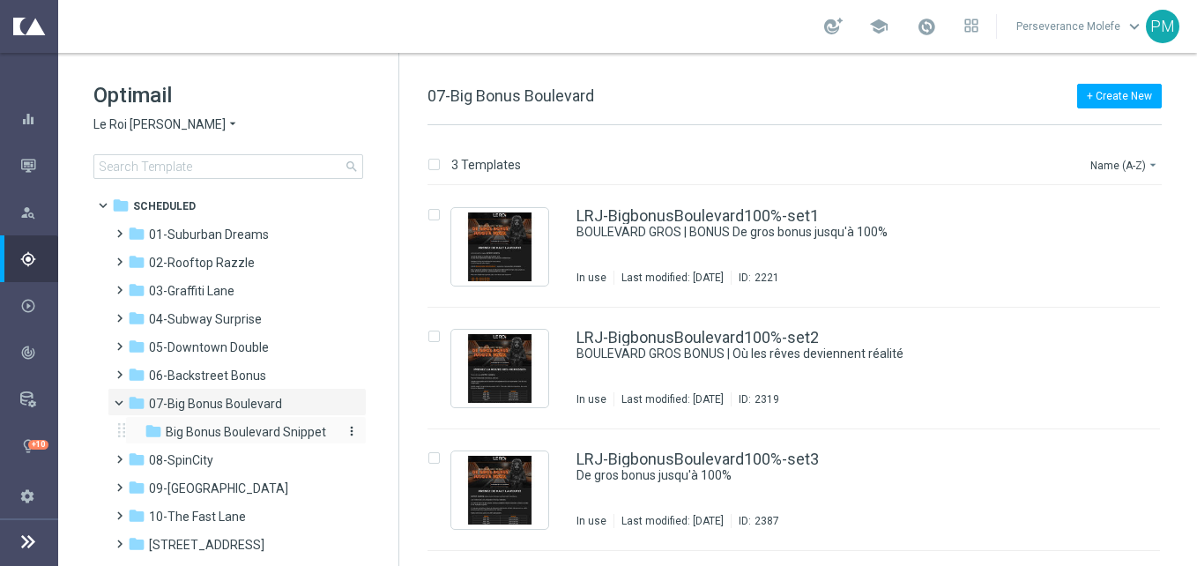
click at [299, 428] on span "Big Bonus Boulevard Snippet" at bounding box center [246, 432] width 160 height 16
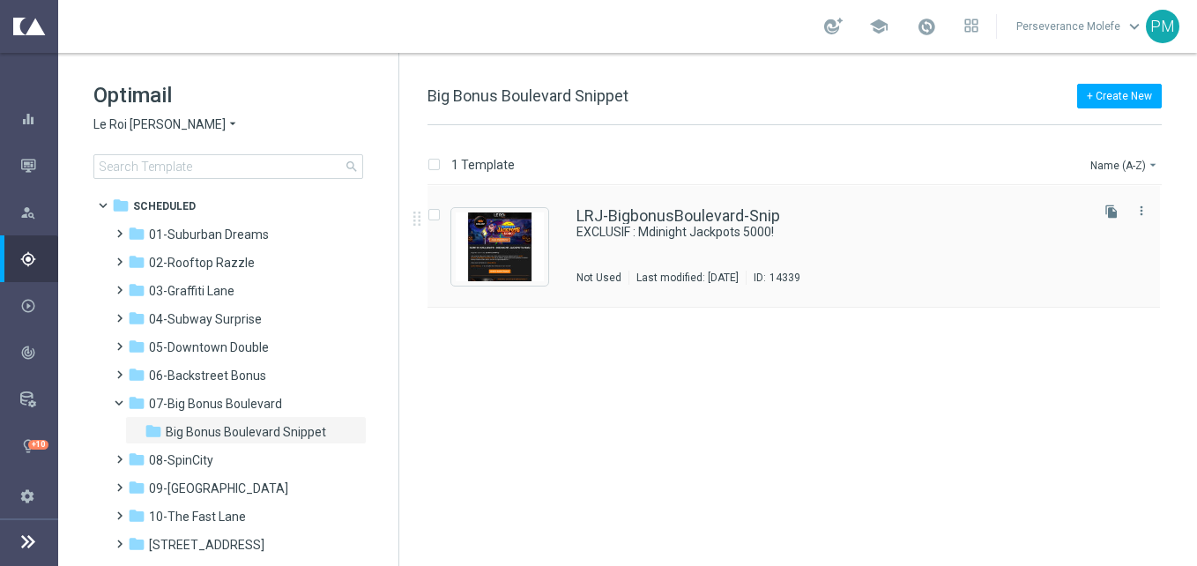
click at [674, 205] on div "LRJ-BigbonusBoulevard-Snip EXCLUSIF : Mdinight Jackpots 5000! Not Used Last mod…" at bounding box center [794, 247] width 733 height 122
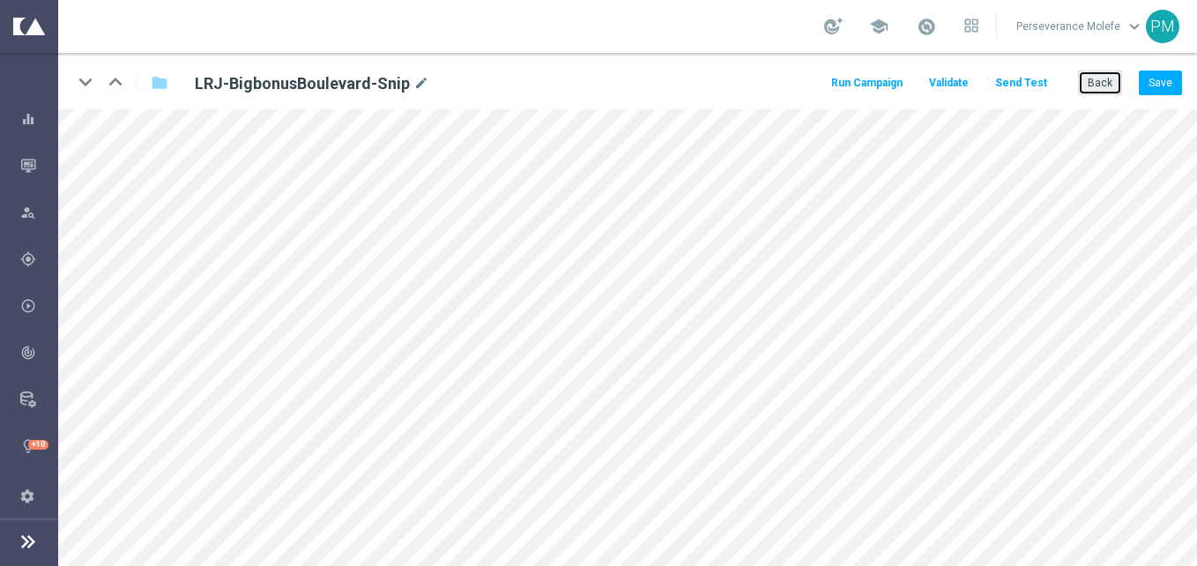
click at [1099, 78] on button "Back" at bounding box center [1100, 83] width 44 height 25
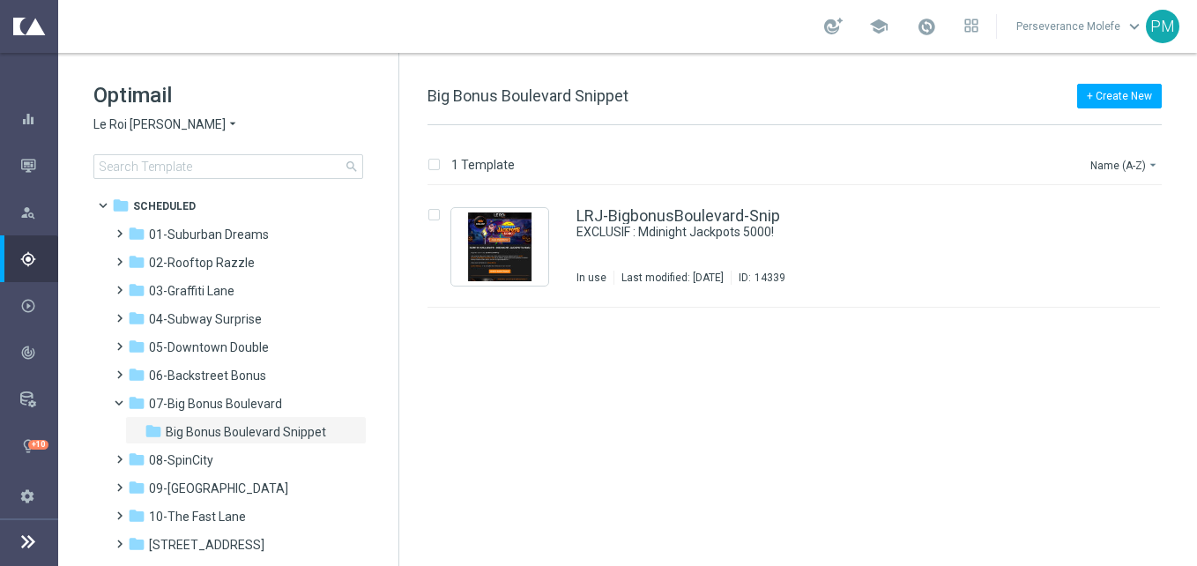
click at [141, 133] on div "Optimail Le Roi Johnny arrow_drop_down × Le Roi Johnny search" at bounding box center [245, 130] width 305 height 98
click at [154, 124] on span "Le Roi [PERSON_NAME]" at bounding box center [159, 124] width 132 height 17
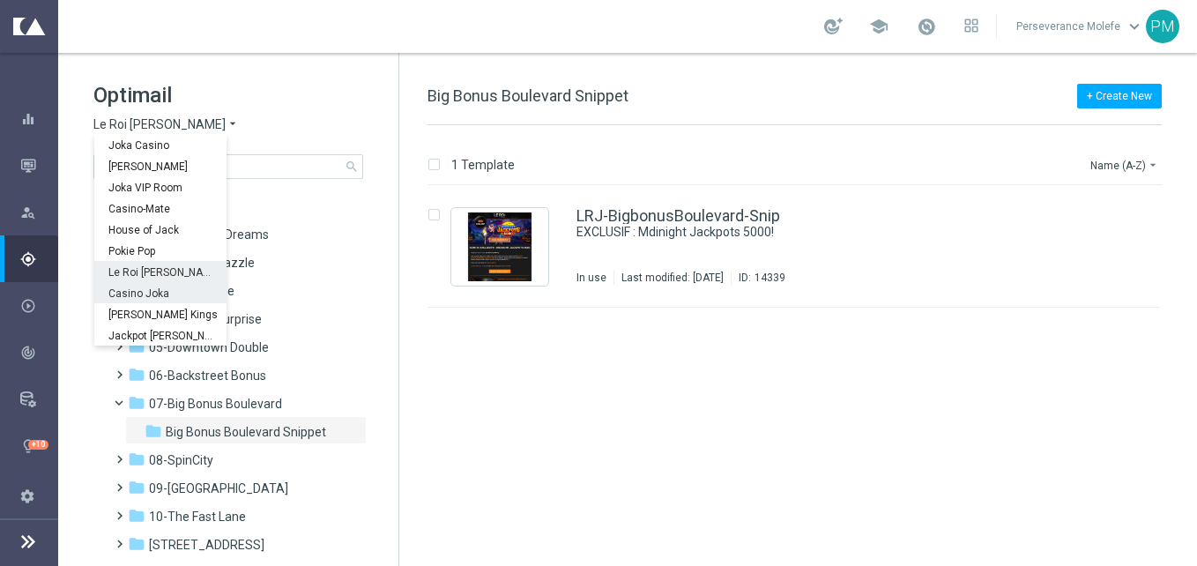
click at [182, 292] on div "Casino Joka" at bounding box center [160, 292] width 132 height 21
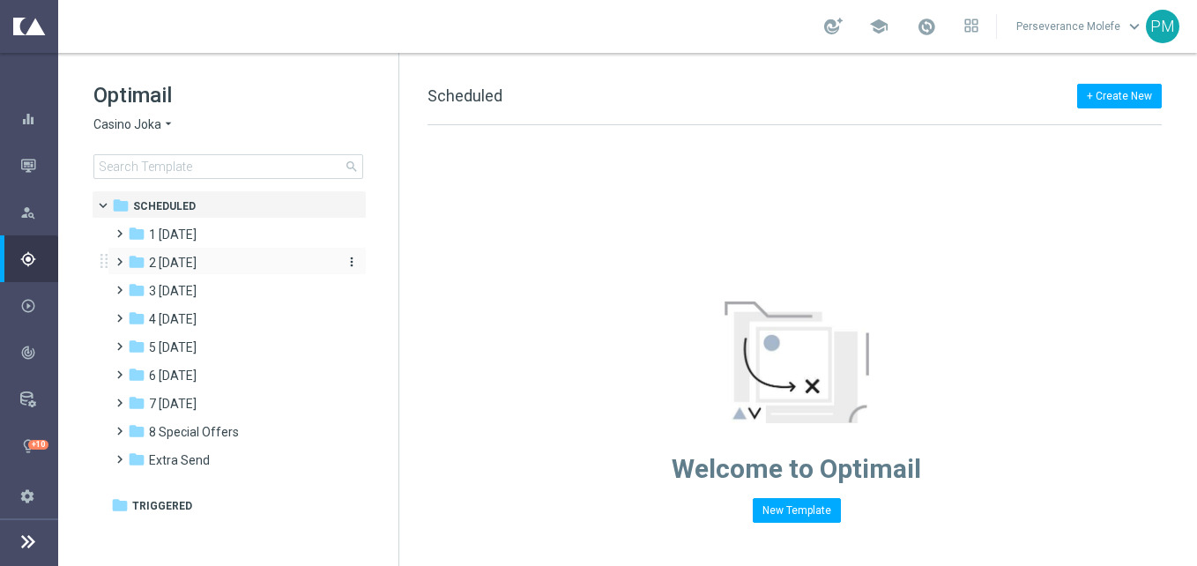
click at [257, 267] on div "folder 2 Wednesday" at bounding box center [229, 263] width 203 height 20
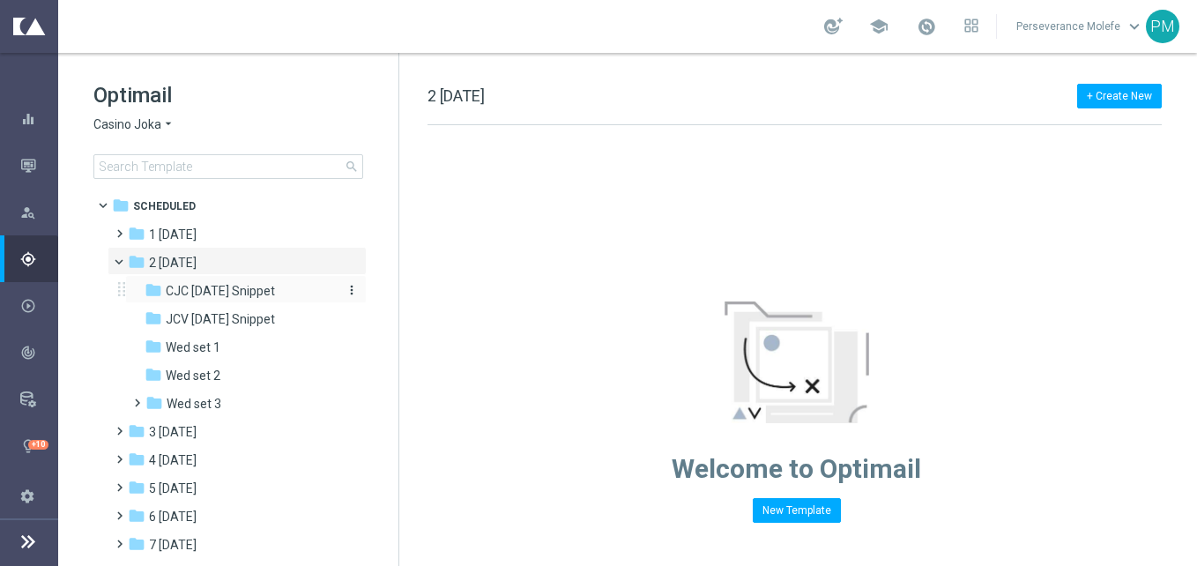
click at [242, 291] on span "CJC [DATE] Snippet" at bounding box center [220, 291] width 109 height 16
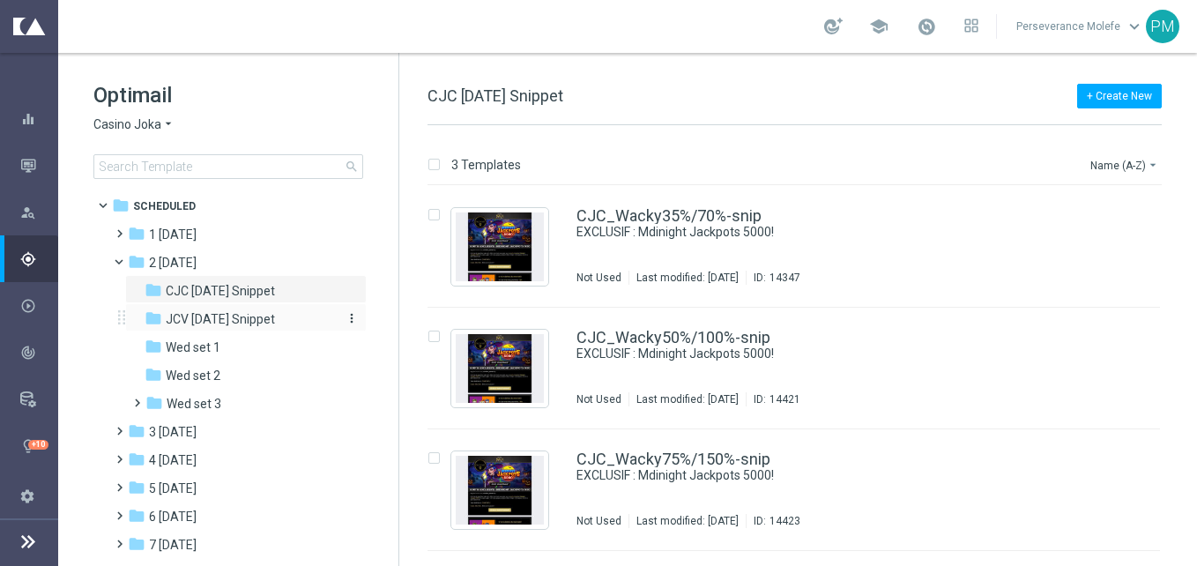
click at [242, 319] on span "JCV [DATE] Snippet" at bounding box center [220, 319] width 109 height 16
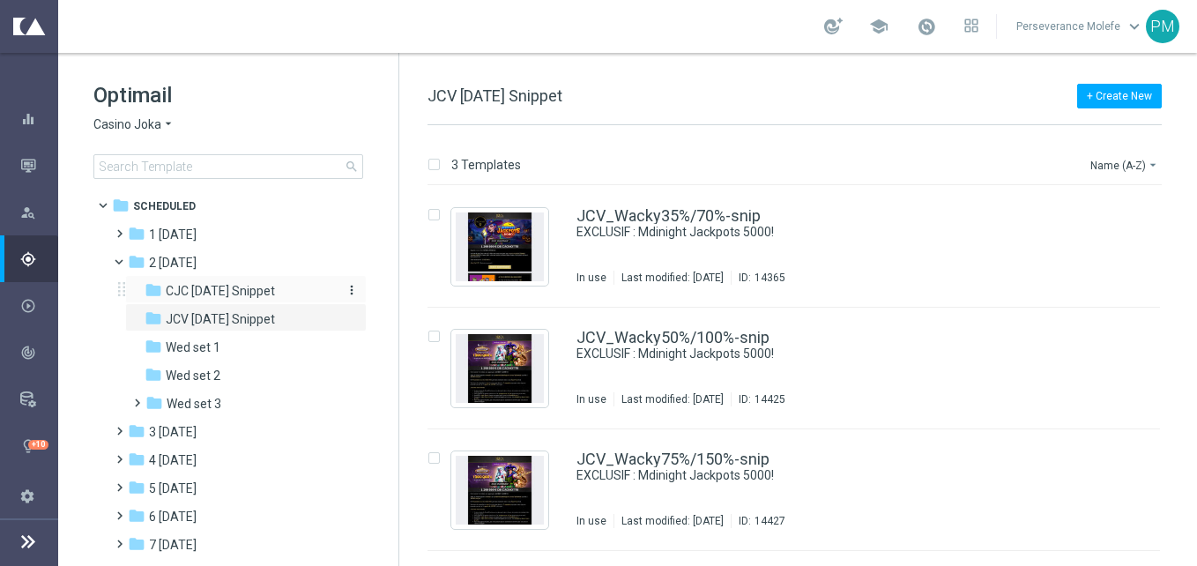
click at [263, 294] on span "CJC [DATE] Snippet" at bounding box center [220, 291] width 109 height 16
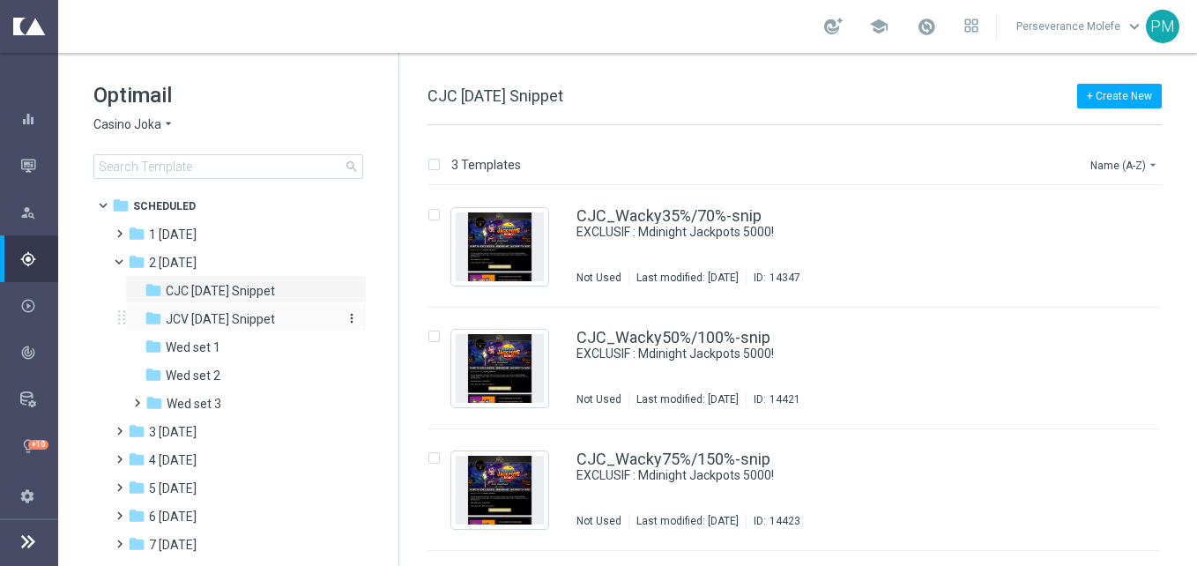
click at [275, 319] on span "JCV [DATE] Snippet" at bounding box center [220, 319] width 109 height 16
click at [126, 261] on span at bounding box center [126, 258] width 7 height 8
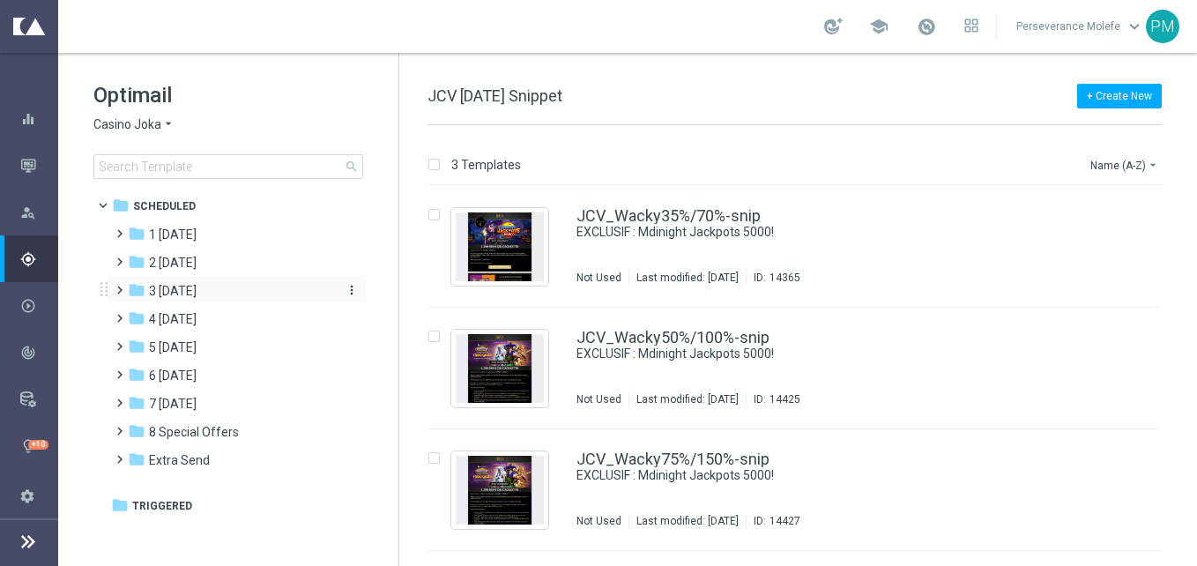
click at [224, 294] on div "folder 3 Thursday" at bounding box center [229, 291] width 203 height 20
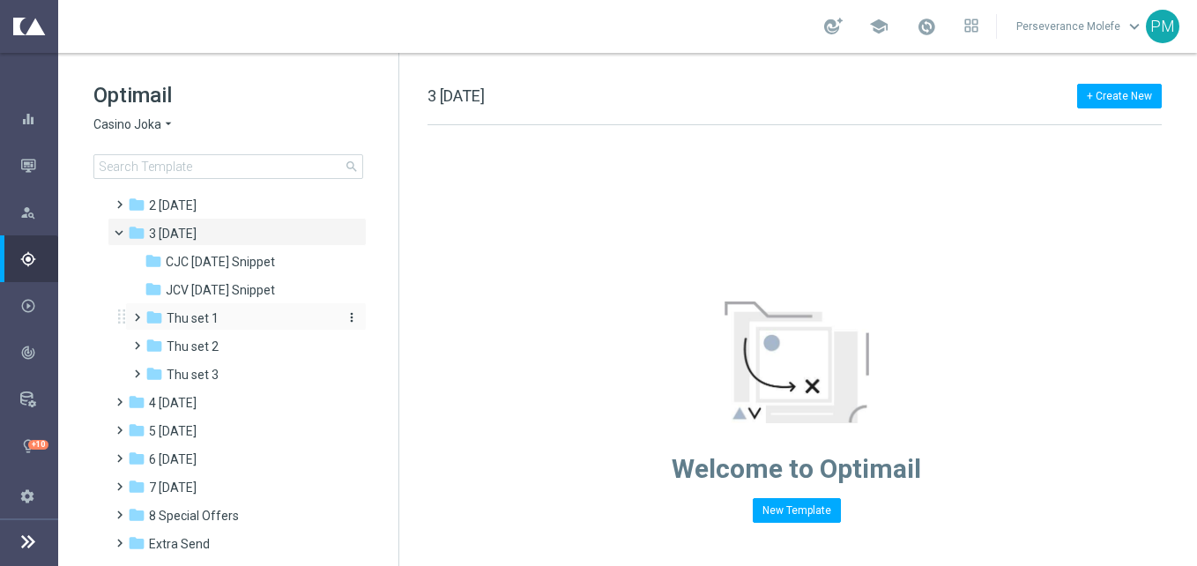
scroll to position [88, 0]
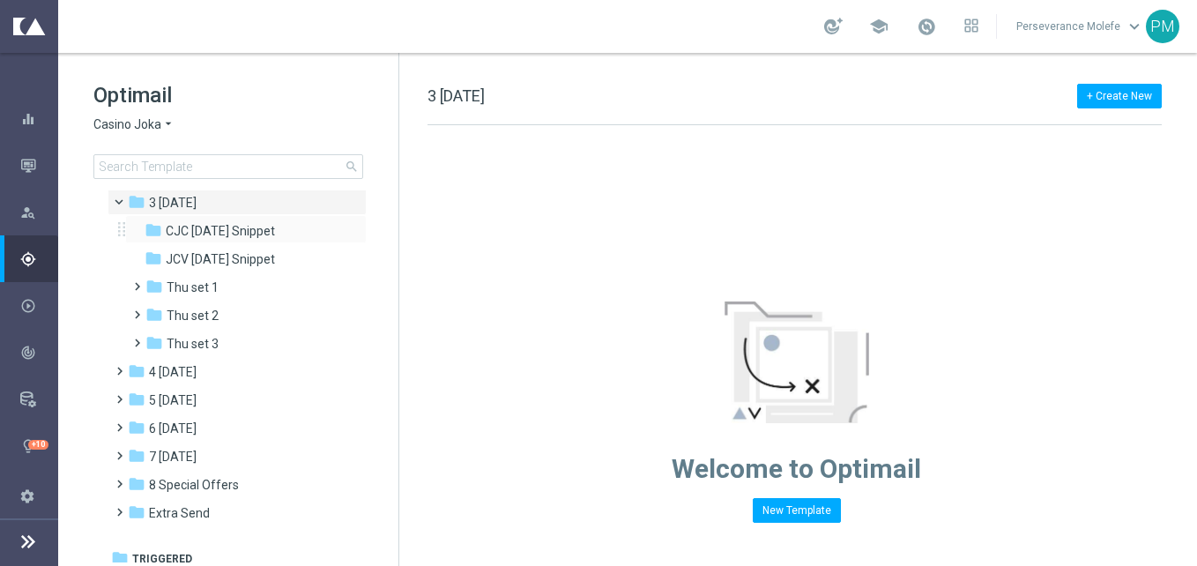
click at [267, 217] on div "folder CJC Thursday Snippet more_vert" at bounding box center [246, 229] width 242 height 28
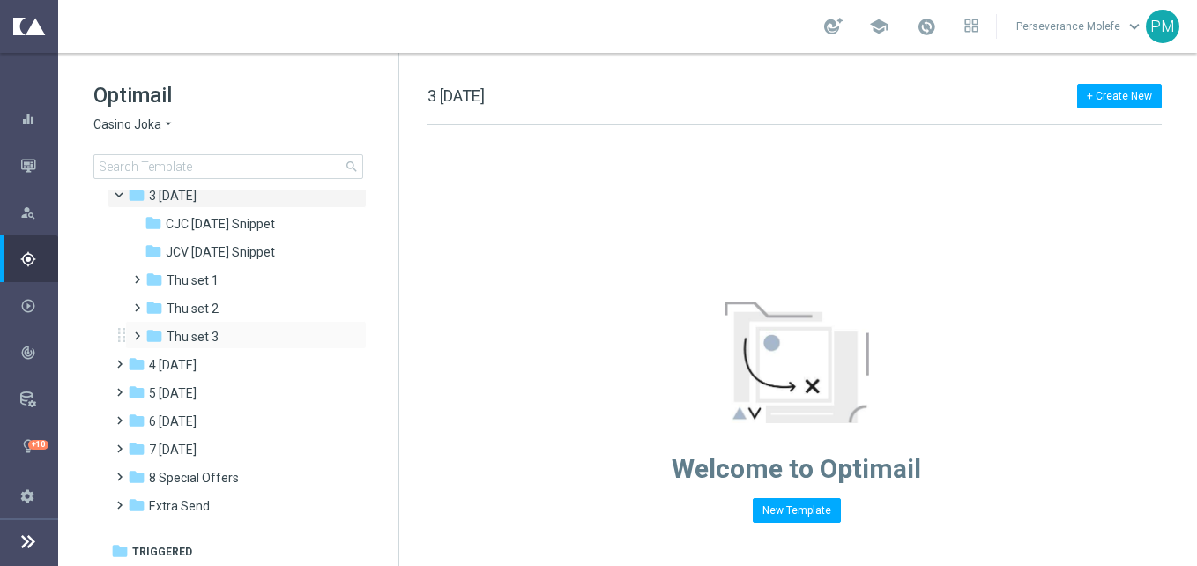
scroll to position [97, 0]
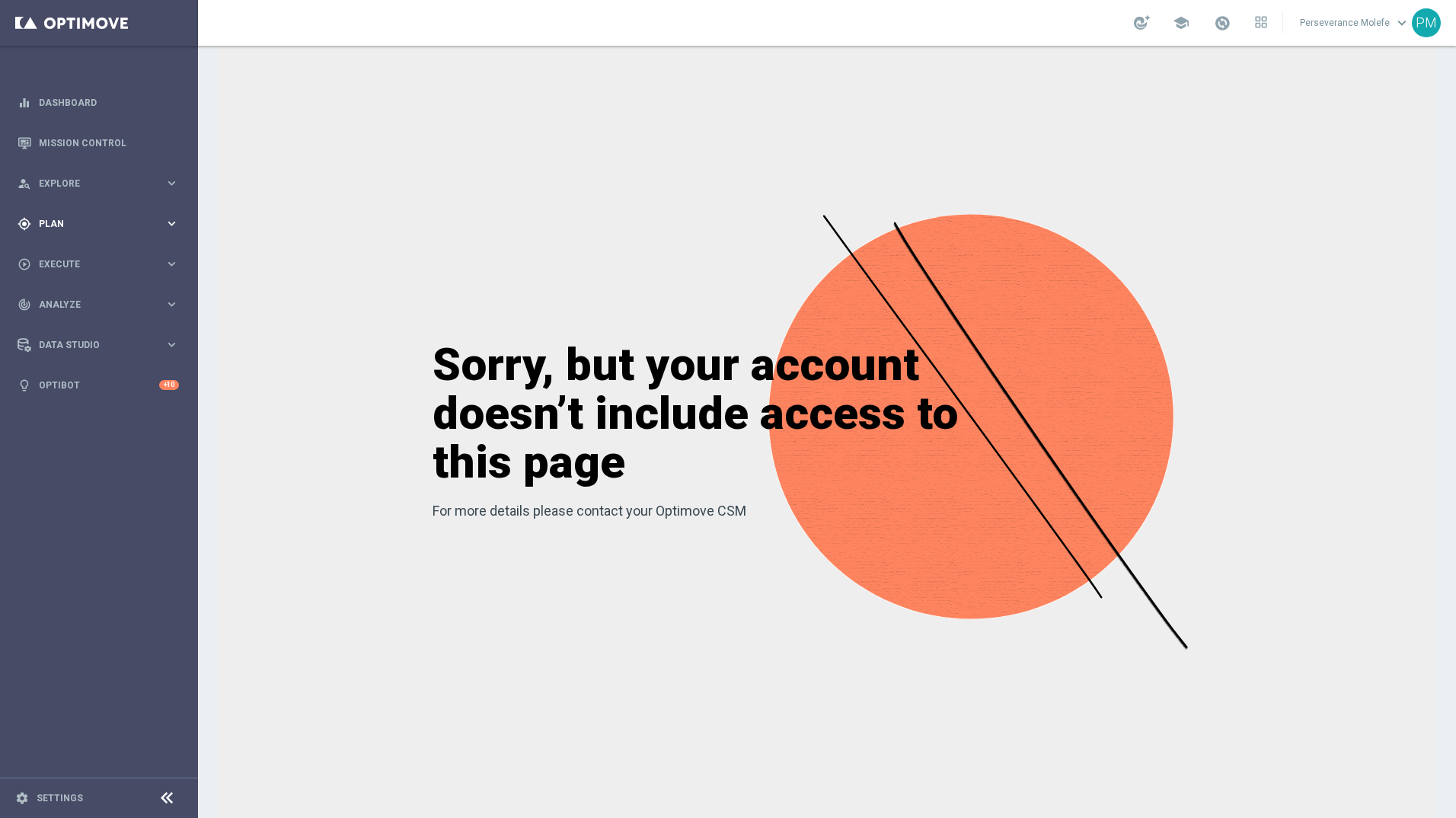
click at [61, 220] on span "Plan" at bounding box center [101, 224] width 125 height 10
click at [80, 301] on span "Templates" at bounding box center [95, 301] width 109 height 10
click at [67, 322] on link "Optimail" at bounding box center [103, 324] width 111 height 12
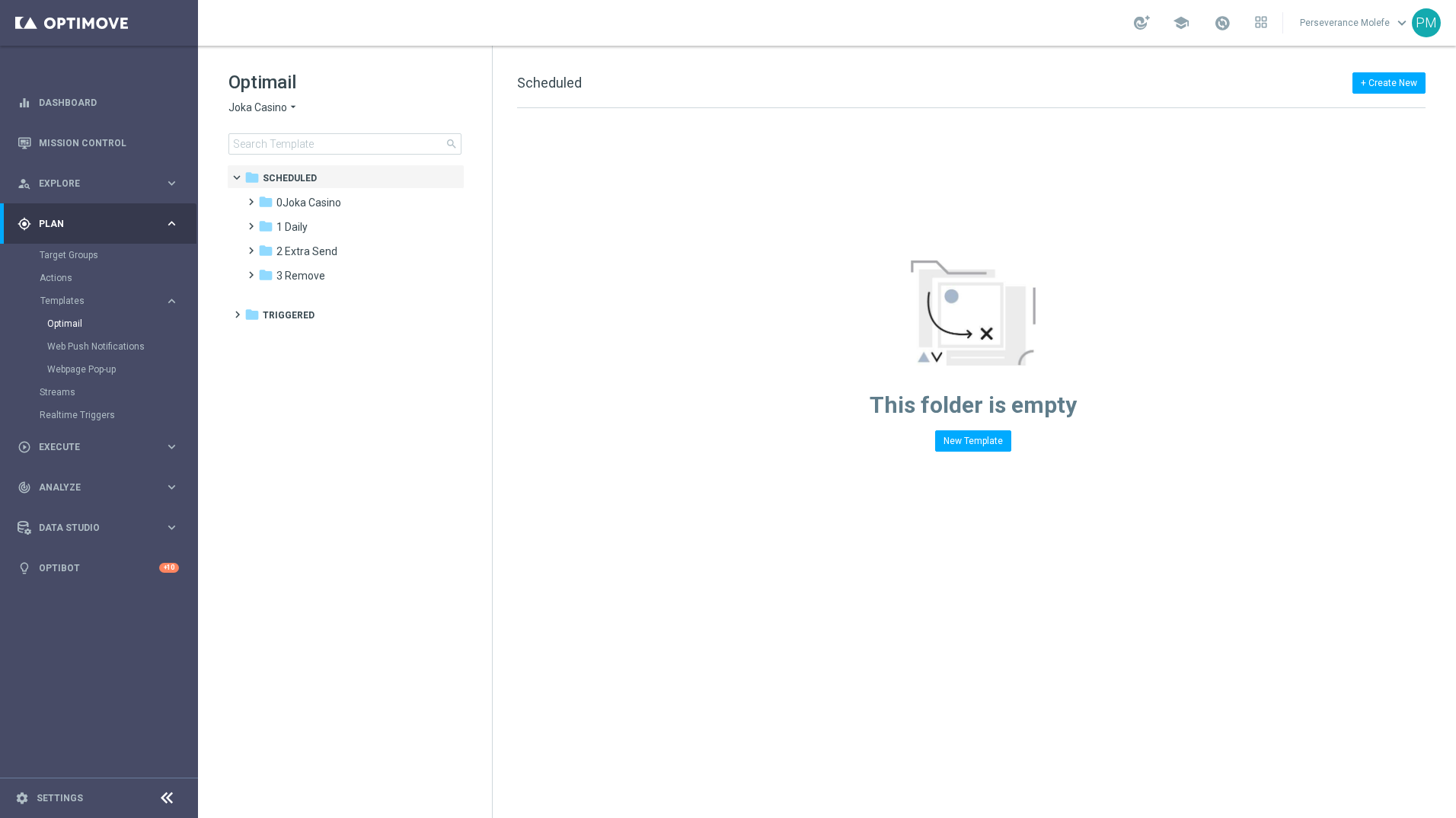
click at [263, 110] on span "Joka Casino" at bounding box center [257, 107] width 59 height 15
click at [0, 0] on span "Casino Joka" at bounding box center [0, 0] width 0 height 0
click at [318, 231] on span "2 [DATE]" at bounding box center [297, 227] width 41 height 14
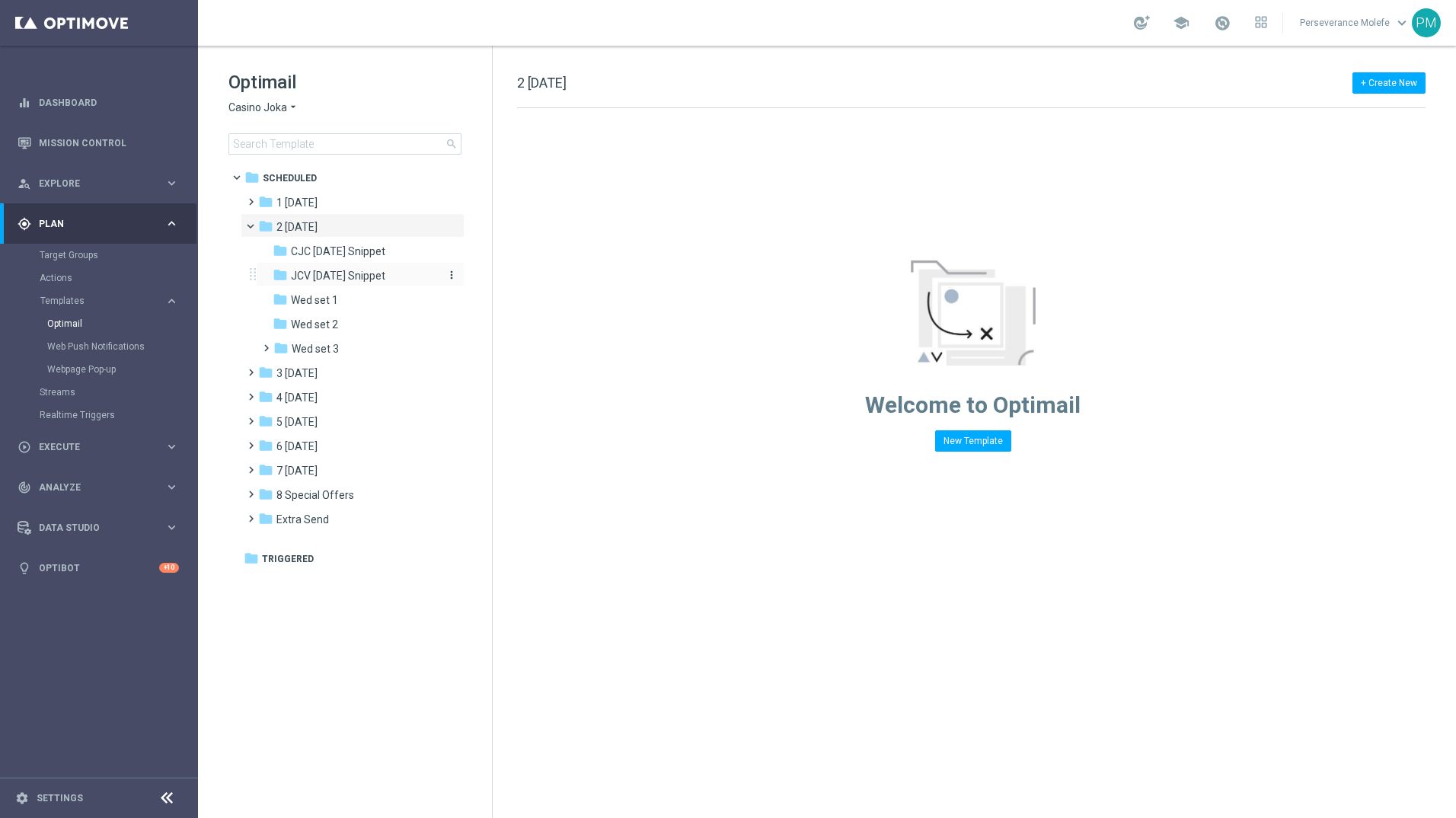
click at [363, 278] on span "JCV [DATE] Snippet" at bounding box center [338, 276] width 94 height 14
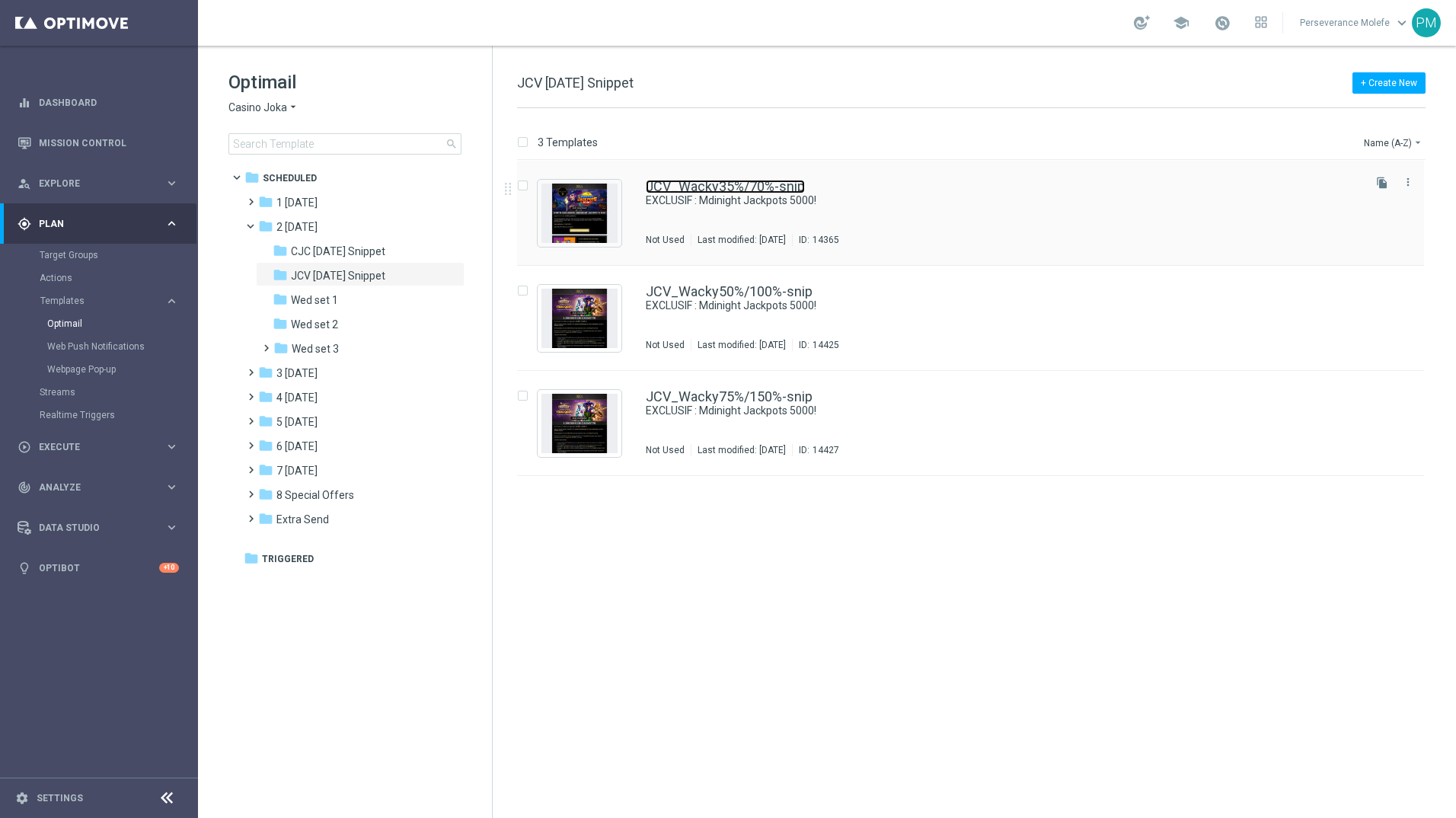
click at [692, 181] on link "JCV_Wacky35%/70%-snip" at bounding box center [725, 187] width 159 height 14
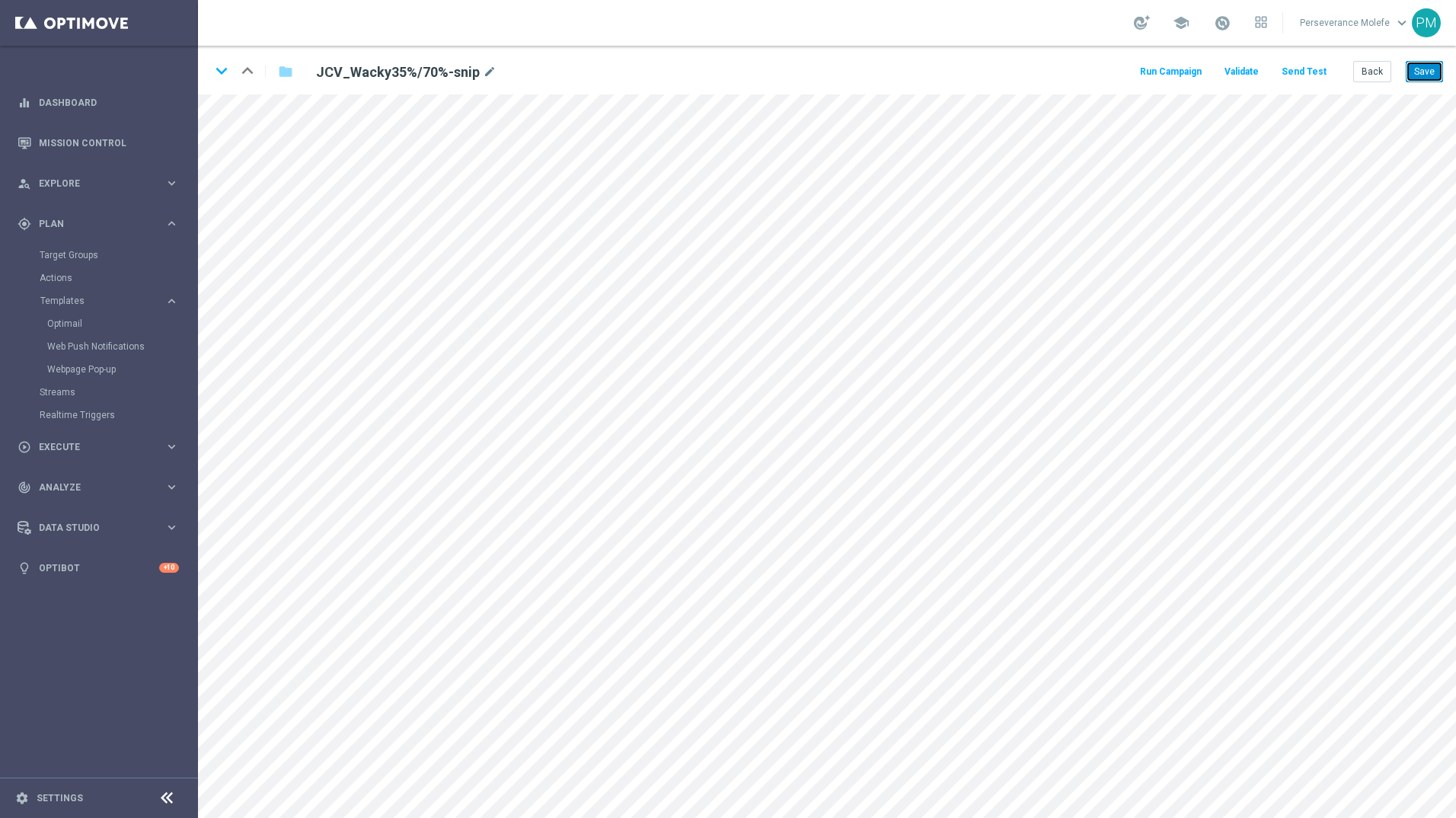
click at [1428, 64] on button "Save" at bounding box center [1423, 72] width 37 height 22
click at [1369, 83] on div "keyboard_arrow_down keyboard_arrow_up folder JCV_Wacky35%/70%-snip mode_edit Ru…" at bounding box center [826, 70] width 1257 height 48
click at [1374, 73] on button "Back" at bounding box center [1372, 72] width 38 height 22
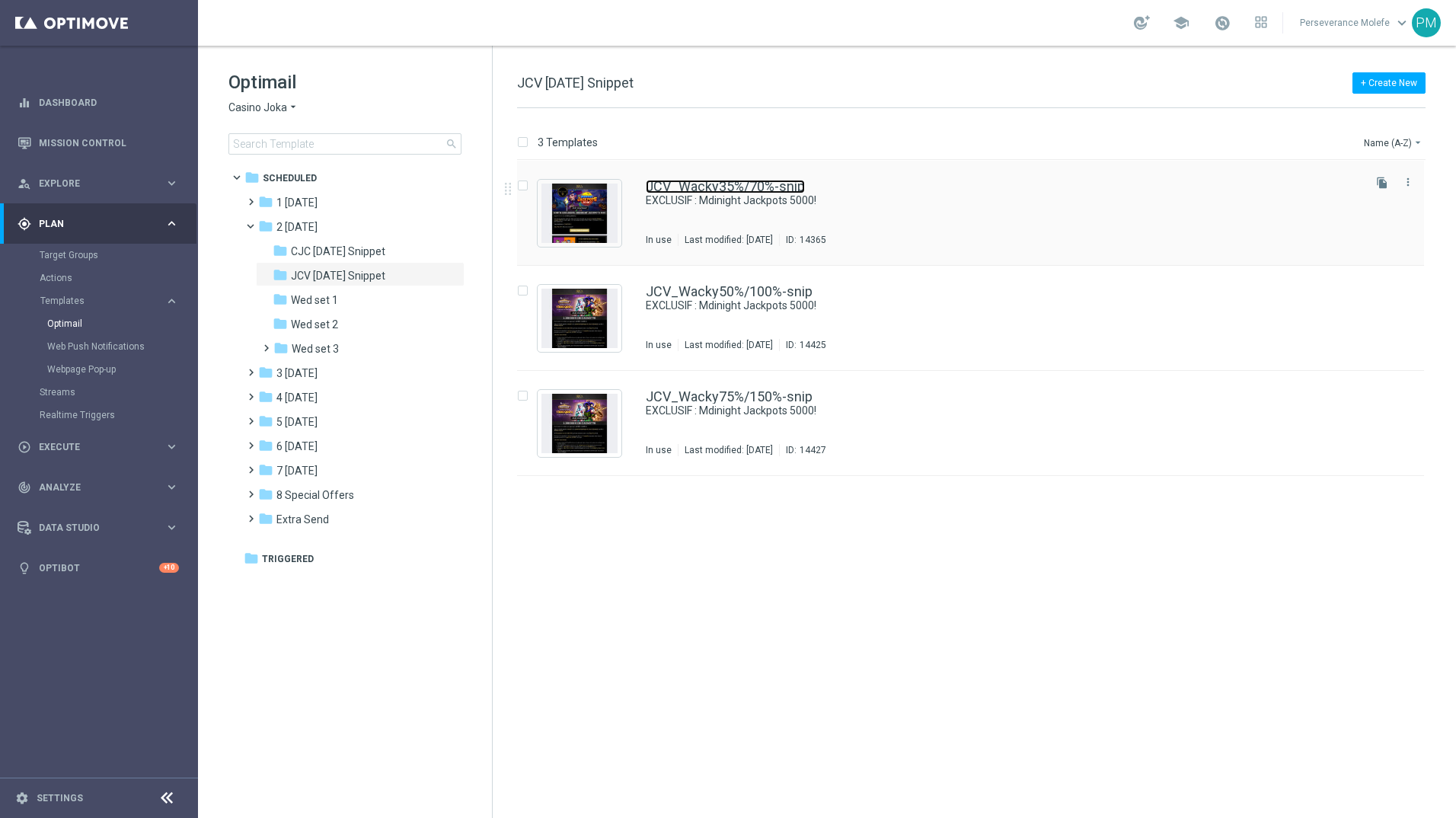
click at [699, 191] on link "JCV_Wacky35%/70%-snip" at bounding box center [725, 187] width 159 height 14
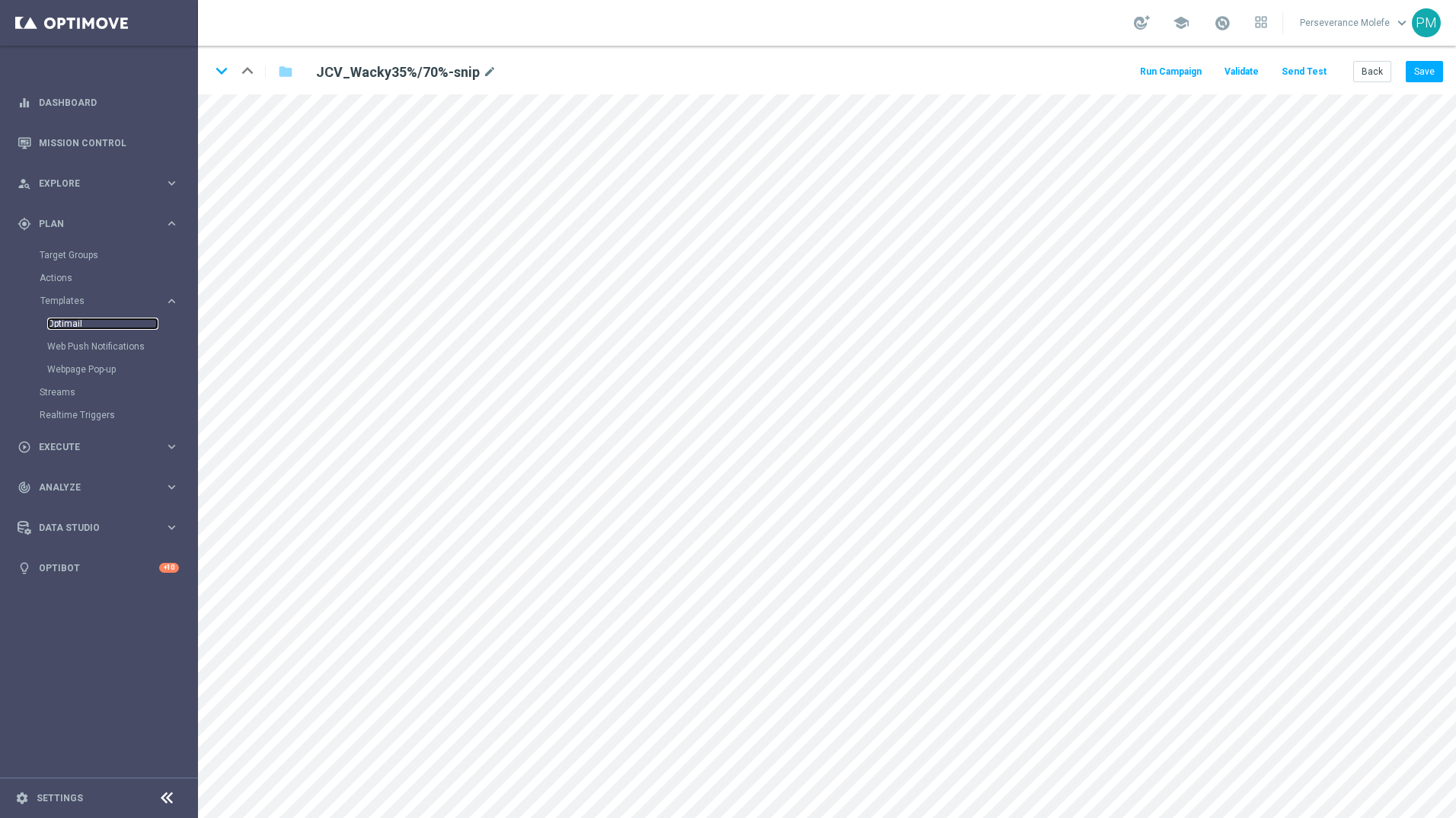
click at [64, 325] on link "Optimail" at bounding box center [103, 324] width 111 height 12
